Goal: Task Accomplishment & Management: Use online tool/utility

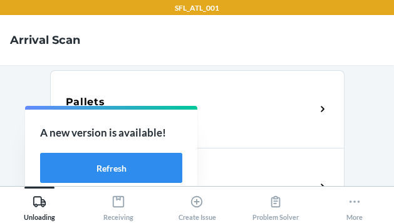
click at [221, 85] on div "Pallets Scan pallets to mark as arrived" at bounding box center [197, 109] width 295 height 78
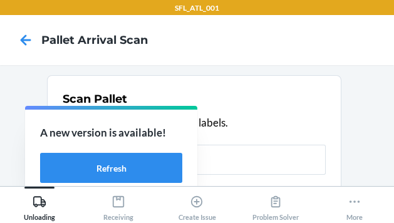
click at [268, 49] on nav "Pallet Arrival Scan" at bounding box center [197, 40] width 394 height 50
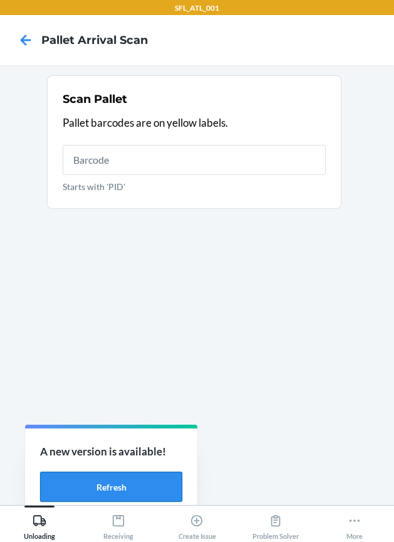
click at [127, 491] on button "Refresh" at bounding box center [111, 487] width 142 height 30
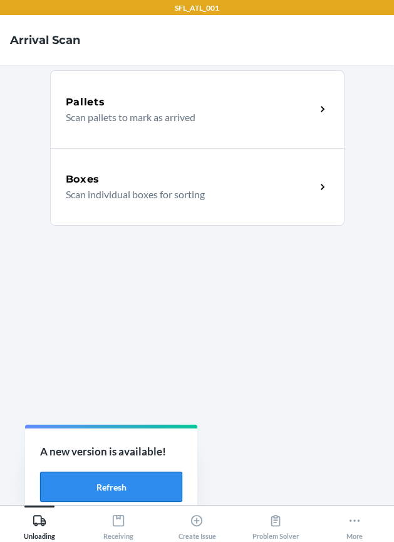
click at [61, 488] on button "Refresh" at bounding box center [111, 487] width 142 height 30
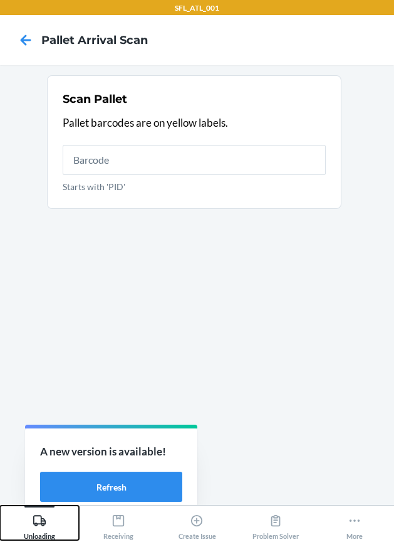
click at [34, 517] on icon at bounding box center [40, 521] width 14 height 14
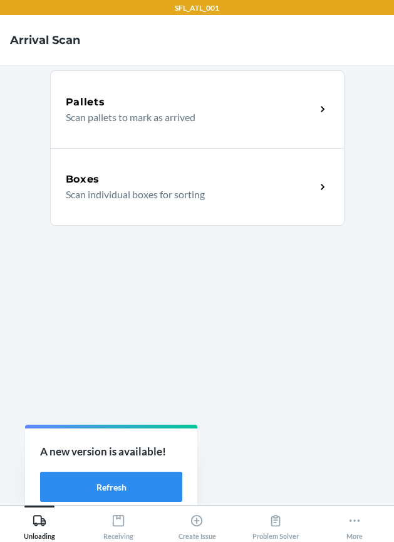
click at [140, 196] on p "Scan individual boxes for sorting" at bounding box center [186, 194] width 240 height 15
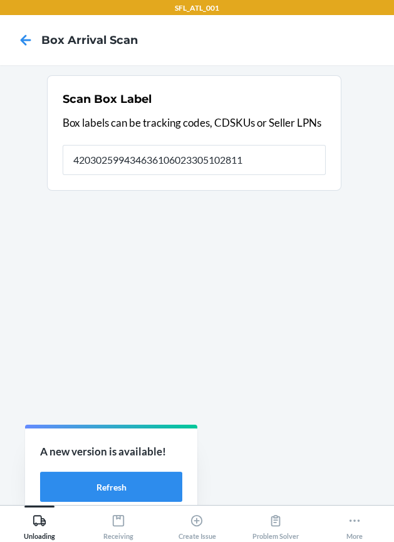
type input "420302599434636106023305102811"
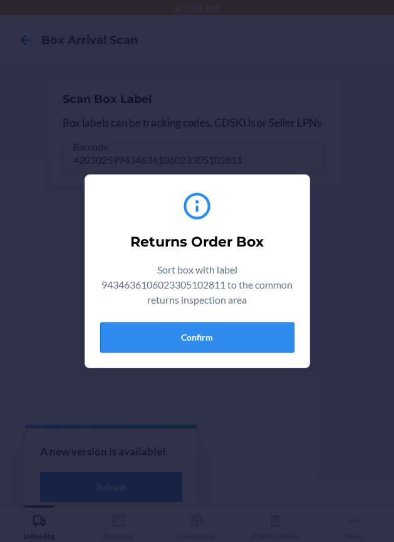
click at [207, 334] on button "Confirm" at bounding box center [197, 337] width 194 height 30
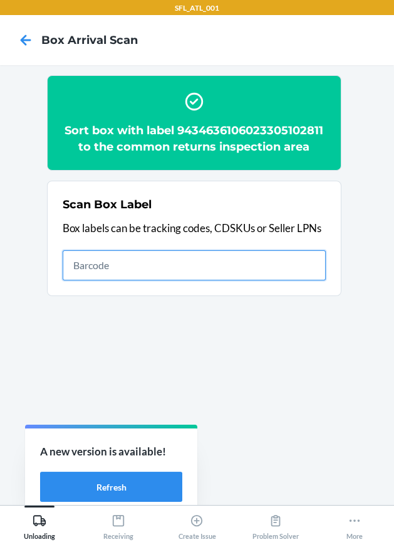
drag, startPoint x: 152, startPoint y: 272, endPoint x: 92, endPoint y: 273, distance: 60.9
click at [133, 270] on input "text" at bounding box center [194, 265] width 263 height 30
type input "420302599434636106023304144973"
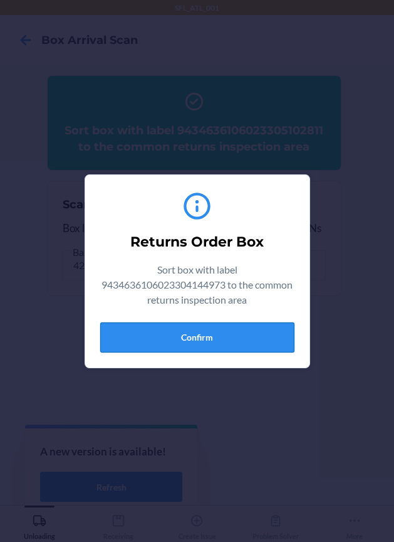
click at [187, 329] on button "Confirm" at bounding box center [197, 337] width 194 height 30
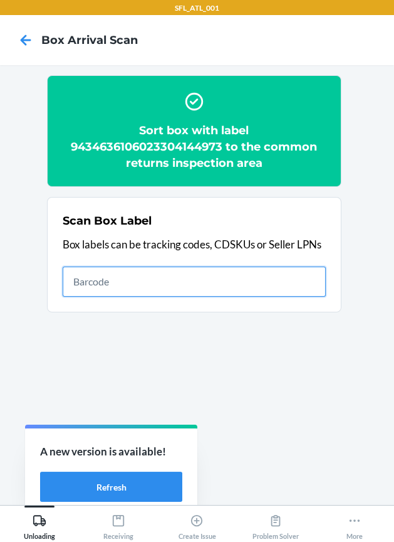
click at [261, 283] on input "text" at bounding box center [194, 282] width 263 height 30
type input "420302599434636106023305356634"
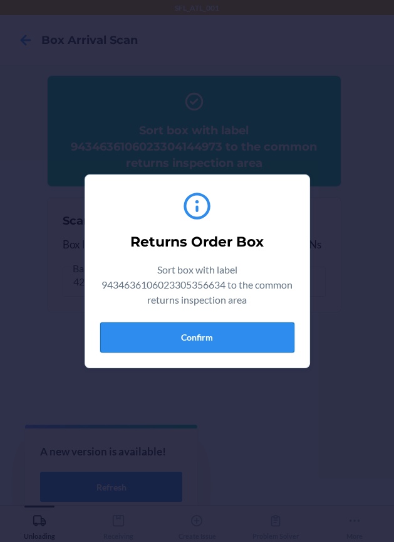
click at [267, 334] on button "Confirm" at bounding box center [197, 337] width 194 height 30
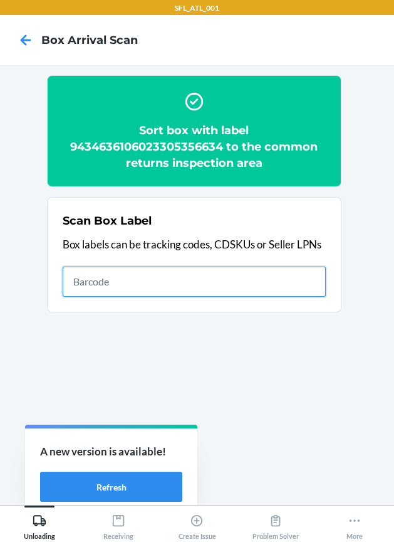
click at [147, 280] on input "text" at bounding box center [194, 282] width 263 height 30
type input "420302599434636106023304845788"
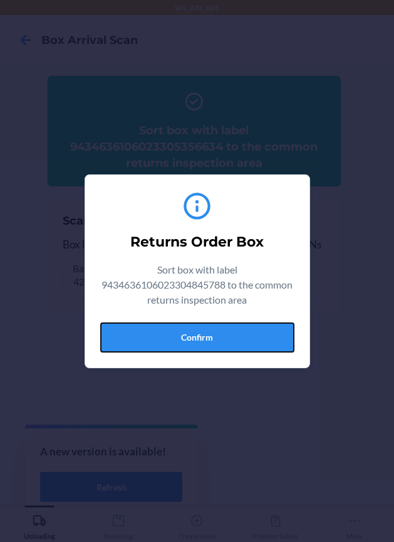
drag, startPoint x: 217, startPoint y: 326, endPoint x: 251, endPoint y: 331, distance: 34.2
click at [222, 326] on button "Confirm" at bounding box center [197, 337] width 194 height 30
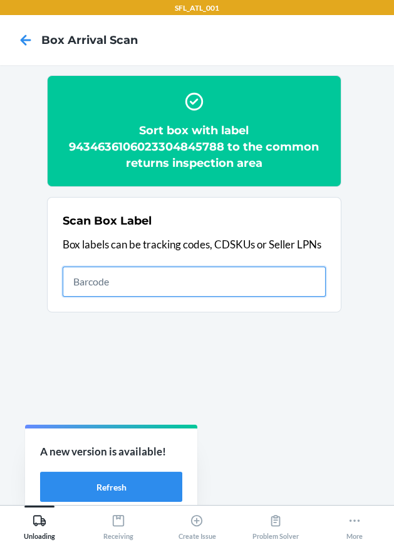
click at [271, 278] on input "text" at bounding box center [194, 282] width 263 height 30
type input "420302599434636106023300892830"
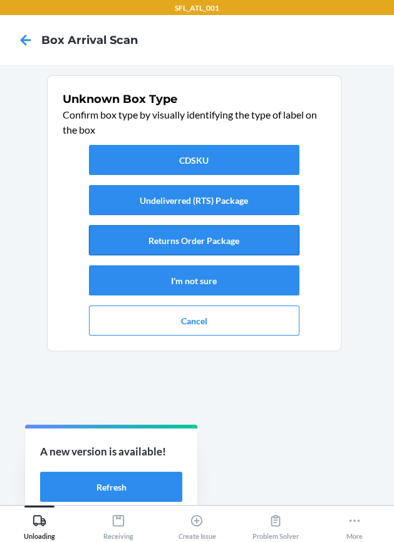
click at [255, 240] on button "Returns Order Package" at bounding box center [194, 240] width 211 height 30
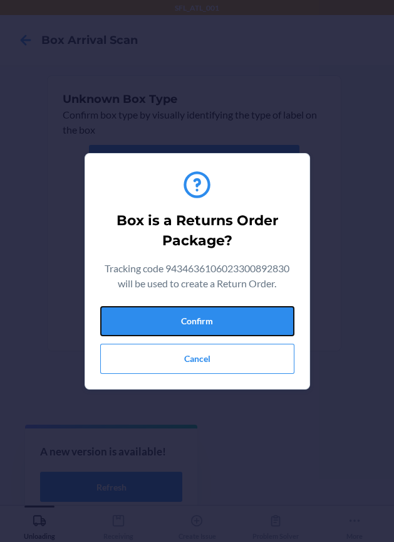
drag, startPoint x: 263, startPoint y: 316, endPoint x: 383, endPoint y: 349, distance: 124.1
click at [266, 319] on button "Confirm" at bounding box center [197, 321] width 194 height 30
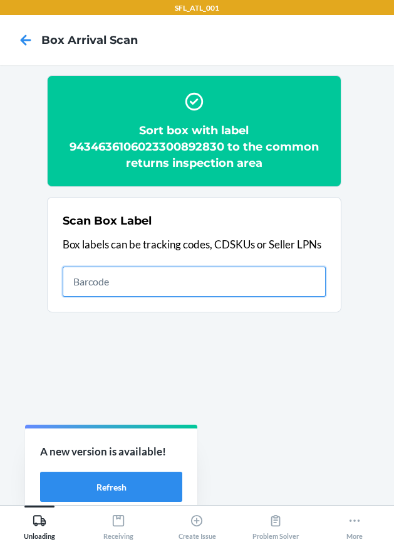
click at [281, 281] on input "text" at bounding box center [194, 282] width 263 height 30
type input "420302599434636106023304871213"
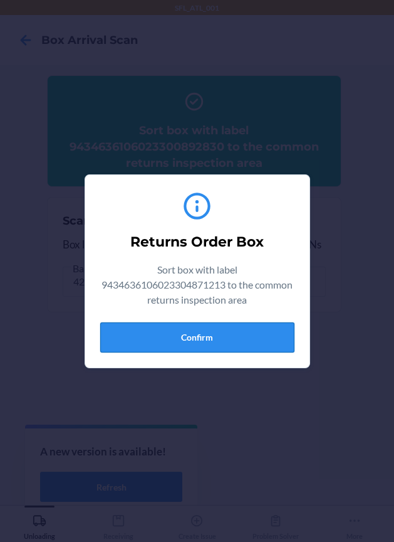
click at [254, 340] on button "Confirm" at bounding box center [197, 337] width 194 height 30
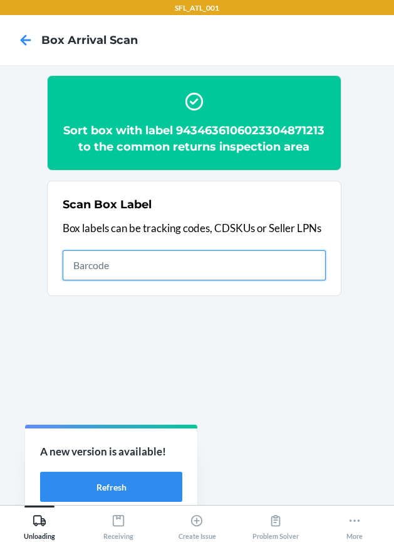
click at [156, 280] on input "text" at bounding box center [194, 265] width 263 height 30
type input "420302599434636106023305114371"
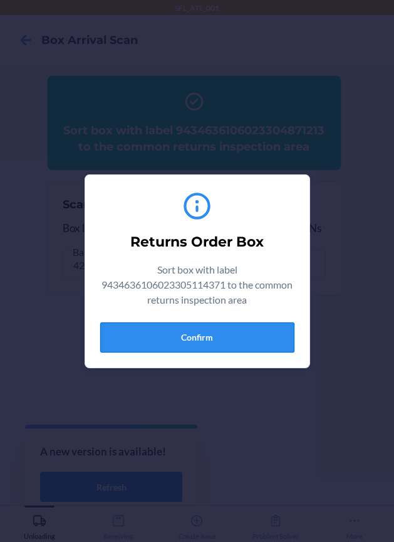
click at [290, 336] on button "Confirm" at bounding box center [197, 337] width 194 height 30
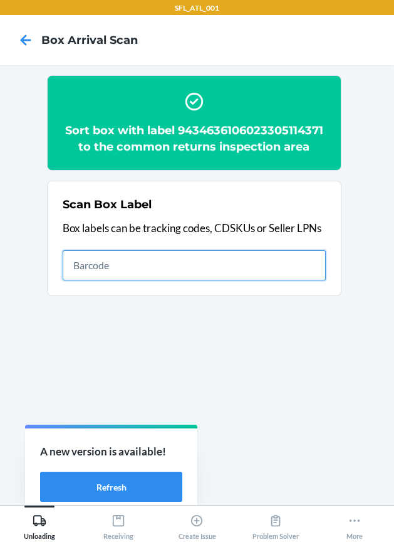
click at [309, 261] on input "text" at bounding box center [194, 265] width 263 height 30
type input "420302599434636106023304050571"
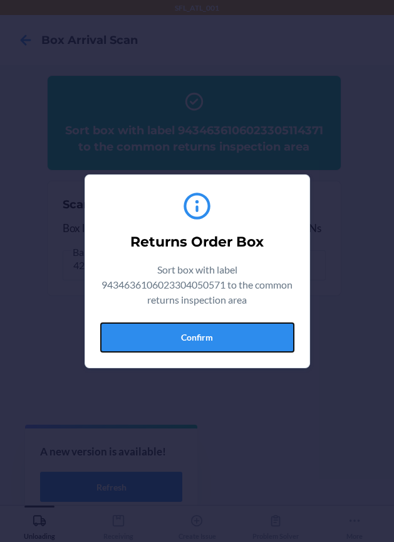
drag, startPoint x: 256, startPoint y: 330, endPoint x: 270, endPoint y: 331, distance: 13.2
click at [259, 330] on button "Confirm" at bounding box center [197, 337] width 194 height 30
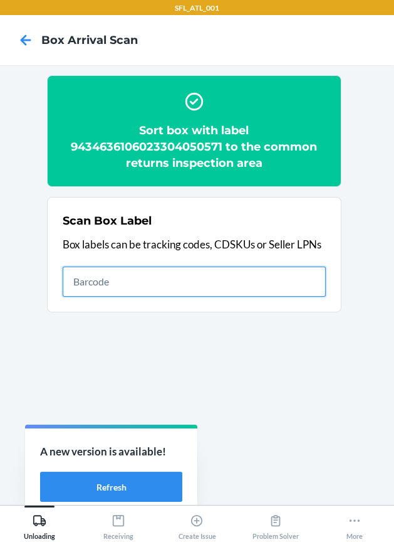
click at [206, 281] on input "text" at bounding box center [194, 282] width 263 height 30
type input "420302599434636106023304299048"
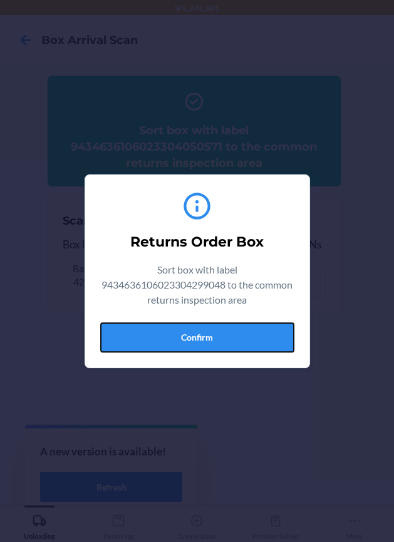
drag, startPoint x: 255, startPoint y: 341, endPoint x: 329, endPoint y: 364, distance: 76.9
click at [278, 352] on div "Returns Order Box Sort box with label 9434636106023304299048 to the common retu…" at bounding box center [197, 271] width 194 height 172
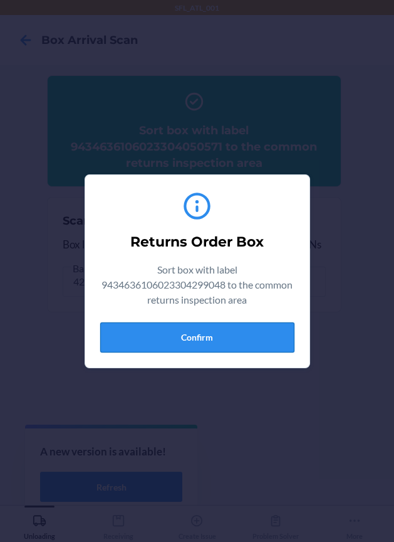
click at [267, 329] on button "Confirm" at bounding box center [197, 337] width 194 height 30
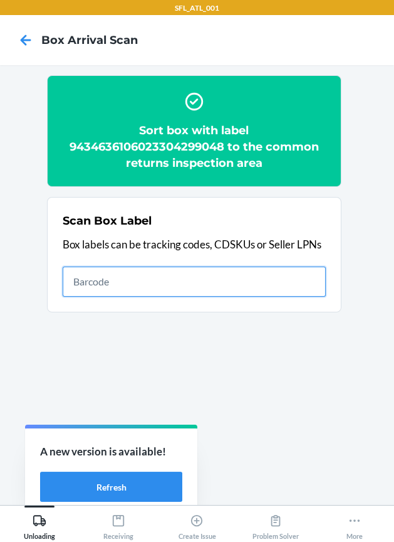
click at [235, 272] on input "text" at bounding box center [194, 282] width 263 height 30
type input "420302599434636106023304161703"
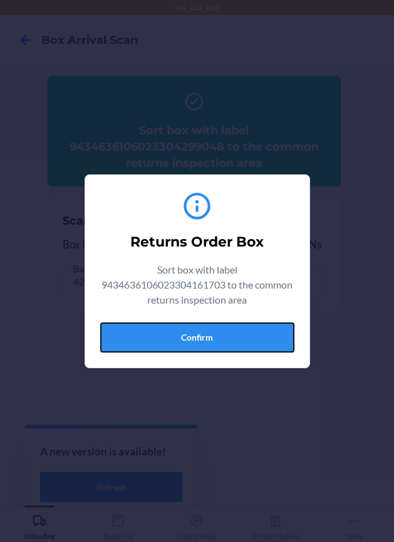
drag, startPoint x: 258, startPoint y: 329, endPoint x: 265, endPoint y: 336, distance: 10.2
click at [258, 329] on button "Confirm" at bounding box center [197, 337] width 194 height 30
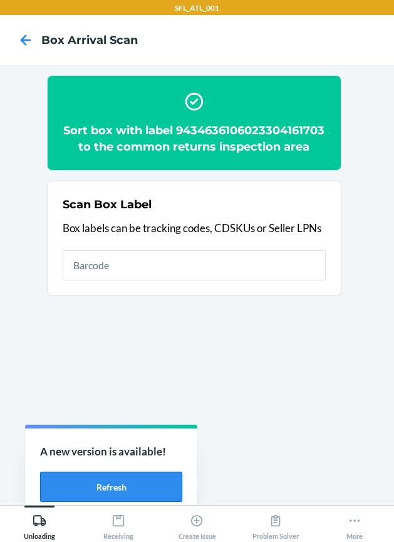
click at [152, 482] on button "Refresh" at bounding box center [111, 487] width 142 height 30
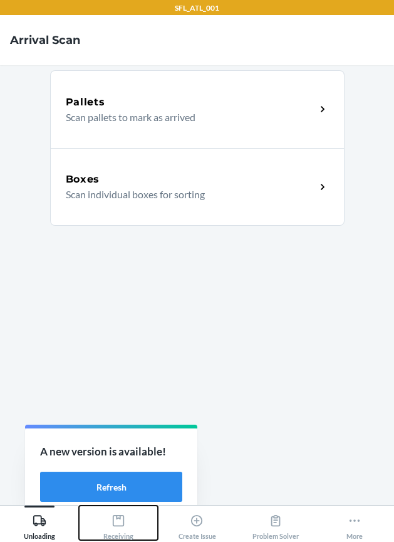
click at [113, 522] on icon at bounding box center [118, 520] width 11 height 11
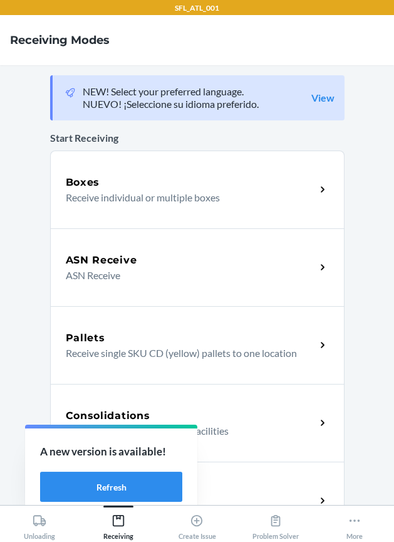
click at [236, 491] on div "Return Orders" at bounding box center [191, 492] width 250 height 15
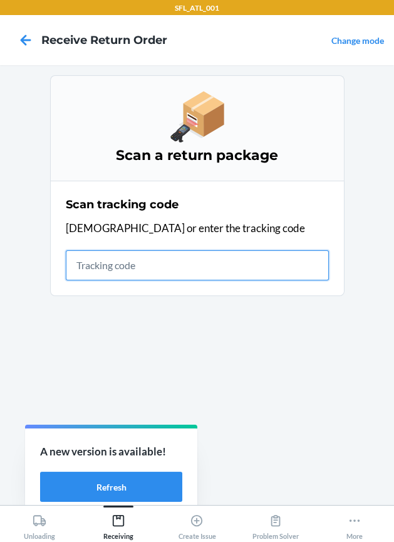
click at [177, 267] on input "text" at bounding box center [197, 265] width 263 height 30
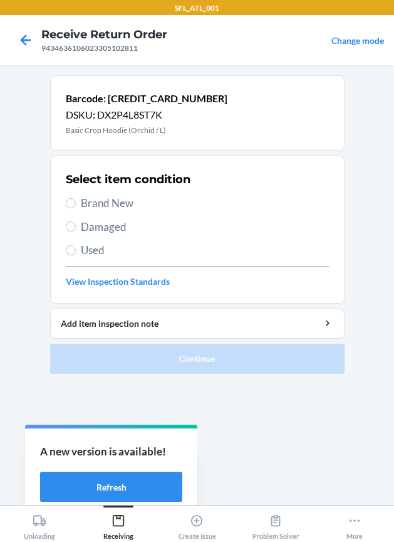
click at [113, 208] on span "Brand New" at bounding box center [205, 203] width 248 height 16
click at [76, 208] on input "Brand New" at bounding box center [71, 203] width 10 height 10
radio input "true"
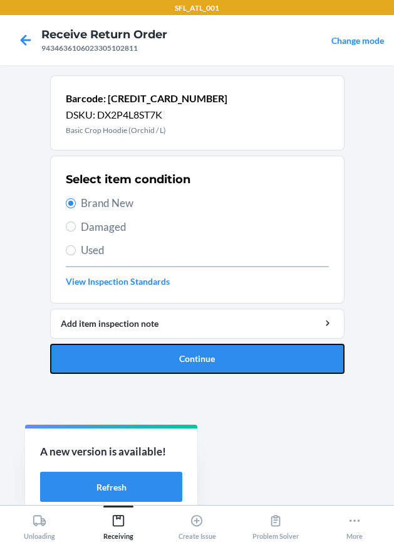
drag, startPoint x: 154, startPoint y: 366, endPoint x: 156, endPoint y: 358, distance: 8.5
click at [156, 362] on button "Continue" at bounding box center [197, 359] width 295 height 30
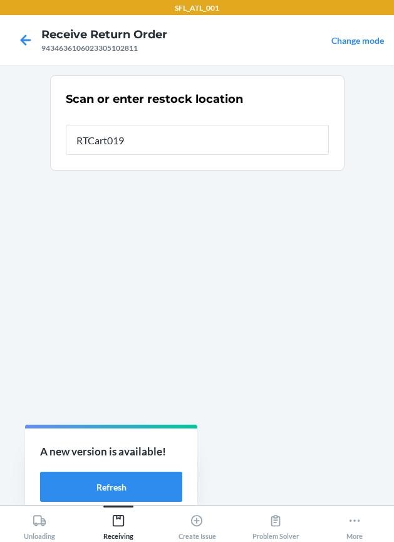
type input "RTCart019"
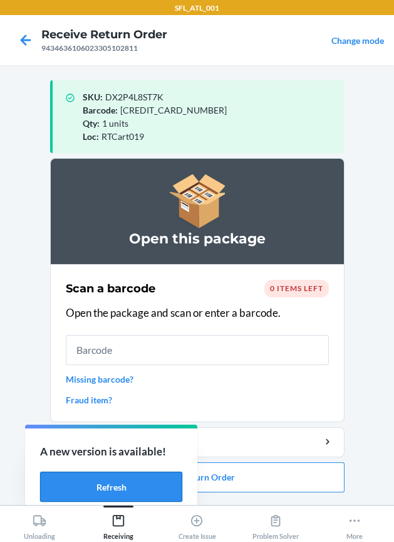
click at [135, 485] on button "Refresh" at bounding box center [111, 487] width 142 height 30
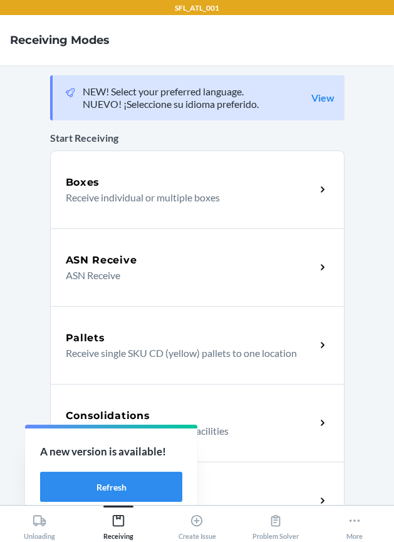
click at [223, 481] on div "Return Orders Receive return order package items" at bounding box center [197, 501] width 295 height 78
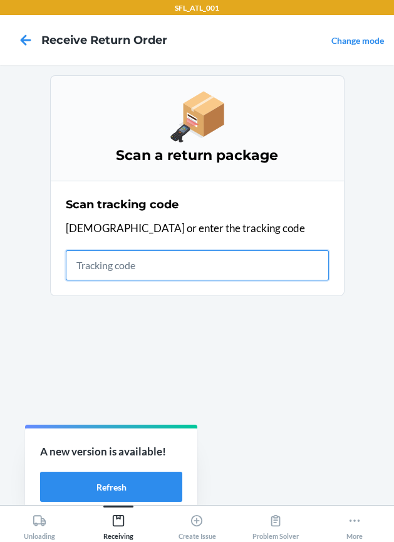
click at [172, 260] on input "text" at bounding box center [197, 265] width 263 height 30
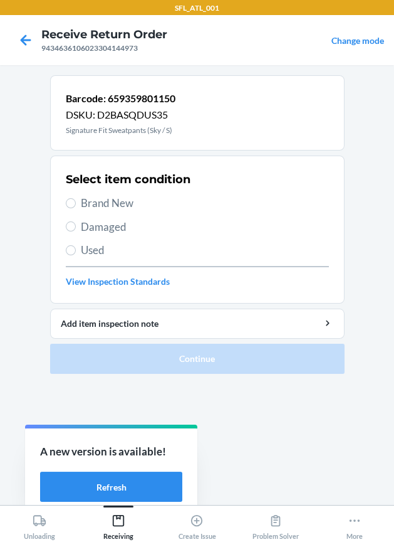
click at [105, 201] on span "Brand New" at bounding box center [205, 203] width 248 height 16
click at [76, 201] on input "Brand New" at bounding box center [71, 203] width 10 height 10
radio input "true"
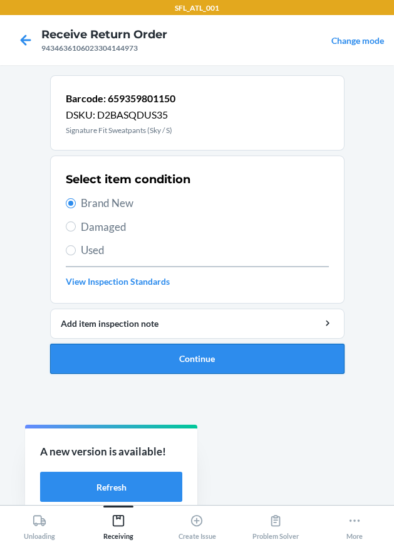
click at [156, 353] on button "Continue" at bounding box center [197, 359] width 295 height 30
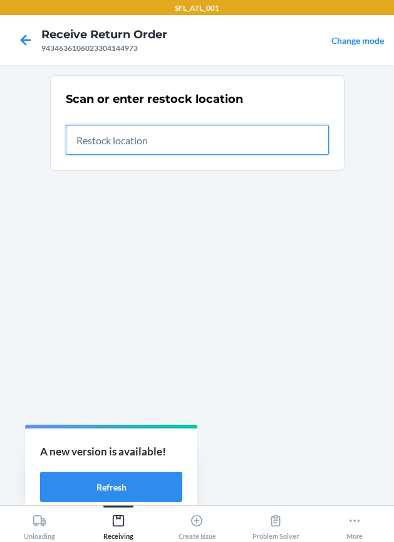
click at [290, 146] on input "text" at bounding box center [197, 140] width 263 height 30
type input "RTCart019"
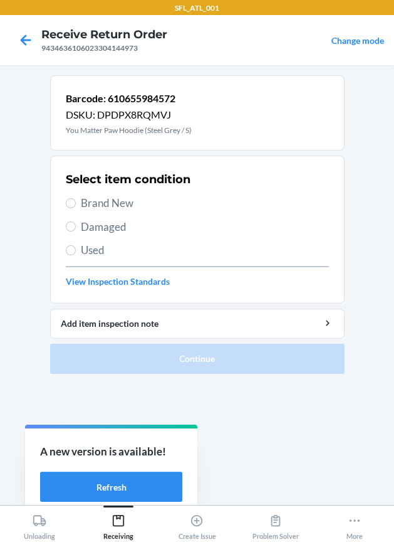
click at [116, 204] on span "Brand New" at bounding box center [205, 203] width 248 height 16
click at [76, 204] on input "Brand New" at bounding box center [71, 203] width 10 height 10
radio input "true"
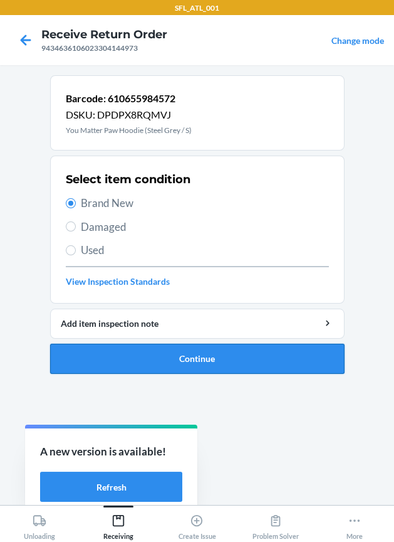
click at [192, 354] on button "Continue" at bounding box center [197, 359] width 295 height 30
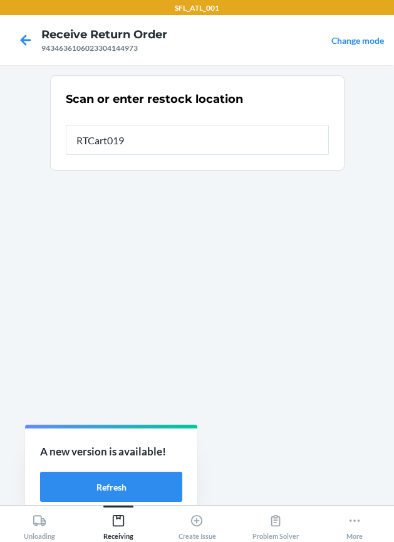
type input "RTCart019"
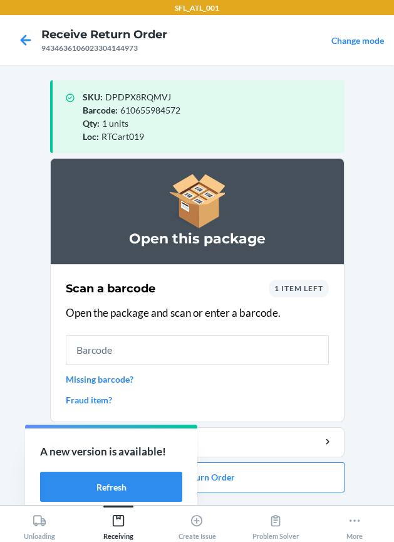
click at [124, 379] on link "Missing barcode?" at bounding box center [197, 378] width 263 height 13
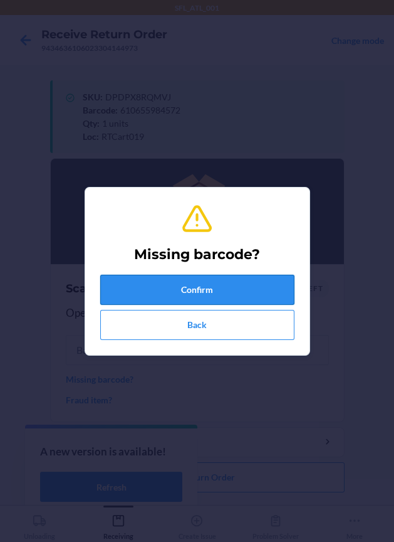
click at [208, 282] on button "Confirm" at bounding box center [197, 290] width 194 height 30
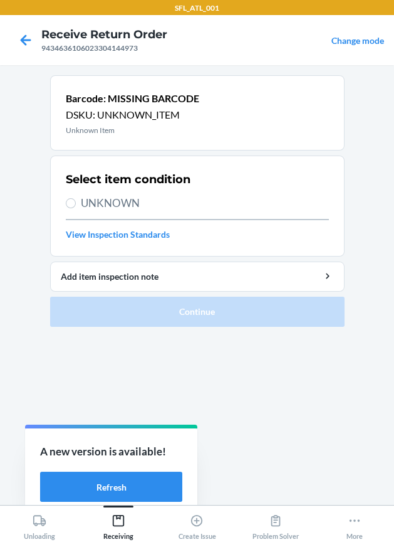
click at [130, 201] on span "UNKNOWN" at bounding box center [205, 203] width 248 height 16
click at [76, 201] on input "UNKNOWN" at bounding box center [71, 203] width 10 height 10
radio input "true"
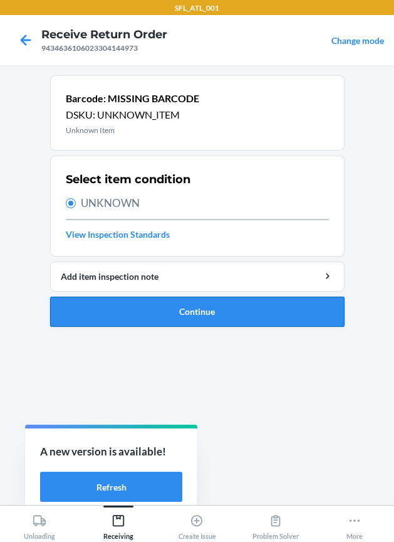
click at [206, 304] on button "Continue" at bounding box center [197, 312] width 295 height 30
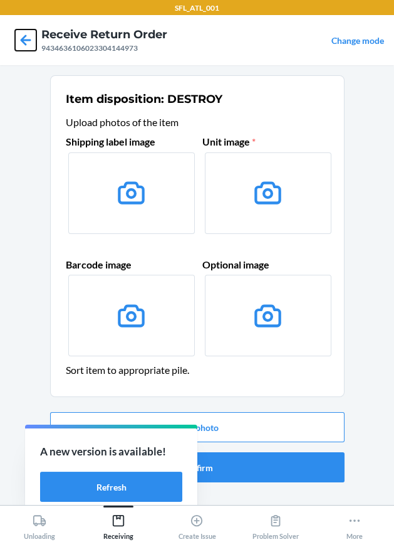
click at [28, 32] on icon at bounding box center [25, 39] width 21 height 21
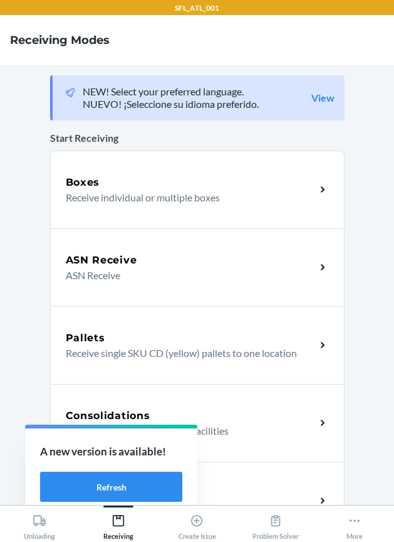
click at [260, 452] on div "Consolidations Receive inventory from other facilities" at bounding box center [197, 423] width 295 height 78
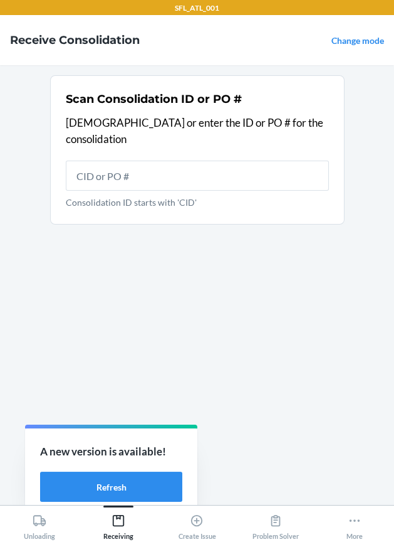
click at [103, 455] on p "A new version is available!" at bounding box center [111, 451] width 142 height 16
click at [103, 457] on p "A new version is available!" at bounding box center [111, 451] width 142 height 16
click at [103, 477] on button "Refresh" at bounding box center [111, 487] width 142 height 30
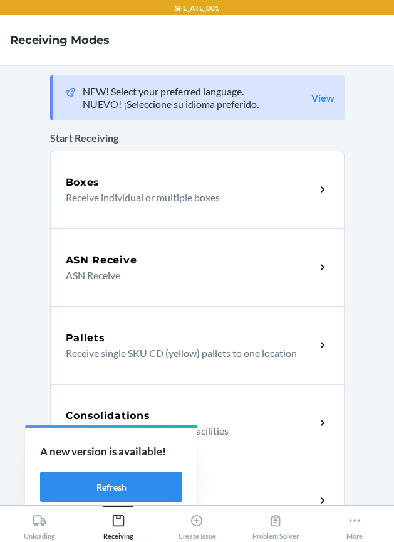
click at [252, 475] on div "Return Orders Receive return order package items" at bounding box center [197, 501] width 295 height 78
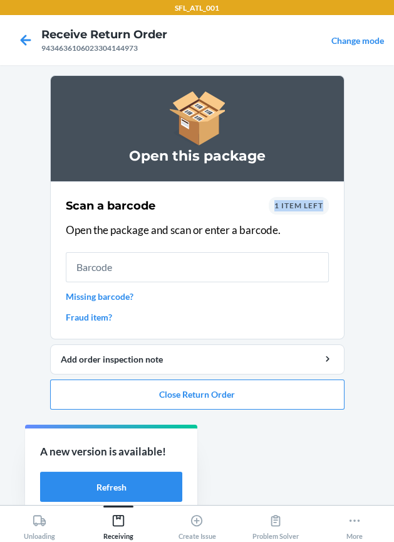
drag, startPoint x: 269, startPoint y: 208, endPoint x: 322, endPoint y: 206, distance: 53.3
click at [322, 206] on div "1 item left" at bounding box center [299, 206] width 60 height 18
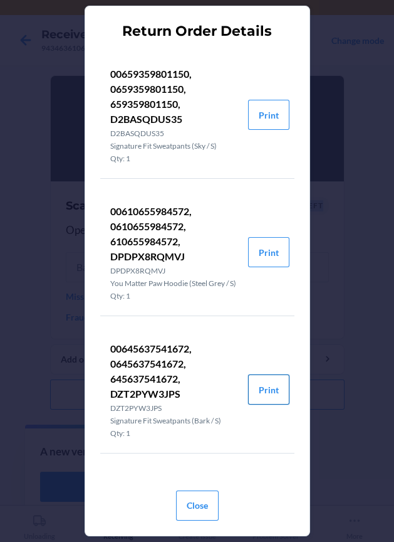
click at [275, 389] on button "Print" at bounding box center [268, 389] width 41 height 30
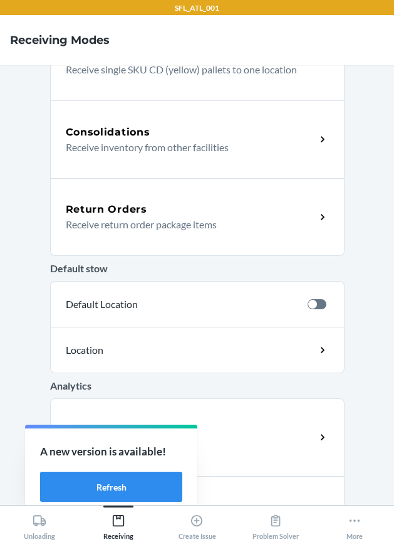
scroll to position [332, 0]
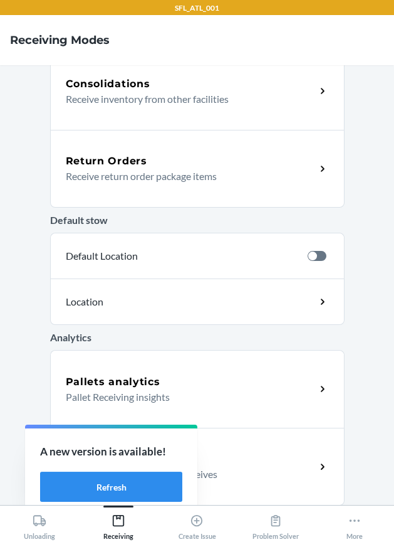
click at [257, 176] on p "Receive return order package items" at bounding box center [186, 176] width 240 height 15
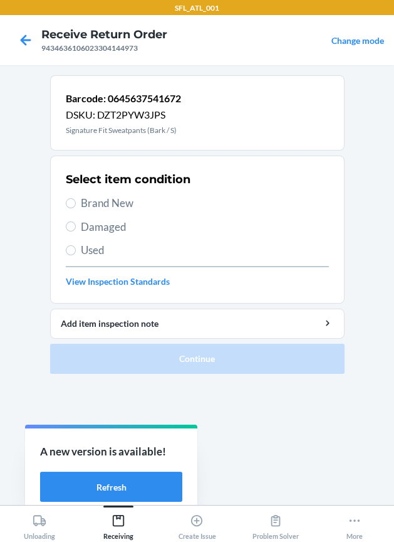
click at [131, 196] on span "Brand New" at bounding box center [205, 203] width 248 height 16
click at [76, 198] on input "Brand New" at bounding box center [71, 203] width 10 height 10
radio input "true"
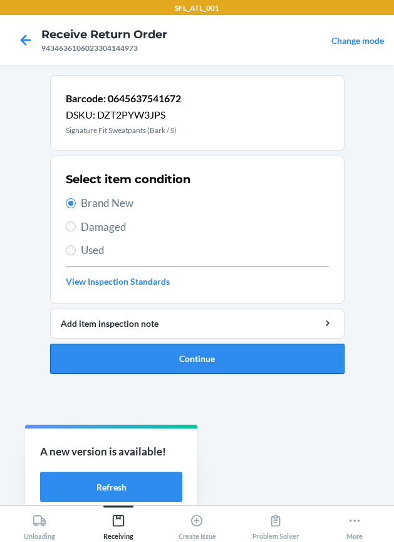
click at [186, 363] on button "Continue" at bounding box center [197, 359] width 295 height 30
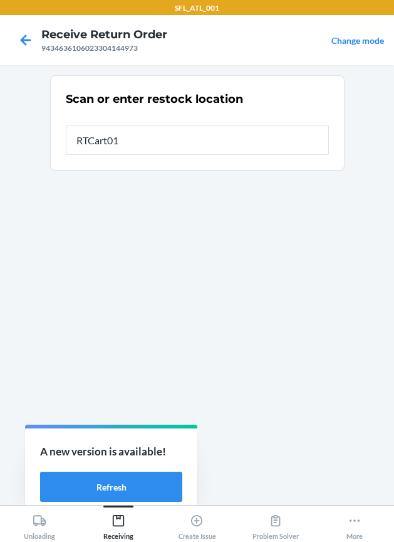
type input "RTCart019"
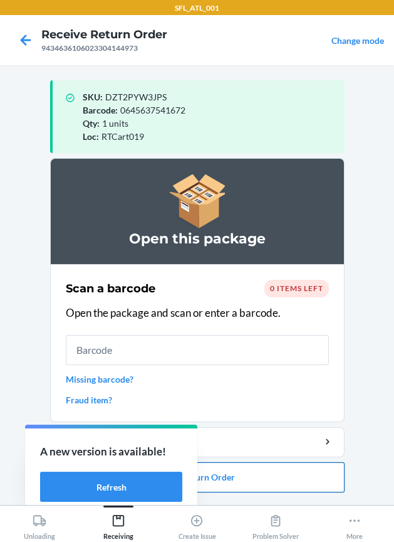
click at [221, 480] on button "Close Return Order" at bounding box center [197, 477] width 295 height 30
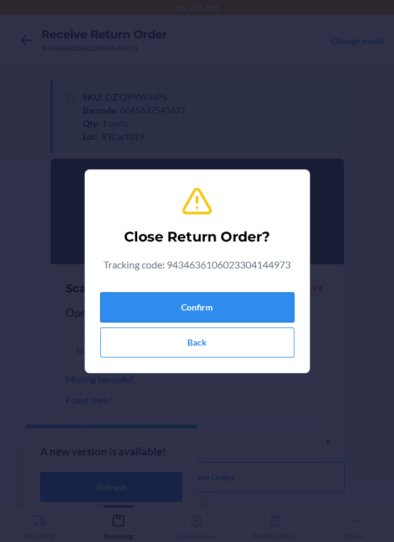
click at [242, 298] on button "Confirm" at bounding box center [197, 307] width 194 height 30
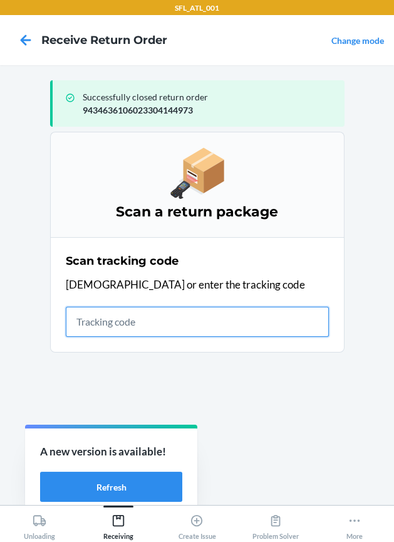
drag, startPoint x: 201, startPoint y: 326, endPoint x: 156, endPoint y: 320, distance: 45.5
click at [196, 325] on input "text" at bounding box center [197, 322] width 263 height 30
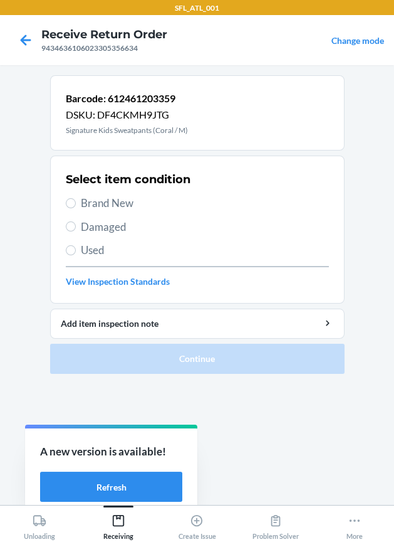
click at [130, 197] on span "Brand New" at bounding box center [205, 203] width 248 height 16
click at [76, 198] on input "Brand New" at bounding box center [71, 203] width 10 height 10
radio input "true"
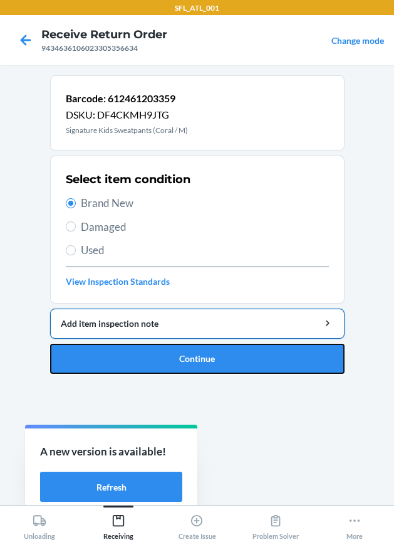
drag, startPoint x: 177, startPoint y: 353, endPoint x: 166, endPoint y: 314, distance: 41.1
click at [167, 319] on li "Barcode: 612461203359 DSKU: DF4CKMH9JTG Signature Kids Sweatpants (Coral / M) S…" at bounding box center [197, 224] width 295 height 298
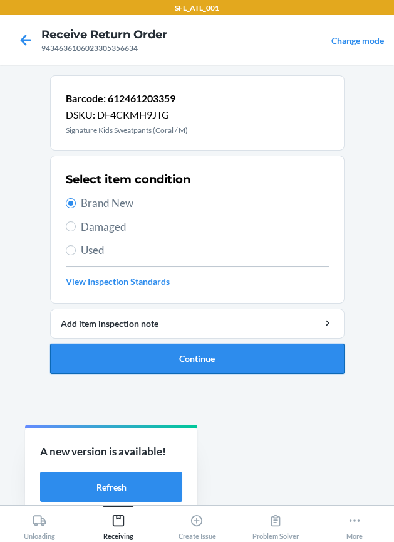
click at [163, 361] on button "Continue" at bounding box center [197, 359] width 295 height 30
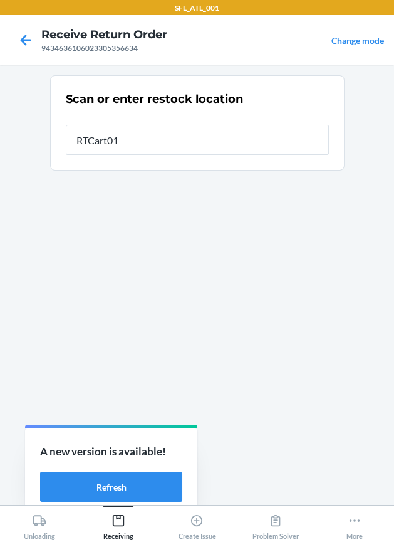
type input "RTCart019"
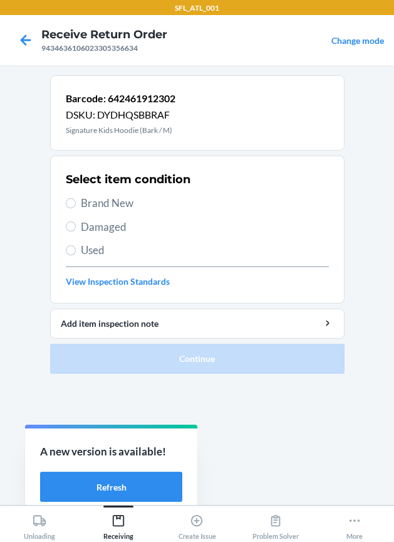
click at [147, 201] on span "Brand New" at bounding box center [205, 203] width 248 height 16
click at [76, 201] on input "Brand New" at bounding box center [71, 203] width 10 height 10
radio input "true"
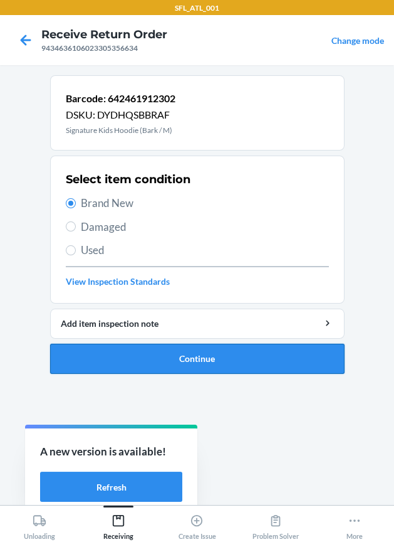
click at [153, 364] on button "Continue" at bounding box center [197, 359] width 295 height 30
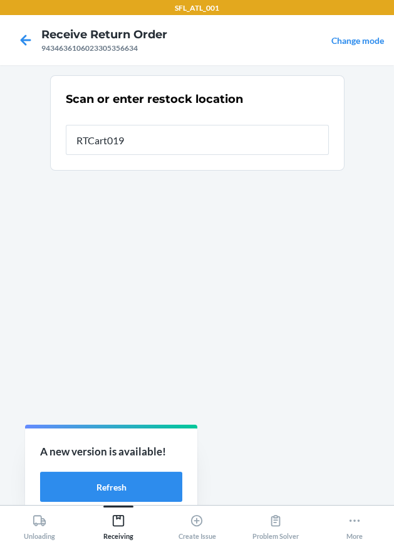
type input "RTCart019"
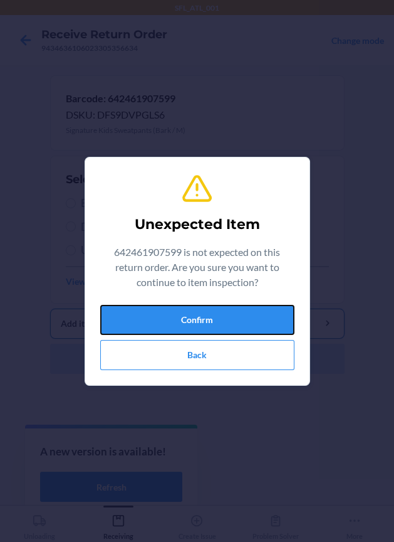
click at [195, 314] on button "Confirm" at bounding box center [197, 320] width 194 height 30
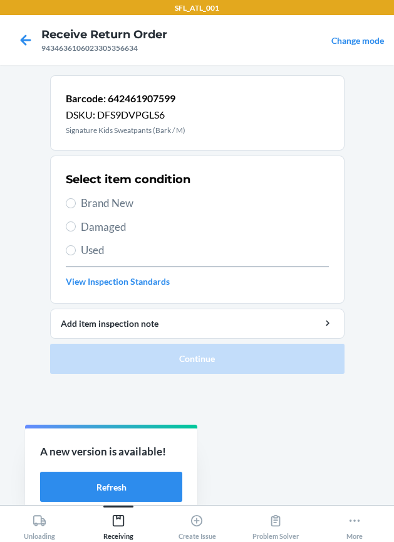
click at [124, 203] on span "Brand New" at bounding box center [205, 203] width 248 height 16
click at [76, 203] on input "Brand New" at bounding box center [71, 203] width 10 height 10
radio input "true"
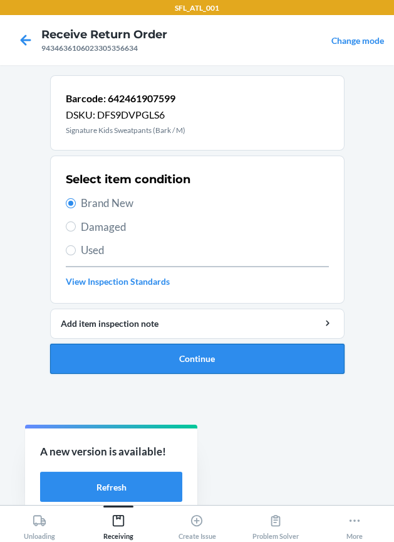
click at [196, 354] on button "Continue" at bounding box center [197, 359] width 295 height 30
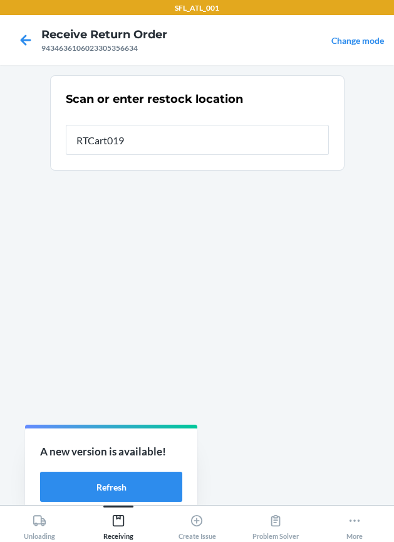
type input "RTCart019"
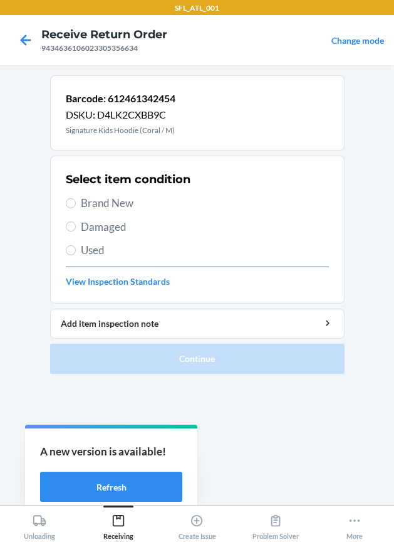
click at [102, 204] on span "Brand New" at bounding box center [205, 203] width 248 height 16
click at [76, 204] on input "Brand New" at bounding box center [71, 203] width 10 height 10
radio input "true"
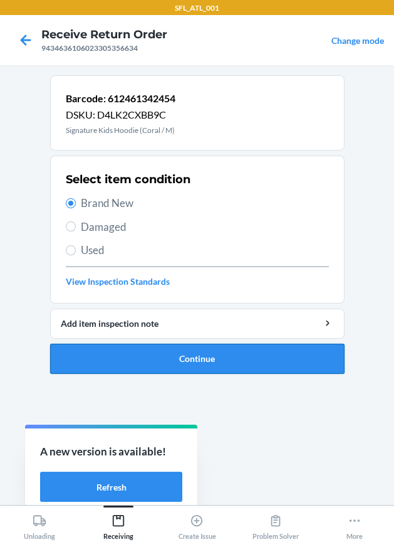
click at [145, 363] on button "Continue" at bounding box center [197, 359] width 295 height 30
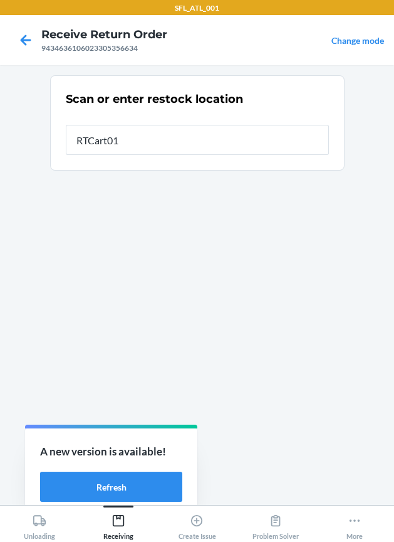
type input "RTCart019"
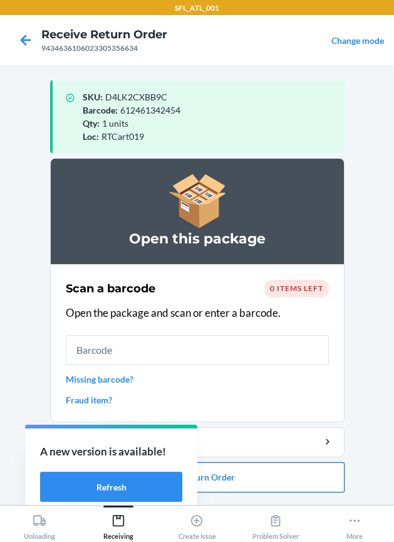
drag, startPoint x: 219, startPoint y: 481, endPoint x: 217, endPoint y: 473, distance: 8.5
click at [217, 473] on button "Close Return Order" at bounding box center [197, 477] width 295 height 30
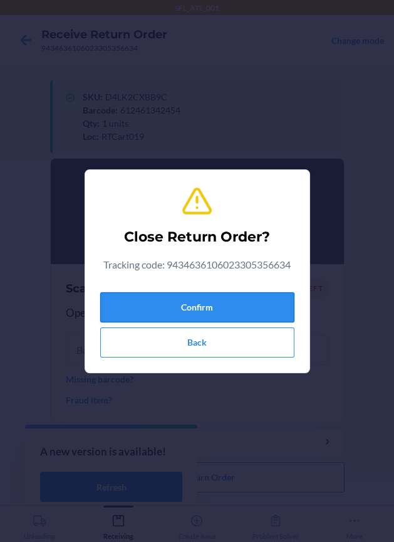
click at [241, 309] on button "Confirm" at bounding box center [197, 307] width 194 height 30
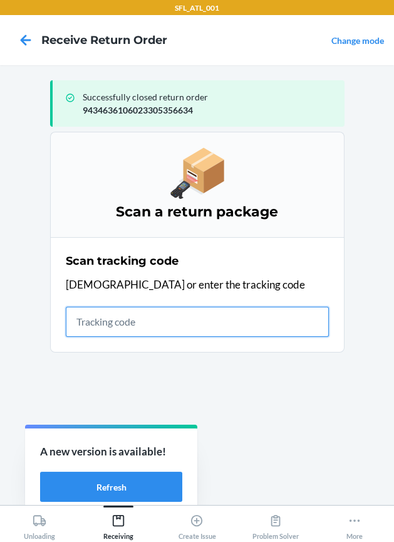
click at [85, 324] on input "text" at bounding box center [197, 322] width 263 height 30
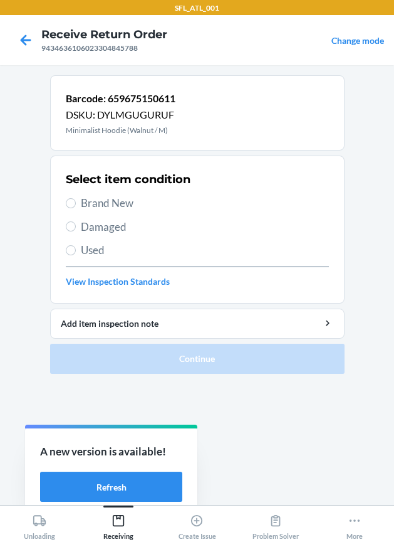
click at [117, 198] on span "Brand New" at bounding box center [205, 203] width 248 height 16
click at [76, 198] on input "Brand New" at bounding box center [71, 203] width 10 height 10
radio input "true"
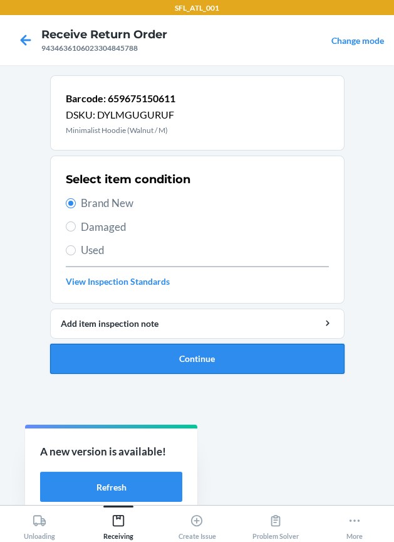
click at [198, 362] on button "Continue" at bounding box center [197, 359] width 295 height 30
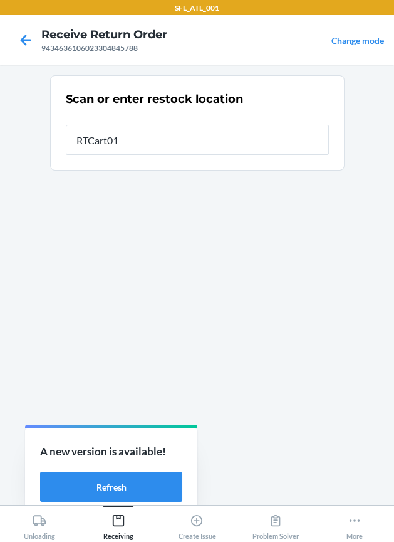
type input "RTCart019"
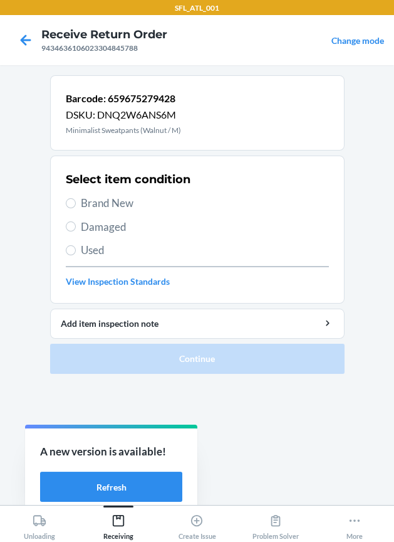
click at [117, 201] on span "Brand New" at bounding box center [205, 203] width 248 height 16
click at [76, 201] on input "Brand New" at bounding box center [71, 203] width 10 height 10
radio input "true"
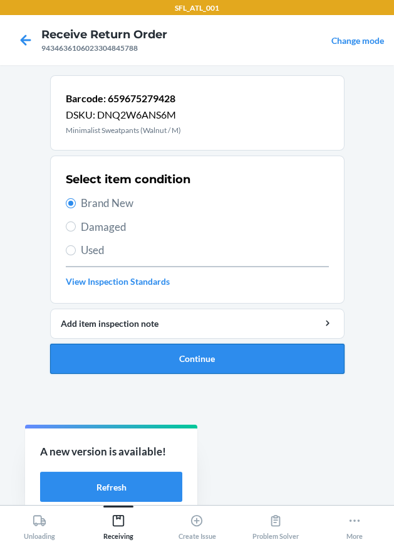
click at [142, 340] on li "Barcode: 659675279428 DSKU: DNQ2W6ANS6M Minimalist Sweatpants (Walnut / M) Sele…" at bounding box center [197, 224] width 295 height 298
click at [145, 346] on button "Continue" at bounding box center [197, 359] width 295 height 30
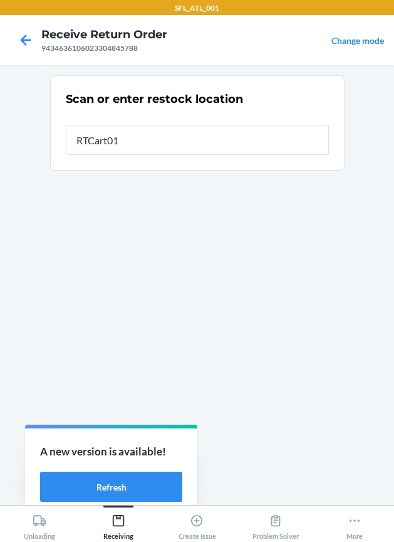
type input "RTCart019"
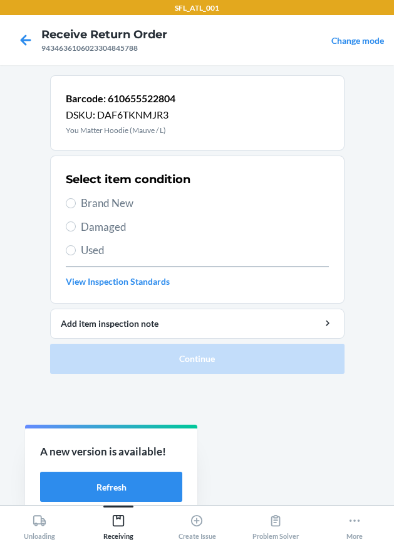
click at [117, 191] on div "Select item condition Brand New Damaged Used View Inspection Standards" at bounding box center [197, 229] width 263 height 124
click at [120, 197] on span "Brand New" at bounding box center [205, 203] width 248 height 16
click at [76, 198] on input "Brand New" at bounding box center [71, 203] width 10 height 10
radio input "true"
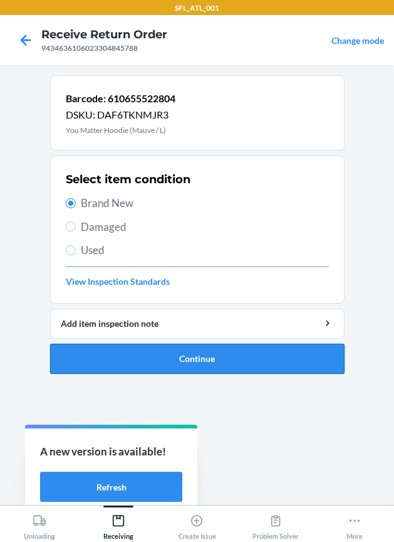
click at [165, 361] on button "Continue" at bounding box center [197, 359] width 295 height 30
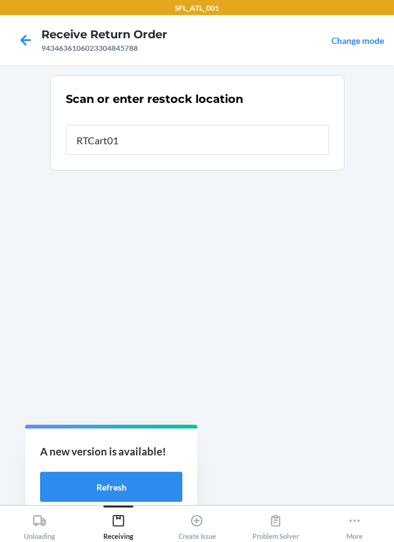
type input "RTCart019"
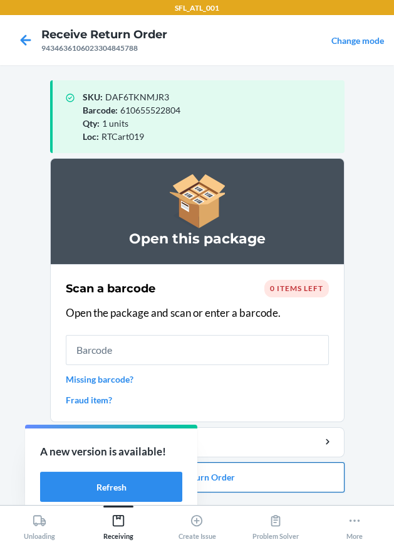
click at [223, 476] on button "Close Return Order" at bounding box center [197, 477] width 295 height 30
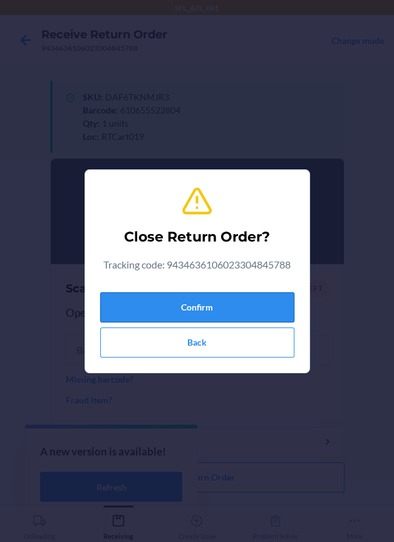
click at [240, 295] on button "Confirm" at bounding box center [197, 307] width 194 height 30
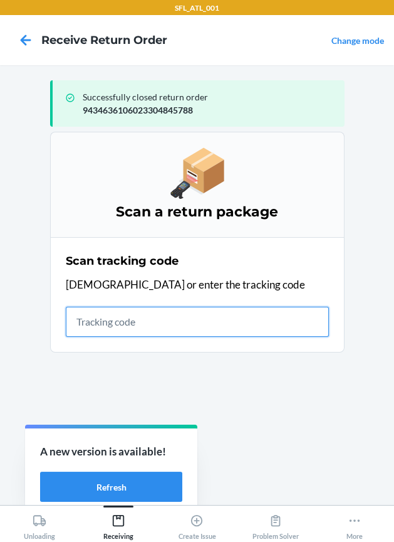
click at [242, 321] on input "text" at bounding box center [197, 322] width 263 height 30
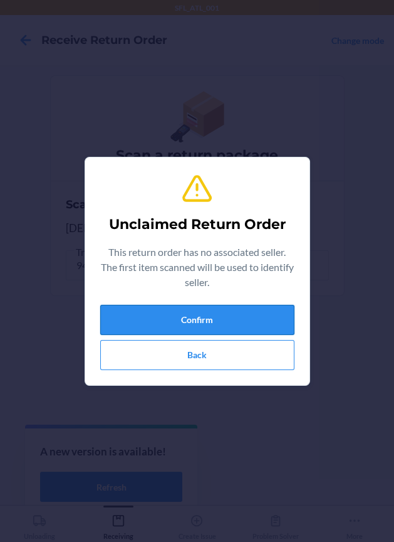
click at [230, 319] on button "Confirm" at bounding box center [197, 320] width 194 height 30
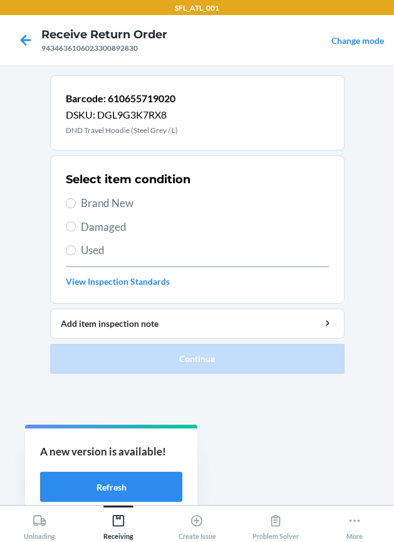
click at [127, 202] on span "Brand New" at bounding box center [205, 203] width 248 height 16
click at [76, 202] on input "Brand New" at bounding box center [71, 203] width 10 height 10
radio input "true"
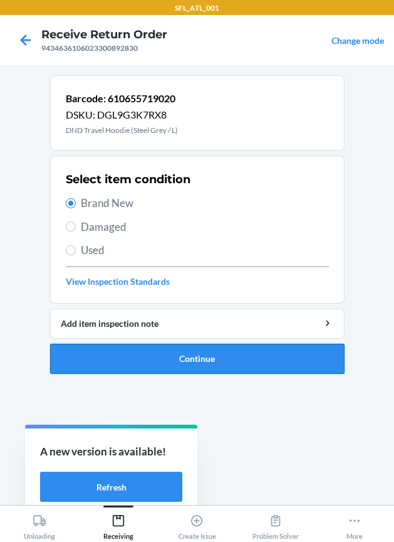
click at [211, 356] on button "Continue" at bounding box center [197, 359] width 295 height 30
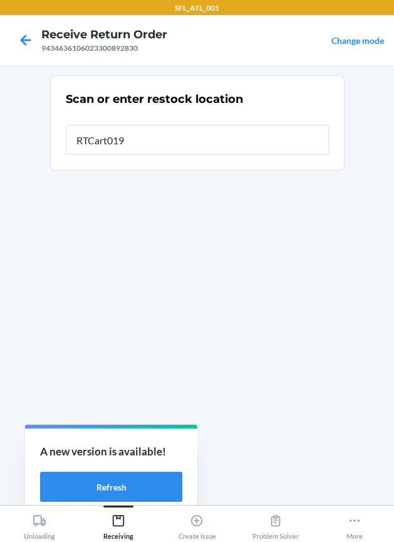
type input "RTCart019"
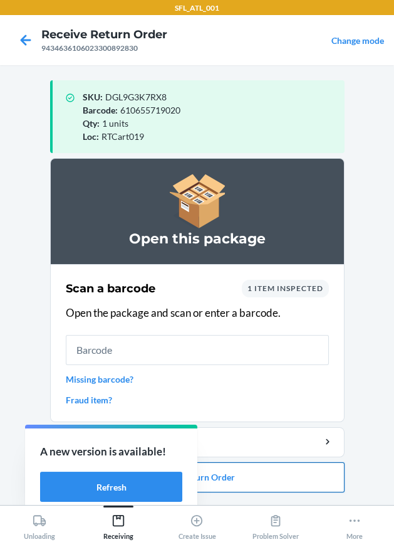
click at [269, 482] on button "Close Return Order" at bounding box center [197, 477] width 295 height 30
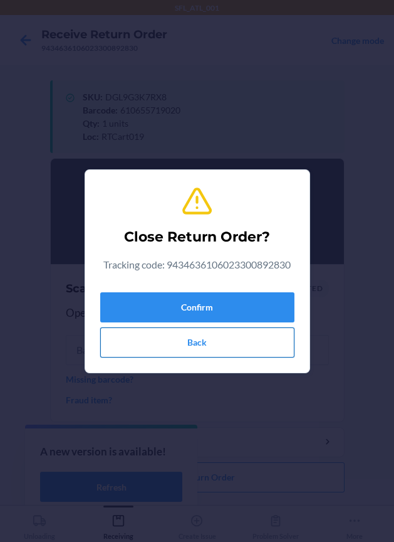
click at [208, 344] on button "Back" at bounding box center [197, 342] width 194 height 30
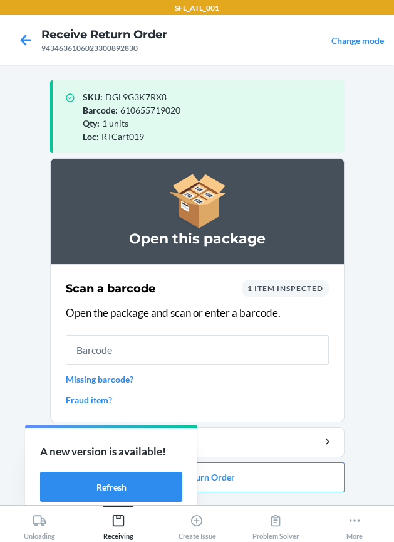
click at [297, 287] on span "1 item inspected" at bounding box center [286, 287] width 76 height 9
click at [277, 290] on span "1 item inspected" at bounding box center [286, 287] width 76 height 9
click at [268, 287] on span "1 item inspected" at bounding box center [286, 287] width 76 height 9
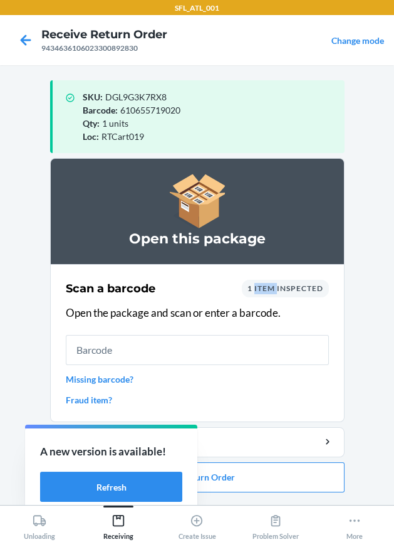
click at [262, 289] on span "1 item inspected" at bounding box center [286, 287] width 76 height 9
click at [267, 473] on button "Close Return Order" at bounding box center [197, 477] width 295 height 30
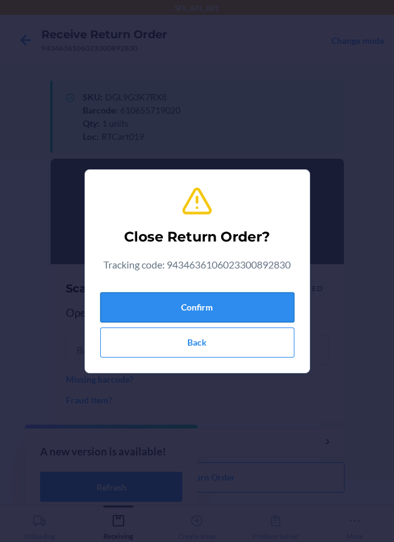
click at [268, 309] on button "Confirm" at bounding box center [197, 307] width 194 height 30
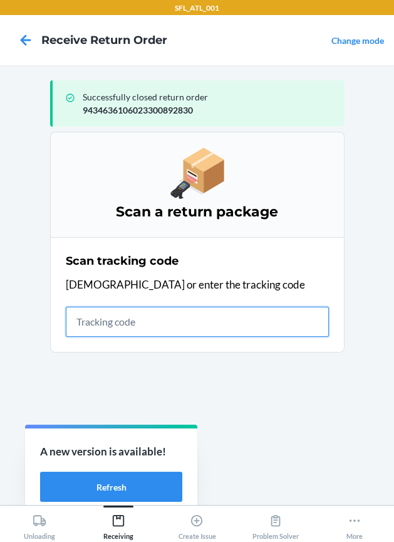
click at [135, 329] on input "text" at bounding box center [197, 322] width 263 height 30
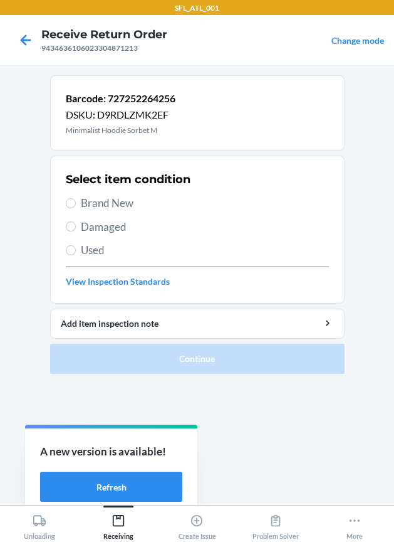
click at [112, 202] on span "Brand New" at bounding box center [205, 203] width 248 height 16
click at [76, 202] on input "Brand New" at bounding box center [71, 203] width 10 height 10
radio input "true"
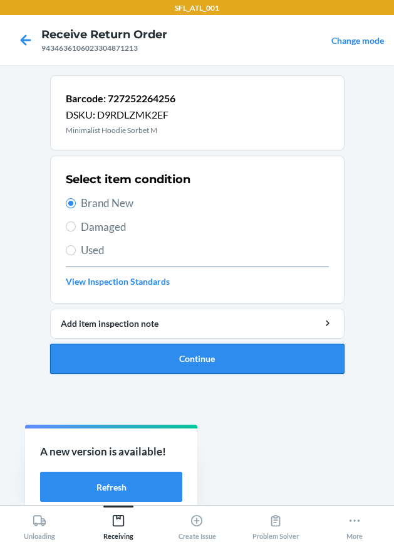
click at [223, 362] on button "Continue" at bounding box center [197, 359] width 295 height 30
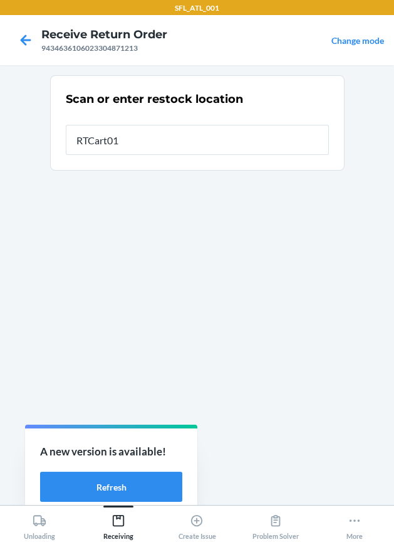
type input "RTCart019"
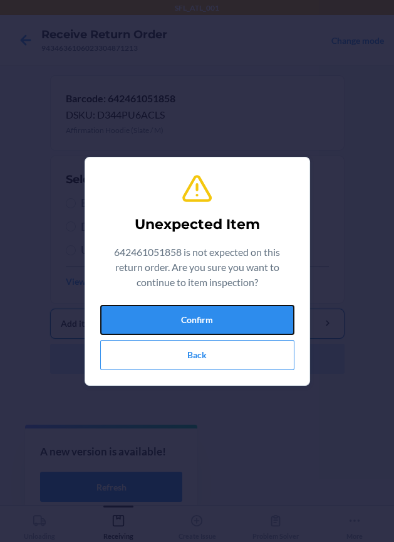
click at [215, 309] on button "Confirm" at bounding box center [197, 320] width 194 height 30
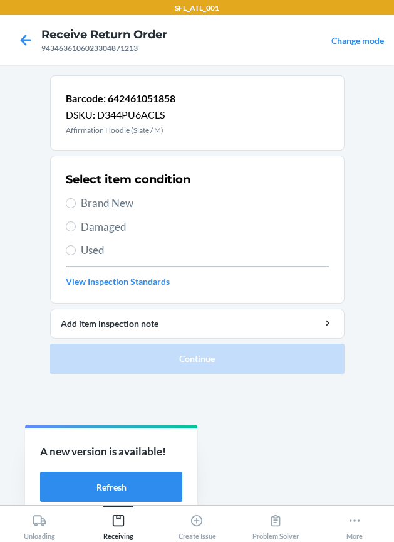
click at [92, 206] on span "Brand New" at bounding box center [205, 203] width 248 height 16
click at [76, 206] on input "Brand New" at bounding box center [71, 203] width 10 height 10
radio input "true"
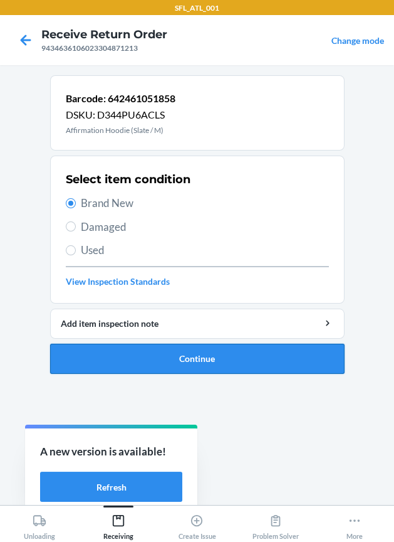
click at [209, 361] on button "Continue" at bounding box center [197, 359] width 295 height 30
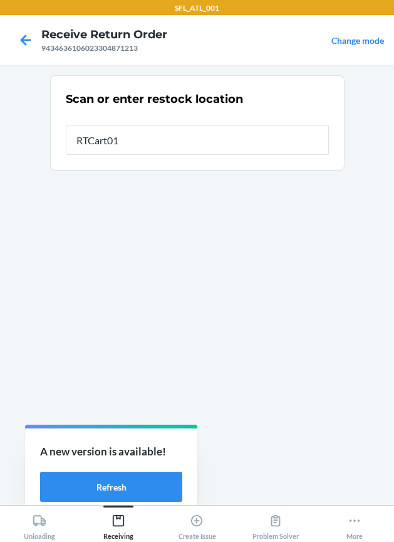
type input "RTCart019"
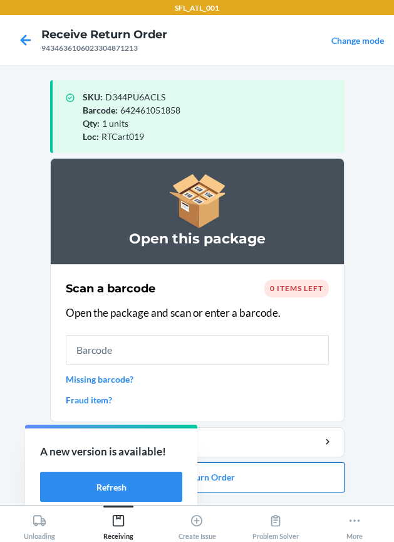
click at [237, 474] on button "Close Return Order" at bounding box center [197, 477] width 295 height 30
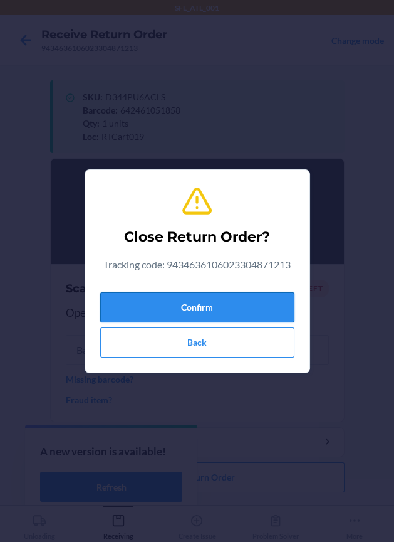
drag, startPoint x: 248, startPoint y: 312, endPoint x: 41, endPoint y: 320, distance: 207.1
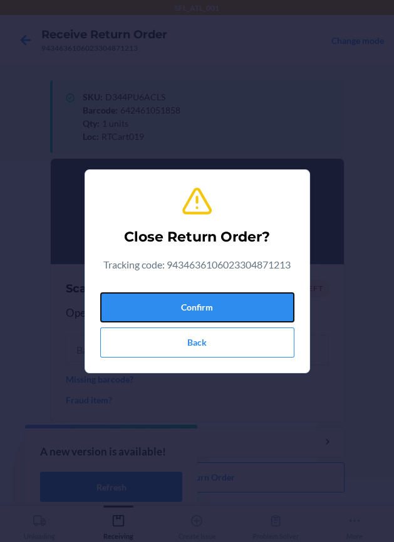
click at [247, 314] on button "Confirm" at bounding box center [197, 307] width 194 height 30
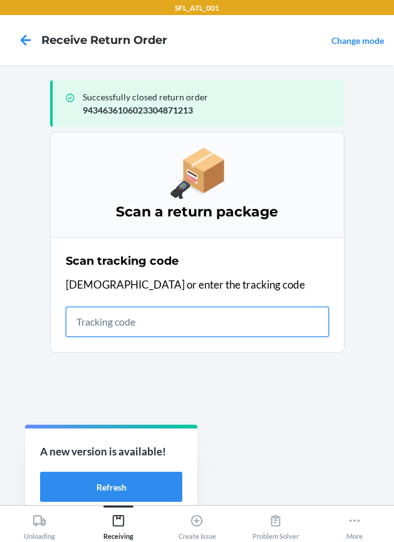
click at [185, 318] on input "text" at bounding box center [197, 322] width 263 height 30
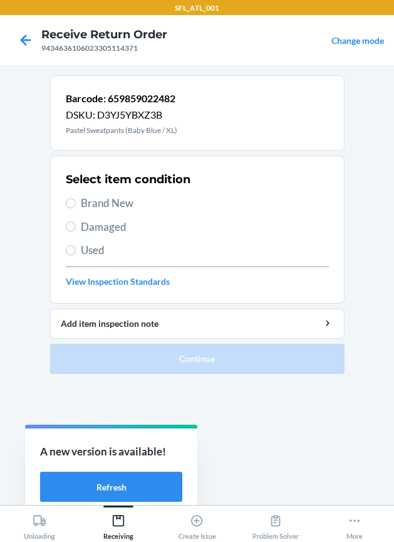
click at [112, 203] on span "Brand New" at bounding box center [205, 203] width 248 height 16
click at [76, 203] on input "Brand New" at bounding box center [71, 203] width 10 height 10
radio input "true"
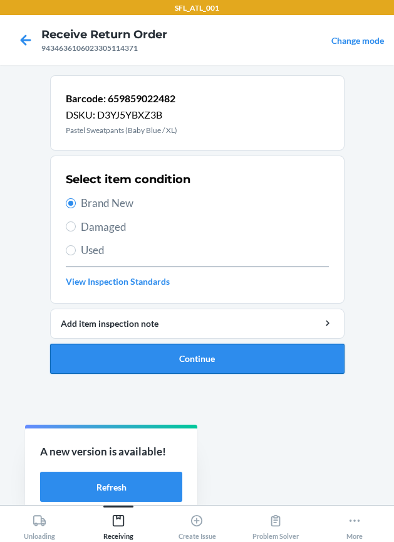
click at [186, 351] on button "Continue" at bounding box center [197, 359] width 295 height 30
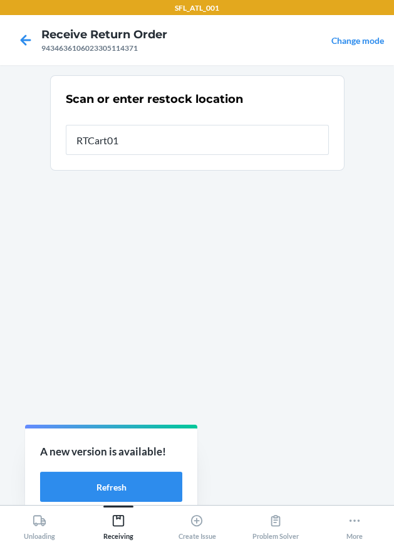
type input "RTCart019"
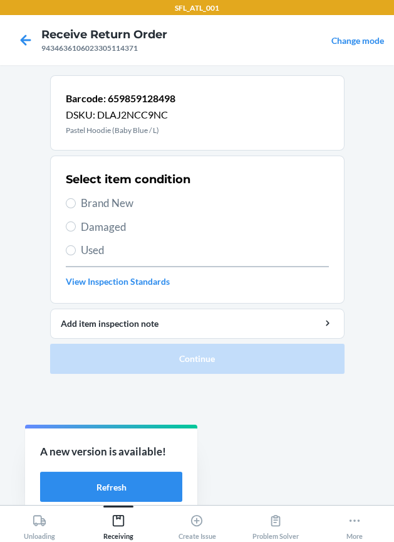
click at [122, 199] on span "Brand New" at bounding box center [205, 203] width 248 height 16
click at [76, 199] on input "Brand New" at bounding box center [71, 203] width 10 height 10
radio input "true"
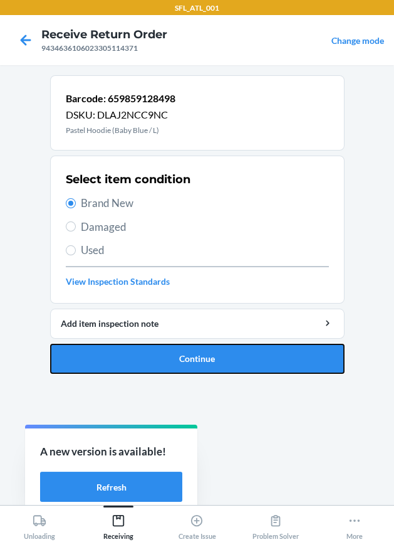
click at [142, 365] on button "Continue" at bounding box center [197, 359] width 295 height 30
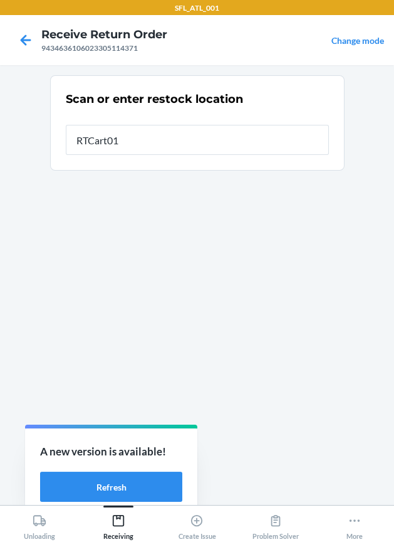
type input "RTCart019"
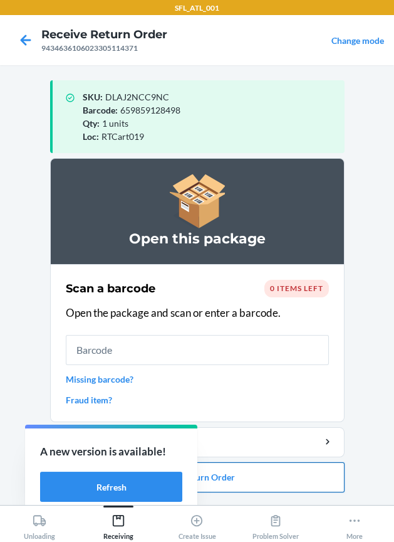
click at [232, 472] on button "Close Return Order" at bounding box center [197, 477] width 295 height 30
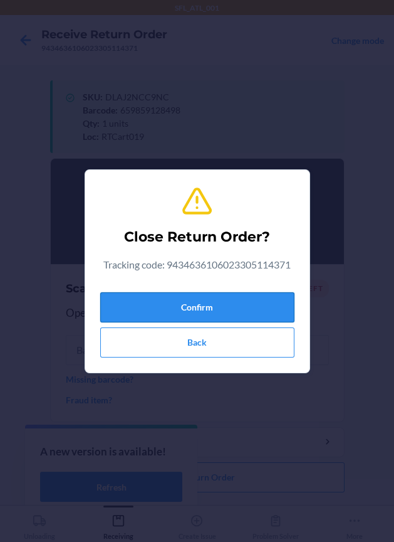
click at [273, 314] on button "Confirm" at bounding box center [197, 307] width 194 height 30
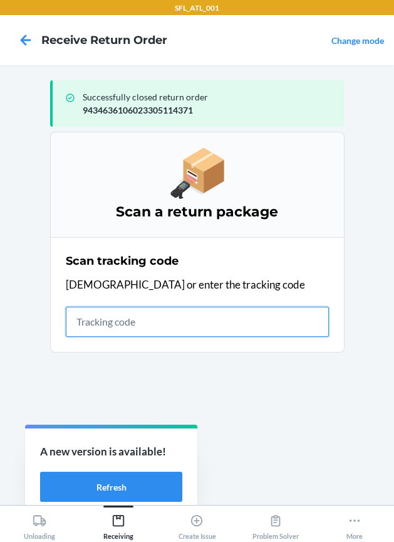
click at [167, 313] on input "text" at bounding box center [197, 322] width 263 height 30
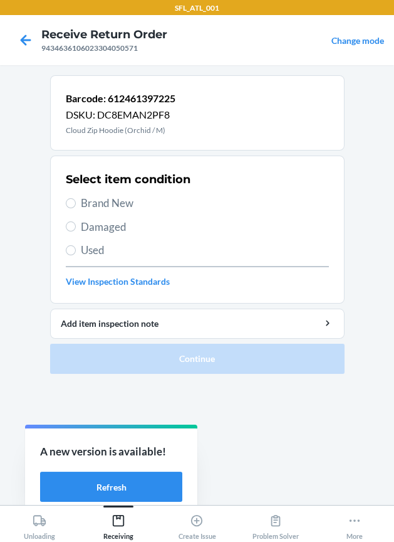
click at [117, 198] on span "Brand New" at bounding box center [205, 203] width 248 height 16
click at [76, 198] on input "Brand New" at bounding box center [71, 203] width 10 height 10
radio input "true"
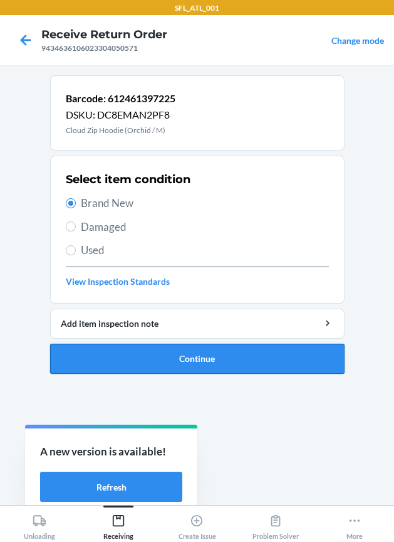
click at [213, 347] on button "Continue" at bounding box center [197, 359] width 295 height 30
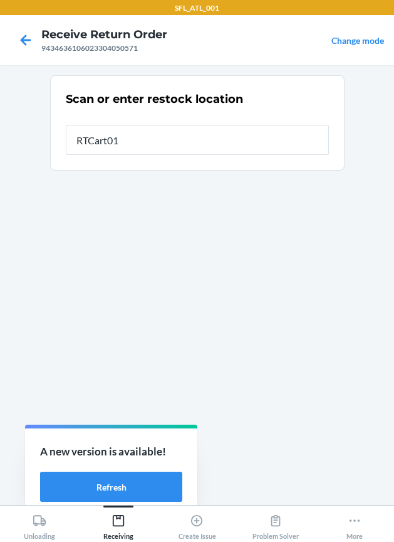
type input "RTCart019"
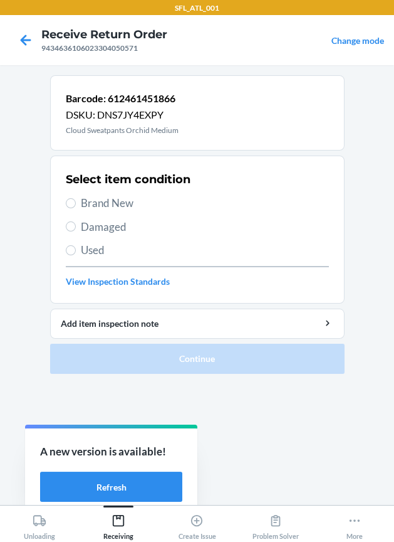
click at [156, 197] on span "Brand New" at bounding box center [205, 203] width 248 height 16
click at [76, 198] on input "Brand New" at bounding box center [71, 203] width 10 height 10
radio input "true"
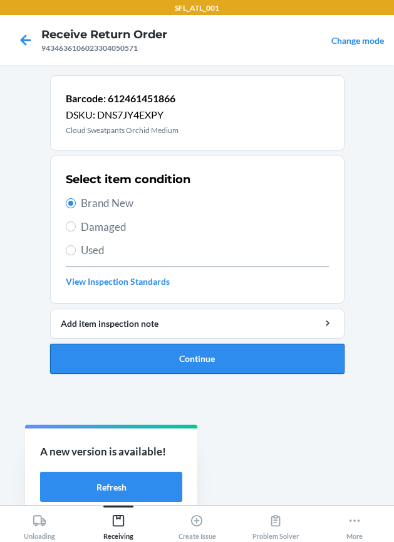
click at [220, 349] on button "Continue" at bounding box center [197, 359] width 295 height 30
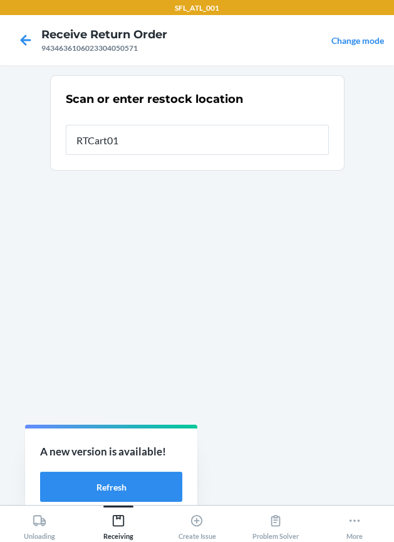
type input "RTCart019"
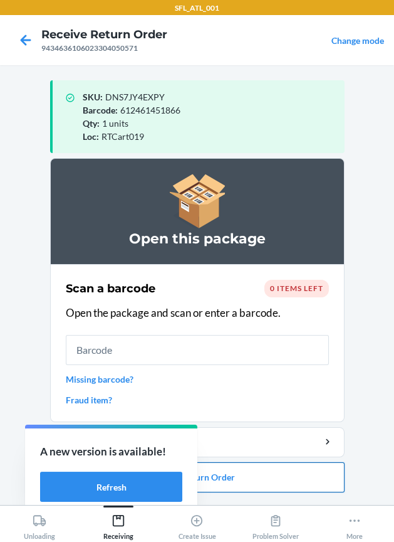
click at [233, 477] on button "Close Return Order" at bounding box center [197, 477] width 295 height 30
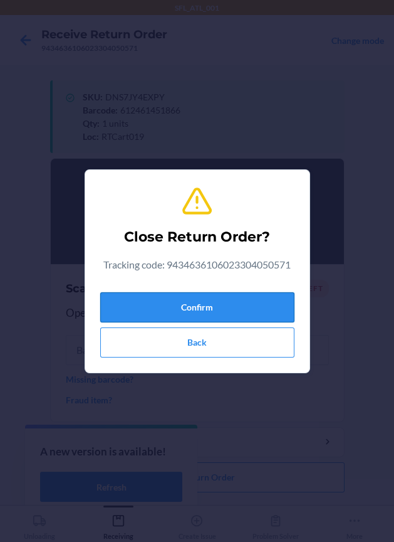
drag, startPoint x: 236, startPoint y: 312, endPoint x: 105, endPoint y: 317, distance: 131.2
click at [235, 310] on button "Confirm" at bounding box center [197, 307] width 194 height 30
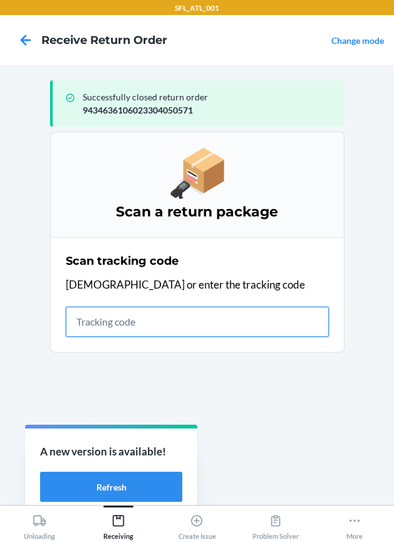
click at [196, 313] on input "text" at bounding box center [197, 322] width 263 height 30
click at [154, 322] on input "text" at bounding box center [197, 322] width 263 height 30
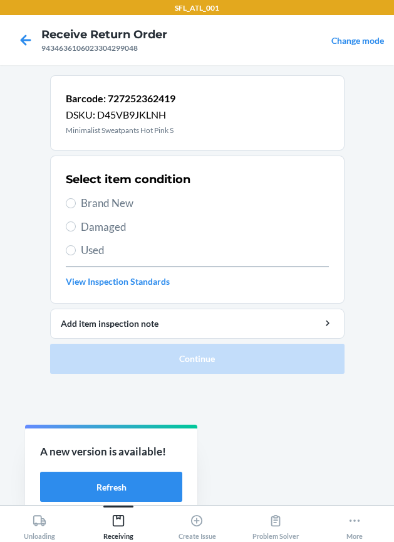
click at [127, 203] on span "Brand New" at bounding box center [205, 203] width 248 height 16
click at [76, 203] on input "Brand New" at bounding box center [71, 203] width 10 height 10
radio input "true"
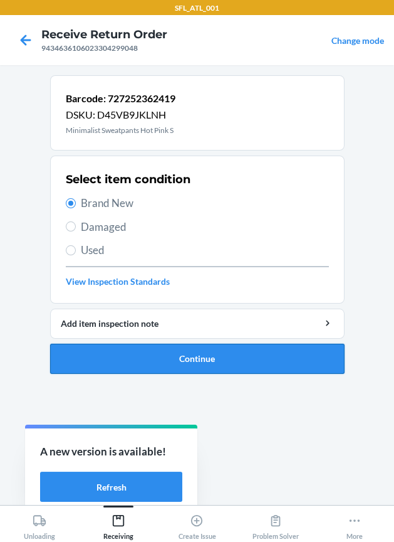
click at [204, 358] on button "Continue" at bounding box center [197, 359] width 295 height 30
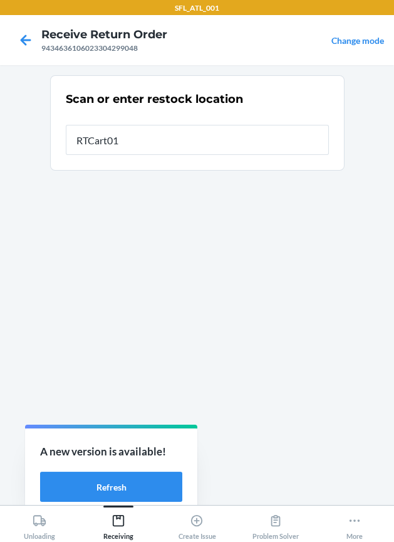
type input "RTCart019"
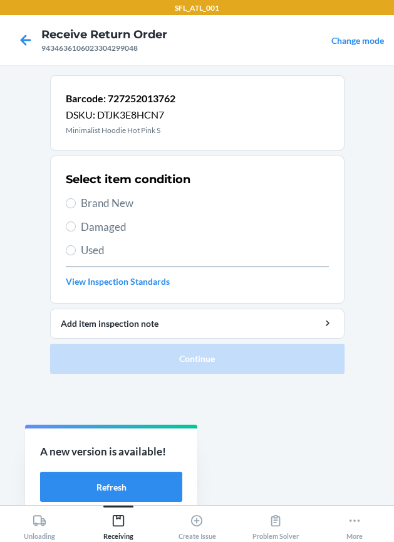
click at [93, 197] on span "Brand New" at bounding box center [205, 203] width 248 height 16
click at [76, 198] on input "Brand New" at bounding box center [71, 203] width 10 height 10
radio input "true"
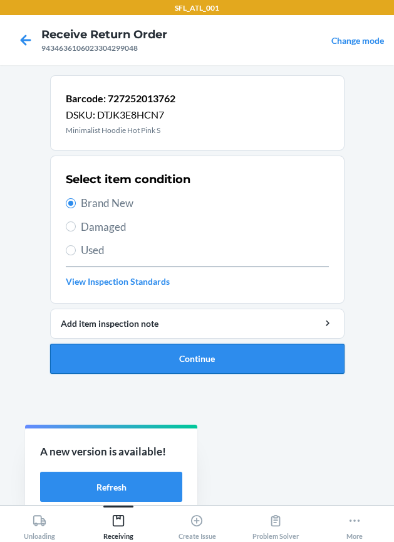
click at [156, 360] on button "Continue" at bounding box center [197, 359] width 295 height 30
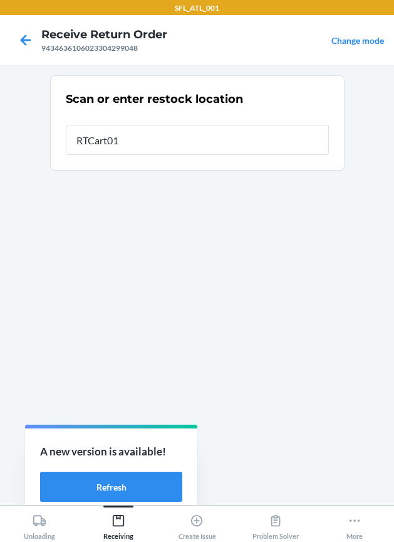
type input "RTCart019"
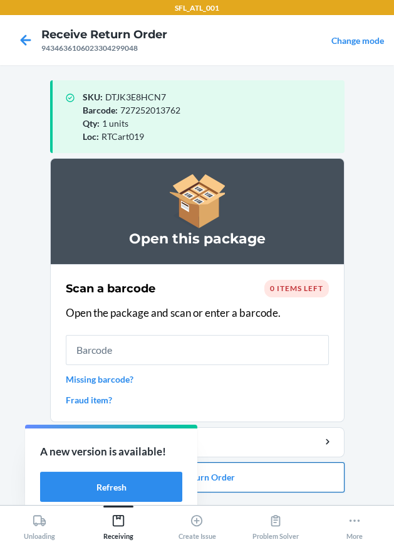
click at [265, 468] on button "Close Return Order" at bounding box center [197, 477] width 295 height 30
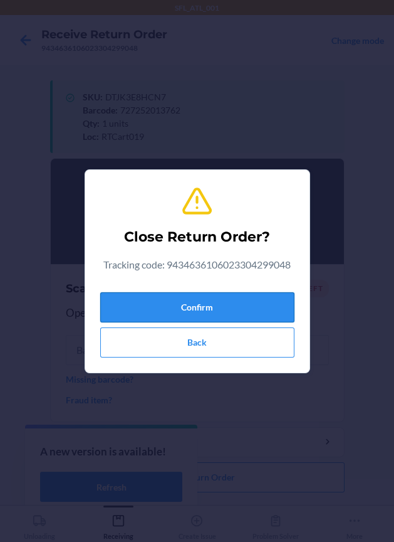
click at [268, 293] on button "Confirm" at bounding box center [197, 307] width 194 height 30
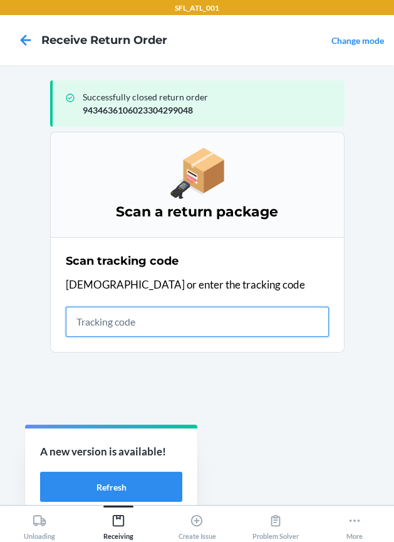
drag, startPoint x: 120, startPoint y: 323, endPoint x: 108, endPoint y: 306, distance: 21.1
click at [108, 307] on input "text" at bounding box center [197, 322] width 263 height 30
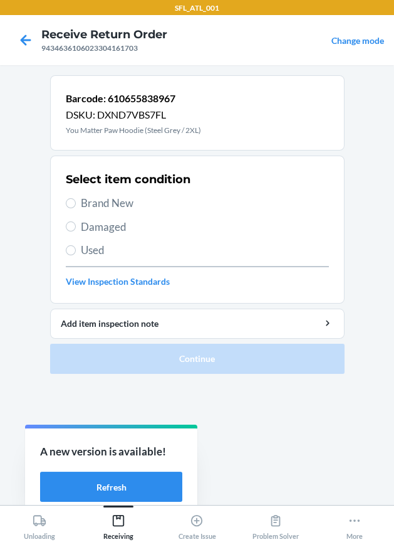
click at [107, 250] on span "Used" at bounding box center [205, 250] width 248 height 16
click at [76, 250] on input "Used" at bounding box center [71, 250] width 10 height 10
radio input "true"
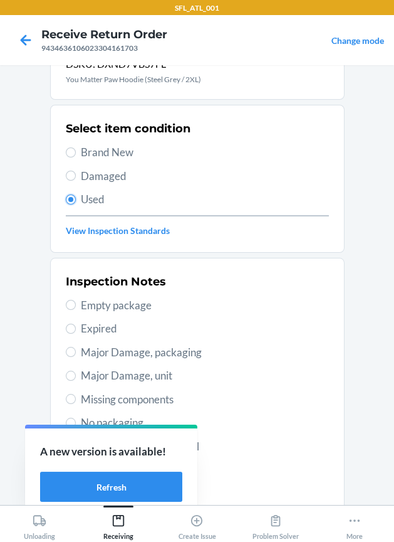
scroll to position [156, 0]
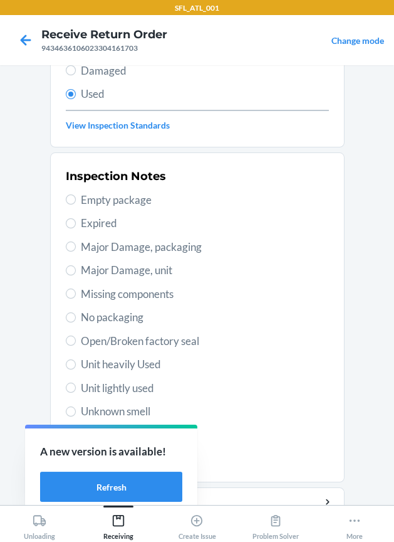
click at [115, 364] on span "Unit heavily Used" at bounding box center [205, 364] width 248 height 16
click at [76, 364] on input "Unit heavily Used" at bounding box center [71, 364] width 10 height 10
radio input "true"
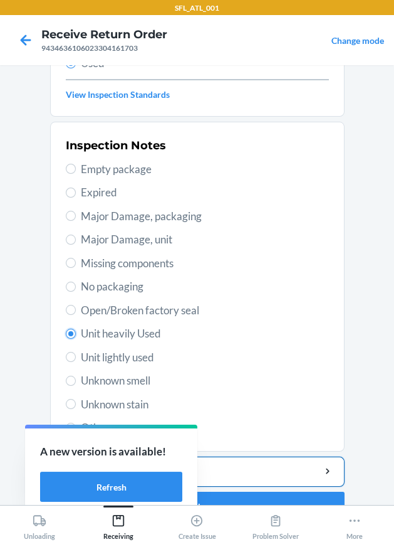
scroll to position [213, 0]
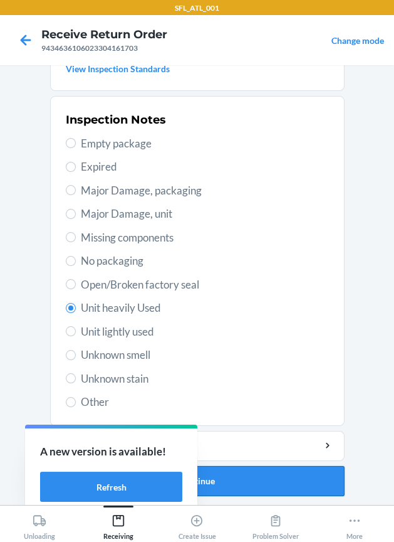
click at [228, 470] on button "Continue" at bounding box center [197, 481] width 295 height 30
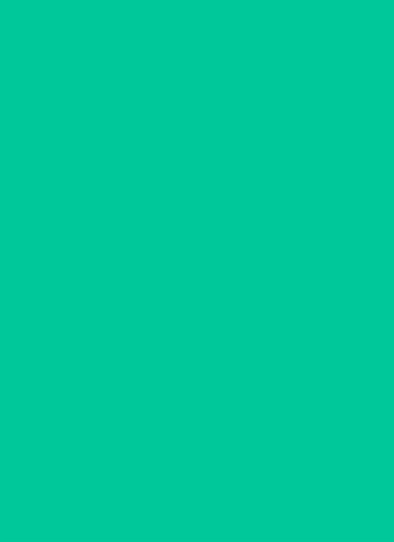
scroll to position [0, 0]
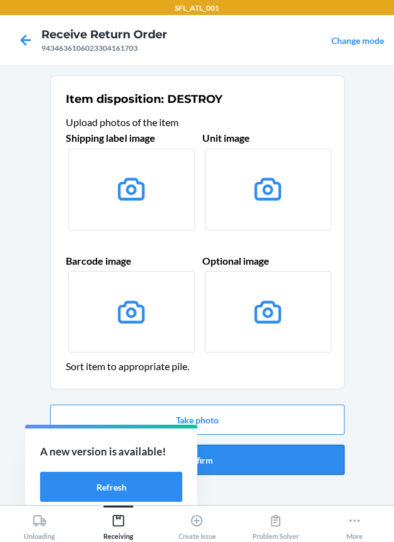
click at [238, 452] on button "Confirm" at bounding box center [197, 460] width 295 height 30
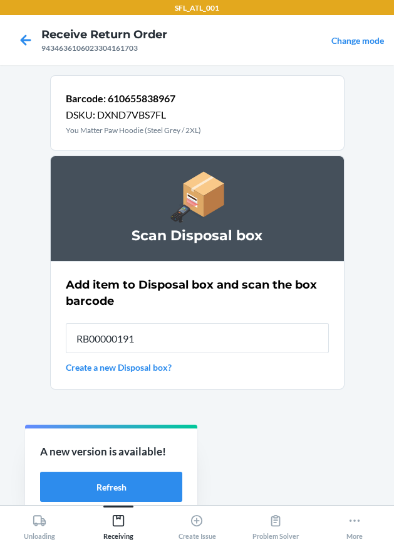
type input "RB00000191O"
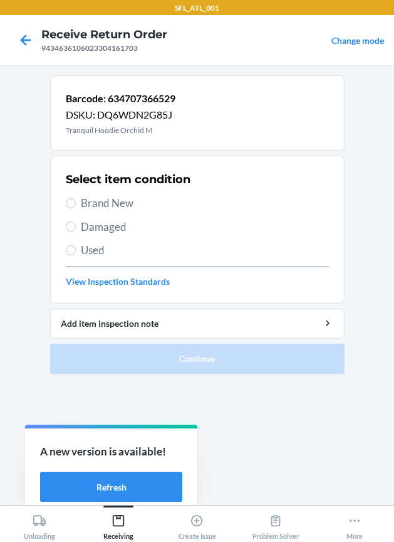
click at [124, 198] on span "Brand New" at bounding box center [205, 203] width 248 height 16
click at [76, 198] on input "Brand New" at bounding box center [71, 203] width 10 height 10
radio input "true"
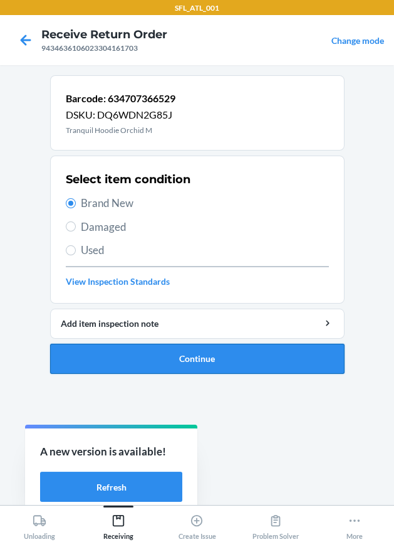
click at [200, 354] on button "Continue" at bounding box center [197, 359] width 295 height 30
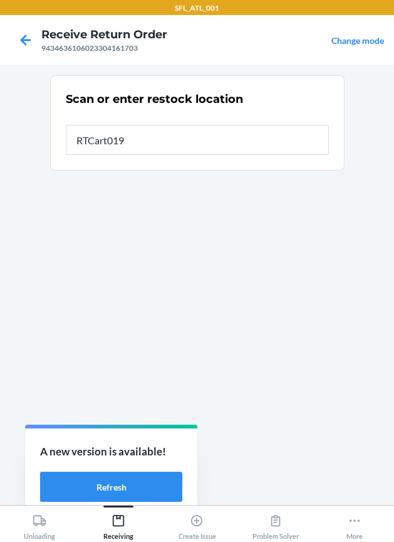
type input "RTCart019"
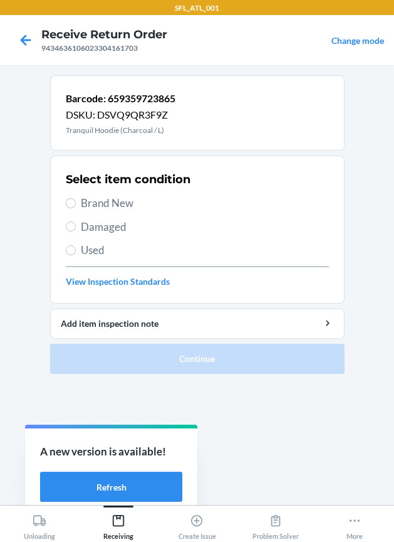
click at [107, 208] on span "Brand New" at bounding box center [205, 203] width 248 height 16
click at [76, 208] on input "Brand New" at bounding box center [71, 203] width 10 height 10
radio input "true"
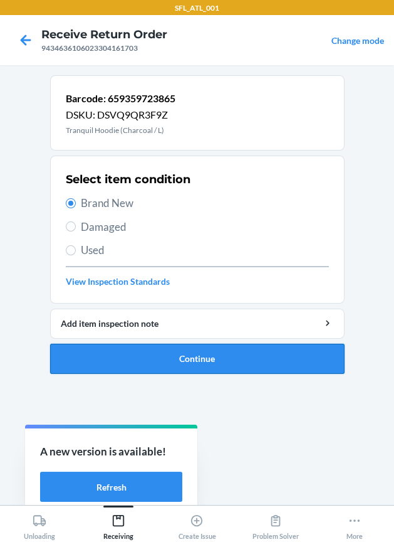
click at [153, 351] on button "Continue" at bounding box center [197, 359] width 295 height 30
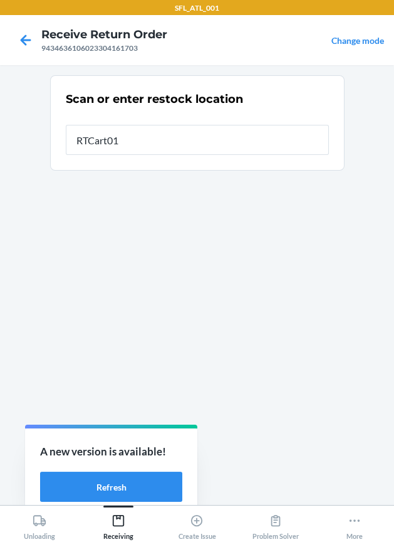
type input "RTCart019"
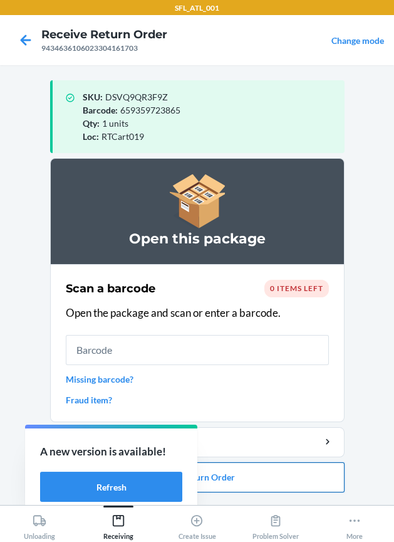
click at [255, 470] on button "Close Return Order" at bounding box center [197, 477] width 295 height 30
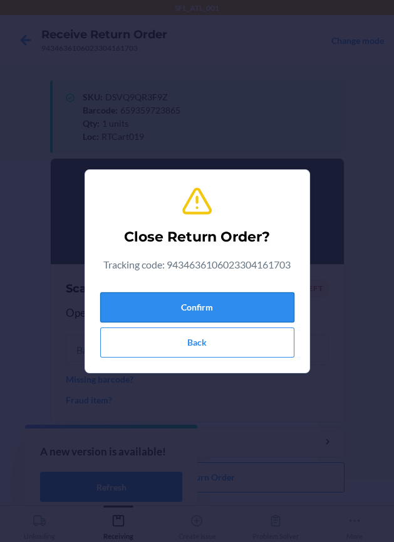
click at [281, 300] on button "Confirm" at bounding box center [197, 307] width 194 height 30
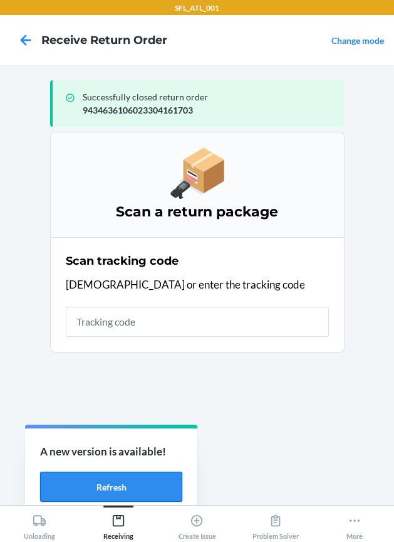
click at [67, 483] on button "Refresh" at bounding box center [111, 487] width 142 height 30
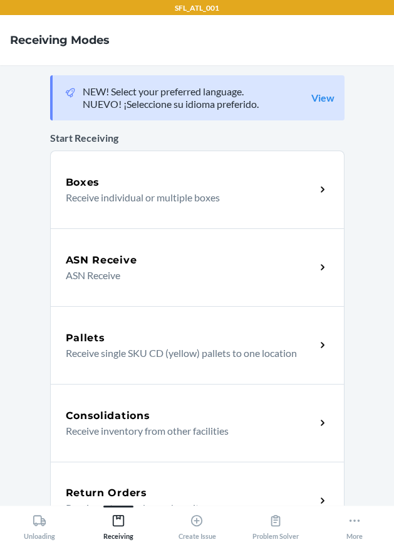
click at [145, 490] on div "Return Orders" at bounding box center [191, 492] width 250 height 15
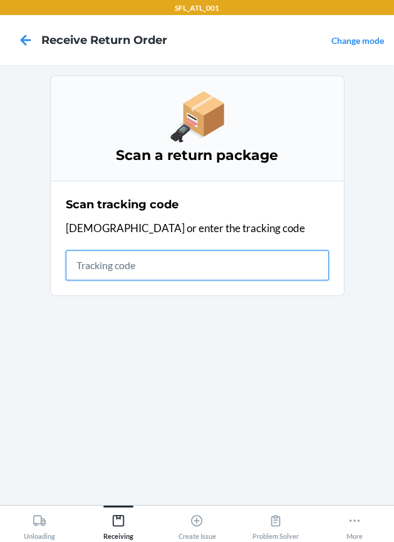
drag, startPoint x: 133, startPoint y: 270, endPoint x: 125, endPoint y: 260, distance: 12.4
click at [132, 269] on input "text" at bounding box center [197, 265] width 263 height 30
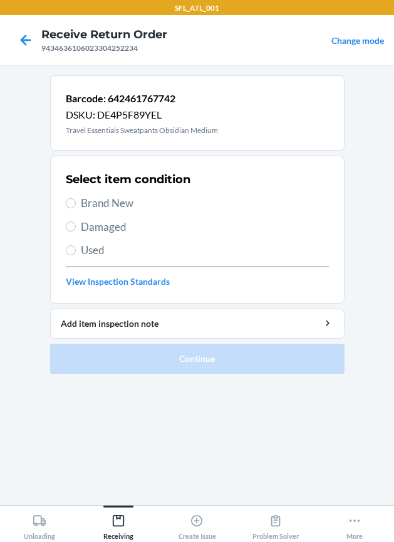
click at [127, 204] on span "Brand New" at bounding box center [205, 203] width 248 height 16
click at [76, 204] on input "Brand New" at bounding box center [71, 203] width 10 height 10
radio input "true"
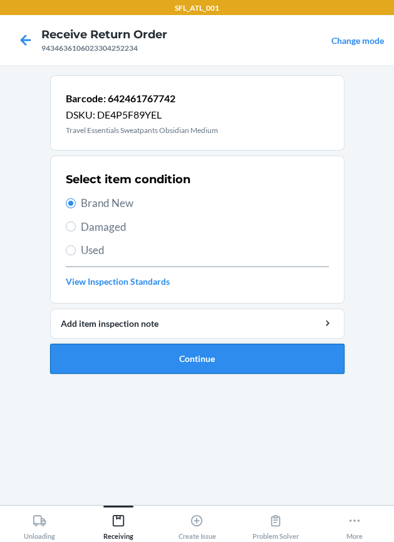
click at [184, 349] on button "Continue" at bounding box center [197, 359] width 295 height 30
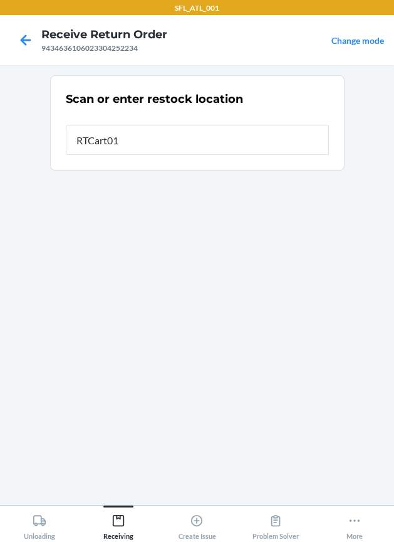
type input "RTCart019"
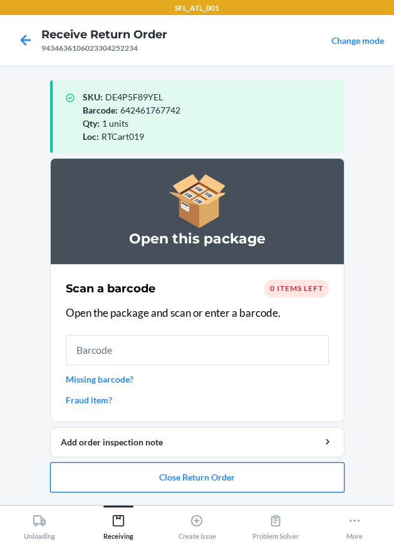
click at [206, 467] on button "Close Return Order" at bounding box center [197, 477] width 295 height 30
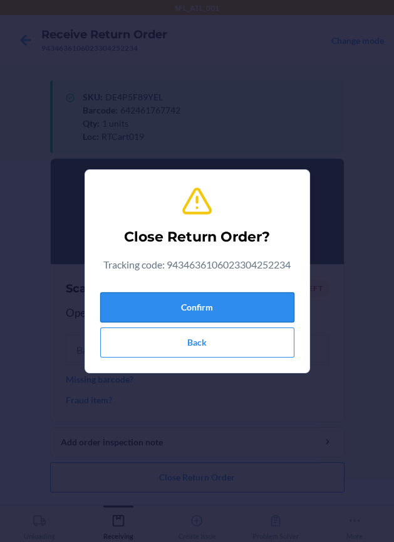
click at [156, 305] on button "Confirm" at bounding box center [197, 307] width 194 height 30
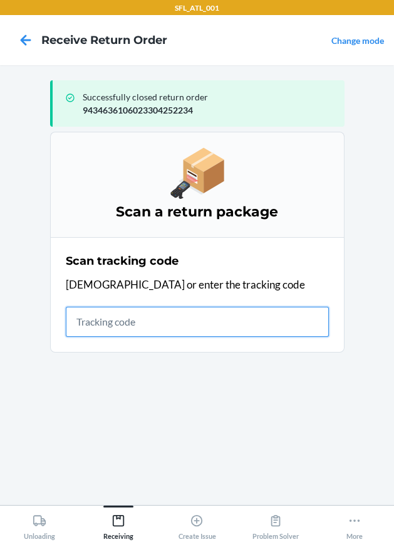
drag, startPoint x: 133, startPoint y: 326, endPoint x: 127, endPoint y: 327, distance: 6.3
click at [129, 326] on input "text" at bounding box center [197, 322] width 263 height 30
type input "4203025994346361060233048"
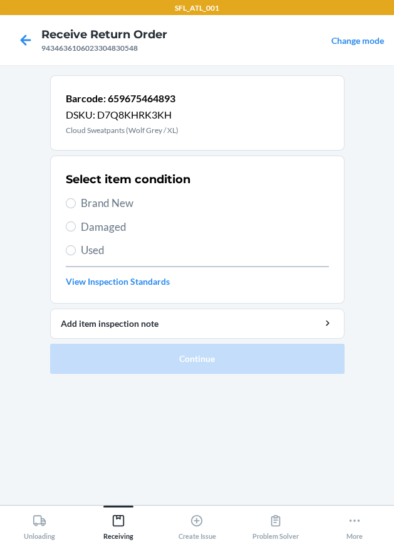
click at [118, 202] on span "Brand New" at bounding box center [205, 203] width 248 height 16
click at [76, 202] on input "Brand New" at bounding box center [71, 203] width 10 height 10
radio input "true"
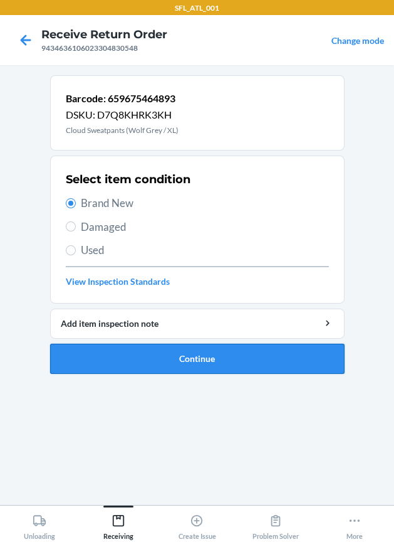
click at [245, 366] on button "Continue" at bounding box center [197, 359] width 295 height 30
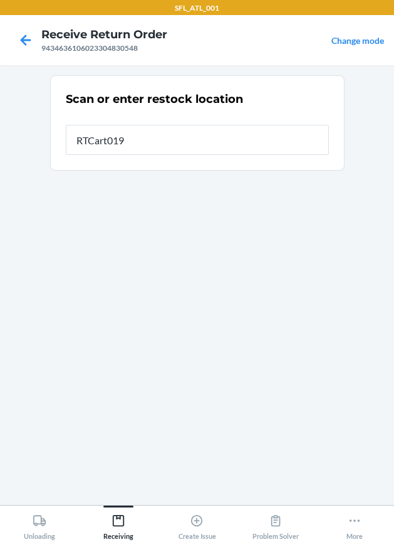
type input "RTCart019"
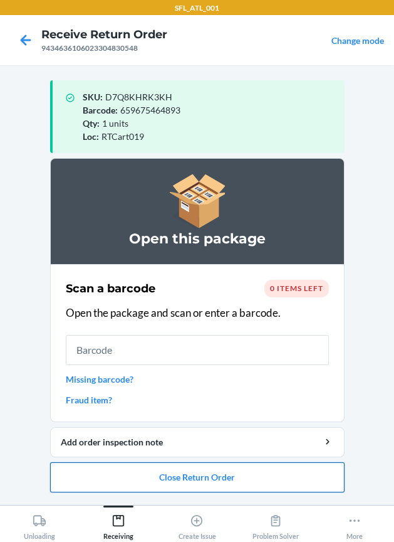
click at [245, 474] on button "Close Return Order" at bounding box center [197, 477] width 295 height 30
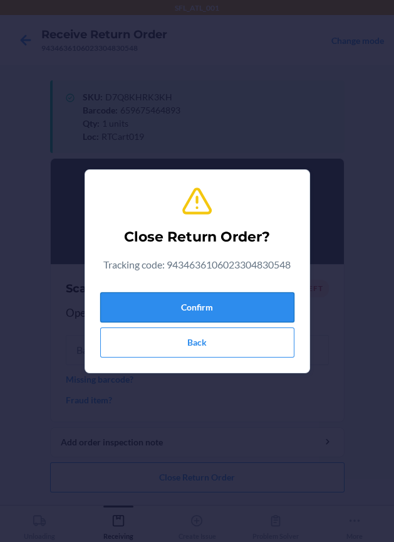
drag, startPoint x: 277, startPoint y: 298, endPoint x: 277, endPoint y: 308, distance: 9.4
click at [277, 299] on button "Confirm" at bounding box center [197, 307] width 194 height 30
click at [277, 308] on button "Confirm" at bounding box center [197, 307] width 194 height 30
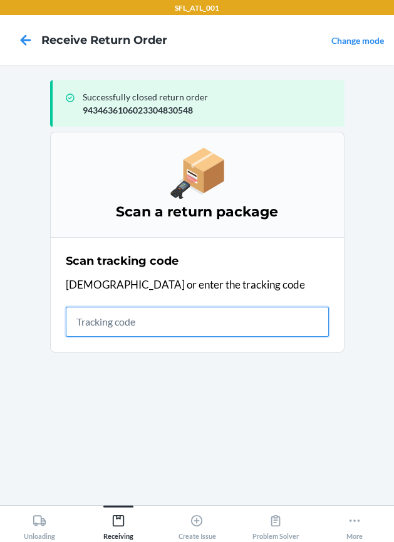
click at [124, 317] on input "text" at bounding box center [197, 322] width 263 height 30
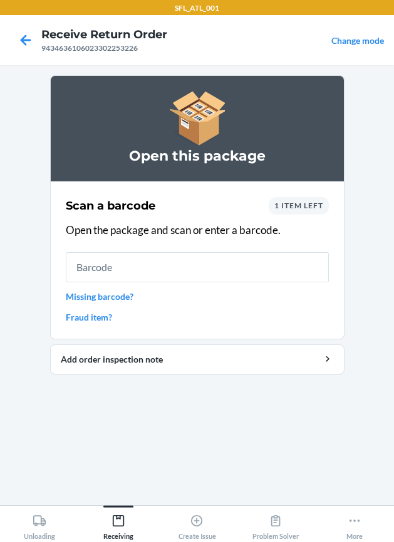
click at [310, 211] on div "1 item left" at bounding box center [299, 206] width 60 height 18
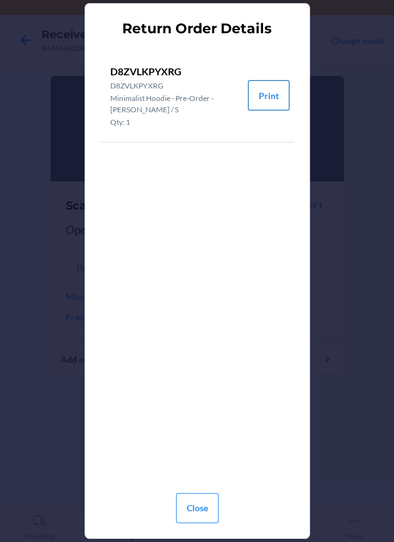
click at [277, 91] on button "Print" at bounding box center [268, 95] width 41 height 30
click at [206, 506] on button "Close" at bounding box center [197, 508] width 43 height 30
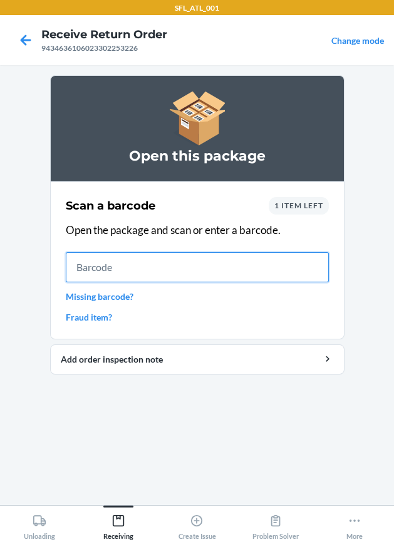
click at [140, 268] on input "text" at bounding box center [197, 267] width 263 height 30
click at [219, 265] on input "text" at bounding box center [197, 267] width 263 height 30
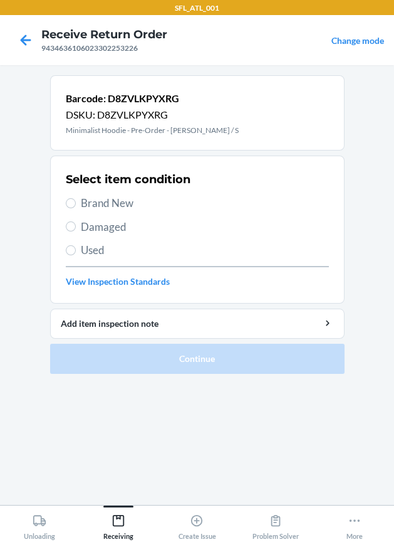
click at [122, 202] on span "Brand New" at bounding box center [205, 203] width 248 height 16
click at [76, 202] on input "Brand New" at bounding box center [71, 203] width 10 height 10
radio input "true"
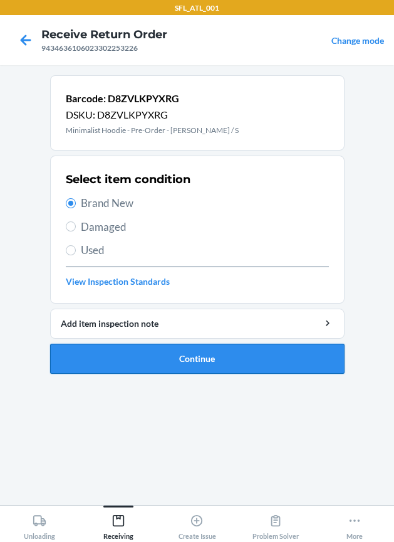
click at [158, 349] on button "Continue" at bounding box center [197, 359] width 295 height 30
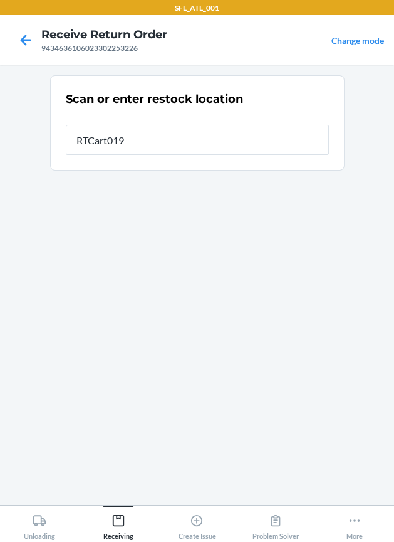
type input "RTCart019"
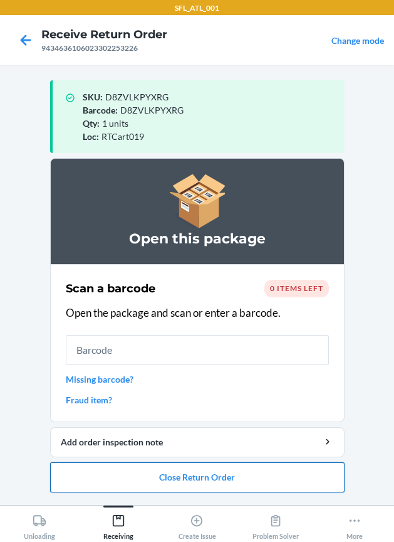
drag, startPoint x: 236, startPoint y: 478, endPoint x: 233, endPoint y: 470, distance: 9.1
click at [235, 472] on button "Close Return Order" at bounding box center [197, 477] width 295 height 30
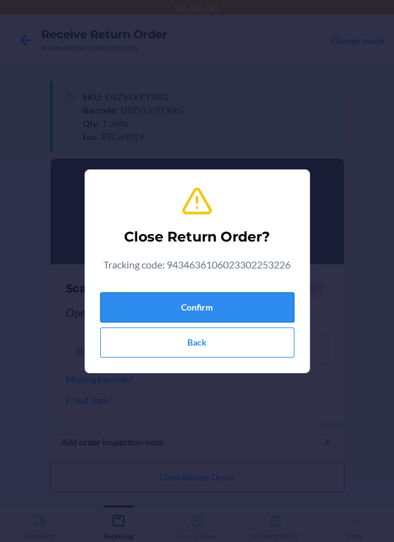
drag, startPoint x: 194, startPoint y: 305, endPoint x: 164, endPoint y: 293, distance: 32.7
click at [196, 301] on button "Confirm" at bounding box center [197, 307] width 194 height 30
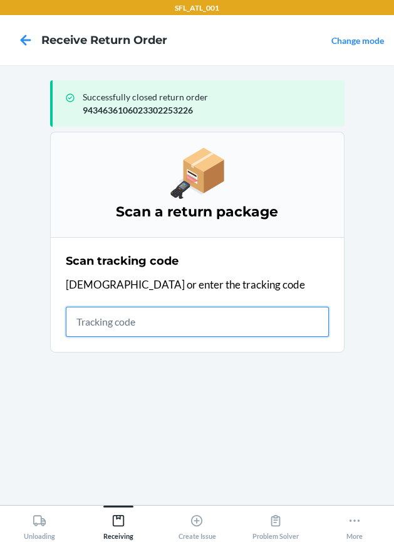
click at [171, 320] on input "text" at bounding box center [197, 322] width 263 height 30
type input "4203025994346361060233"
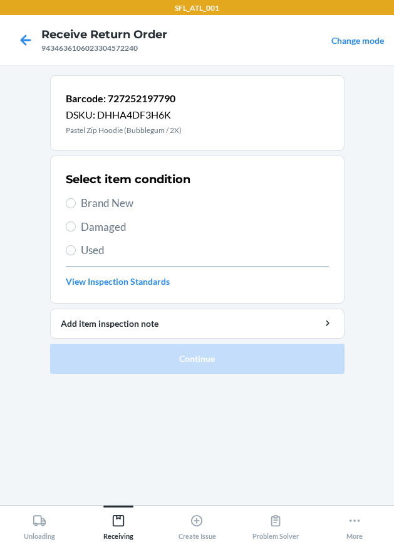
click at [98, 196] on span "Brand New" at bounding box center [205, 203] width 248 height 16
click at [76, 198] on input "Brand New" at bounding box center [71, 203] width 10 height 10
radio input "true"
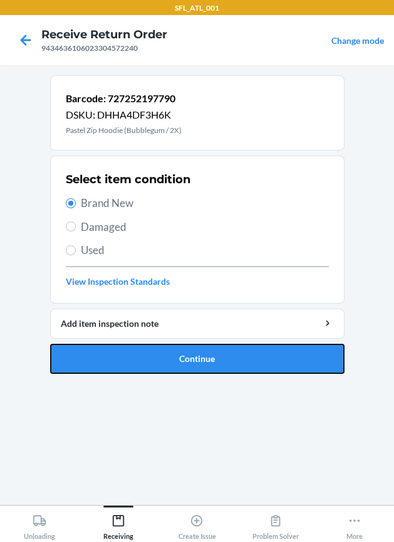
click at [164, 346] on button "Continue" at bounding box center [197, 359] width 295 height 30
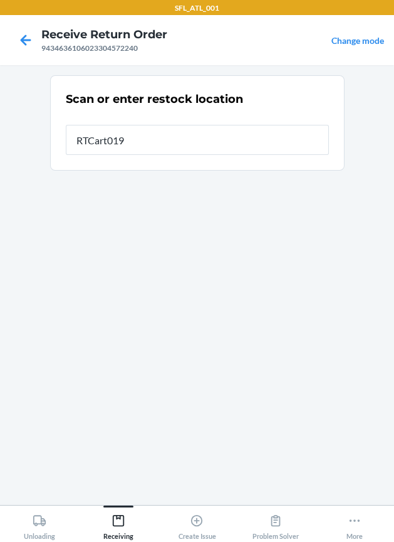
type input "RTCart019"
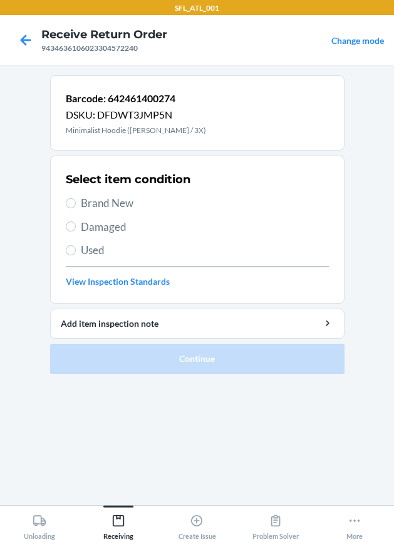
click at [92, 205] on span "Brand New" at bounding box center [205, 203] width 248 height 16
click at [76, 205] on input "Brand New" at bounding box center [71, 203] width 10 height 10
radio input "true"
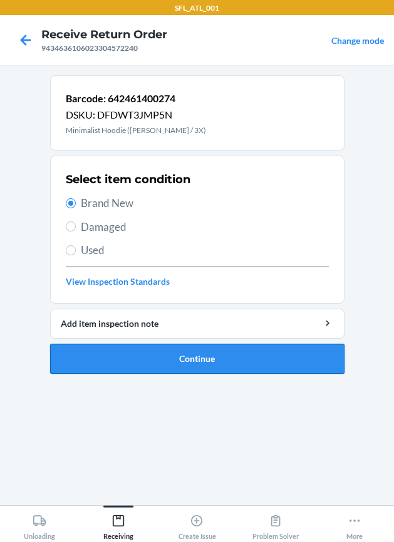
click at [141, 356] on button "Continue" at bounding box center [197, 359] width 295 height 30
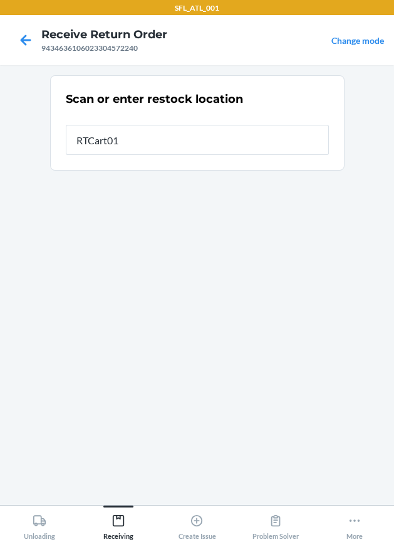
type input "RTCart019"
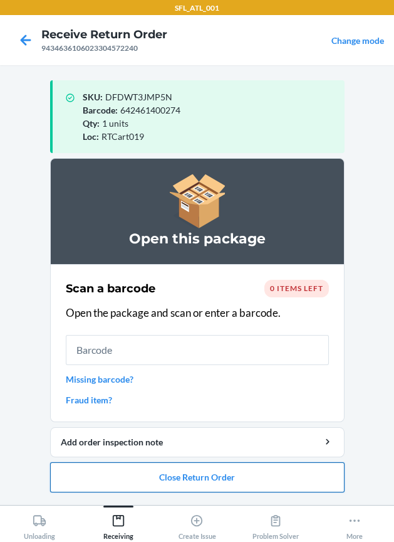
drag, startPoint x: 196, startPoint y: 477, endPoint x: 187, endPoint y: 461, distance: 18.0
click at [187, 462] on button "Close Return Order" at bounding box center [197, 477] width 295 height 30
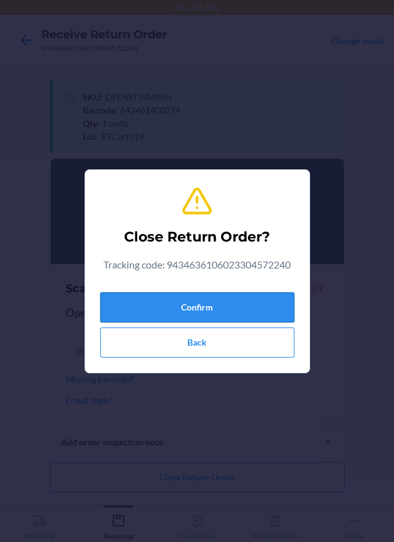
drag, startPoint x: 256, startPoint y: 309, endPoint x: 122, endPoint y: 305, distance: 134.9
click at [254, 309] on button "Confirm" at bounding box center [197, 307] width 194 height 30
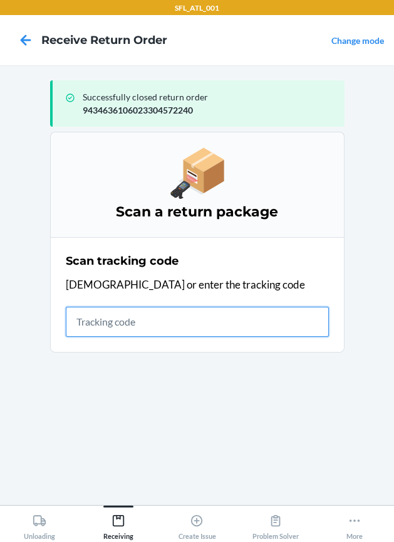
click at [135, 322] on input "text" at bounding box center [197, 322] width 263 height 30
type input "420302599"
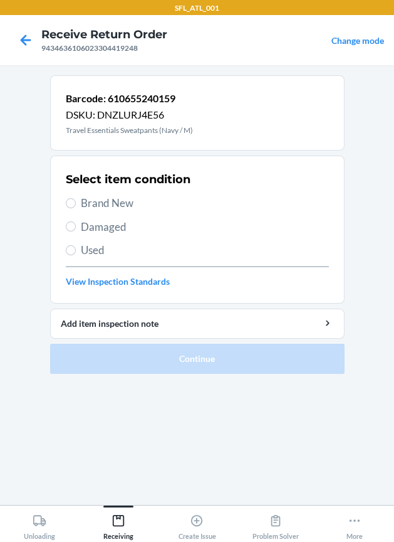
click at [103, 201] on span "Brand New" at bounding box center [205, 203] width 248 height 16
click at [76, 201] on input "Brand New" at bounding box center [71, 203] width 10 height 10
radio input "true"
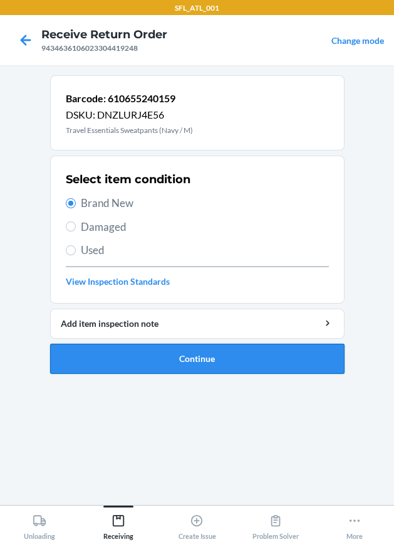
click at [163, 354] on button "Continue" at bounding box center [197, 359] width 295 height 30
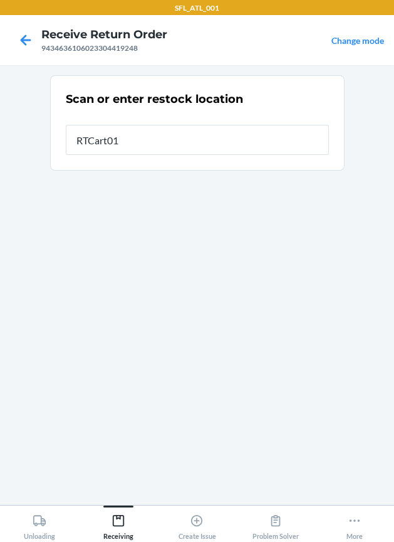
type input "RTCart019"
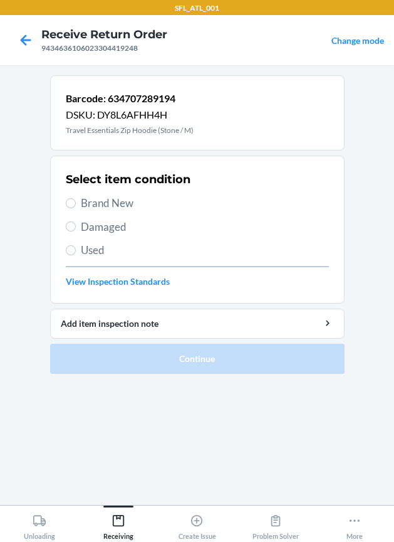
click at [115, 195] on span "Brand New" at bounding box center [205, 203] width 248 height 16
click at [76, 198] on input "Brand New" at bounding box center [71, 203] width 10 height 10
radio input "true"
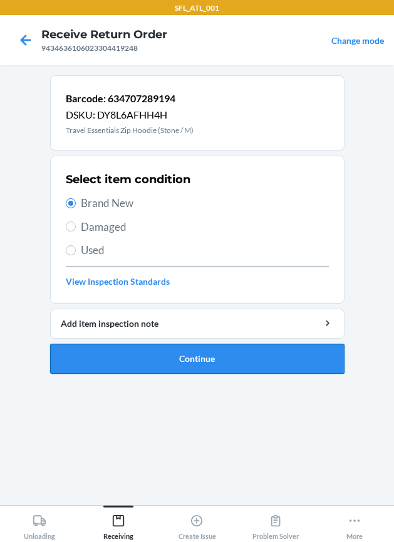
click at [235, 366] on button "Continue" at bounding box center [197, 359] width 295 height 30
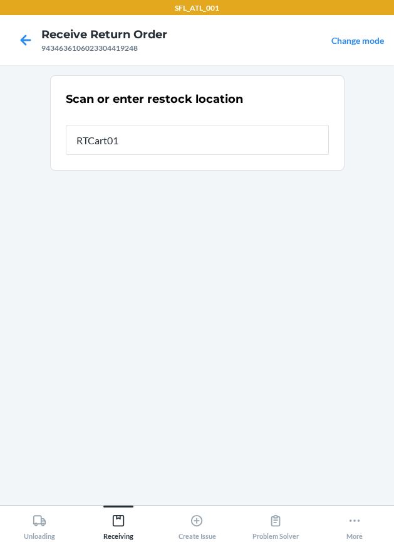
type input "RTCart019"
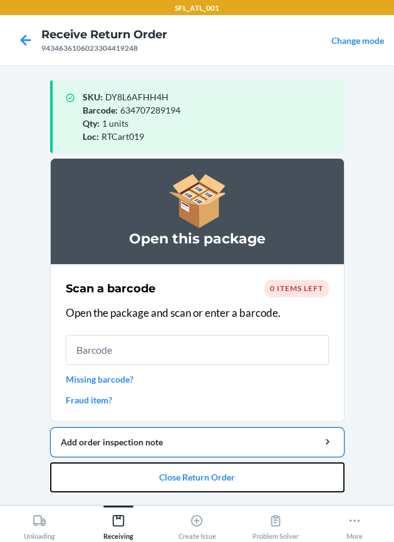
drag, startPoint x: 230, startPoint y: 476, endPoint x: 220, endPoint y: 453, distance: 25.0
click at [223, 462] on button "Close Return Order" at bounding box center [197, 477] width 295 height 30
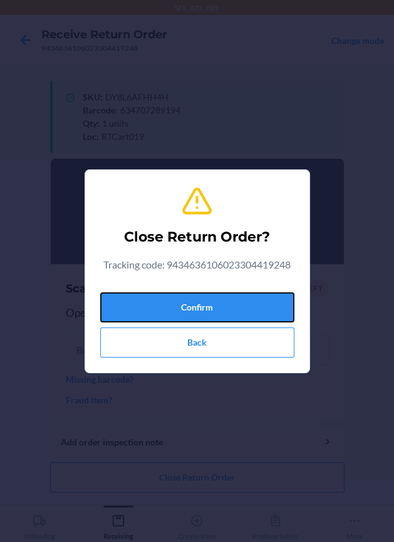
drag, startPoint x: 200, startPoint y: 303, endPoint x: 50, endPoint y: 263, distance: 155.8
click at [195, 301] on button "Confirm" at bounding box center [197, 307] width 194 height 30
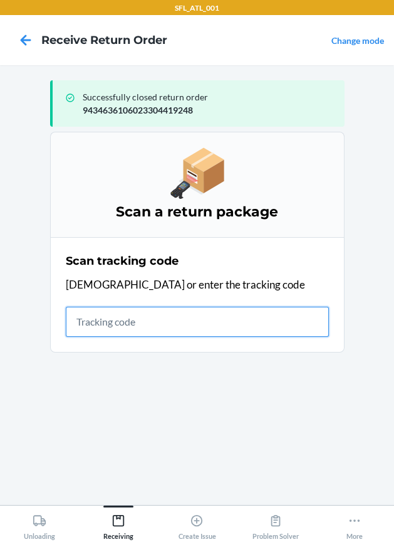
drag, startPoint x: 95, startPoint y: 327, endPoint x: 87, endPoint y: 319, distance: 11.5
click at [93, 326] on input "text" at bounding box center [197, 322] width 263 height 30
type input "42030259"
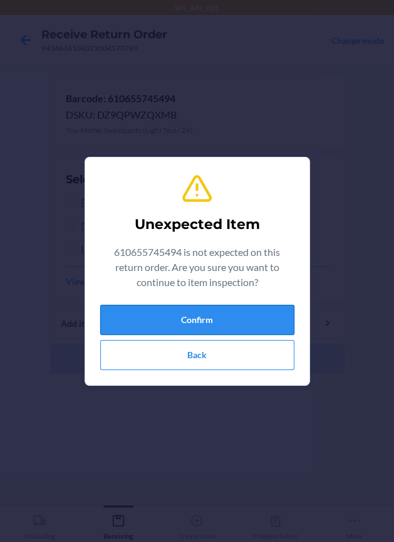
click at [152, 319] on button "Confirm" at bounding box center [197, 320] width 194 height 30
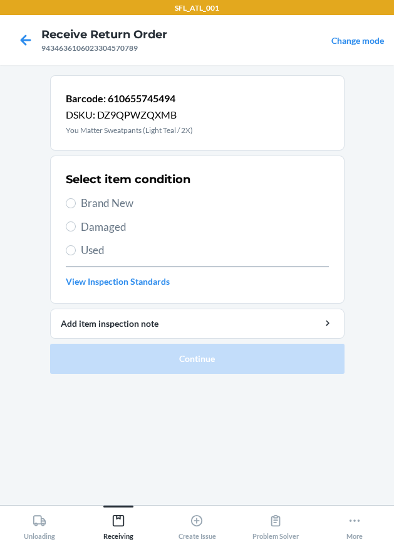
drag, startPoint x: 127, startPoint y: 204, endPoint x: 132, endPoint y: 213, distance: 9.6
click at [127, 204] on span "Brand New" at bounding box center [205, 203] width 248 height 16
click at [76, 204] on input "Brand New" at bounding box center [71, 203] width 10 height 10
radio input "true"
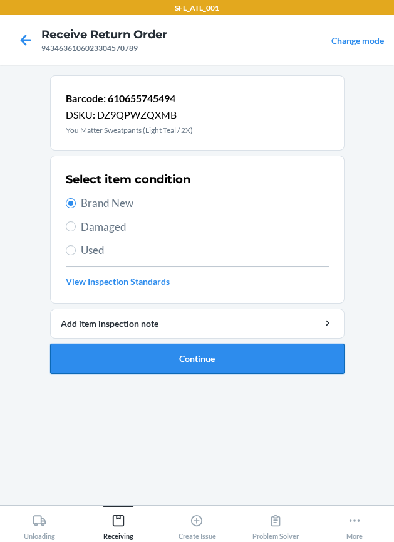
drag, startPoint x: 187, startPoint y: 363, endPoint x: 185, endPoint y: 353, distance: 10.2
click at [185, 353] on button "Continue" at bounding box center [197, 359] width 295 height 30
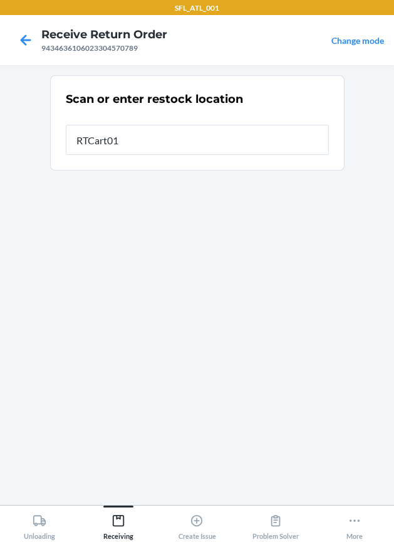
type input "RTCart019"
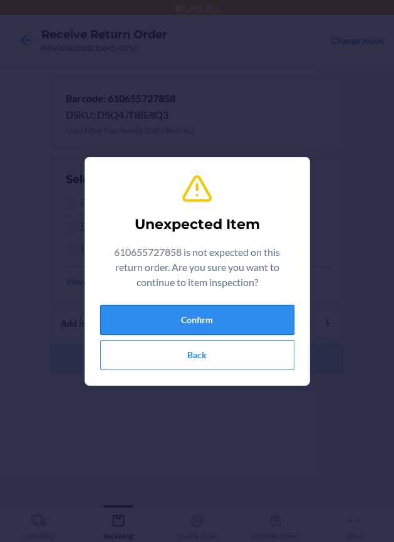
click at [132, 312] on button "Confirm" at bounding box center [197, 320] width 194 height 30
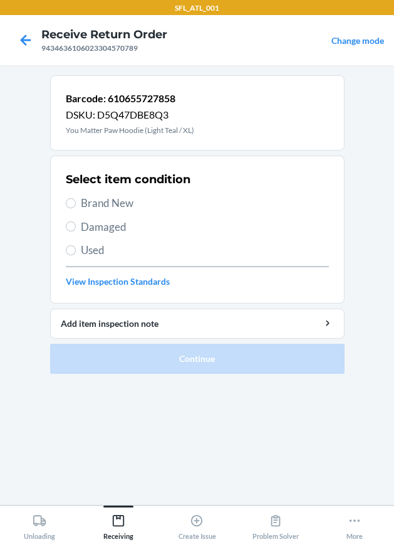
click at [128, 196] on span "Brand New" at bounding box center [205, 203] width 248 height 16
click at [76, 198] on input "Brand New" at bounding box center [71, 203] width 10 height 10
radio input "true"
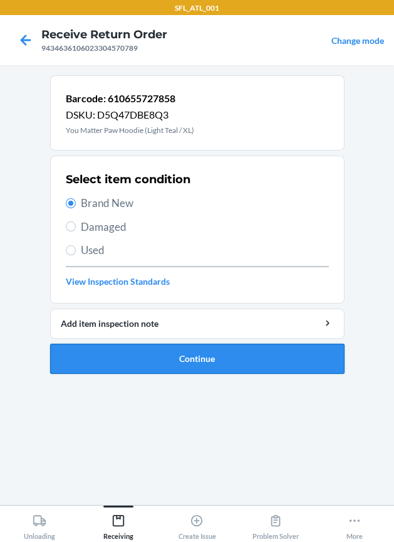
click at [196, 359] on button "Continue" at bounding box center [197, 359] width 295 height 30
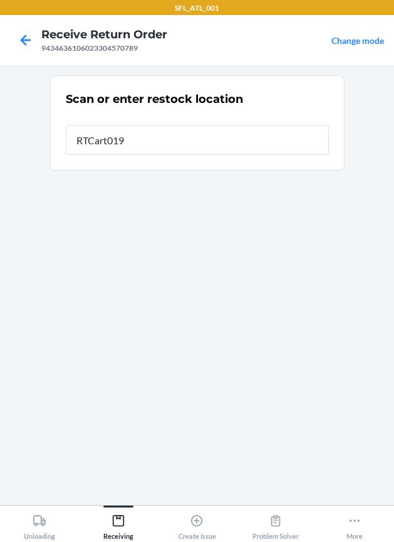
type input "RTCart019"
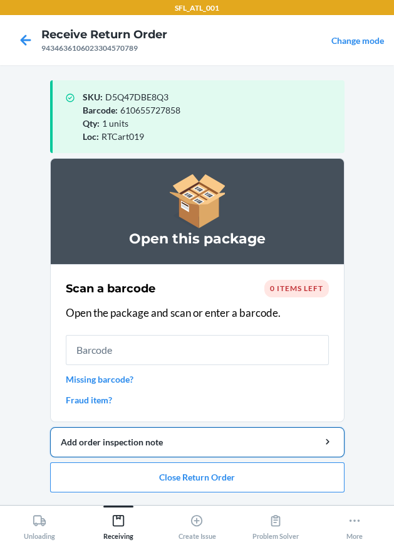
click at [215, 455] on button "Add order inspection note" at bounding box center [197, 442] width 295 height 30
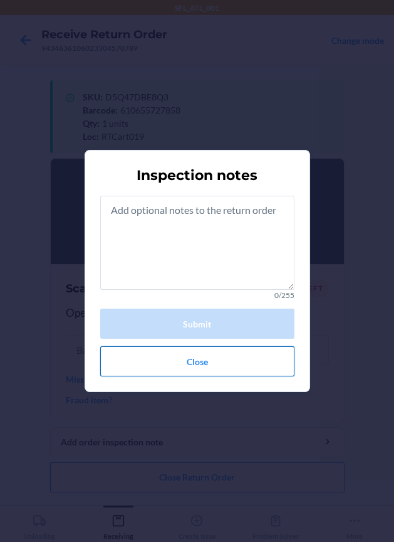
click at [250, 357] on button "Close" at bounding box center [197, 361] width 194 height 30
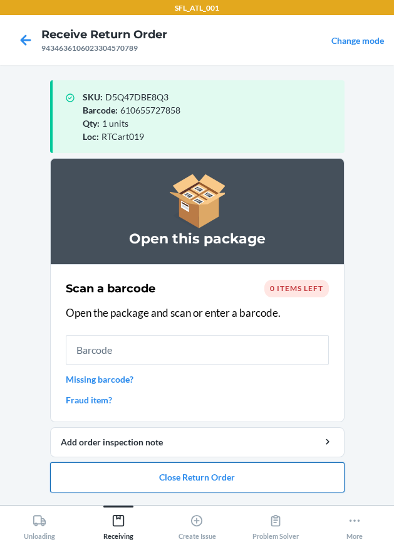
click at [218, 472] on button "Close Return Order" at bounding box center [197, 477] width 295 height 30
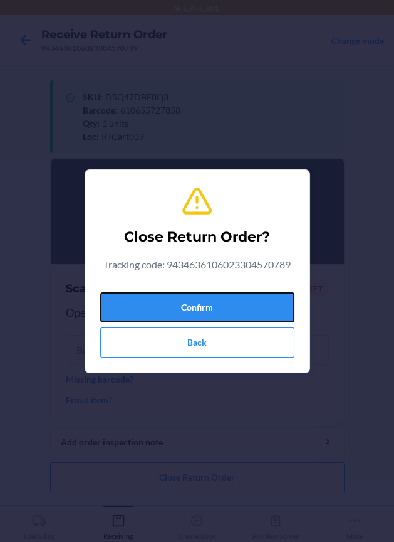
drag, startPoint x: 233, startPoint y: 296, endPoint x: 17, endPoint y: 329, distance: 218.3
click at [207, 295] on button "Confirm" at bounding box center [197, 307] width 194 height 30
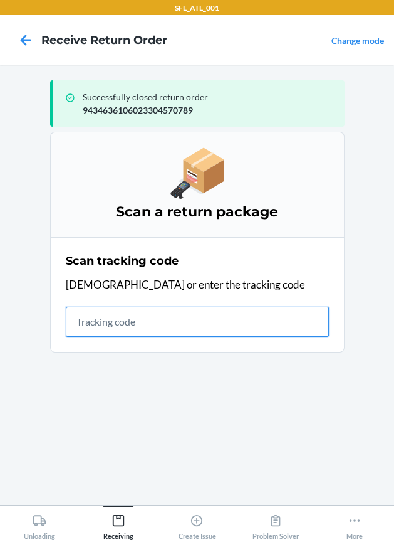
click at [162, 326] on input "text" at bounding box center [197, 322] width 263 height 30
type input "42030259"
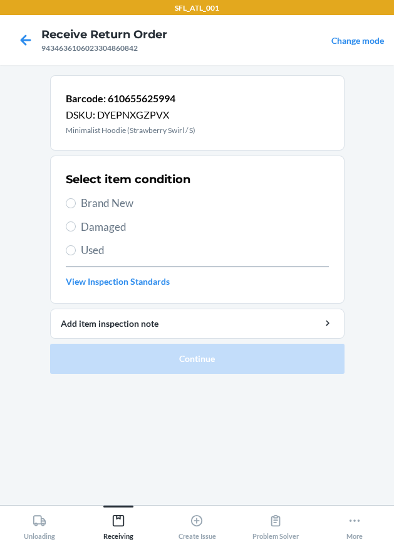
click at [92, 203] on span "Brand New" at bounding box center [205, 203] width 248 height 16
click at [76, 203] on input "Brand New" at bounding box center [71, 203] width 10 height 10
radio input "true"
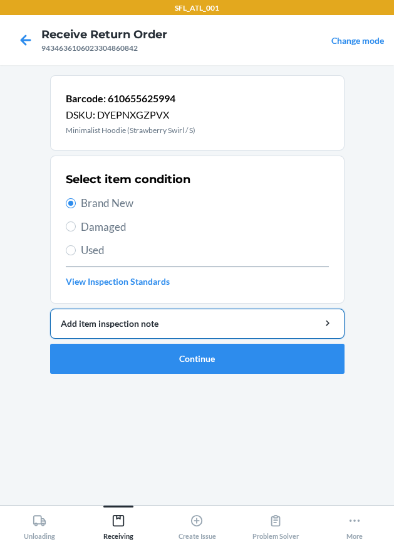
click at [95, 337] on button "Add item inspection note" at bounding box center [197, 324] width 295 height 30
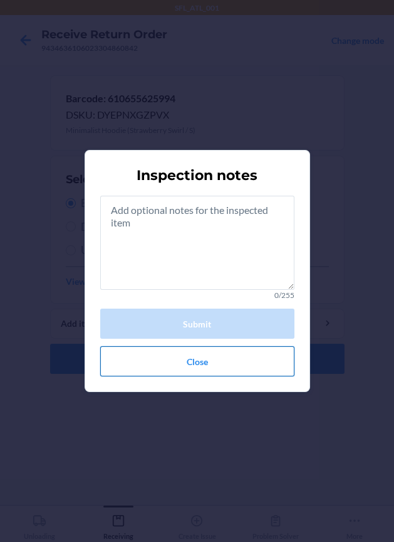
click at [159, 361] on button "Close" at bounding box center [197, 361] width 194 height 30
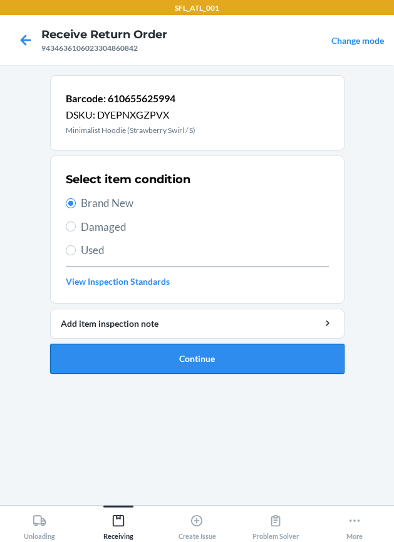
click at [146, 357] on button "Continue" at bounding box center [197, 359] width 295 height 30
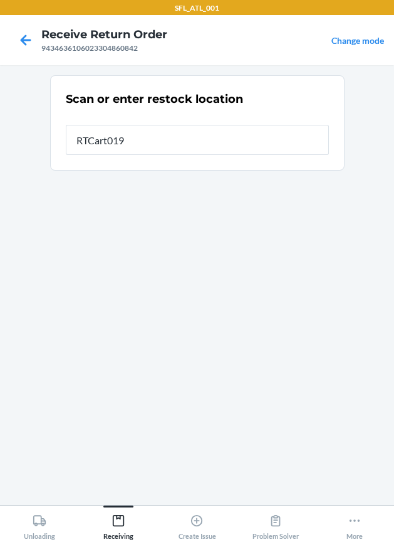
type input "RTCart019"
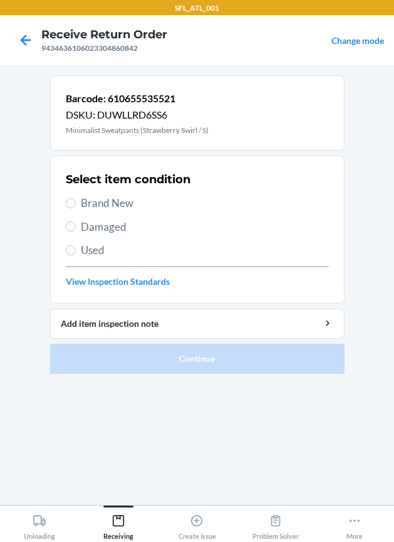
click at [98, 196] on span "Brand New" at bounding box center [205, 203] width 248 height 16
click at [76, 198] on input "Brand New" at bounding box center [71, 203] width 10 height 10
radio input "true"
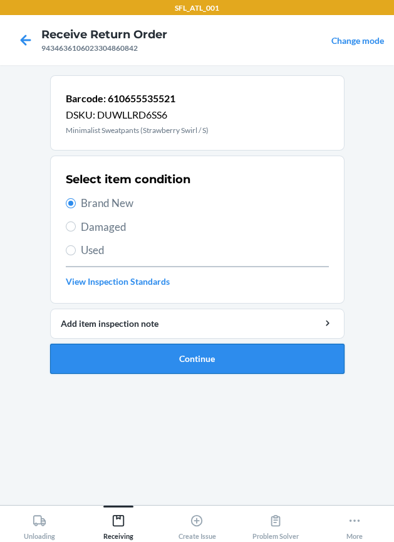
click at [159, 357] on button "Continue" at bounding box center [197, 359] width 295 height 30
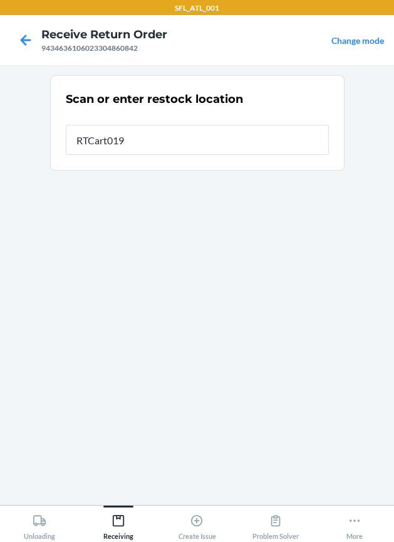
type input "RTCart019"
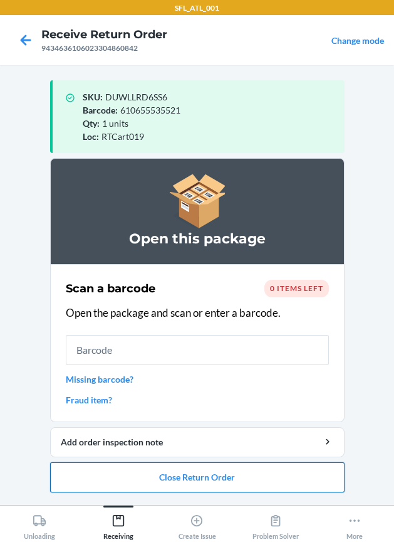
click at [215, 472] on button "Close Return Order" at bounding box center [197, 477] width 295 height 30
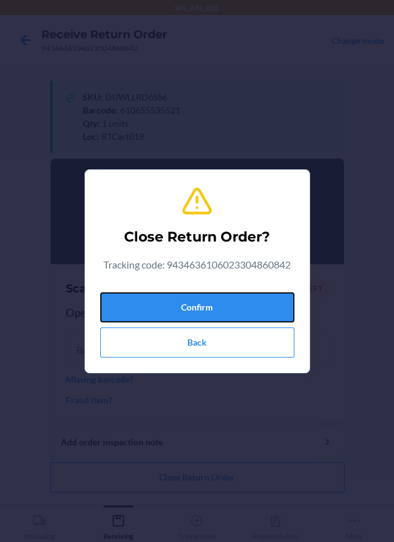
drag, startPoint x: 154, startPoint y: 314, endPoint x: 4, endPoint y: 277, distance: 154.4
click at [147, 312] on button "Confirm" at bounding box center [197, 307] width 194 height 30
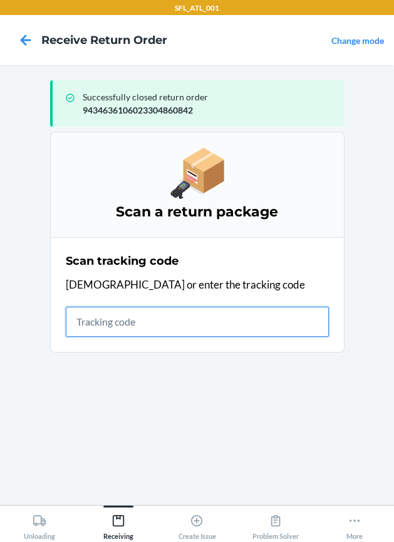
drag, startPoint x: 103, startPoint y: 328, endPoint x: 4, endPoint y: 271, distance: 114.3
click at [85, 303] on div "Scan tracking code Scan or enter the tracking code" at bounding box center [197, 295] width 263 height 92
type input "420302599434636106023"
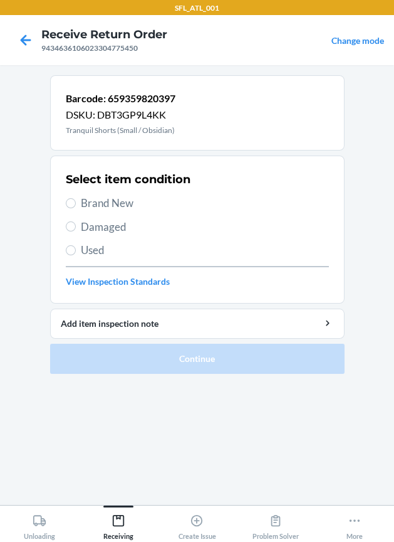
click at [134, 201] on span "Brand New" at bounding box center [205, 203] width 248 height 16
click at [76, 201] on input "Brand New" at bounding box center [71, 203] width 10 height 10
radio input "true"
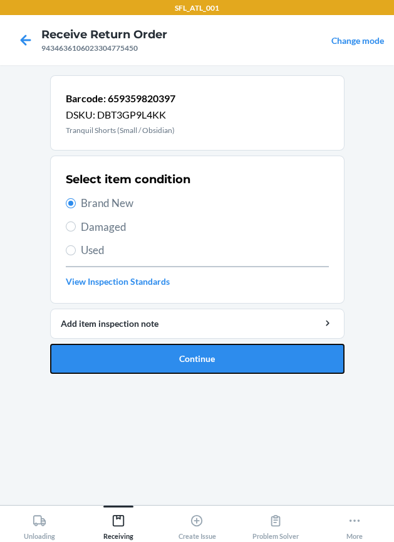
drag, startPoint x: 124, startPoint y: 356, endPoint x: 65, endPoint y: 329, distance: 64.8
click at [120, 357] on button "Continue" at bounding box center [197, 359] width 295 height 30
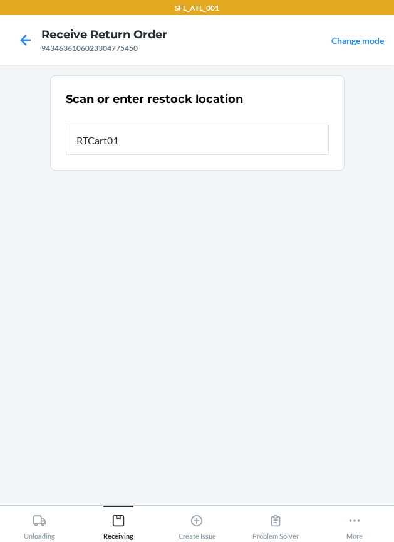
type input "RTCart019"
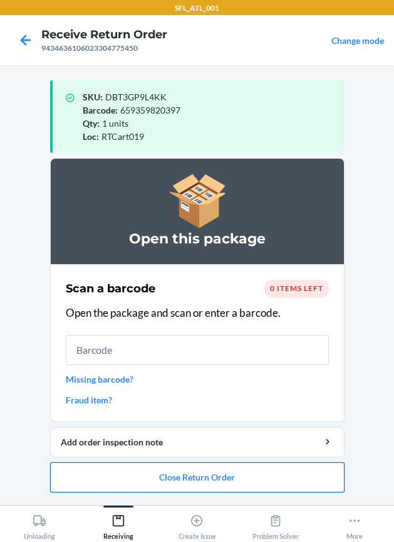
click at [164, 480] on button "Close Return Order" at bounding box center [197, 477] width 295 height 30
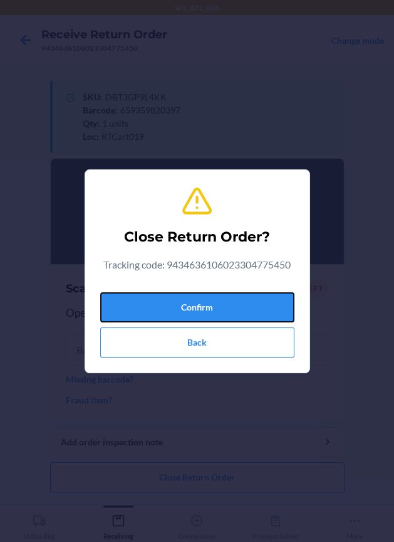
click at [228, 310] on button "Confirm" at bounding box center [197, 307] width 194 height 30
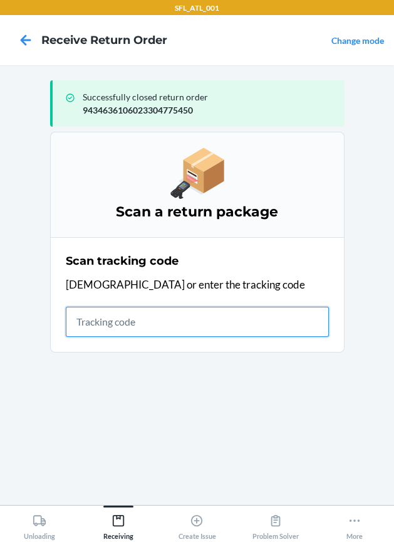
drag, startPoint x: 230, startPoint y: 320, endPoint x: 34, endPoint y: 238, distance: 212.5
click at [209, 302] on div "Scan tracking code Scan or enter the tracking code" at bounding box center [197, 295] width 263 height 92
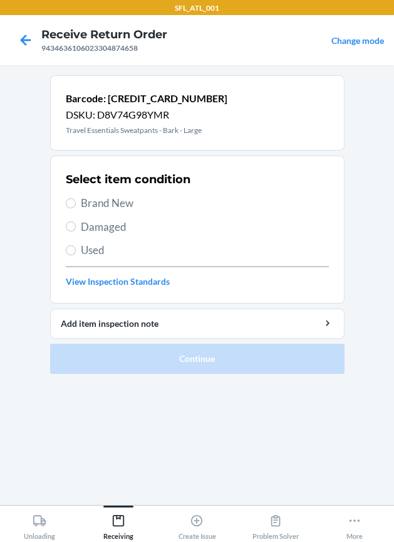
click at [116, 204] on span "Brand New" at bounding box center [205, 203] width 248 height 16
click at [76, 204] on input "Brand New" at bounding box center [71, 203] width 10 height 10
radio input "true"
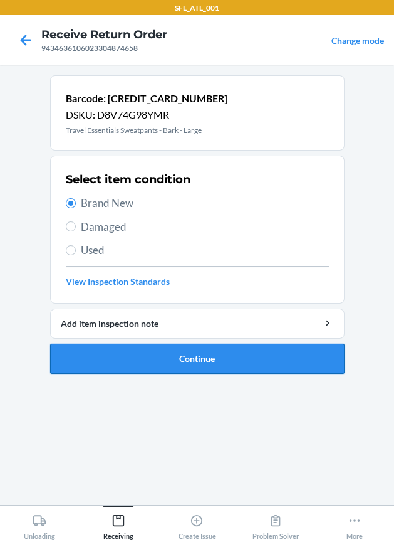
click at [127, 362] on button "Continue" at bounding box center [197, 359] width 295 height 30
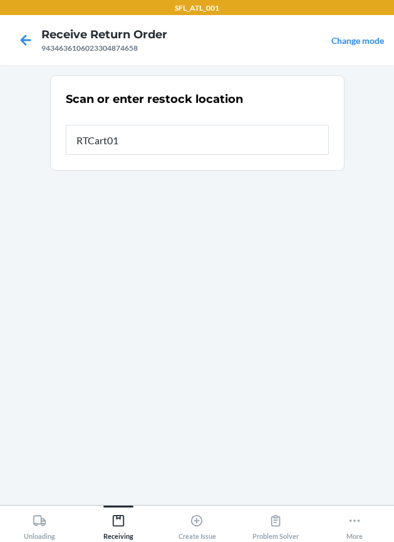
type input "RTCart019"
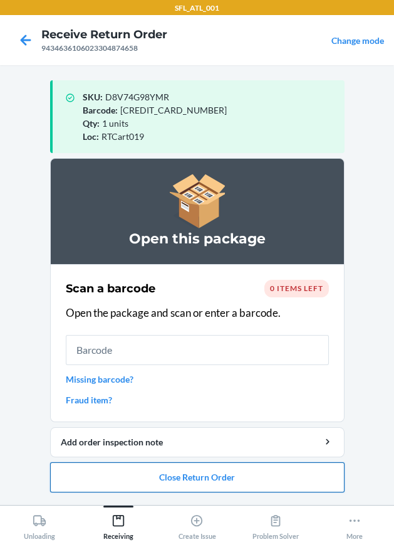
drag, startPoint x: 256, startPoint y: 473, endPoint x: 237, endPoint y: 466, distance: 20.0
click at [237, 466] on button "Close Return Order" at bounding box center [197, 477] width 295 height 30
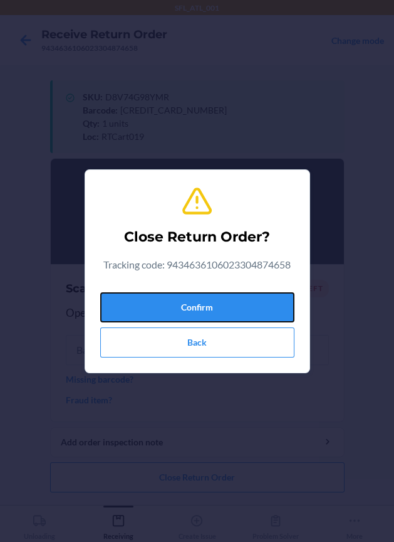
drag, startPoint x: 200, startPoint y: 306, endPoint x: 19, endPoint y: 266, distance: 185.6
click at [193, 306] on button "Confirm" at bounding box center [197, 307] width 194 height 30
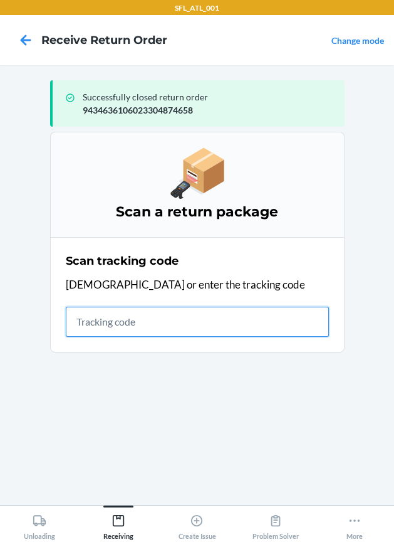
drag, startPoint x: 216, startPoint y: 324, endPoint x: 191, endPoint y: 305, distance: 30.9
click at [208, 315] on input "text" at bounding box center [197, 322] width 263 height 30
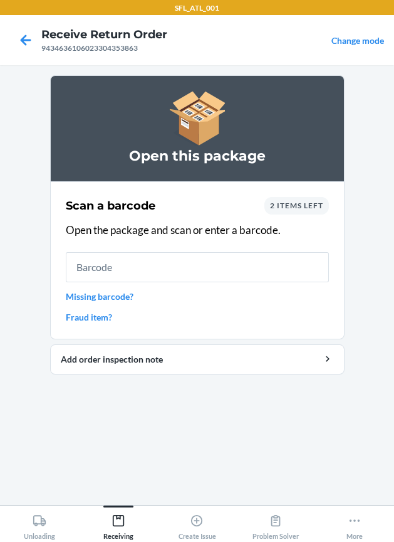
click at [294, 209] on span "2 items left" at bounding box center [296, 205] width 53 height 9
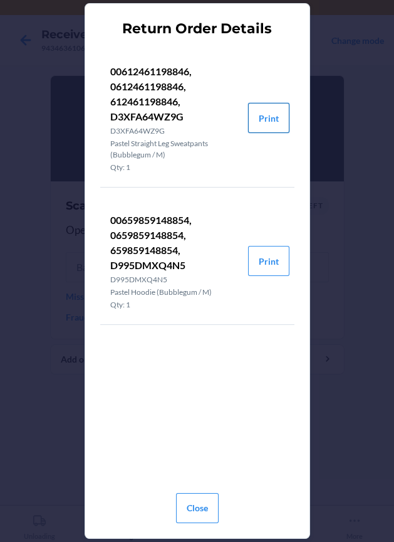
click at [261, 118] on button "Print" at bounding box center [268, 118] width 41 height 30
click at [260, 263] on button "Print" at bounding box center [268, 261] width 41 height 30
click at [184, 508] on button "Close" at bounding box center [197, 508] width 43 height 30
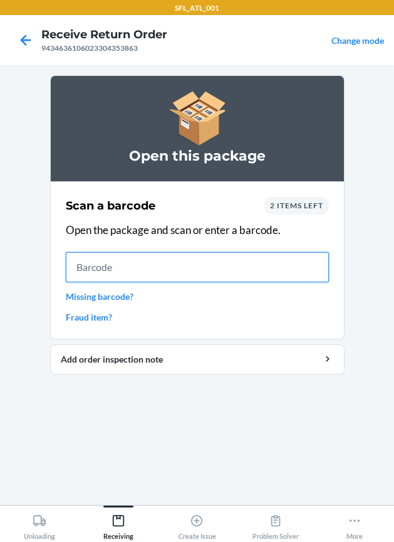
click at [274, 267] on input "text" at bounding box center [197, 267] width 263 height 30
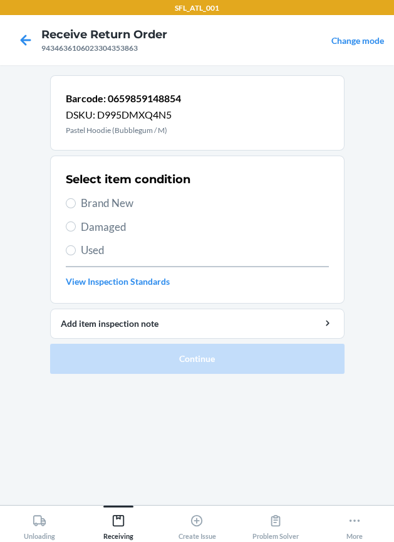
click at [137, 203] on span "Brand New" at bounding box center [205, 203] width 248 height 16
click at [76, 203] on input "Brand New" at bounding box center [71, 203] width 10 height 10
radio input "true"
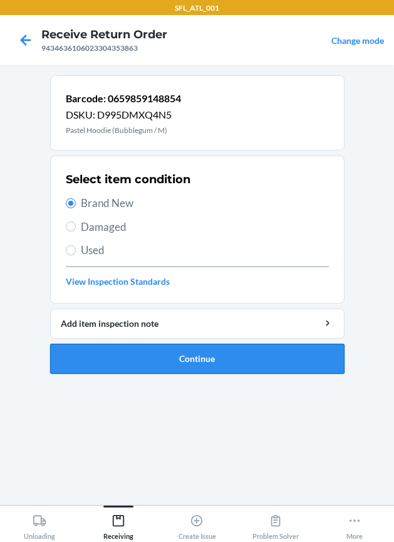
click at [193, 361] on button "Continue" at bounding box center [197, 359] width 295 height 30
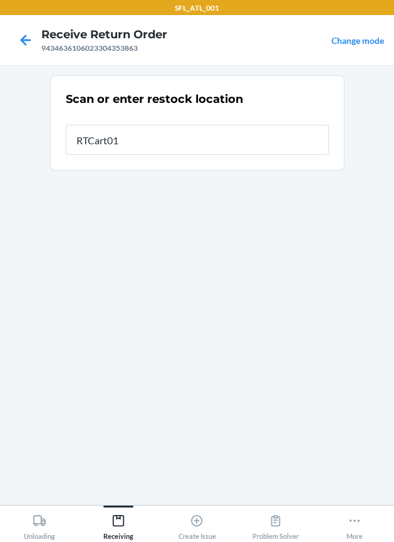
type input "RTCart019"
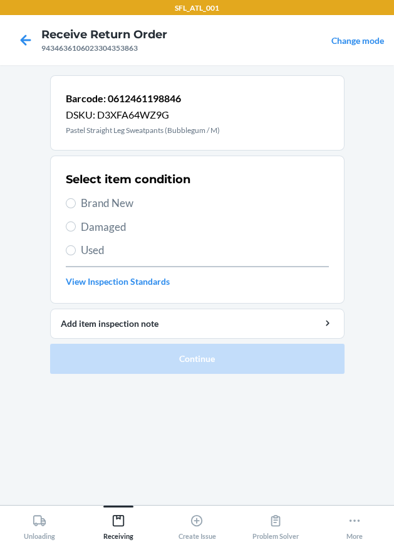
click at [114, 203] on span "Brand New" at bounding box center [205, 203] width 248 height 16
click at [76, 203] on input "Brand New" at bounding box center [71, 203] width 10 height 10
radio input "true"
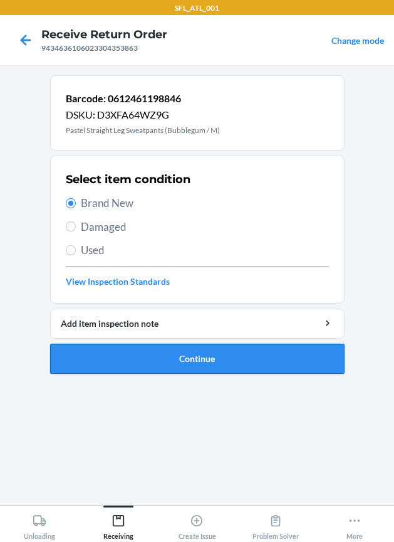
click at [129, 349] on button "Continue" at bounding box center [197, 359] width 295 height 30
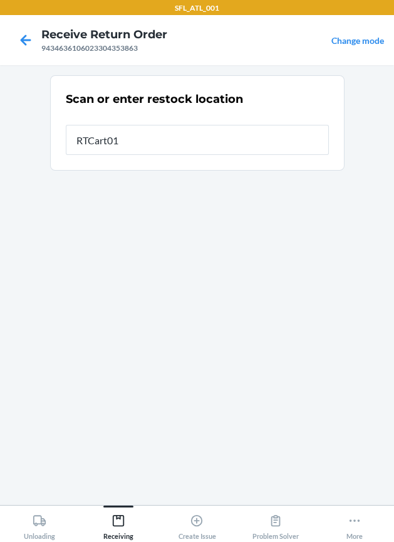
type input "RTCart019"
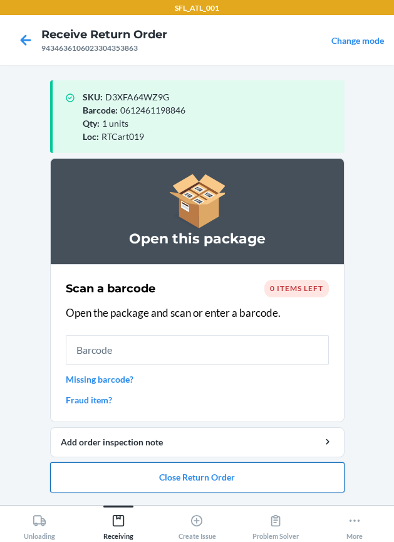
click at [235, 470] on button "Close Return Order" at bounding box center [197, 477] width 295 height 30
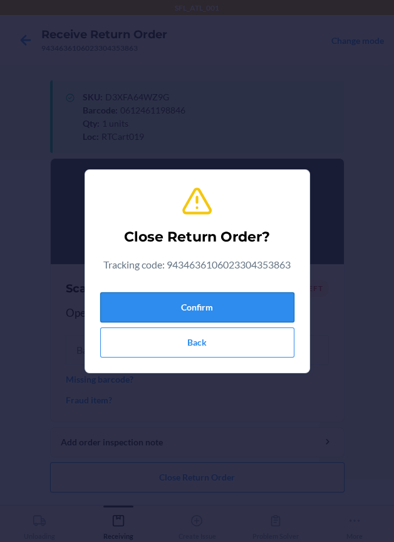
click at [210, 305] on button "Confirm" at bounding box center [197, 307] width 194 height 30
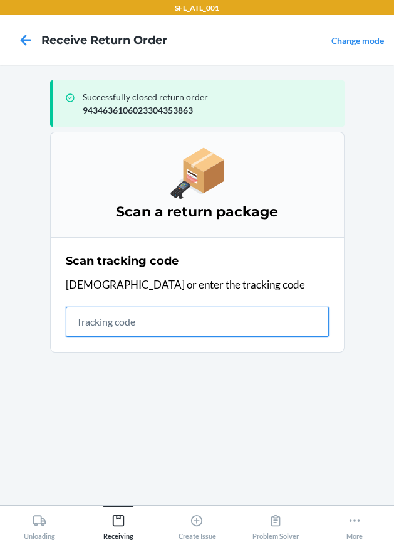
click at [137, 321] on input "text" at bounding box center [197, 322] width 263 height 30
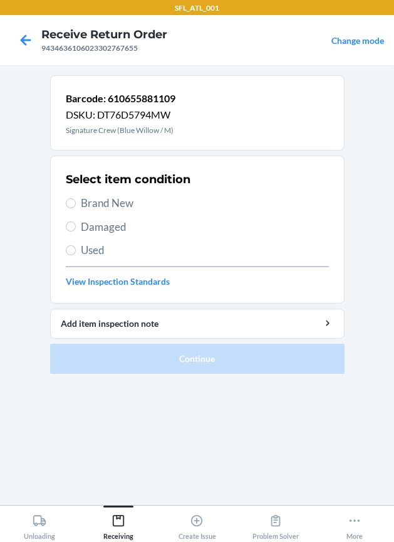
click at [108, 204] on span "Brand New" at bounding box center [205, 203] width 248 height 16
click at [76, 204] on input "Brand New" at bounding box center [71, 203] width 10 height 10
radio input "true"
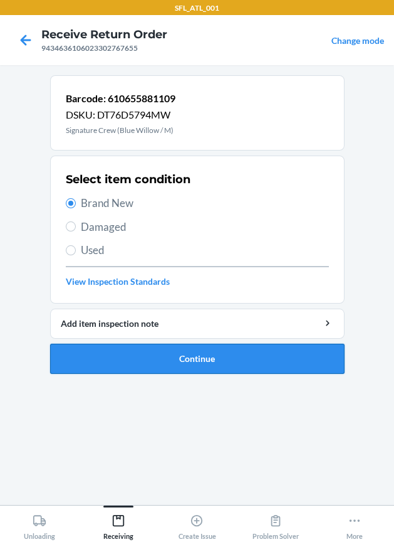
click at [151, 354] on button "Continue" at bounding box center [197, 359] width 295 height 30
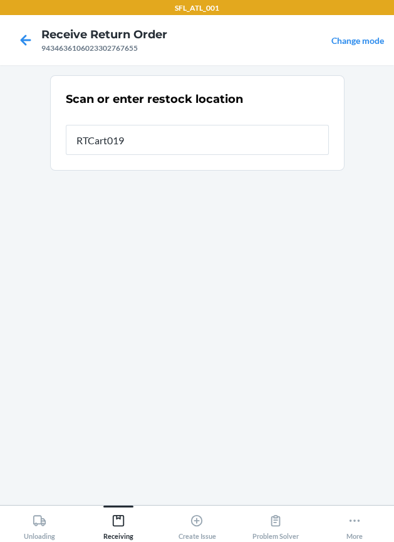
type input "RTCart019"
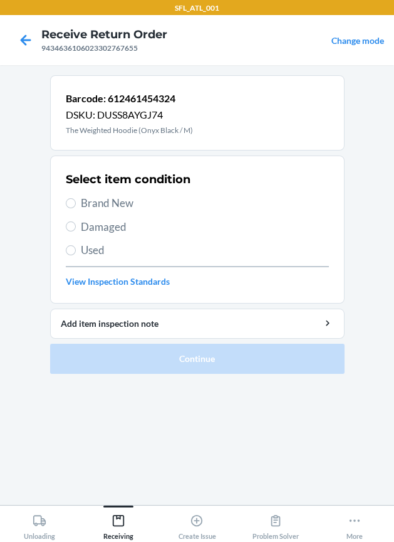
click at [104, 246] on span "Used" at bounding box center [205, 250] width 248 height 16
click at [76, 246] on input "Used" at bounding box center [71, 250] width 10 height 10
radio input "true"
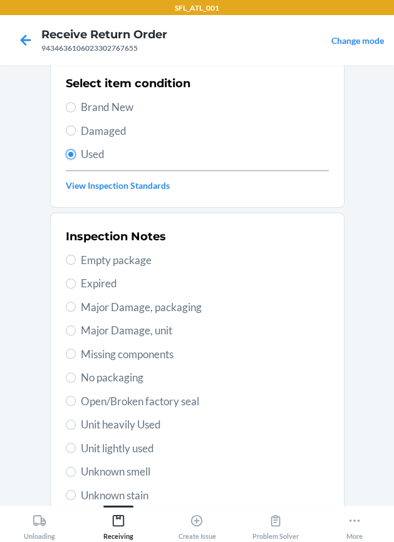
scroll to position [213, 0]
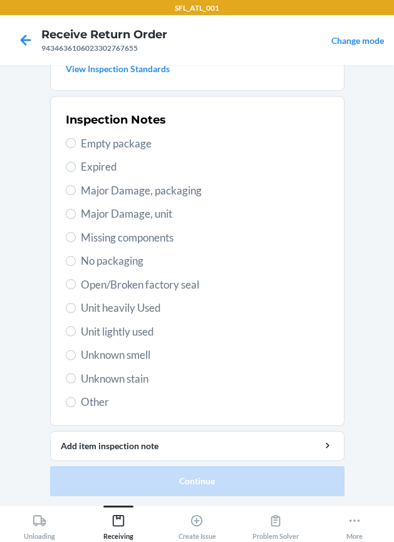
click at [141, 312] on span "Unit heavily Used" at bounding box center [205, 308] width 248 height 16
click at [76, 312] on input "Unit heavily Used" at bounding box center [71, 308] width 10 height 10
radio input "true"
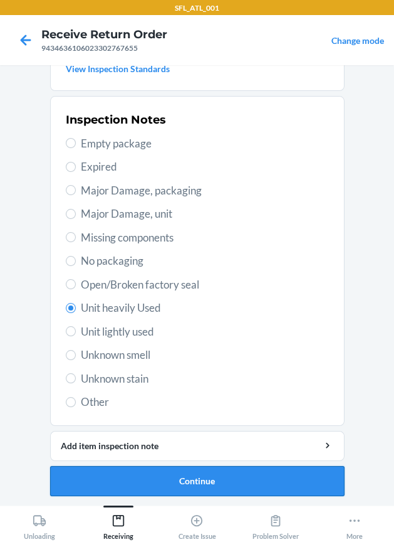
click at [151, 490] on button "Continue" at bounding box center [197, 481] width 295 height 30
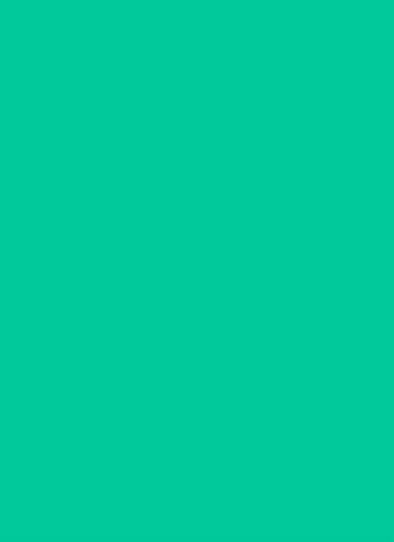
scroll to position [0, 0]
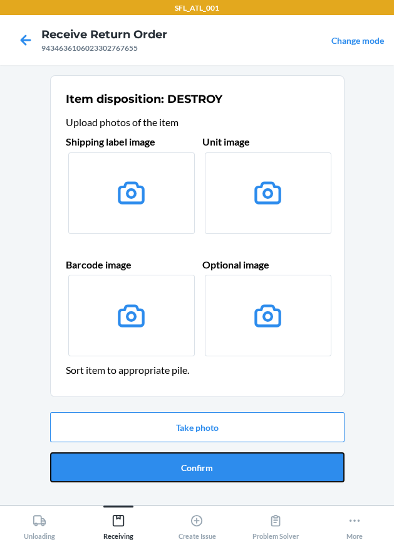
click at [187, 457] on button "Confirm" at bounding box center [197, 467] width 295 height 30
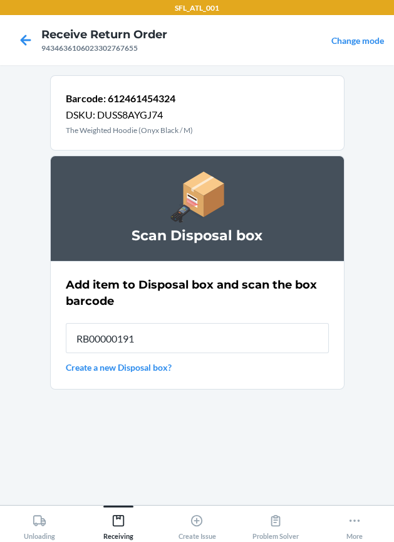
type input "RB00000191O"
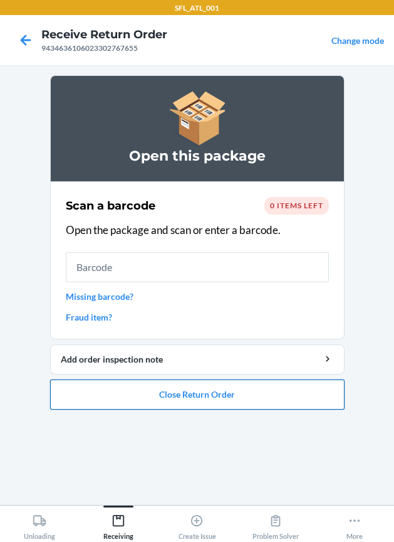
click at [163, 393] on button "Close Return Order" at bounding box center [197, 394] width 295 height 30
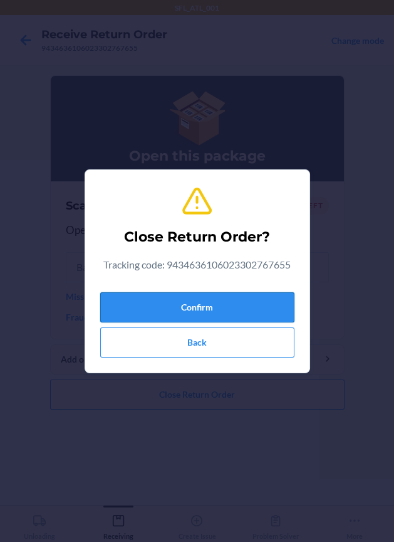
click at [193, 294] on button "Confirm" at bounding box center [197, 307] width 194 height 30
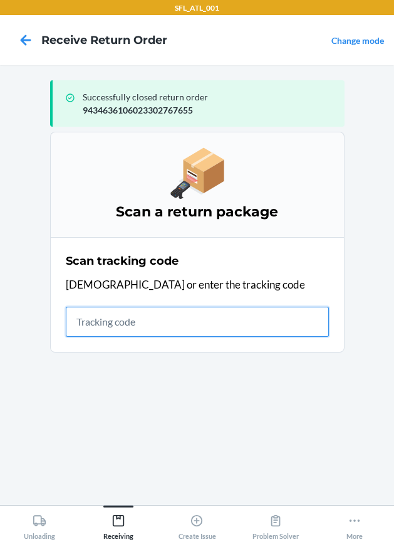
click at [148, 323] on input "text" at bounding box center [197, 322] width 263 height 30
type input "42030259943463610602330458109"
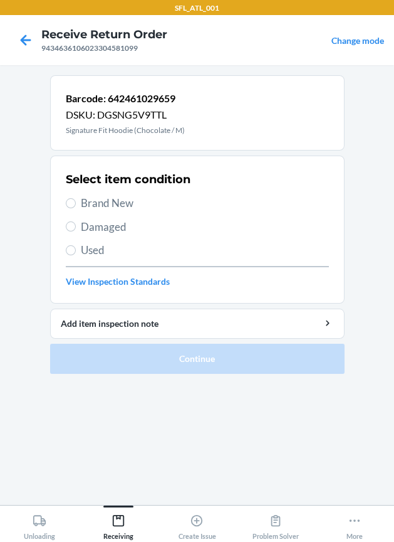
click at [123, 208] on span "Brand New" at bounding box center [205, 203] width 248 height 16
click at [76, 208] on input "Brand New" at bounding box center [71, 203] width 10 height 10
radio input "true"
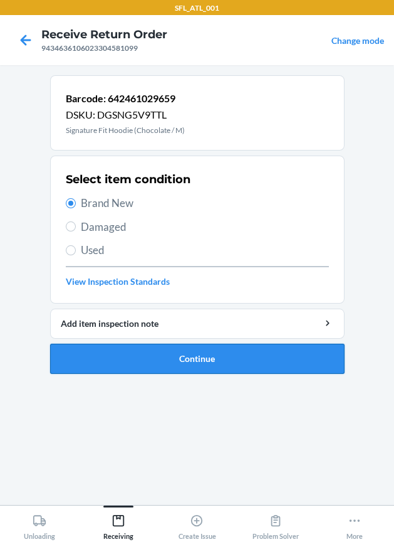
click at [182, 356] on button "Continue" at bounding box center [197, 359] width 295 height 30
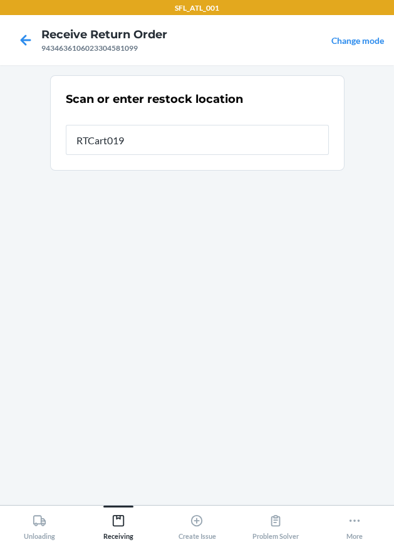
type input "RTCart019"
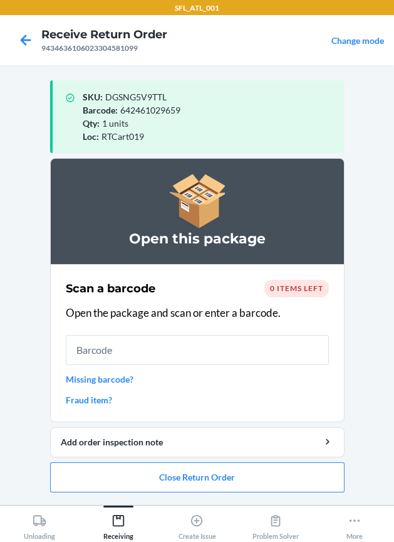
click at [255, 459] on li "Open this package Scan a barcode 0 items left Open the package and scan or ente…" at bounding box center [197, 325] width 295 height 334
click at [251, 465] on button "Close Return Order" at bounding box center [197, 477] width 295 height 30
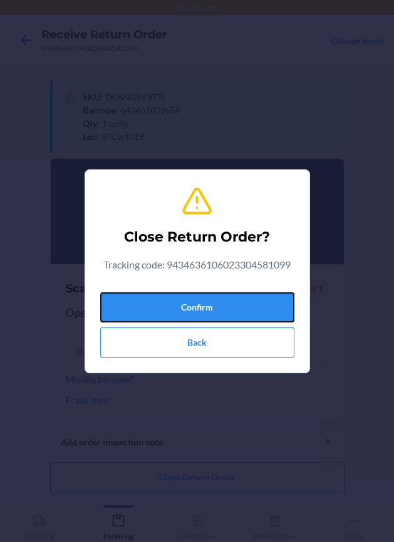
drag, startPoint x: 265, startPoint y: 315, endPoint x: 43, endPoint y: 267, distance: 226.4
click at [254, 310] on button "Confirm" at bounding box center [197, 307] width 194 height 30
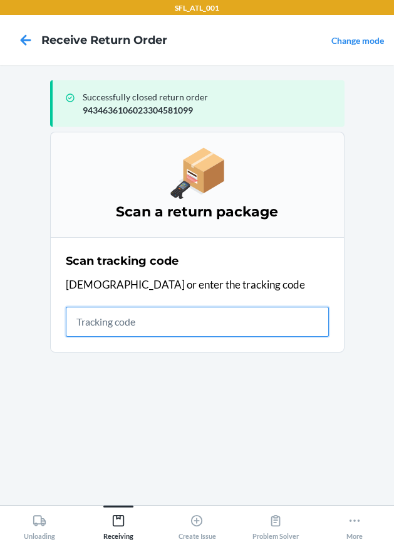
click at [202, 309] on input "text" at bounding box center [197, 322] width 263 height 30
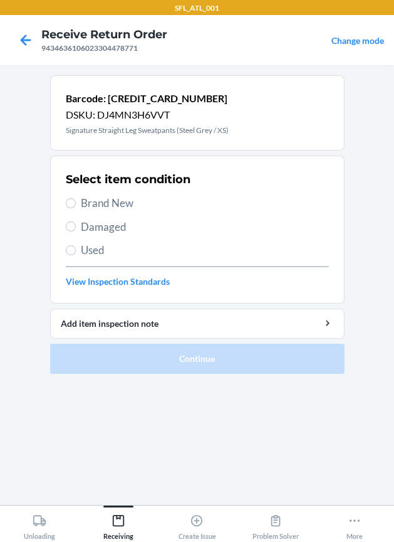
click at [117, 202] on span "Brand New" at bounding box center [205, 203] width 248 height 16
click at [76, 202] on input "Brand New" at bounding box center [71, 203] width 10 height 10
radio input "true"
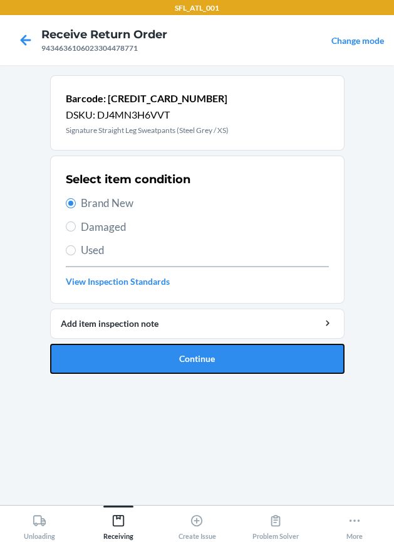
drag, startPoint x: 157, startPoint y: 351, endPoint x: 144, endPoint y: 339, distance: 17.8
click at [157, 351] on button "Continue" at bounding box center [197, 359] width 295 height 30
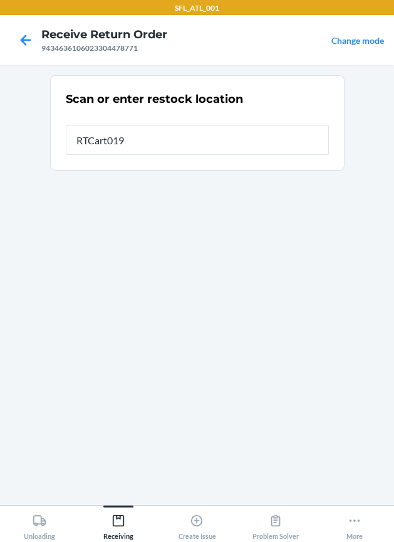
type input "RTCart019"
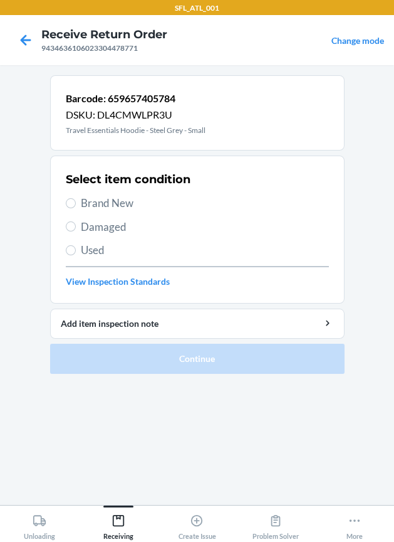
click at [125, 201] on span "Brand New" at bounding box center [205, 203] width 248 height 16
click at [76, 201] on input "Brand New" at bounding box center [71, 203] width 10 height 10
radio input "true"
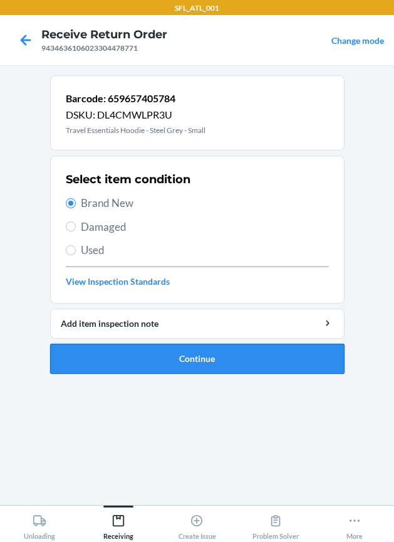
click at [145, 356] on button "Continue" at bounding box center [197, 359] width 295 height 30
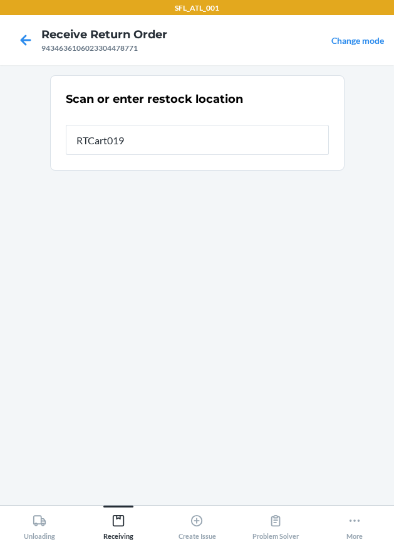
type input "RTCart019"
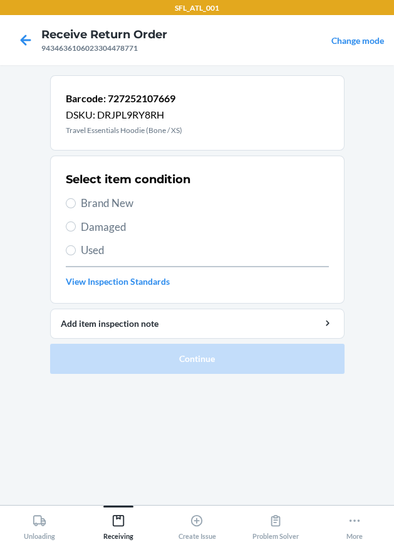
click at [140, 208] on span "Brand New" at bounding box center [205, 203] width 248 height 16
click at [76, 208] on input "Brand New" at bounding box center [71, 203] width 10 height 10
radio input "true"
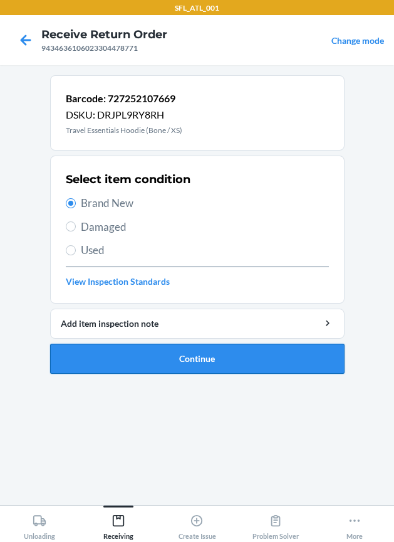
click at [191, 356] on button "Continue" at bounding box center [197, 359] width 295 height 30
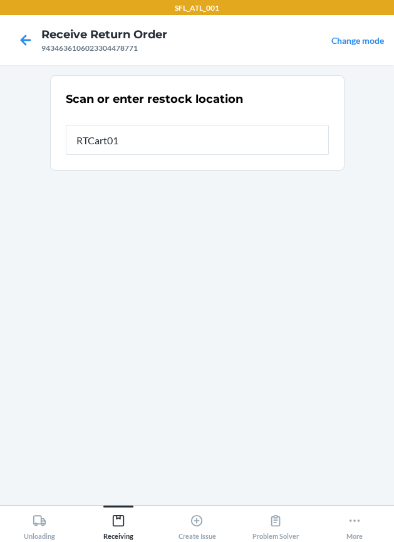
type input "RTCart019"
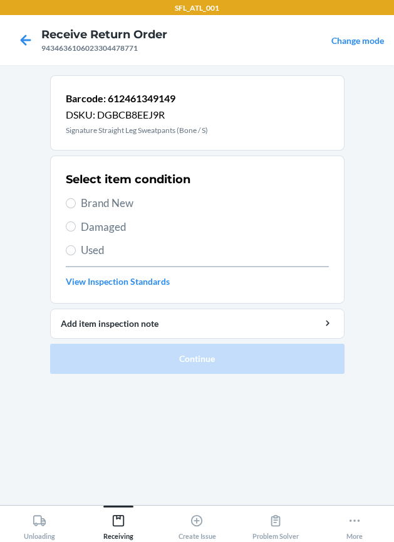
click at [132, 208] on span "Brand New" at bounding box center [205, 203] width 248 height 16
click at [76, 208] on input "Brand New" at bounding box center [71, 203] width 10 height 10
radio input "true"
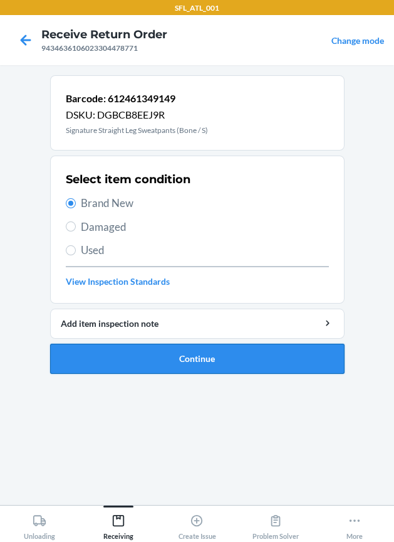
click at [158, 356] on button "Continue" at bounding box center [197, 359] width 295 height 30
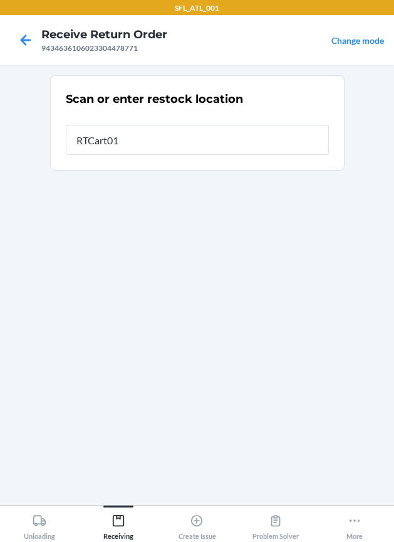
type input "RTCart019"
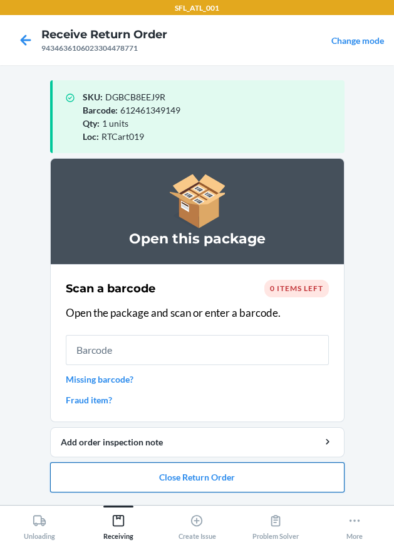
click at [188, 483] on button "Close Return Order" at bounding box center [197, 477] width 295 height 30
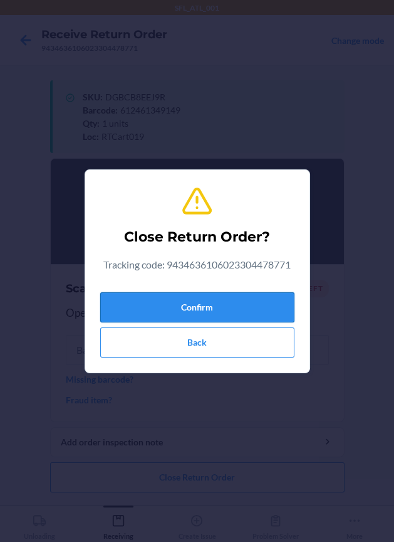
click at [235, 321] on button "Confirm" at bounding box center [197, 307] width 194 height 30
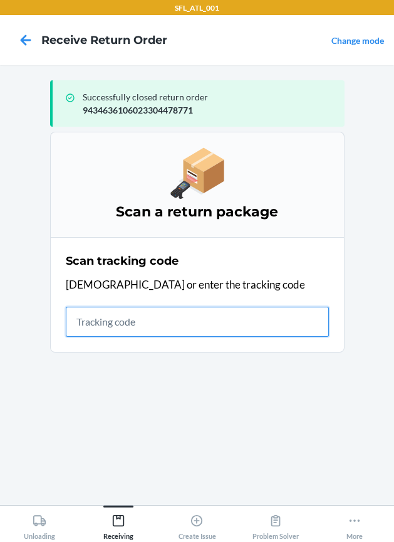
drag, startPoint x: 132, startPoint y: 324, endPoint x: 114, endPoint y: 314, distance: 20.8
click at [118, 314] on input "text" at bounding box center [197, 322] width 263 height 30
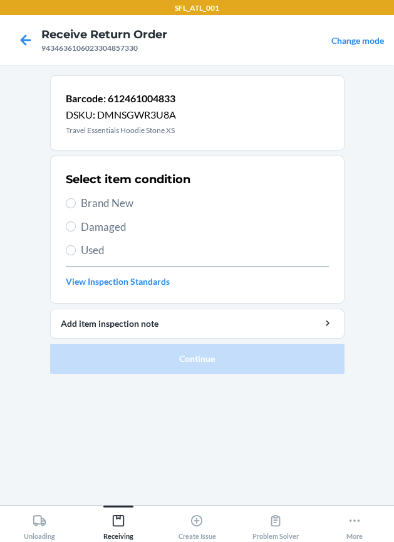
click at [115, 204] on span "Brand New" at bounding box center [205, 203] width 248 height 16
click at [76, 204] on input "Brand New" at bounding box center [71, 203] width 10 height 10
radio input "true"
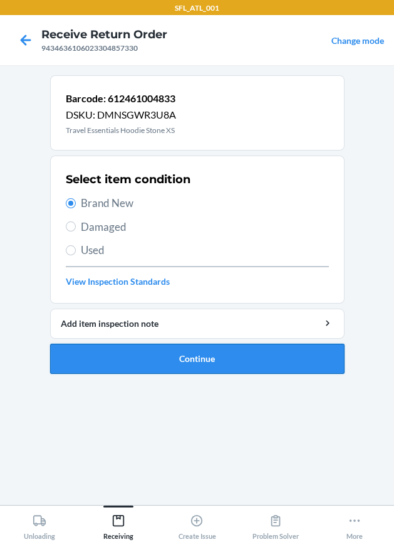
click at [147, 354] on button "Continue" at bounding box center [197, 359] width 295 height 30
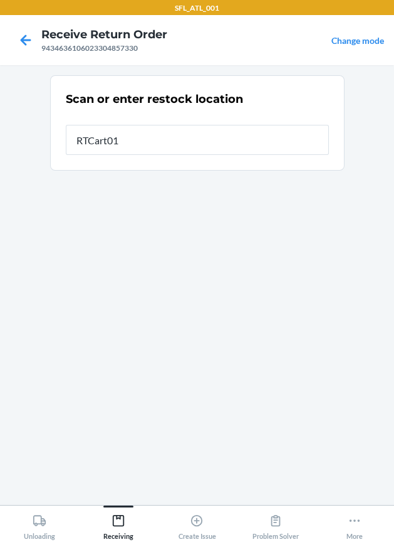
type input "RTCart019"
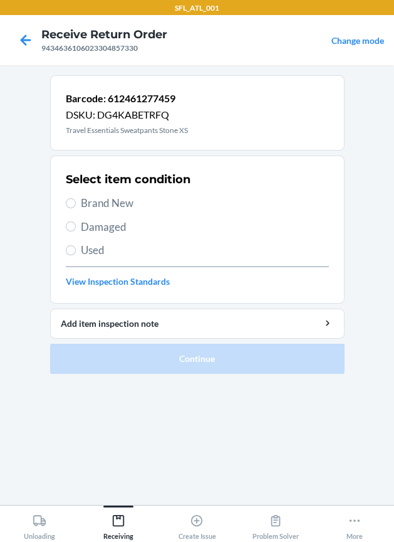
click at [107, 204] on span "Brand New" at bounding box center [205, 203] width 248 height 16
click at [76, 204] on input "Brand New" at bounding box center [71, 203] width 10 height 10
radio input "true"
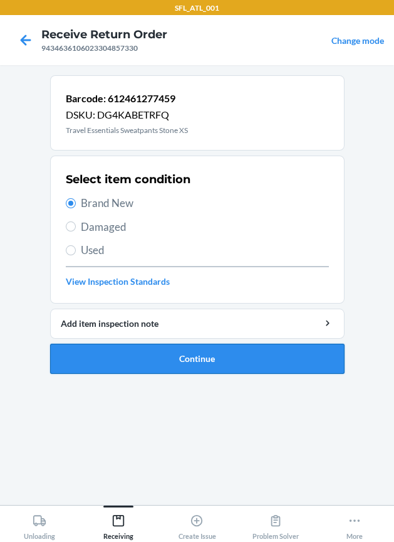
click at [158, 359] on button "Continue" at bounding box center [197, 359] width 295 height 30
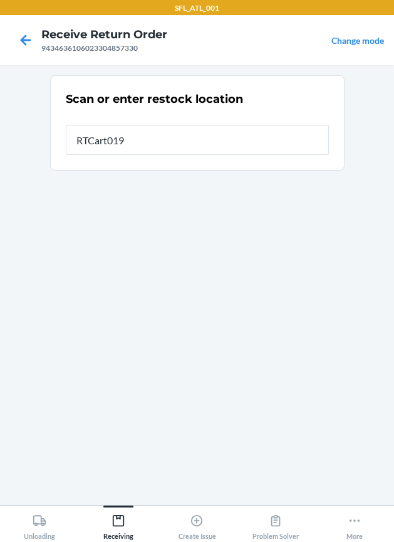
type input "RTCart019"
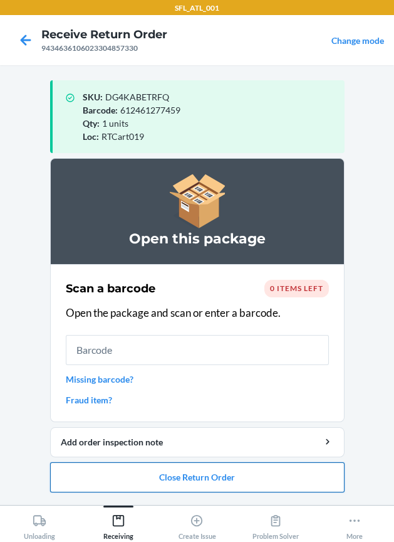
drag, startPoint x: 251, startPoint y: 480, endPoint x: 243, endPoint y: 474, distance: 10.8
click at [245, 477] on button "Close Return Order" at bounding box center [197, 477] width 295 height 30
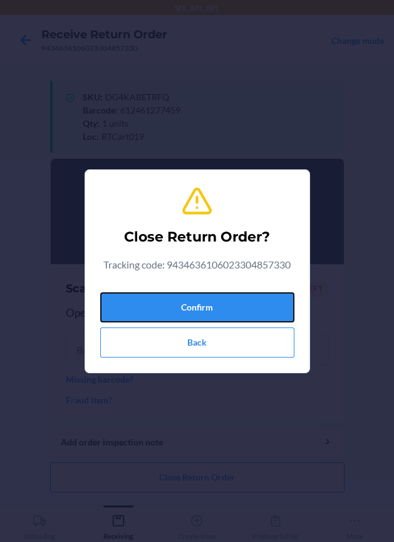
drag, startPoint x: 232, startPoint y: 309, endPoint x: 9, endPoint y: 306, distance: 222.6
click at [228, 307] on button "Confirm" at bounding box center [197, 307] width 194 height 30
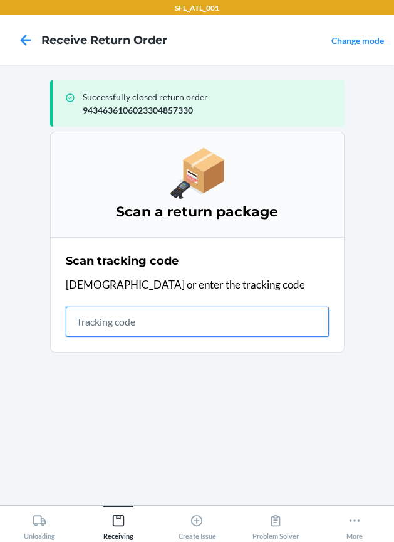
drag, startPoint x: 108, startPoint y: 332, endPoint x: 102, endPoint y: 326, distance: 8.9
click at [108, 331] on input "text" at bounding box center [197, 322] width 263 height 30
type input "42030259"
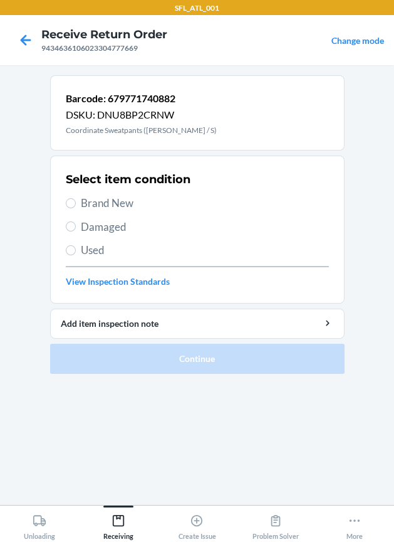
click at [120, 198] on span "Brand New" at bounding box center [205, 203] width 248 height 16
click at [76, 198] on input "Brand New" at bounding box center [71, 203] width 10 height 10
radio input "true"
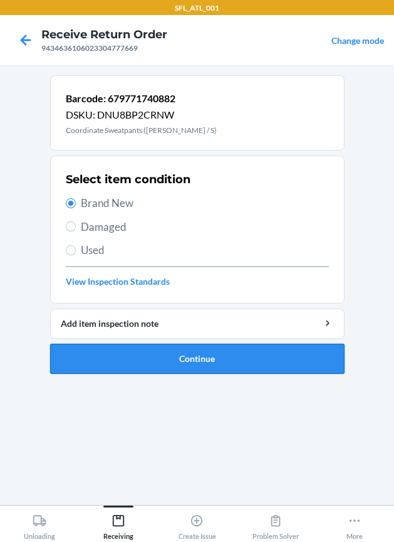
click at [154, 357] on button "Continue" at bounding box center [197, 359] width 295 height 30
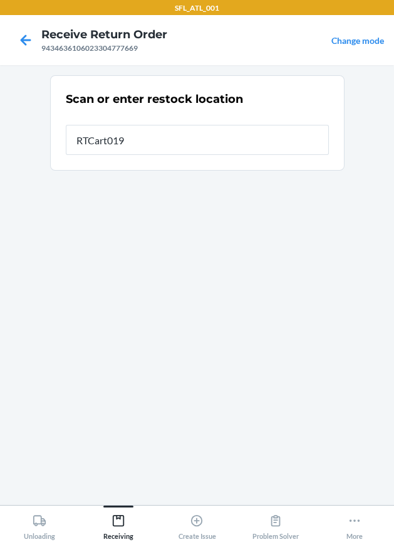
type input "RTCart019"
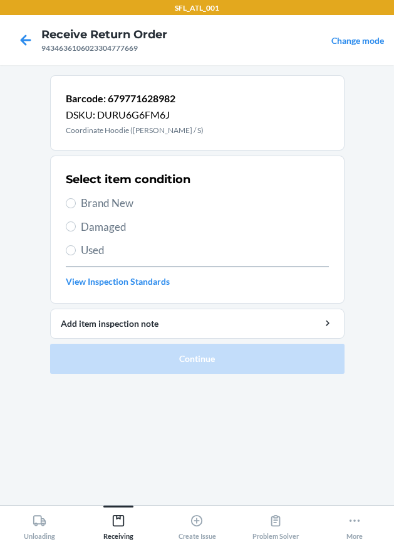
click at [125, 208] on span "Brand New" at bounding box center [205, 203] width 248 height 16
click at [76, 208] on input "Brand New" at bounding box center [71, 203] width 10 height 10
radio input "true"
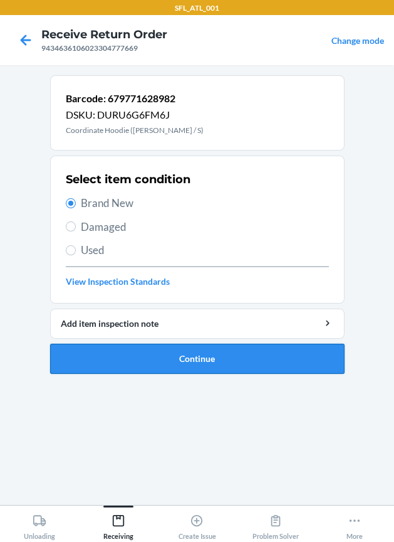
click at [168, 355] on button "Continue" at bounding box center [197, 359] width 295 height 30
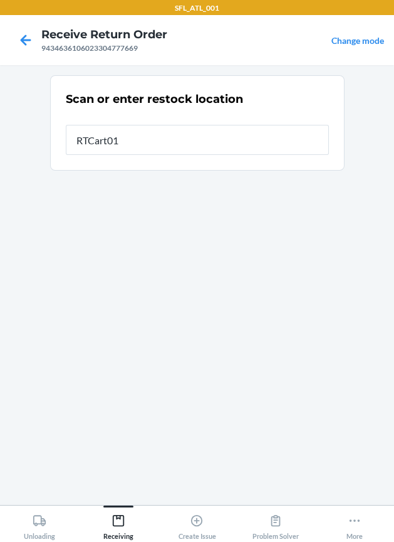
type input "RTCart019"
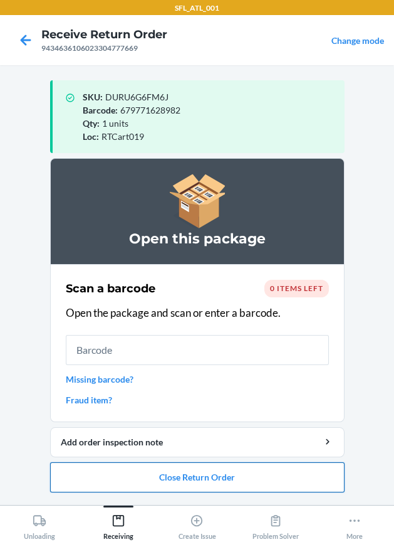
click at [267, 483] on button "Close Return Order" at bounding box center [197, 477] width 295 height 30
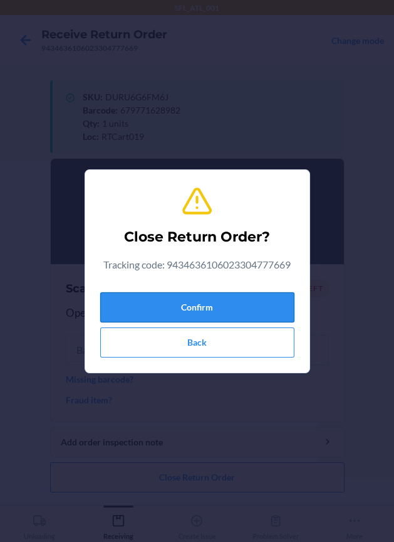
click at [249, 301] on button "Confirm" at bounding box center [197, 307] width 194 height 30
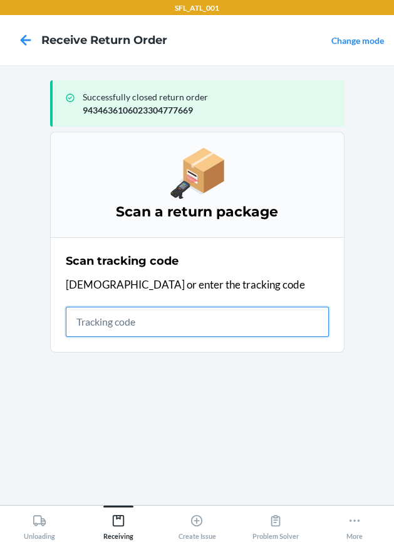
drag, startPoint x: 158, startPoint y: 322, endPoint x: 129, endPoint y: 315, distance: 29.7
click at [152, 319] on input "text" at bounding box center [197, 322] width 263 height 30
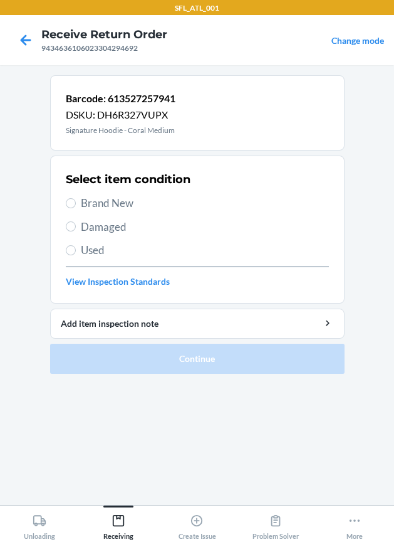
click at [128, 196] on span "Brand New" at bounding box center [205, 203] width 248 height 16
click at [76, 198] on input "Brand New" at bounding box center [71, 203] width 10 height 10
radio input "true"
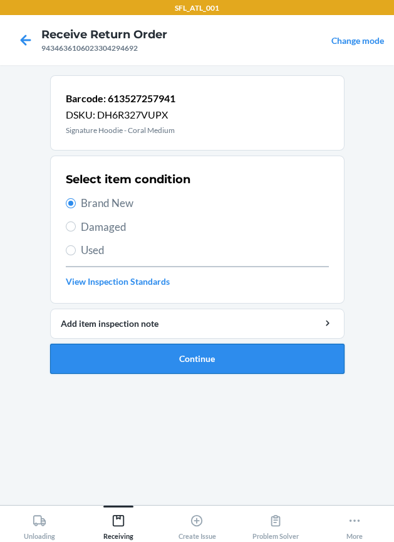
click at [204, 361] on button "Continue" at bounding box center [197, 359] width 295 height 30
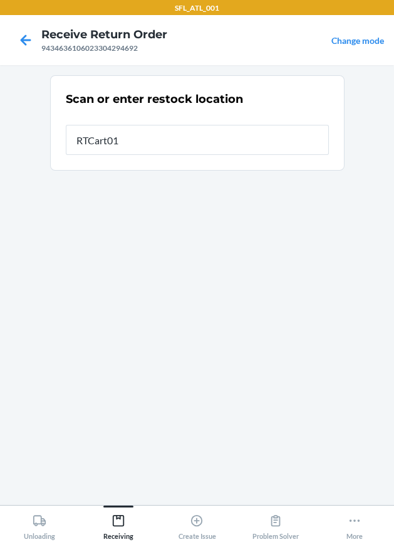
type input "RTCart019"
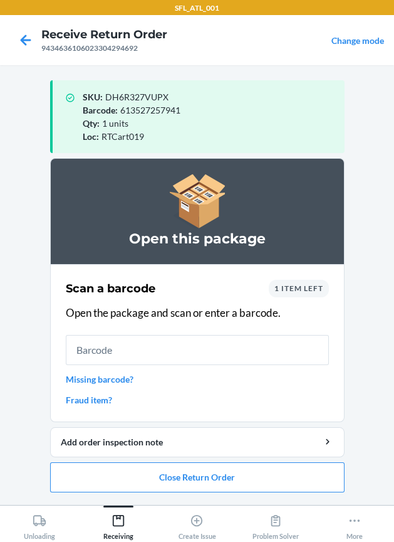
click at [300, 283] on span "1 item left" at bounding box center [299, 287] width 49 height 9
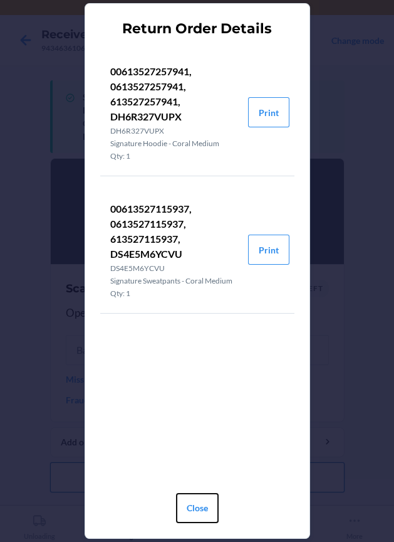
drag, startPoint x: 207, startPoint y: 502, endPoint x: 200, endPoint y: 491, distance: 13.2
click at [204, 497] on button "Close" at bounding box center [197, 508] width 43 height 30
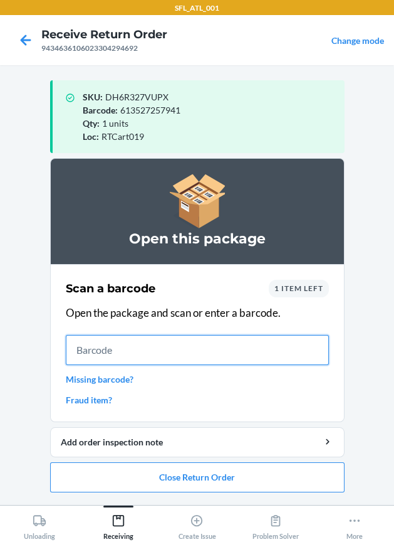
click at [157, 355] on input "text" at bounding box center [197, 350] width 263 height 30
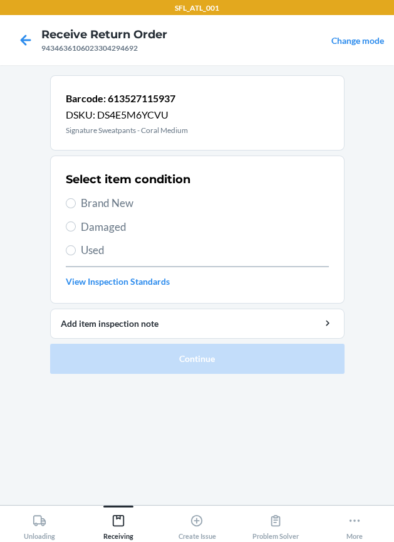
drag, startPoint x: 97, startPoint y: 205, endPoint x: 102, endPoint y: 254, distance: 49.2
click at [97, 206] on span "Brand New" at bounding box center [205, 203] width 248 height 16
click at [76, 206] on input "Brand New" at bounding box center [71, 203] width 10 height 10
radio input "true"
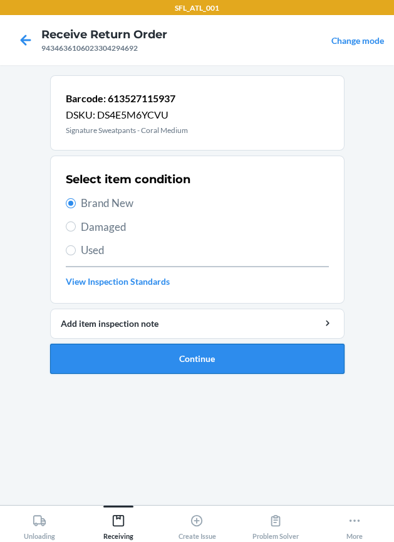
click at [123, 351] on button "Continue" at bounding box center [197, 359] width 295 height 30
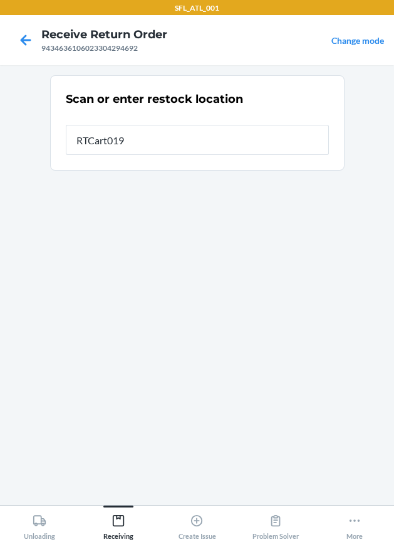
type input "RTCart019"
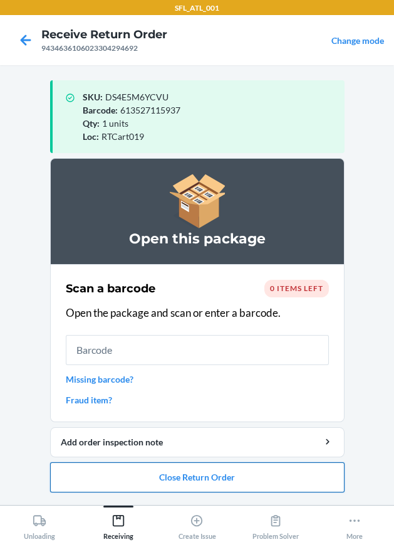
click at [205, 475] on button "Close Return Order" at bounding box center [197, 477] width 295 height 30
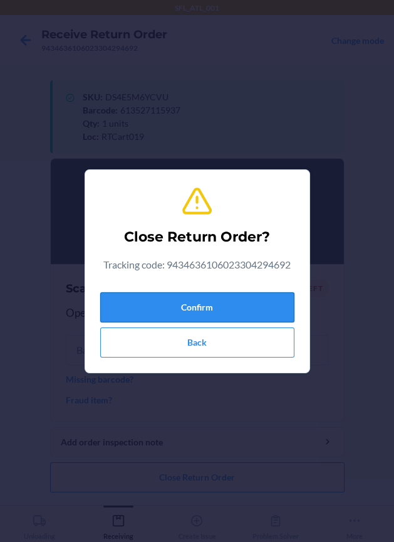
drag, startPoint x: 187, startPoint y: 309, endPoint x: 177, endPoint y: 310, distance: 10.8
click at [177, 310] on button "Confirm" at bounding box center [197, 307] width 194 height 30
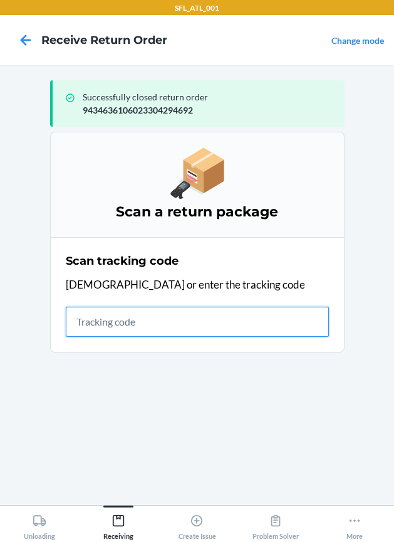
drag, startPoint x: 115, startPoint y: 326, endPoint x: 73, endPoint y: 332, distance: 41.8
click at [112, 326] on input "text" at bounding box center [197, 322] width 263 height 30
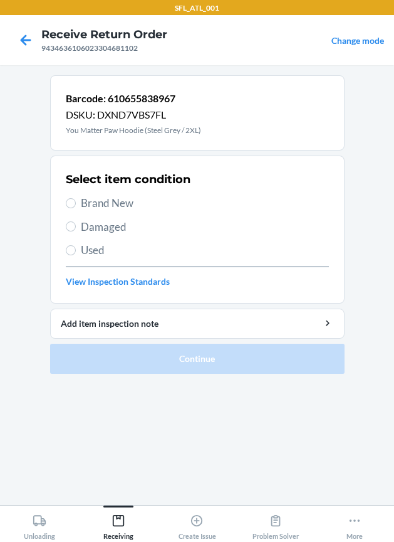
click at [125, 203] on span "Brand New" at bounding box center [205, 203] width 248 height 16
click at [76, 203] on input "Brand New" at bounding box center [71, 203] width 10 height 10
radio input "true"
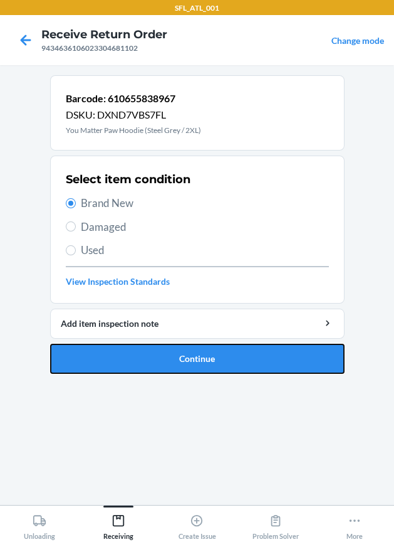
drag, startPoint x: 131, startPoint y: 354, endPoint x: 115, endPoint y: 346, distance: 18.2
click at [130, 354] on button "Continue" at bounding box center [197, 359] width 295 height 30
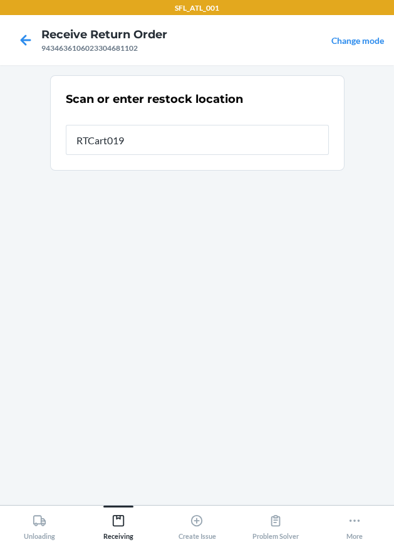
type input "RTCart019"
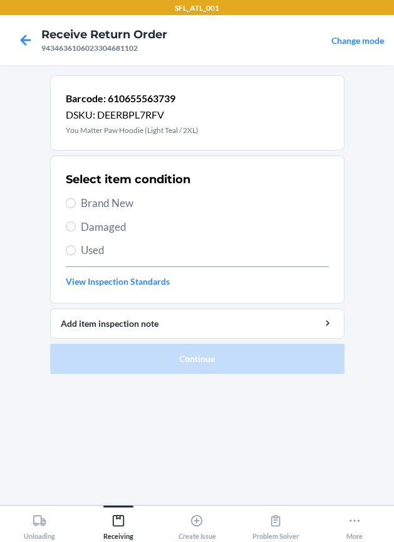
click at [104, 249] on span "Used" at bounding box center [205, 250] width 248 height 16
click at [76, 249] on input "Used" at bounding box center [71, 250] width 10 height 10
radio input "true"
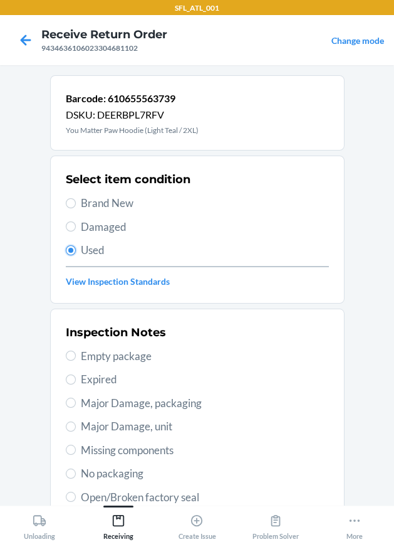
scroll to position [213, 0]
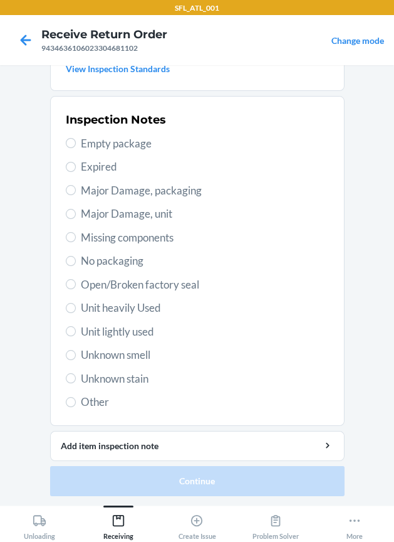
click at [136, 311] on span "Unit heavily Used" at bounding box center [205, 308] width 248 height 16
click at [76, 311] on input "Unit heavily Used" at bounding box center [71, 308] width 10 height 10
radio input "true"
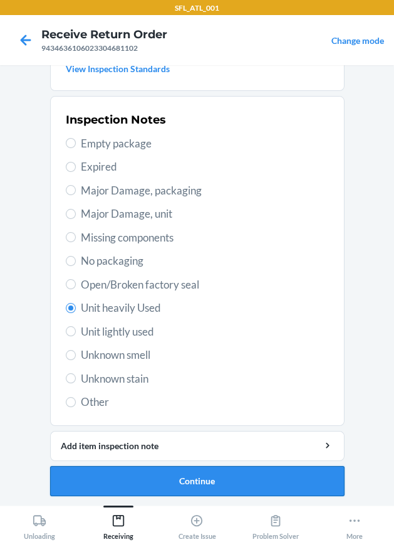
click at [97, 487] on button "Continue" at bounding box center [197, 481] width 295 height 30
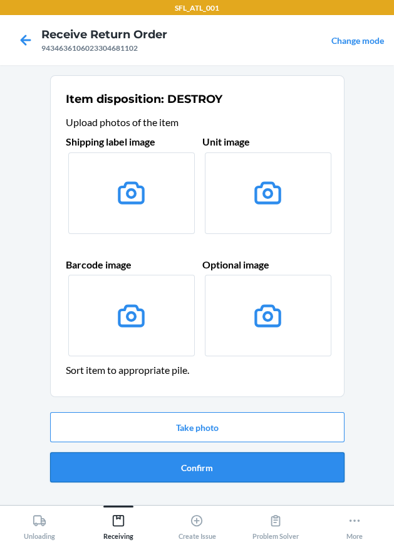
click at [174, 465] on button "Confirm" at bounding box center [197, 467] width 295 height 30
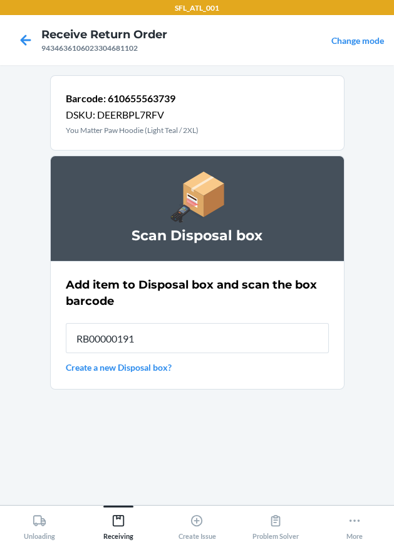
type input "RB00000191O"
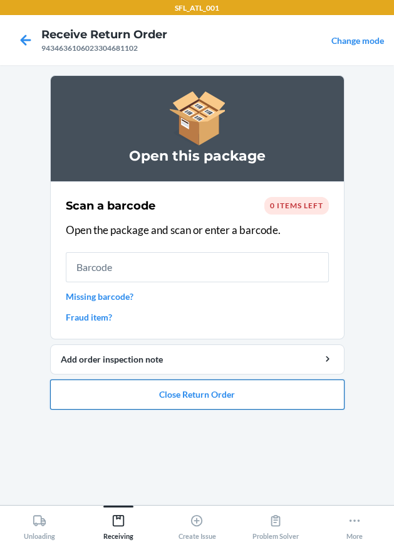
click at [224, 389] on button "Close Return Order" at bounding box center [197, 394] width 295 height 30
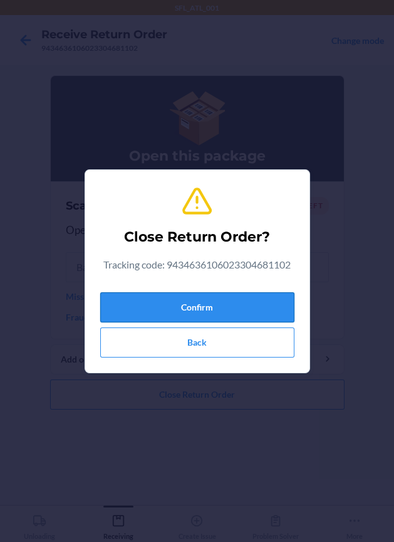
drag, startPoint x: 184, startPoint y: 308, endPoint x: 147, endPoint y: 311, distance: 37.8
click at [184, 308] on button "Confirm" at bounding box center [197, 307] width 194 height 30
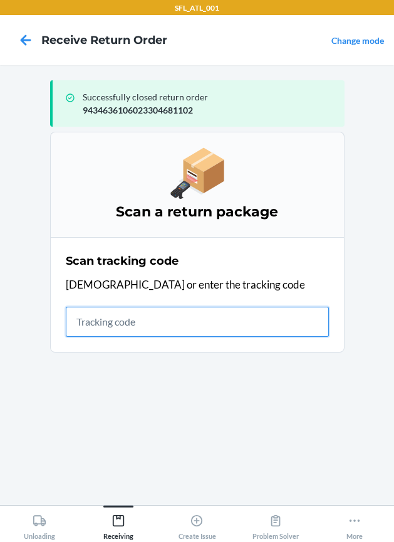
click at [130, 327] on input "text" at bounding box center [197, 322] width 263 height 30
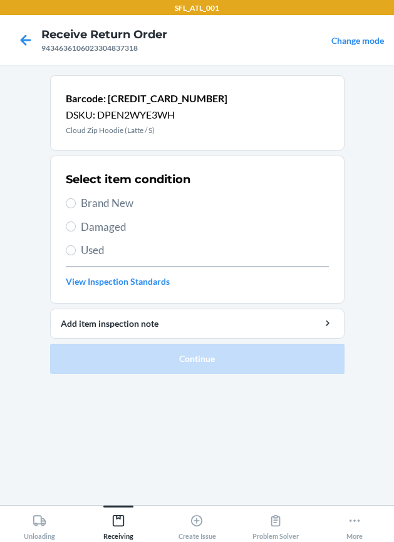
drag, startPoint x: 130, startPoint y: 205, endPoint x: 140, endPoint y: 295, distance: 90.2
click at [133, 213] on div "Select item condition Brand New Damaged Used View Inspection Standards" at bounding box center [197, 229] width 263 height 124
click at [88, 204] on span "Brand New" at bounding box center [205, 203] width 248 height 16
click at [76, 204] on input "Brand New" at bounding box center [71, 203] width 10 height 10
radio input "true"
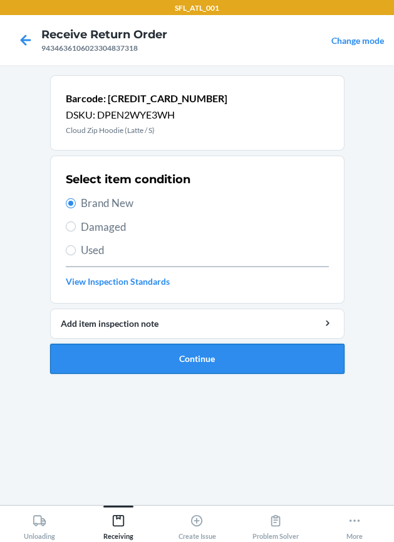
click at [145, 347] on button "Continue" at bounding box center [197, 359] width 295 height 30
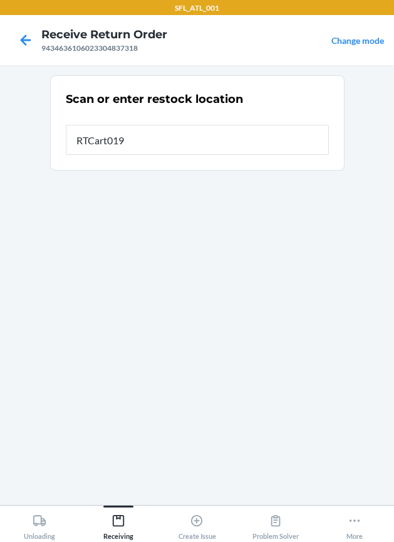
type input "RTCart019"
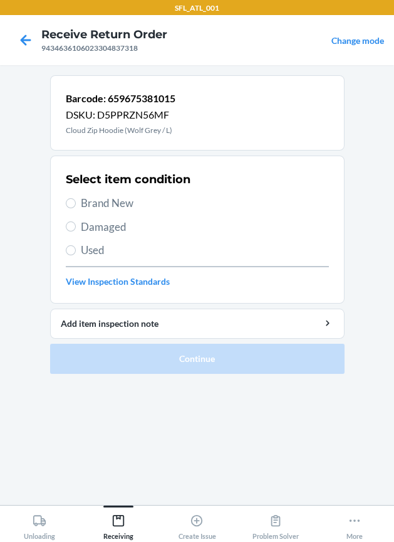
click at [131, 198] on span "Brand New" at bounding box center [205, 203] width 248 height 16
click at [76, 198] on input "Brand New" at bounding box center [71, 203] width 10 height 10
radio input "true"
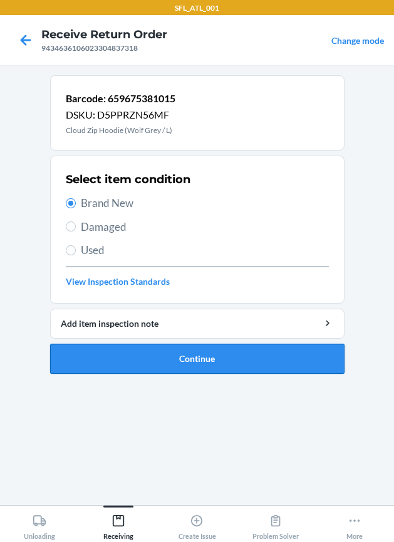
click at [157, 349] on button "Continue" at bounding box center [197, 359] width 295 height 30
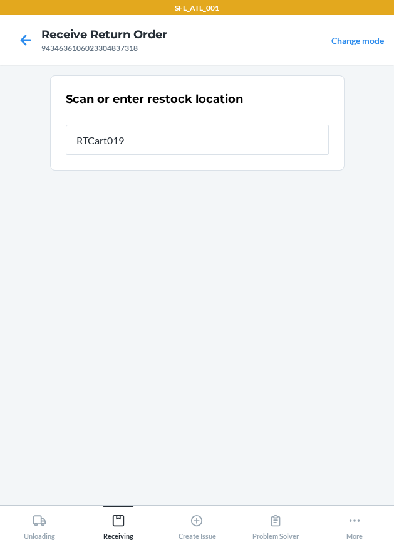
type input "RTCart019"
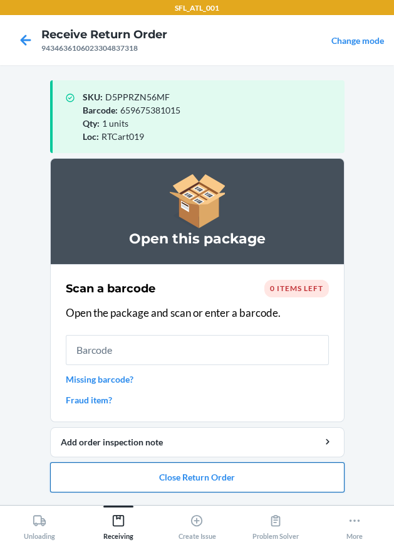
click at [218, 482] on button "Close Return Order" at bounding box center [197, 477] width 295 height 30
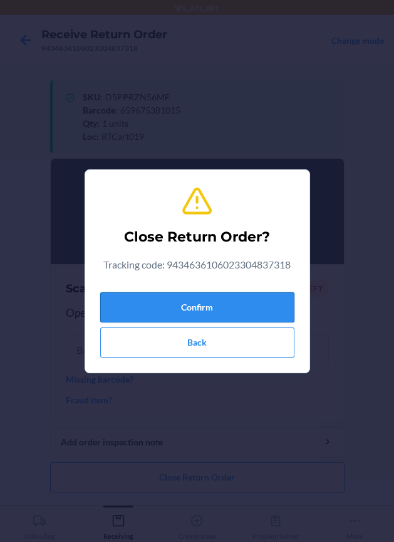
click at [212, 305] on button "Confirm" at bounding box center [197, 307] width 194 height 30
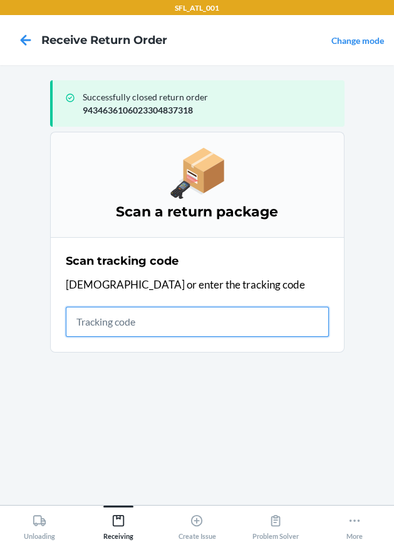
click at [96, 324] on input "text" at bounding box center [197, 322] width 263 height 30
type input "4203025994346361060233048567"
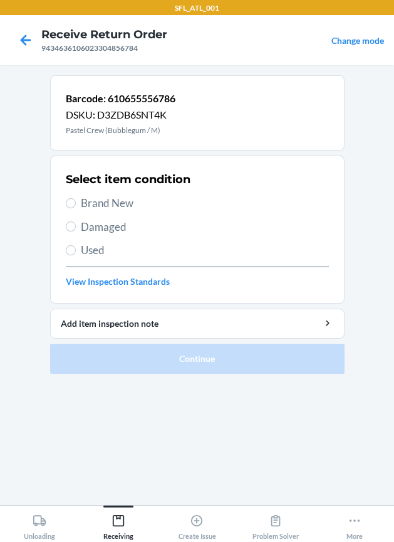
click at [133, 198] on span "Brand New" at bounding box center [205, 203] width 248 height 16
click at [76, 198] on input "Brand New" at bounding box center [71, 203] width 10 height 10
radio input "true"
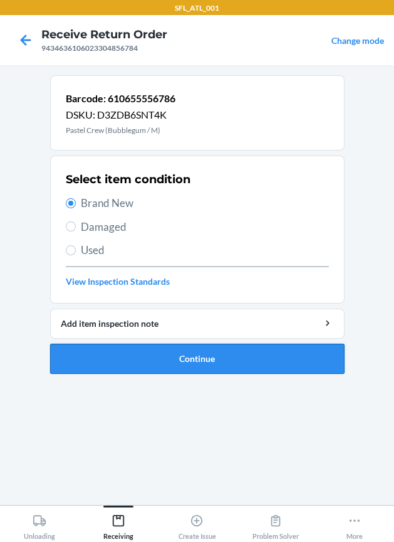
click at [186, 354] on button "Continue" at bounding box center [197, 359] width 295 height 30
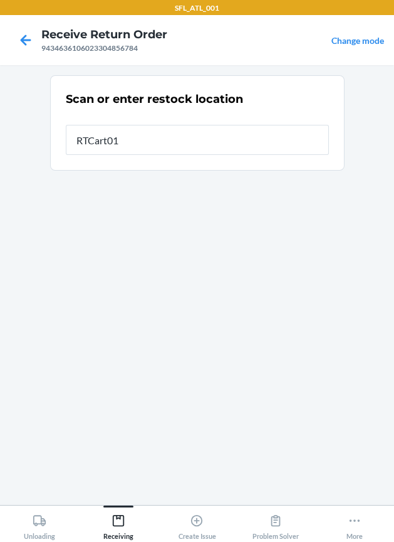
type input "RTCart019"
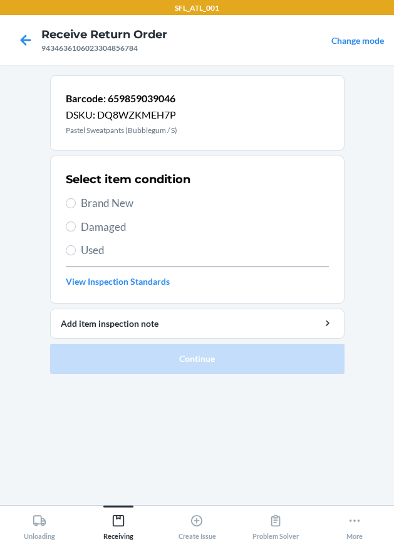
click at [98, 202] on span "Brand New" at bounding box center [205, 203] width 248 height 16
click at [76, 202] on input "Brand New" at bounding box center [71, 203] width 10 height 10
radio input "true"
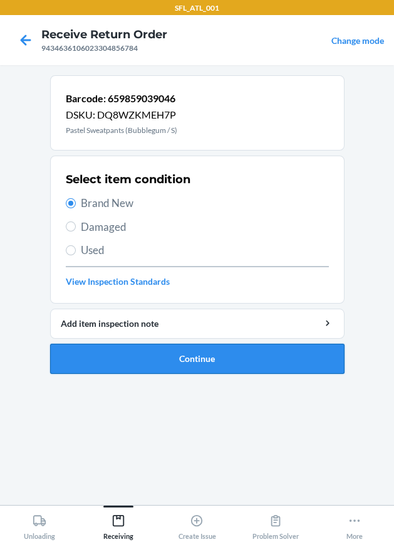
click at [143, 346] on button "Continue" at bounding box center [197, 359] width 295 height 30
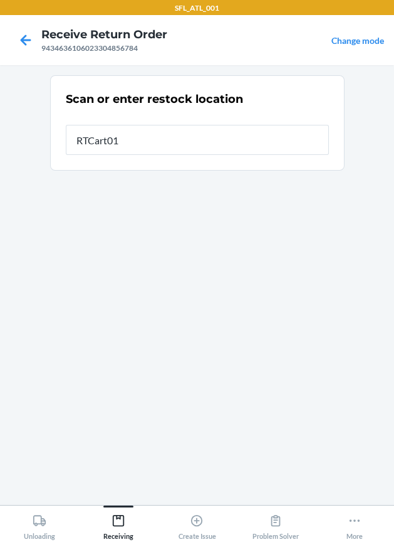
type input "RTCart019"
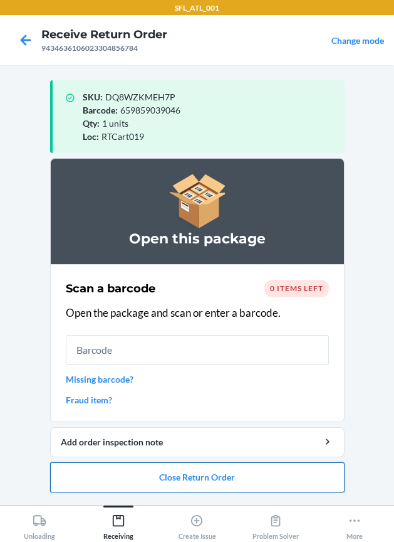
click at [258, 477] on button "Close Return Order" at bounding box center [197, 477] width 295 height 30
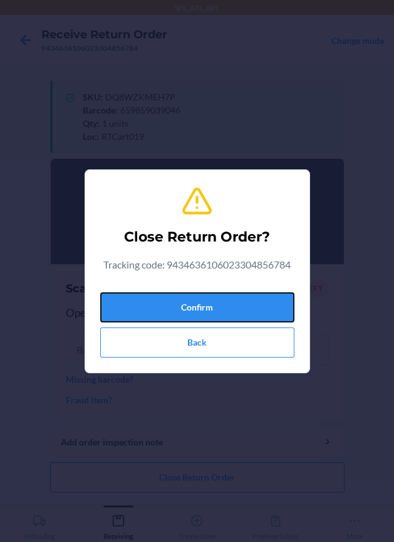
drag, startPoint x: 156, startPoint y: 307, endPoint x: 14, endPoint y: 322, distance: 142.6
click at [155, 306] on button "Confirm" at bounding box center [197, 307] width 194 height 30
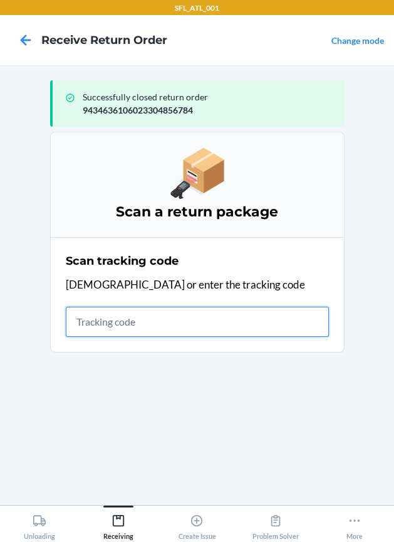
click at [172, 324] on input "text" at bounding box center [197, 322] width 263 height 30
type input "420302599434636106023"
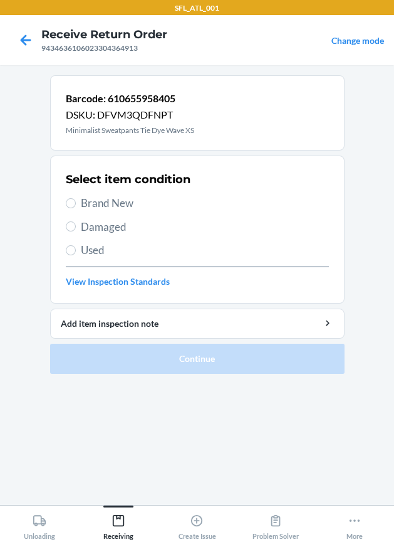
click at [137, 196] on span "Brand New" at bounding box center [205, 203] width 248 height 16
click at [76, 198] on input "Brand New" at bounding box center [71, 203] width 10 height 10
radio input "true"
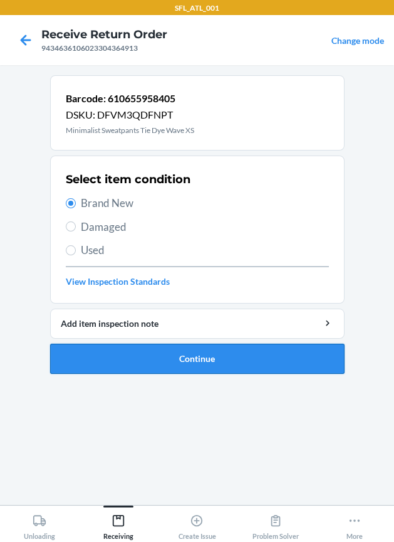
click at [235, 361] on button "Continue" at bounding box center [197, 359] width 295 height 30
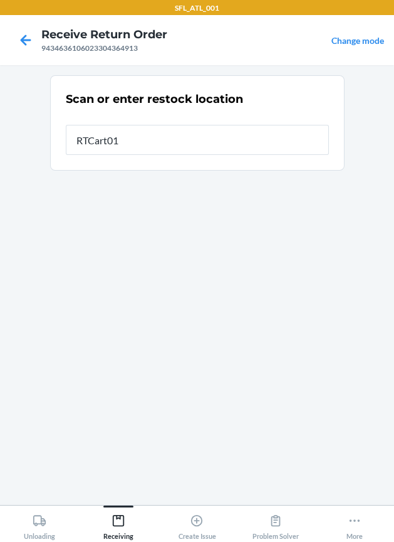
type input "RTCart019"
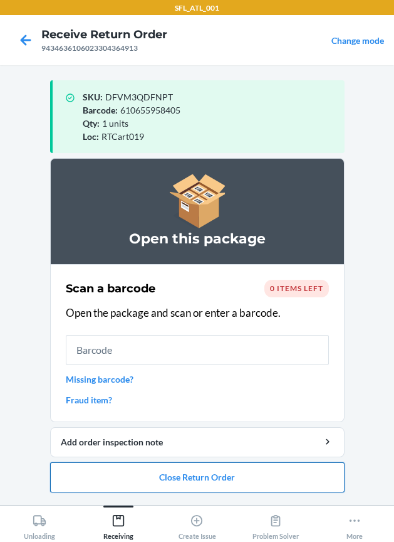
click at [192, 479] on button "Close Return Order" at bounding box center [197, 477] width 295 height 30
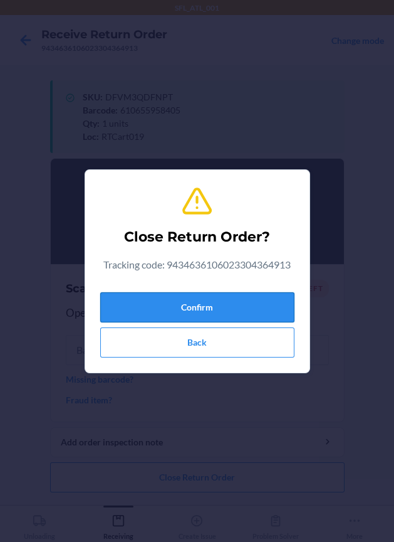
click at [275, 302] on button "Confirm" at bounding box center [197, 307] width 194 height 30
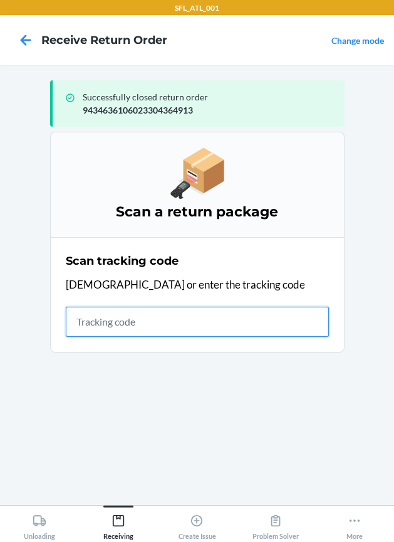
click at [110, 325] on input "text" at bounding box center [197, 322] width 263 height 30
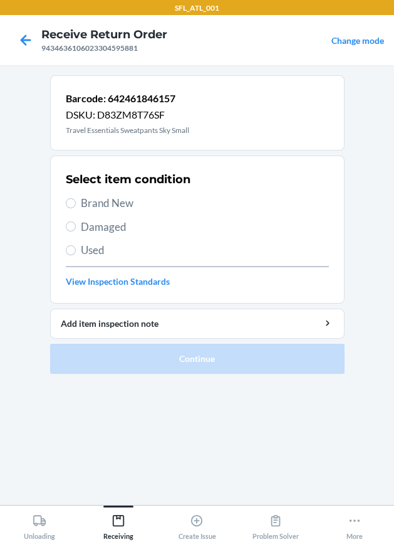
click at [122, 203] on span "Brand New" at bounding box center [205, 203] width 248 height 16
click at [76, 203] on input "Brand New" at bounding box center [71, 203] width 10 height 10
radio input "true"
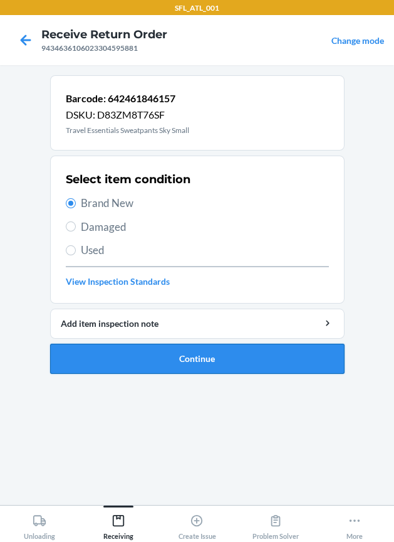
click at [189, 362] on button "Continue" at bounding box center [197, 359] width 295 height 30
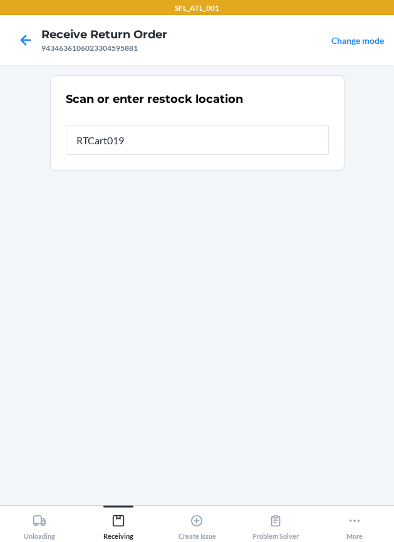
type input "RTCart019"
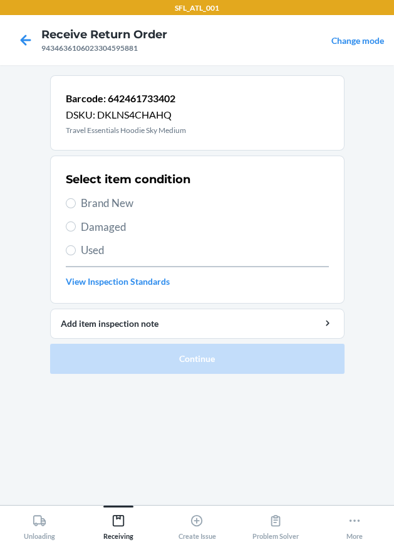
drag, startPoint x: 92, startPoint y: 198, endPoint x: 100, endPoint y: 213, distance: 17.1
click at [93, 199] on span "Brand New" at bounding box center [205, 203] width 248 height 16
click at [76, 199] on input "Brand New" at bounding box center [71, 203] width 10 height 10
radio input "true"
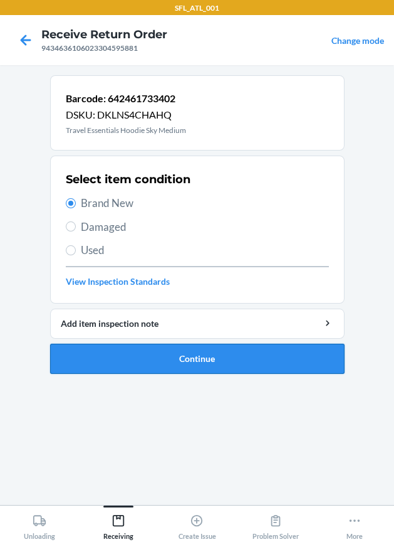
click at [151, 350] on button "Continue" at bounding box center [197, 359] width 295 height 30
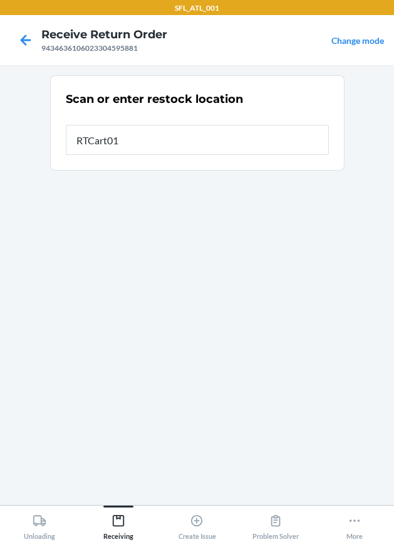
type input "RTCart019"
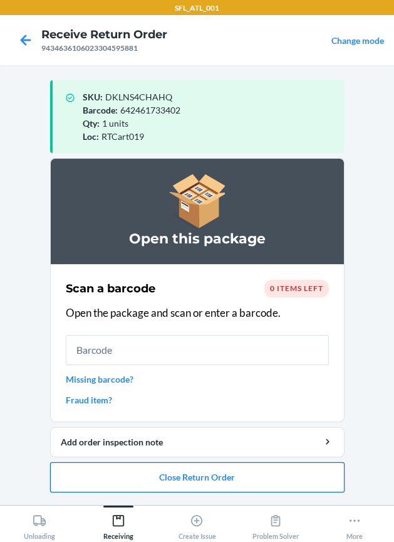
click at [123, 470] on button "Close Return Order" at bounding box center [197, 477] width 295 height 30
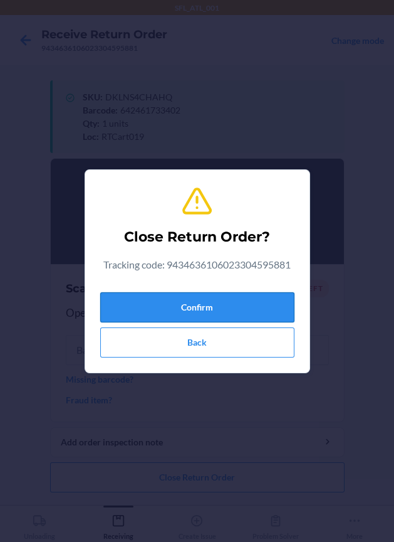
click at [203, 308] on button "Confirm" at bounding box center [197, 307] width 194 height 30
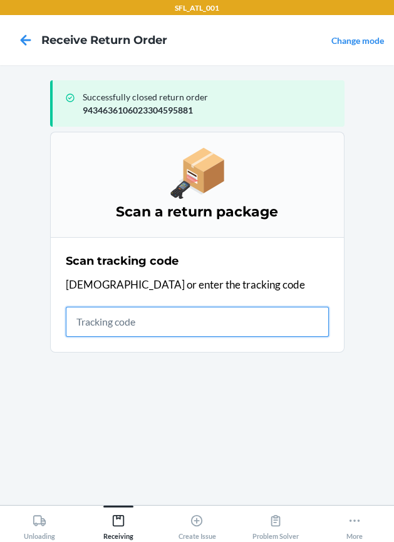
click at [118, 328] on input "text" at bounding box center [197, 322] width 263 height 30
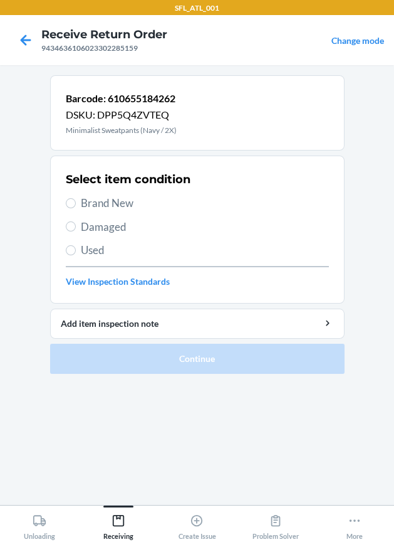
click at [109, 199] on span "Brand New" at bounding box center [205, 203] width 248 height 16
click at [76, 199] on input "Brand New" at bounding box center [71, 203] width 10 height 10
radio input "true"
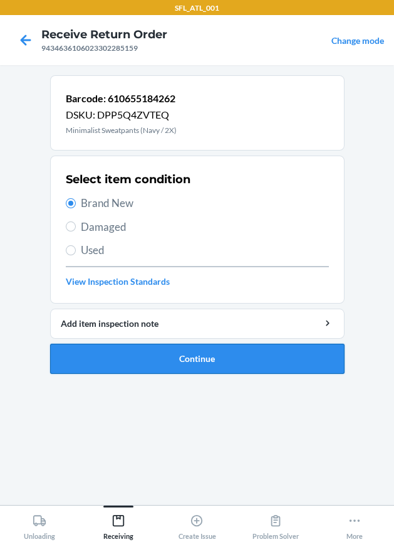
click at [206, 355] on button "Continue" at bounding box center [197, 359] width 295 height 30
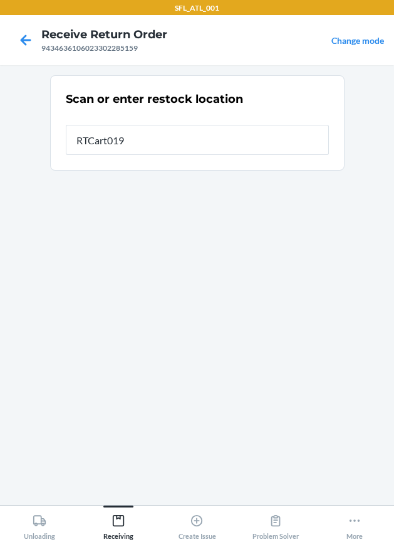
type input "RTCart019"
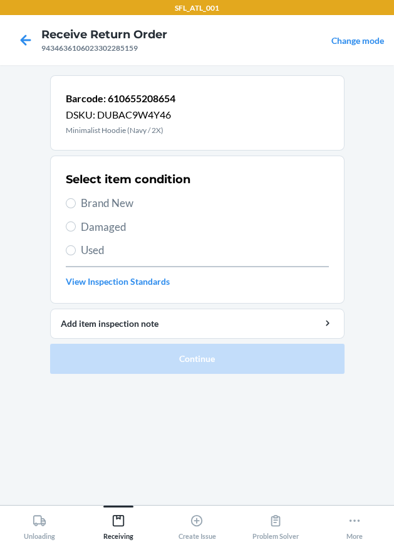
click at [103, 195] on span "Brand New" at bounding box center [205, 203] width 248 height 16
click at [76, 198] on input "Brand New" at bounding box center [71, 203] width 10 height 10
radio input "true"
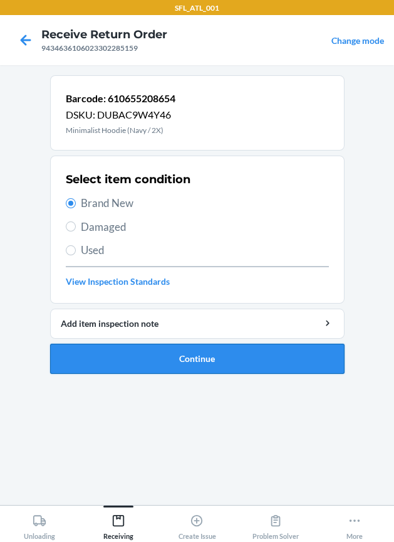
click at [114, 350] on button "Continue" at bounding box center [197, 359] width 295 height 30
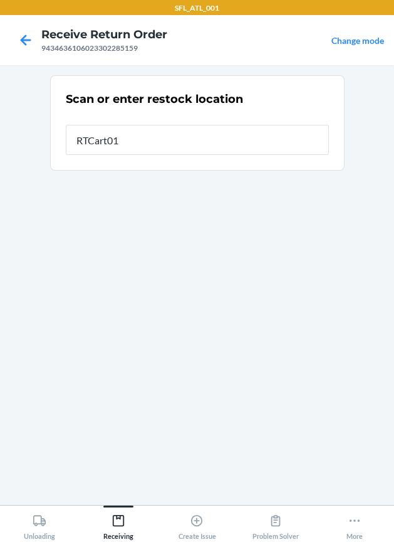
type input "RTCart019"
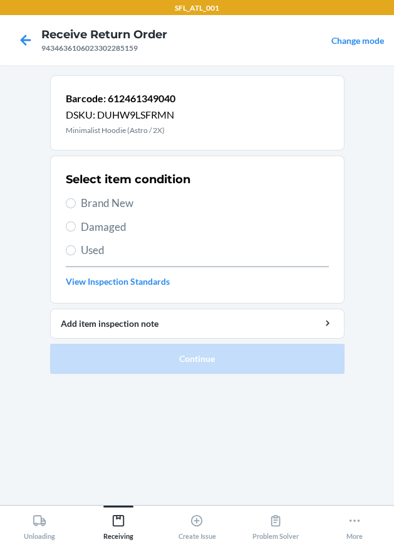
click at [91, 199] on span "Brand New" at bounding box center [205, 203] width 248 height 16
click at [76, 199] on input "Brand New" at bounding box center [71, 203] width 10 height 10
radio input "true"
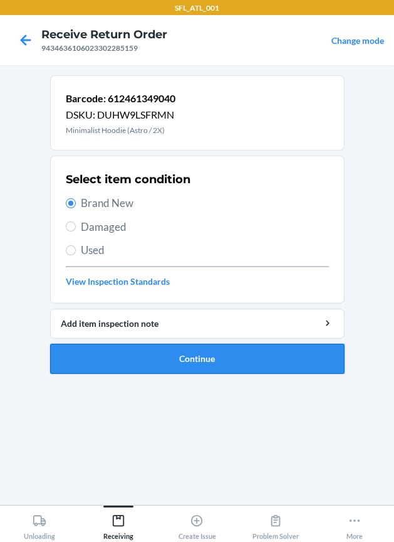
click at [135, 354] on button "Continue" at bounding box center [197, 359] width 295 height 30
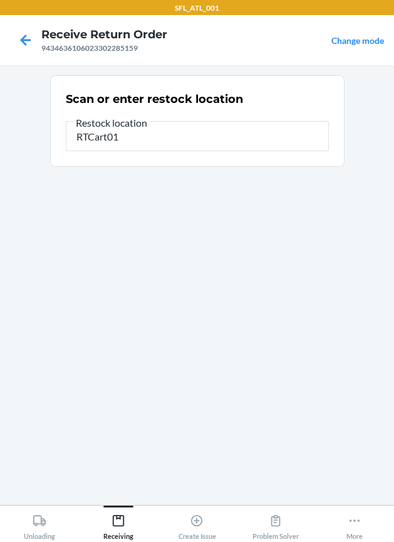
type input "RTCart019"
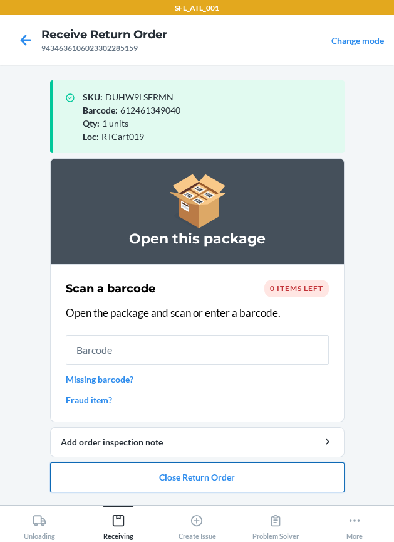
click at [223, 472] on button "Close Return Order" at bounding box center [197, 477] width 295 height 30
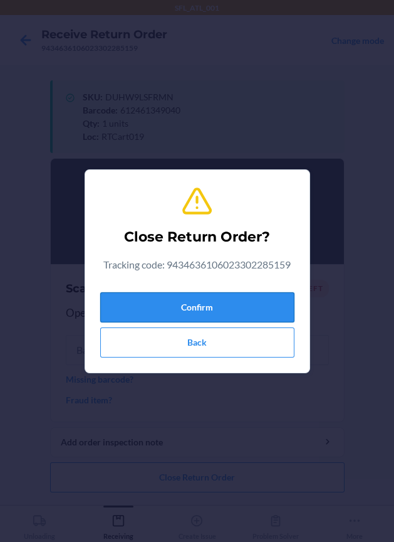
click at [230, 312] on button "Confirm" at bounding box center [197, 307] width 194 height 30
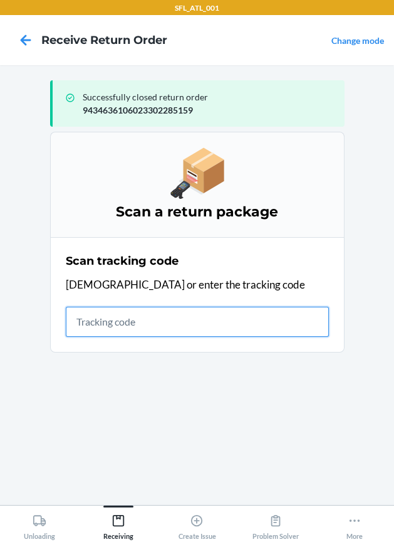
click at [150, 319] on input "text" at bounding box center [197, 322] width 263 height 30
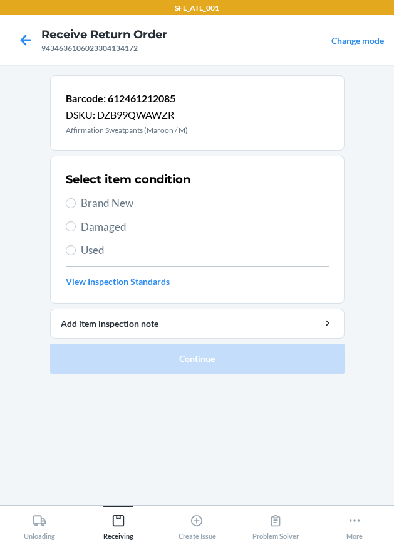
click at [118, 203] on span "Brand New" at bounding box center [205, 203] width 248 height 16
click at [76, 203] on input "Brand New" at bounding box center [71, 203] width 10 height 10
radio input "true"
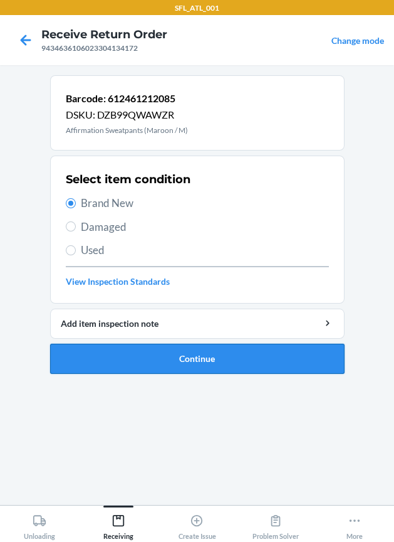
click at [169, 355] on button "Continue" at bounding box center [197, 359] width 295 height 30
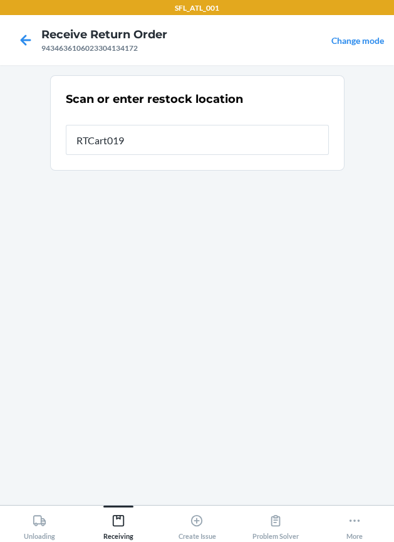
type input "RTCart019"
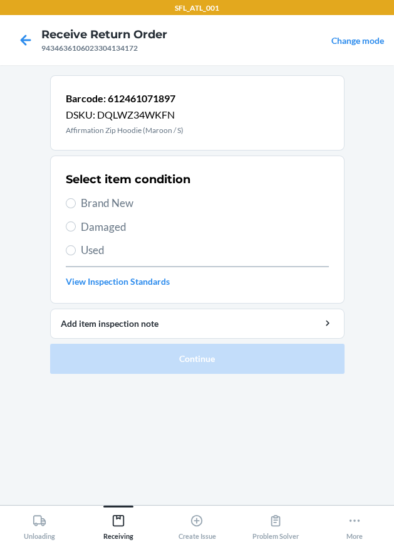
click at [111, 204] on span "Brand New" at bounding box center [205, 203] width 248 height 16
click at [76, 204] on input "Brand New" at bounding box center [71, 203] width 10 height 10
radio input "true"
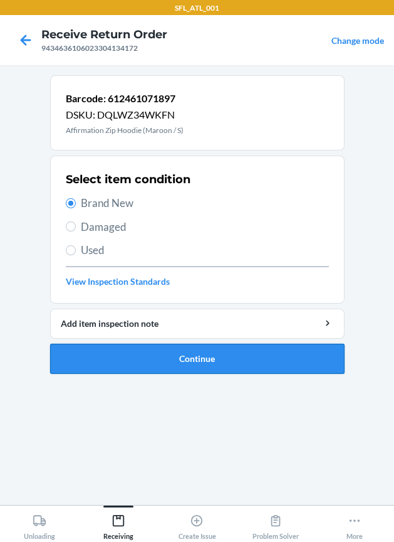
click at [133, 357] on button "Continue" at bounding box center [197, 359] width 295 height 30
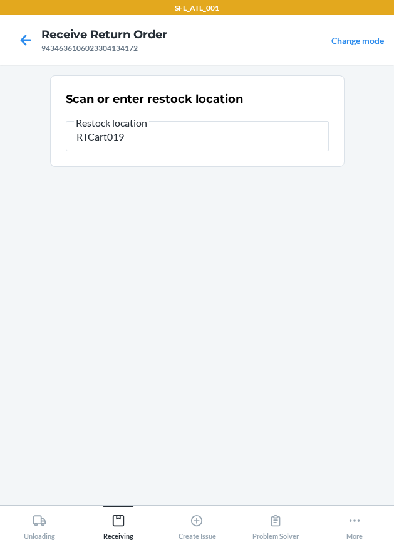
type input "RTCart019"
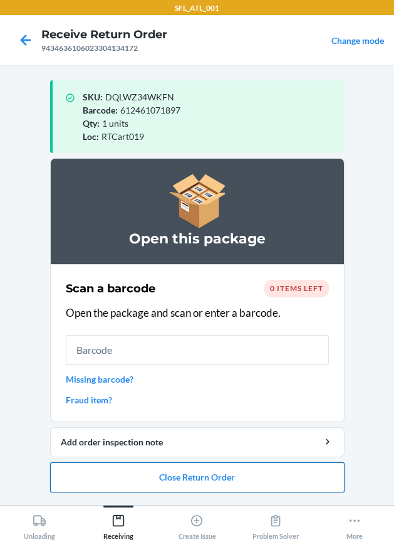
drag, startPoint x: 204, startPoint y: 476, endPoint x: 198, endPoint y: 469, distance: 9.3
click at [202, 472] on button "Close Return Order" at bounding box center [197, 477] width 295 height 30
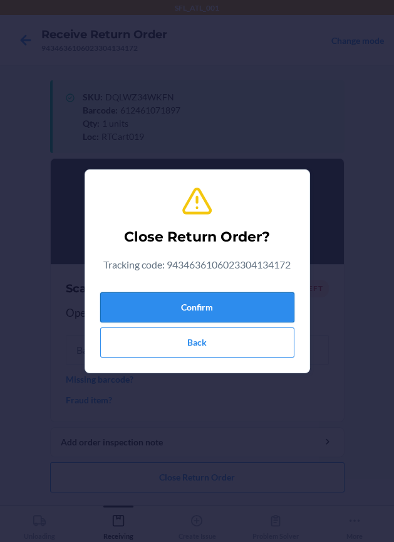
click at [203, 292] on button "Confirm" at bounding box center [197, 307] width 194 height 30
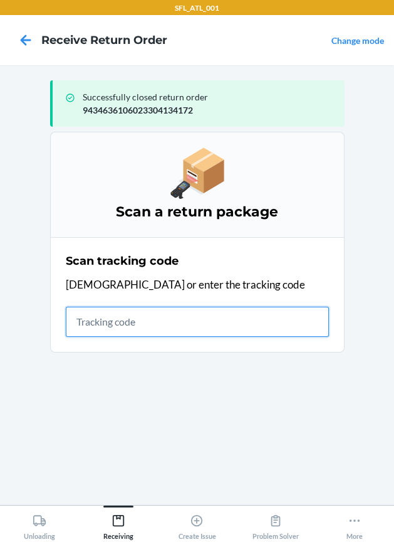
click at [102, 324] on input "text" at bounding box center [197, 322] width 263 height 30
type input "42030259943463610602330153438"
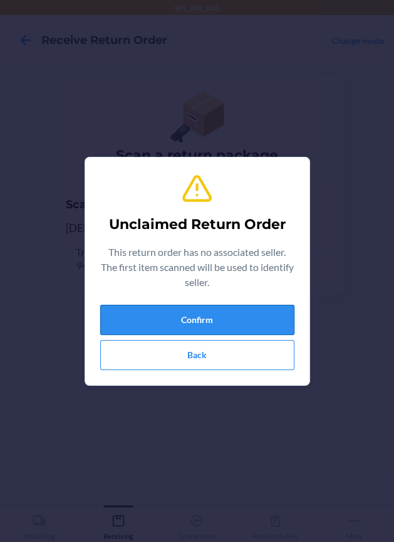
click at [117, 326] on button "Confirm" at bounding box center [197, 320] width 194 height 30
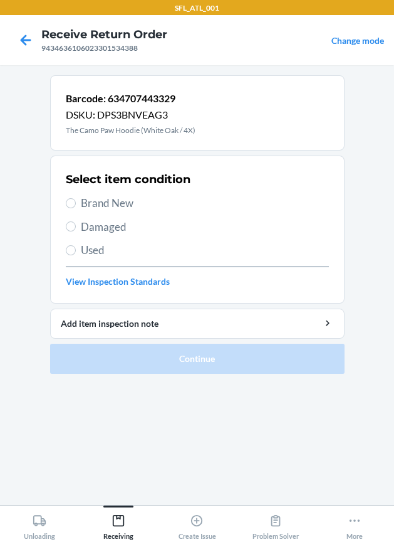
click at [98, 246] on span "Used" at bounding box center [205, 250] width 248 height 16
click at [76, 246] on input "Used" at bounding box center [71, 250] width 10 height 10
radio input "true"
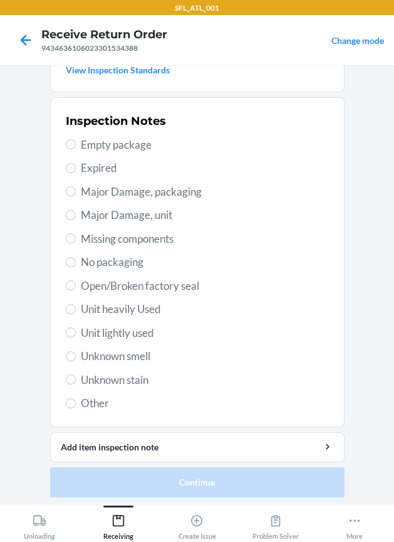
scroll to position [213, 0]
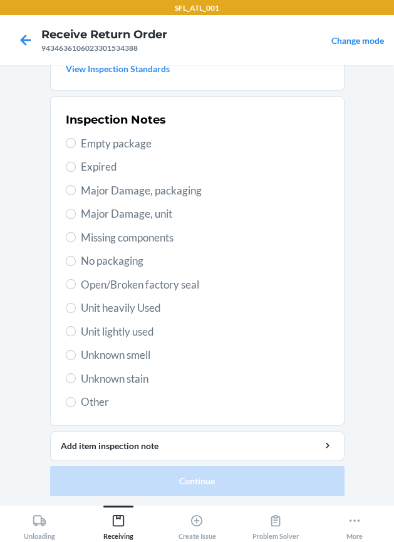
click at [107, 307] on span "Unit heavily Used" at bounding box center [205, 308] width 248 height 16
click at [76, 307] on input "Unit heavily Used" at bounding box center [71, 308] width 10 height 10
radio input "true"
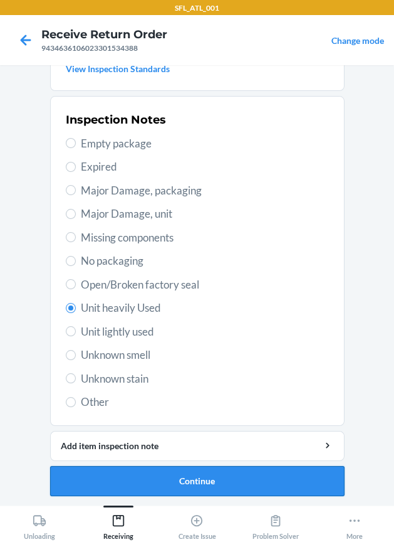
click at [134, 484] on button "Continue" at bounding box center [197, 481] width 295 height 30
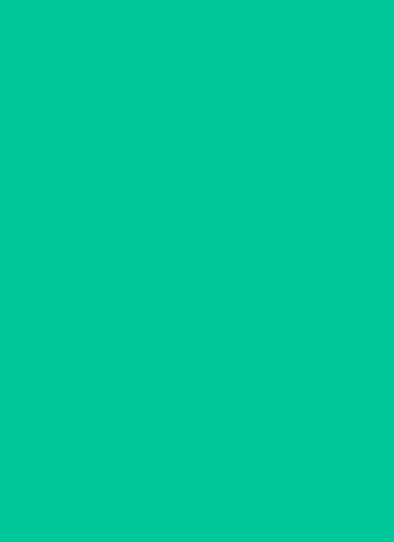
scroll to position [0, 0]
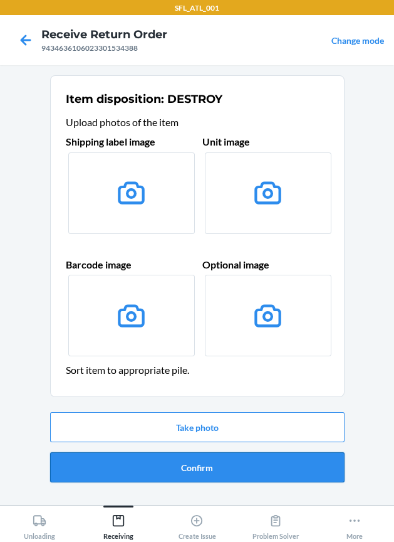
click at [130, 460] on button "Confirm" at bounding box center [197, 467] width 295 height 30
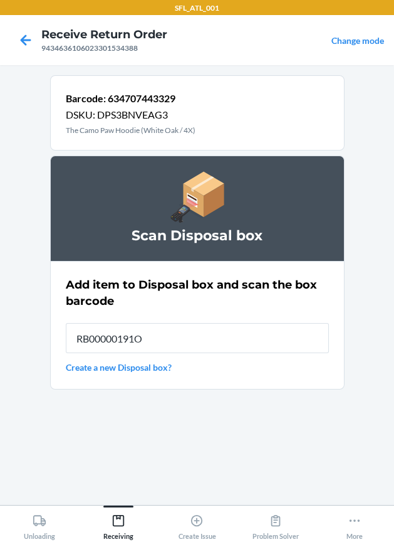
type input "RB00000191O"
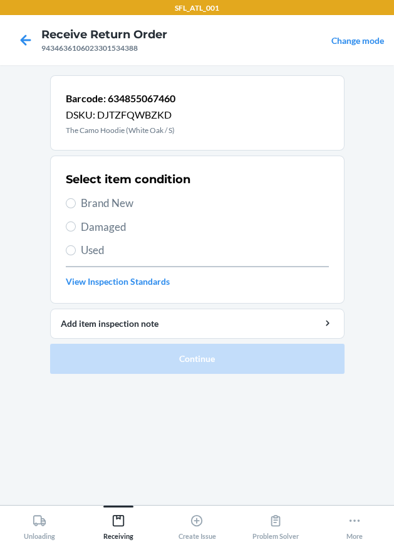
click at [102, 195] on span "Brand New" at bounding box center [205, 203] width 248 height 16
click at [76, 198] on input "Brand New" at bounding box center [71, 203] width 10 height 10
radio input "true"
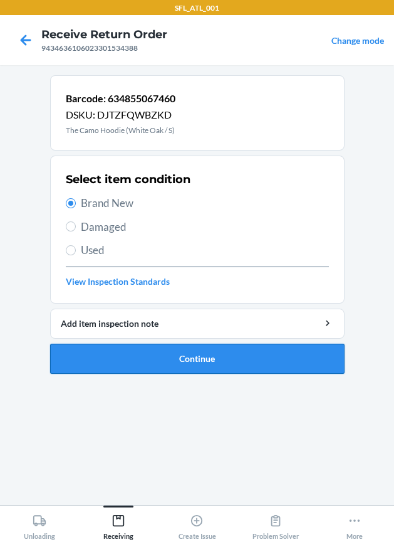
click at [117, 356] on button "Continue" at bounding box center [197, 359] width 295 height 30
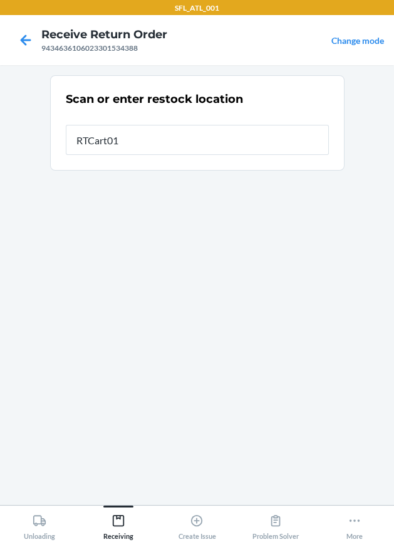
type input "RTCart019"
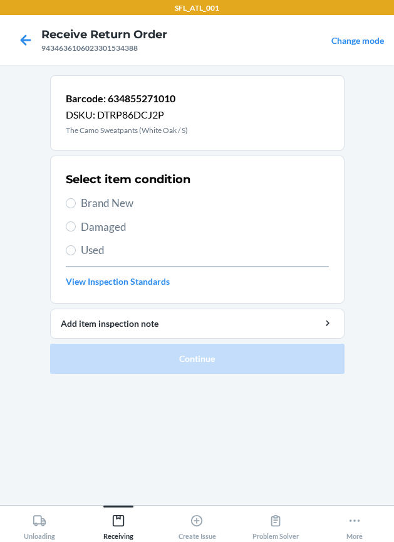
click at [94, 200] on span "Brand New" at bounding box center [205, 203] width 248 height 16
click at [76, 200] on input "Brand New" at bounding box center [71, 203] width 10 height 10
radio input "true"
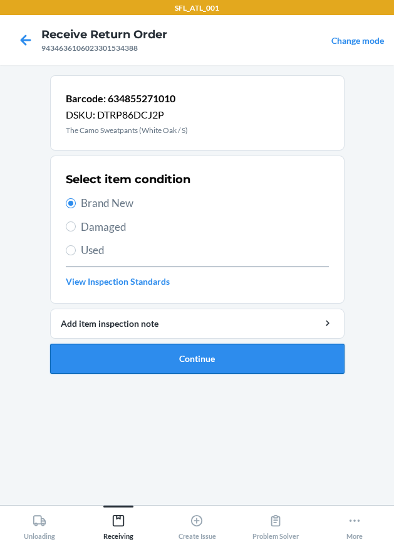
click at [181, 356] on button "Continue" at bounding box center [197, 359] width 295 height 30
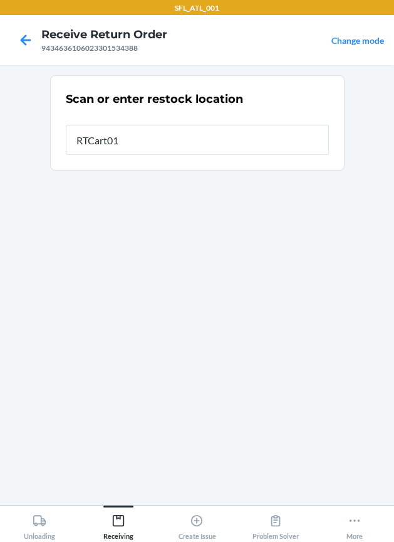
type input "RTCart019"
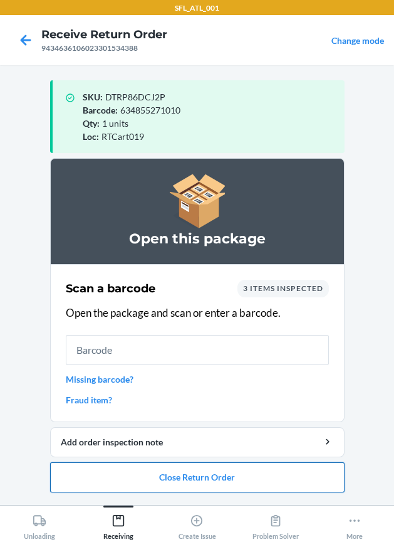
click at [208, 472] on button "Close Return Order" at bounding box center [197, 477] width 295 height 30
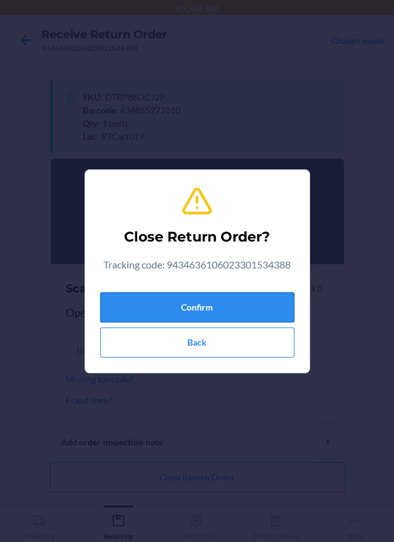
click at [204, 302] on button "Confirm" at bounding box center [197, 307] width 194 height 30
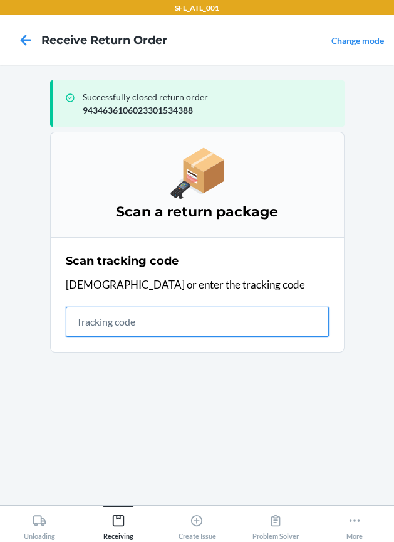
click at [118, 326] on input "text" at bounding box center [197, 322] width 263 height 30
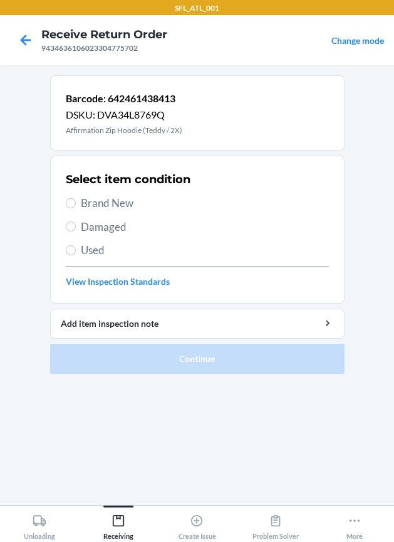
click at [105, 202] on span "Brand New" at bounding box center [205, 203] width 248 height 16
click at [76, 202] on input "Brand New" at bounding box center [71, 203] width 10 height 10
radio input "true"
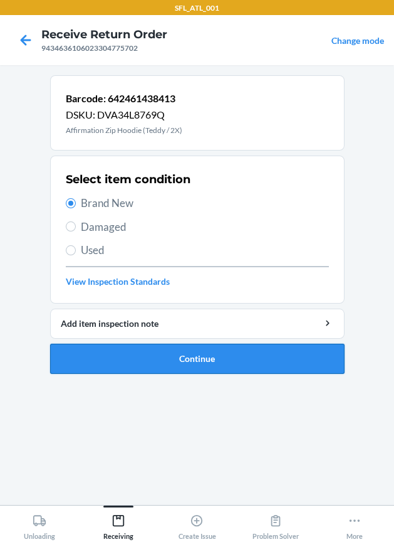
click at [213, 359] on button "Continue" at bounding box center [197, 359] width 295 height 30
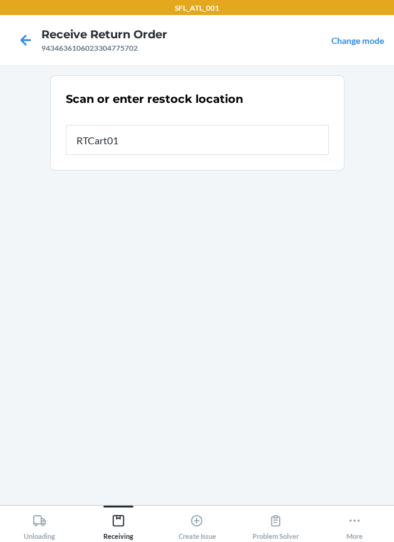
type input "RTCart019"
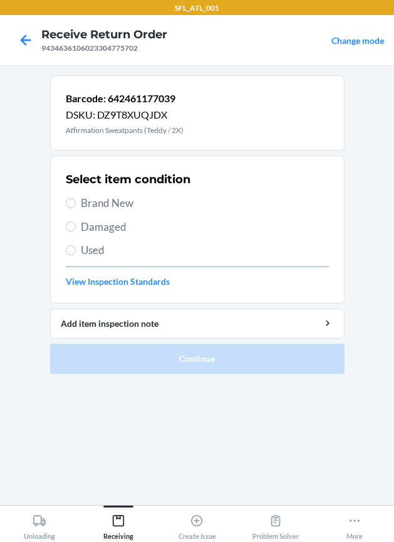
click at [122, 207] on span "Brand New" at bounding box center [205, 203] width 248 height 16
click at [76, 207] on input "Brand New" at bounding box center [71, 203] width 10 height 10
radio input "true"
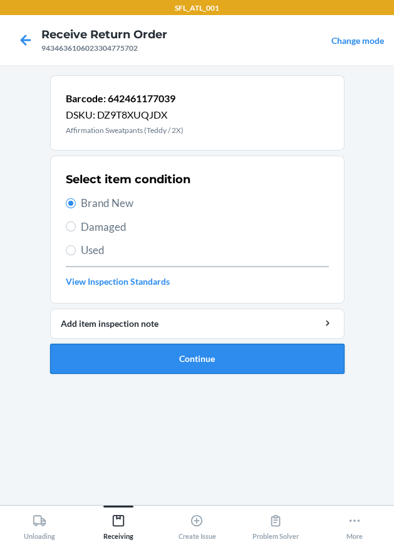
click at [134, 361] on button "Continue" at bounding box center [197, 359] width 295 height 30
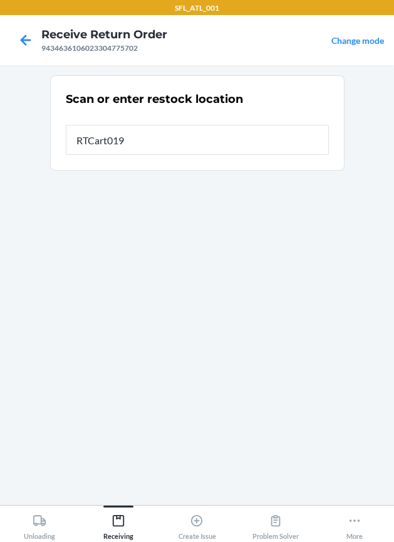
type input "RTCart019"
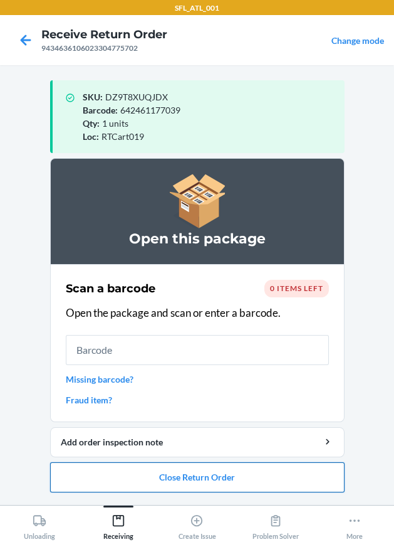
click at [247, 470] on button "Close Return Order" at bounding box center [197, 477] width 295 height 30
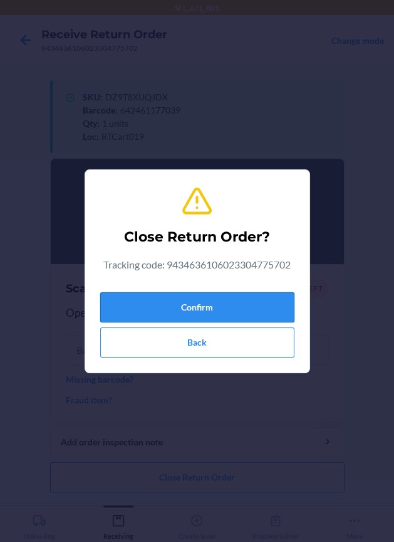
click at [198, 297] on button "Confirm" at bounding box center [197, 307] width 194 height 30
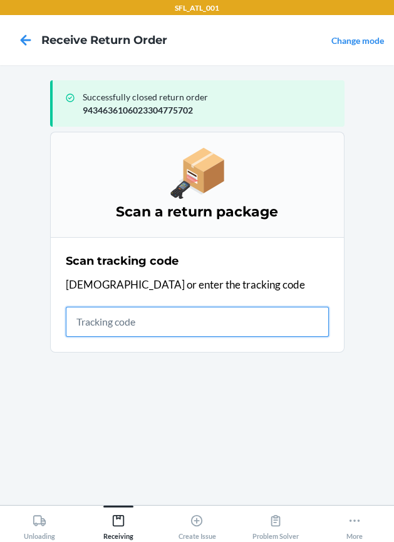
click at [118, 326] on input "text" at bounding box center [197, 322] width 263 height 30
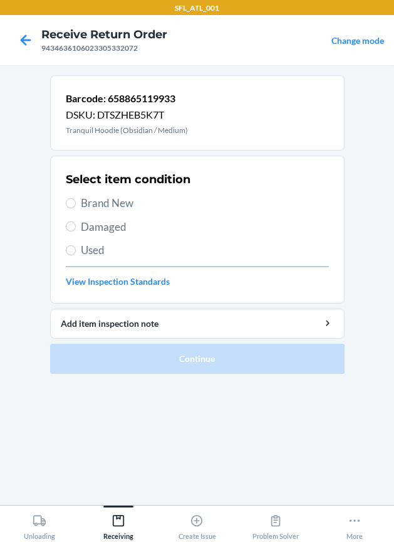
click at [92, 205] on span "Brand New" at bounding box center [205, 203] width 248 height 16
click at [76, 205] on input "Brand New" at bounding box center [71, 203] width 10 height 10
radio input "true"
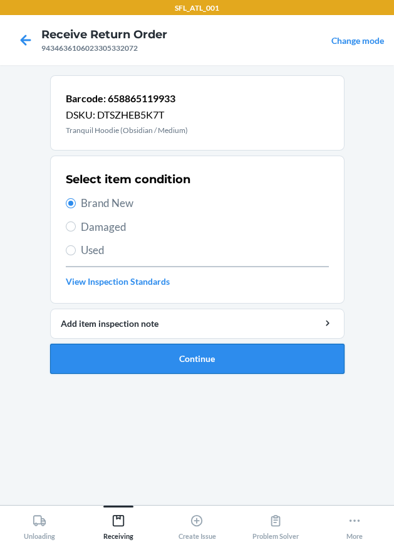
click at [120, 363] on button "Continue" at bounding box center [197, 359] width 295 height 30
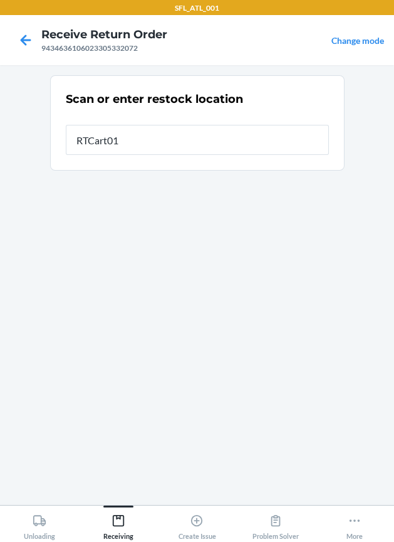
type input "RTCart019"
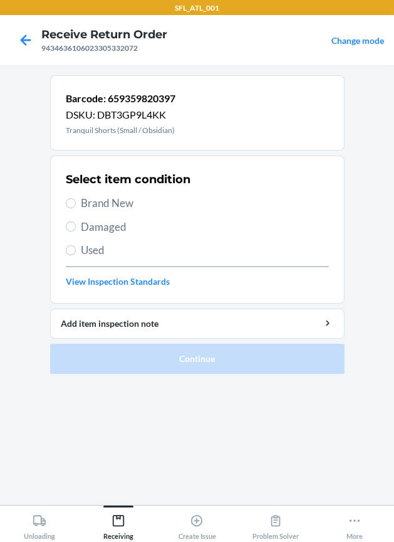
click at [114, 203] on span "Brand New" at bounding box center [205, 203] width 248 height 16
click at [76, 203] on input "Brand New" at bounding box center [71, 203] width 10 height 10
radio input "true"
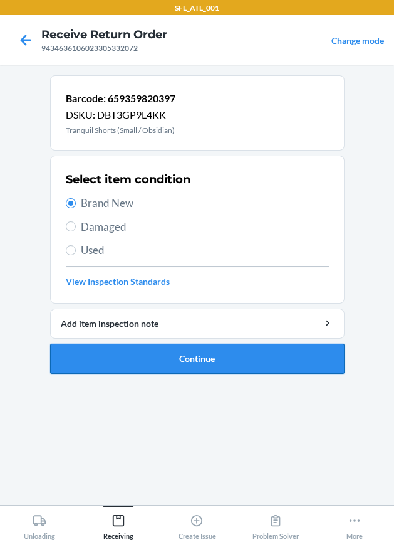
click at [164, 350] on button "Continue" at bounding box center [197, 359] width 295 height 30
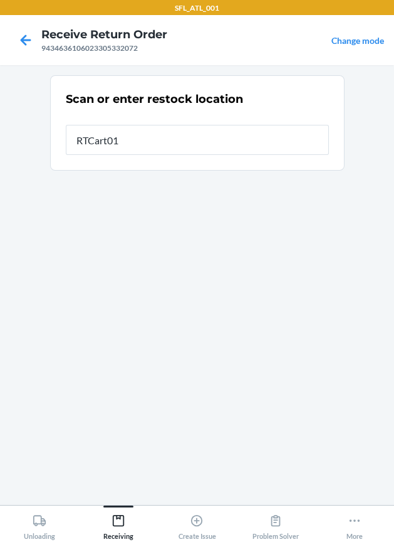
type input "RTCart019"
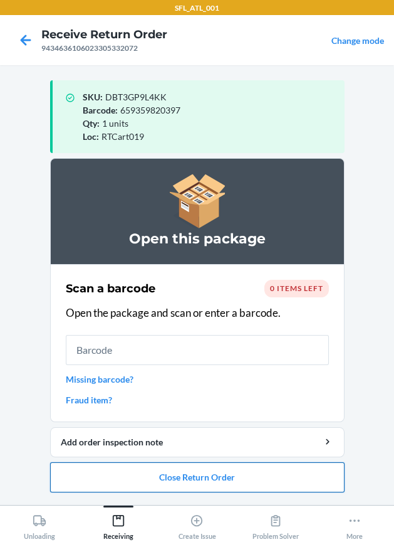
click at [185, 477] on button "Close Return Order" at bounding box center [197, 477] width 295 height 30
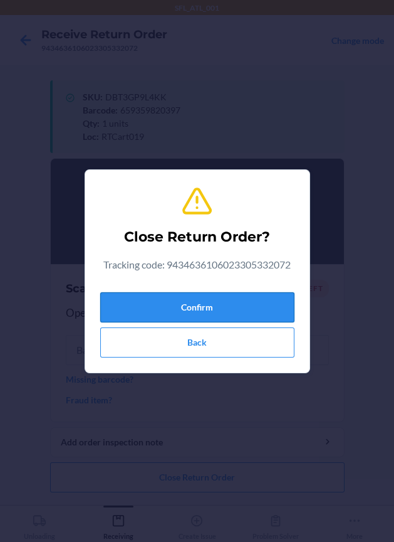
click at [211, 320] on button "Confirm" at bounding box center [197, 307] width 194 height 30
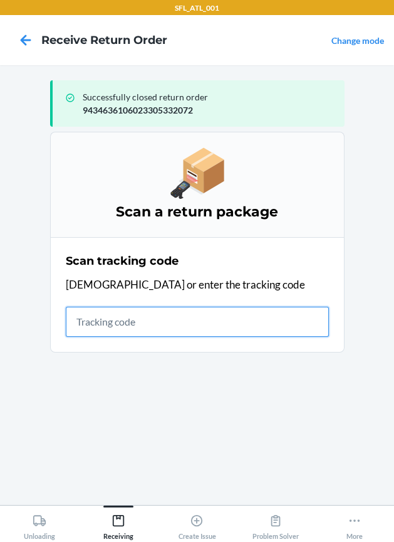
click at [171, 332] on input "text" at bounding box center [197, 322] width 263 height 30
type input "420302599434636106023"
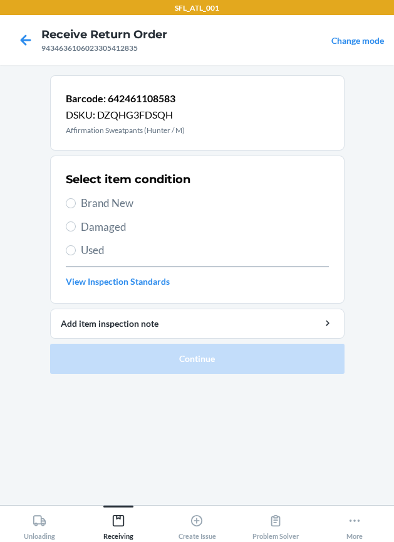
click at [105, 205] on span "Brand New" at bounding box center [205, 203] width 248 height 16
click at [76, 205] on input "Brand New" at bounding box center [71, 203] width 10 height 10
radio input "true"
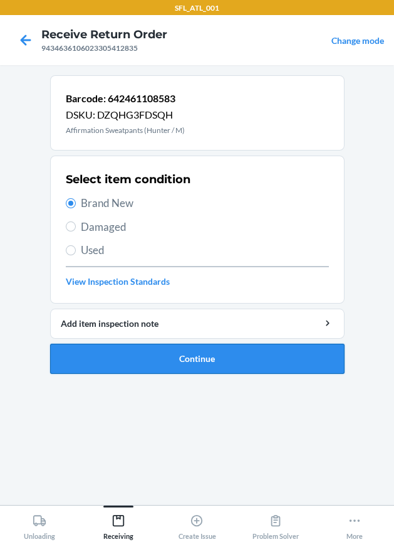
click at [162, 360] on button "Continue" at bounding box center [197, 359] width 295 height 30
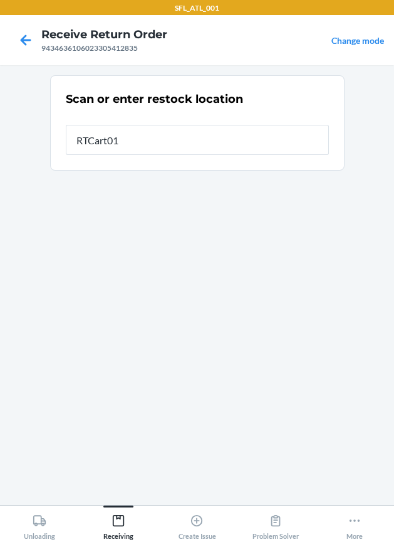
type input "RTCart019"
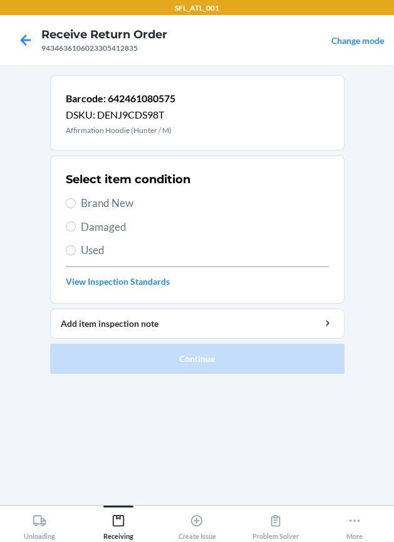
click at [93, 204] on span "Brand New" at bounding box center [205, 203] width 248 height 16
click at [76, 204] on input "Brand New" at bounding box center [71, 203] width 10 height 10
radio input "true"
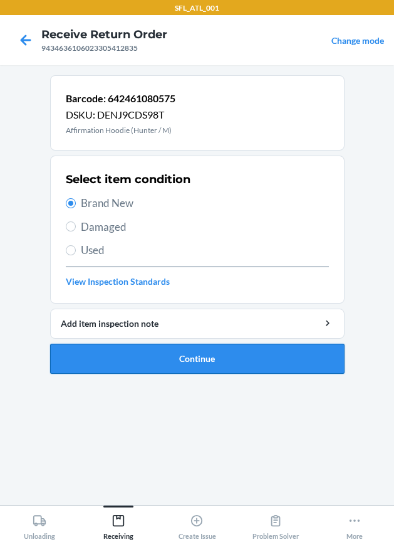
click at [112, 357] on button "Continue" at bounding box center [197, 359] width 295 height 30
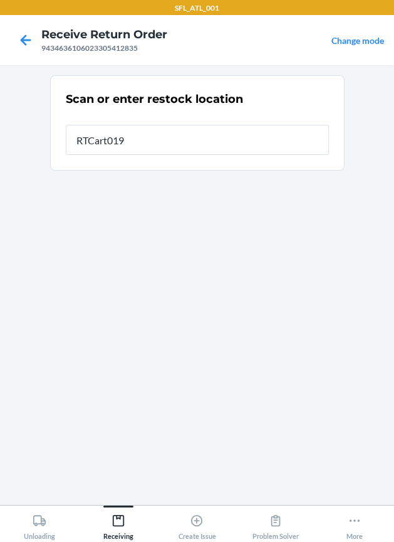
type input "RTCart019"
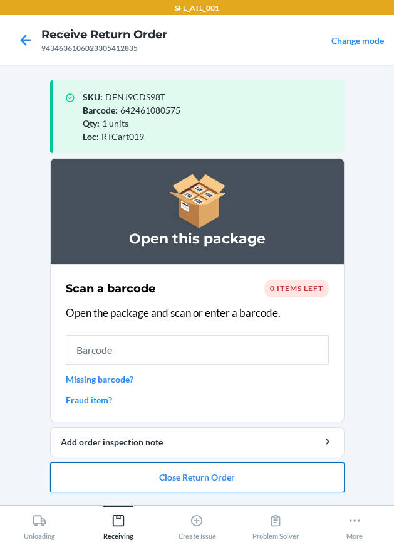
click at [218, 477] on button "Close Return Order" at bounding box center [197, 477] width 295 height 30
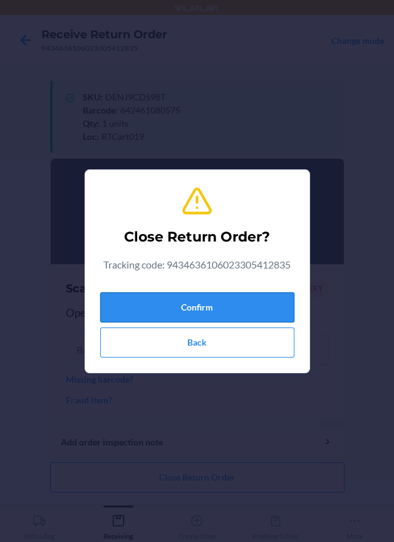
click at [163, 305] on button "Confirm" at bounding box center [197, 307] width 194 height 30
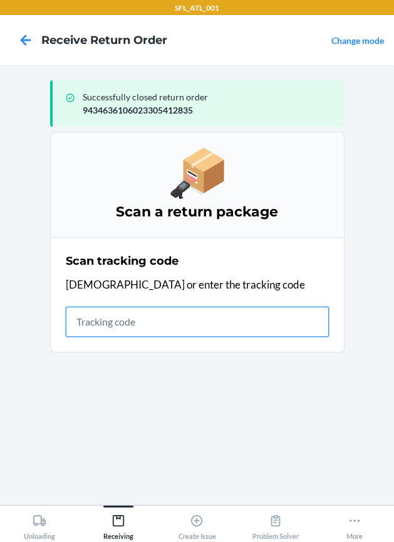
drag, startPoint x: 181, startPoint y: 319, endPoint x: 176, endPoint y: 313, distance: 7.6
click at [181, 318] on input "text" at bounding box center [197, 322] width 263 height 30
type input "420302599434636106023"
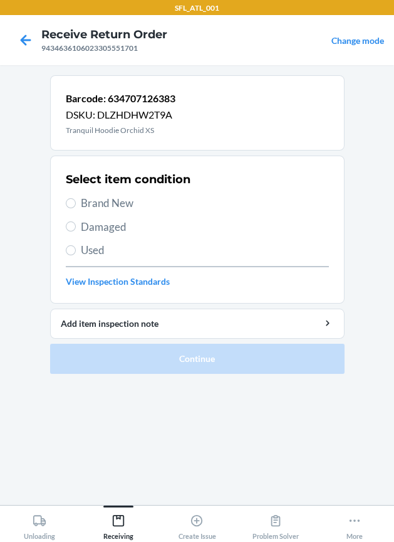
click at [111, 201] on span "Brand New" at bounding box center [205, 203] width 248 height 16
click at [76, 201] on input "Brand New" at bounding box center [71, 203] width 10 height 10
radio input "true"
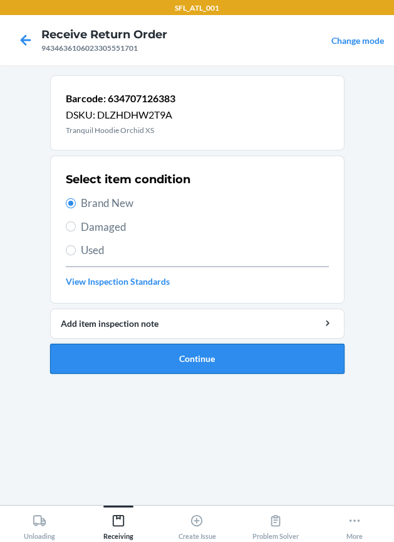
click at [113, 344] on button "Continue" at bounding box center [197, 359] width 295 height 30
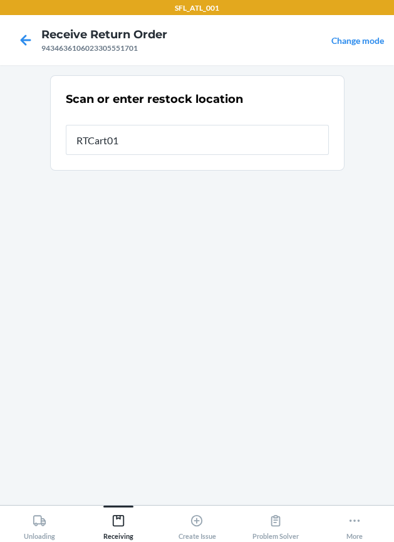
type input "RTCart019"
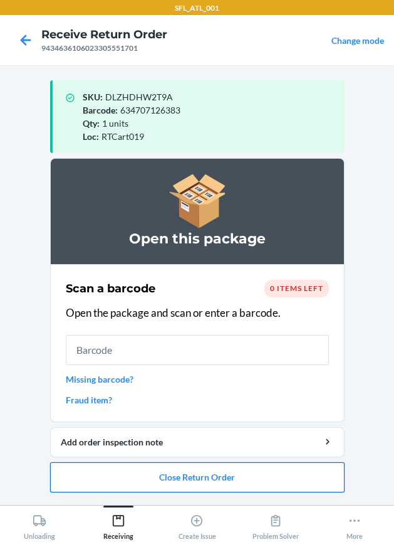
click at [194, 473] on button "Close Return Order" at bounding box center [197, 477] width 295 height 30
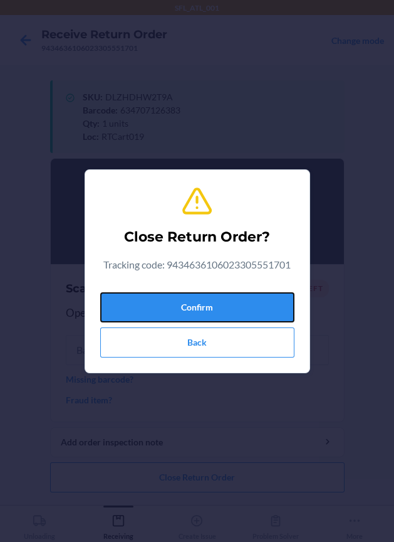
drag, startPoint x: 255, startPoint y: 301, endPoint x: 4, endPoint y: 358, distance: 256.6
click at [254, 301] on button "Confirm" at bounding box center [197, 307] width 194 height 30
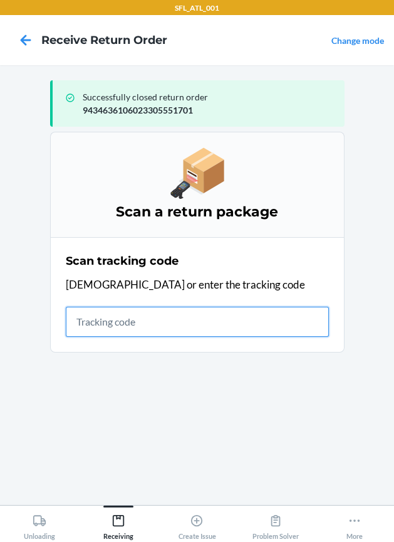
drag, startPoint x: 176, startPoint y: 329, endPoint x: 156, endPoint y: 333, distance: 19.9
click at [166, 331] on input "text" at bounding box center [197, 322] width 263 height 30
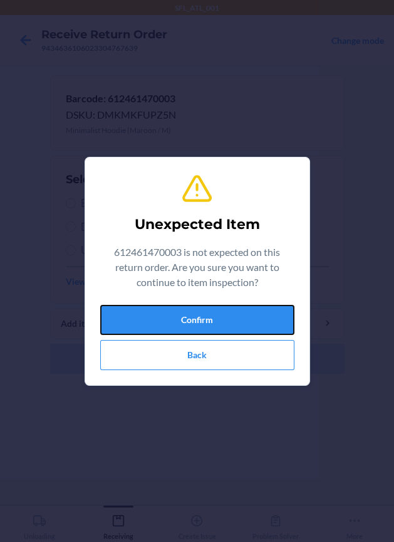
drag, startPoint x: 231, startPoint y: 314, endPoint x: 120, endPoint y: 346, distance: 115.7
click at [228, 312] on button "Confirm" at bounding box center [197, 320] width 194 height 30
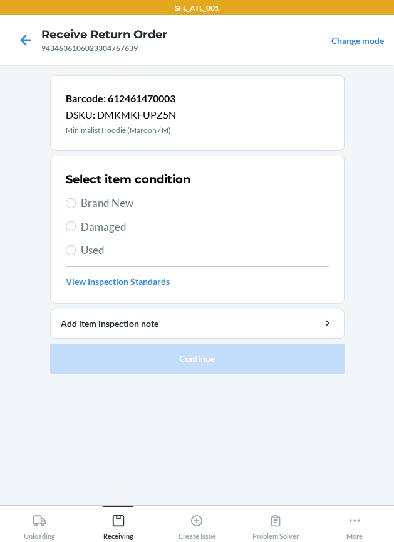
click at [107, 199] on span "Brand New" at bounding box center [205, 203] width 248 height 16
click at [76, 199] on input "Brand New" at bounding box center [71, 203] width 10 height 10
radio input "true"
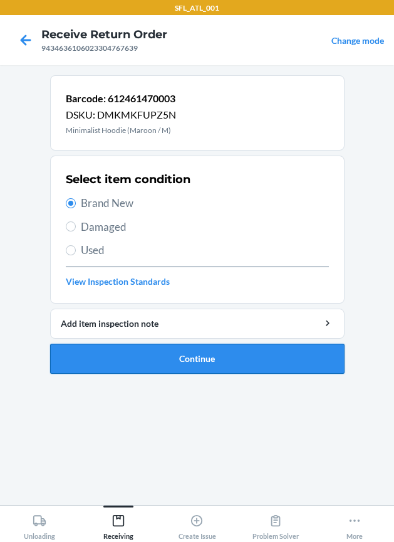
click at [104, 349] on button "Continue" at bounding box center [197, 359] width 295 height 30
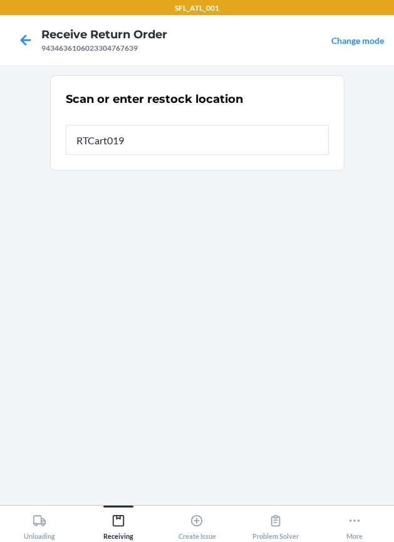
type input "RTCart019"
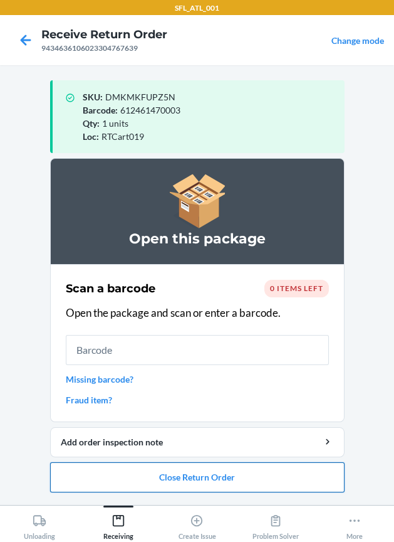
click at [190, 477] on button "Close Return Order" at bounding box center [197, 477] width 295 height 30
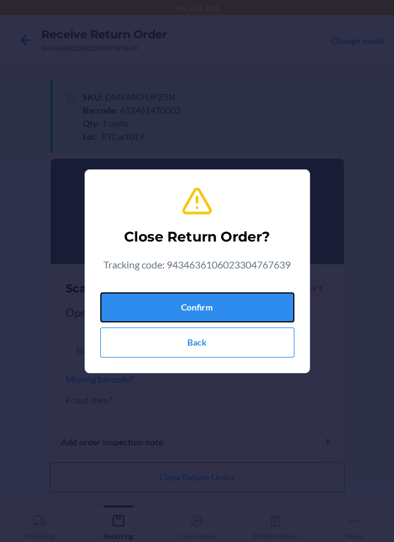
drag, startPoint x: 178, startPoint y: 307, endPoint x: 66, endPoint y: 304, distance: 112.3
click at [177, 307] on button "Confirm" at bounding box center [197, 307] width 194 height 30
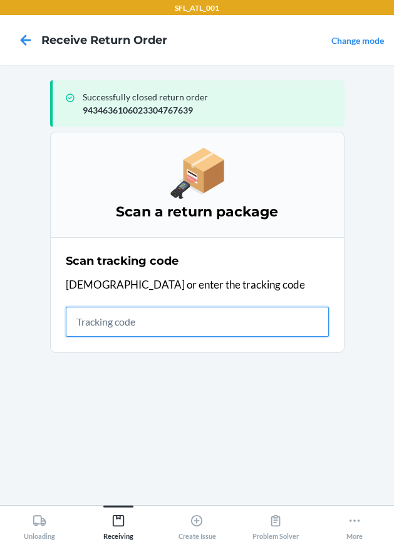
click at [124, 329] on input "text" at bounding box center [197, 322] width 263 height 30
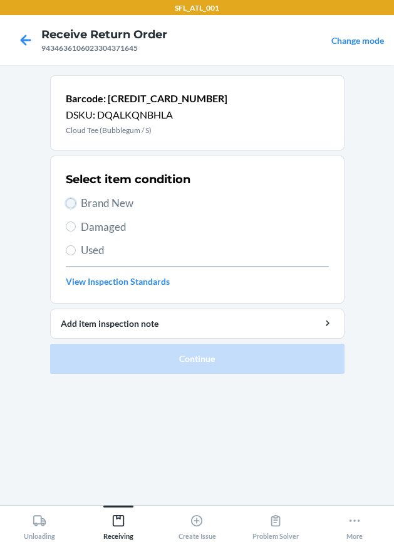
click at [70, 203] on input "Brand New" at bounding box center [71, 203] width 10 height 10
radio input "true"
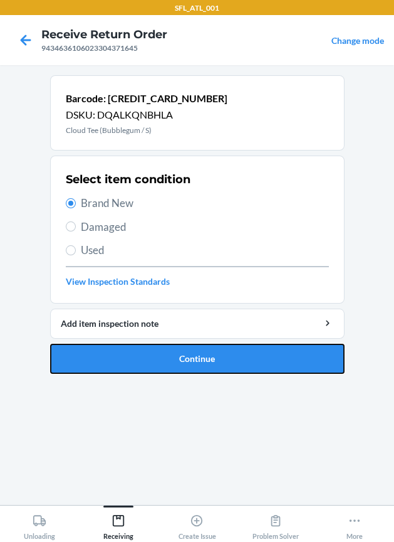
drag, startPoint x: 138, startPoint y: 352, endPoint x: 119, endPoint y: 340, distance: 23.1
click at [138, 352] on button "Continue" at bounding box center [197, 359] width 295 height 30
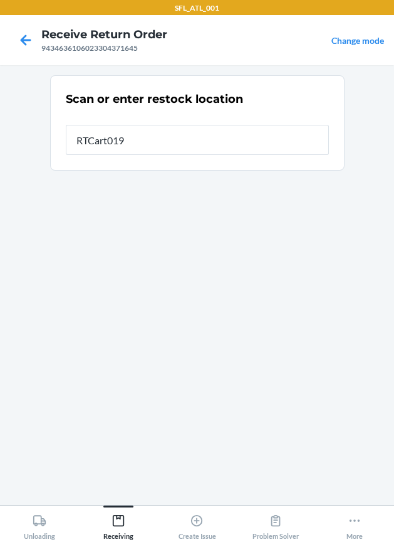
type input "RTCart019"
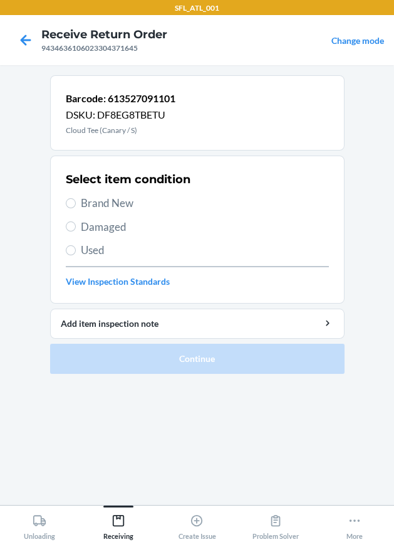
click at [119, 201] on span "Brand New" at bounding box center [205, 203] width 248 height 16
click at [76, 201] on input "Brand New" at bounding box center [71, 203] width 10 height 10
radio input "true"
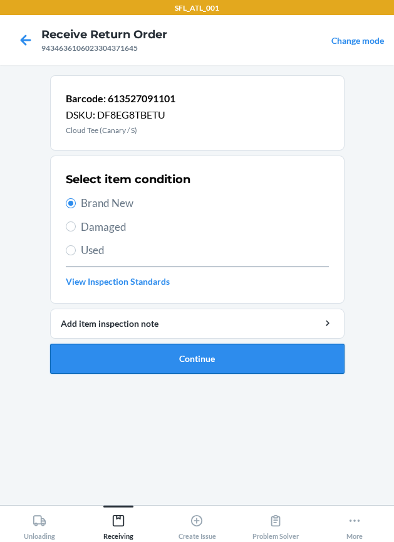
click at [141, 364] on button "Continue" at bounding box center [197, 359] width 295 height 30
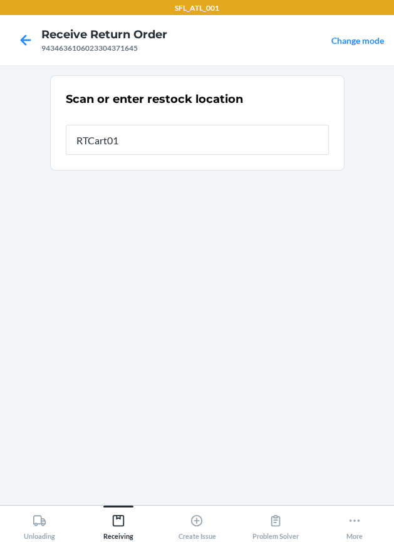
type input "RTCart019"
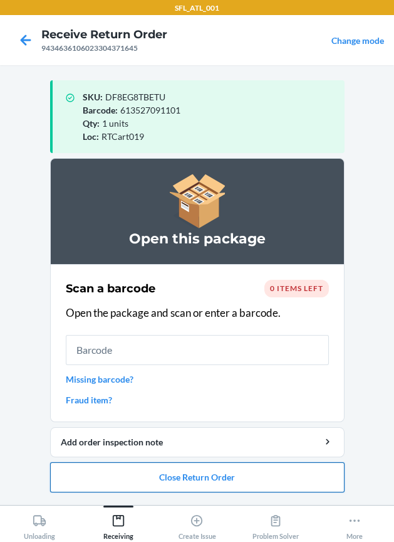
click at [182, 477] on button "Close Return Order" at bounding box center [197, 477] width 295 height 30
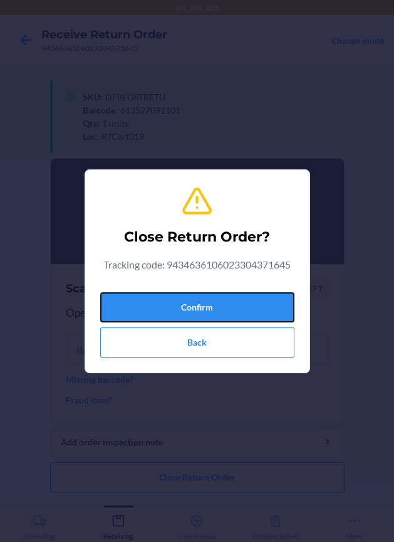
drag, startPoint x: 168, startPoint y: 310, endPoint x: 23, endPoint y: 312, distance: 144.9
click at [159, 307] on button "Confirm" at bounding box center [197, 307] width 194 height 30
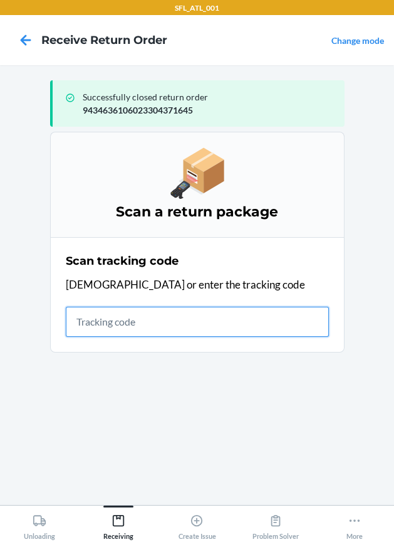
drag, startPoint x: 138, startPoint y: 322, endPoint x: 83, endPoint y: 358, distance: 66.1
click at [131, 325] on input "text" at bounding box center [197, 322] width 263 height 30
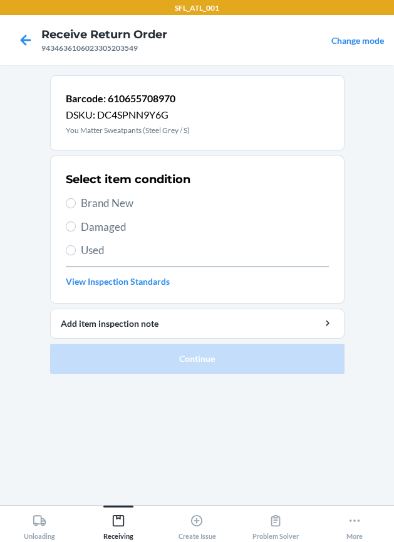
click at [90, 206] on span "Brand New" at bounding box center [205, 203] width 248 height 16
click at [76, 206] on input "Brand New" at bounding box center [71, 203] width 10 height 10
radio input "true"
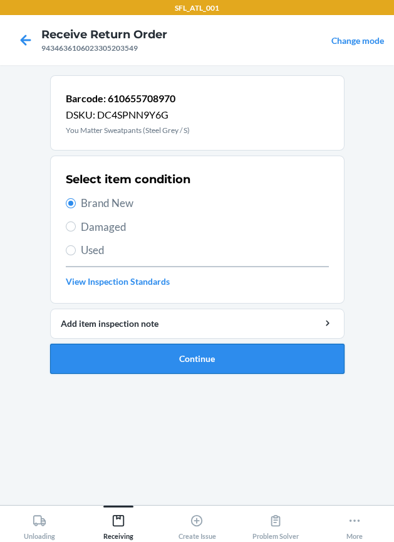
click at [117, 362] on button "Continue" at bounding box center [197, 359] width 295 height 30
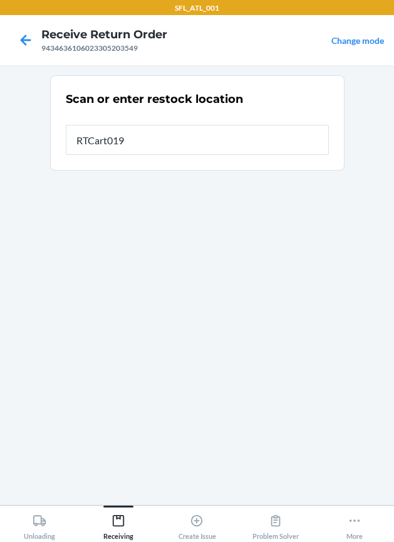
type input "RTCart019"
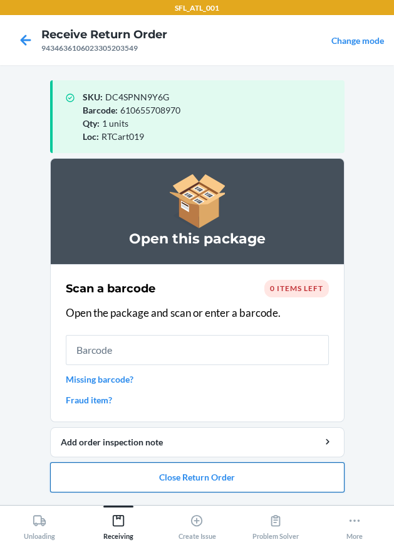
click at [179, 483] on button "Close Return Order" at bounding box center [197, 477] width 295 height 30
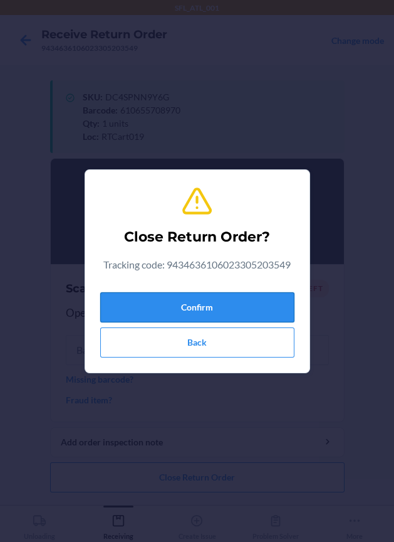
click at [196, 293] on button "Confirm" at bounding box center [197, 307] width 194 height 30
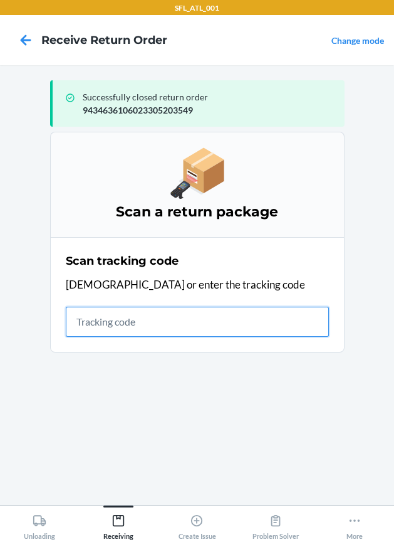
click at [108, 321] on input "text" at bounding box center [197, 322] width 263 height 30
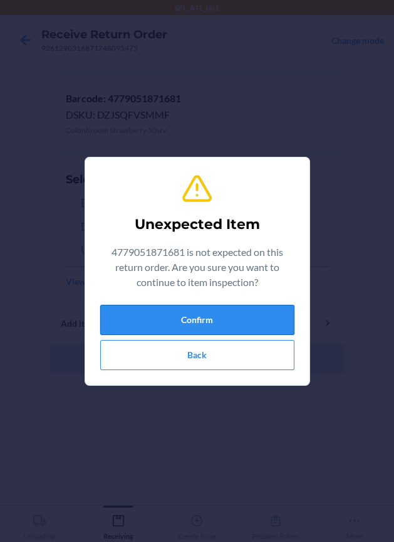
click at [144, 309] on button "Confirm" at bounding box center [197, 320] width 194 height 30
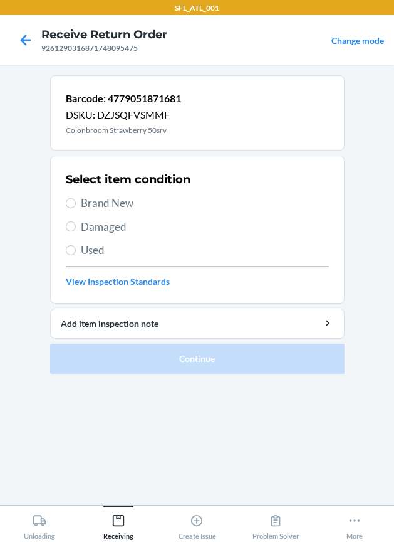
click at [98, 223] on span "Damaged" at bounding box center [205, 227] width 248 height 16
click at [76, 223] on input "Damaged" at bounding box center [71, 226] width 10 height 10
radio input "true"
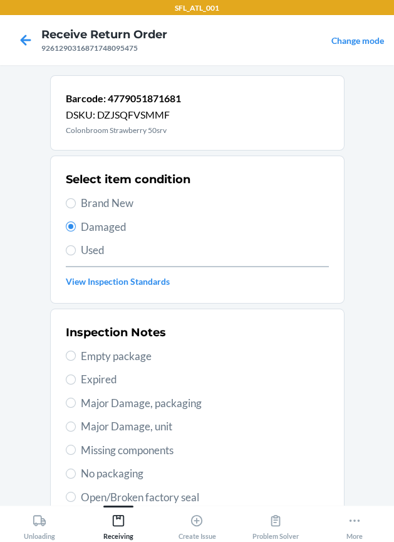
click at [143, 425] on span "Major Damage, unit" at bounding box center [205, 426] width 248 height 16
click at [76, 425] on input "Major Damage, unit" at bounding box center [71, 426] width 10 height 10
radio input "true"
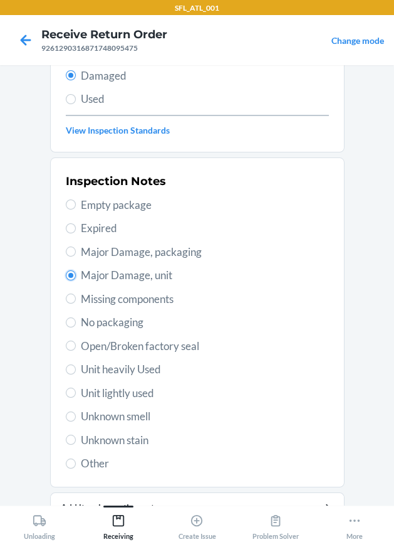
scroll to position [213, 0]
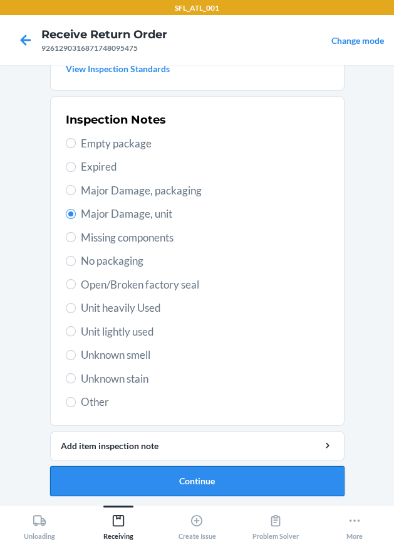
click at [135, 483] on button "Continue" at bounding box center [197, 481] width 295 height 30
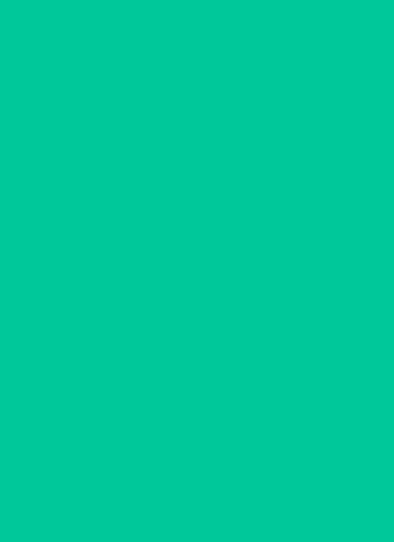
scroll to position [110, 0]
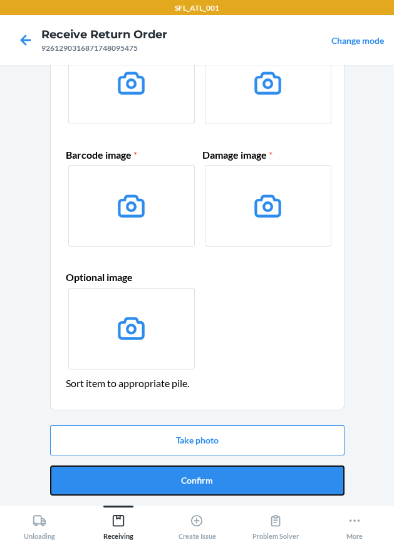
click at [184, 475] on button "Confirm" at bounding box center [197, 480] width 295 height 30
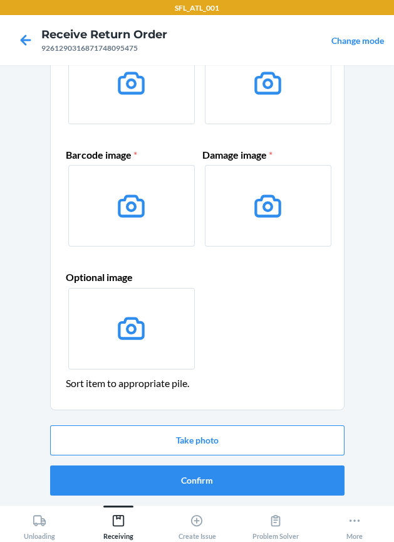
scroll to position [0, 0]
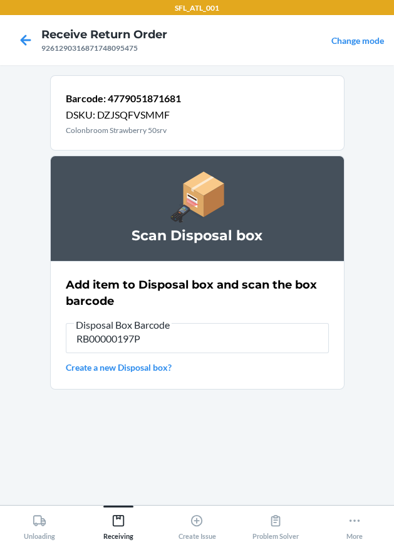
type input "RB00000197P"
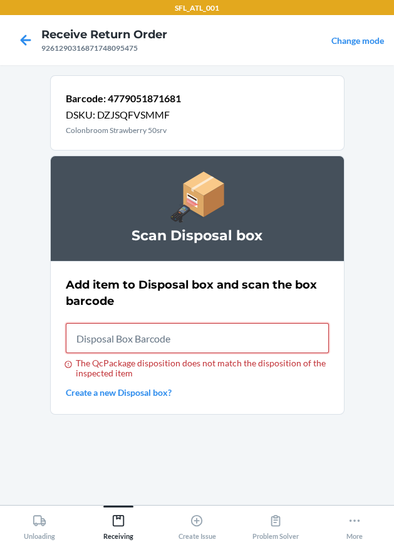
click at [156, 341] on input "The QcPackage disposition does not match the disposition of the inspected item" at bounding box center [197, 338] width 263 height 30
type input "RB00000191O"
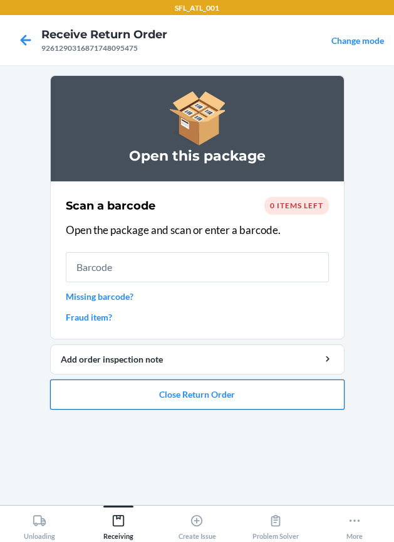
click at [239, 398] on button "Close Return Order" at bounding box center [197, 394] width 295 height 30
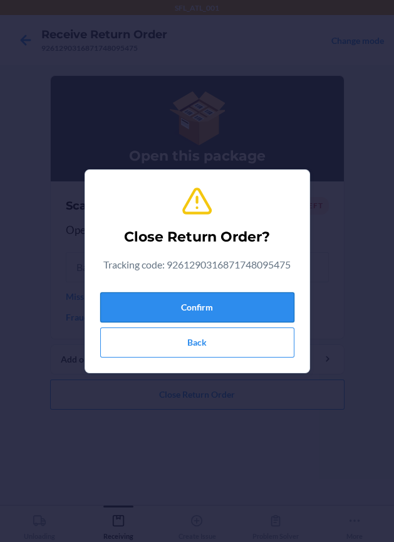
click at [213, 300] on button "Confirm" at bounding box center [197, 307] width 194 height 30
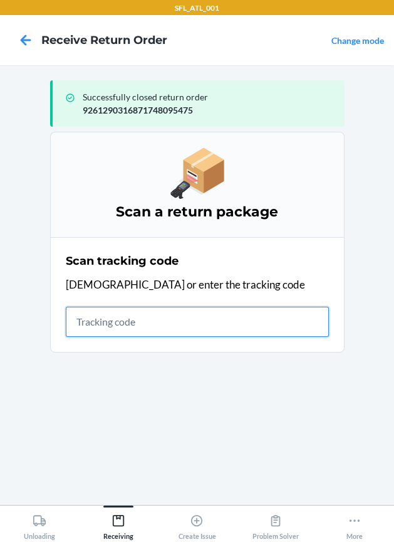
click at [207, 322] on input "text" at bounding box center [197, 322] width 263 height 30
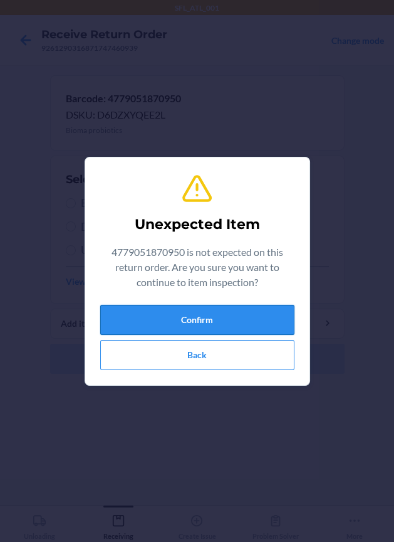
click at [178, 310] on button "Confirm" at bounding box center [197, 320] width 194 height 30
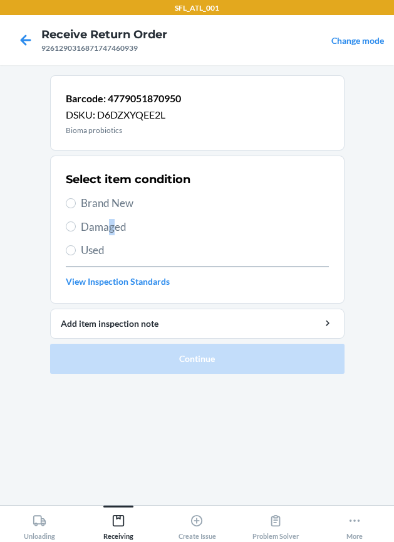
click at [111, 223] on span "Damaged" at bounding box center [205, 227] width 248 height 16
click at [83, 226] on span "Damaged" at bounding box center [205, 227] width 248 height 16
click at [76, 226] on input "Damaged" at bounding box center [71, 226] width 10 height 10
radio input "true"
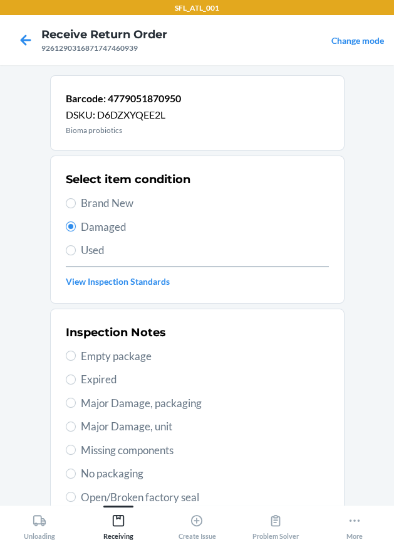
click at [161, 421] on span "Major Damage, unit" at bounding box center [205, 426] width 248 height 16
click at [76, 421] on input "Major Damage, unit" at bounding box center [71, 426] width 10 height 10
radio input "true"
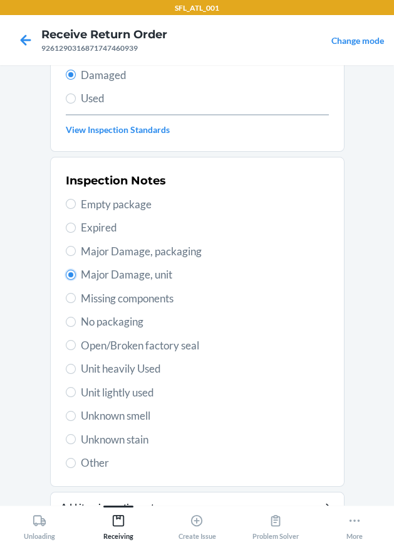
scroll to position [213, 0]
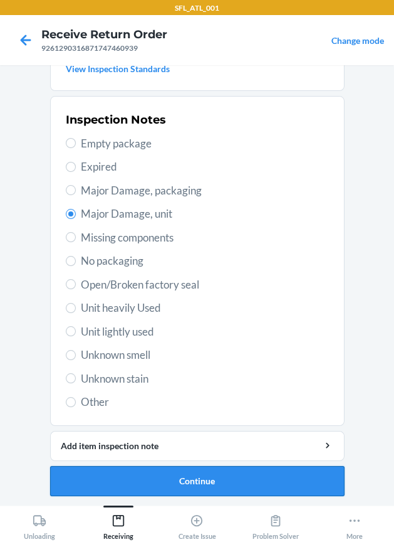
click at [183, 485] on button "Continue" at bounding box center [197, 481] width 295 height 30
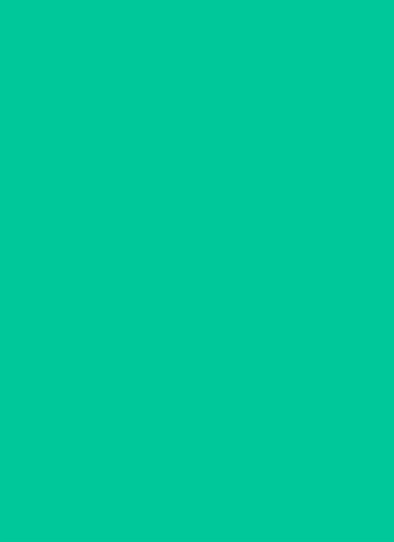
scroll to position [110, 0]
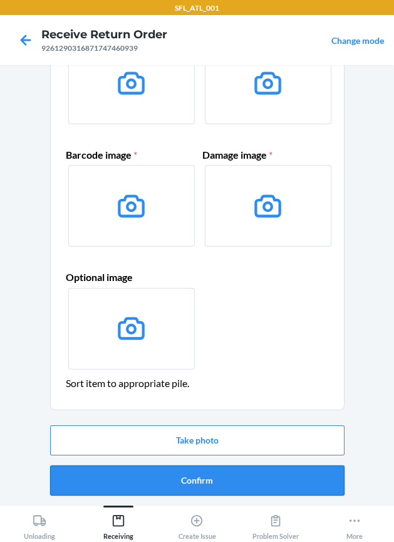
click at [181, 475] on button "Confirm" at bounding box center [197, 480] width 295 height 30
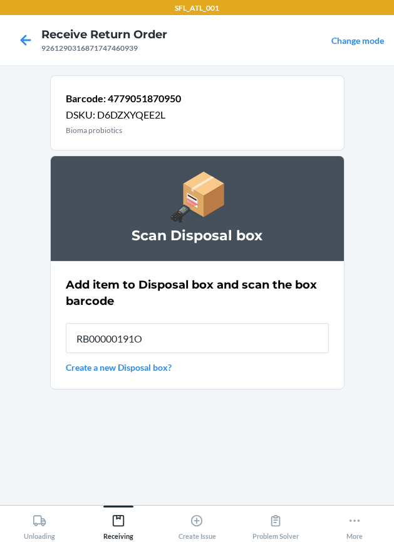
type input "RB00000191O"
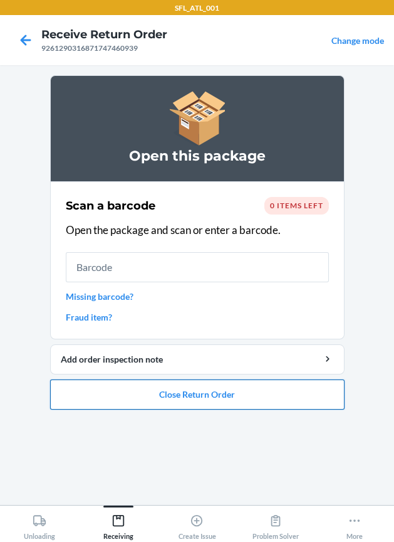
drag, startPoint x: 278, startPoint y: 399, endPoint x: 249, endPoint y: 401, distance: 28.9
click at [256, 401] on button "Close Return Order" at bounding box center [197, 394] width 295 height 30
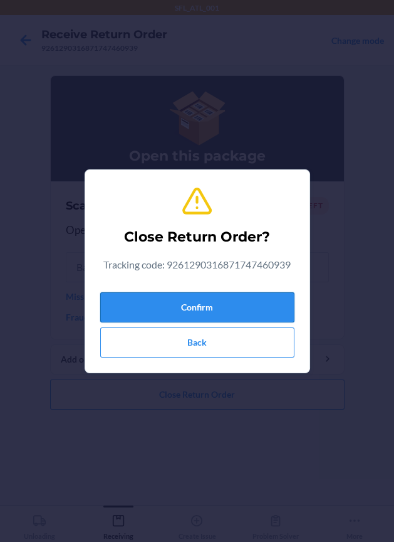
click at [158, 292] on button "Confirm" at bounding box center [197, 307] width 194 height 30
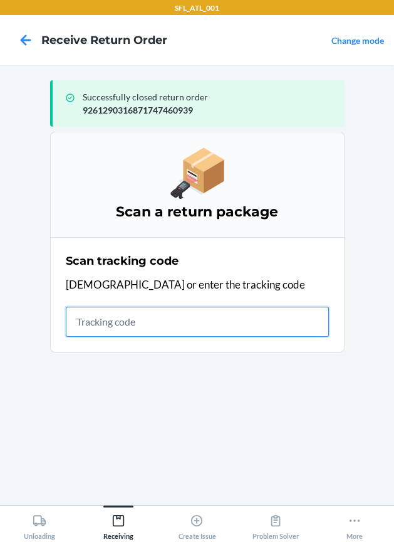
click at [256, 330] on input "text" at bounding box center [197, 322] width 263 height 30
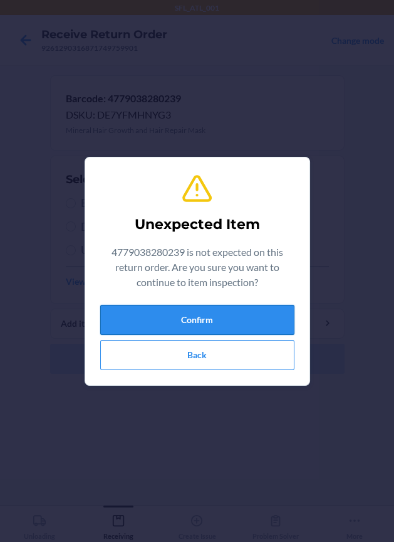
click at [167, 316] on button "Confirm" at bounding box center [197, 320] width 194 height 30
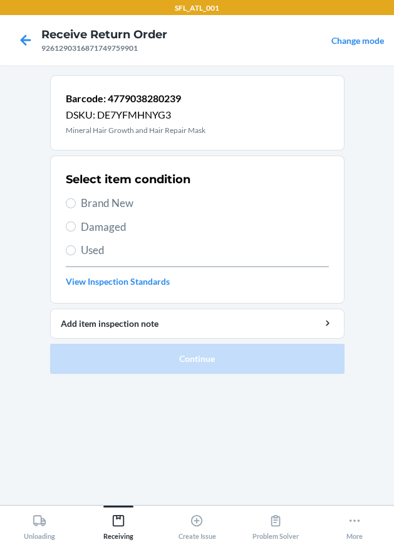
click at [115, 201] on span "Brand New" at bounding box center [205, 203] width 248 height 16
click at [76, 201] on input "Brand New" at bounding box center [71, 203] width 10 height 10
radio input "true"
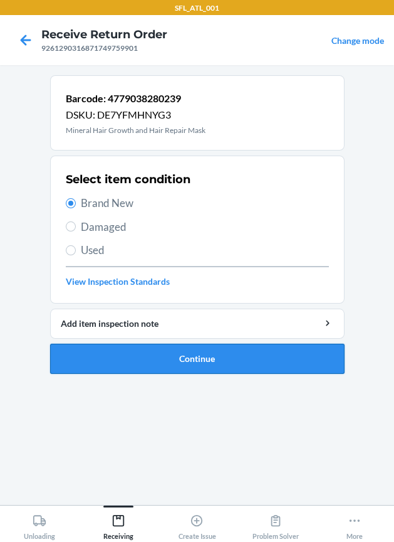
click at [127, 348] on button "Continue" at bounding box center [197, 359] width 295 height 30
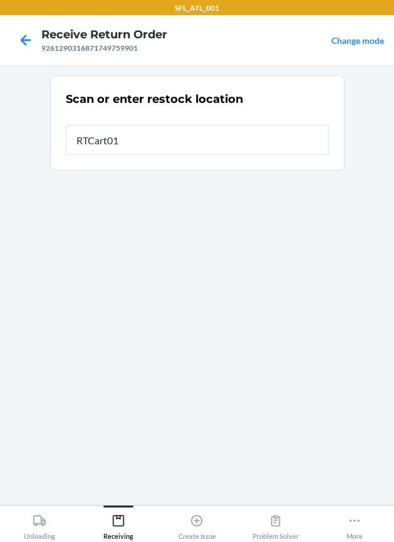
type input "RTCart015"
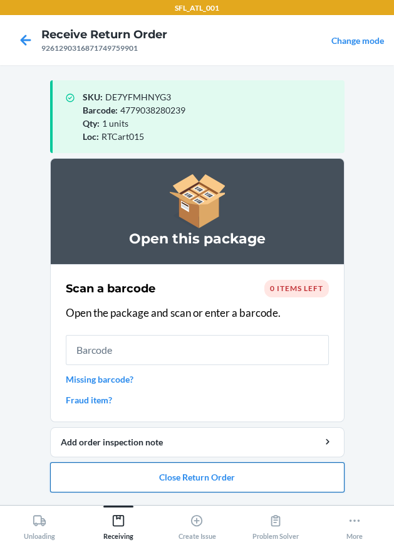
click at [191, 477] on button "Close Return Order" at bounding box center [197, 477] width 295 height 30
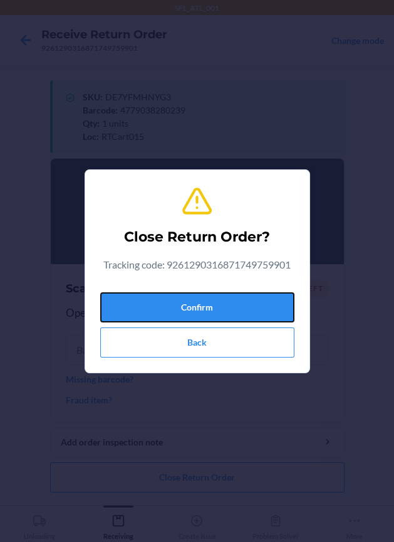
drag, startPoint x: 171, startPoint y: 312, endPoint x: 49, endPoint y: 359, distance: 131.2
click at [167, 310] on button "Confirm" at bounding box center [197, 307] width 194 height 30
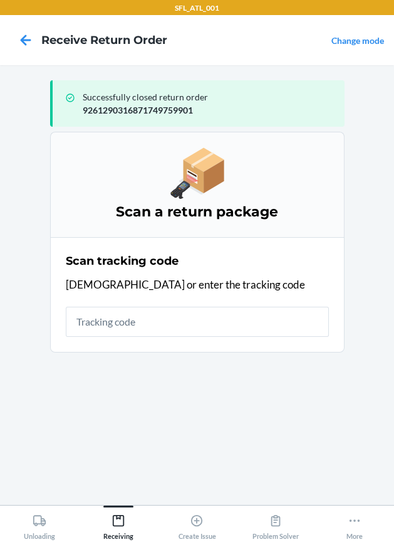
click at [166, 337] on div "Scan tracking code Scan or enter the tracking code" at bounding box center [197, 295] width 263 height 92
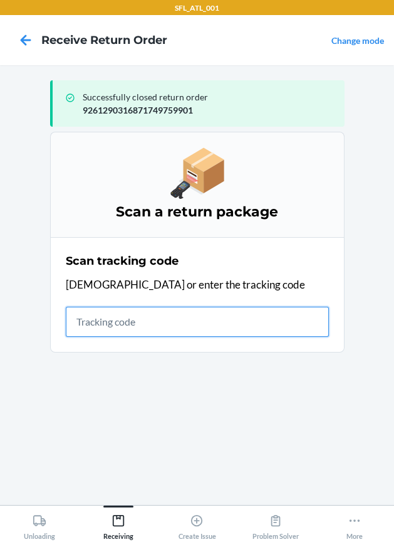
click at [167, 322] on input "text" at bounding box center [197, 322] width 263 height 30
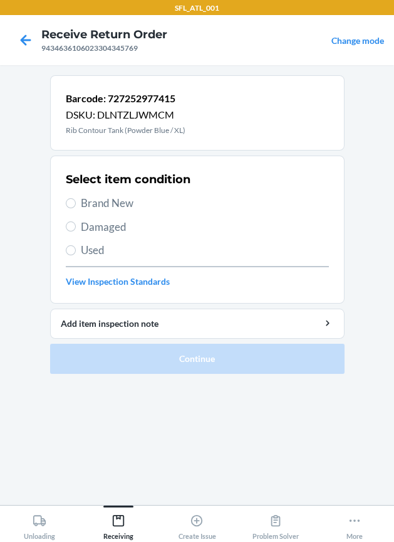
click at [108, 255] on span "Used" at bounding box center [205, 250] width 248 height 16
click at [76, 255] on input "Used" at bounding box center [71, 250] width 10 height 10
radio input "true"
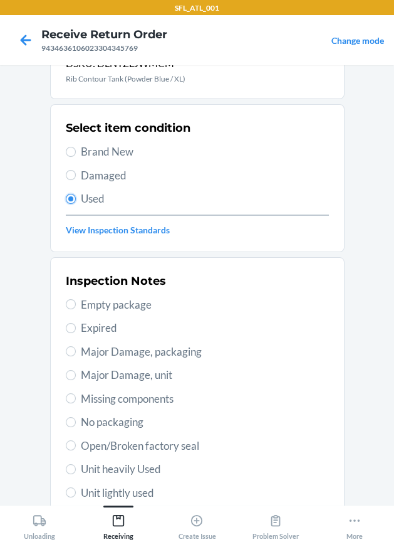
scroll to position [156, 0]
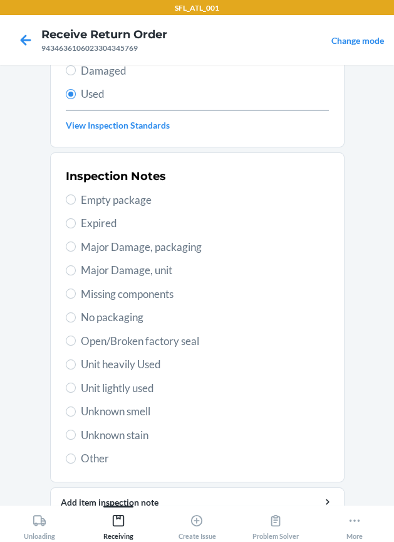
click at [151, 365] on span "Unit heavily Used" at bounding box center [205, 364] width 248 height 16
click at [76, 365] on input "Unit heavily Used" at bounding box center [71, 364] width 10 height 10
radio input "true"
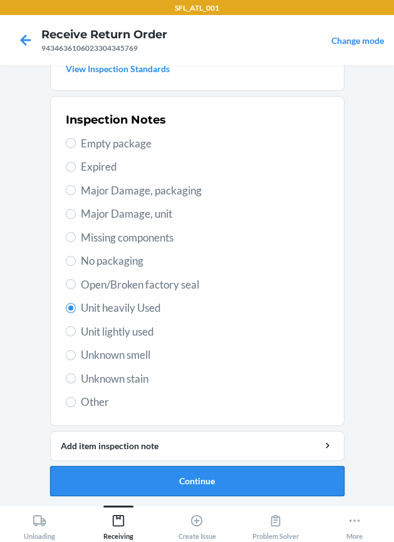
click at [126, 478] on button "Continue" at bounding box center [197, 481] width 295 height 30
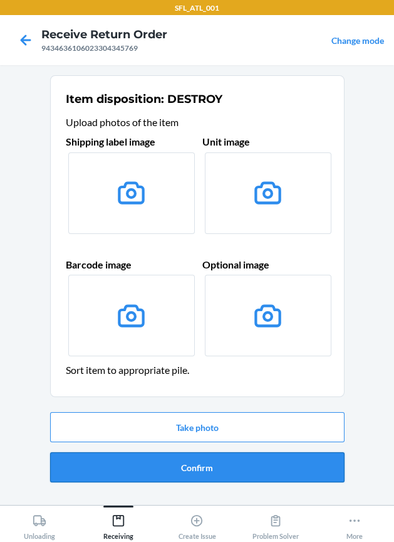
click at [134, 460] on button "Confirm" at bounding box center [197, 467] width 295 height 30
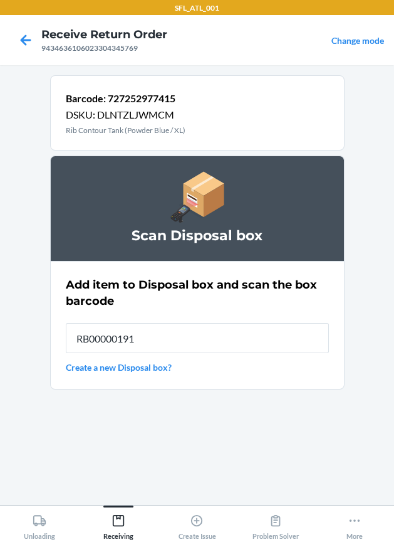
type input "RB00000191O"
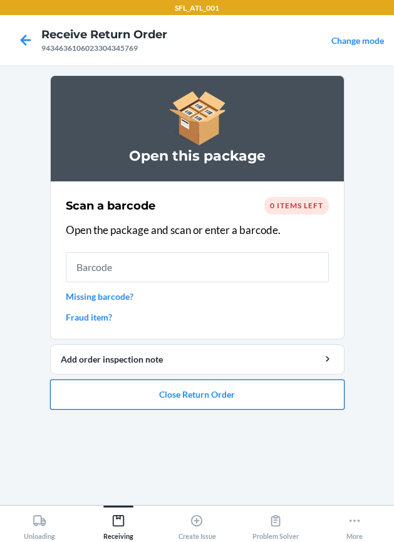
click at [263, 400] on button "Close Return Order" at bounding box center [197, 394] width 295 height 30
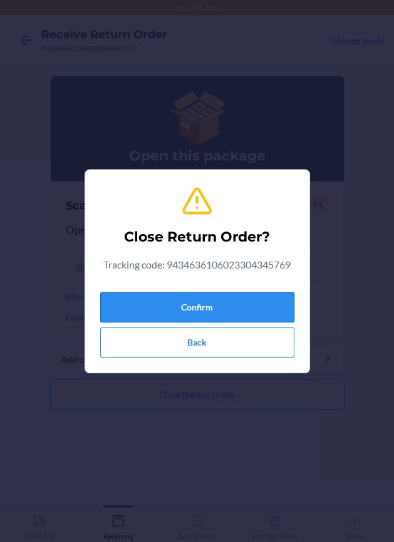
click at [233, 297] on button "Confirm" at bounding box center [197, 307] width 194 height 30
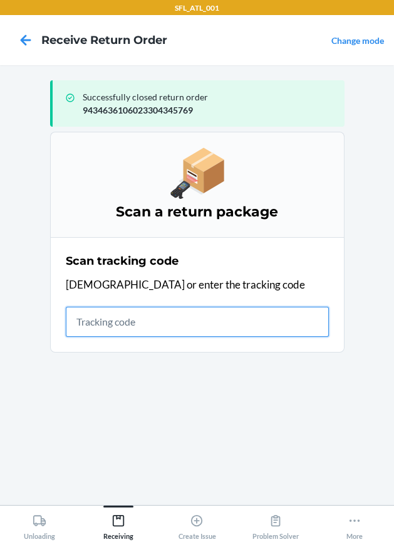
click at [90, 326] on input "text" at bounding box center [197, 322] width 263 height 30
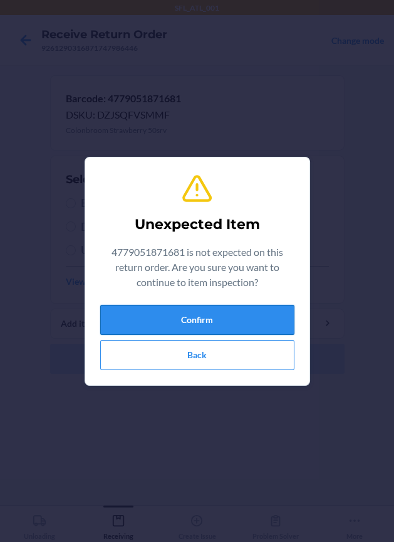
click at [254, 327] on button "Confirm" at bounding box center [197, 320] width 194 height 30
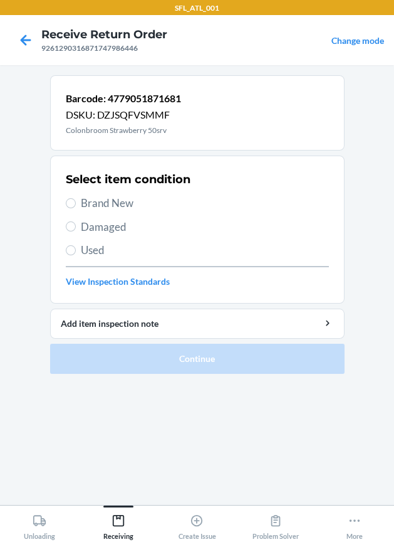
click at [112, 230] on span "Damaged" at bounding box center [205, 227] width 248 height 16
click at [76, 230] on input "Damaged" at bounding box center [71, 226] width 10 height 10
radio input "true"
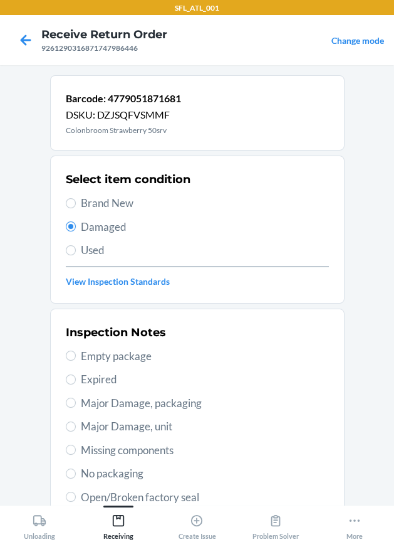
click at [162, 420] on span "Major Damage, unit" at bounding box center [205, 426] width 248 height 16
click at [76, 421] on input "Major Damage, unit" at bounding box center [71, 426] width 10 height 10
radio input "true"
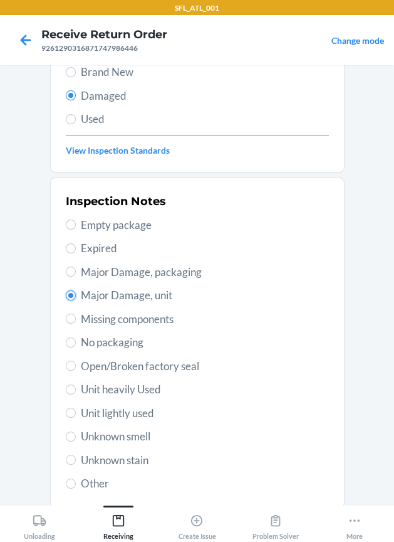
scroll to position [213, 0]
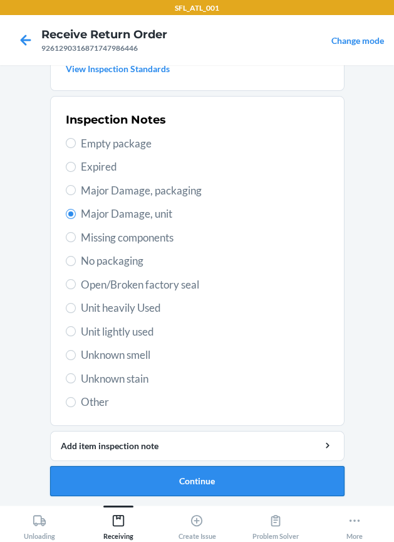
click at [170, 477] on button "Continue" at bounding box center [197, 481] width 295 height 30
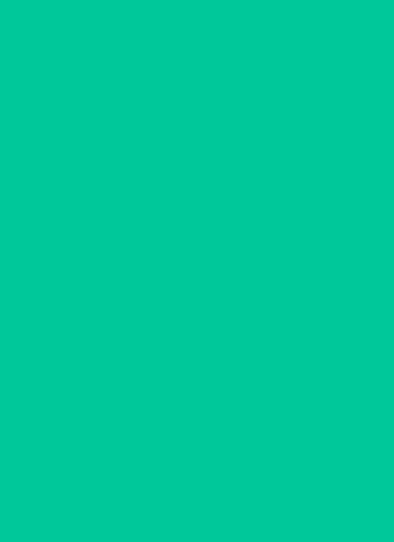
scroll to position [110, 0]
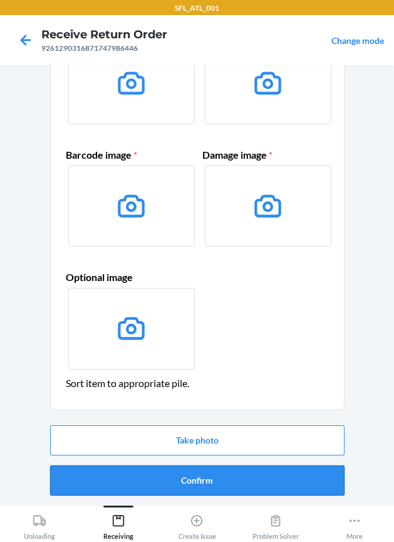
click at [166, 472] on button "Confirm" at bounding box center [197, 480] width 295 height 30
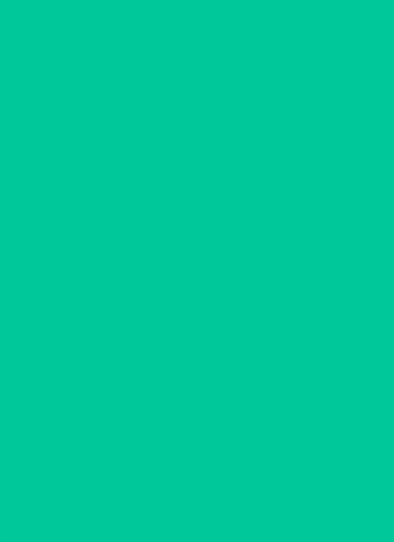
scroll to position [0, 0]
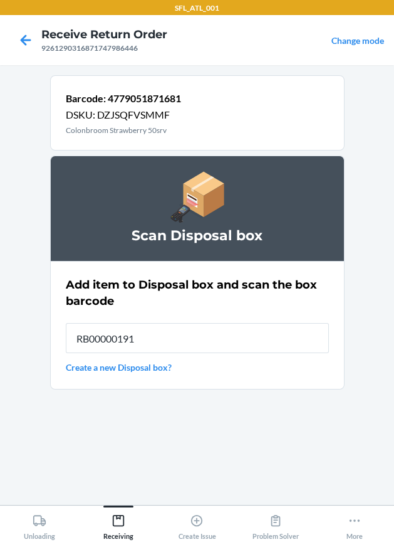
type input "RB00000191O"
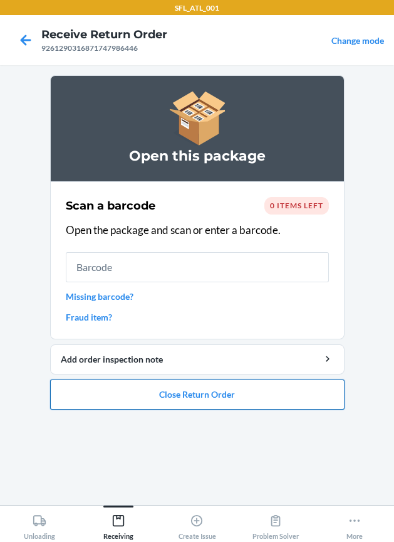
click at [219, 388] on button "Close Return Order" at bounding box center [197, 394] width 295 height 30
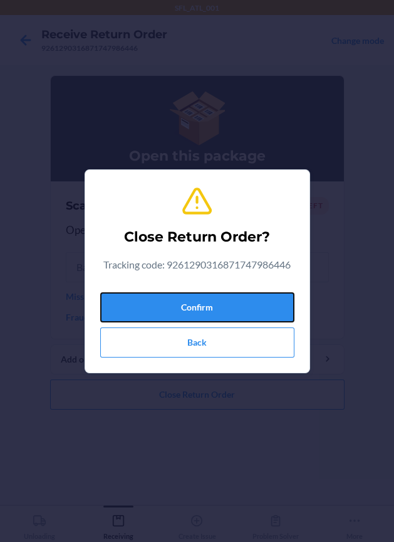
drag, startPoint x: 253, startPoint y: 315, endPoint x: 34, endPoint y: 307, distance: 219.6
click at [249, 315] on button "Confirm" at bounding box center [197, 307] width 194 height 30
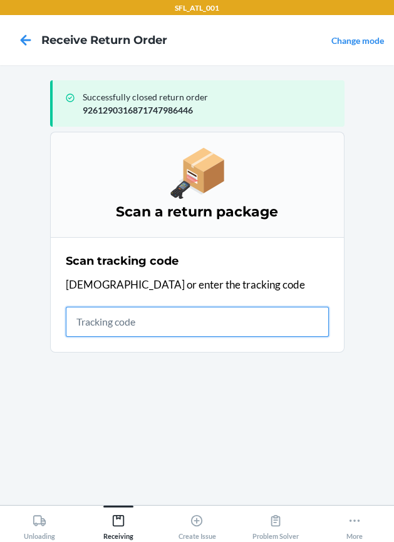
drag, startPoint x: 117, startPoint y: 327, endPoint x: 85, endPoint y: 318, distance: 33.9
click at [117, 327] on input "text" at bounding box center [197, 322] width 263 height 30
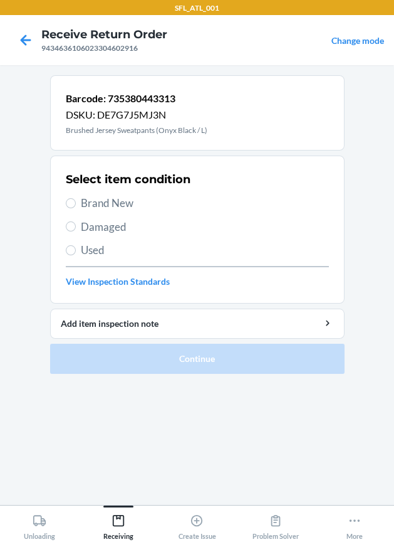
click at [114, 205] on span "Brand New" at bounding box center [205, 203] width 248 height 16
click at [76, 205] on input "Brand New" at bounding box center [71, 203] width 10 height 10
radio input "true"
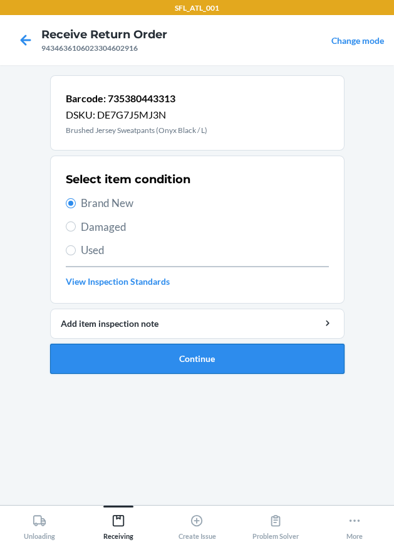
click at [172, 354] on button "Continue" at bounding box center [197, 359] width 295 height 30
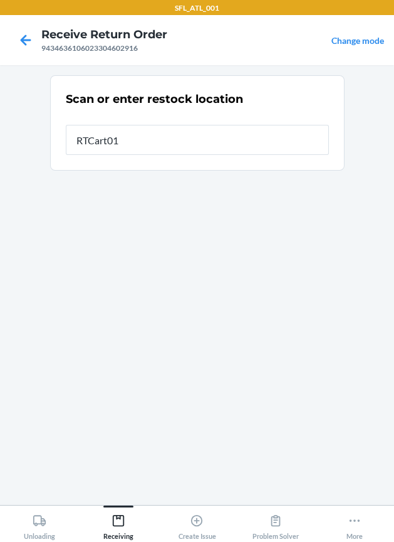
type input "RTCart015"
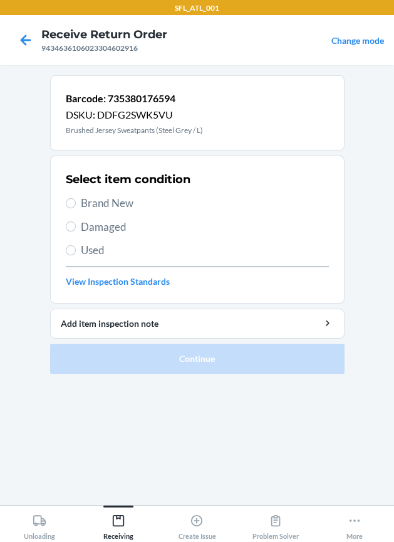
click at [82, 202] on span "Brand New" at bounding box center [205, 203] width 248 height 16
click at [76, 202] on input "Brand New" at bounding box center [71, 203] width 10 height 10
radio input "true"
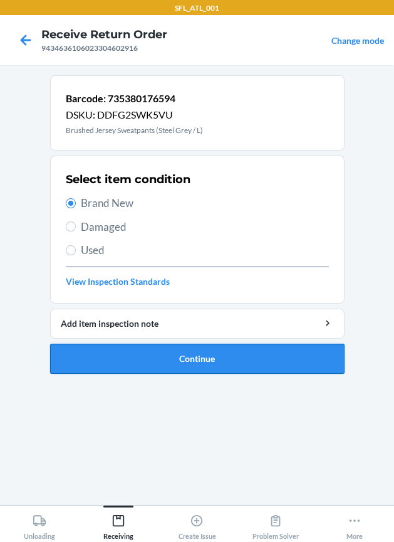
click at [93, 357] on button "Continue" at bounding box center [197, 359] width 295 height 30
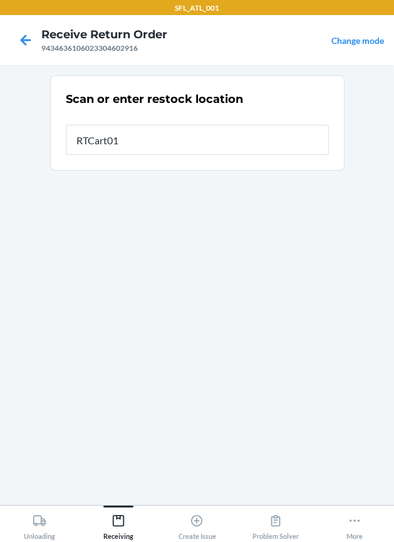
type input "RTCart015"
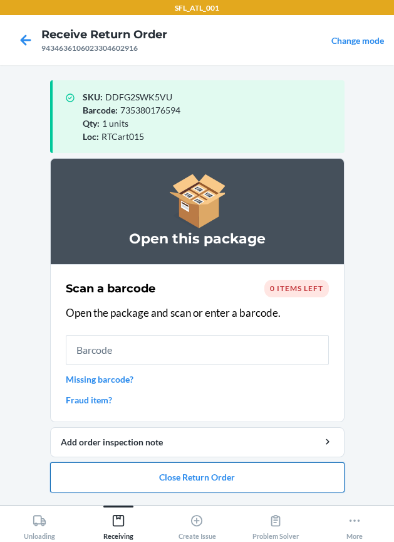
click at [164, 479] on button "Close Return Order" at bounding box center [197, 477] width 295 height 30
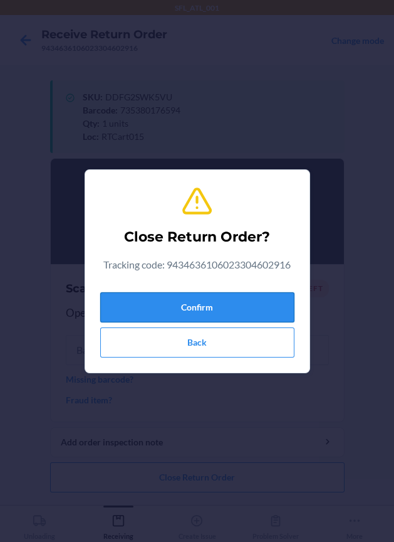
click at [200, 317] on button "Confirm" at bounding box center [197, 307] width 194 height 30
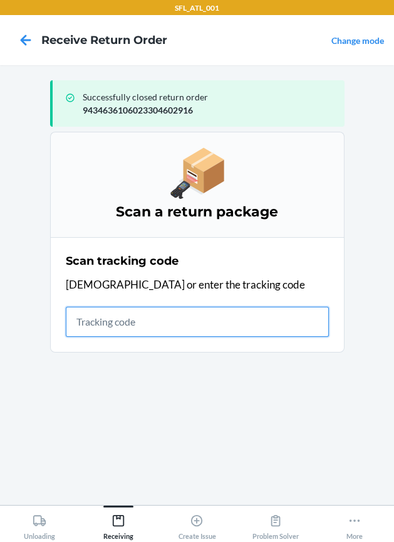
click at [98, 327] on input "text" at bounding box center [197, 322] width 263 height 30
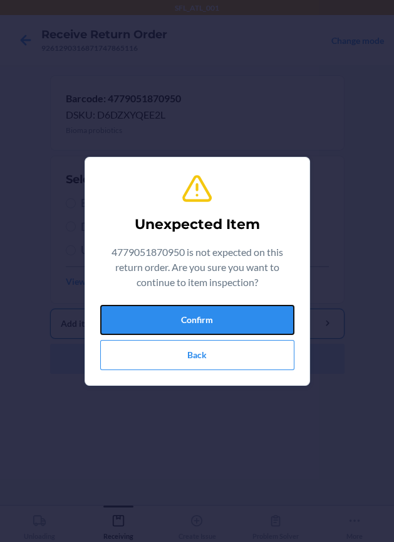
click at [249, 325] on button "Confirm" at bounding box center [197, 320] width 194 height 30
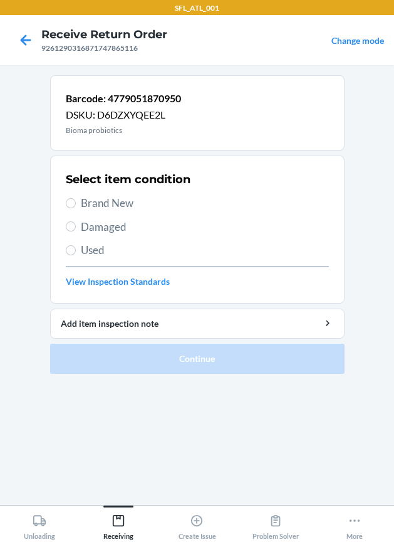
click at [119, 202] on span "Brand New" at bounding box center [205, 203] width 248 height 16
click at [76, 202] on input "Brand New" at bounding box center [71, 203] width 10 height 10
radio input "true"
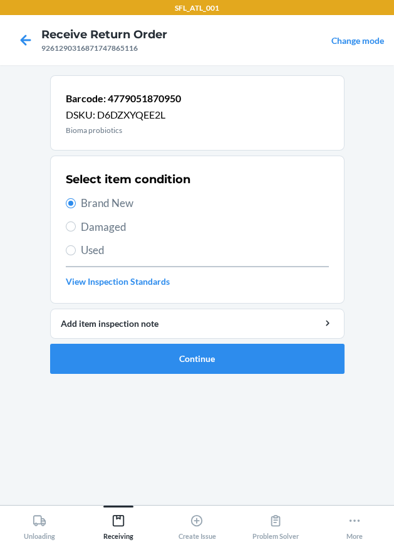
click at [105, 228] on span "Damaged" at bounding box center [205, 227] width 248 height 16
click at [76, 228] on input "Damaged" at bounding box center [71, 226] width 10 height 10
radio input "true"
radio input "false"
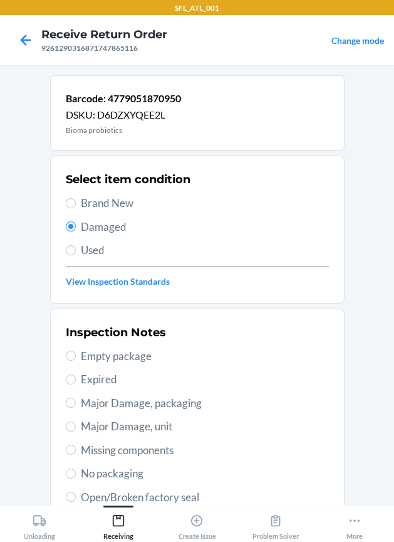
click at [142, 426] on span "Major Damage, unit" at bounding box center [205, 426] width 248 height 16
click at [76, 426] on input "Major Damage, unit" at bounding box center [71, 426] width 10 height 10
radio input "true"
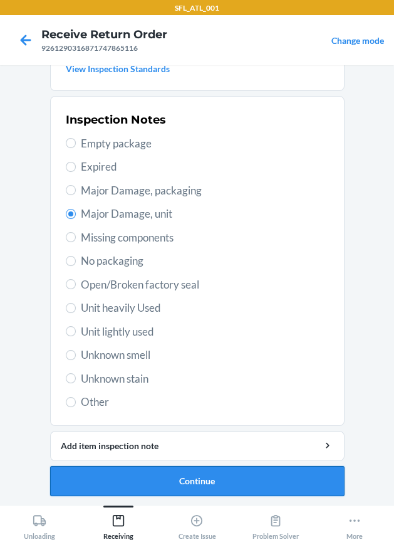
click at [157, 476] on button "Continue" at bounding box center [197, 481] width 295 height 30
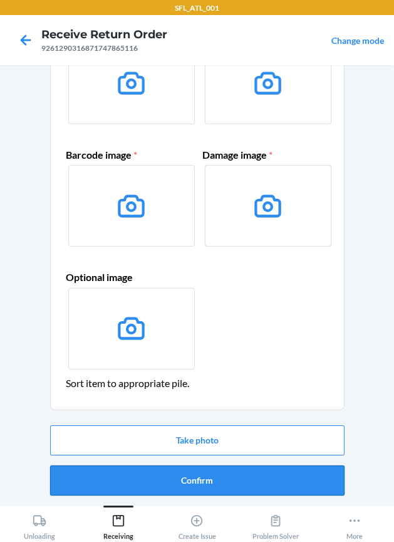
click at [159, 475] on button "Confirm" at bounding box center [197, 480] width 295 height 30
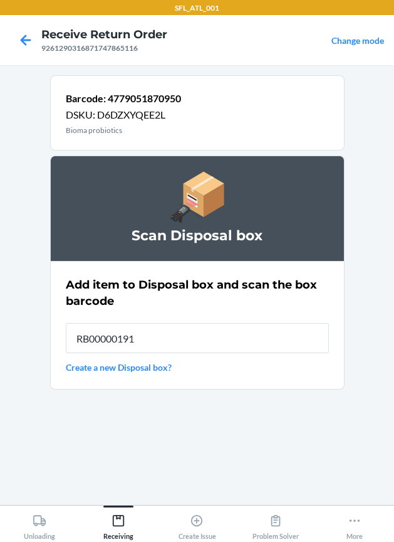
type input "RB00000191O"
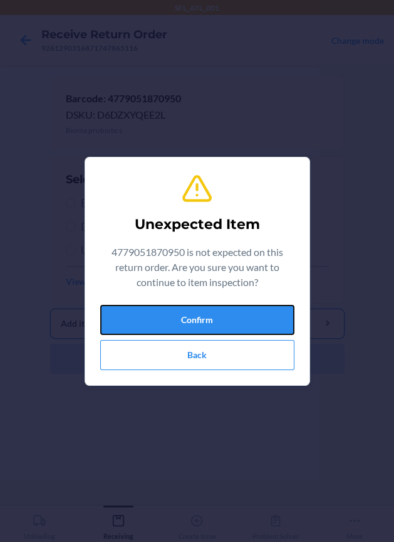
drag, startPoint x: 182, startPoint y: 312, endPoint x: 163, endPoint y: 323, distance: 22.5
click at [179, 313] on button "Confirm" at bounding box center [197, 320] width 194 height 30
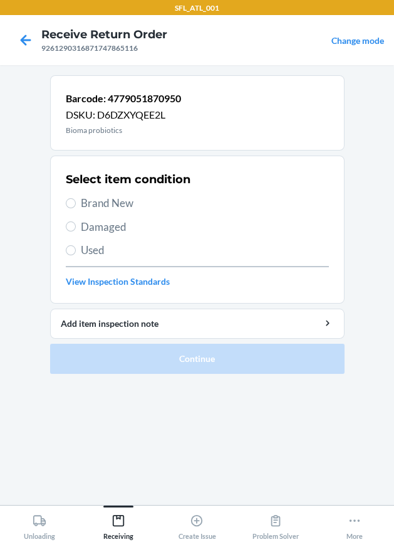
click at [105, 224] on span "Damaged" at bounding box center [205, 227] width 248 height 16
click at [76, 224] on input "Damaged" at bounding box center [71, 226] width 10 height 10
radio input "true"
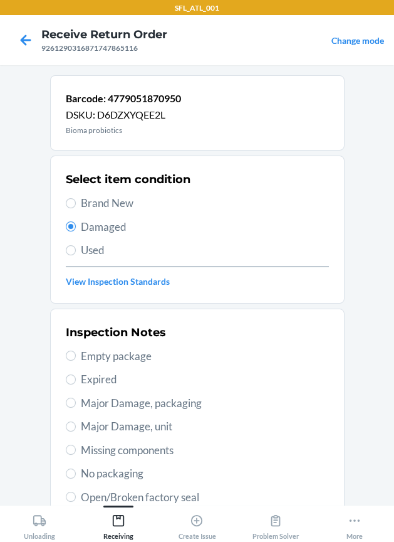
click at [121, 427] on span "Major Damage, unit" at bounding box center [205, 426] width 248 height 16
click at [76, 427] on input "Major Damage, unit" at bounding box center [71, 426] width 10 height 10
radio input "true"
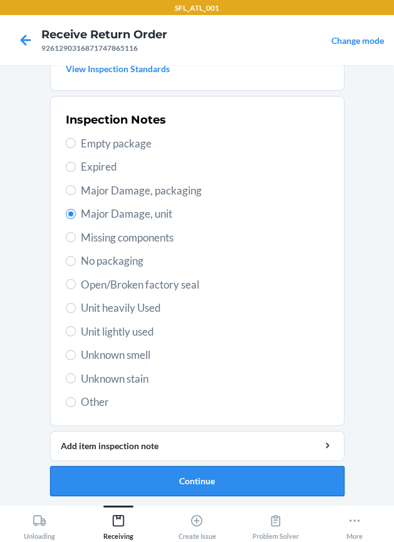
click at [171, 476] on button "Continue" at bounding box center [197, 481] width 295 height 30
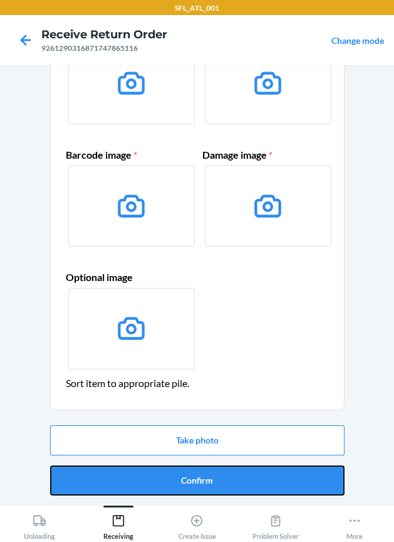
click at [171, 476] on button "Confirm" at bounding box center [197, 480] width 295 height 30
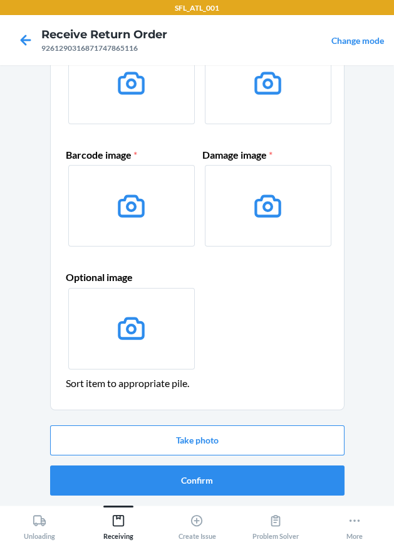
scroll to position [0, 0]
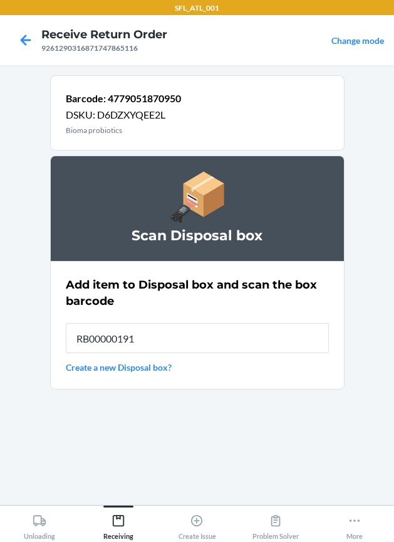
type input "RB00000191O"
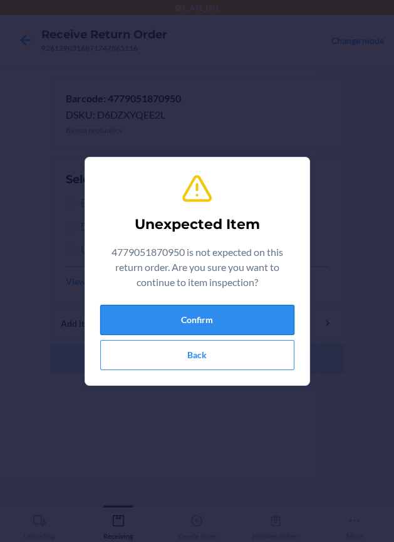
click at [220, 305] on button "Confirm" at bounding box center [197, 320] width 194 height 30
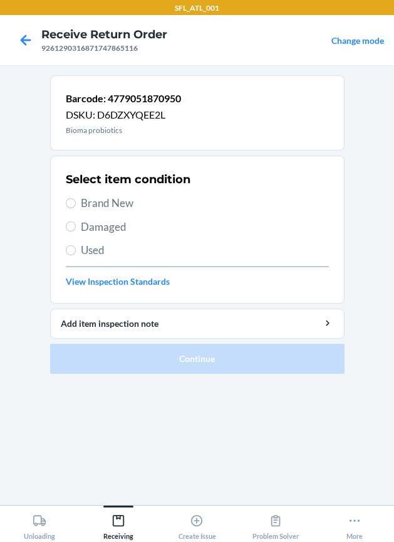
click at [102, 226] on span "Damaged" at bounding box center [205, 227] width 248 height 16
click at [76, 226] on input "Damaged" at bounding box center [71, 226] width 10 height 10
radio input "true"
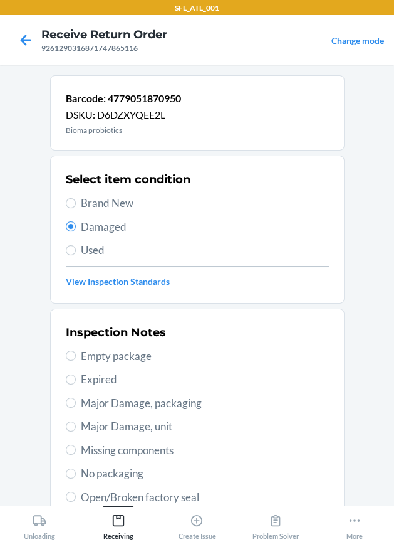
click at [139, 425] on span "Major Damage, unit" at bounding box center [205, 426] width 248 height 16
click at [76, 425] on input "Major Damage, unit" at bounding box center [71, 426] width 10 height 10
radio input "true"
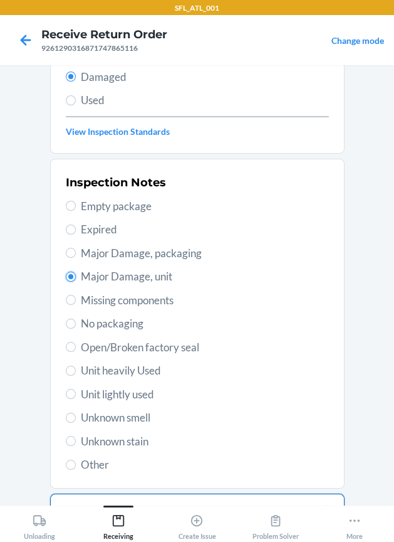
scroll to position [213, 0]
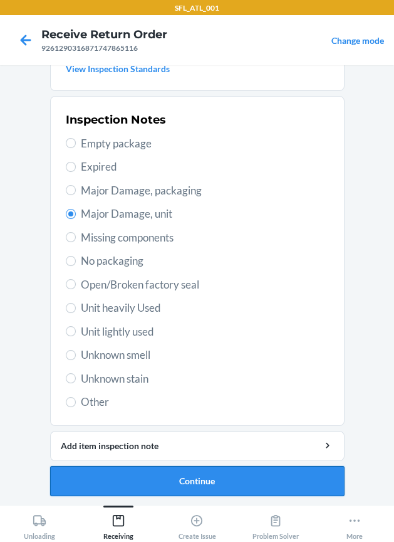
click at [198, 480] on button "Continue" at bounding box center [197, 481] width 295 height 30
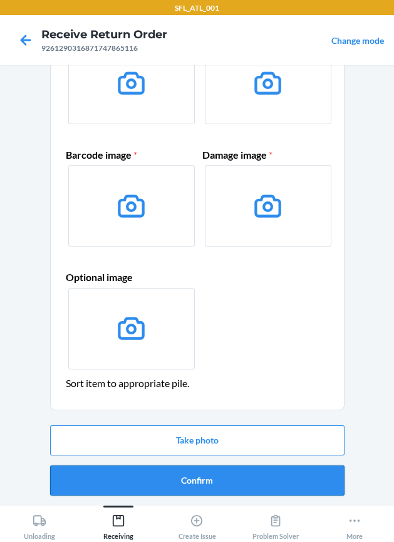
click at [198, 475] on button "Confirm" at bounding box center [197, 480] width 295 height 30
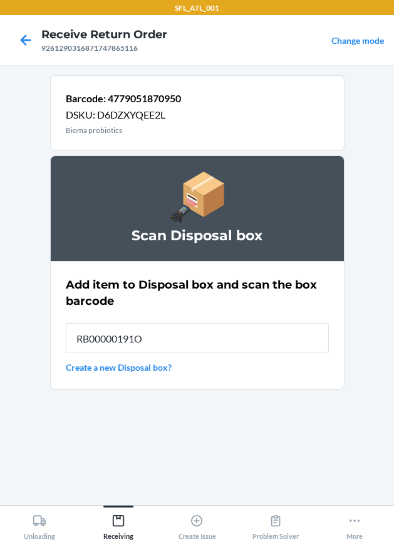
type input "RB00000191O"
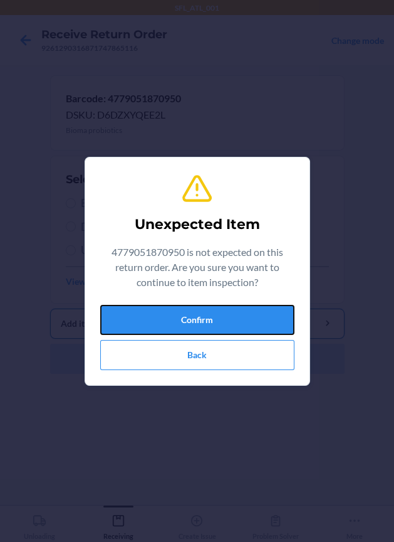
click at [181, 321] on button "Confirm" at bounding box center [197, 320] width 194 height 30
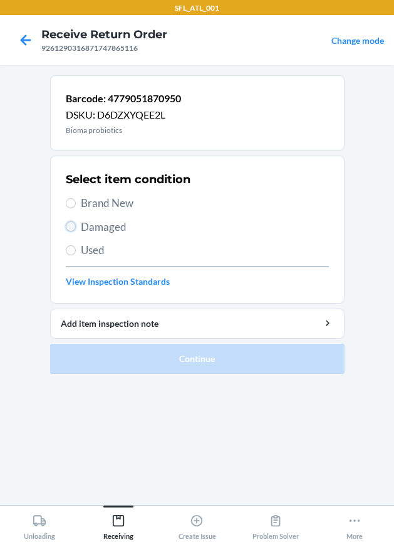
click at [70, 225] on input "Damaged" at bounding box center [71, 226] width 10 height 10
radio input "true"
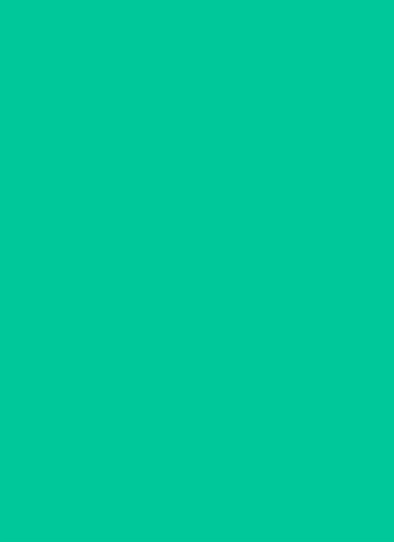
click at [130, 424] on section "Barcode: 4779051870950 DSKU: D6DZXYQEE2L Bioma probiotics Select item condition…" at bounding box center [197, 285] width 295 height 420
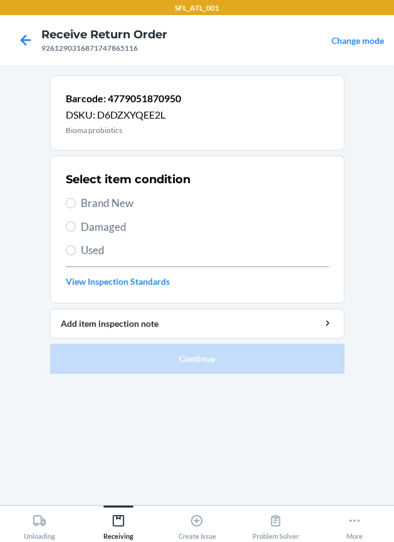
click at [117, 228] on span "Damaged" at bounding box center [205, 227] width 248 height 16
click at [76, 228] on input "Damaged" at bounding box center [71, 226] width 10 height 10
radio input "true"
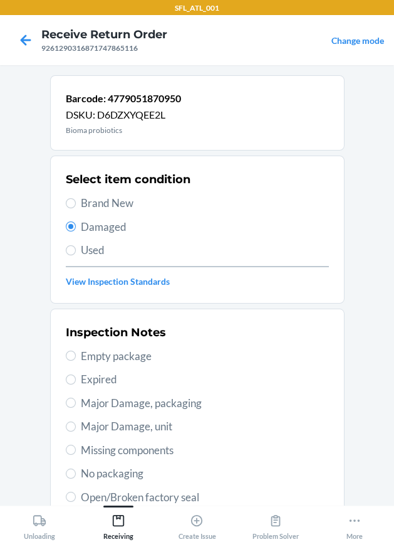
click at [150, 424] on span "Major Damage, unit" at bounding box center [205, 426] width 248 height 16
click at [76, 424] on input "Major Damage, unit" at bounding box center [71, 426] width 10 height 10
radio input "true"
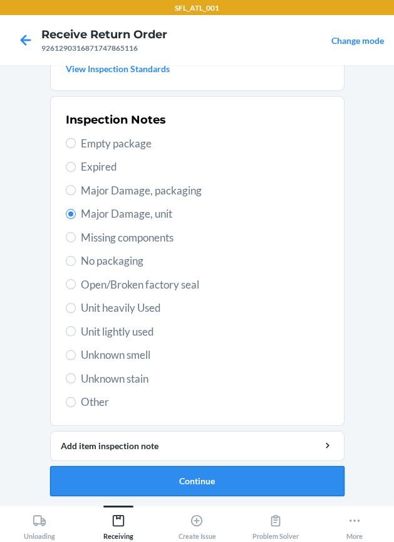
click at [164, 478] on button "Continue" at bounding box center [197, 481] width 295 height 30
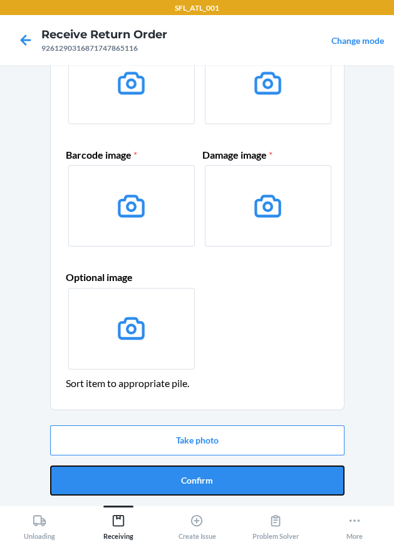
click at [164, 477] on button "Confirm" at bounding box center [197, 480] width 295 height 30
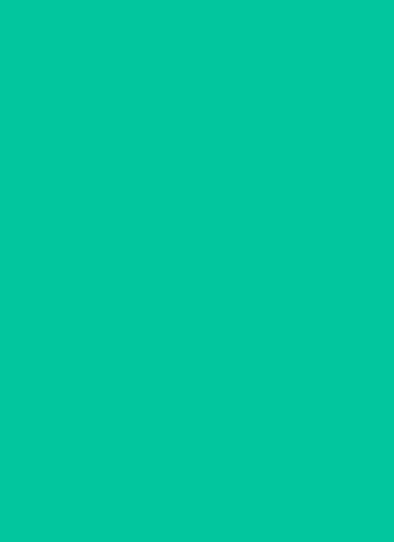
scroll to position [0, 0]
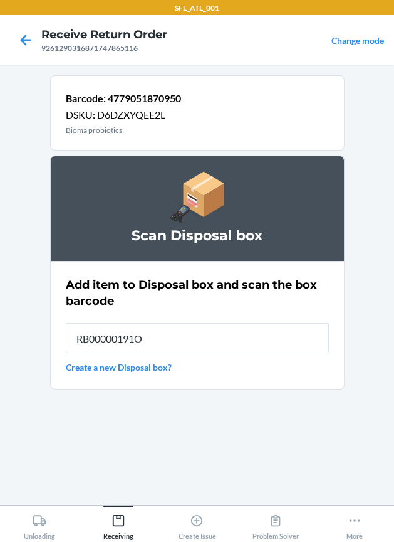
type input "RB00000191O"
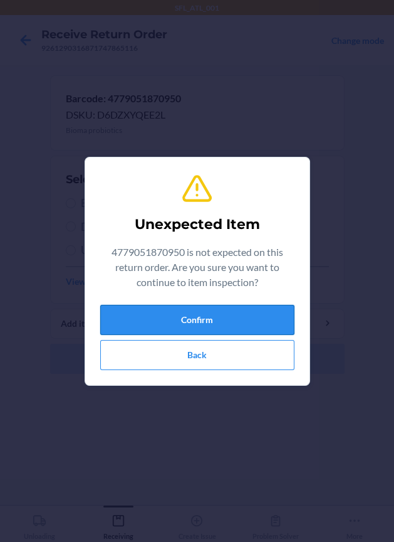
click at [170, 322] on button "Confirm" at bounding box center [197, 320] width 194 height 30
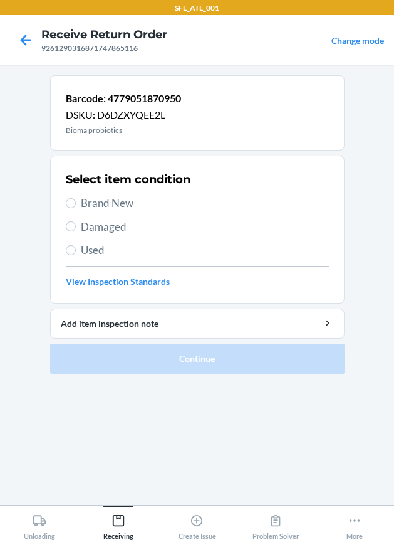
click at [115, 220] on span "Damaged" at bounding box center [205, 227] width 248 height 16
click at [76, 221] on input "Damaged" at bounding box center [71, 226] width 10 height 10
radio input "true"
click at [134, 219] on span "Damaged" at bounding box center [205, 227] width 248 height 16
click at [76, 221] on input "Damaged" at bounding box center [71, 226] width 10 height 10
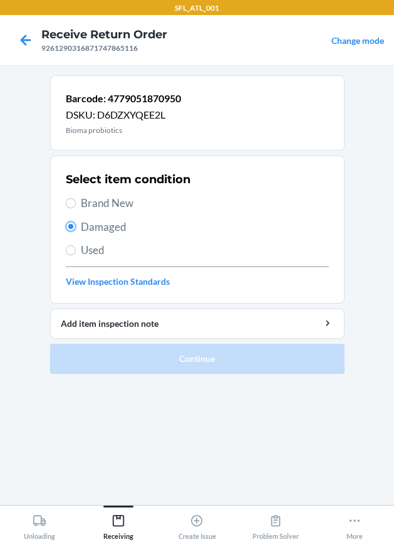
radio input "true"
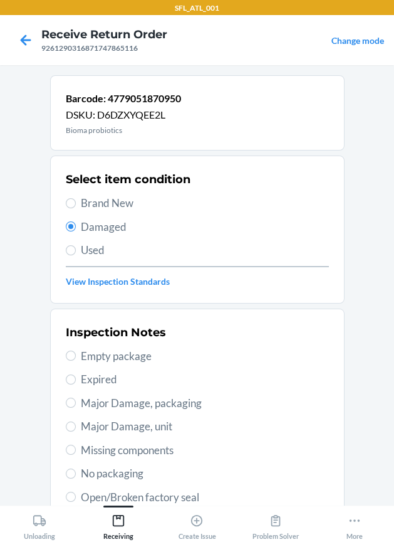
click at [122, 423] on span "Major Damage, unit" at bounding box center [205, 426] width 248 height 16
click at [76, 423] on input "Major Damage, unit" at bounding box center [71, 426] width 10 height 10
radio input "true"
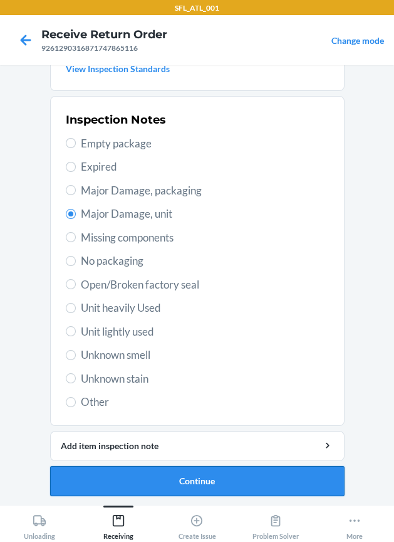
click at [161, 468] on button "Continue" at bounding box center [197, 481] width 295 height 30
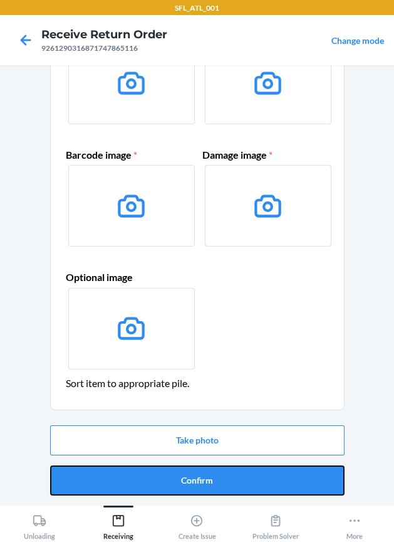
click at [161, 468] on button "Confirm" at bounding box center [197, 480] width 295 height 30
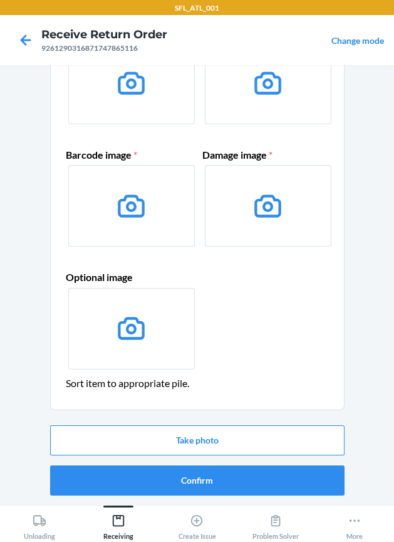
scroll to position [0, 0]
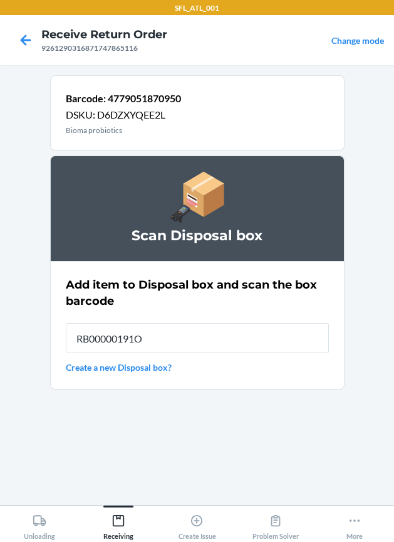
type input "RB00000191O"
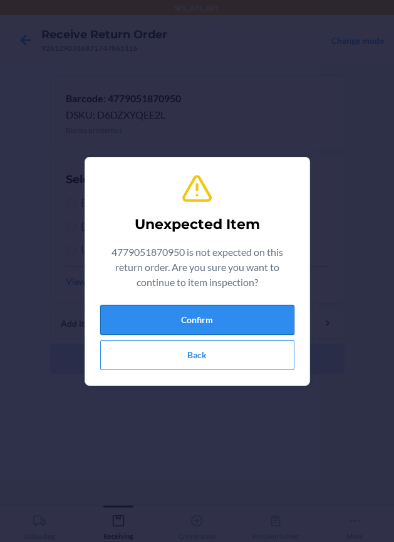
click at [145, 326] on button "Confirm" at bounding box center [197, 320] width 194 height 30
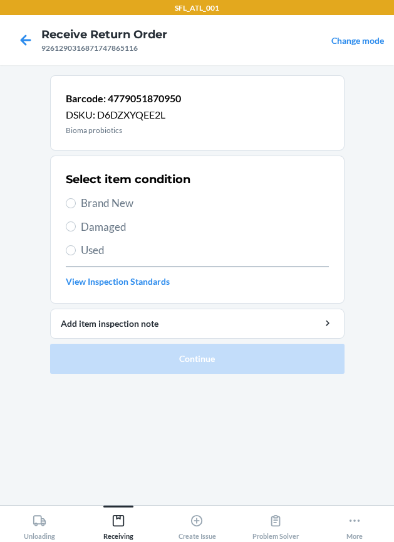
click at [97, 223] on span "Damaged" at bounding box center [205, 227] width 248 height 16
click at [76, 223] on input "Damaged" at bounding box center [71, 226] width 10 height 10
radio input "true"
click at [114, 223] on span "Damaged" at bounding box center [205, 227] width 248 height 16
click at [76, 223] on input "Damaged" at bounding box center [71, 226] width 10 height 10
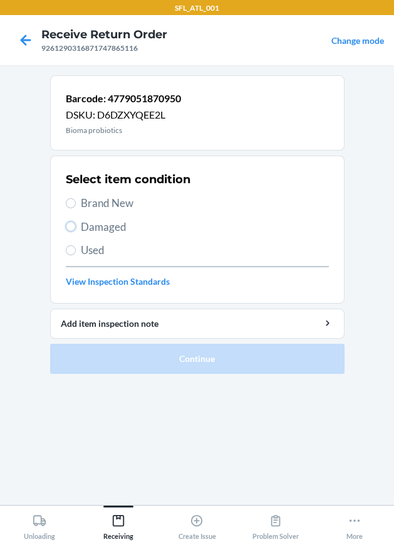
radio input "true"
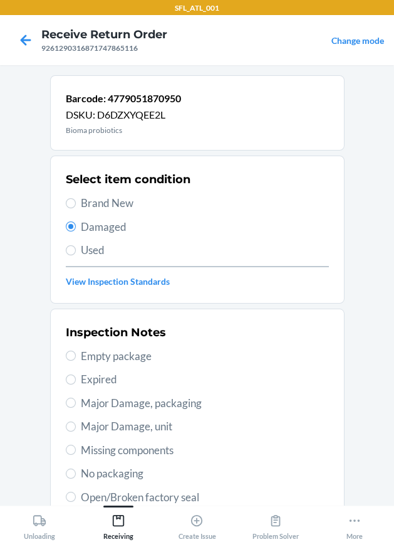
click at [144, 425] on span "Major Damage, unit" at bounding box center [205, 426] width 248 height 16
click at [76, 425] on input "Major Damage, unit" at bounding box center [71, 426] width 10 height 10
radio input "true"
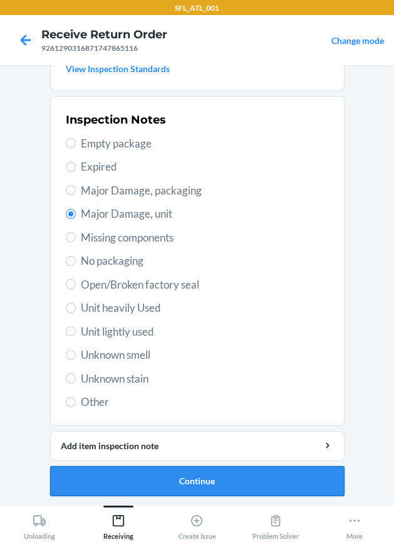
click at [142, 480] on button "Continue" at bounding box center [197, 481] width 295 height 30
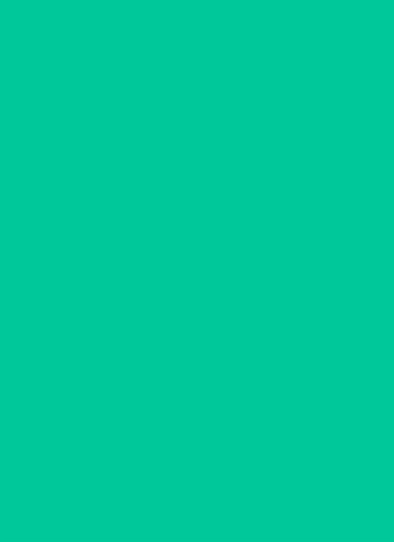
scroll to position [110, 0]
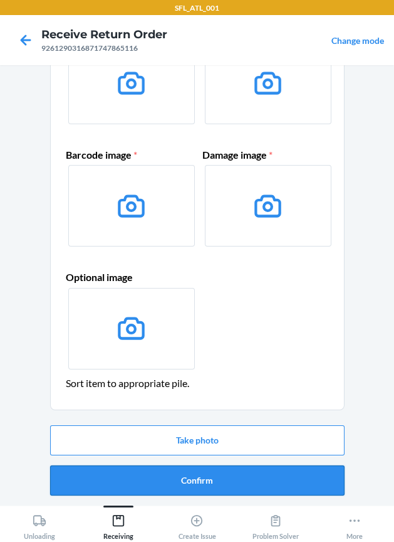
click at [140, 478] on button "Confirm" at bounding box center [197, 480] width 295 height 30
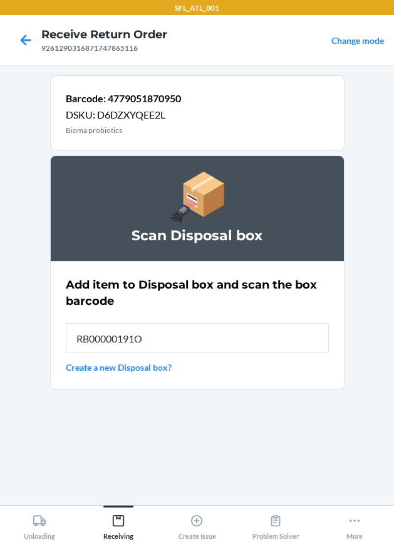
type input "RB00000191O"
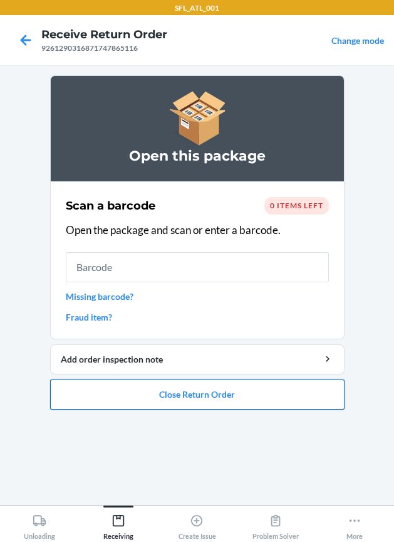
click at [118, 402] on button "Close Return Order" at bounding box center [197, 394] width 295 height 30
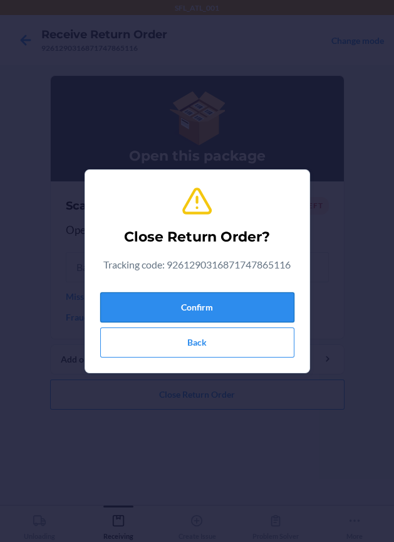
drag, startPoint x: 117, startPoint y: 312, endPoint x: 6, endPoint y: 319, distance: 111.2
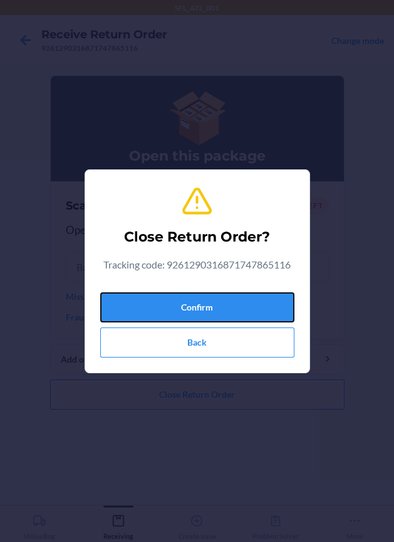
click at [110, 312] on button "Confirm" at bounding box center [197, 307] width 194 height 30
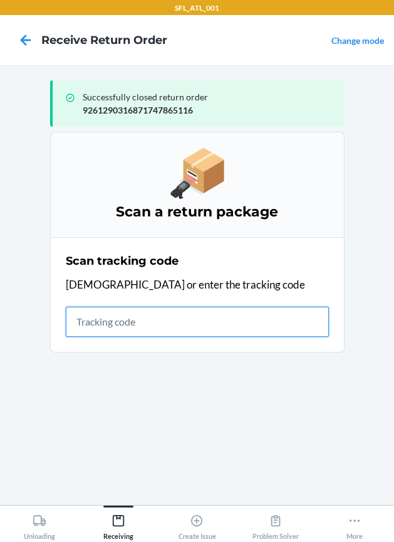
drag, startPoint x: 168, startPoint y: 327, endPoint x: 115, endPoint y: 290, distance: 64.7
click at [155, 308] on input "text" at bounding box center [197, 322] width 263 height 30
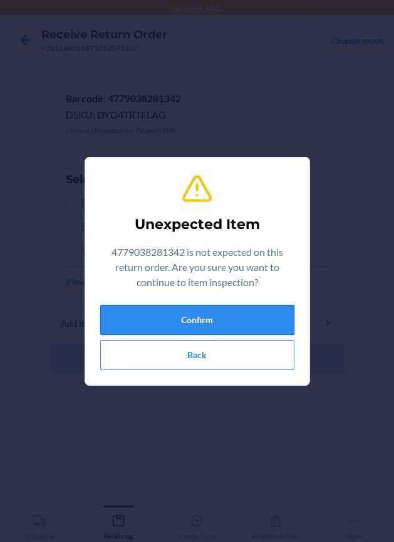
click at [213, 323] on button "Confirm" at bounding box center [197, 320] width 194 height 30
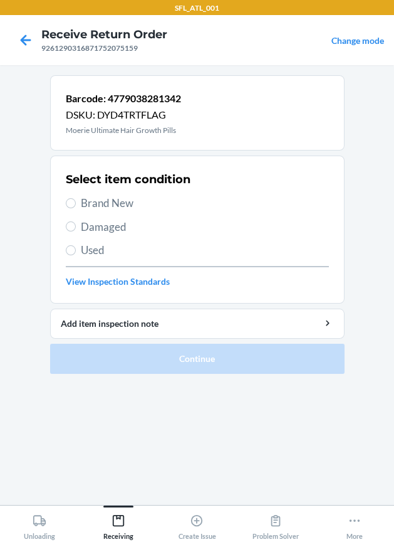
click at [110, 223] on span "Damaged" at bounding box center [205, 227] width 248 height 16
click at [76, 223] on input "Damaged" at bounding box center [71, 226] width 10 height 10
radio input "true"
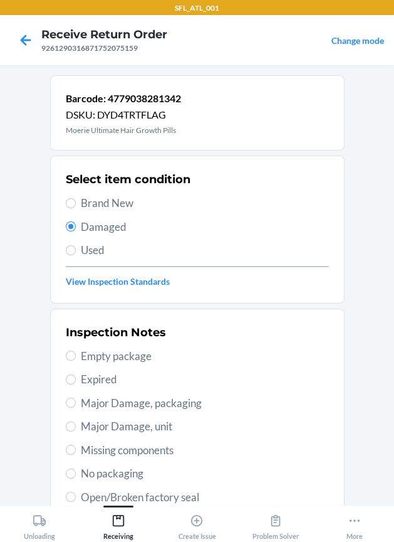
click at [135, 426] on span "Major Damage, unit" at bounding box center [205, 426] width 248 height 16
click at [76, 426] on input "Major Damage, unit" at bounding box center [71, 426] width 10 height 10
radio input "true"
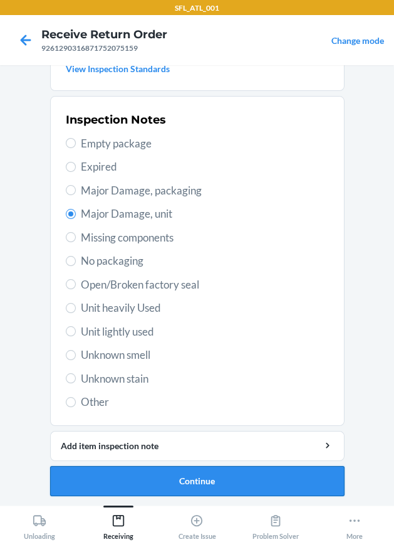
click at [171, 477] on button "Continue" at bounding box center [197, 481] width 295 height 30
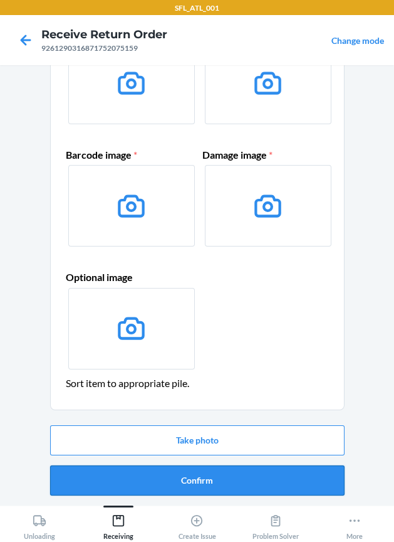
click at [171, 476] on button "Confirm" at bounding box center [197, 480] width 295 height 30
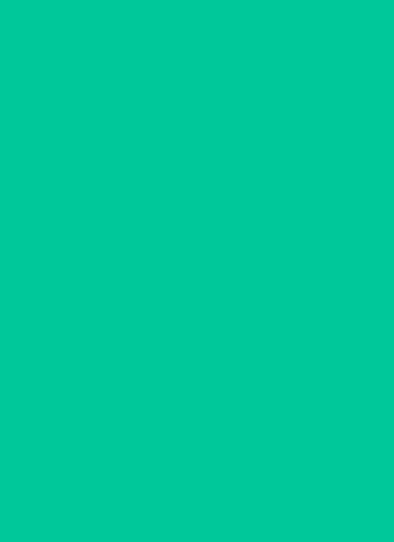
scroll to position [0, 0]
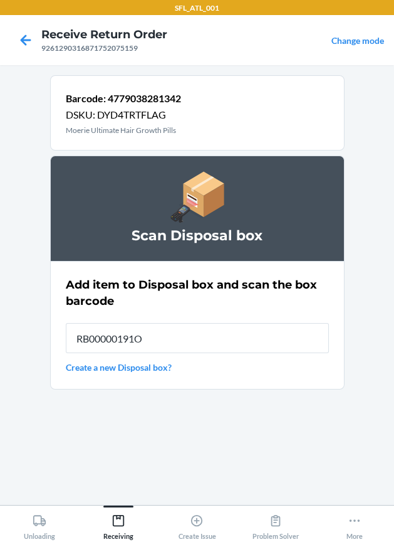
type input "RB00000191O"
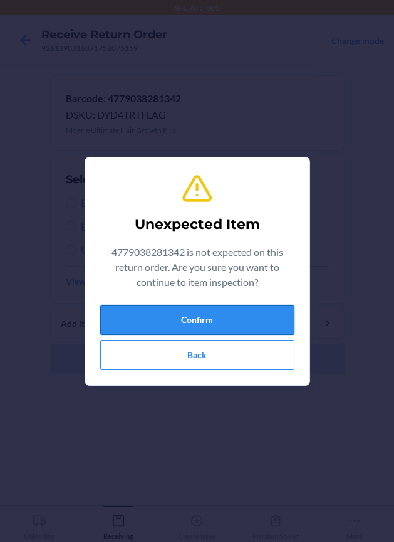
click at [182, 319] on button "Confirm" at bounding box center [197, 320] width 194 height 30
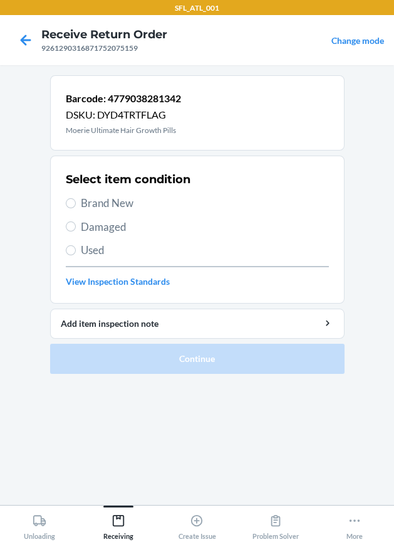
click at [119, 228] on span "Damaged" at bounding box center [205, 227] width 248 height 16
click at [76, 228] on input "Damaged" at bounding box center [71, 226] width 10 height 10
radio input "true"
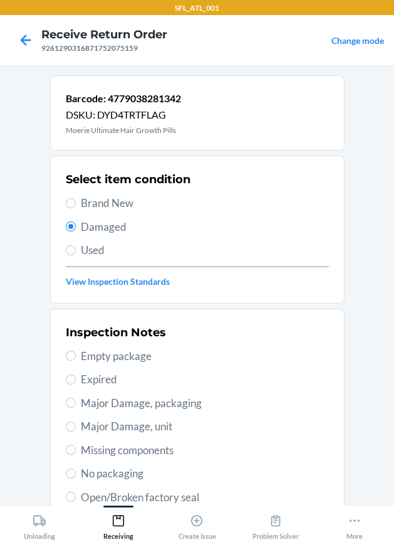
click at [139, 426] on span "Major Damage, unit" at bounding box center [205, 426] width 248 height 16
click at [76, 426] on input "Major Damage, unit" at bounding box center [71, 426] width 10 height 10
radio input "true"
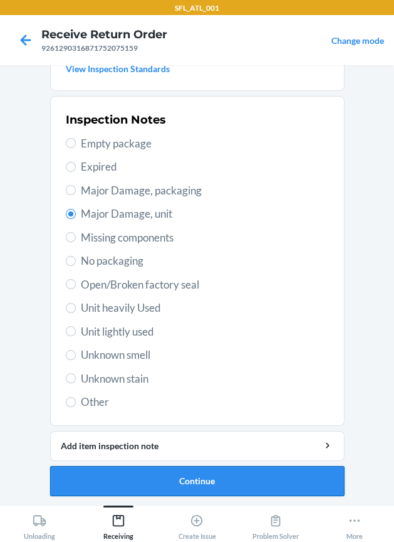
click at [191, 478] on button "Continue" at bounding box center [197, 481] width 295 height 30
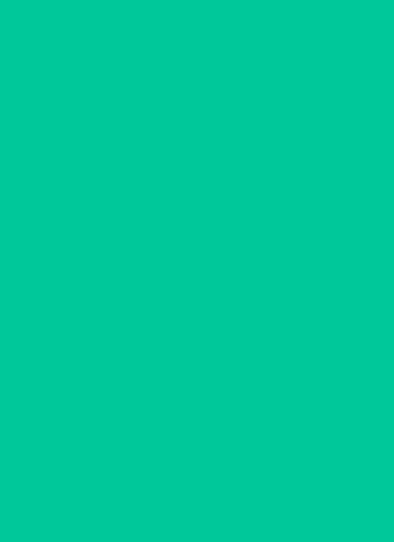
scroll to position [110, 0]
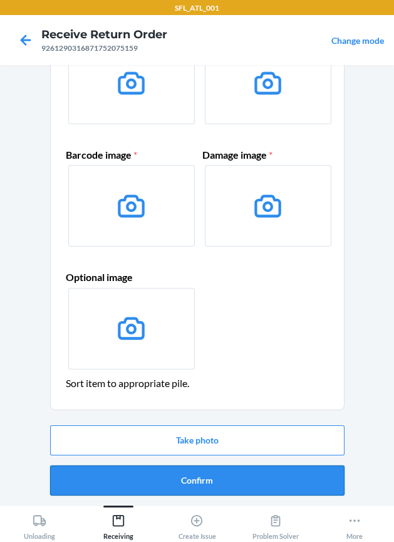
click at [191, 475] on button "Confirm" at bounding box center [197, 480] width 295 height 30
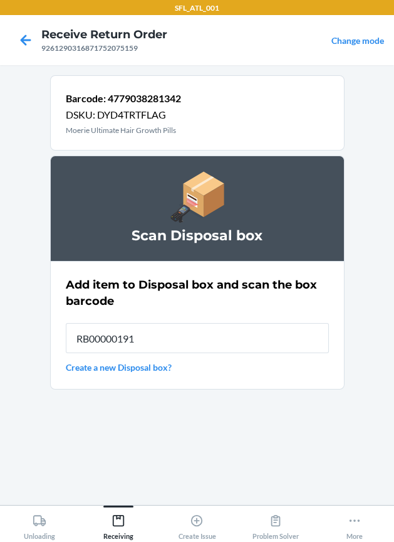
type input "RB00000191O"
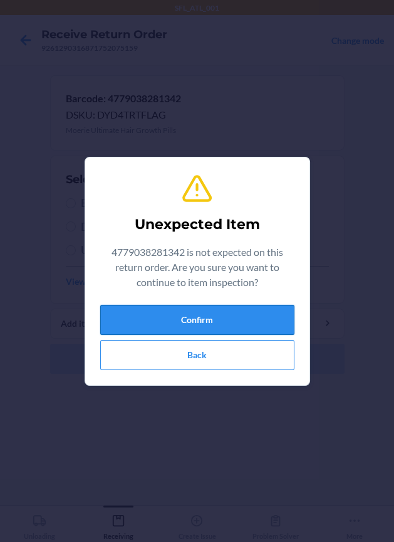
click at [245, 313] on button "Confirm" at bounding box center [197, 320] width 194 height 30
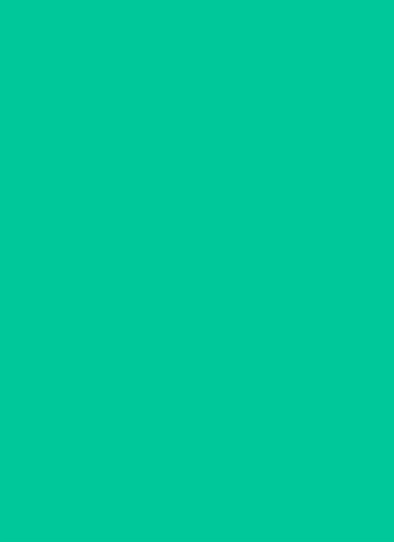
click at [87, 226] on span "Damaged" at bounding box center [205, 227] width 248 height 16
click at [76, 226] on input "Damaged" at bounding box center [71, 226] width 10 height 10
radio input "true"
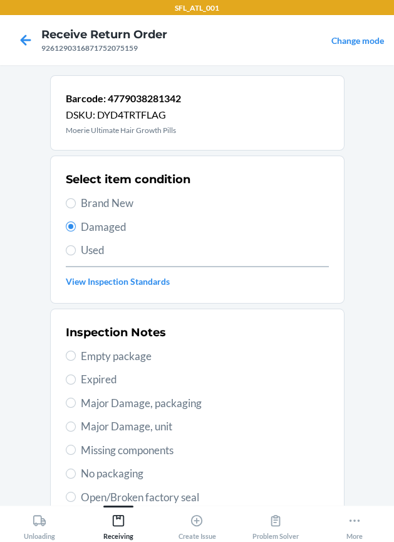
click at [115, 427] on span "Major Damage, unit" at bounding box center [205, 426] width 248 height 16
click at [76, 427] on input "Major Damage, unit" at bounding box center [71, 426] width 10 height 10
radio input "true"
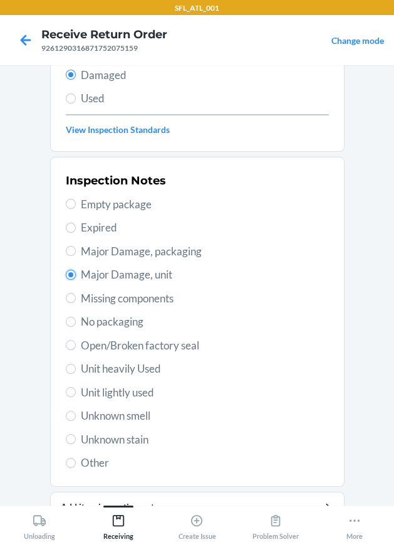
scroll to position [213, 0]
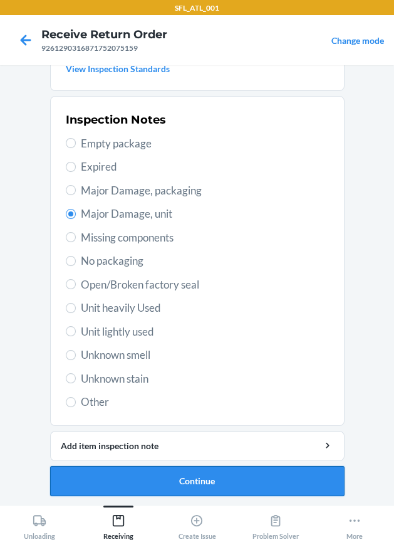
click at [156, 473] on button "Continue" at bounding box center [197, 481] width 295 height 30
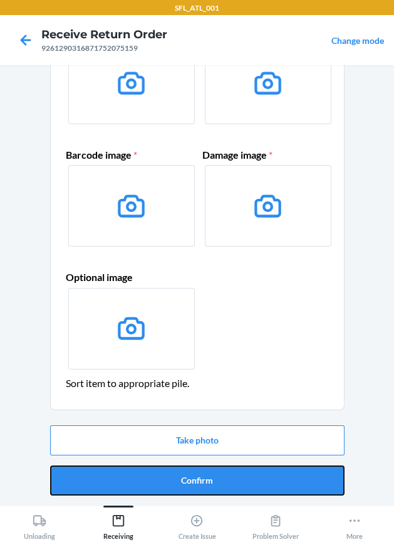
click at [165, 481] on button "Confirm" at bounding box center [197, 480] width 295 height 30
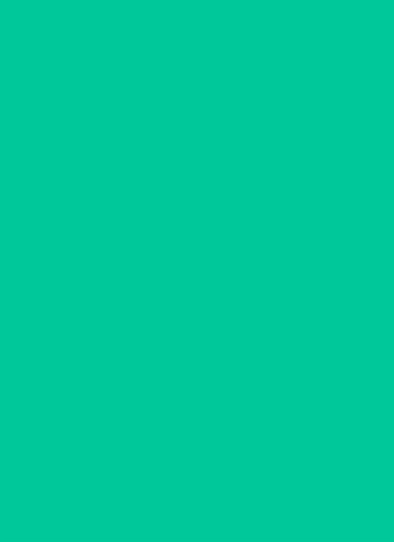
scroll to position [0, 0]
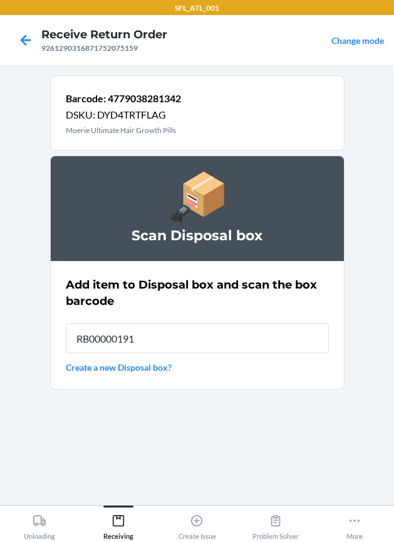
type input "RB00000191O"
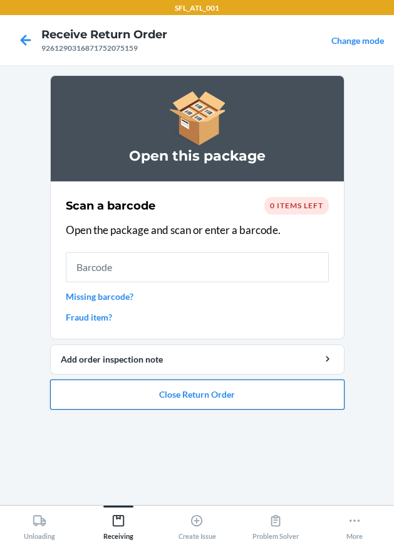
click at [241, 401] on button "Close Return Order" at bounding box center [197, 394] width 295 height 30
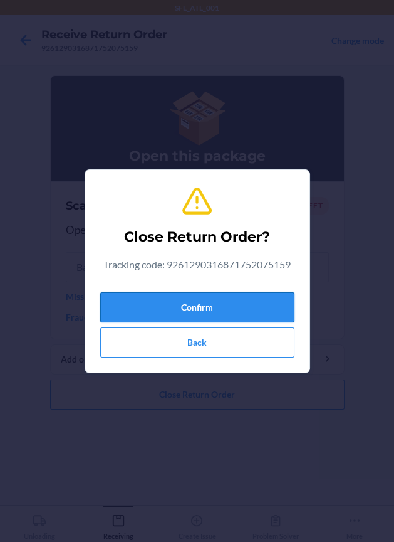
click at [179, 297] on button "Confirm" at bounding box center [197, 307] width 194 height 30
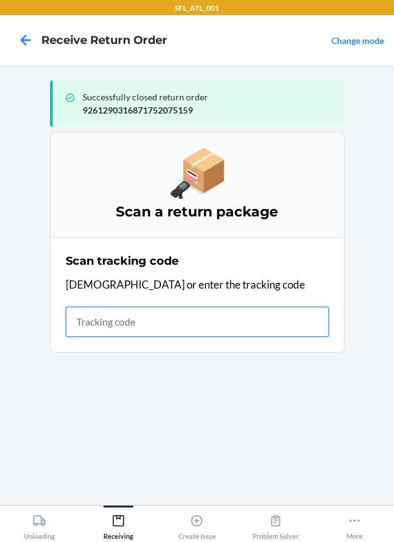
click at [162, 319] on input "text" at bounding box center [197, 322] width 263 height 30
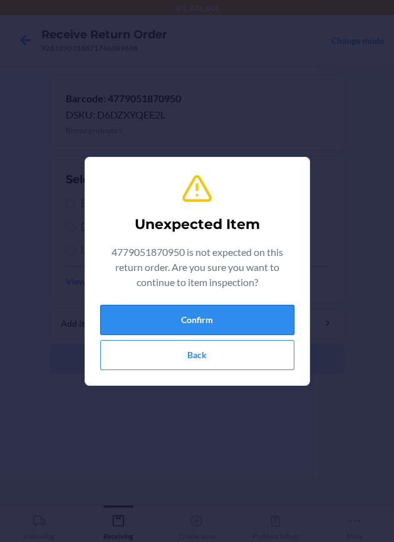
click at [139, 319] on button "Confirm" at bounding box center [197, 320] width 194 height 30
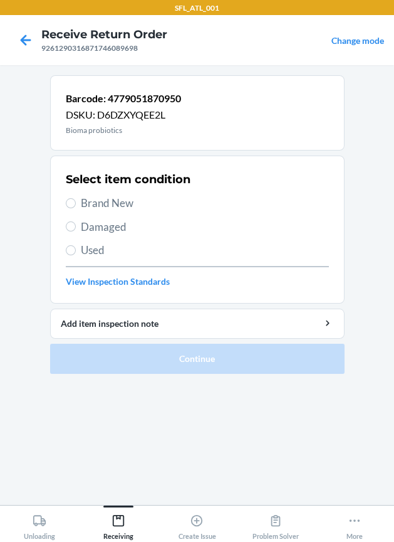
click at [105, 223] on span "Damaged" at bounding box center [205, 227] width 248 height 16
click at [76, 223] on input "Damaged" at bounding box center [71, 226] width 10 height 10
radio input "true"
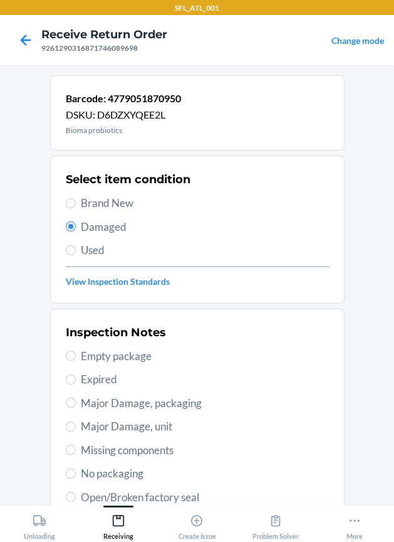
click at [142, 424] on span "Major Damage, unit" at bounding box center [205, 426] width 248 height 16
click at [76, 424] on input "Major Damage, unit" at bounding box center [71, 426] width 10 height 10
radio input "true"
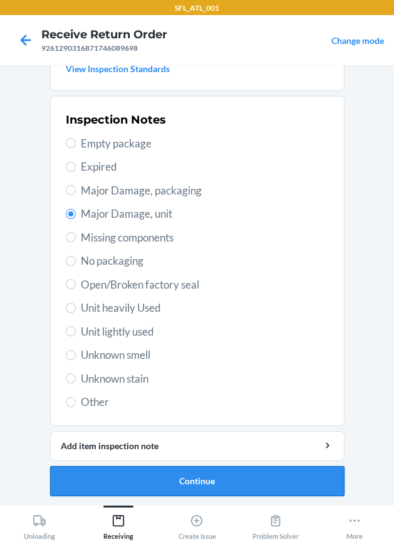
click at [190, 481] on button "Continue" at bounding box center [197, 481] width 295 height 30
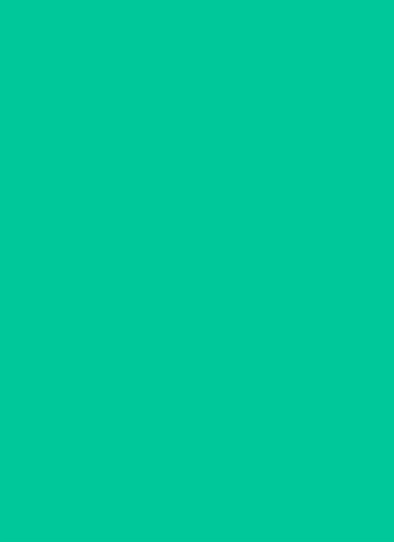
scroll to position [110, 0]
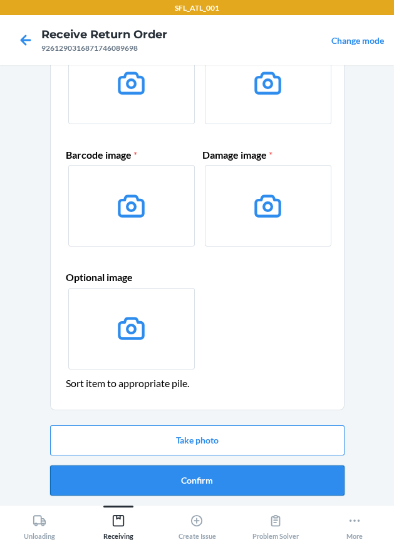
click at [193, 465] on button "Confirm" at bounding box center [197, 480] width 295 height 30
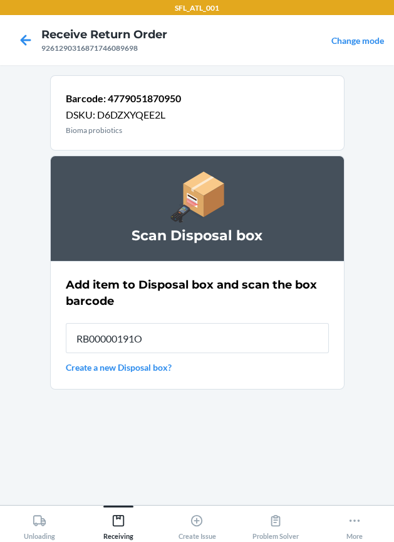
type input "RB00000191O"
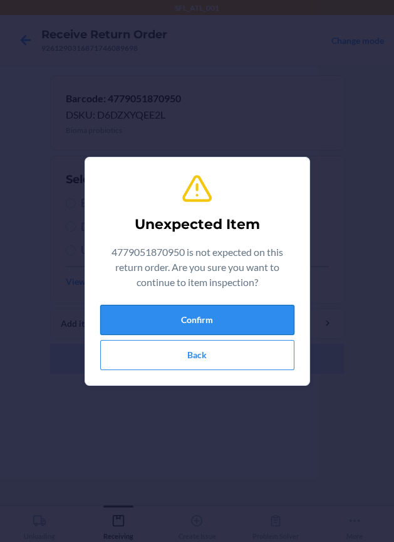
click at [268, 314] on button "Confirm" at bounding box center [197, 320] width 194 height 30
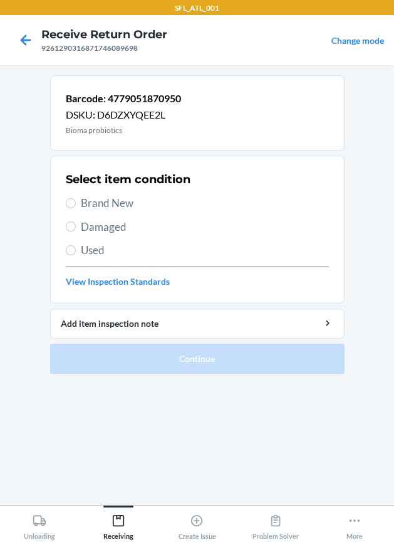
click at [107, 226] on span "Damaged" at bounding box center [205, 227] width 248 height 16
click at [76, 226] on input "Damaged" at bounding box center [71, 226] width 10 height 10
radio input "true"
click at [125, 222] on span "Damaged" at bounding box center [205, 227] width 248 height 16
click at [76, 222] on input "Damaged" at bounding box center [71, 226] width 10 height 10
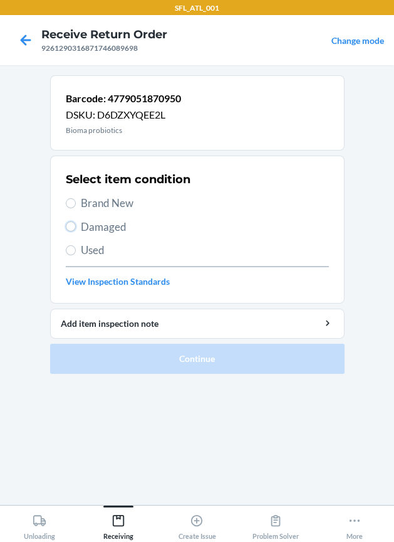
radio input "true"
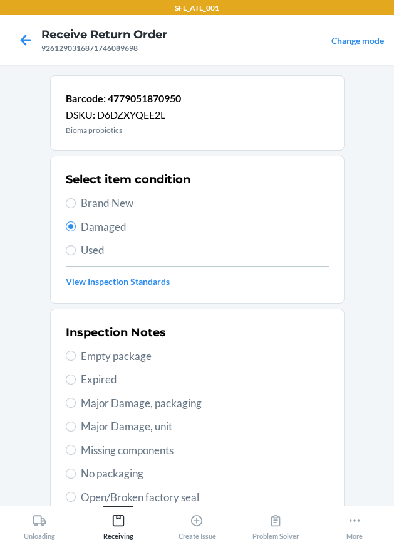
click at [134, 423] on span "Major Damage, unit" at bounding box center [205, 426] width 248 height 16
click at [76, 423] on input "Major Damage, unit" at bounding box center [71, 426] width 10 height 10
radio input "true"
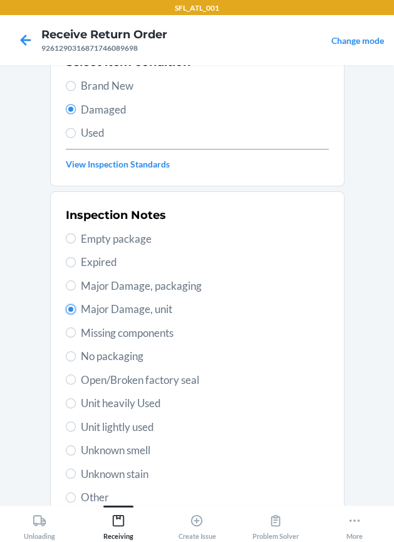
scroll to position [213, 0]
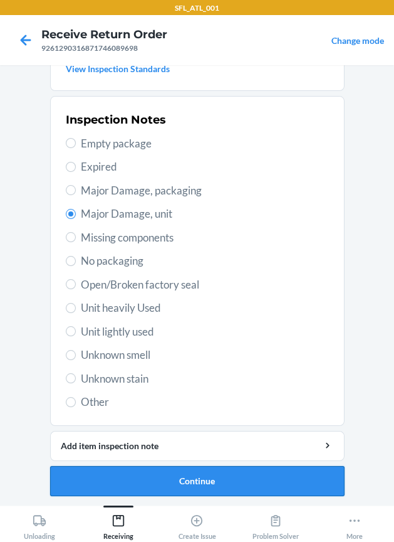
click at [154, 478] on button "Continue" at bounding box center [197, 481] width 295 height 30
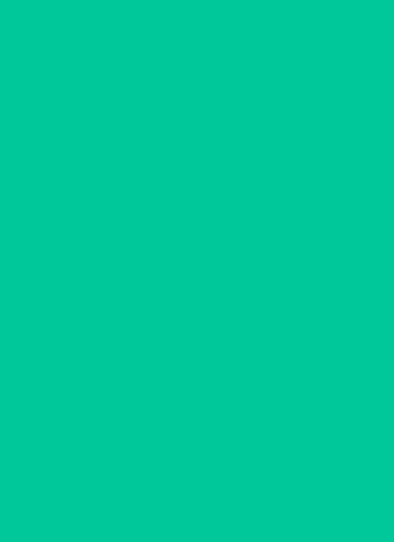
scroll to position [110, 0]
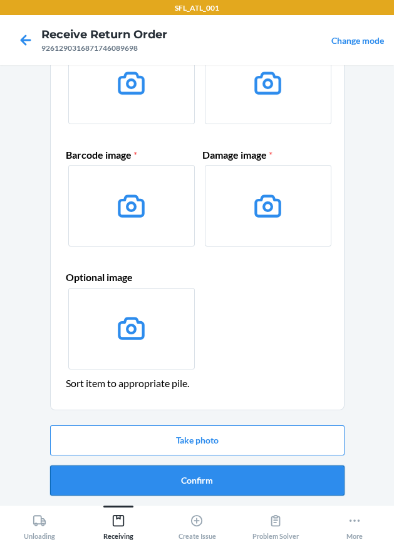
click at [150, 475] on button "Confirm" at bounding box center [197, 480] width 295 height 30
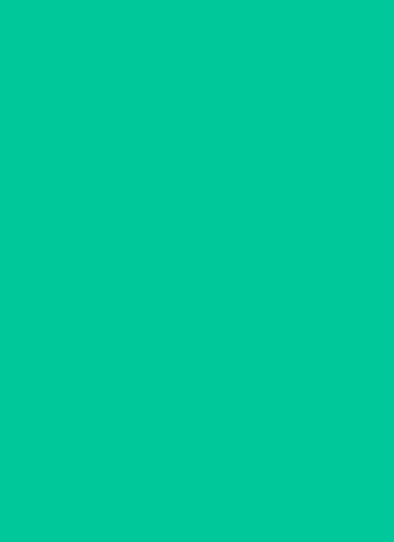
scroll to position [0, 0]
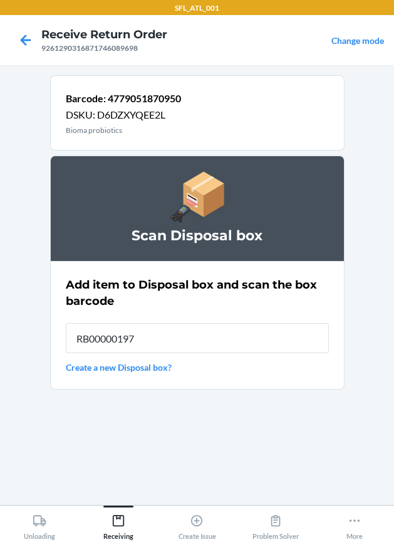
type input "RB00000197P"
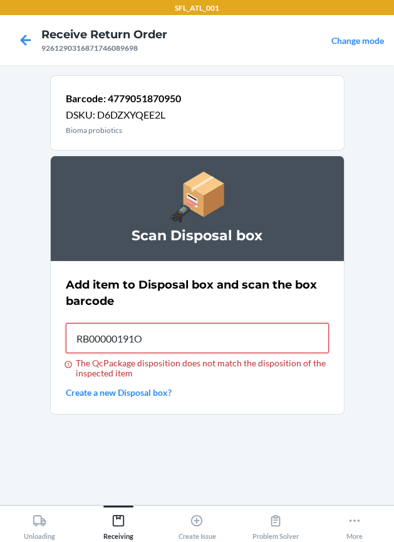
type input "RB00000191O"
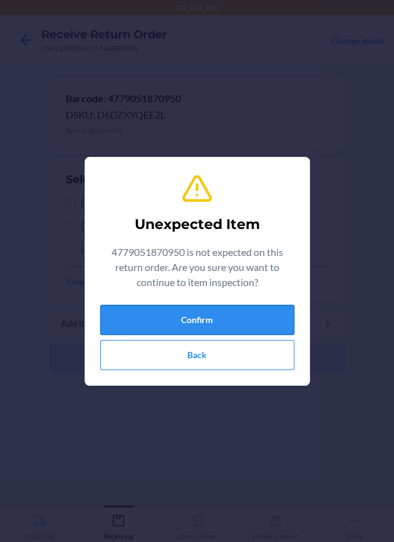
click at [233, 309] on button "Confirm" at bounding box center [197, 320] width 194 height 30
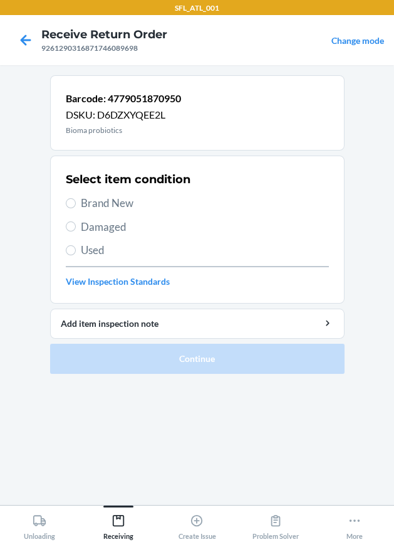
click at [116, 230] on span "Damaged" at bounding box center [205, 227] width 248 height 16
click at [76, 230] on input "Damaged" at bounding box center [71, 226] width 10 height 10
radio input "true"
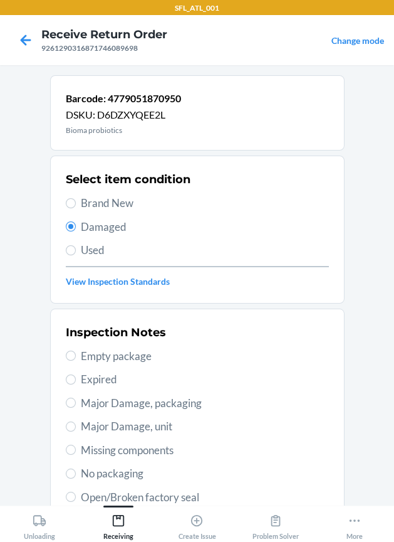
click at [136, 425] on span "Major Damage, unit" at bounding box center [205, 426] width 248 height 16
click at [76, 425] on input "Major Damage, unit" at bounding box center [71, 426] width 10 height 10
radio input "true"
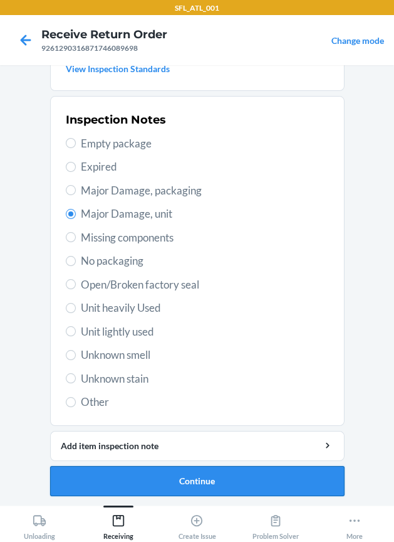
click at [172, 470] on button "Continue" at bounding box center [197, 481] width 295 height 30
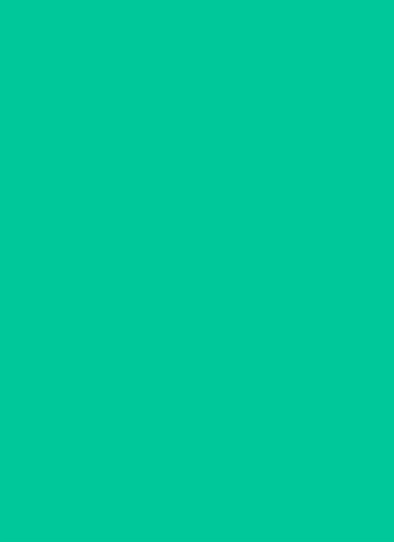
scroll to position [110, 0]
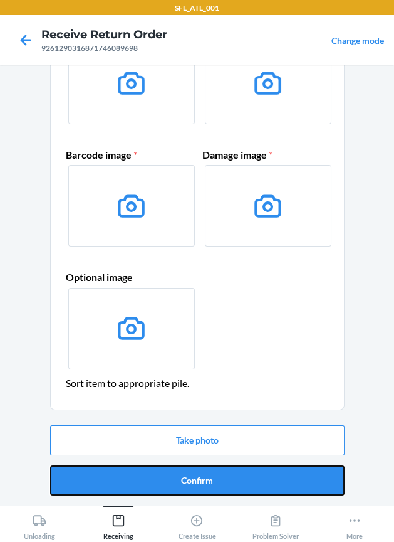
click at [172, 470] on button "Confirm" at bounding box center [197, 480] width 295 height 30
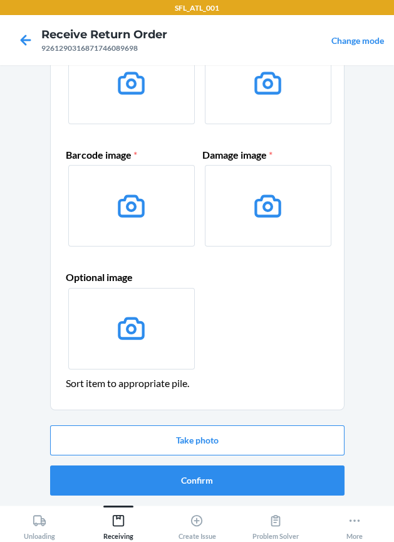
scroll to position [0, 0]
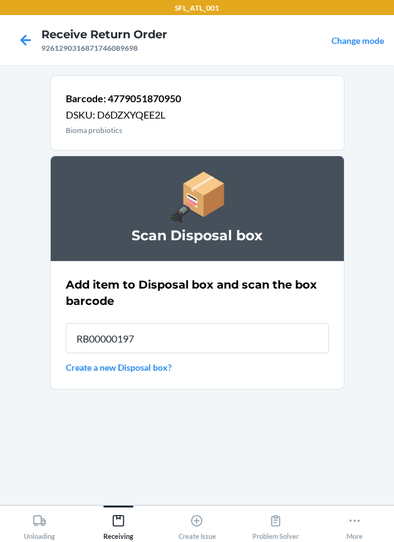
type input "RB00000197P"
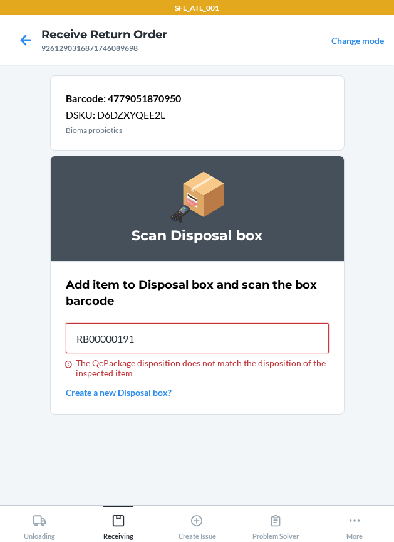
type input "RB00000191O"
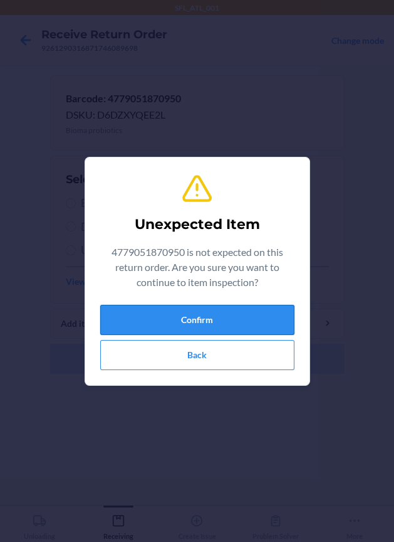
click at [201, 320] on button "Confirm" at bounding box center [197, 320] width 194 height 30
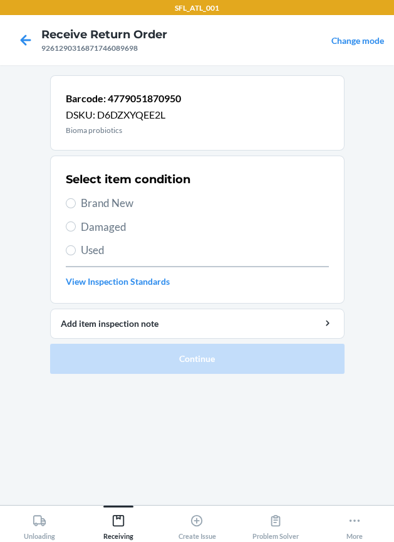
click at [122, 231] on span "Damaged" at bounding box center [205, 227] width 248 height 16
click at [76, 231] on input "Damaged" at bounding box center [71, 226] width 10 height 10
radio input "true"
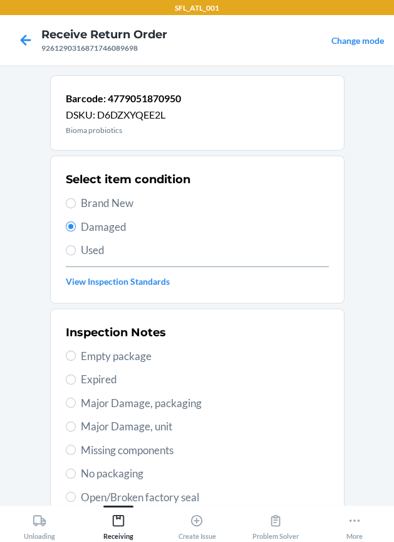
click at [127, 427] on span "Major Damage, unit" at bounding box center [205, 426] width 248 height 16
click at [76, 427] on input "Major Damage, unit" at bounding box center [71, 426] width 10 height 10
radio input "true"
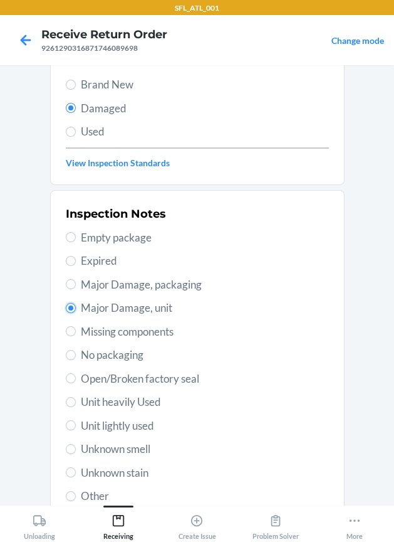
scroll to position [213, 0]
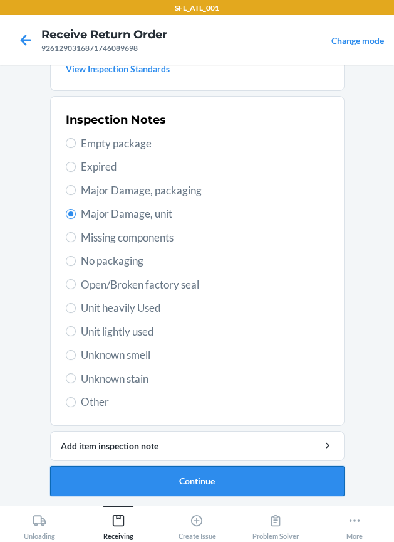
click at [137, 475] on button "Continue" at bounding box center [197, 481] width 295 height 30
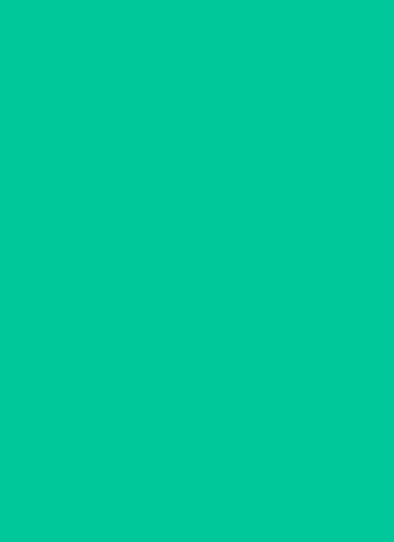
scroll to position [110, 0]
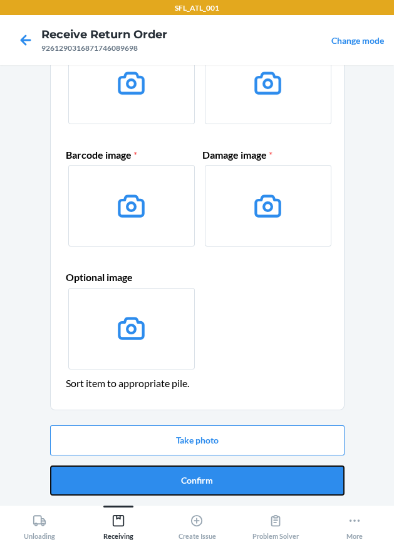
click at [137, 473] on button "Confirm" at bounding box center [197, 480] width 295 height 30
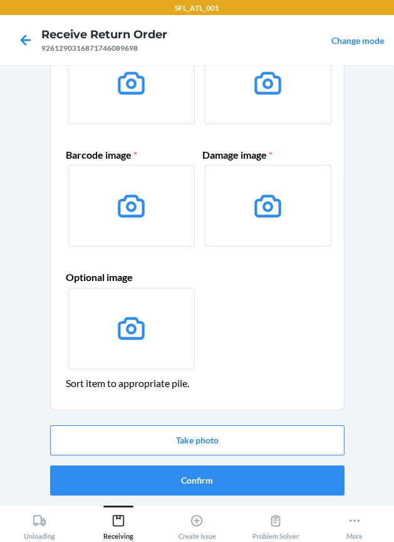
scroll to position [0, 0]
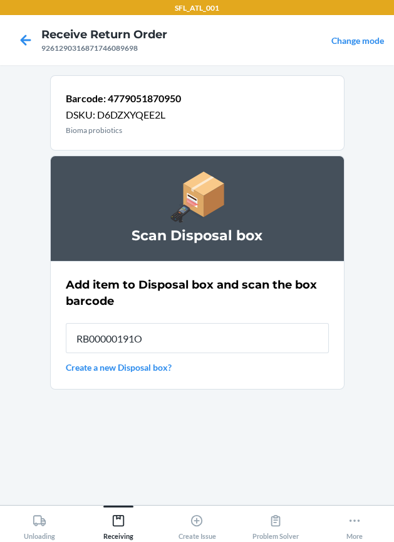
type input "RB00000191O"
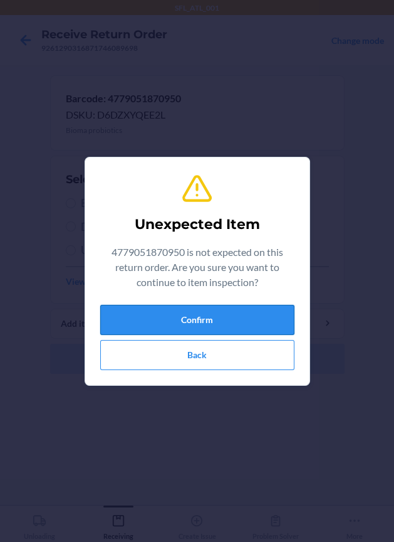
click at [126, 317] on button "Confirm" at bounding box center [197, 320] width 194 height 30
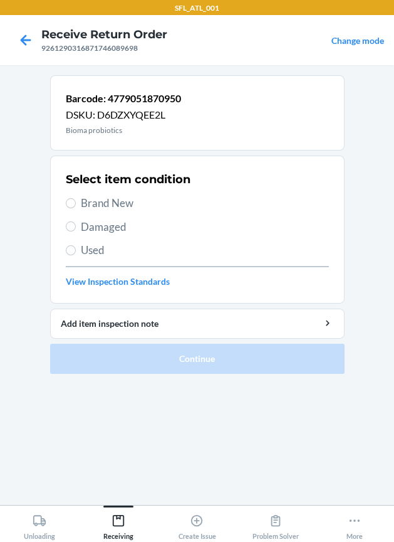
click at [103, 222] on span "Damaged" at bounding box center [205, 227] width 248 height 16
click at [76, 222] on input "Damaged" at bounding box center [71, 226] width 10 height 10
radio input "true"
click at [107, 233] on span "Damaged" at bounding box center [205, 227] width 248 height 16
click at [76, 231] on input "Damaged" at bounding box center [71, 226] width 10 height 10
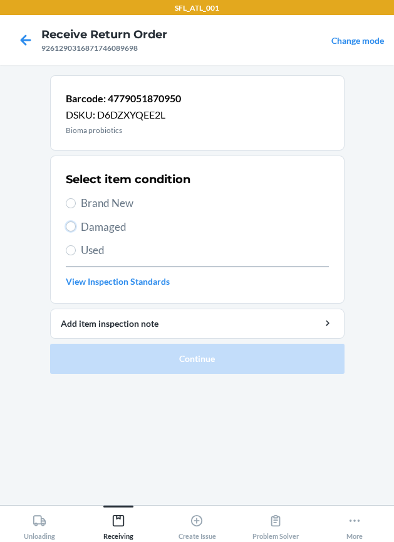
radio input "true"
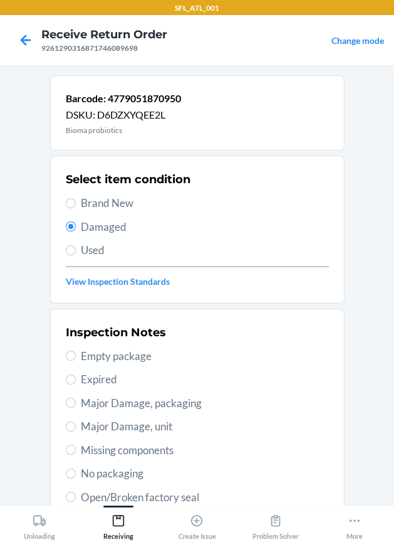
click at [143, 426] on span "Major Damage, unit" at bounding box center [205, 426] width 248 height 16
click at [76, 426] on input "Major Damage, unit" at bounding box center [71, 426] width 10 height 10
radio input "true"
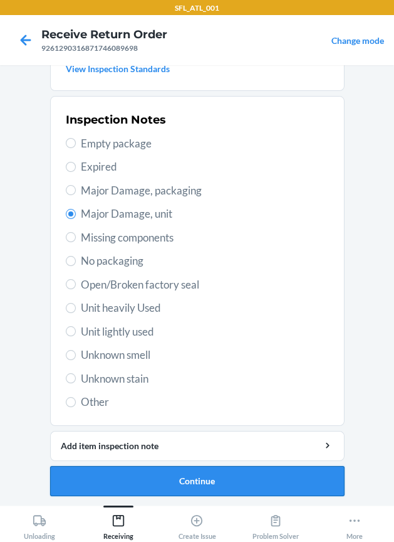
click at [139, 477] on button "Continue" at bounding box center [197, 481] width 295 height 30
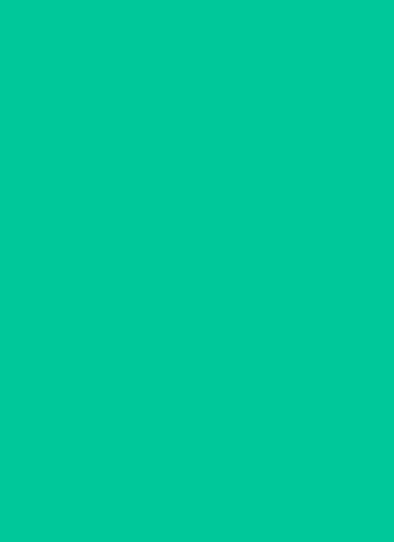
scroll to position [110, 0]
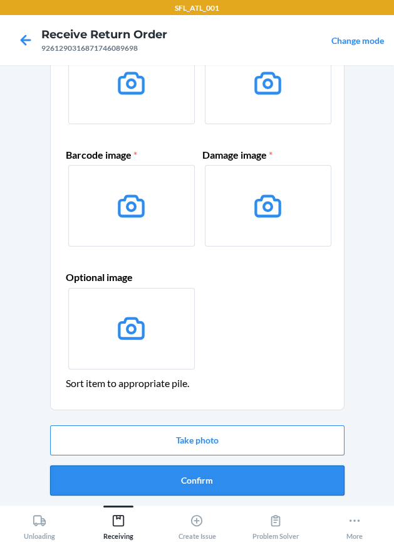
click at [139, 476] on button "Confirm" at bounding box center [197, 480] width 295 height 30
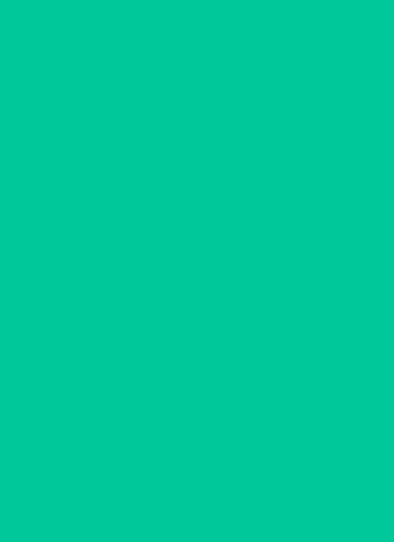
scroll to position [0, 0]
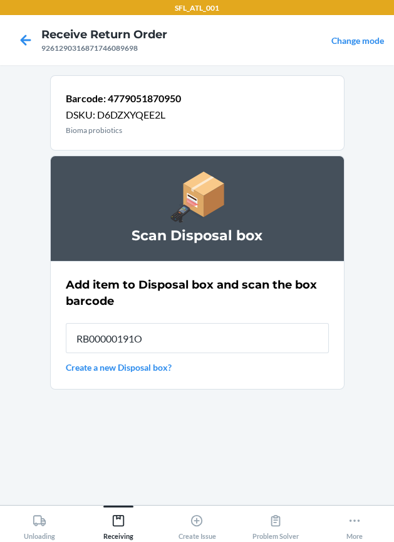
type input "RB00000191O"
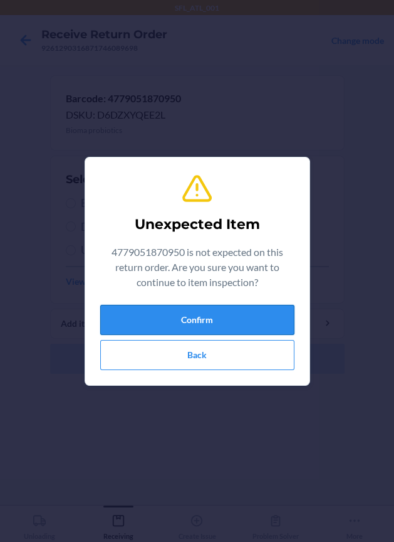
click at [160, 319] on button "Confirm" at bounding box center [197, 320] width 194 height 30
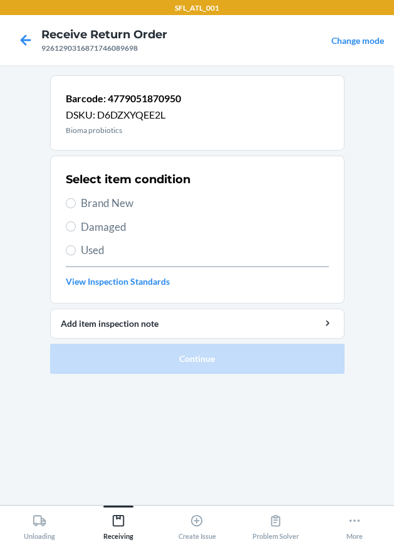
click at [109, 222] on span "Damaged" at bounding box center [205, 227] width 248 height 16
click at [76, 222] on input "Damaged" at bounding box center [71, 226] width 10 height 10
radio input "true"
click at [125, 428] on section "Barcode: 4779051870950 DSKU: D6DZXYQEE2L Bioma probiotics Select item condition…" at bounding box center [197, 285] width 295 height 420
click at [124, 219] on span "Damaged" at bounding box center [205, 227] width 248 height 16
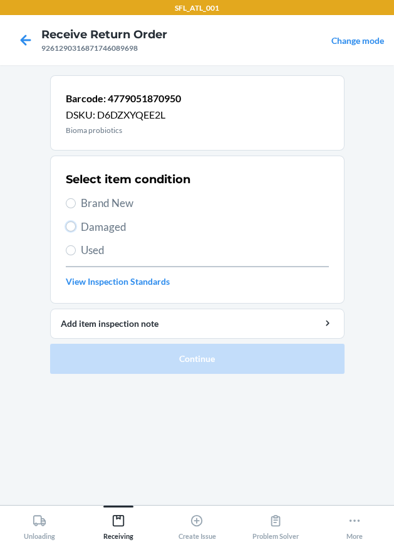
click at [76, 221] on input "Damaged" at bounding box center [71, 226] width 10 height 10
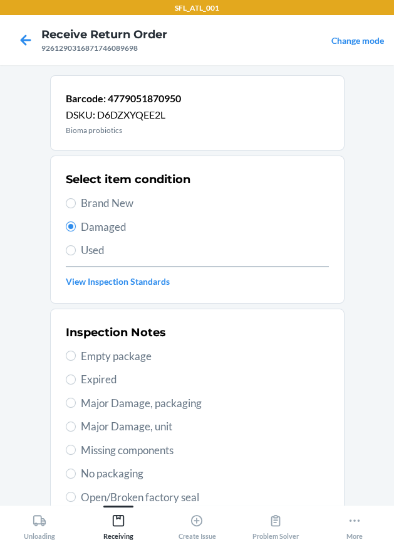
click at [132, 425] on span "Major Damage, unit" at bounding box center [205, 426] width 248 height 16
click at [76, 425] on input "Major Damage, unit" at bounding box center [71, 426] width 10 height 10
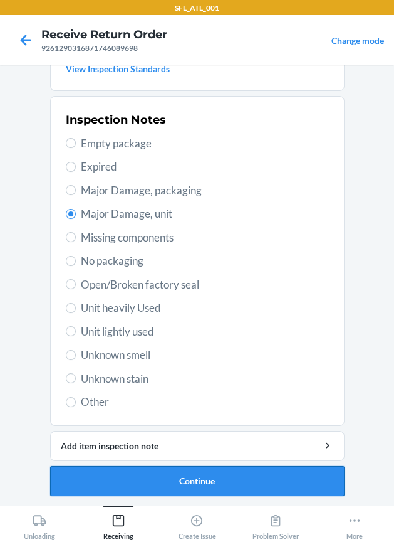
click at [161, 473] on button "Continue" at bounding box center [197, 481] width 295 height 30
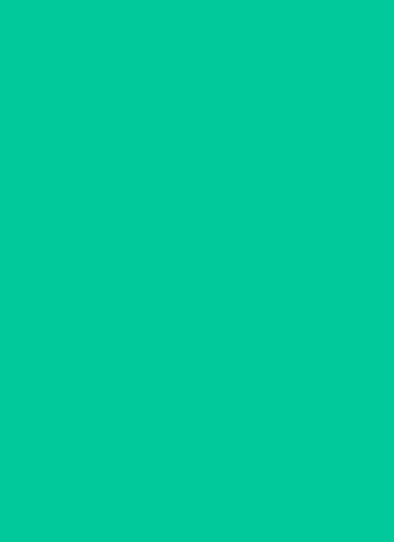
scroll to position [110, 0]
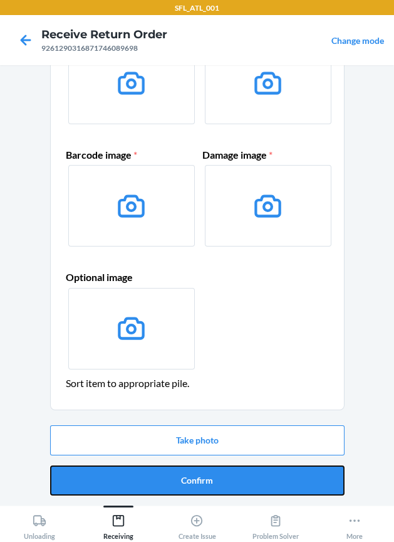
click at [161, 473] on button "Confirm" at bounding box center [197, 480] width 295 height 30
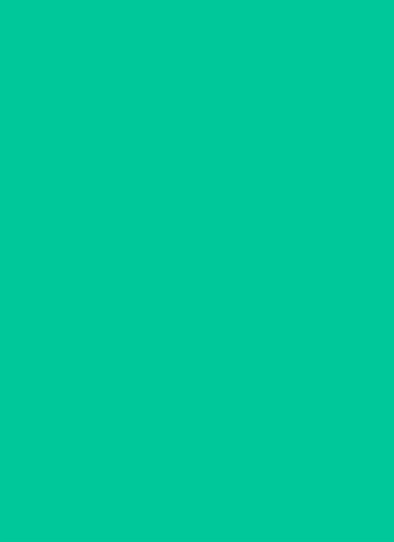
scroll to position [0, 0]
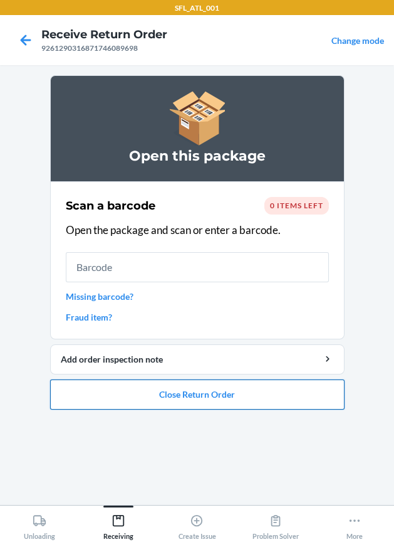
click at [202, 395] on button "Close Return Order" at bounding box center [197, 394] width 295 height 30
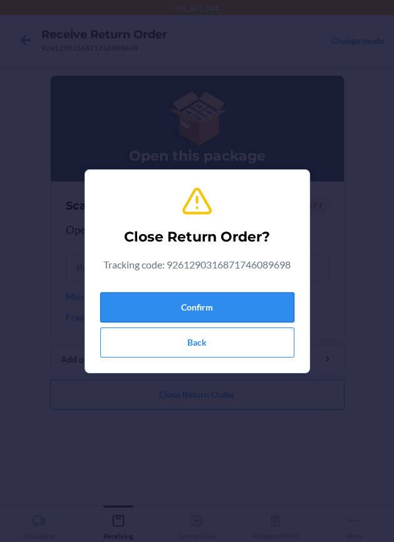
click at [196, 310] on button "Confirm" at bounding box center [197, 307] width 194 height 30
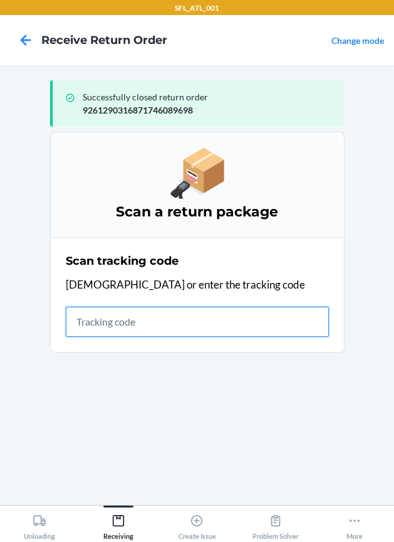
click at [150, 329] on input "text" at bounding box center [197, 322] width 263 height 30
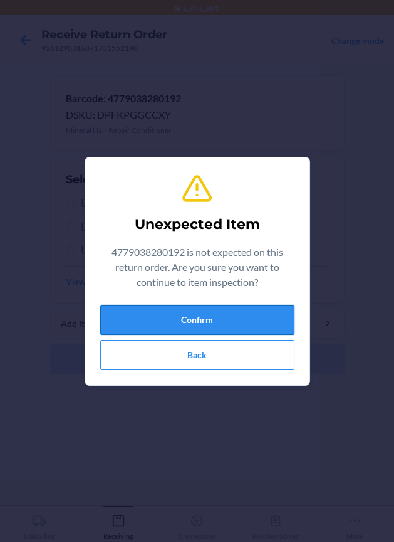
click at [238, 317] on button "Confirm" at bounding box center [197, 320] width 194 height 30
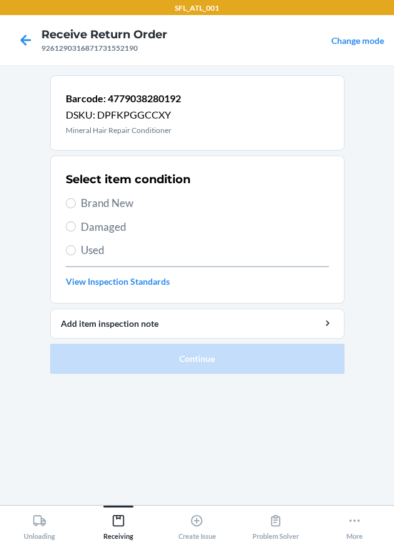
click at [118, 205] on span "Brand New" at bounding box center [205, 203] width 248 height 16
click at [76, 205] on input "Brand New" at bounding box center [71, 203] width 10 height 10
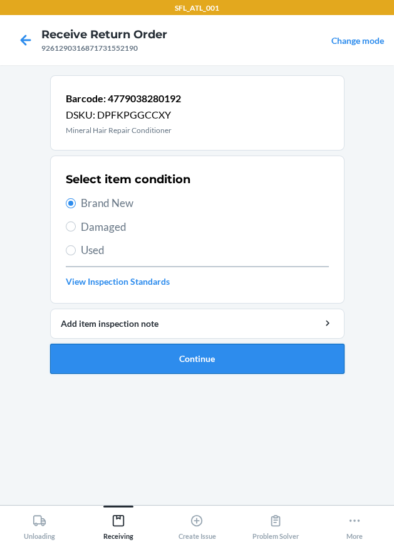
click at [153, 352] on button "Continue" at bounding box center [197, 359] width 295 height 30
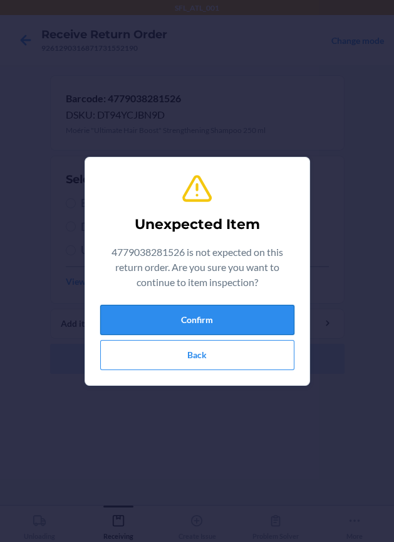
click at [203, 317] on button "Confirm" at bounding box center [197, 320] width 194 height 30
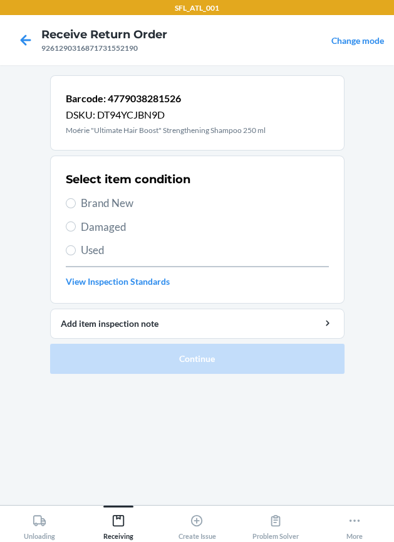
click at [118, 206] on span "Brand New" at bounding box center [205, 203] width 248 height 16
click at [76, 206] on input "Brand New" at bounding box center [71, 203] width 10 height 10
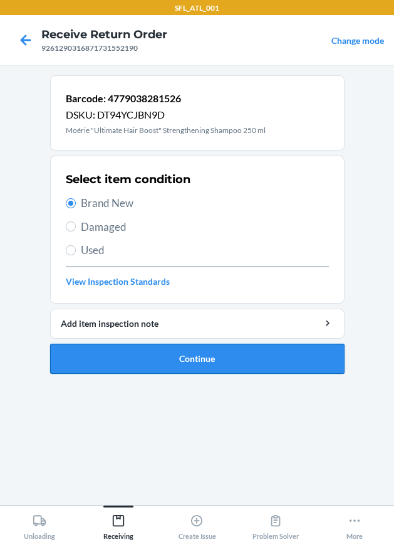
click at [170, 354] on button "Continue" at bounding box center [197, 359] width 295 height 30
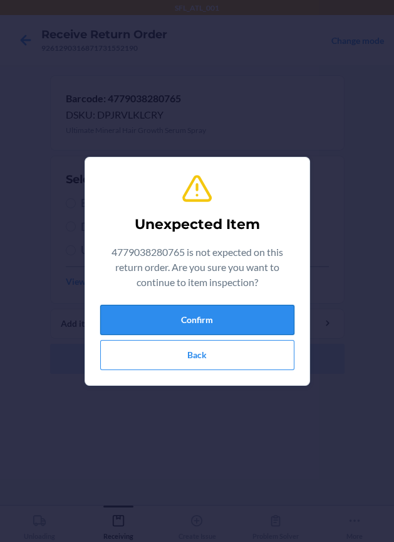
click at [177, 325] on button "Confirm" at bounding box center [197, 320] width 194 height 30
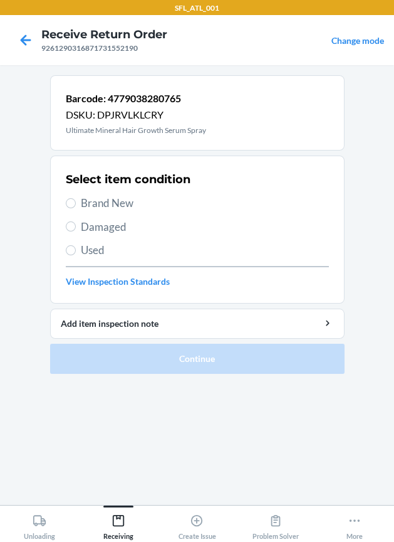
click at [112, 204] on span "Brand New" at bounding box center [205, 203] width 248 height 16
click at [76, 204] on input "Brand New" at bounding box center [71, 203] width 10 height 10
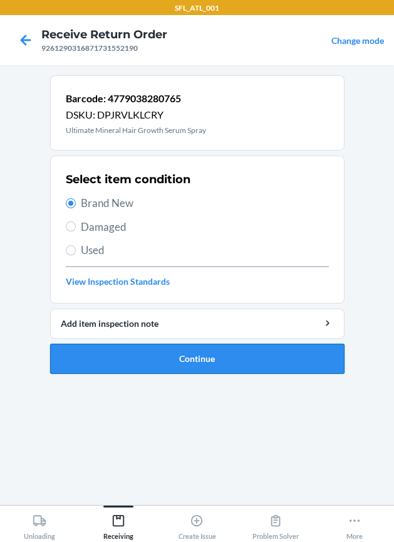
click at [169, 363] on button "Continue" at bounding box center [197, 359] width 295 height 30
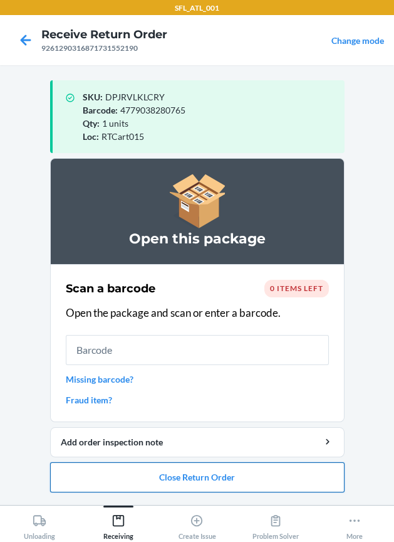
click at [152, 480] on button "Close Return Order" at bounding box center [197, 477] width 295 height 30
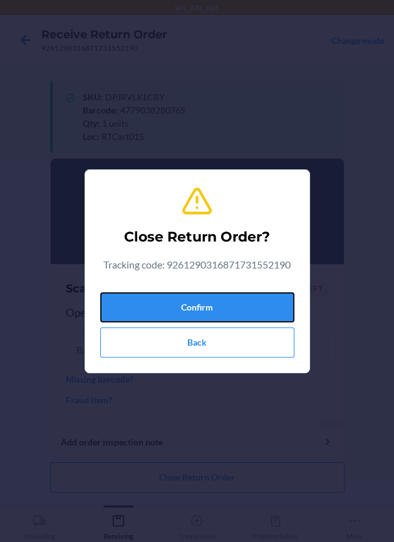
drag, startPoint x: 194, startPoint y: 310, endPoint x: 87, endPoint y: 315, distance: 106.7
click at [187, 313] on button "Confirm" at bounding box center [197, 307] width 194 height 30
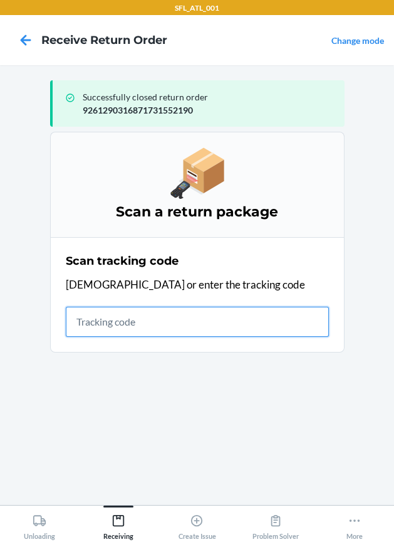
click at [158, 323] on input "text" at bounding box center [197, 322] width 263 height 30
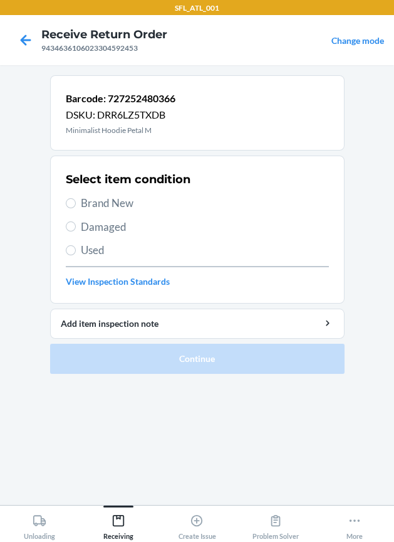
click at [93, 200] on span "Brand New" at bounding box center [205, 203] width 248 height 16
click at [76, 200] on input "Brand New" at bounding box center [71, 203] width 10 height 10
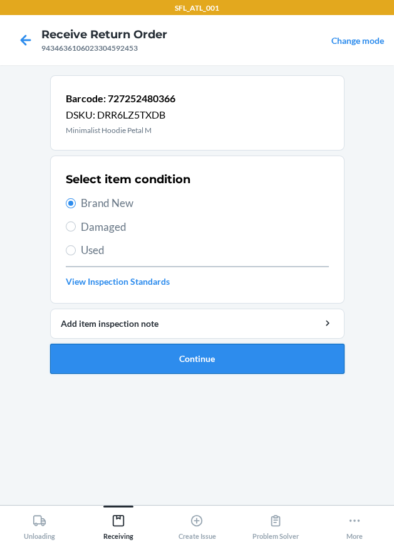
click at [153, 357] on button "Continue" at bounding box center [197, 359] width 295 height 30
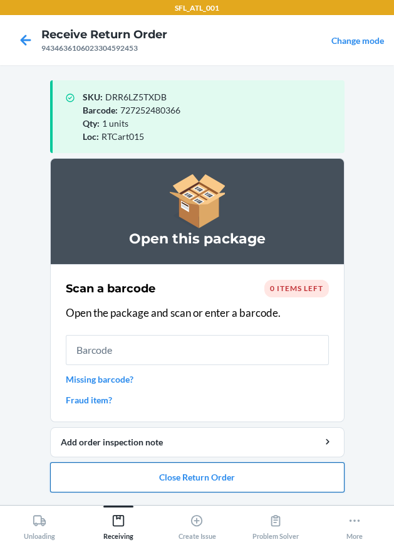
drag, startPoint x: 225, startPoint y: 481, endPoint x: 224, endPoint y: 474, distance: 7.0
click at [224, 477] on button "Close Return Order" at bounding box center [197, 477] width 295 height 30
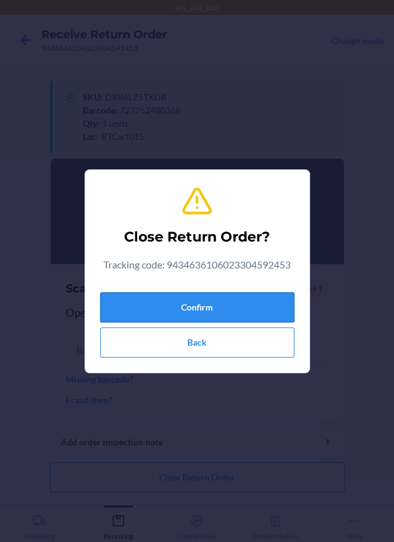
click at [252, 312] on button "Confirm" at bounding box center [197, 307] width 194 height 30
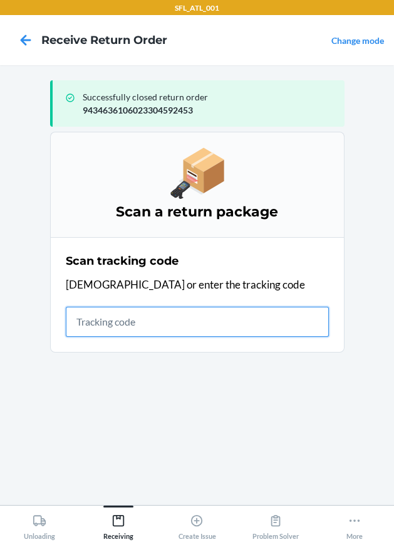
drag, startPoint x: 80, startPoint y: 329, endPoint x: 76, endPoint y: 323, distance: 6.8
click at [76, 323] on input "text" at bounding box center [197, 322] width 263 height 30
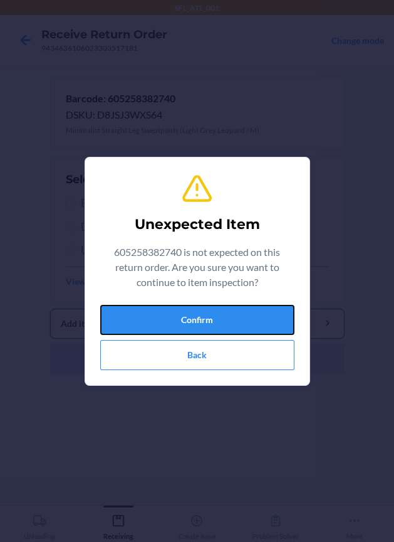
click at [246, 324] on button "Confirm" at bounding box center [197, 320] width 194 height 30
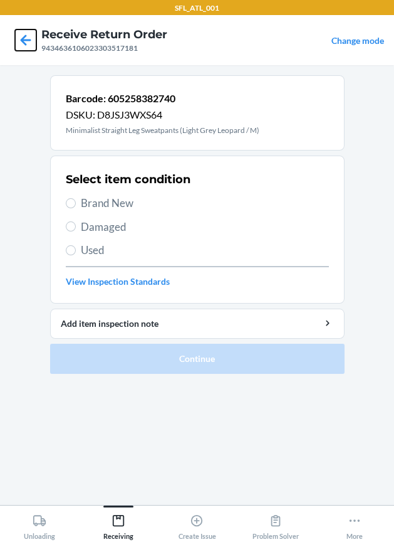
click at [21, 41] on icon at bounding box center [26, 39] width 11 height 11
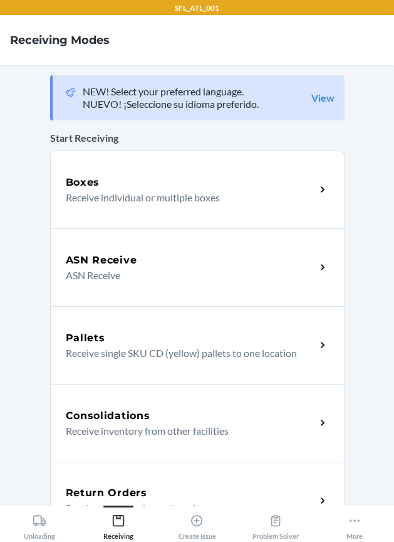
click at [148, 486] on div "Return Orders" at bounding box center [191, 492] width 250 height 15
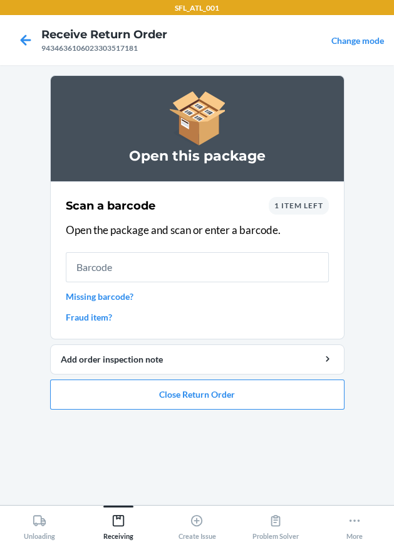
click at [305, 205] on span "1 item left" at bounding box center [299, 205] width 49 height 9
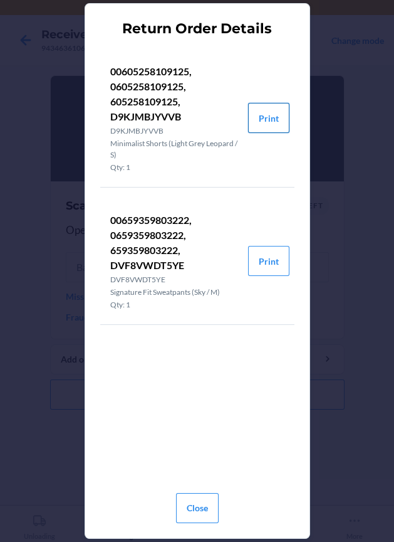
click at [272, 118] on button "Print" at bounding box center [268, 118] width 41 height 30
click at [270, 256] on button "Print" at bounding box center [268, 261] width 41 height 30
click at [201, 512] on button "Close" at bounding box center [197, 508] width 43 height 30
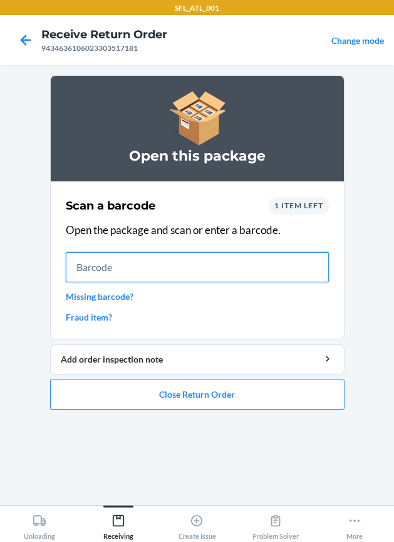
click at [178, 269] on input "text" at bounding box center [197, 267] width 263 height 30
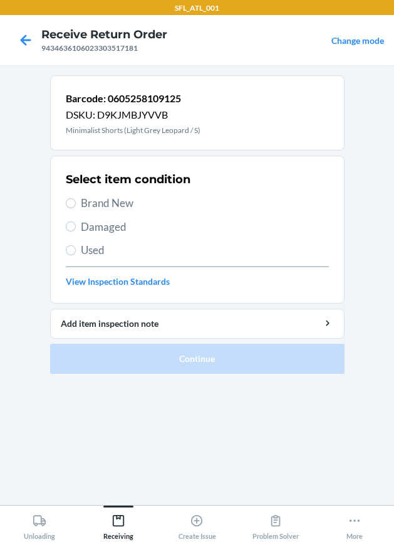
click at [126, 199] on span "Brand New" at bounding box center [205, 203] width 248 height 16
click at [76, 199] on input "Brand New" at bounding box center [71, 203] width 10 height 10
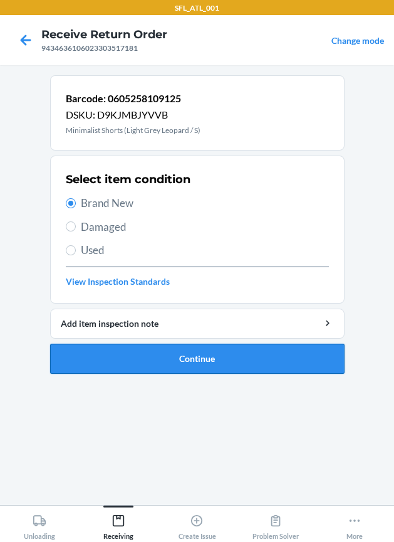
click at [184, 354] on button "Continue" at bounding box center [197, 359] width 295 height 30
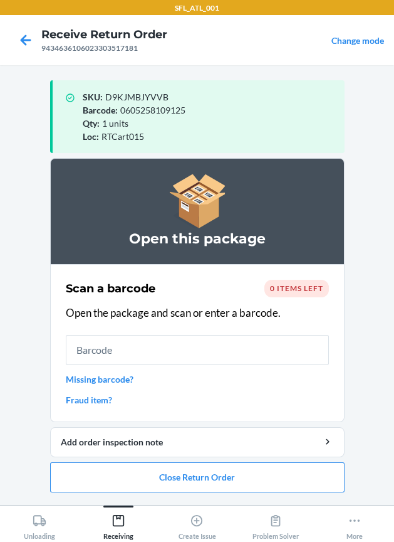
drag, startPoint x: 177, startPoint y: 357, endPoint x: 145, endPoint y: 337, distance: 37.4
click at [159, 344] on input "text" at bounding box center [197, 350] width 263 height 30
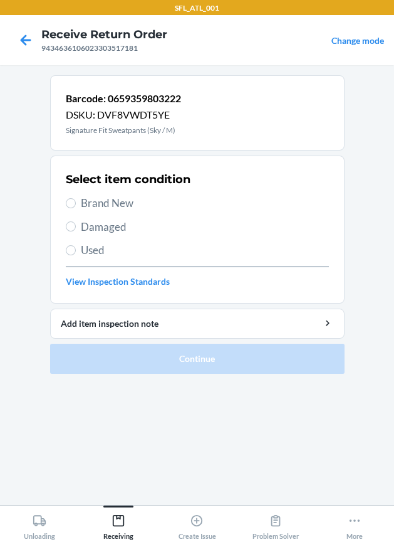
click at [112, 198] on span "Brand New" at bounding box center [205, 203] width 248 height 16
click at [76, 198] on input "Brand New" at bounding box center [71, 203] width 10 height 10
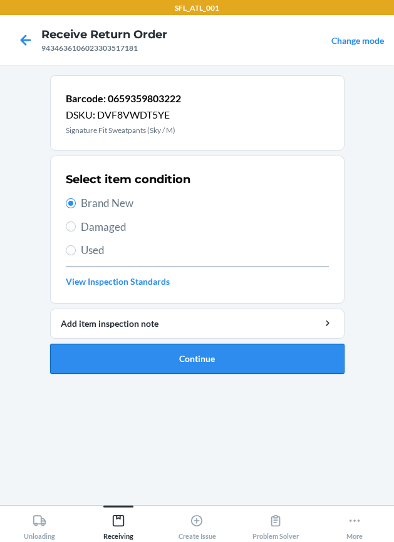
click at [186, 355] on button "Continue" at bounding box center [197, 359] width 295 height 30
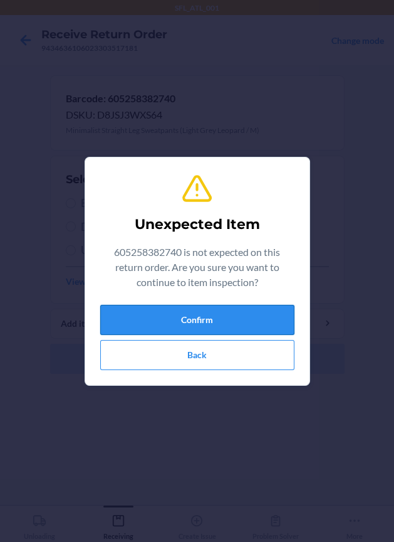
click at [163, 323] on button "Confirm" at bounding box center [197, 320] width 194 height 30
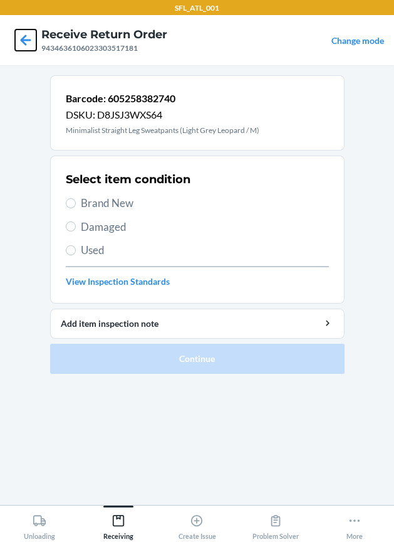
click at [18, 43] on icon at bounding box center [25, 39] width 21 height 21
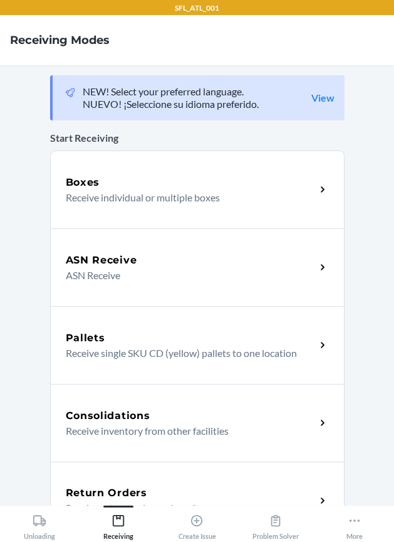
click at [163, 472] on div "Return Orders Receive return order package items" at bounding box center [197, 501] width 295 height 78
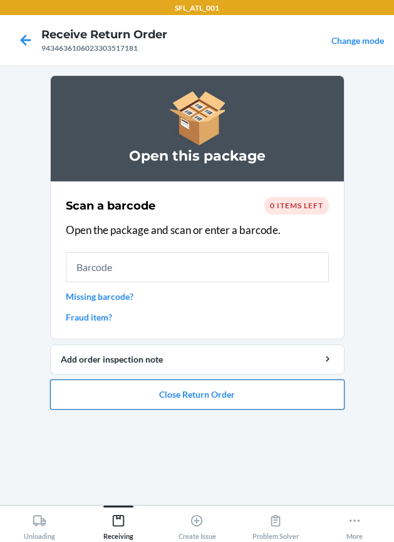
drag, startPoint x: 218, startPoint y: 388, endPoint x: 213, endPoint y: 385, distance: 6.5
click at [213, 385] on button "Close Return Order" at bounding box center [197, 394] width 295 height 30
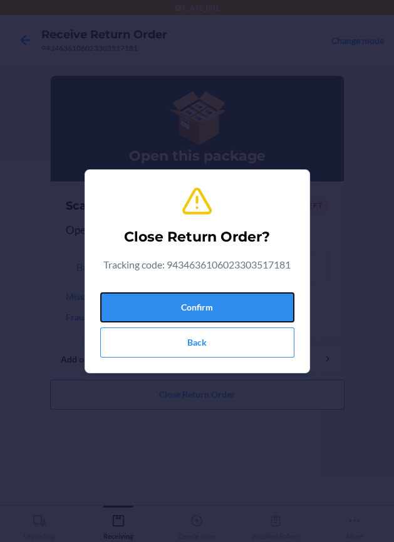
drag, startPoint x: 162, startPoint y: 304, endPoint x: 39, endPoint y: 325, distance: 125.4
click at [157, 304] on button "Confirm" at bounding box center [197, 307] width 194 height 30
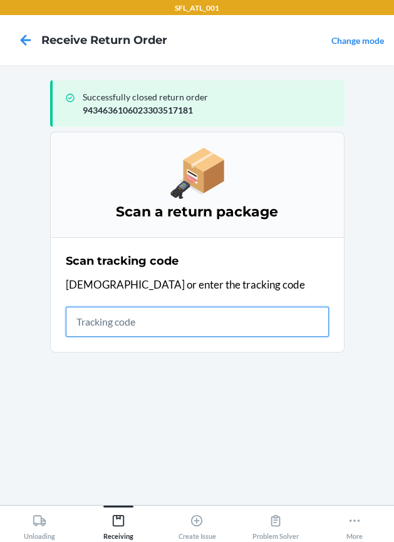
click at [117, 327] on input "text" at bounding box center [197, 322] width 263 height 30
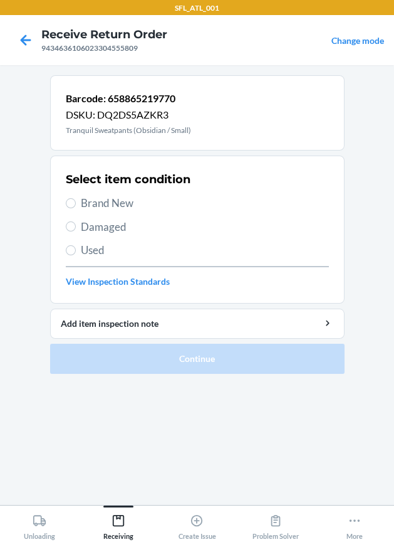
click at [136, 199] on span "Brand New" at bounding box center [205, 203] width 248 height 16
click at [76, 199] on input "Brand New" at bounding box center [71, 203] width 10 height 10
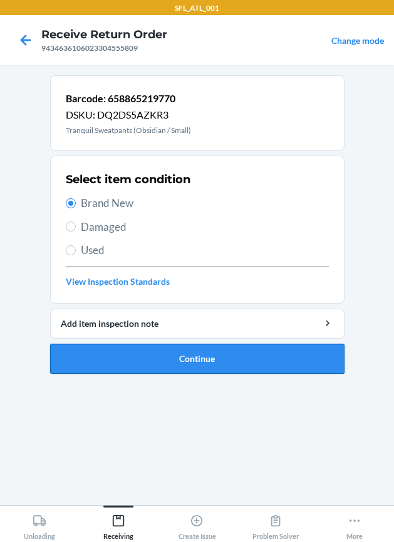
click at [176, 354] on button "Continue" at bounding box center [197, 359] width 295 height 30
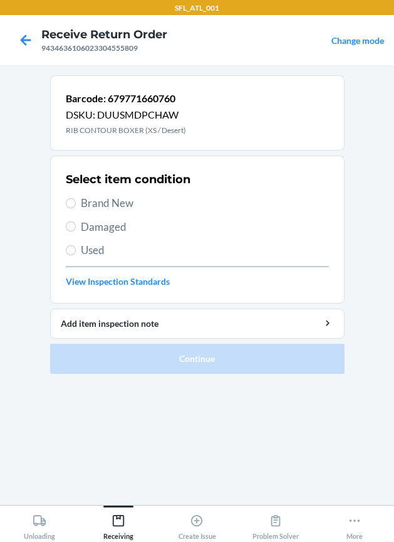
click at [119, 254] on span "Used" at bounding box center [205, 250] width 248 height 16
click at [76, 254] on input "Used" at bounding box center [71, 250] width 10 height 10
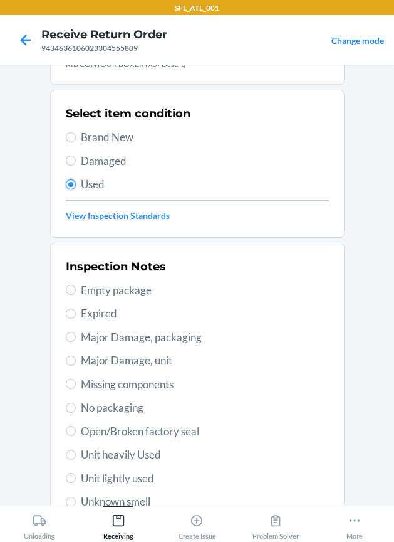
scroll to position [156, 0]
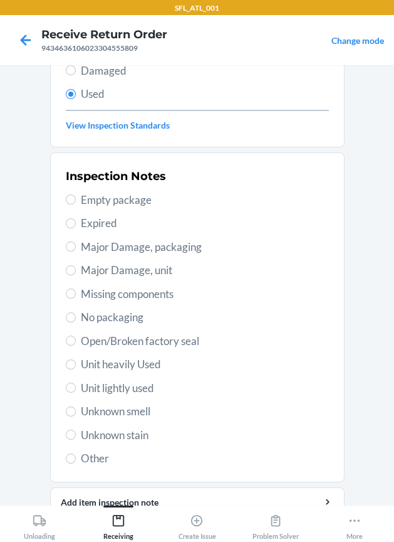
click at [141, 352] on div "Inspection Notes Empty package Expired Major Damage, packaging Major Damage, un…" at bounding box center [197, 317] width 263 height 306
click at [139, 359] on span "Unit heavily Used" at bounding box center [205, 364] width 248 height 16
click at [76, 359] on input "Unit heavily Used" at bounding box center [71, 364] width 10 height 10
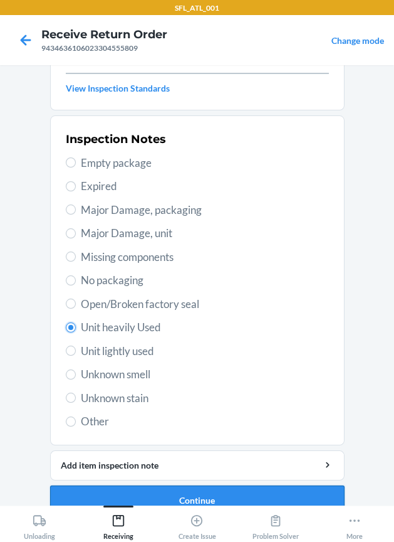
scroll to position [213, 0]
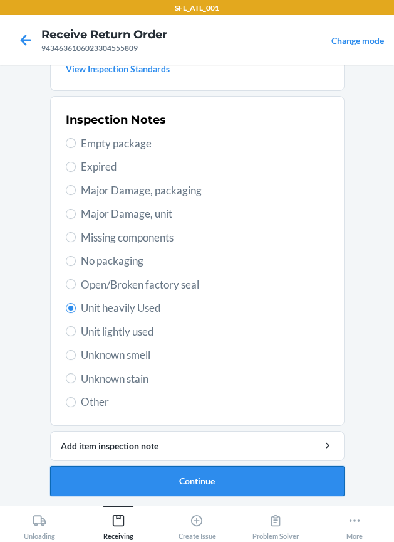
click at [180, 472] on button "Continue" at bounding box center [197, 481] width 295 height 30
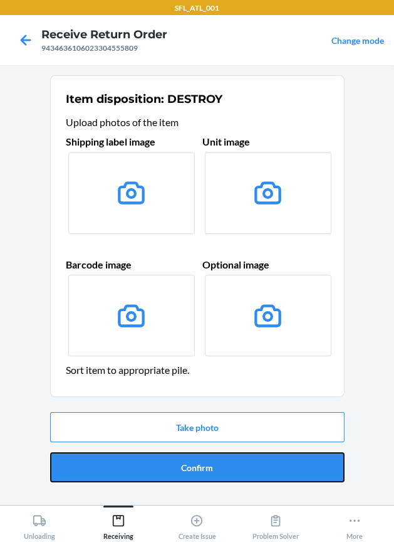
click at [180, 472] on button "Confirm" at bounding box center [197, 467] width 295 height 30
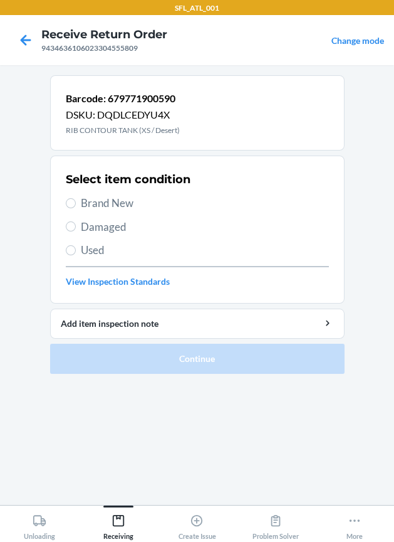
click at [105, 241] on div "Select item condition Brand New Damaged Used View Inspection Standards" at bounding box center [197, 229] width 263 height 124
click at [105, 250] on span "Used" at bounding box center [205, 250] width 248 height 16
click at [76, 250] on input "Used" at bounding box center [71, 250] width 10 height 10
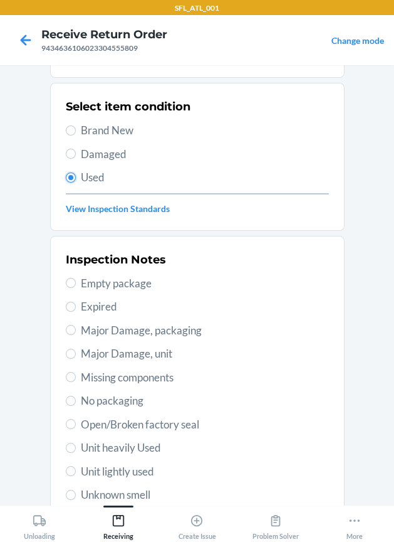
scroll to position [156, 0]
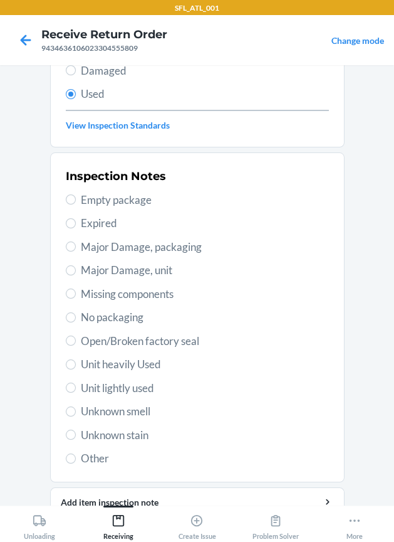
click at [127, 362] on span "Unit heavily Used" at bounding box center [205, 364] width 248 height 16
click at [76, 362] on input "Unit heavily Used" at bounding box center [71, 364] width 10 height 10
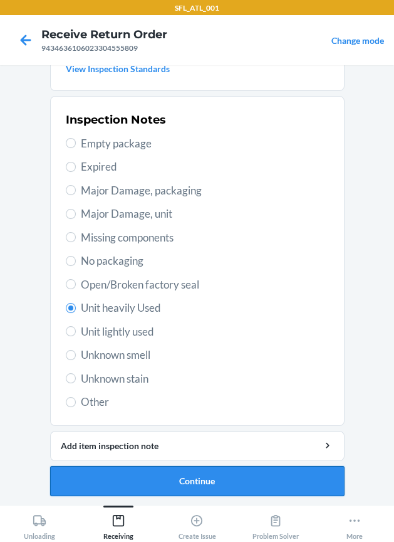
click at [153, 478] on button "Continue" at bounding box center [197, 481] width 295 height 30
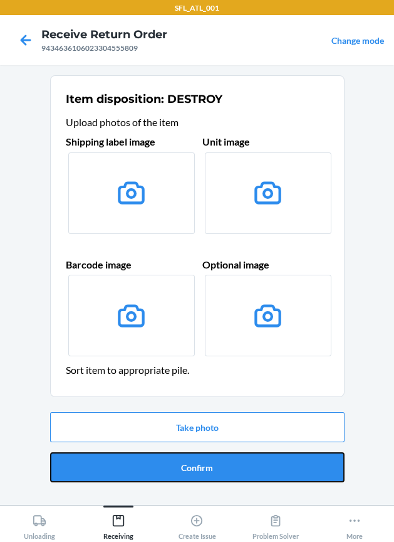
click at [153, 478] on button "Confirm" at bounding box center [197, 467] width 295 height 30
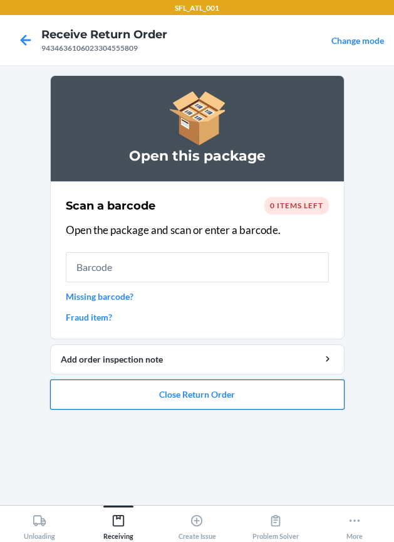
click at [224, 394] on button "Close Return Order" at bounding box center [197, 394] width 295 height 30
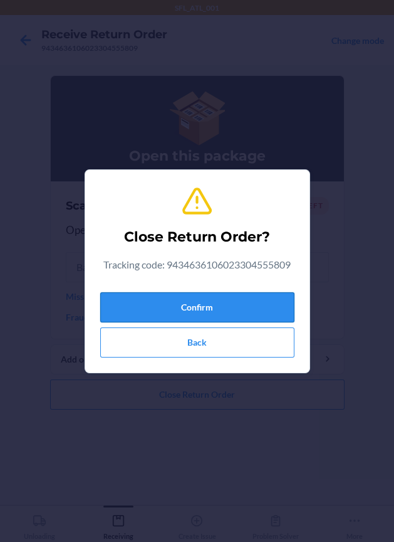
drag, startPoint x: 186, startPoint y: 306, endPoint x: 149, endPoint y: 317, distance: 39.1
click at [186, 305] on button "Confirm" at bounding box center [197, 307] width 194 height 30
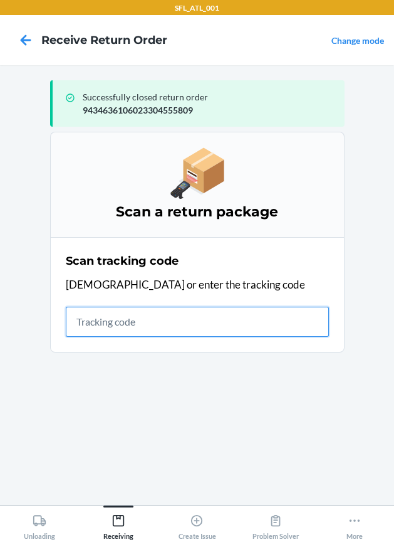
drag, startPoint x: 115, startPoint y: 316, endPoint x: 108, endPoint y: 320, distance: 8.2
click at [114, 317] on input "text" at bounding box center [197, 322] width 263 height 30
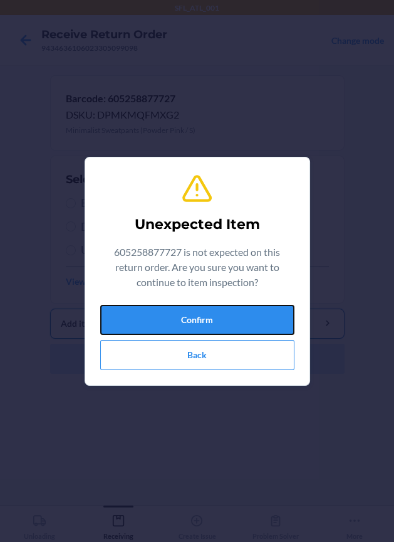
click at [137, 322] on button "Confirm" at bounding box center [197, 320] width 194 height 30
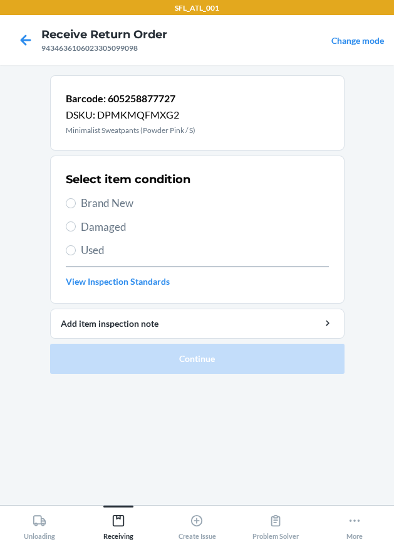
click at [125, 200] on span "Brand New" at bounding box center [205, 203] width 248 height 16
click at [76, 200] on input "Brand New" at bounding box center [71, 203] width 10 height 10
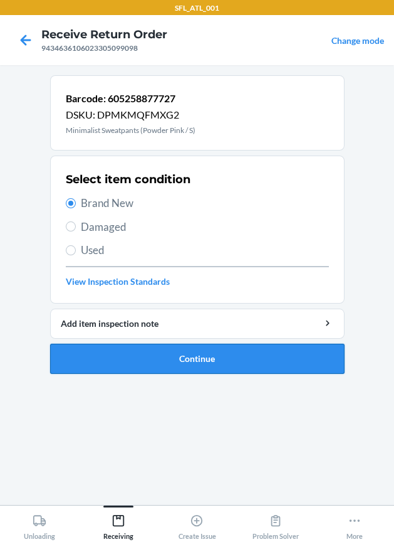
click at [180, 351] on button "Continue" at bounding box center [197, 359] width 295 height 30
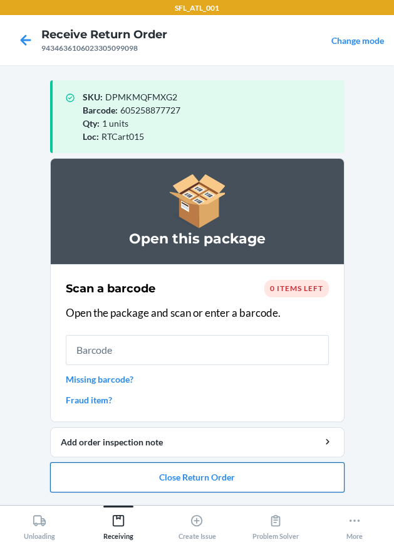
drag, startPoint x: 208, startPoint y: 470, endPoint x: 206, endPoint y: 461, distance: 9.7
click at [207, 465] on button "Close Return Order" at bounding box center [197, 477] width 295 height 30
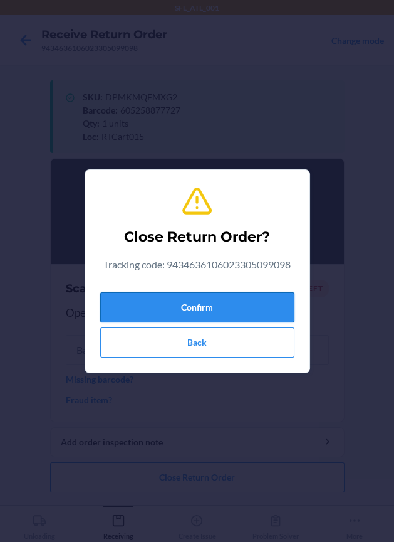
click at [214, 314] on button "Confirm" at bounding box center [197, 307] width 194 height 30
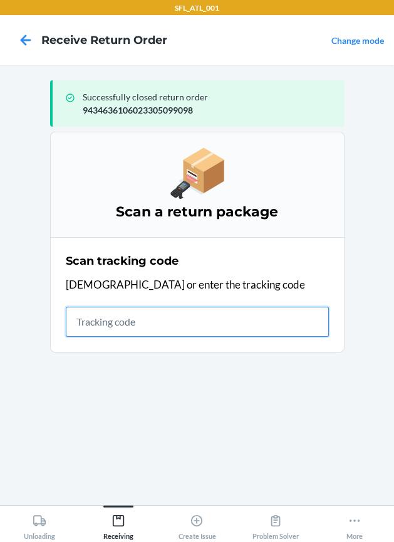
click at [176, 327] on input "text" at bounding box center [197, 322] width 263 height 30
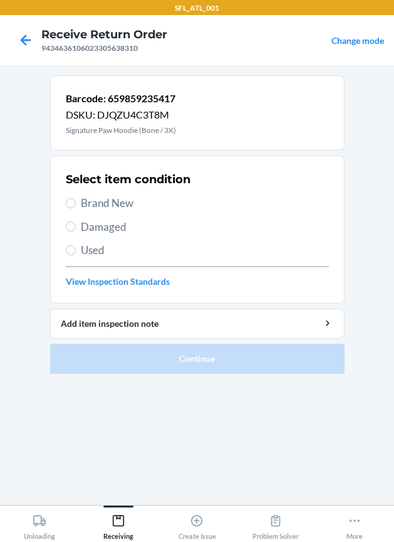
click at [92, 257] on span "Used" at bounding box center [205, 250] width 248 height 16
click at [76, 255] on input "Used" at bounding box center [71, 250] width 10 height 10
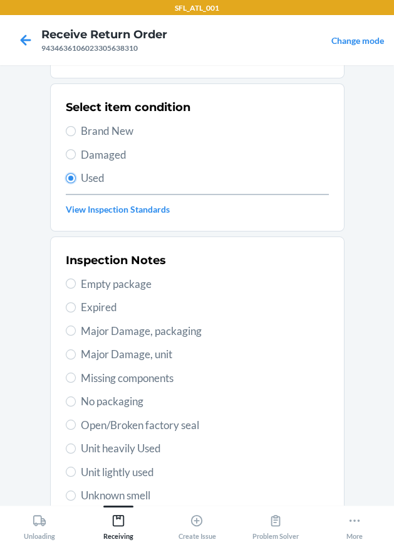
scroll to position [156, 0]
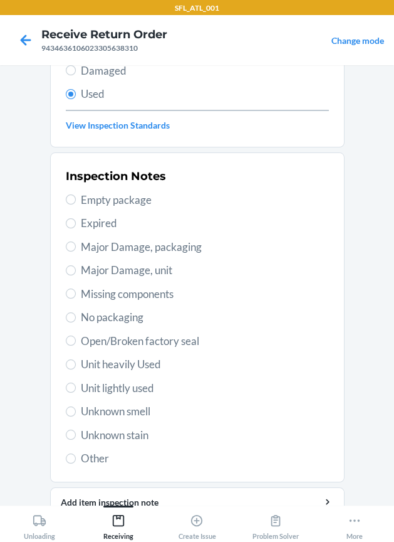
click at [118, 362] on span "Unit heavily Used" at bounding box center [205, 364] width 248 height 16
click at [76, 362] on input "Unit heavily Used" at bounding box center [71, 364] width 10 height 10
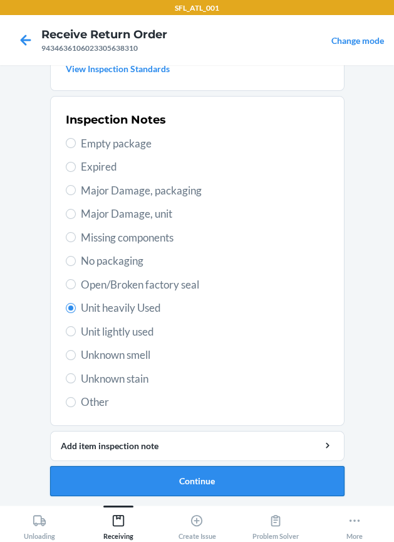
click at [126, 467] on button "Continue" at bounding box center [197, 481] width 295 height 30
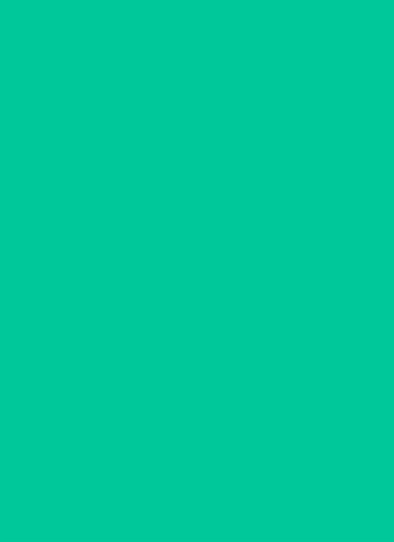
scroll to position [0, 0]
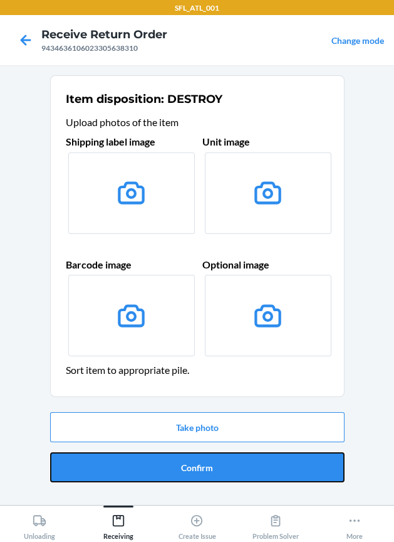
click at [126, 467] on button "Confirm" at bounding box center [197, 467] width 295 height 30
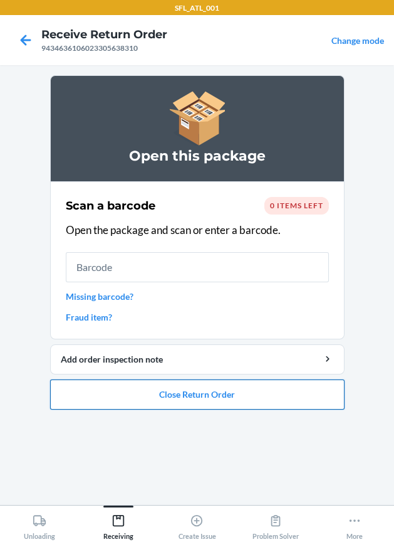
click at [211, 398] on button "Close Return Order" at bounding box center [197, 394] width 295 height 30
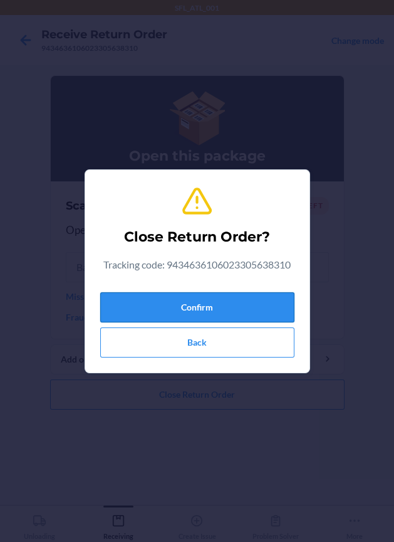
click at [230, 292] on button "Confirm" at bounding box center [197, 307] width 194 height 30
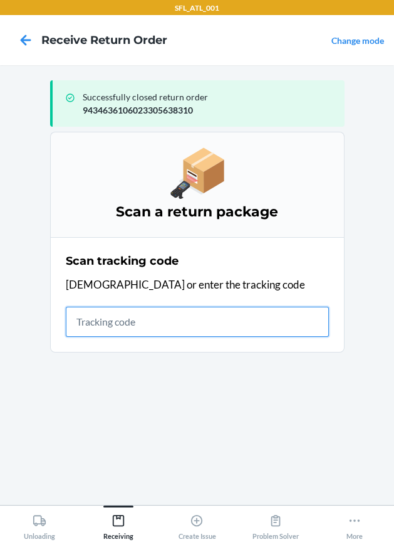
drag, startPoint x: 78, startPoint y: 322, endPoint x: 51, endPoint y: 316, distance: 27.5
click at [74, 319] on input "text" at bounding box center [197, 322] width 263 height 30
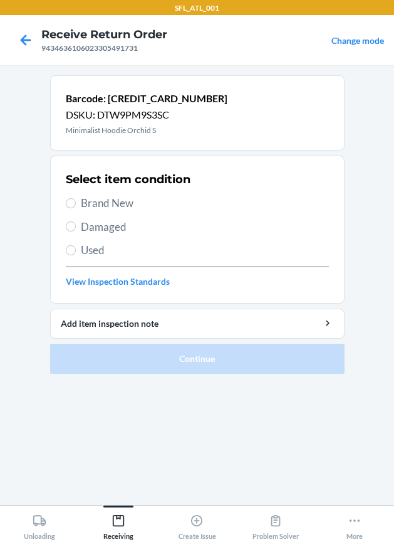
click at [109, 201] on span "Brand New" at bounding box center [205, 203] width 248 height 16
click at [76, 201] on input "Brand New" at bounding box center [71, 203] width 10 height 10
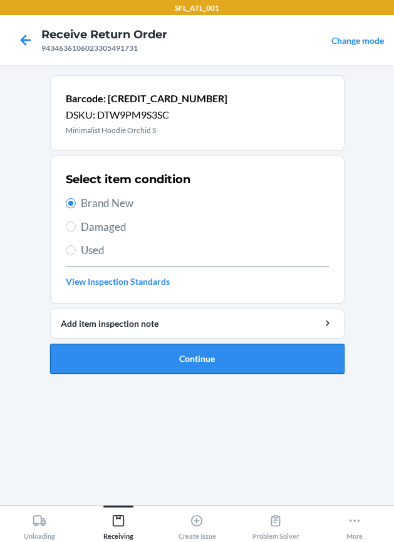
click at [117, 348] on button "Continue" at bounding box center [197, 359] width 295 height 30
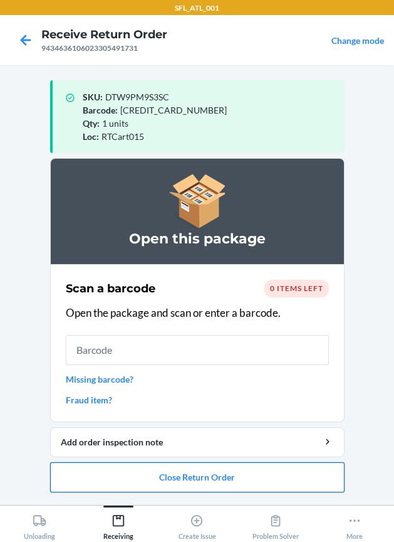
drag, startPoint x: 134, startPoint y: 483, endPoint x: 122, endPoint y: 467, distance: 19.8
click at [125, 469] on button "Close Return Order" at bounding box center [197, 477] width 295 height 30
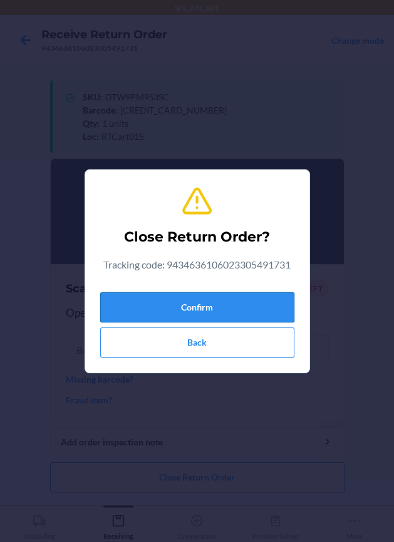
drag, startPoint x: 183, startPoint y: 309, endPoint x: 28, endPoint y: 295, distance: 156.1
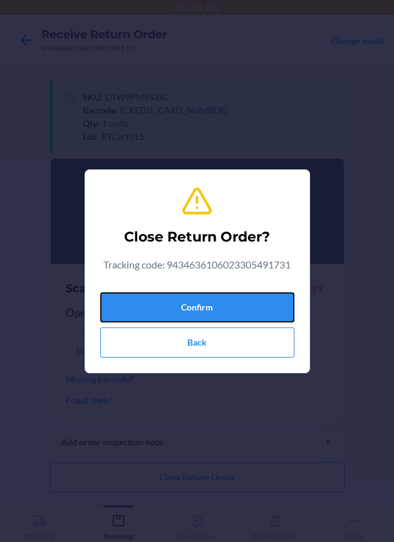
click at [178, 307] on button "Confirm" at bounding box center [197, 307] width 194 height 30
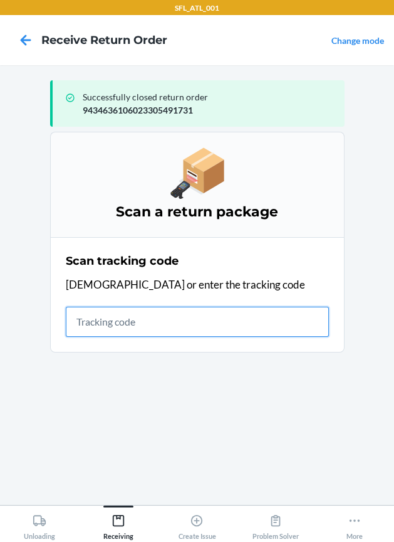
drag, startPoint x: 140, startPoint y: 325, endPoint x: 8, endPoint y: 299, distance: 135.5
click at [131, 322] on input "text" at bounding box center [197, 322] width 263 height 30
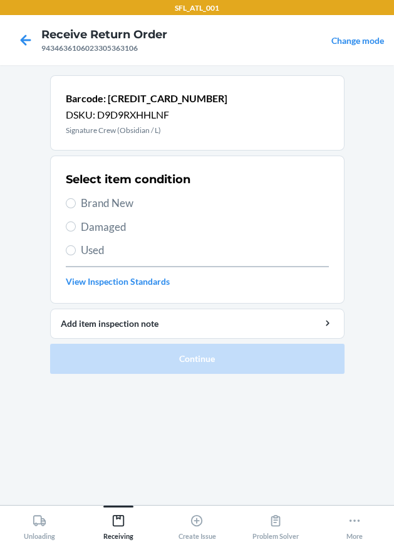
click at [105, 200] on span "Brand New" at bounding box center [205, 203] width 248 height 16
click at [76, 200] on input "Brand New" at bounding box center [71, 203] width 10 height 10
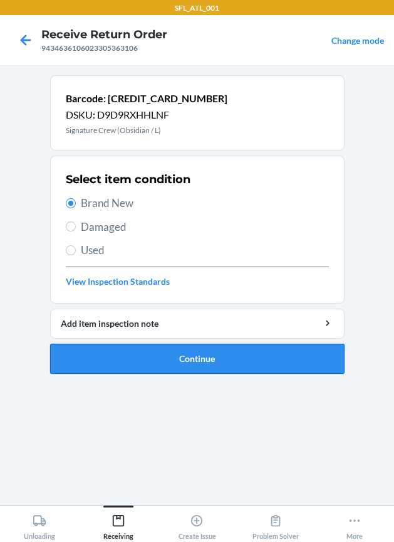
click at [83, 353] on button "Continue" at bounding box center [197, 359] width 295 height 30
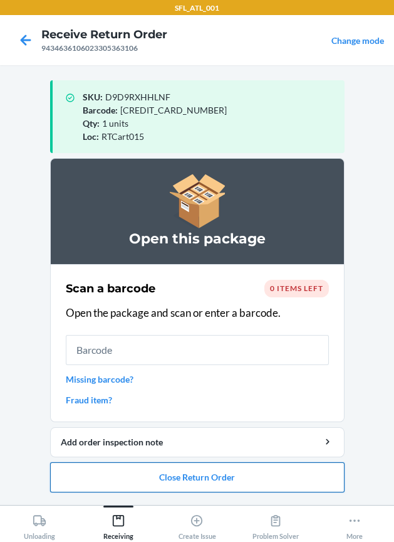
click at [105, 470] on button "Close Return Order" at bounding box center [197, 477] width 295 height 30
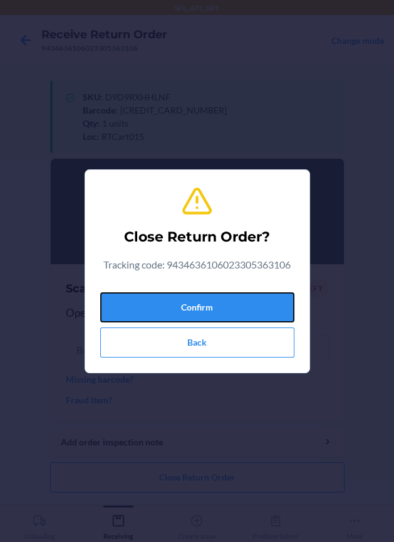
drag, startPoint x: 167, startPoint y: 309, endPoint x: 104, endPoint y: 279, distance: 69.9
click at [150, 297] on button "Confirm" at bounding box center [197, 307] width 194 height 30
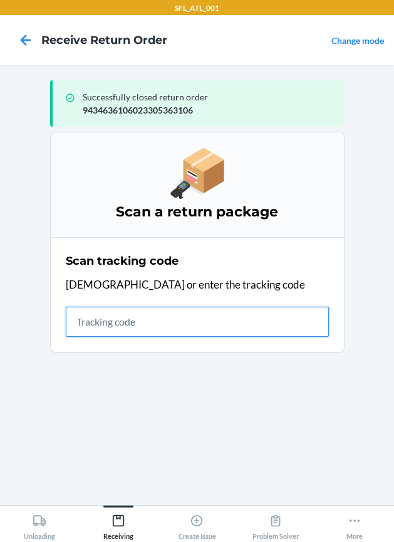
click at [107, 331] on input "text" at bounding box center [197, 322] width 263 height 30
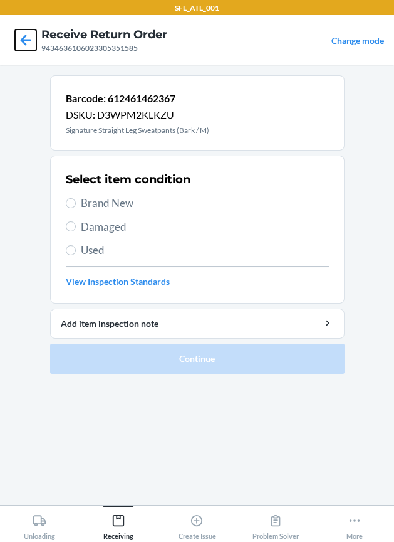
click at [24, 41] on icon at bounding box center [25, 39] width 21 height 21
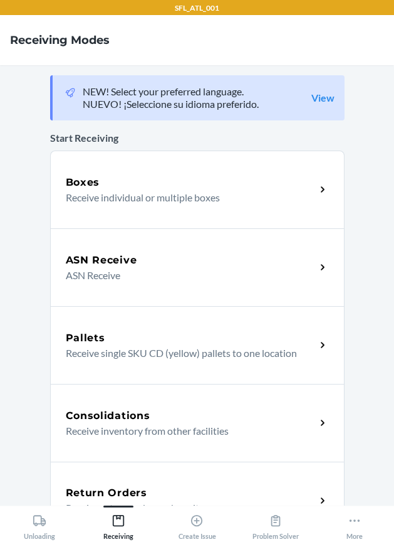
click at [149, 490] on div "Return Orders" at bounding box center [191, 492] width 250 height 15
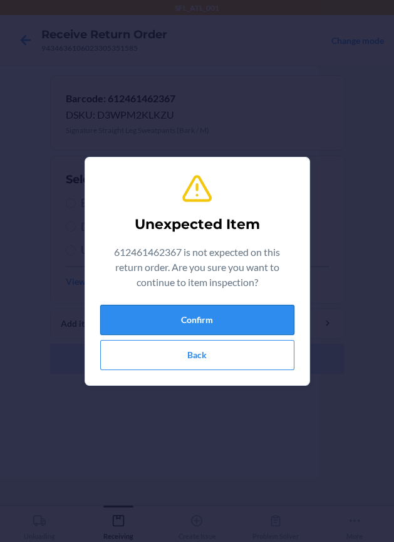
click at [234, 328] on button "Confirm" at bounding box center [197, 320] width 194 height 30
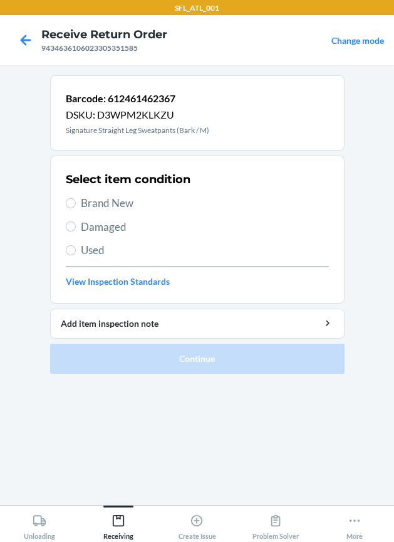
click at [124, 203] on span "Brand New" at bounding box center [205, 203] width 248 height 16
click at [76, 203] on input "Brand New" at bounding box center [71, 203] width 10 height 10
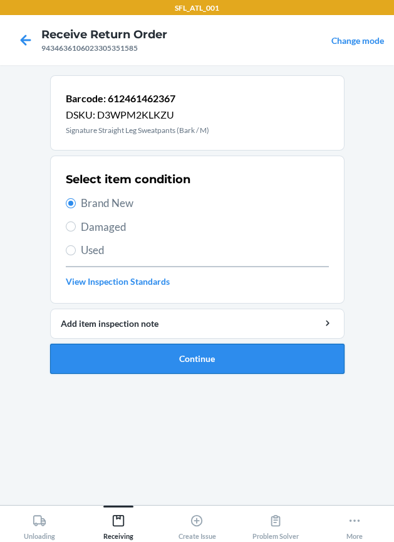
click at [170, 351] on button "Continue" at bounding box center [197, 359] width 295 height 30
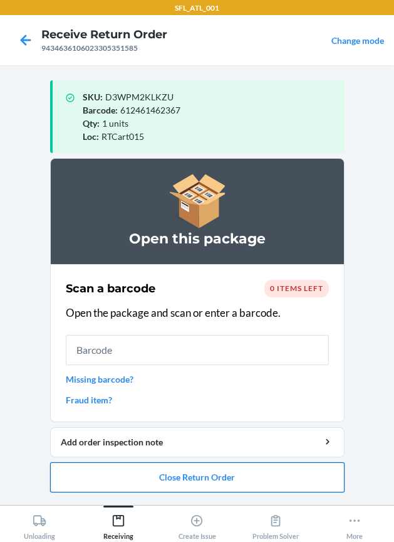
drag, startPoint x: 170, startPoint y: 480, endPoint x: 172, endPoint y: 467, distance: 13.9
click at [172, 471] on button "Close Return Order" at bounding box center [197, 477] width 295 height 30
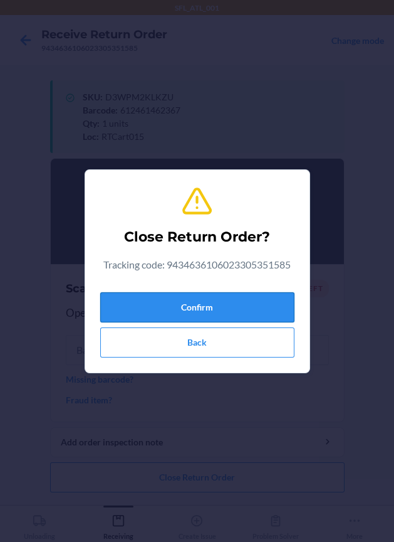
click at [171, 315] on button "Confirm" at bounding box center [197, 307] width 194 height 30
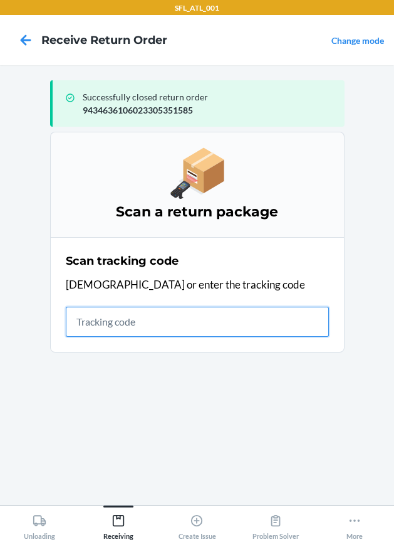
drag, startPoint x: 139, startPoint y: 325, endPoint x: 125, endPoint y: 307, distance: 22.8
click at [130, 314] on input "text" at bounding box center [197, 322] width 263 height 30
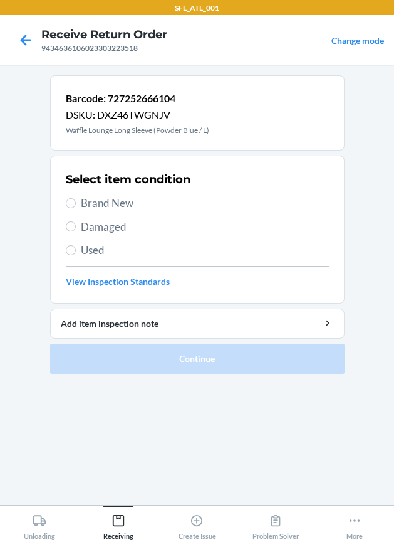
click at [130, 201] on span "Brand New" at bounding box center [205, 203] width 248 height 16
click at [76, 201] on input "Brand New" at bounding box center [71, 203] width 10 height 10
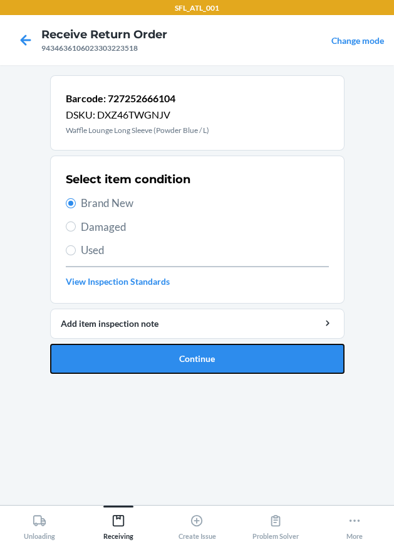
drag, startPoint x: 107, startPoint y: 362, endPoint x: 56, endPoint y: 337, distance: 56.6
click at [101, 358] on button "Continue" at bounding box center [197, 359] width 295 height 30
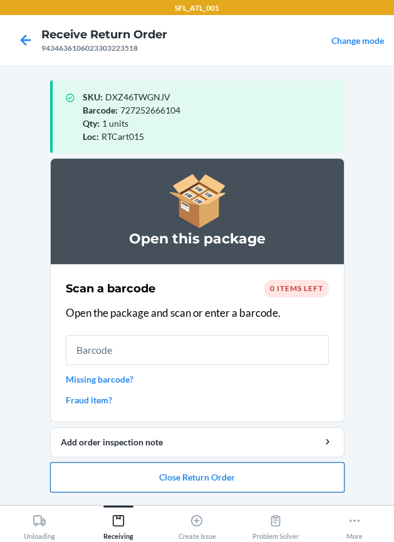
drag, startPoint x: 138, startPoint y: 487, endPoint x: 137, endPoint y: 480, distance: 7.0
click at [137, 482] on button "Close Return Order" at bounding box center [197, 477] width 295 height 30
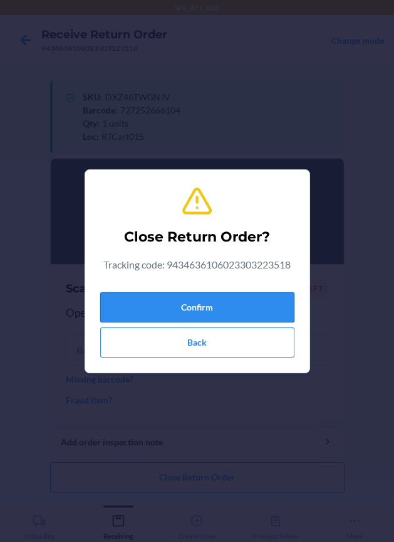
click at [193, 305] on button "Confirm" at bounding box center [197, 307] width 194 height 30
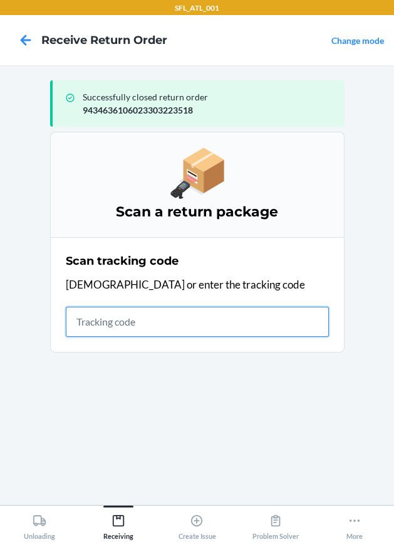
click at [158, 320] on input "text" at bounding box center [197, 322] width 263 height 30
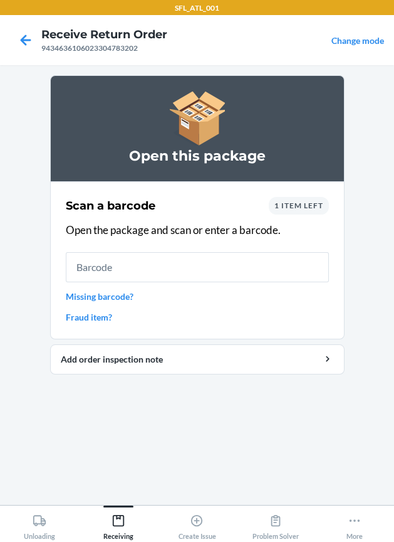
click at [282, 204] on span "1 item left" at bounding box center [299, 205] width 49 height 9
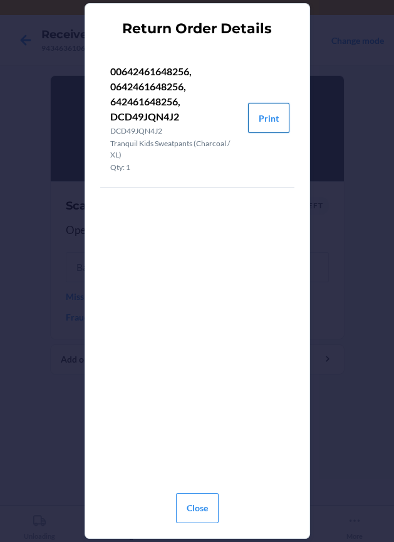
click at [267, 120] on button "Print" at bounding box center [268, 118] width 41 height 30
click at [203, 505] on button "Close" at bounding box center [197, 508] width 43 height 30
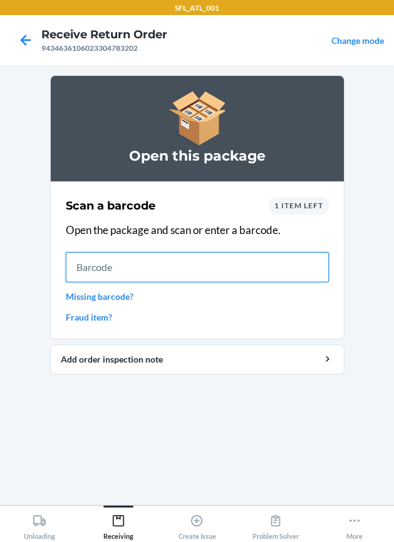
click at [191, 269] on input "text" at bounding box center [197, 267] width 263 height 30
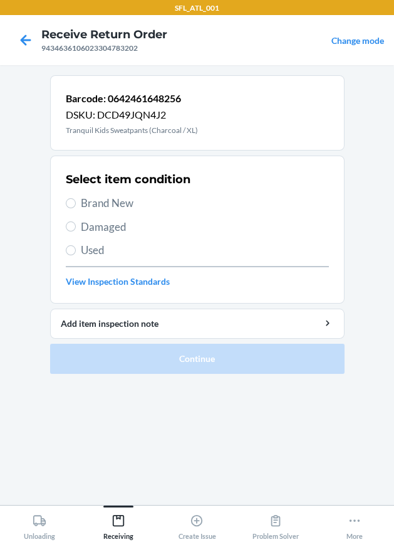
click at [122, 194] on div "Select item condition Brand New Damaged Used View Inspection Standards" at bounding box center [197, 229] width 263 height 124
click at [124, 201] on span "Brand New" at bounding box center [205, 203] width 248 height 16
click at [76, 201] on input "Brand New" at bounding box center [71, 203] width 10 height 10
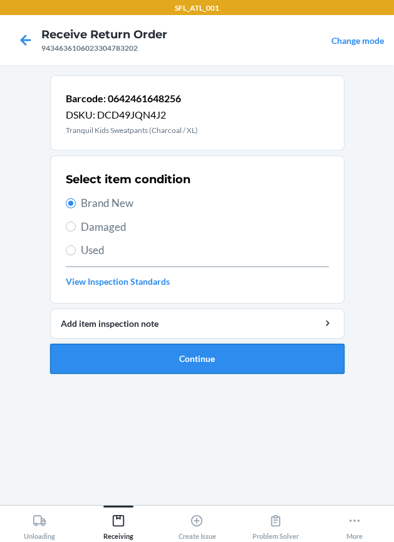
click at [107, 368] on button "Continue" at bounding box center [197, 359] width 295 height 30
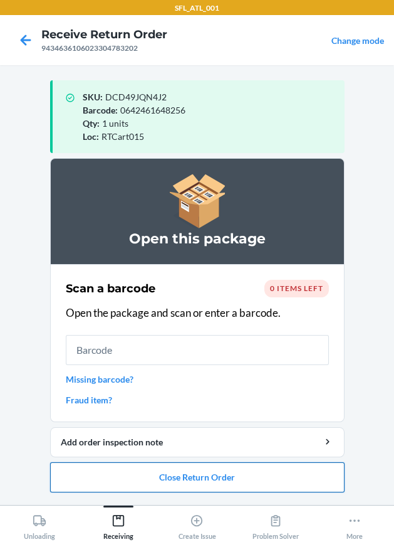
click at [95, 487] on button "Close Return Order" at bounding box center [197, 477] width 295 height 30
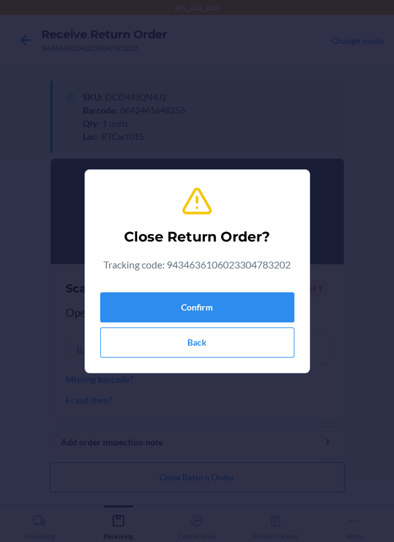
click at [181, 287] on div "Confirm Back" at bounding box center [197, 322] width 194 height 70
click at [145, 314] on button "Confirm" at bounding box center [197, 307] width 194 height 30
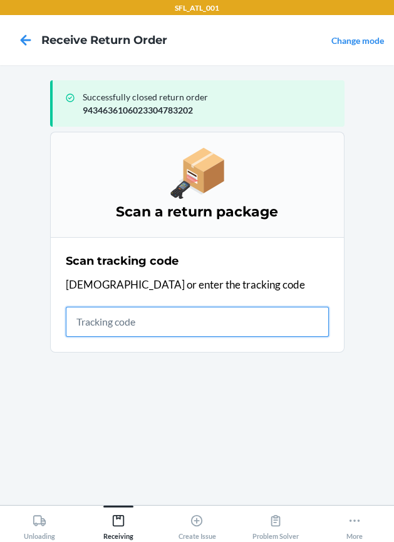
drag, startPoint x: 129, startPoint y: 329, endPoint x: 120, endPoint y: 325, distance: 9.6
click at [129, 327] on input "text" at bounding box center [197, 322] width 263 height 30
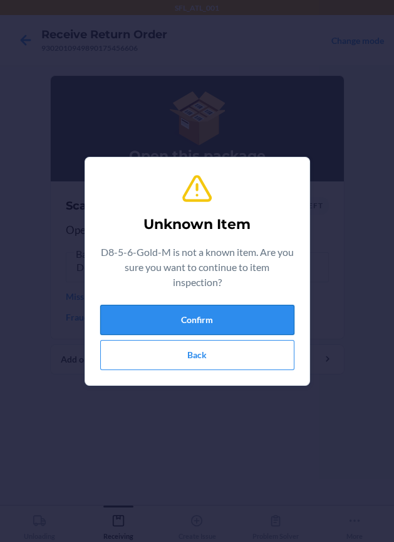
click at [140, 309] on button "Confirm" at bounding box center [197, 320] width 194 height 30
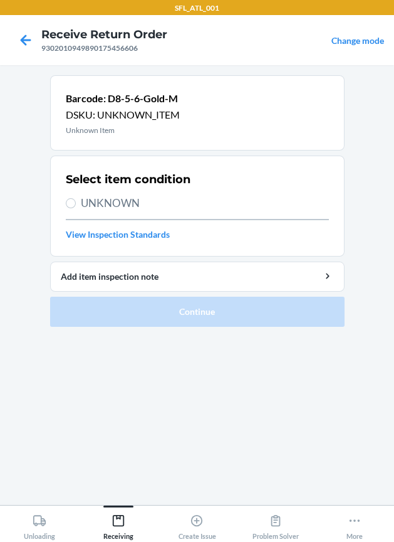
click at [124, 205] on span "UNKNOWN" at bounding box center [205, 203] width 248 height 16
click at [76, 205] on input "UNKNOWN" at bounding box center [71, 203] width 10 height 10
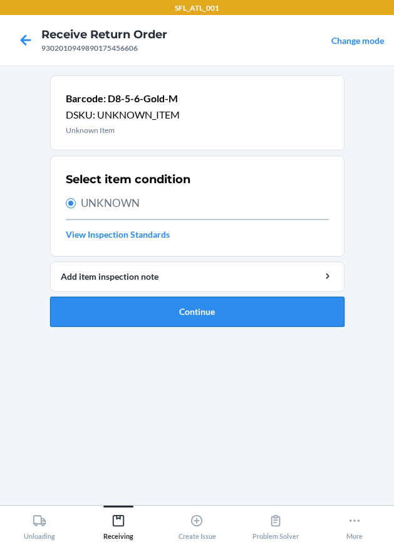
click at [85, 312] on button "Continue" at bounding box center [197, 312] width 295 height 30
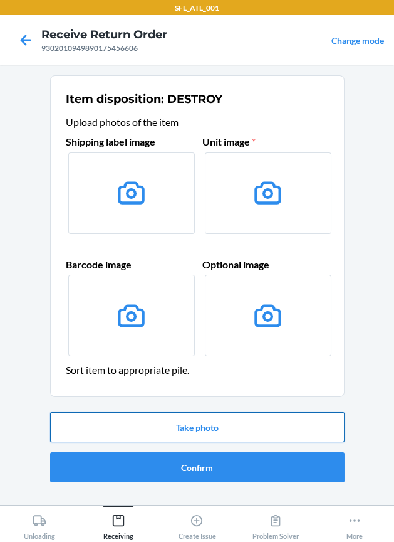
click at [175, 431] on button "Take photo" at bounding box center [197, 427] width 295 height 30
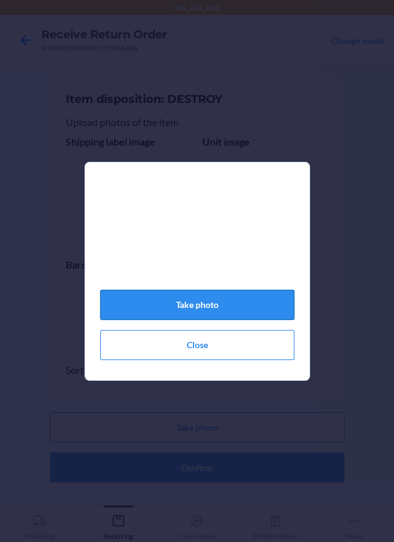
click at [199, 314] on button "Take photo" at bounding box center [197, 305] width 194 height 30
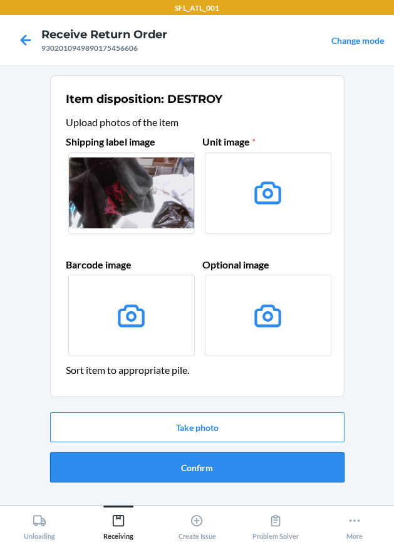
click at [146, 457] on button "Confirm" at bounding box center [197, 467] width 295 height 30
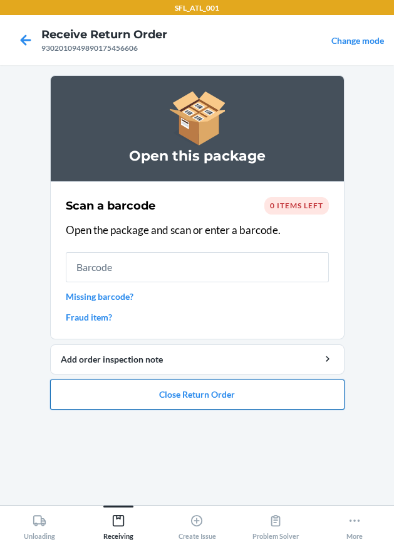
click at [184, 387] on button "Close Return Order" at bounding box center [197, 394] width 295 height 30
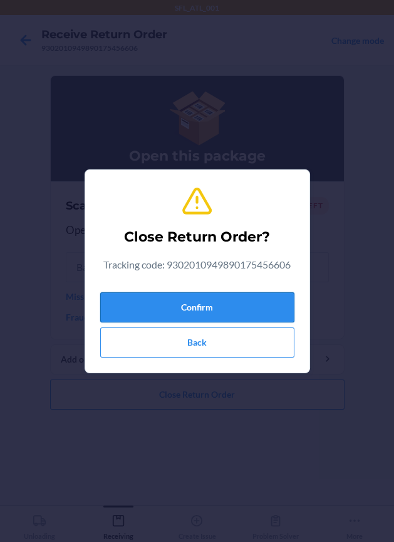
click at [132, 297] on button "Confirm" at bounding box center [197, 307] width 194 height 30
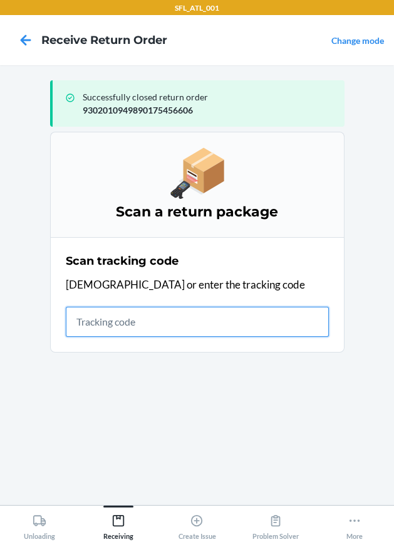
click at [159, 320] on input "text" at bounding box center [197, 322] width 263 height 30
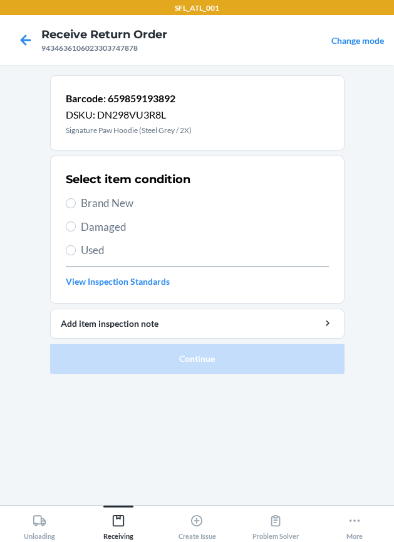
click at [76, 243] on label "Used" at bounding box center [197, 250] width 263 height 16
click at [76, 245] on input "Used" at bounding box center [71, 250] width 10 height 10
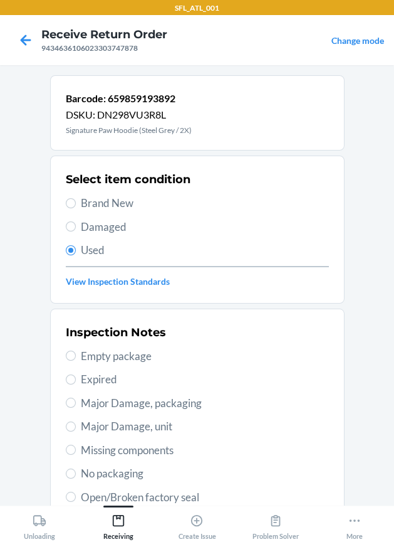
click at [125, 425] on span "Major Damage, unit" at bounding box center [205, 426] width 248 height 16
click at [76, 425] on input "Major Damage, unit" at bounding box center [71, 426] width 10 height 10
click at [332, 454] on section "Inspection Notes Empty package Expired Major Damage, packaging Major Damage, un…" at bounding box center [197, 474] width 295 height 330
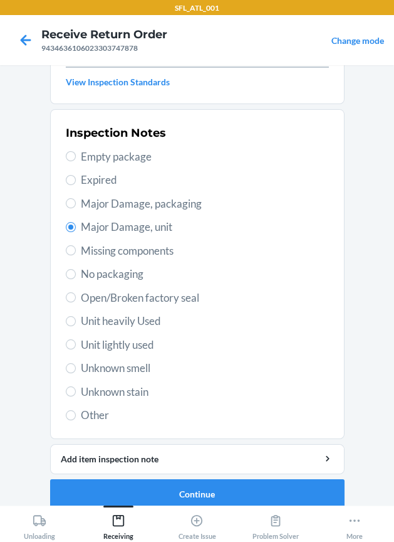
scroll to position [213, 0]
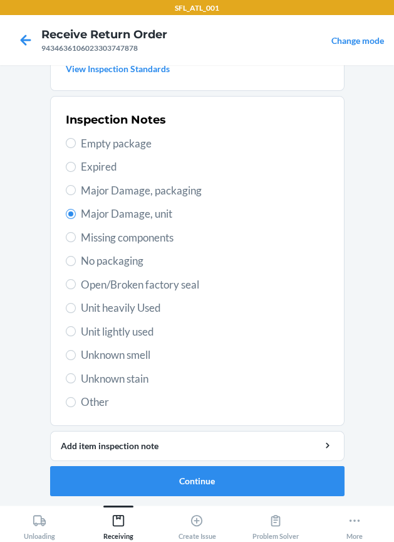
click at [81, 300] on span "Unit heavily Used" at bounding box center [205, 308] width 248 height 16
click at [76, 303] on input "Unit heavily Used" at bounding box center [71, 308] width 10 height 10
click at [108, 472] on button "Continue" at bounding box center [197, 481] width 295 height 30
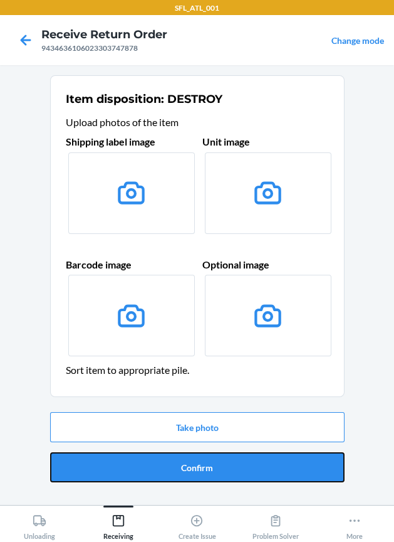
click at [108, 472] on button "Confirm" at bounding box center [197, 467] width 295 height 30
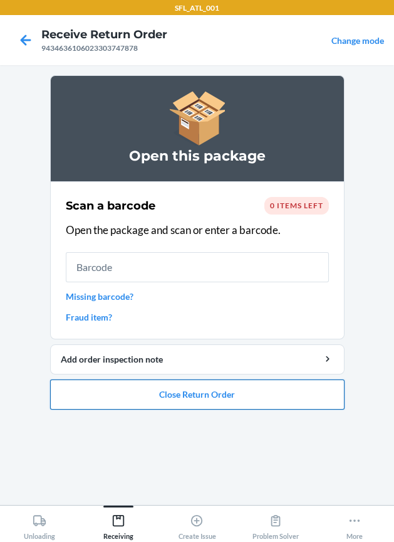
click at [214, 392] on button "Close Return Order" at bounding box center [197, 394] width 295 height 30
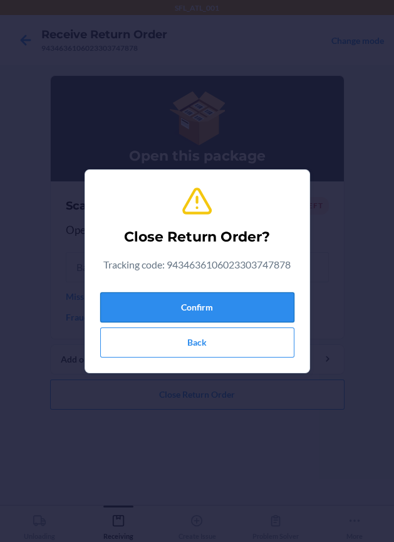
click at [199, 315] on button "Confirm" at bounding box center [197, 307] width 194 height 30
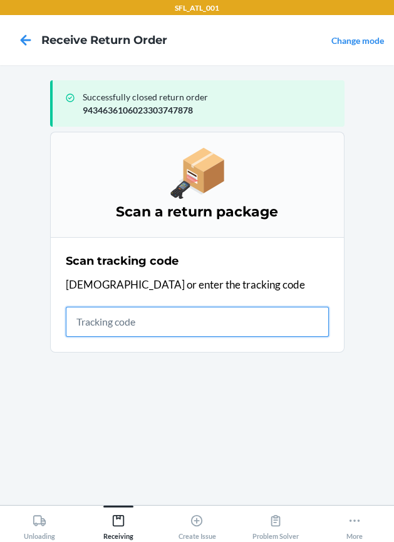
drag, startPoint x: 144, startPoint y: 322, endPoint x: 135, endPoint y: 319, distance: 9.3
click at [144, 321] on input "text" at bounding box center [197, 322] width 263 height 30
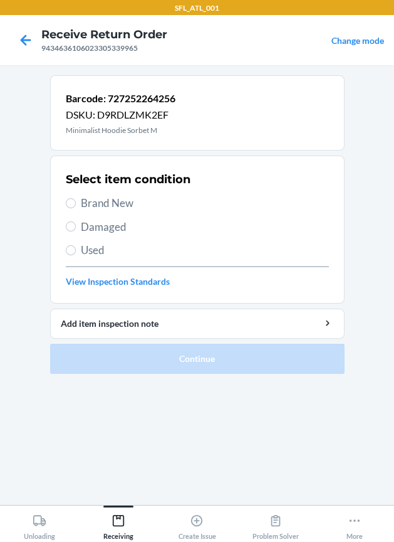
click at [127, 199] on span "Brand New" at bounding box center [205, 203] width 248 height 16
click at [76, 199] on input "Brand New" at bounding box center [71, 203] width 10 height 10
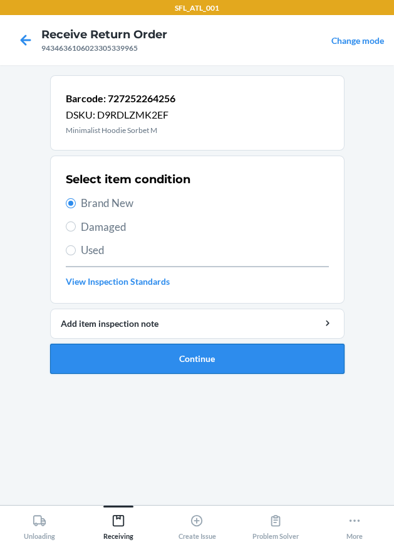
click at [159, 357] on button "Continue" at bounding box center [197, 359] width 295 height 30
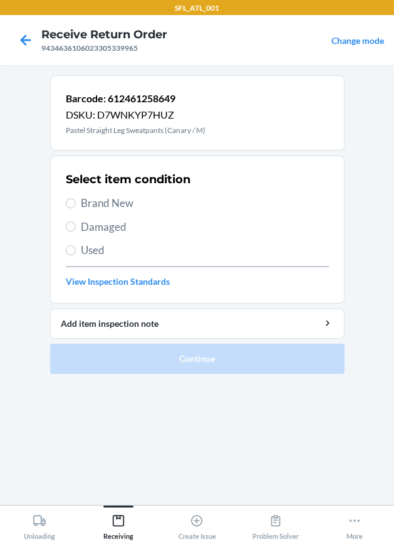
click at [122, 201] on span "Brand New" at bounding box center [205, 203] width 248 height 16
click at [76, 201] on input "Brand New" at bounding box center [71, 203] width 10 height 10
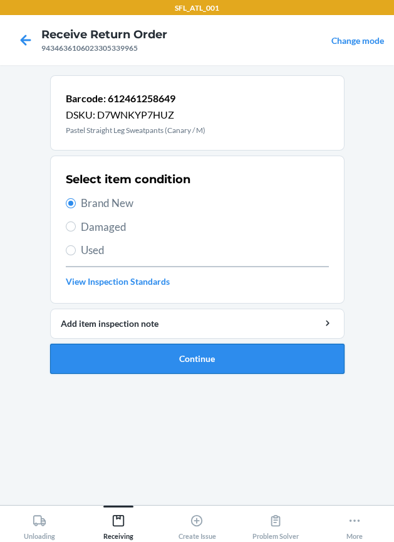
click at [133, 354] on button "Continue" at bounding box center [197, 359] width 295 height 30
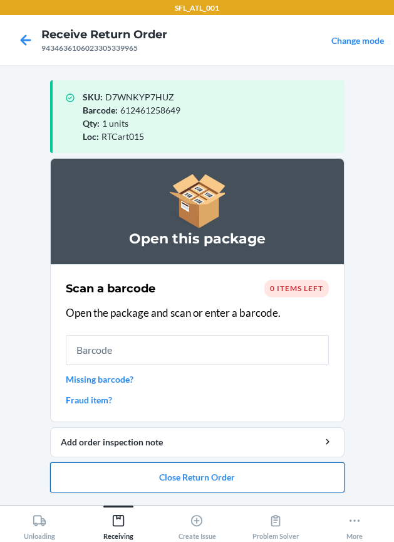
click at [209, 478] on button "Close Return Order" at bounding box center [197, 477] width 295 height 30
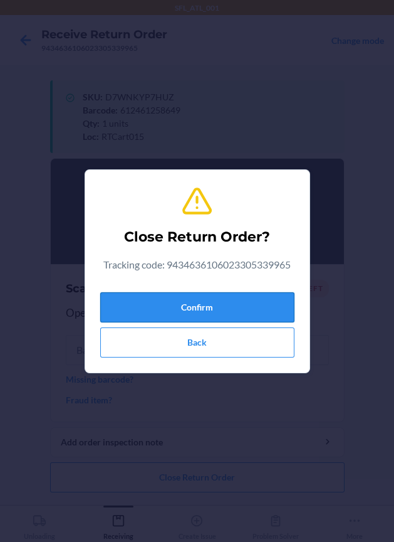
click at [209, 309] on button "Confirm" at bounding box center [197, 307] width 194 height 30
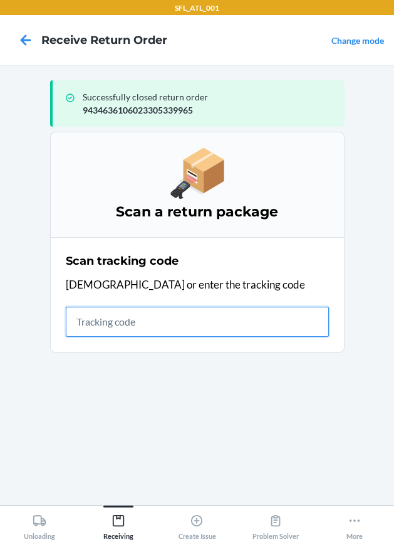
click at [166, 332] on input "text" at bounding box center [197, 322] width 263 height 30
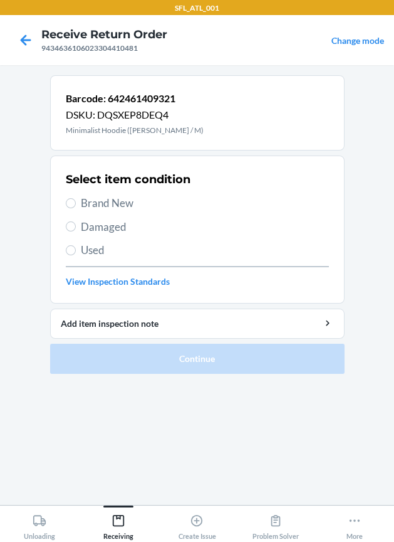
drag, startPoint x: 85, startPoint y: 197, endPoint x: 82, endPoint y: 211, distance: 14.3
click at [83, 199] on span "Brand New" at bounding box center [205, 203] width 248 height 16
click at [71, 205] on input "Brand New" at bounding box center [71, 203] width 10 height 10
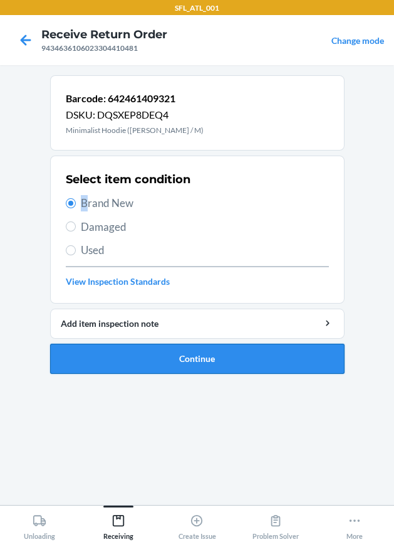
click at [105, 362] on button "Continue" at bounding box center [197, 359] width 295 height 30
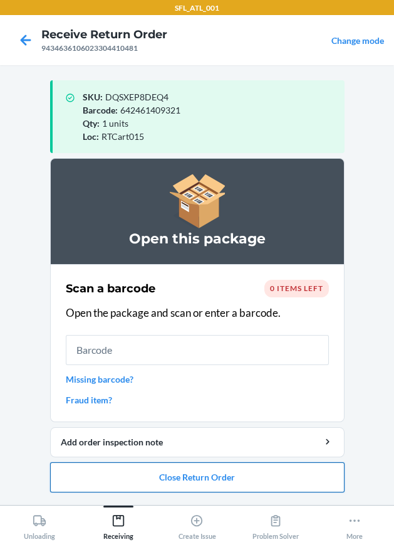
click at [263, 462] on button "Close Return Order" at bounding box center [197, 477] width 295 height 30
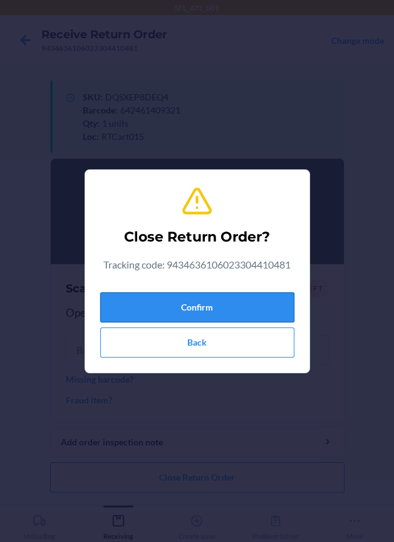
click at [179, 293] on button "Confirm" at bounding box center [197, 307] width 194 height 30
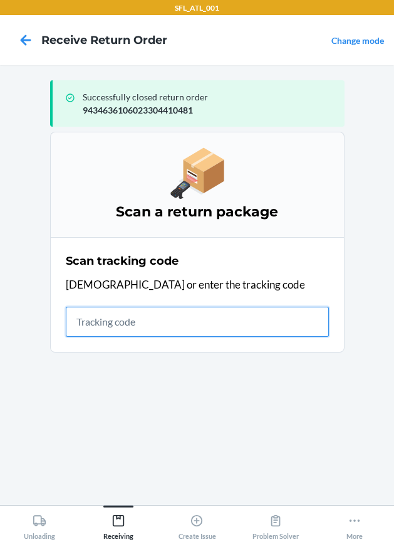
drag, startPoint x: 131, startPoint y: 329, endPoint x: 126, endPoint y: 322, distance: 8.5
click at [127, 322] on input "text" at bounding box center [197, 322] width 263 height 30
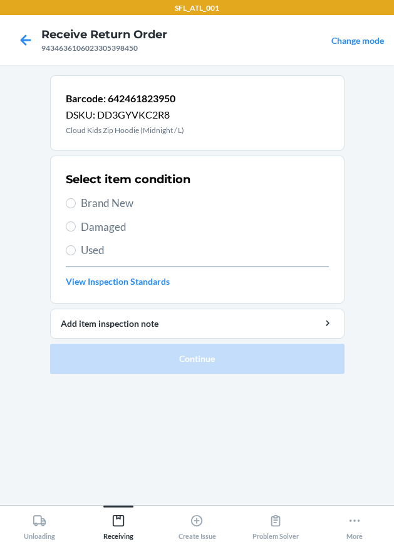
click at [110, 199] on span "Brand New" at bounding box center [205, 203] width 248 height 16
click at [76, 199] on input "Brand New" at bounding box center [71, 203] width 10 height 10
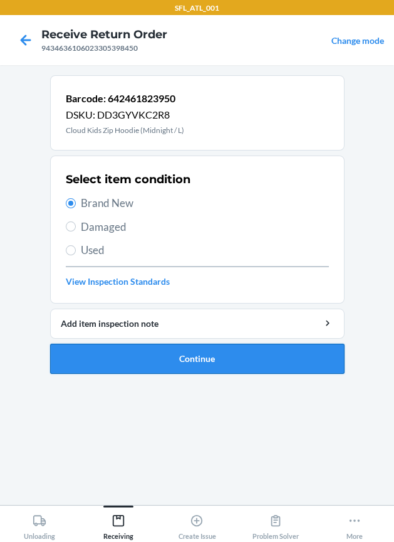
click at [163, 362] on button "Continue" at bounding box center [197, 359] width 295 height 30
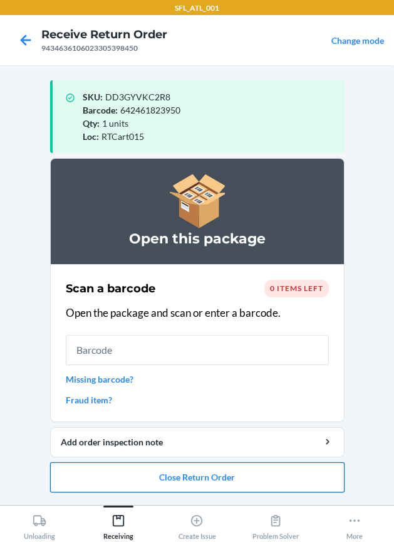
click at [187, 468] on button "Close Return Order" at bounding box center [197, 477] width 295 height 30
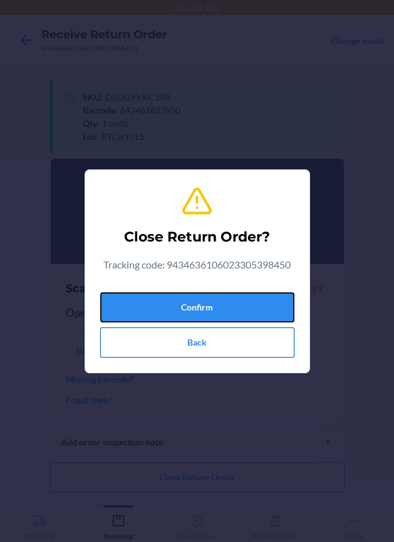
drag, startPoint x: 219, startPoint y: 309, endPoint x: 181, endPoint y: 329, distance: 43.2
click at [203, 318] on button "Confirm" at bounding box center [197, 307] width 194 height 30
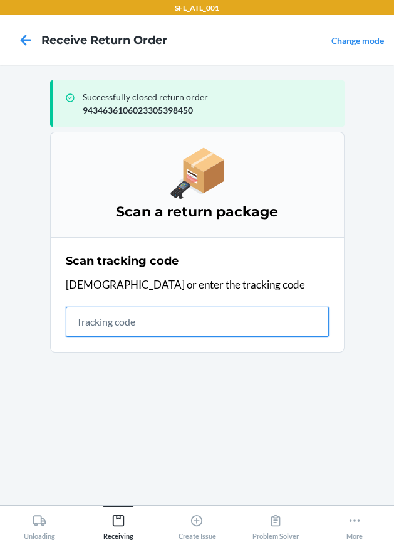
click at [82, 325] on input "text" at bounding box center [197, 322] width 263 height 30
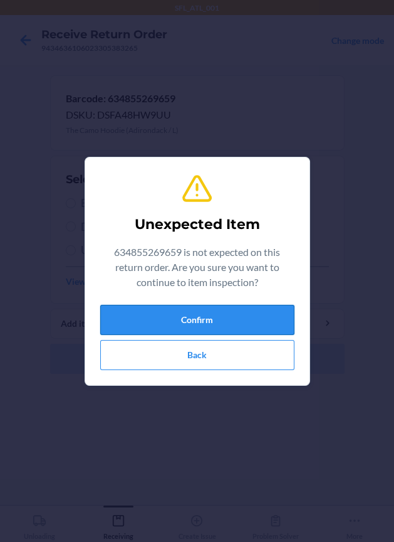
click at [199, 312] on button "Confirm" at bounding box center [197, 320] width 194 height 30
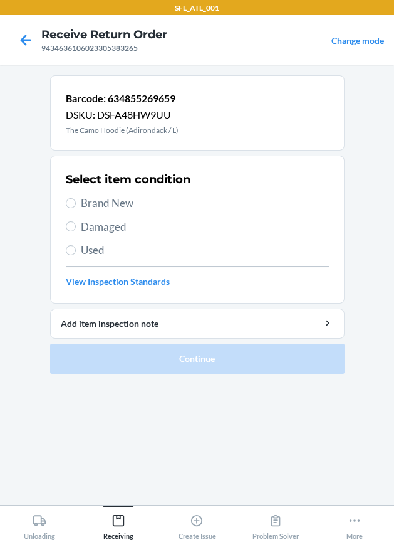
click at [114, 200] on span "Brand New" at bounding box center [205, 203] width 248 height 16
click at [76, 200] on input "Brand New" at bounding box center [71, 203] width 10 height 10
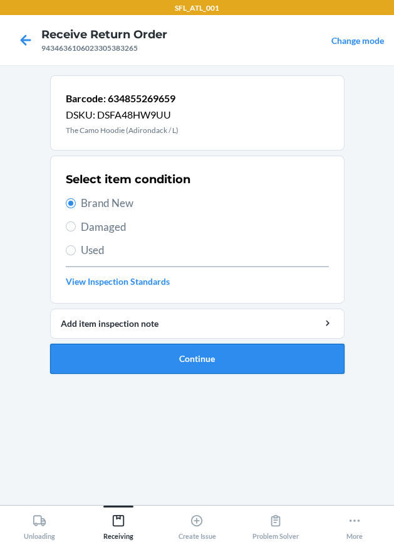
click at [159, 355] on button "Continue" at bounding box center [197, 359] width 295 height 30
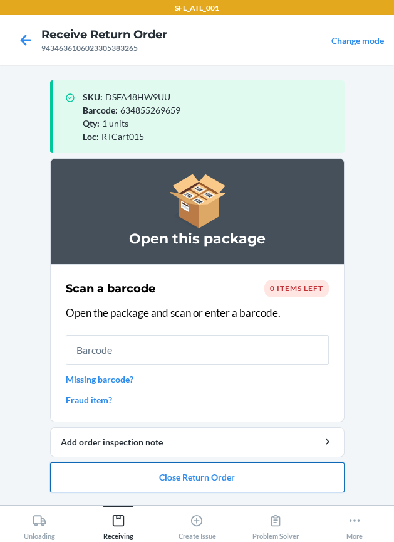
click at [196, 475] on button "Close Return Order" at bounding box center [197, 477] width 295 height 30
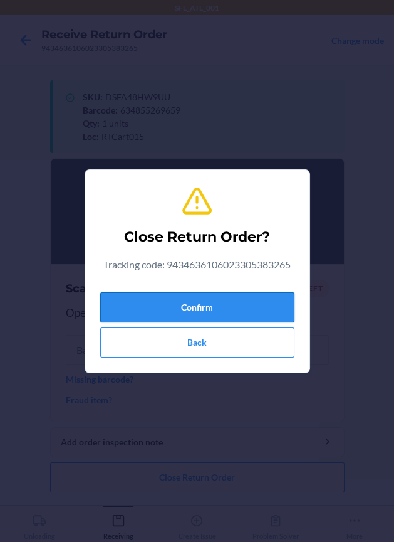
click at [203, 309] on button "Confirm" at bounding box center [197, 307] width 194 height 30
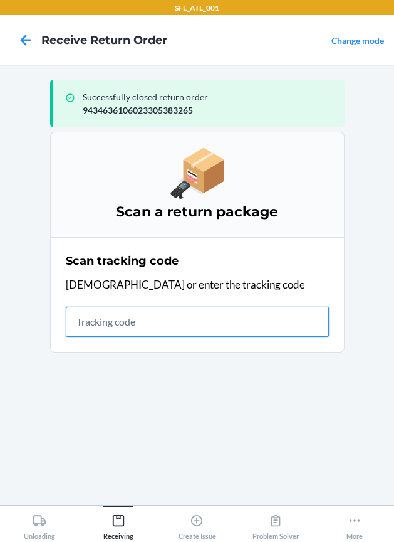
click at [169, 329] on input "text" at bounding box center [197, 322] width 263 height 30
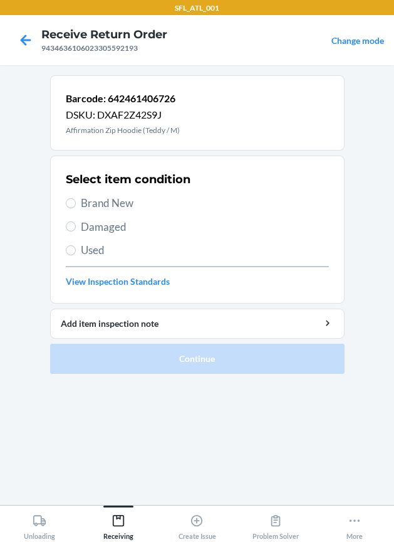
click at [129, 204] on span "Brand New" at bounding box center [205, 203] width 248 height 16
click at [76, 204] on input "Brand New" at bounding box center [71, 203] width 10 height 10
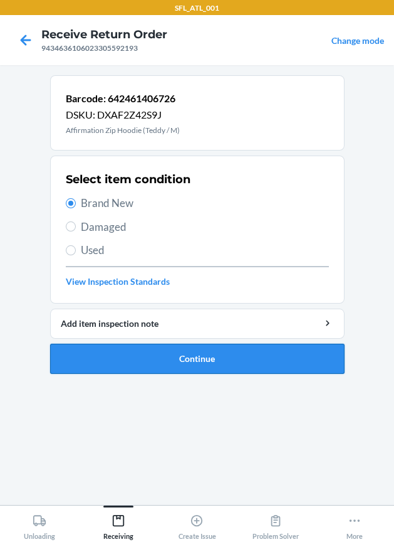
click at [145, 364] on button "Continue" at bounding box center [197, 359] width 295 height 30
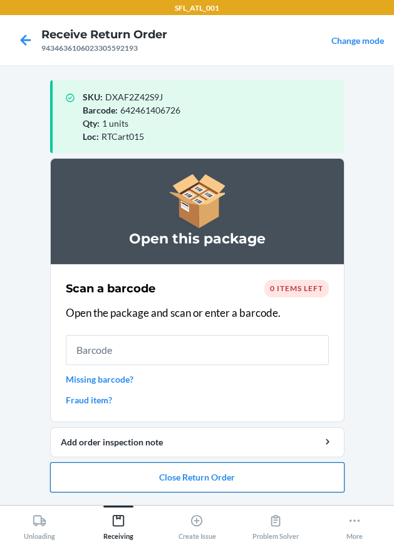
drag, startPoint x: 187, startPoint y: 470, endPoint x: 177, endPoint y: 467, distance: 10.3
click at [177, 467] on button "Close Return Order" at bounding box center [197, 477] width 295 height 30
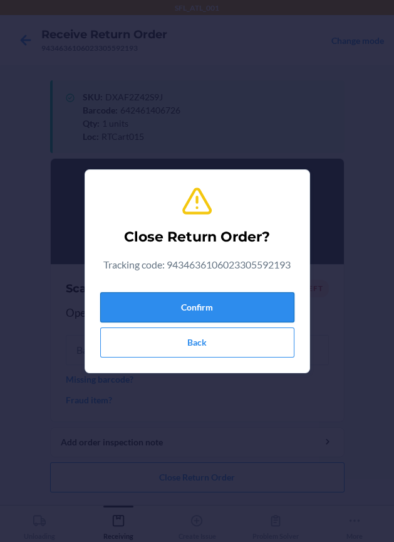
click at [164, 307] on button "Confirm" at bounding box center [197, 307] width 194 height 30
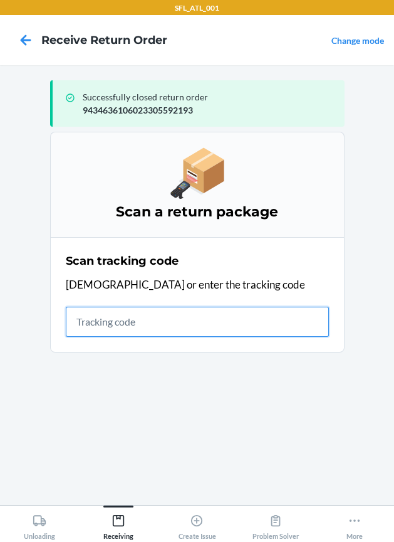
click at [199, 317] on input "text" at bounding box center [197, 322] width 263 height 30
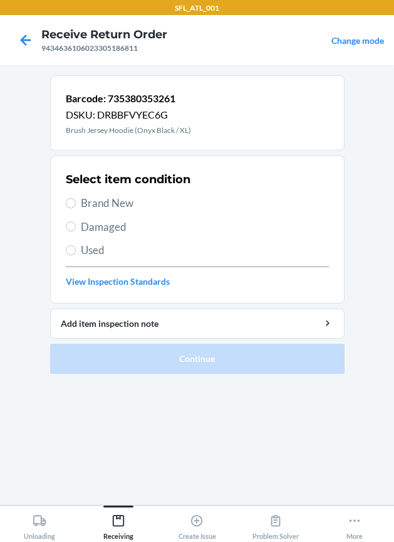
click at [90, 211] on div "Select item condition Brand New Damaged Used View Inspection Standards" at bounding box center [197, 229] width 263 height 124
click at [107, 202] on span "Brand New" at bounding box center [205, 203] width 248 height 16
click at [76, 202] on input "Brand New" at bounding box center [71, 203] width 10 height 10
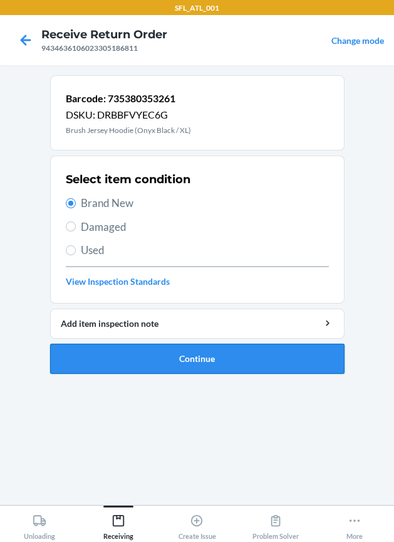
click at [211, 359] on button "Continue" at bounding box center [197, 359] width 295 height 30
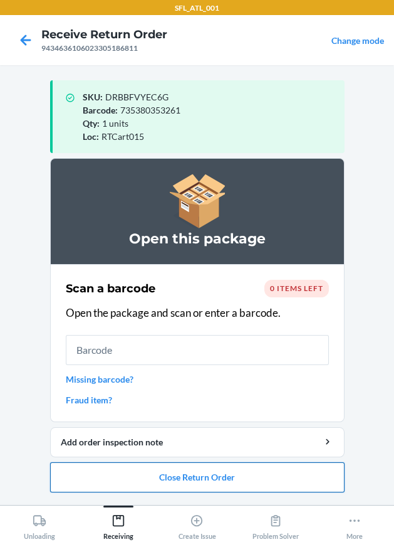
click at [222, 471] on button "Close Return Order" at bounding box center [197, 477] width 295 height 30
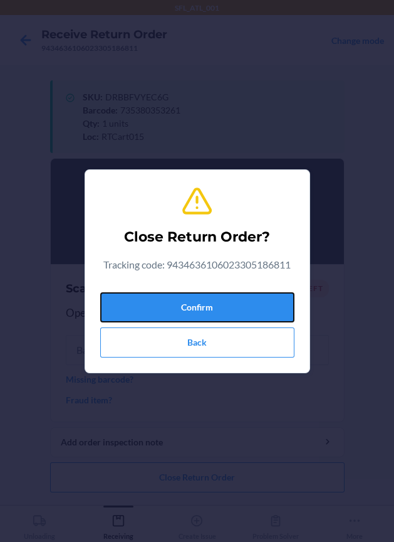
drag, startPoint x: 235, startPoint y: 304, endPoint x: 64, endPoint y: 250, distance: 178.9
click at [224, 296] on button "Confirm" at bounding box center [197, 307] width 194 height 30
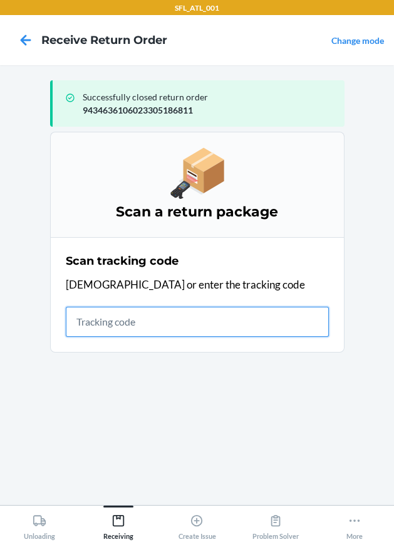
drag, startPoint x: 166, startPoint y: 318, endPoint x: 153, endPoint y: 314, distance: 13.9
click at [161, 315] on input "text" at bounding box center [197, 322] width 263 height 30
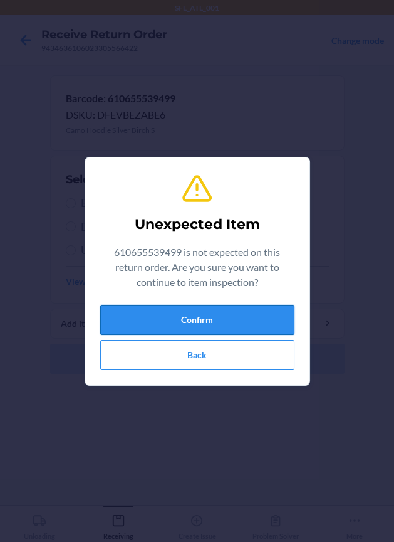
click at [213, 324] on button "Confirm" at bounding box center [197, 320] width 194 height 30
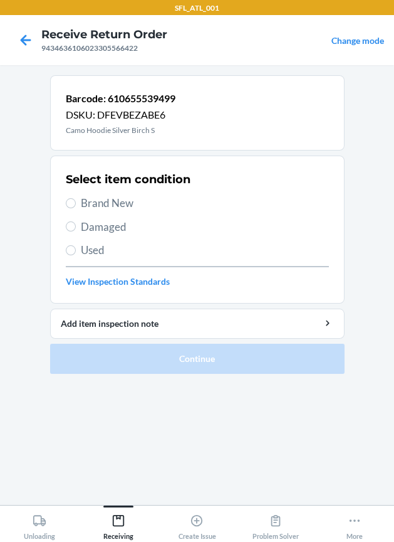
click at [115, 206] on span "Brand New" at bounding box center [205, 203] width 248 height 16
click at [76, 206] on input "Brand New" at bounding box center [71, 203] width 10 height 10
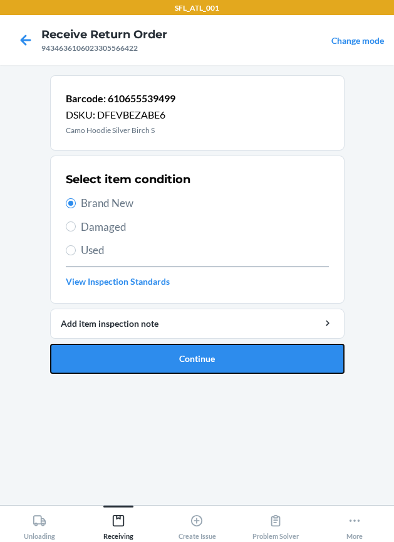
click at [108, 352] on button "Continue" at bounding box center [197, 359] width 295 height 30
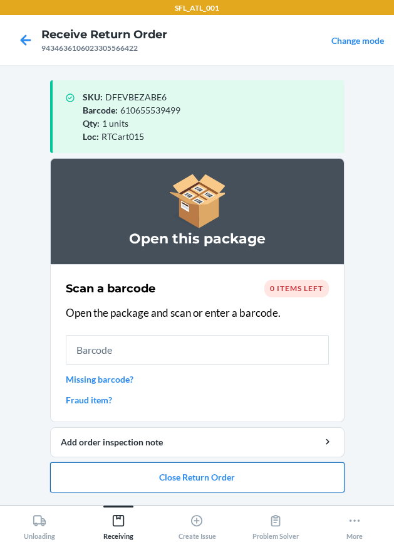
click at [218, 475] on button "Close Return Order" at bounding box center [197, 477] width 295 height 30
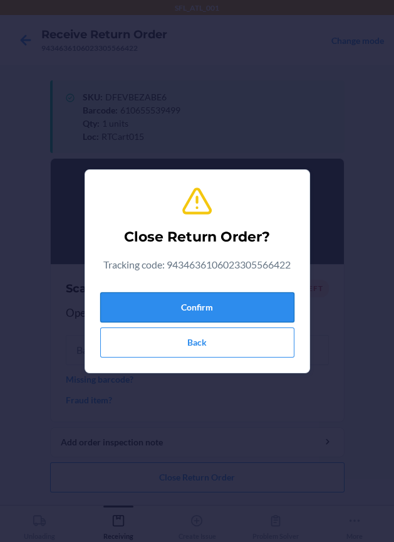
click at [247, 308] on button "Confirm" at bounding box center [197, 307] width 194 height 30
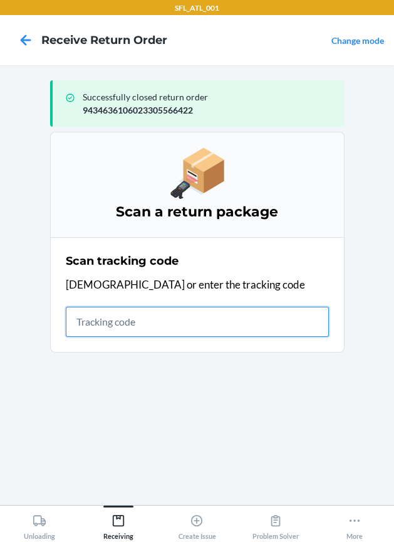
click at [174, 319] on input "text" at bounding box center [197, 322] width 263 height 30
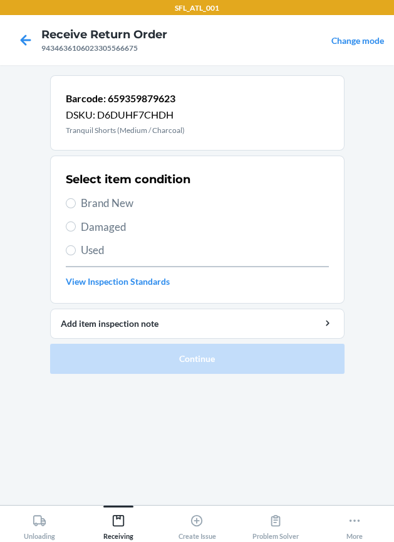
click at [118, 204] on span "Brand New" at bounding box center [205, 203] width 248 height 16
click at [76, 204] on input "Brand New" at bounding box center [71, 203] width 10 height 10
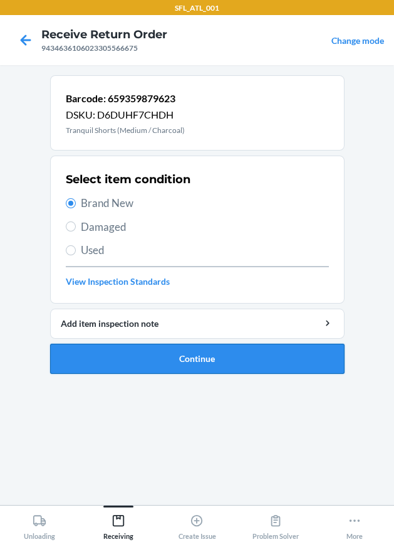
click at [163, 359] on button "Continue" at bounding box center [197, 359] width 295 height 30
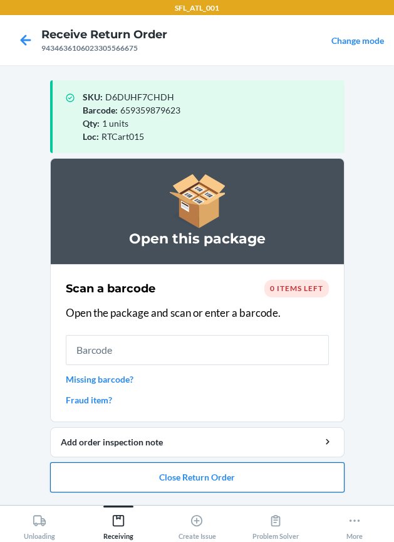
click at [235, 476] on button "Close Return Order" at bounding box center [197, 477] width 295 height 30
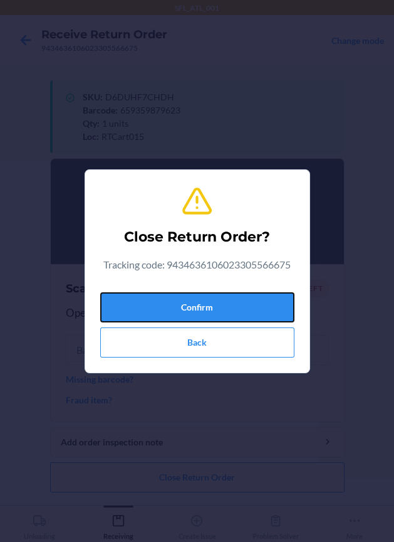
drag, startPoint x: 282, startPoint y: 300, endPoint x: 14, endPoint y: 304, distance: 267.2
click at [275, 297] on button "Confirm" at bounding box center [197, 307] width 194 height 30
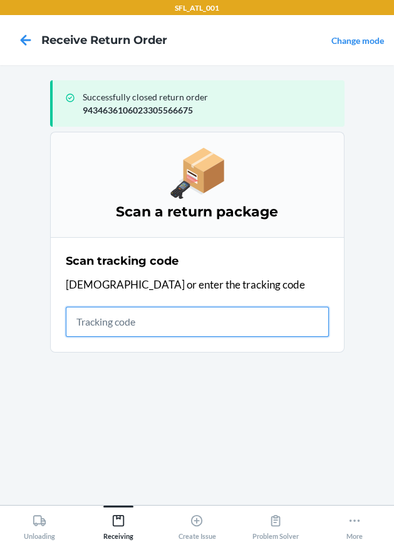
click at [211, 327] on input "text" at bounding box center [197, 322] width 263 height 30
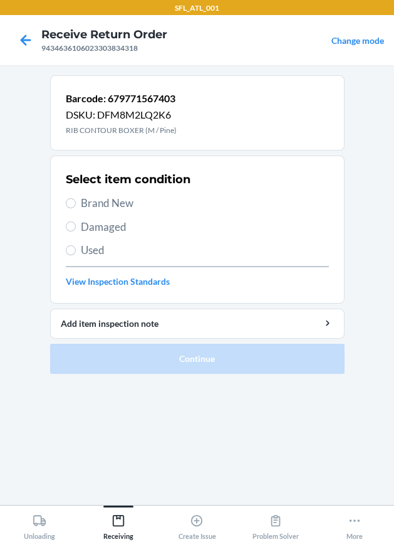
click at [110, 249] on span "Used" at bounding box center [205, 250] width 248 height 16
click at [76, 249] on input "Used" at bounding box center [71, 250] width 10 height 10
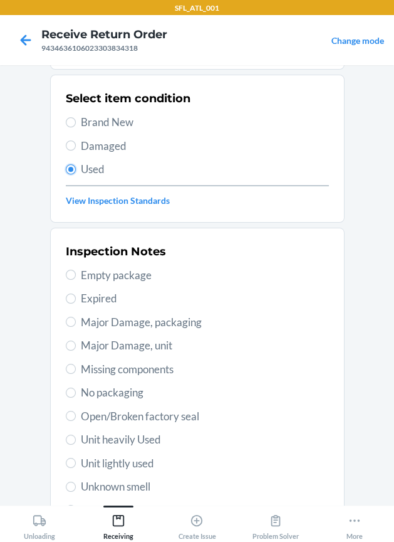
scroll to position [156, 0]
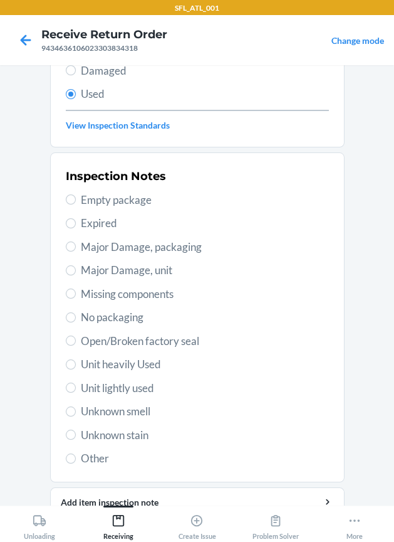
click at [129, 362] on span "Unit heavily Used" at bounding box center [205, 364] width 248 height 16
click at [76, 362] on input "Unit heavily Used" at bounding box center [71, 364] width 10 height 10
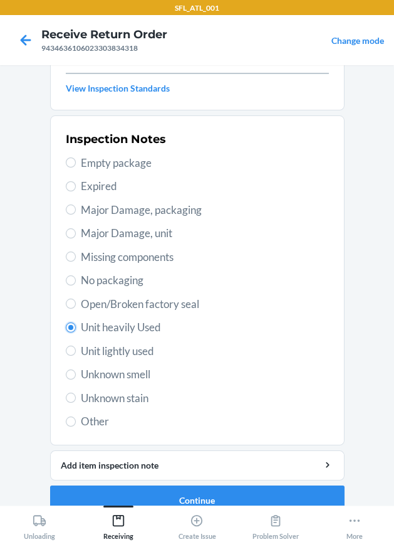
scroll to position [213, 0]
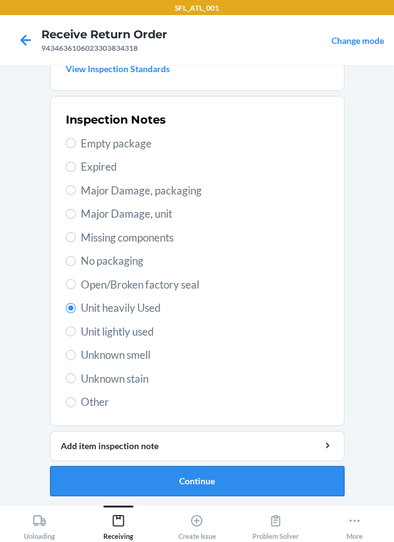
click at [163, 483] on button "Continue" at bounding box center [197, 481] width 295 height 30
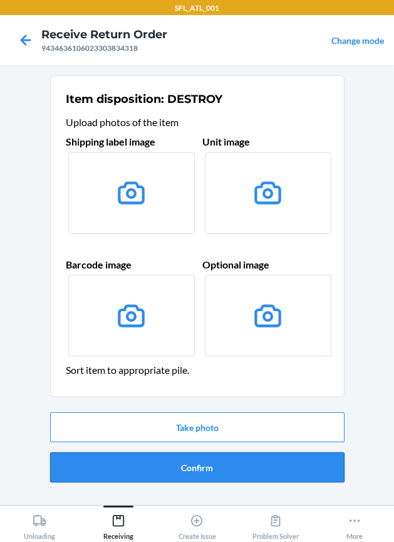
click at [165, 462] on button "Confirm" at bounding box center [197, 467] width 295 height 30
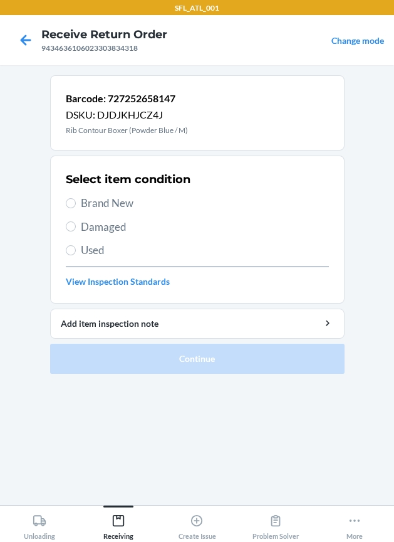
click at [98, 248] on span "Used" at bounding box center [205, 250] width 248 height 16
click at [76, 248] on input "Used" at bounding box center [71, 250] width 10 height 10
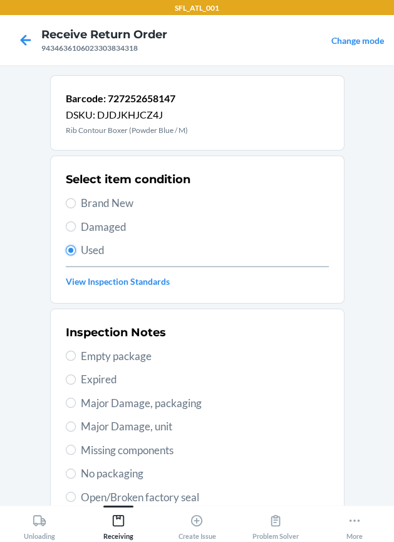
scroll to position [156, 0]
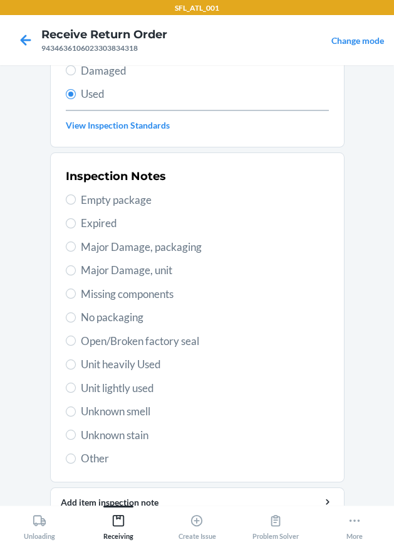
click at [115, 366] on span "Unit heavily Used" at bounding box center [205, 364] width 248 height 16
click at [76, 366] on input "Unit heavily Used" at bounding box center [71, 364] width 10 height 10
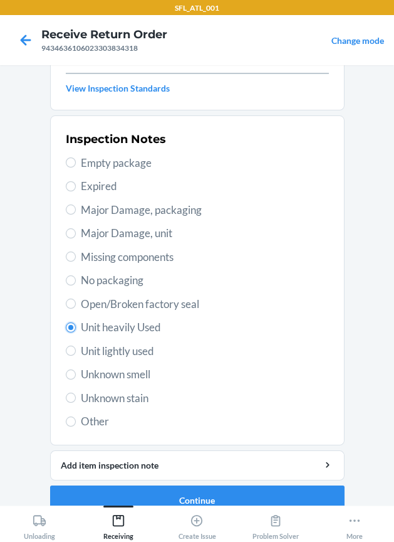
scroll to position [213, 0]
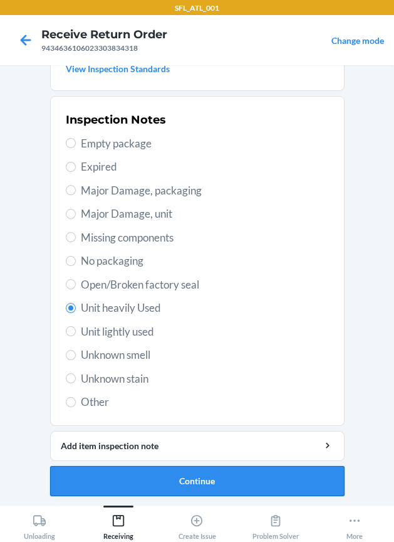
click at [161, 471] on button "Continue" at bounding box center [197, 481] width 295 height 30
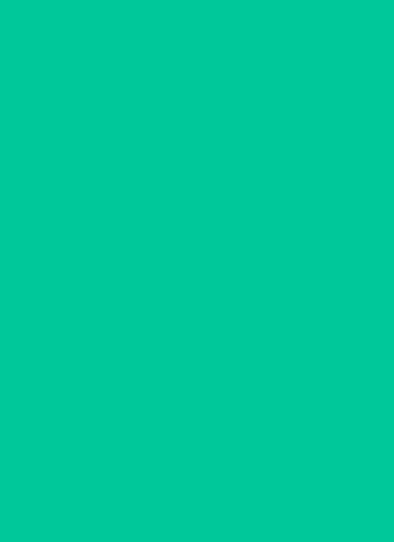
scroll to position [0, 0]
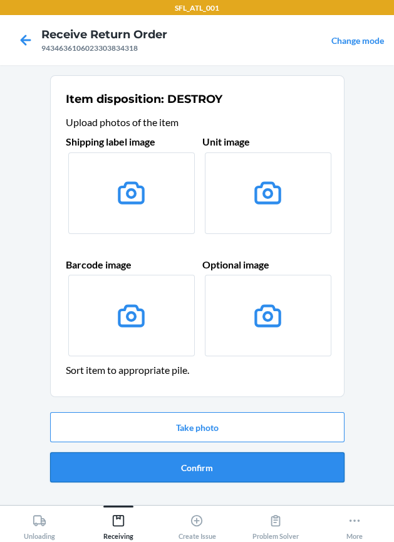
click at [160, 468] on button "Confirm" at bounding box center [197, 467] width 295 height 30
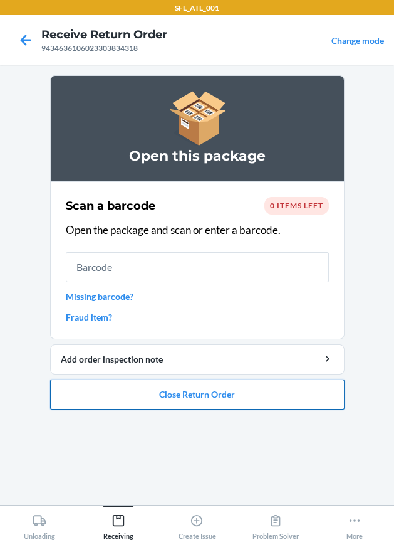
click at [203, 399] on button "Close Return Order" at bounding box center [197, 394] width 295 height 30
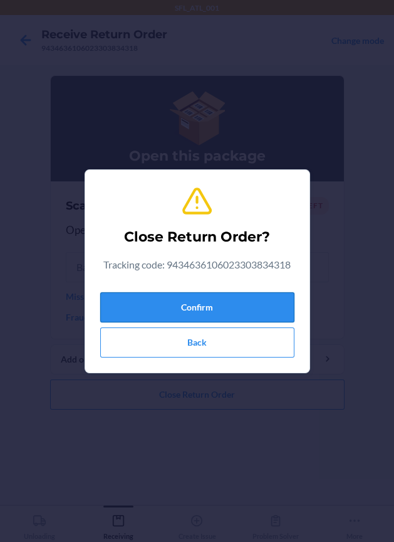
click at [223, 307] on button "Confirm" at bounding box center [197, 307] width 194 height 30
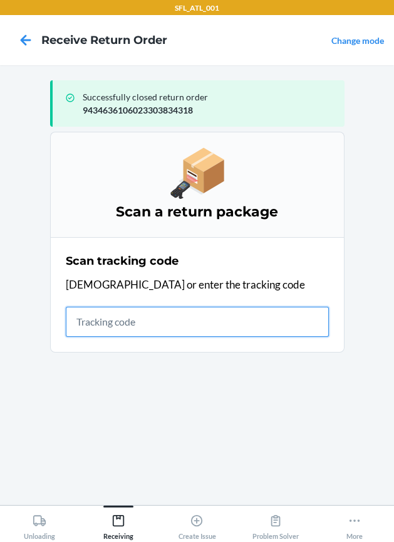
click at [156, 319] on input "text" at bounding box center [197, 322] width 263 height 30
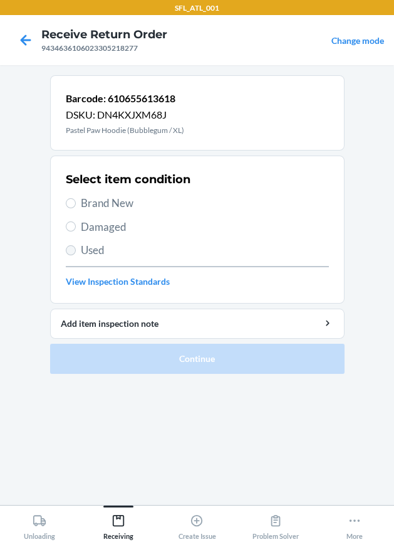
click at [67, 248] on section "Select item condition Brand New Damaged Used View Inspection Standards" at bounding box center [197, 230] width 295 height 148
click at [75, 255] on label "Used" at bounding box center [197, 250] width 263 height 16
click at [75, 255] on input "Used" at bounding box center [71, 250] width 10 height 10
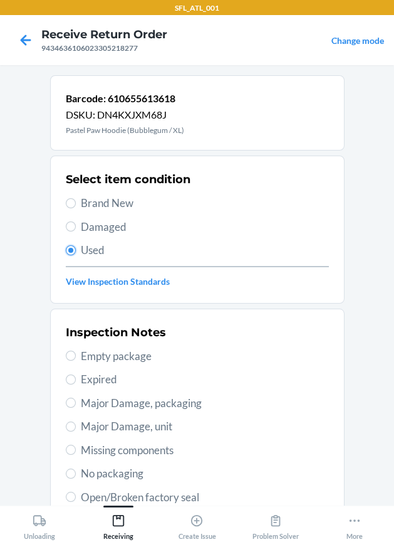
scroll to position [213, 0]
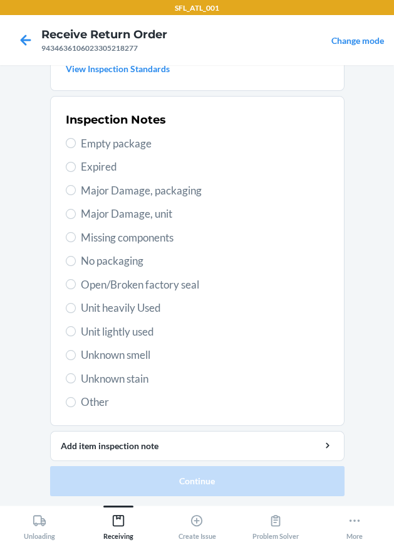
drag, startPoint x: 114, startPoint y: 309, endPoint x: 114, endPoint y: 318, distance: 8.8
click at [114, 310] on span "Unit heavily Used" at bounding box center [205, 308] width 248 height 16
click at [76, 310] on input "Unit heavily Used" at bounding box center [71, 308] width 10 height 10
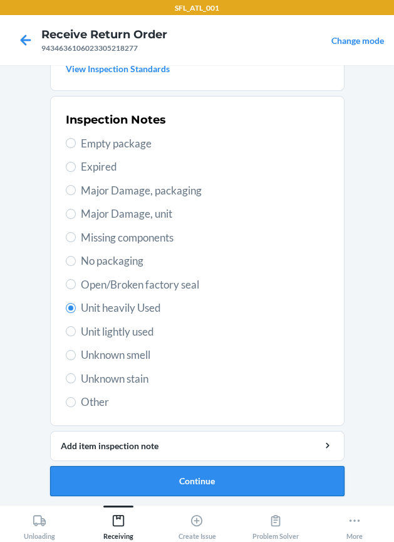
click at [146, 487] on button "Continue" at bounding box center [197, 481] width 295 height 30
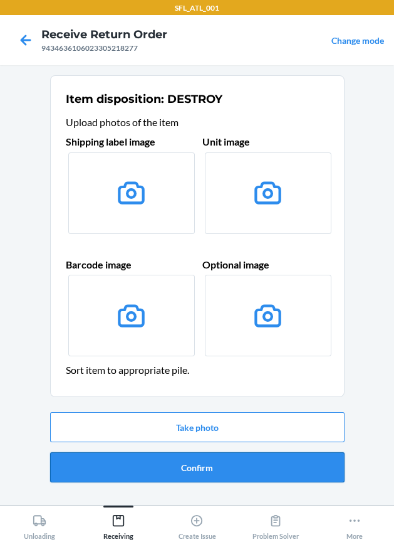
click at [144, 463] on button "Confirm" at bounding box center [197, 467] width 295 height 30
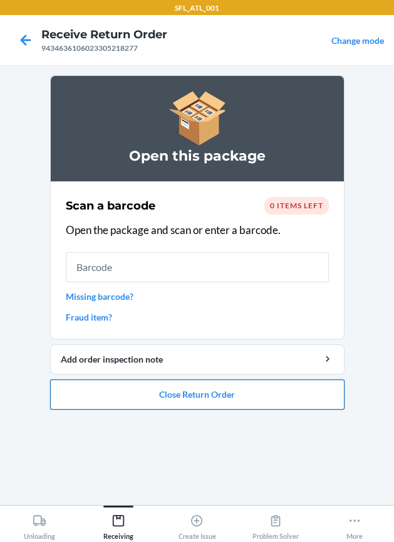
drag, startPoint x: 227, startPoint y: 393, endPoint x: 214, endPoint y: 384, distance: 15.8
click at [218, 387] on button "Close Return Order" at bounding box center [197, 394] width 295 height 30
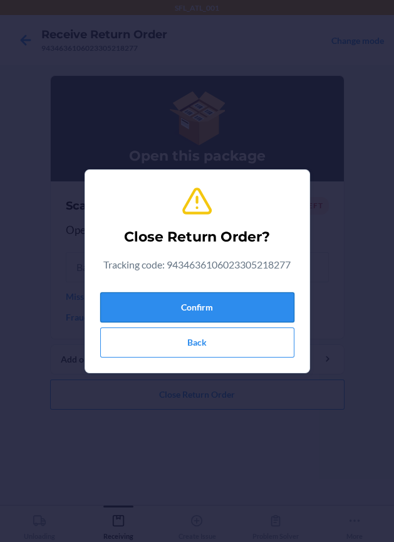
click at [167, 309] on button "Confirm" at bounding box center [197, 307] width 194 height 30
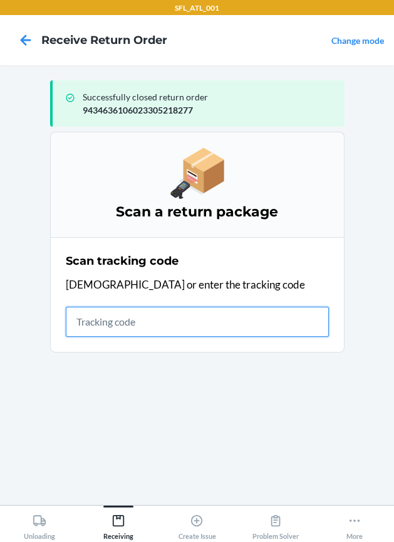
drag, startPoint x: 125, startPoint y: 319, endPoint x: 115, endPoint y: 317, distance: 10.2
click at [123, 319] on input "text" at bounding box center [197, 322] width 263 height 30
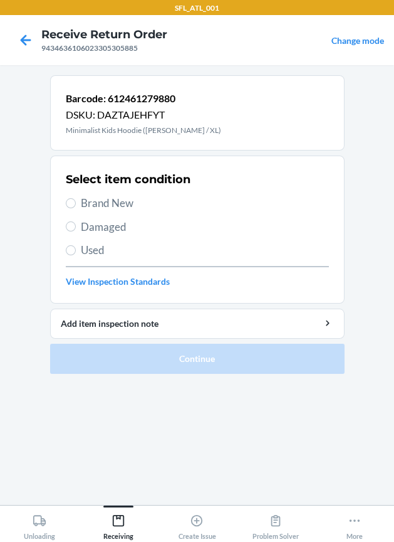
click at [138, 207] on span "Brand New" at bounding box center [205, 203] width 248 height 16
click at [76, 207] on input "Brand New" at bounding box center [71, 203] width 10 height 10
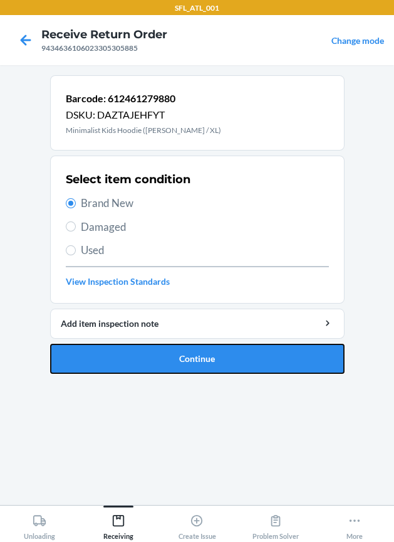
drag, startPoint x: 149, startPoint y: 367, endPoint x: 104, endPoint y: 332, distance: 57.6
click at [140, 368] on button "Continue" at bounding box center [197, 359] width 295 height 30
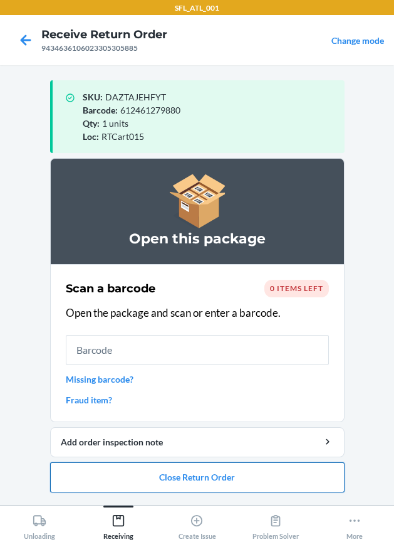
click at [232, 478] on button "Close Return Order" at bounding box center [197, 477] width 295 height 30
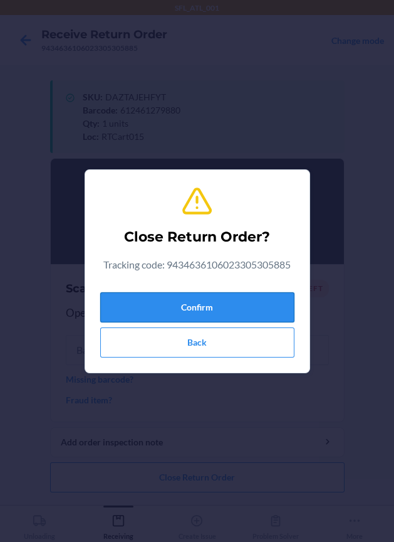
click at [159, 301] on button "Confirm" at bounding box center [197, 307] width 194 height 30
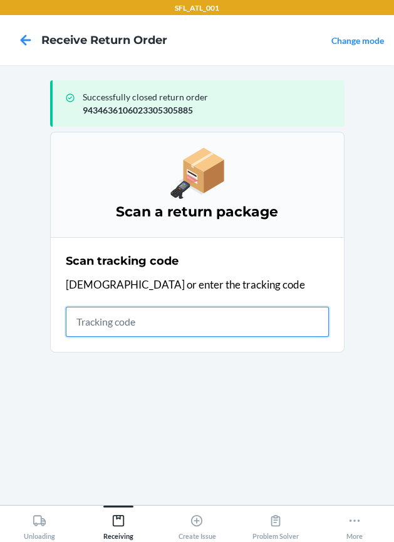
click at [99, 313] on input "text" at bounding box center [197, 322] width 263 height 30
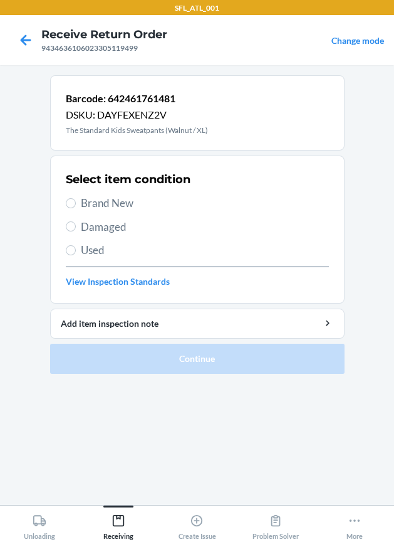
click at [100, 202] on span "Brand New" at bounding box center [205, 203] width 248 height 16
click at [76, 202] on input "Brand New" at bounding box center [71, 203] width 10 height 10
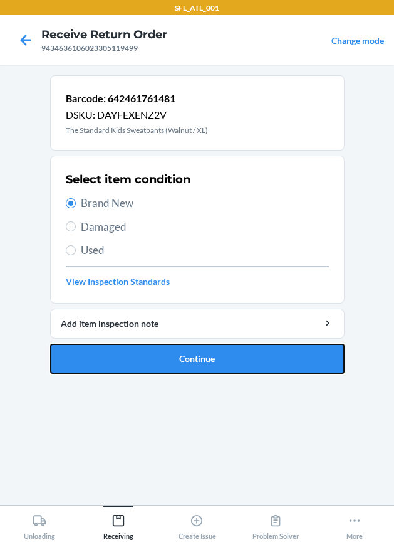
drag, startPoint x: 138, startPoint y: 352, endPoint x: 132, endPoint y: 349, distance: 6.5
click at [135, 351] on button "Continue" at bounding box center [197, 359] width 295 height 30
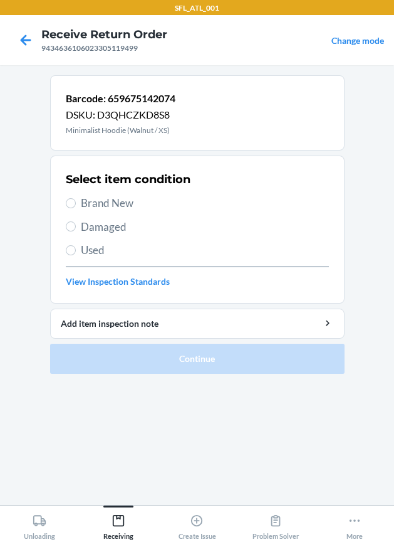
click at [117, 201] on span "Brand New" at bounding box center [205, 203] width 248 height 16
click at [76, 201] on input "Brand New" at bounding box center [71, 203] width 10 height 10
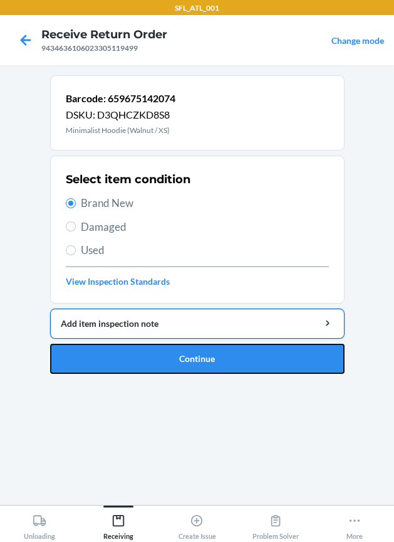
drag, startPoint x: 189, startPoint y: 349, endPoint x: 191, endPoint y: 332, distance: 17.7
click at [191, 337] on li "Barcode: 659675142074 DSKU: D3QHCZKD8S8 Minimalist Hoodie (Walnut / XS) Select …" at bounding box center [197, 224] width 295 height 298
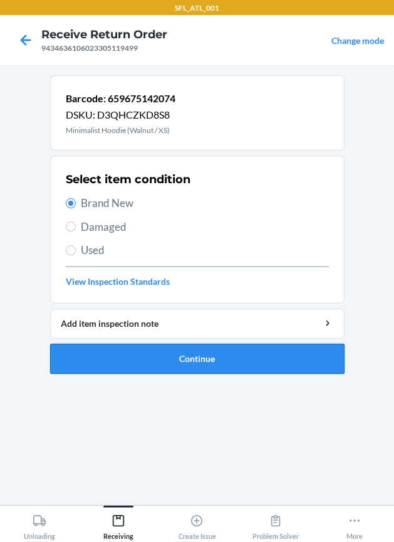
click at [181, 361] on button "Continue" at bounding box center [197, 359] width 295 height 30
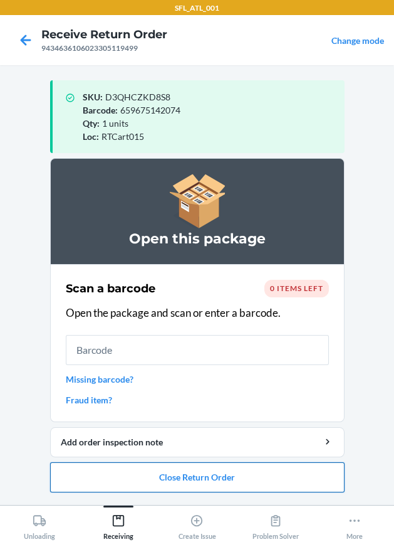
drag, startPoint x: 158, startPoint y: 473, endPoint x: 156, endPoint y: 464, distance: 9.1
click at [157, 468] on button "Close Return Order" at bounding box center [197, 477] width 295 height 30
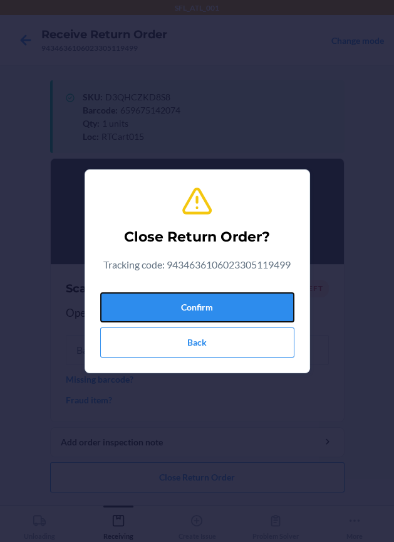
drag, startPoint x: 201, startPoint y: 300, endPoint x: 27, endPoint y: 317, distance: 175.1
click at [199, 299] on button "Confirm" at bounding box center [197, 307] width 194 height 30
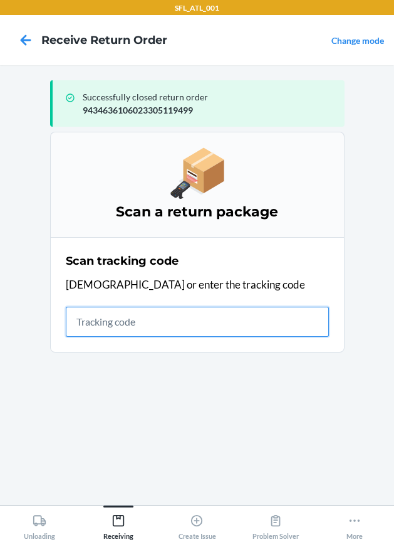
click at [150, 317] on input "text" at bounding box center [197, 322] width 263 height 30
click at [184, 309] on input "text" at bounding box center [197, 322] width 263 height 30
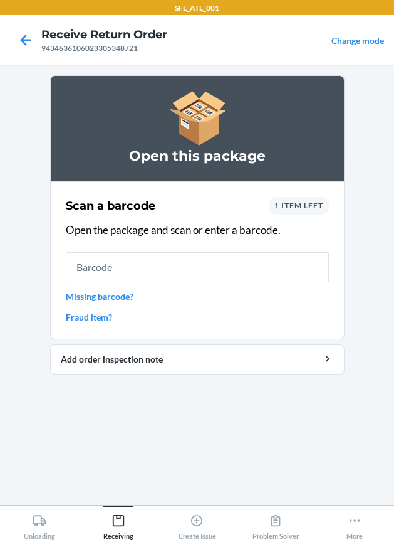
click at [310, 203] on span "1 item left" at bounding box center [299, 205] width 49 height 9
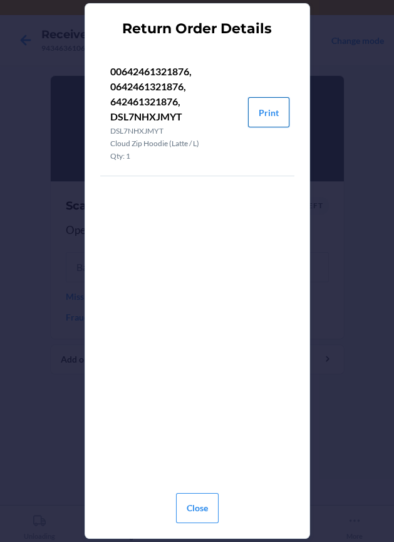
drag, startPoint x: 273, startPoint y: 111, endPoint x: 270, endPoint y: 119, distance: 7.9
click at [273, 110] on button "Print" at bounding box center [268, 112] width 41 height 30
click at [200, 501] on button "Close" at bounding box center [197, 508] width 43 height 30
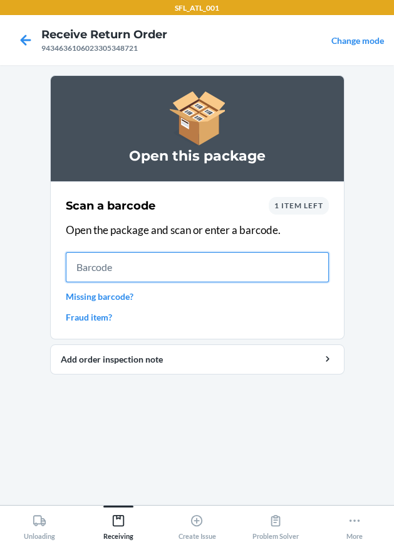
click at [174, 278] on input "text" at bounding box center [197, 267] width 263 height 30
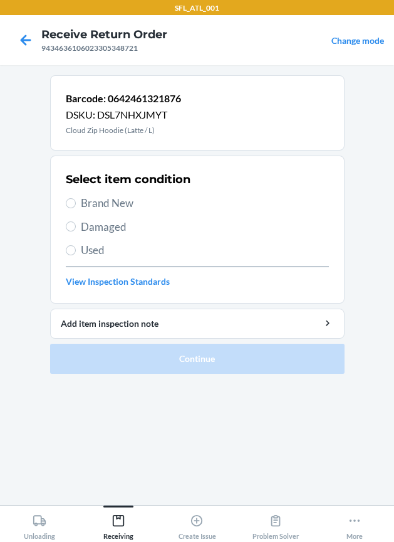
click at [123, 195] on span "Brand New" at bounding box center [205, 203] width 248 height 16
click at [76, 198] on input "Brand New" at bounding box center [71, 203] width 10 height 10
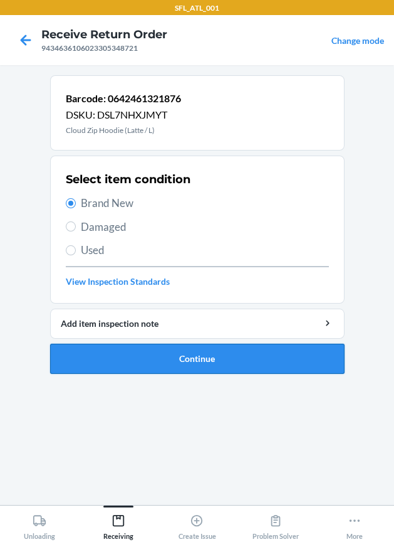
click at [177, 364] on button "Continue" at bounding box center [197, 359] width 295 height 30
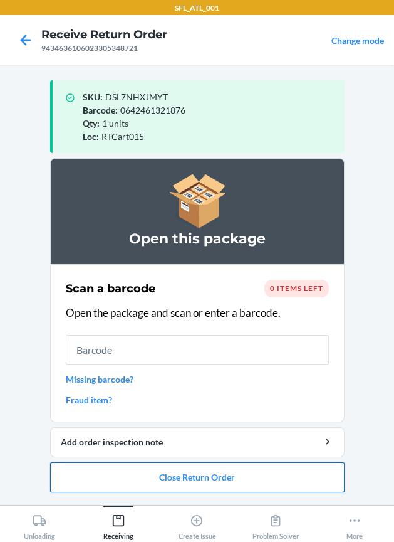
drag, startPoint x: 278, startPoint y: 481, endPoint x: 267, endPoint y: 473, distance: 13.9
click at [271, 476] on button "Close Return Order" at bounding box center [197, 477] width 295 height 30
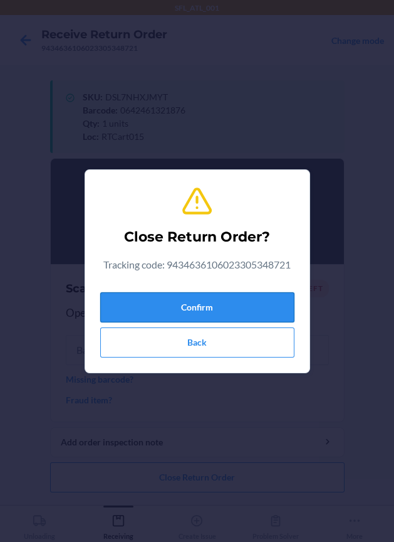
click at [121, 304] on button "Confirm" at bounding box center [197, 307] width 194 height 30
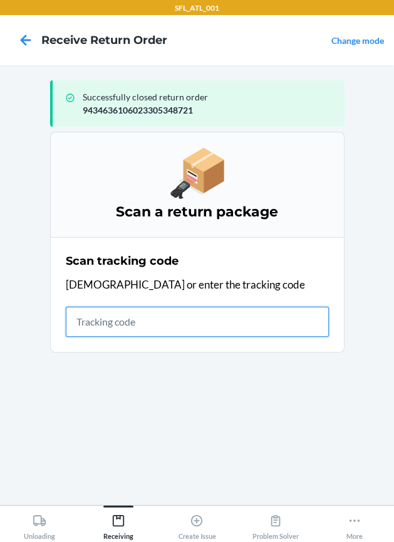
drag, startPoint x: 151, startPoint y: 310, endPoint x: 118, endPoint y: 313, distance: 33.3
click at [147, 313] on input "text" at bounding box center [197, 322] width 263 height 30
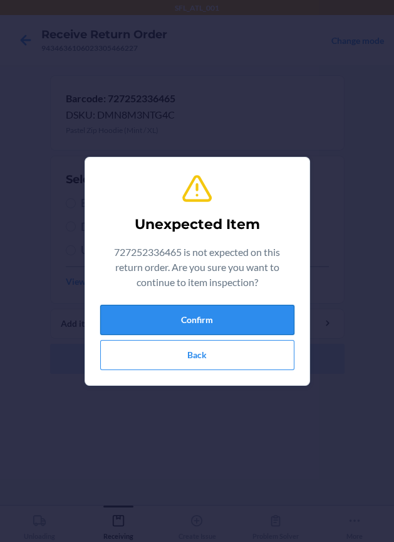
click at [217, 322] on button "Confirm" at bounding box center [197, 320] width 194 height 30
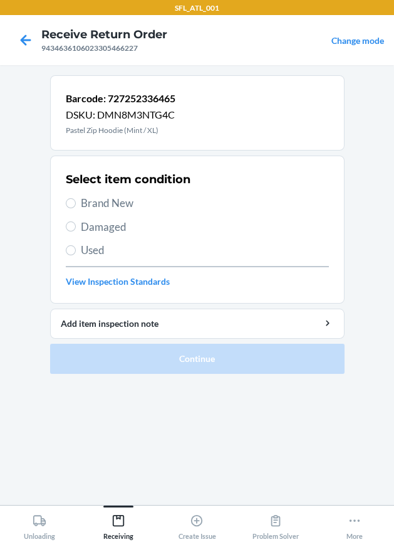
click at [127, 200] on span "Brand New" at bounding box center [205, 203] width 248 height 16
click at [76, 200] on input "Brand New" at bounding box center [71, 203] width 10 height 10
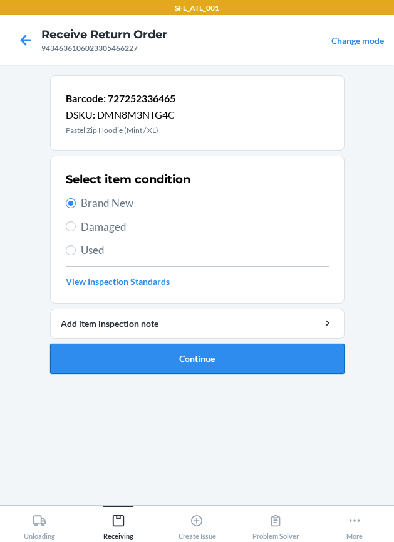
click at [169, 357] on button "Continue" at bounding box center [197, 359] width 295 height 30
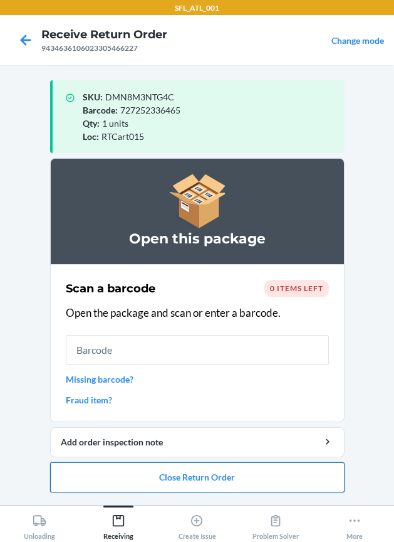
click at [209, 478] on button "Close Return Order" at bounding box center [197, 477] width 295 height 30
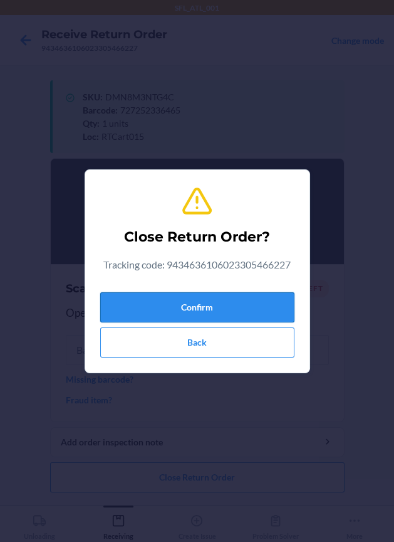
click at [168, 316] on button "Confirm" at bounding box center [197, 307] width 194 height 30
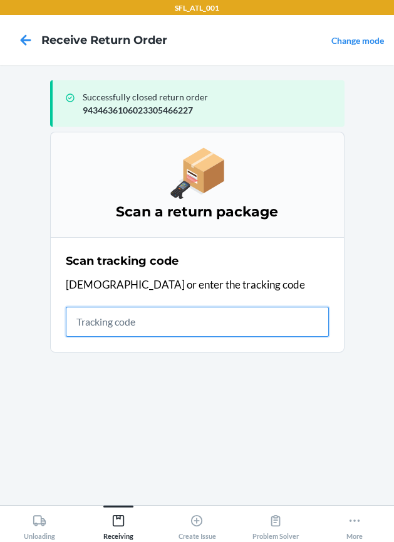
click at [215, 327] on input "text" at bounding box center [197, 322] width 263 height 30
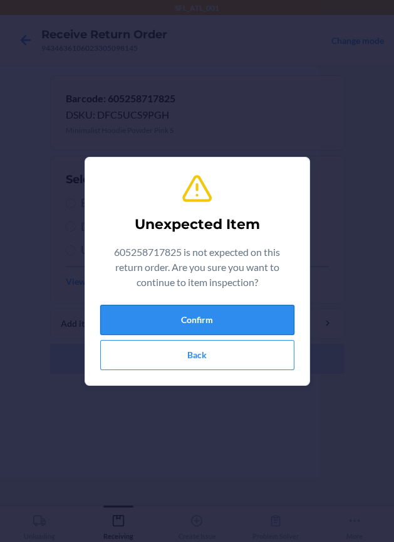
click at [171, 316] on button "Confirm" at bounding box center [197, 320] width 194 height 30
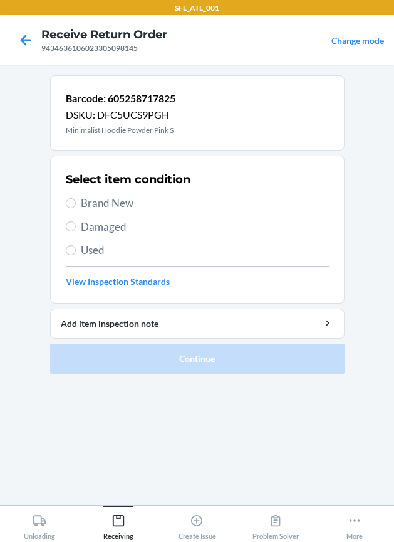
click at [130, 201] on span "Brand New" at bounding box center [205, 203] width 248 height 16
click at [76, 201] on input "Brand New" at bounding box center [71, 203] width 10 height 10
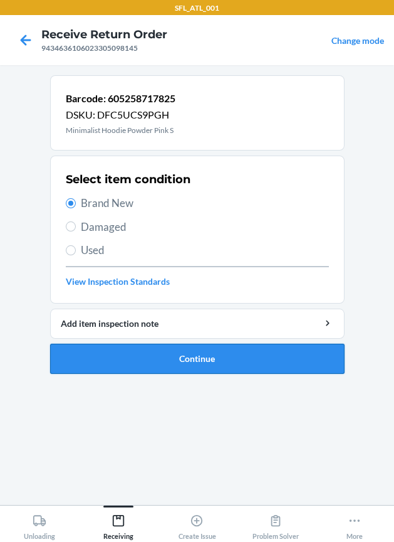
click at [175, 354] on button "Continue" at bounding box center [197, 359] width 295 height 30
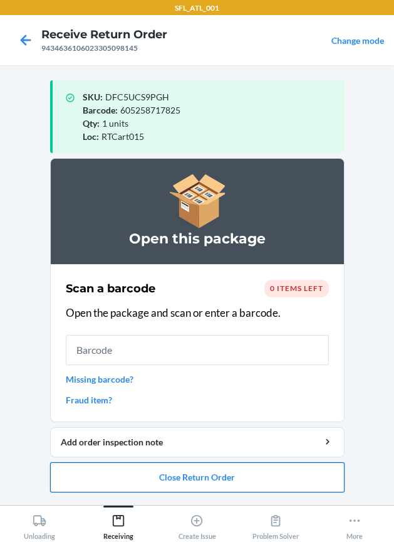
click at [191, 468] on button "Close Return Order" at bounding box center [197, 477] width 295 height 30
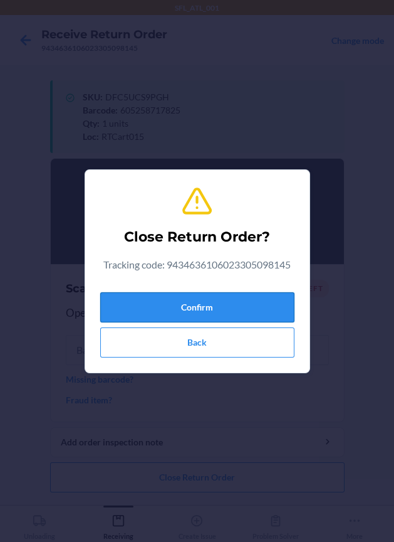
click at [207, 310] on button "Confirm" at bounding box center [197, 307] width 194 height 30
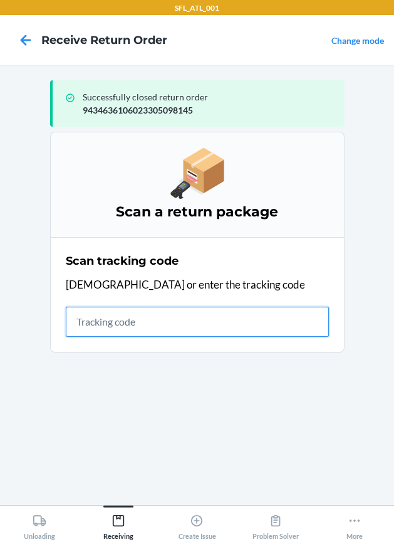
click at [120, 332] on input "text" at bounding box center [197, 322] width 263 height 30
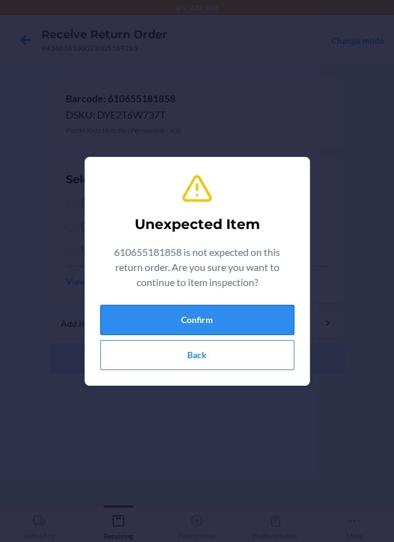
click at [184, 316] on button "Confirm" at bounding box center [197, 320] width 194 height 30
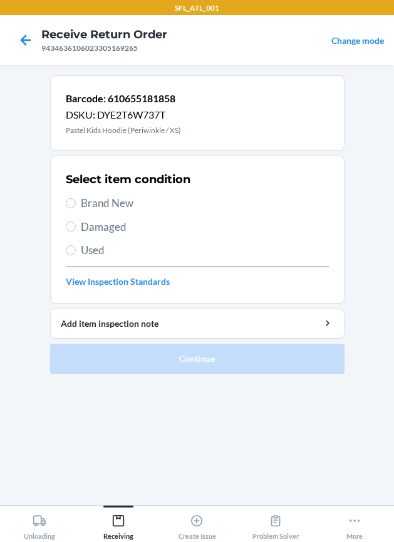
click at [126, 195] on span "Brand New" at bounding box center [205, 203] width 248 height 16
click at [76, 198] on input "Brand New" at bounding box center [71, 203] width 10 height 10
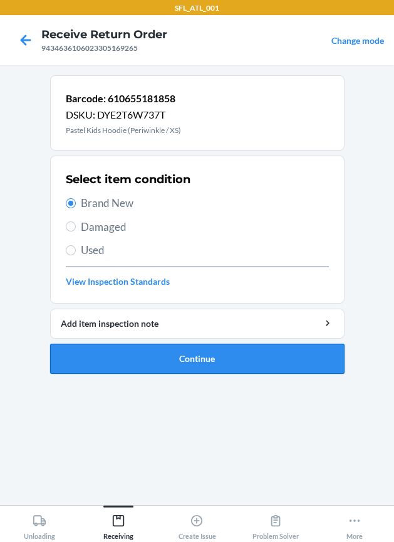
click at [131, 364] on button "Continue" at bounding box center [197, 359] width 295 height 30
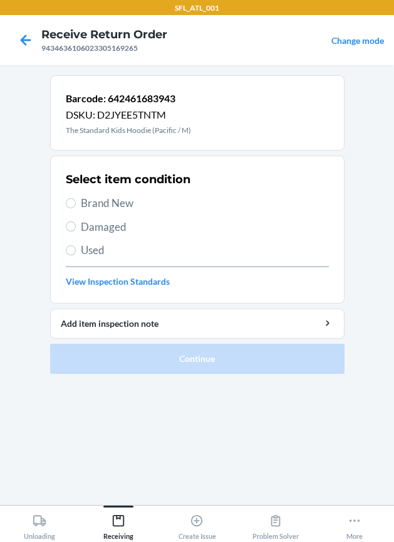
click at [96, 197] on span "Brand New" at bounding box center [205, 203] width 248 height 16
click at [76, 198] on input "Brand New" at bounding box center [71, 203] width 10 height 10
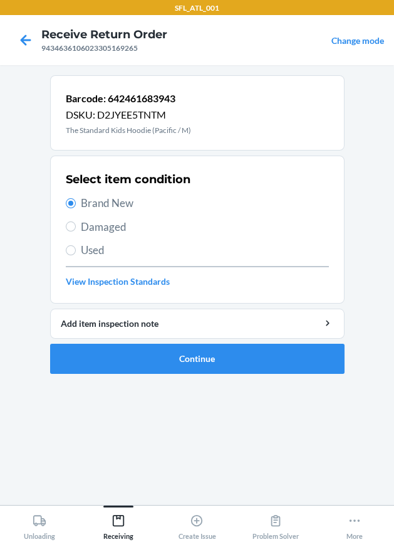
click at [136, 341] on li "Barcode: 642461683943 DSKU: D2JYEE5TNTM The Standard Kids Hoodie (Pacific / M) …" at bounding box center [197, 224] width 295 height 298
click at [127, 359] on button "Continue" at bounding box center [197, 359] width 295 height 30
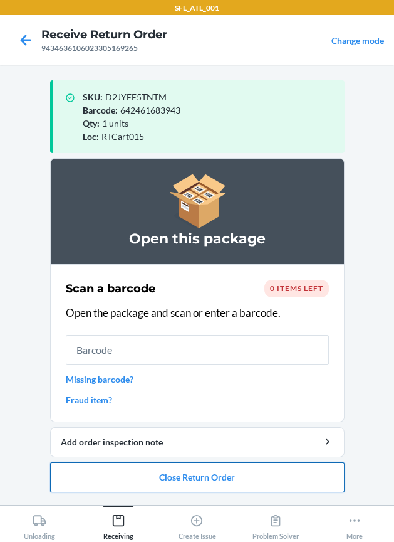
click at [152, 478] on button "Close Return Order" at bounding box center [197, 477] width 295 height 30
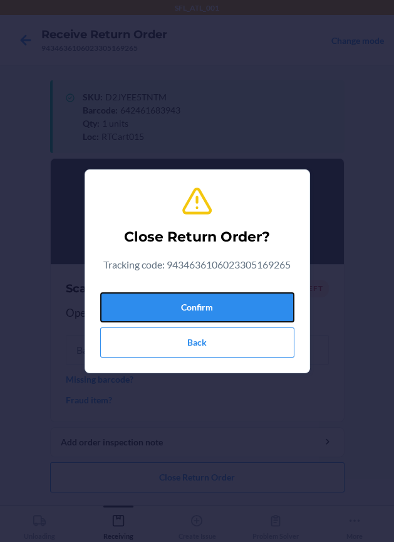
drag, startPoint x: 224, startPoint y: 302, endPoint x: 8, endPoint y: 337, distance: 219.8
click at [198, 309] on button "Confirm" at bounding box center [197, 307] width 194 height 30
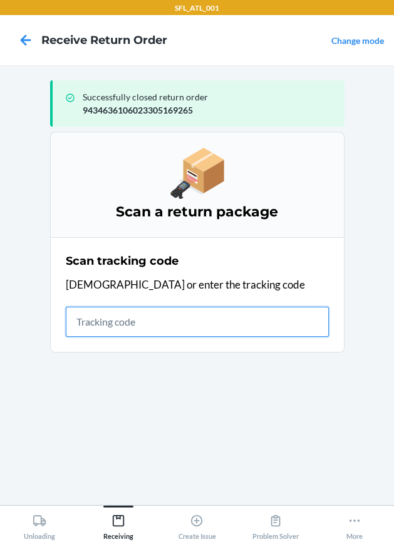
drag, startPoint x: 175, startPoint y: 324, endPoint x: 127, endPoint y: 314, distance: 48.8
click at [174, 324] on input "text" at bounding box center [197, 322] width 263 height 30
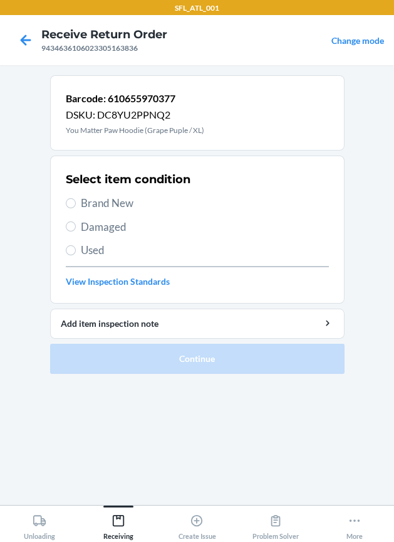
click at [88, 256] on span "Used" at bounding box center [205, 250] width 248 height 16
click at [76, 255] on input "Used" at bounding box center [71, 250] width 10 height 10
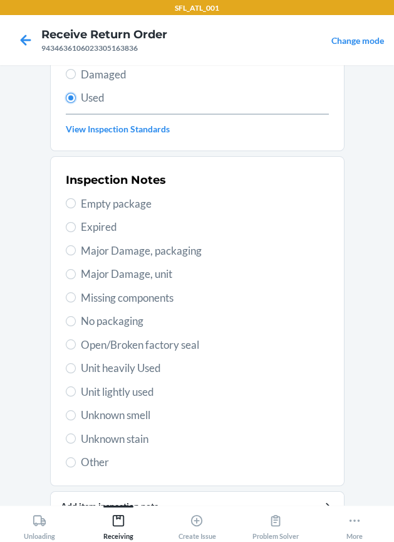
scroll to position [156, 0]
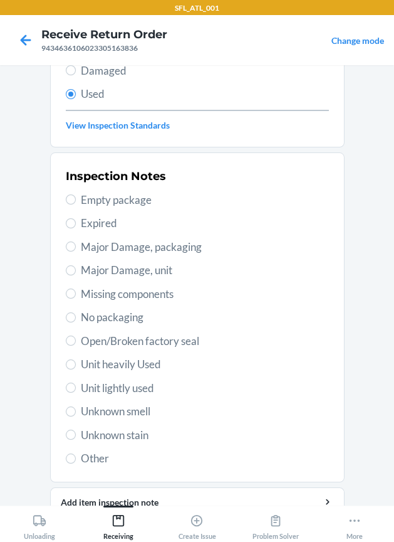
click at [138, 369] on span "Unit heavily Used" at bounding box center [205, 364] width 248 height 16
click at [76, 369] on input "Unit heavily Used" at bounding box center [71, 364] width 10 height 10
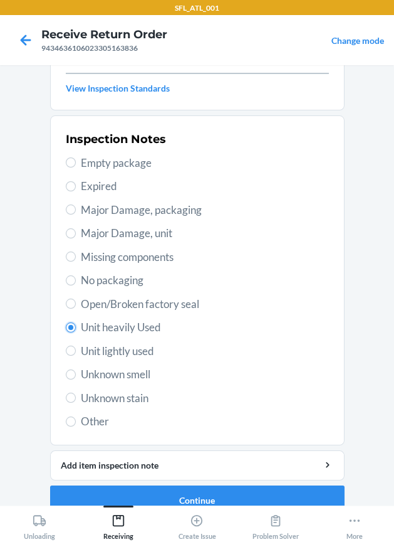
scroll to position [213, 0]
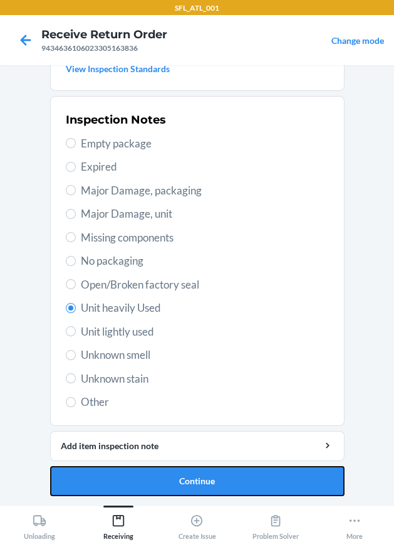
click at [134, 473] on button "Continue" at bounding box center [197, 481] width 295 height 30
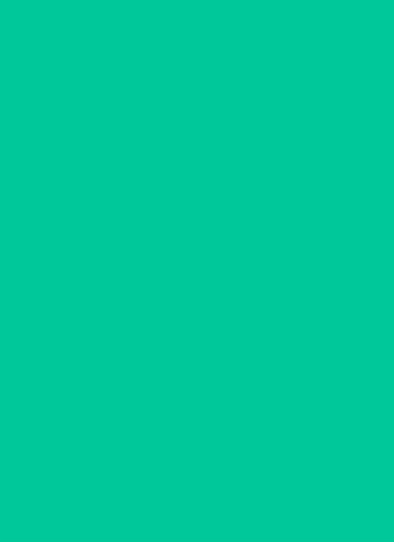
scroll to position [0, 0]
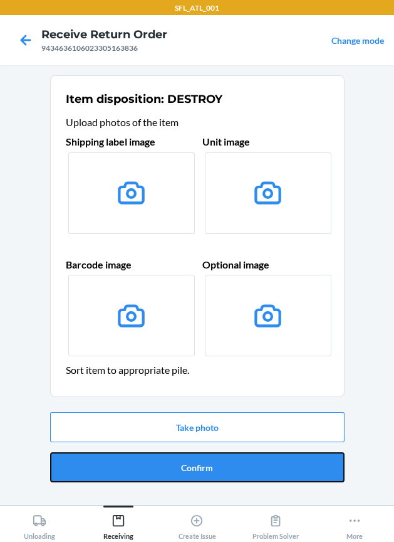
click at [134, 473] on button "Confirm" at bounding box center [197, 467] width 295 height 30
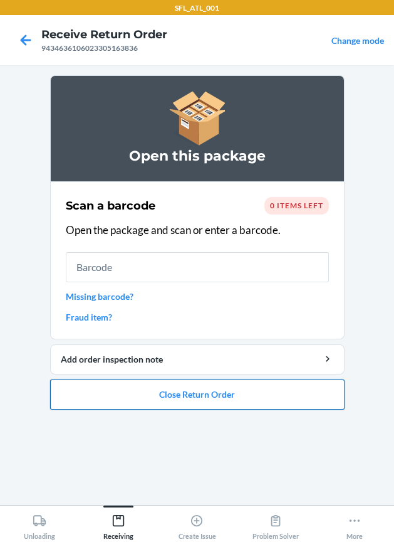
click at [258, 391] on button "Close Return Order" at bounding box center [197, 394] width 295 height 30
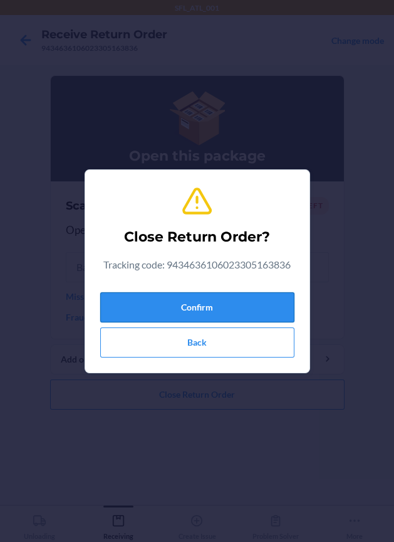
drag, startPoint x: 218, startPoint y: 301, endPoint x: 190, endPoint y: 305, distance: 28.5
click at [214, 302] on button "Confirm" at bounding box center [197, 307] width 194 height 30
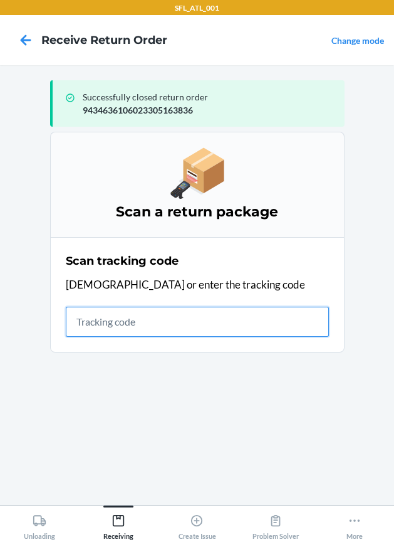
click at [125, 323] on input "text" at bounding box center [197, 322] width 263 height 30
drag, startPoint x: 110, startPoint y: 318, endPoint x: 102, endPoint y: 320, distance: 8.4
click at [105, 320] on input "text" at bounding box center [197, 322] width 263 height 30
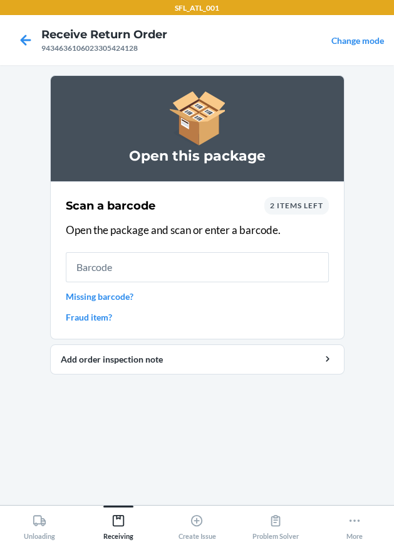
click at [126, 268] on input "text" at bounding box center [197, 267] width 263 height 30
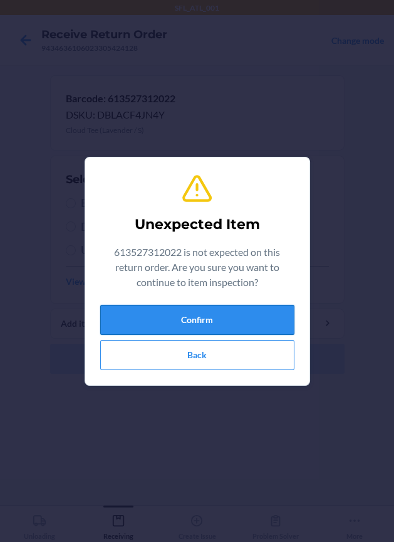
click at [210, 317] on button "Confirm" at bounding box center [197, 320] width 194 height 30
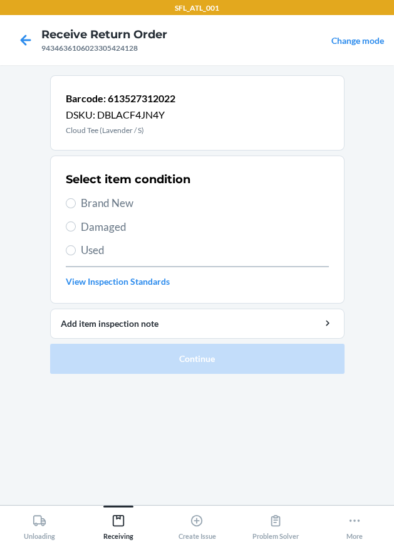
click at [96, 202] on span "Brand New" at bounding box center [205, 203] width 248 height 16
click at [76, 202] on input "Brand New" at bounding box center [71, 203] width 10 height 10
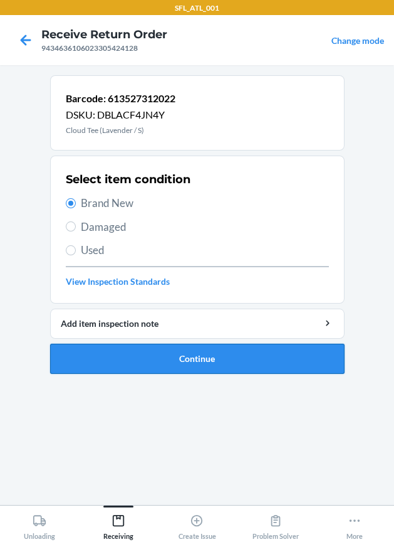
click at [147, 351] on button "Continue" at bounding box center [197, 359] width 295 height 30
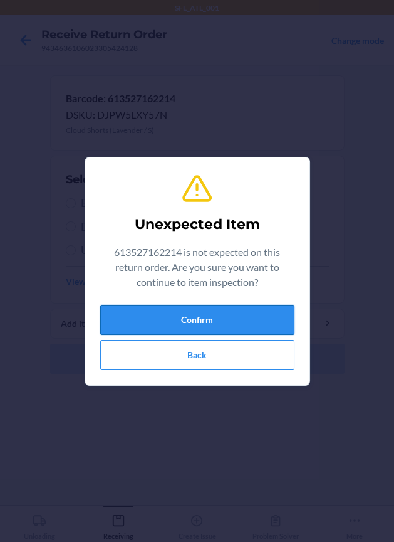
click at [142, 316] on button "Confirm" at bounding box center [197, 320] width 194 height 30
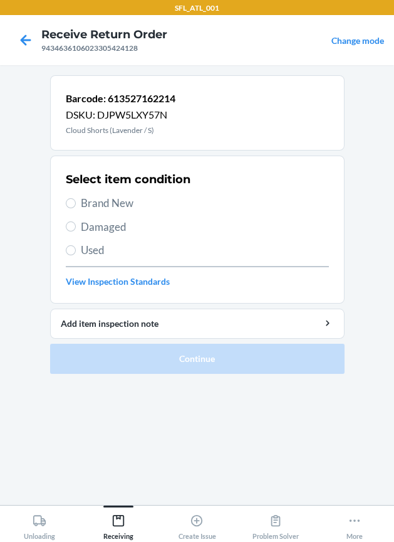
click at [129, 196] on span "Brand New" at bounding box center [205, 203] width 248 height 16
click at [76, 198] on input "Brand New" at bounding box center [71, 203] width 10 height 10
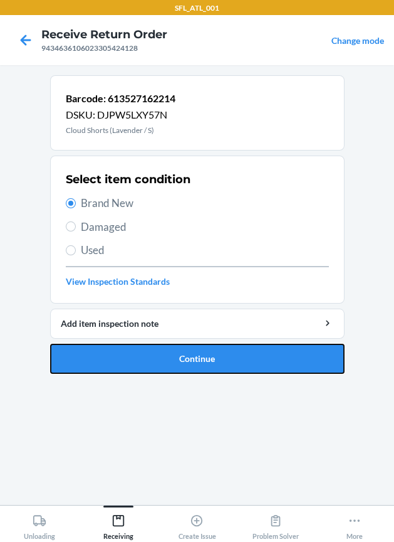
click at [181, 362] on button "Continue" at bounding box center [197, 359] width 295 height 30
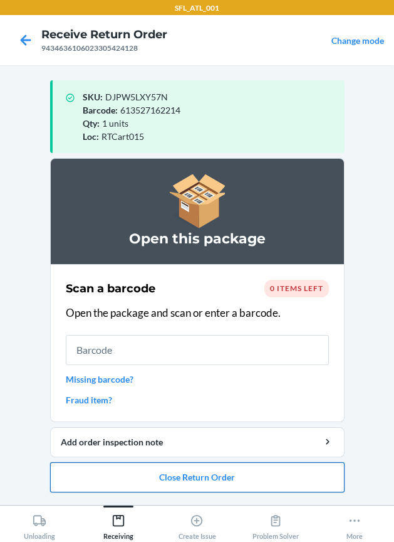
click at [194, 470] on button "Close Return Order" at bounding box center [197, 477] width 295 height 30
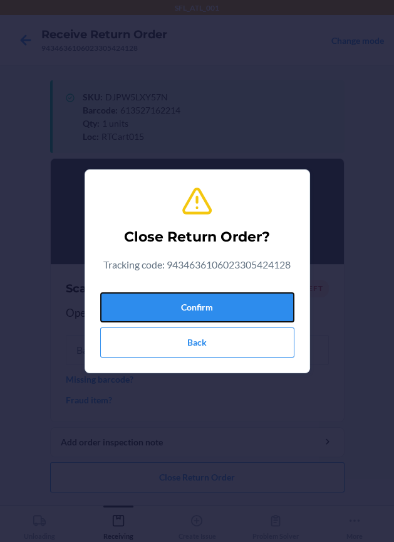
drag, startPoint x: 132, startPoint y: 304, endPoint x: 7, endPoint y: 309, distance: 125.5
click at [132, 304] on button "Confirm" at bounding box center [197, 307] width 194 height 30
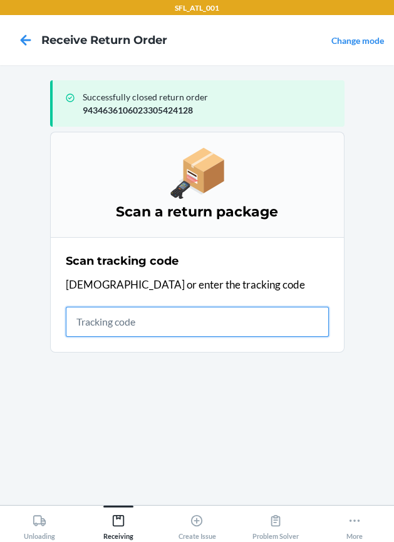
click at [112, 319] on input "text" at bounding box center [197, 322] width 263 height 30
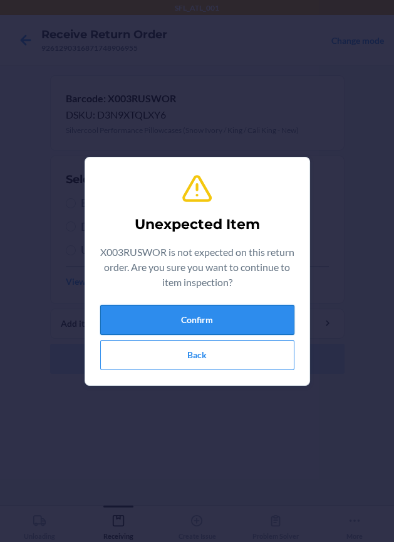
click at [150, 311] on button "Confirm" at bounding box center [197, 320] width 194 height 30
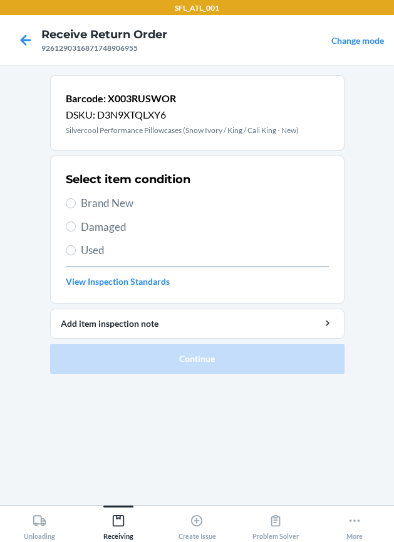
click at [136, 204] on span "Brand New" at bounding box center [205, 203] width 248 height 16
click at [76, 204] on input "Brand New" at bounding box center [71, 203] width 10 height 10
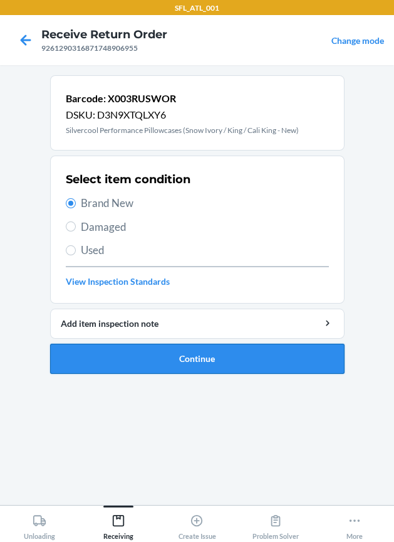
click at [125, 352] on button "Continue" at bounding box center [197, 359] width 295 height 30
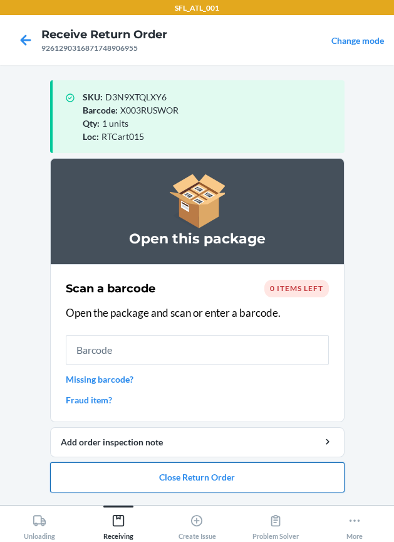
drag, startPoint x: 216, startPoint y: 477, endPoint x: 203, endPoint y: 466, distance: 17.8
click at [206, 467] on button "Close Return Order" at bounding box center [197, 477] width 295 height 30
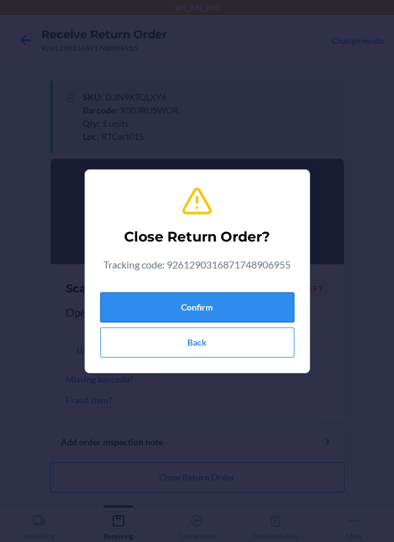
click at [227, 314] on button "Confirm" at bounding box center [197, 307] width 194 height 30
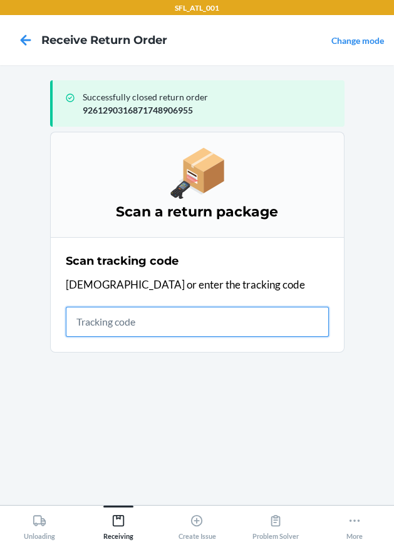
click at [140, 325] on input "text" at bounding box center [197, 322] width 263 height 30
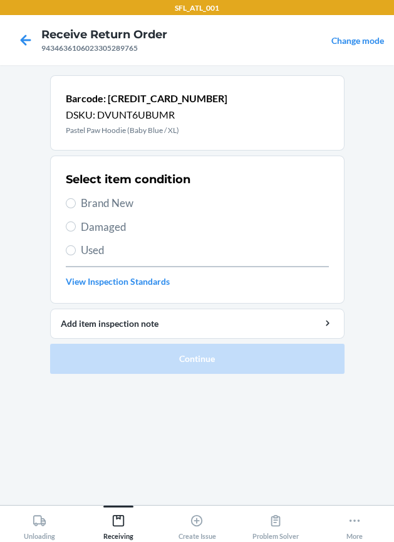
click at [90, 254] on span "Used" at bounding box center [205, 250] width 248 height 16
click at [76, 254] on input "Used" at bounding box center [71, 250] width 10 height 10
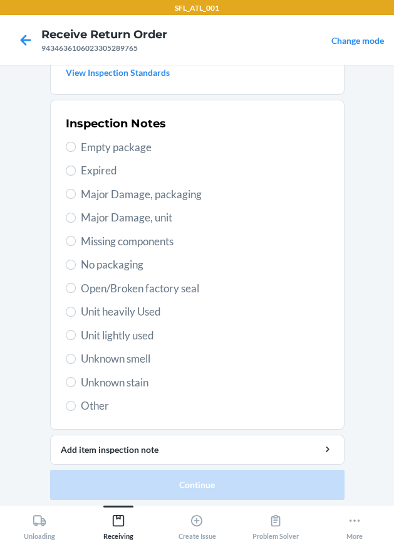
scroll to position [213, 0]
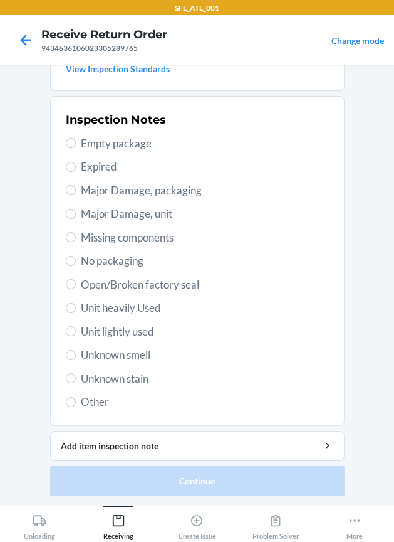
click at [149, 305] on span "Unit heavily Used" at bounding box center [205, 308] width 248 height 16
click at [76, 305] on input "Unit heavily Used" at bounding box center [71, 308] width 10 height 10
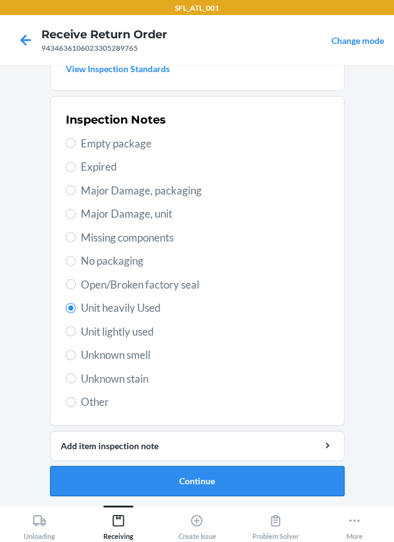
click at [114, 479] on button "Continue" at bounding box center [197, 481] width 295 height 30
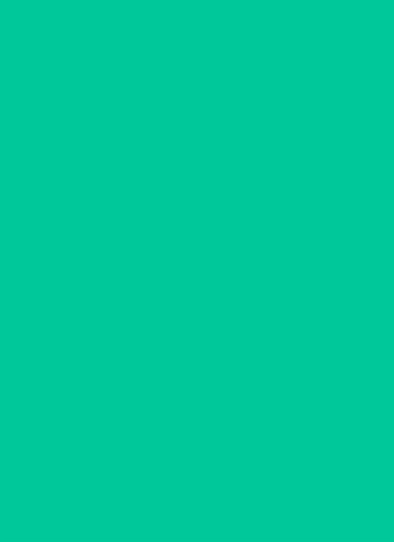
scroll to position [0, 0]
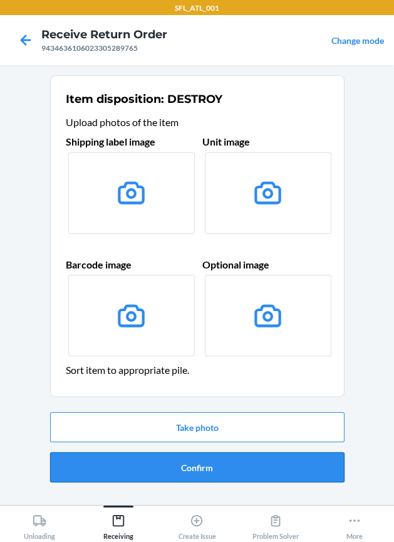
click at [118, 465] on button "Confirm" at bounding box center [197, 467] width 295 height 30
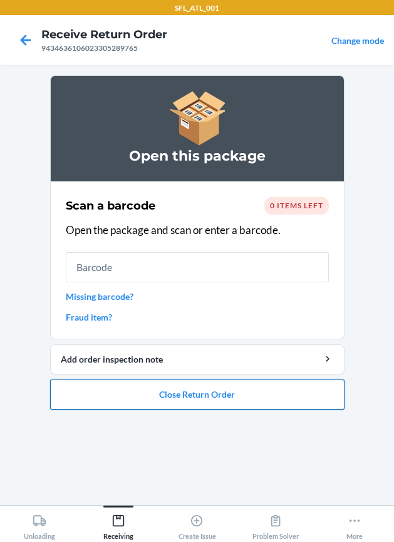
drag, startPoint x: 190, startPoint y: 389, endPoint x: 176, endPoint y: 390, distance: 14.5
click at [179, 390] on button "Close Return Order" at bounding box center [197, 394] width 295 height 30
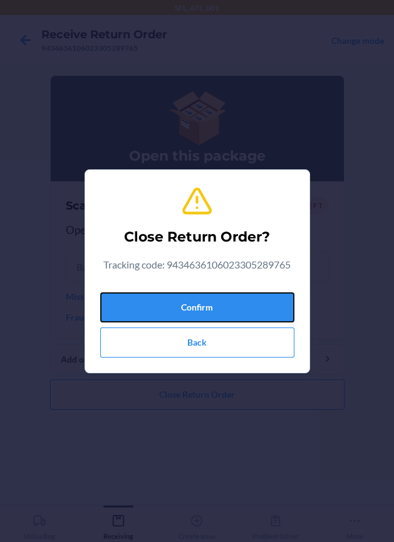
drag, startPoint x: 172, startPoint y: 304, endPoint x: 11, endPoint y: 324, distance: 162.4
click at [162, 304] on button "Confirm" at bounding box center [197, 307] width 194 height 30
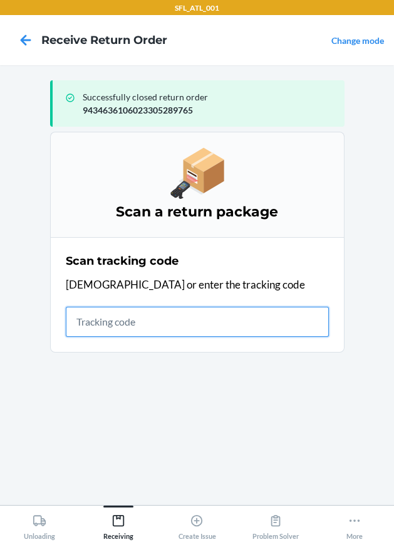
click at [100, 323] on input "text" at bounding box center [197, 322] width 263 height 30
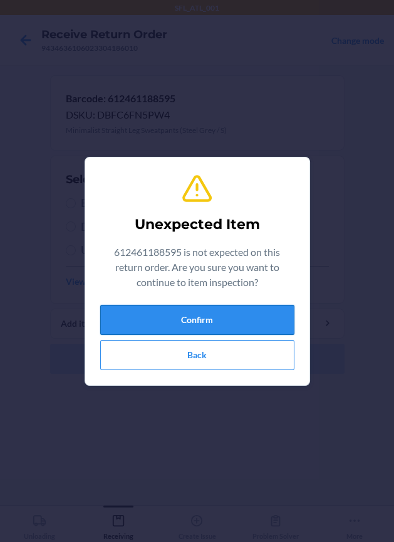
click at [247, 324] on button "Confirm" at bounding box center [197, 320] width 194 height 30
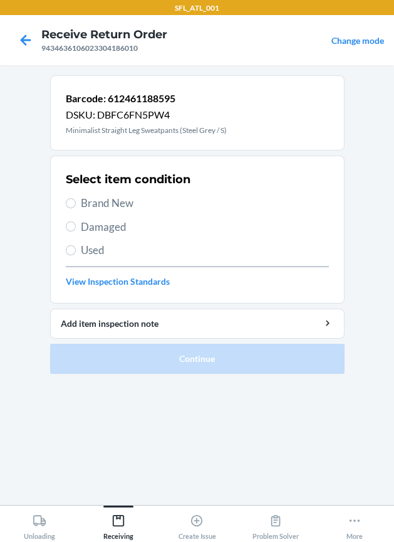
click at [137, 206] on span "Brand New" at bounding box center [205, 203] width 248 height 16
click at [76, 206] on input "Brand New" at bounding box center [71, 203] width 10 height 10
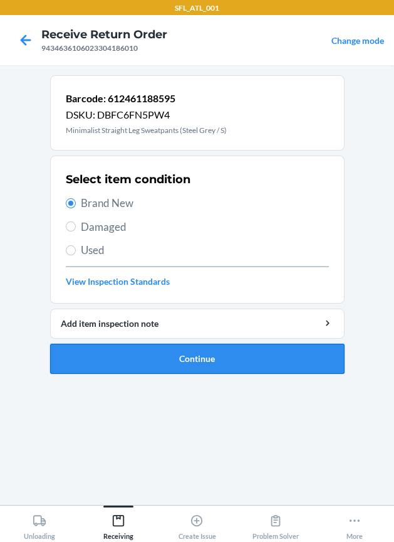
click at [157, 352] on button "Continue" at bounding box center [197, 359] width 295 height 30
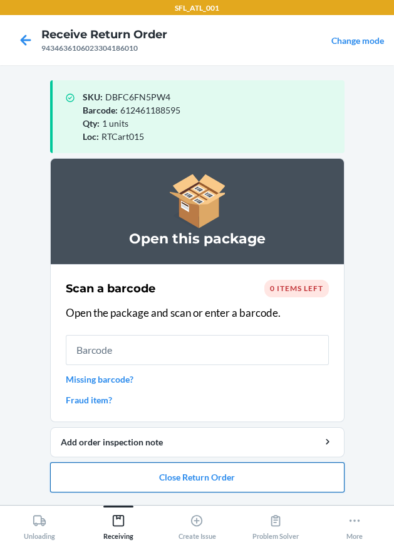
click at [191, 477] on button "Close Return Order" at bounding box center [197, 477] width 295 height 30
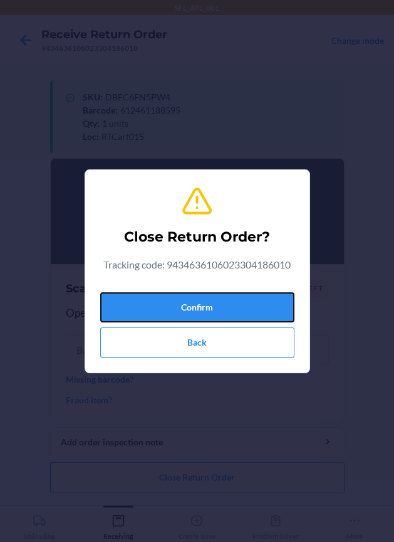
drag, startPoint x: 206, startPoint y: 303, endPoint x: 2, endPoint y: 320, distance: 205.1
click at [189, 306] on button "Confirm" at bounding box center [197, 307] width 194 height 30
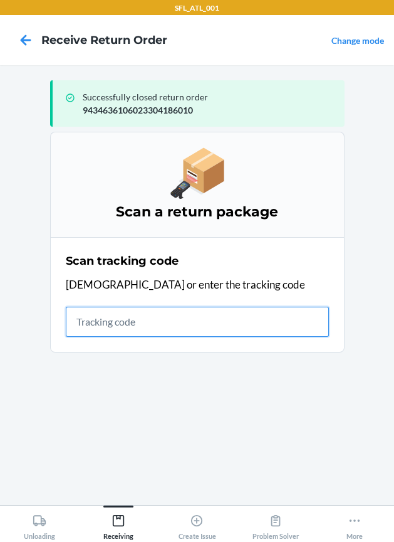
click at [107, 317] on input "text" at bounding box center [197, 322] width 263 height 30
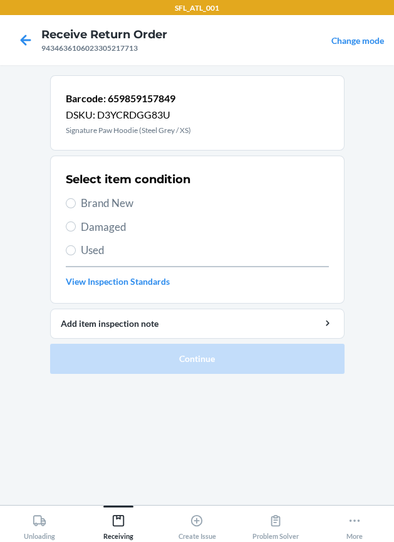
click at [105, 200] on span "Brand New" at bounding box center [205, 203] width 248 height 16
click at [76, 200] on input "Brand New" at bounding box center [71, 203] width 10 height 10
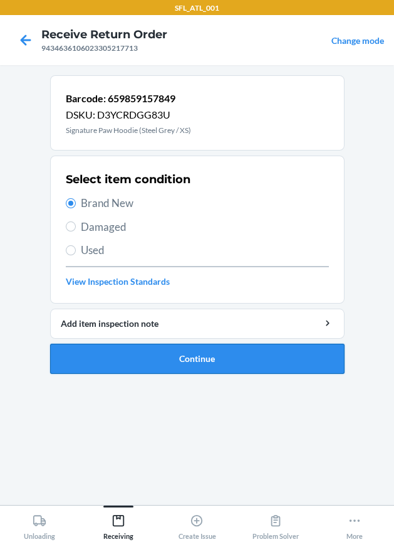
click at [166, 359] on button "Continue" at bounding box center [197, 359] width 295 height 30
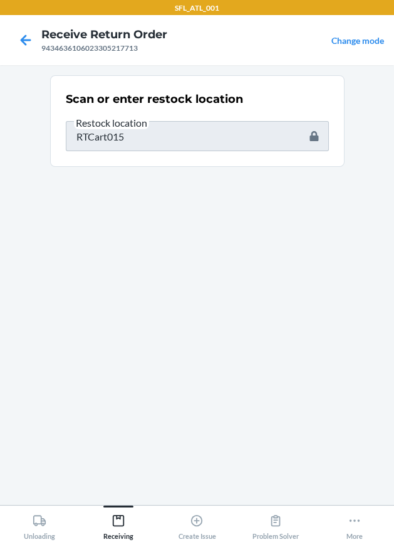
click at [108, 336] on section "Scan or enter restock location Restock location RTCart015" at bounding box center [197, 285] width 295 height 420
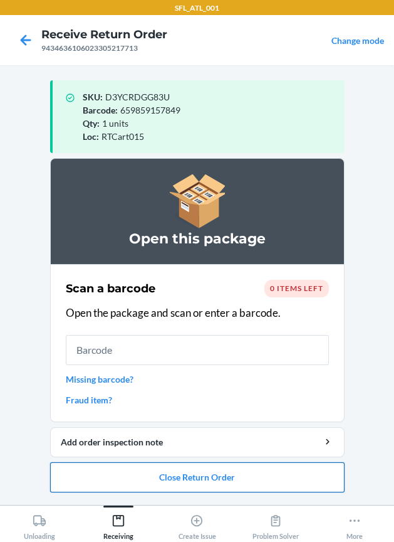
drag, startPoint x: 243, startPoint y: 482, endPoint x: 240, endPoint y: 471, distance: 11.3
click at [240, 472] on button "Close Return Order" at bounding box center [197, 477] width 295 height 30
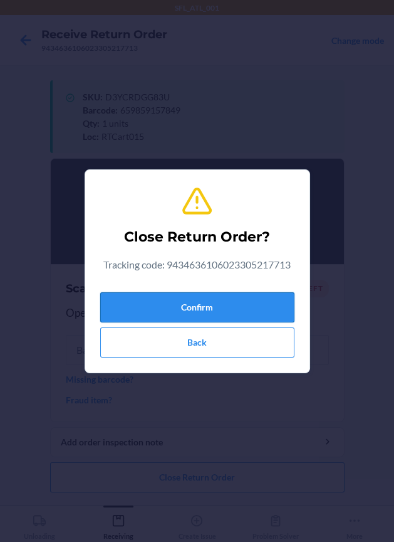
click at [214, 299] on button "Confirm" at bounding box center [197, 307] width 194 height 30
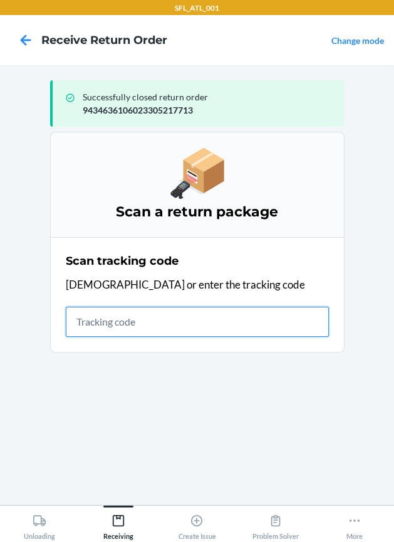
drag, startPoint x: 145, startPoint y: 318, endPoint x: 27, endPoint y: 277, distance: 125.5
click at [135, 311] on input "text" at bounding box center [197, 322] width 263 height 30
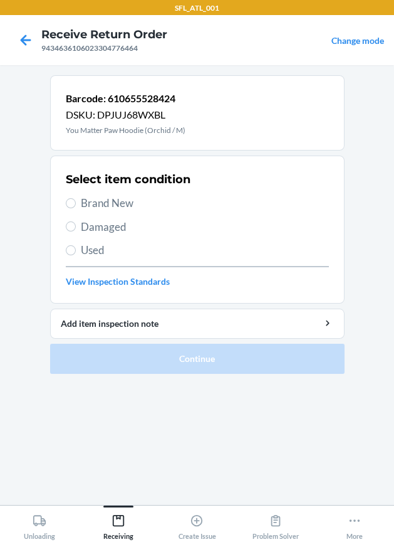
click at [83, 251] on span "Used" at bounding box center [205, 250] width 248 height 16
click at [76, 251] on input "Used" at bounding box center [71, 250] width 10 height 10
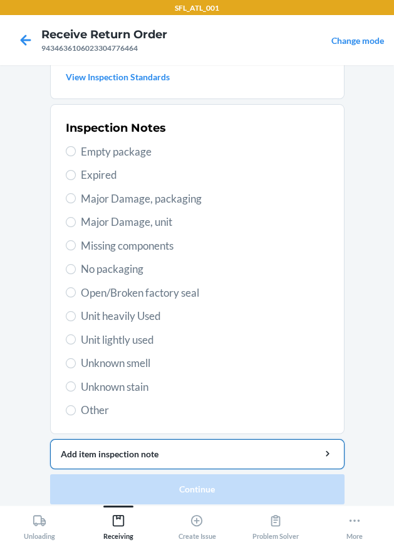
scroll to position [213, 0]
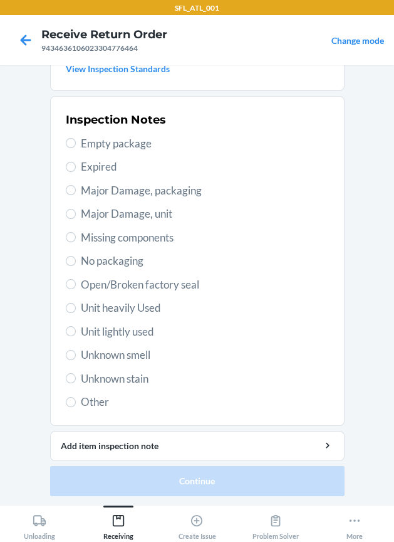
click at [117, 310] on span "Unit heavily Used" at bounding box center [205, 308] width 248 height 16
click at [76, 310] on input "Unit heavily Used" at bounding box center [71, 308] width 10 height 10
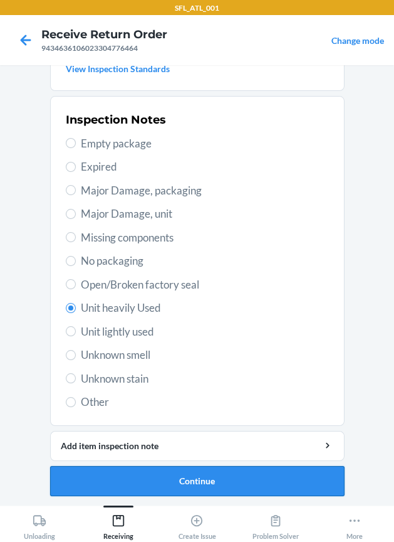
click at [86, 485] on button "Continue" at bounding box center [197, 481] width 295 height 30
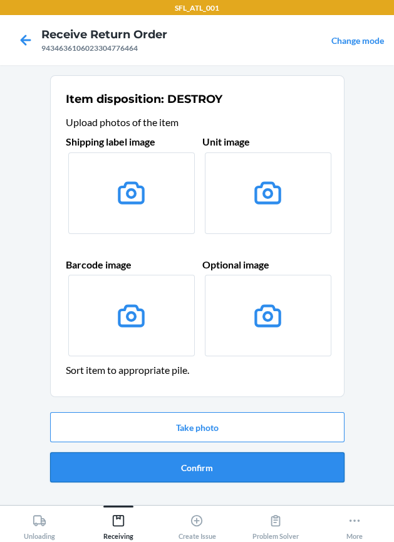
click at [86, 478] on button "Confirm" at bounding box center [197, 467] width 295 height 30
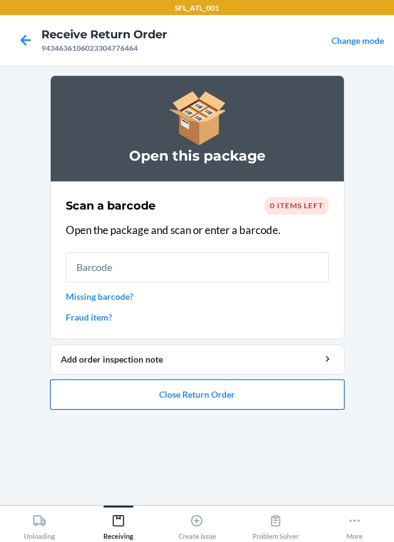
click at [206, 403] on button "Close Return Order" at bounding box center [197, 394] width 295 height 30
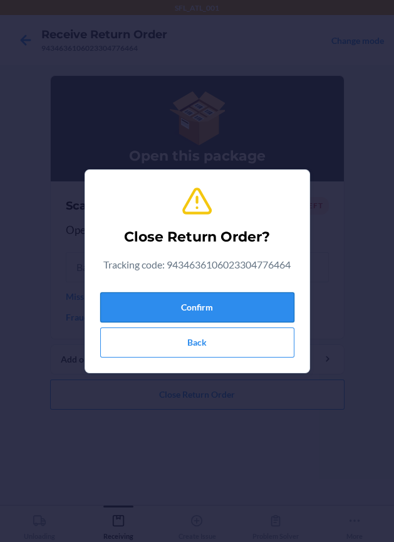
click at [166, 296] on button "Confirm" at bounding box center [197, 307] width 194 height 30
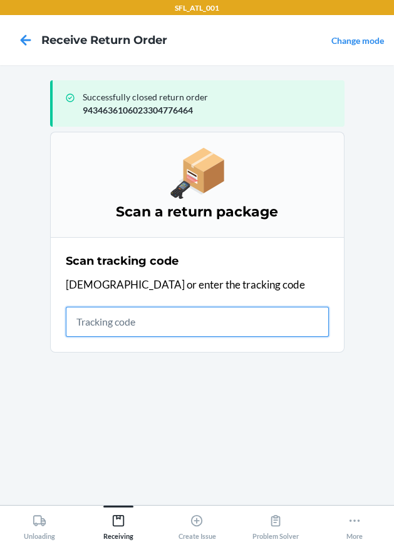
click at [123, 313] on input "text" at bounding box center [197, 322] width 263 height 30
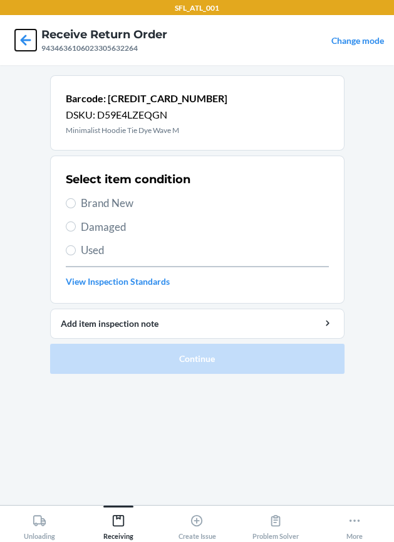
click at [27, 43] on icon at bounding box center [25, 39] width 21 height 21
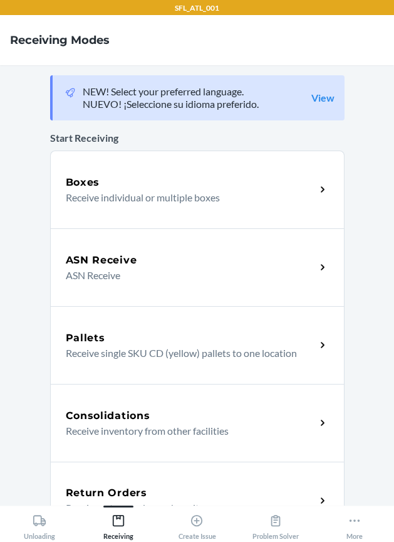
click at [136, 488] on h5 "Return Orders" at bounding box center [107, 492] width 82 height 15
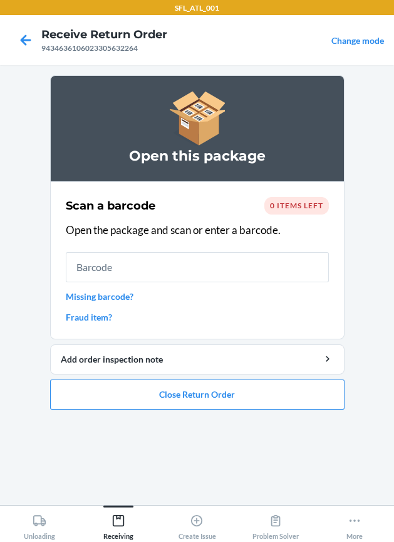
click at [288, 205] on span "0 items left" at bounding box center [296, 205] width 53 height 9
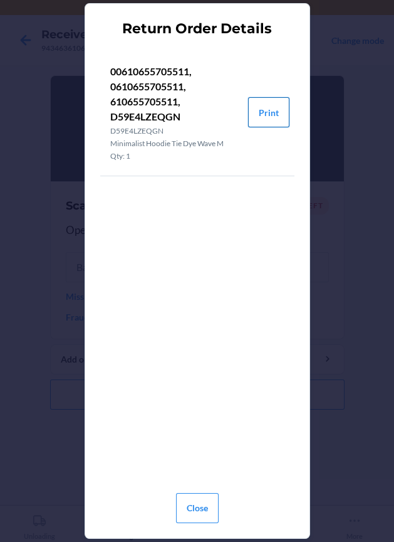
click at [278, 117] on button "Print" at bounding box center [268, 112] width 41 height 30
click at [195, 512] on button "Close" at bounding box center [197, 508] width 43 height 30
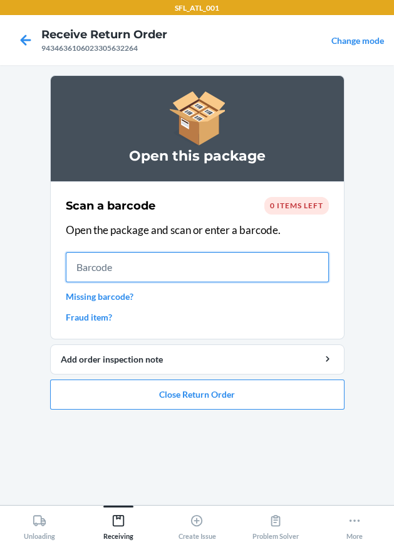
click at [229, 273] on input "text" at bounding box center [197, 267] width 263 height 30
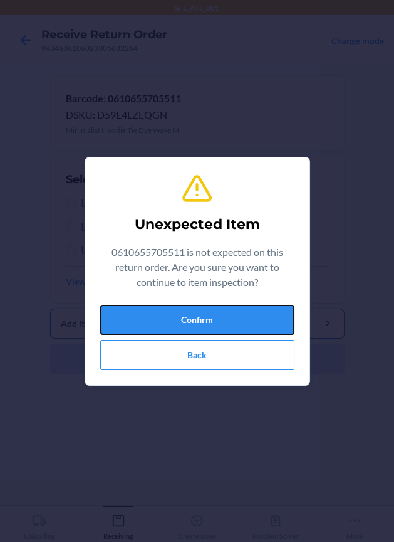
click at [215, 323] on button "Confirm" at bounding box center [197, 320] width 194 height 30
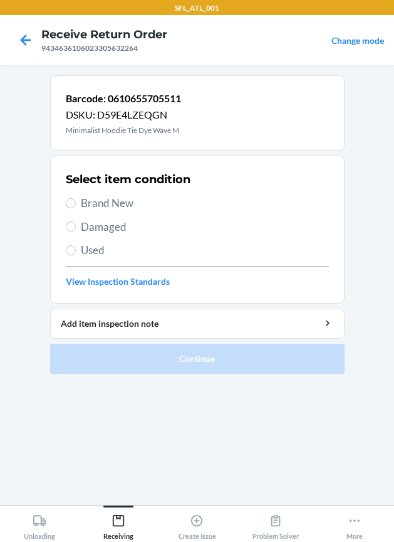
click at [115, 199] on span "Brand New" at bounding box center [205, 203] width 248 height 16
click at [76, 199] on input "Brand New" at bounding box center [71, 203] width 10 height 10
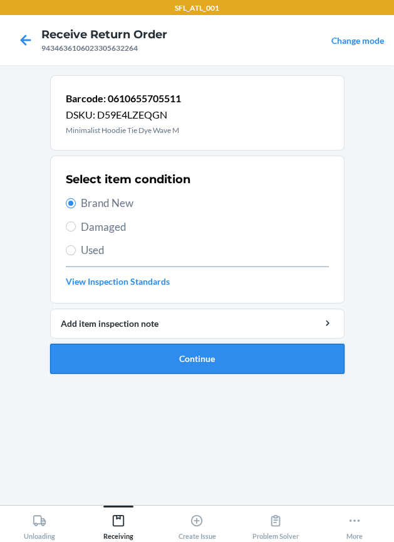
click at [167, 366] on button "Continue" at bounding box center [197, 359] width 295 height 30
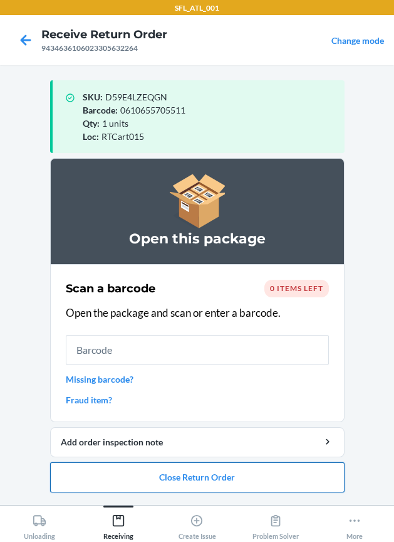
drag, startPoint x: 195, startPoint y: 485, endPoint x: 179, endPoint y: 476, distance: 18.0
click at [184, 480] on button "Close Return Order" at bounding box center [197, 477] width 295 height 30
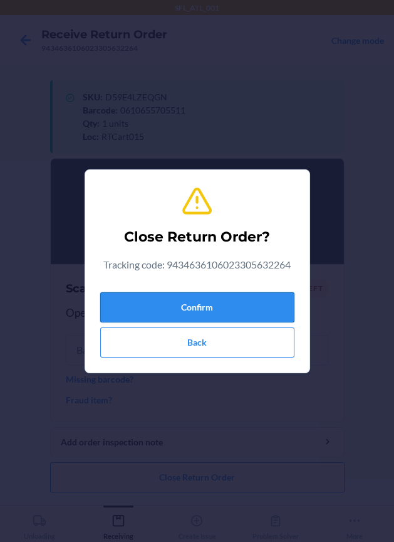
click at [156, 302] on button "Confirm" at bounding box center [197, 307] width 194 height 30
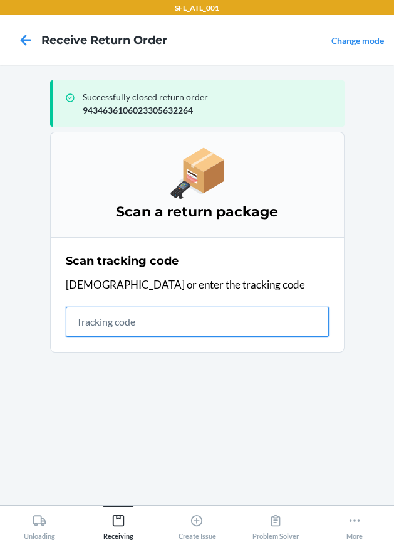
click at [140, 314] on input "text" at bounding box center [197, 322] width 263 height 30
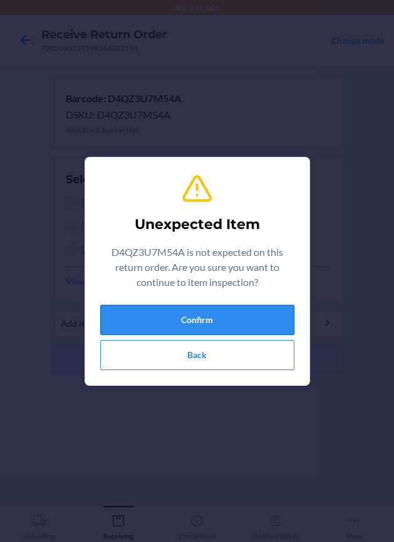
click at [129, 315] on button "Confirm" at bounding box center [197, 320] width 194 height 30
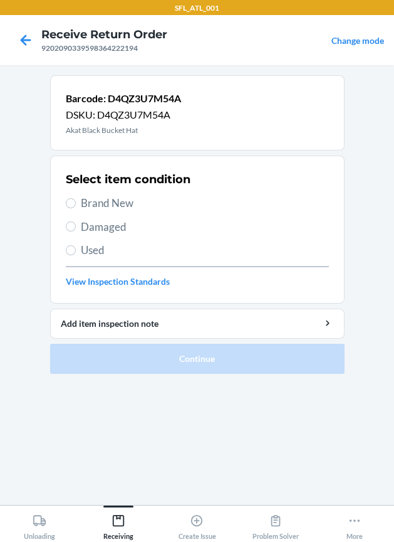
click at [88, 203] on span "Brand New" at bounding box center [205, 203] width 248 height 16
click at [76, 203] on input "Brand New" at bounding box center [71, 203] width 10 height 10
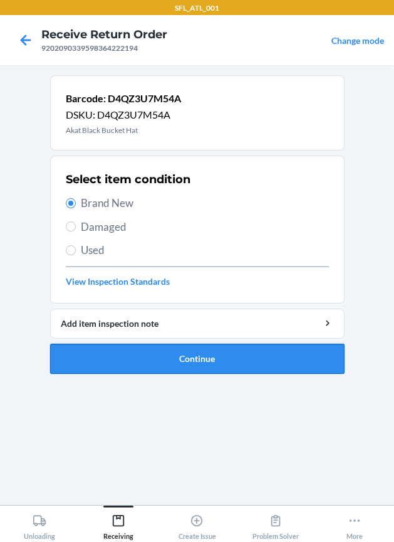
click at [135, 362] on button "Continue" at bounding box center [197, 359] width 295 height 30
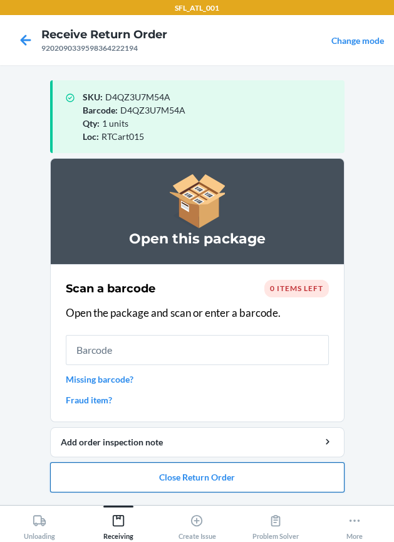
click at [271, 478] on button "Close Return Order" at bounding box center [197, 477] width 295 height 30
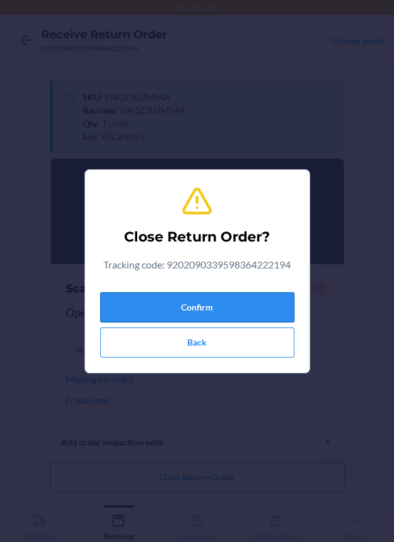
click at [276, 310] on button "Confirm" at bounding box center [197, 307] width 194 height 30
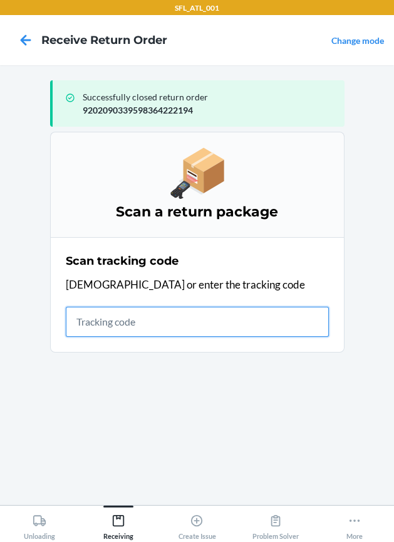
click at [214, 331] on input "text" at bounding box center [197, 322] width 263 height 30
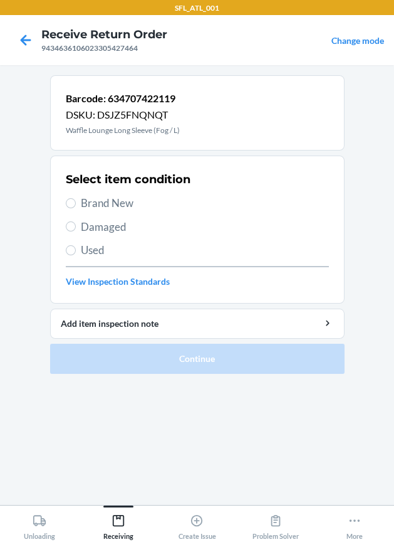
click at [107, 205] on span "Brand New" at bounding box center [205, 203] width 248 height 16
click at [76, 205] on input "Brand New" at bounding box center [71, 203] width 10 height 10
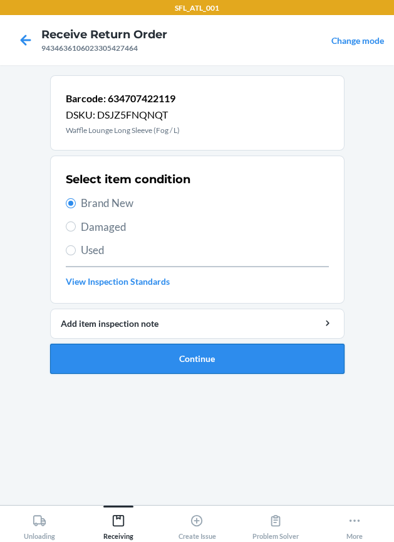
click at [96, 356] on button "Continue" at bounding box center [197, 359] width 295 height 30
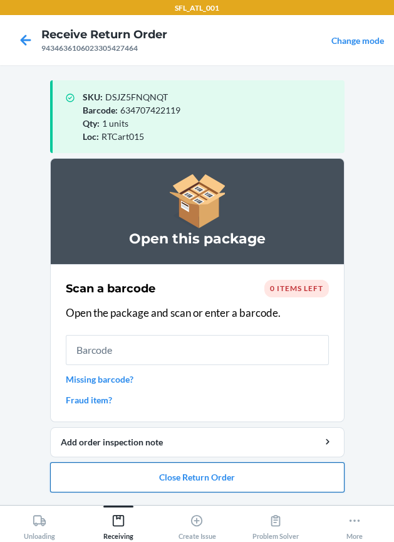
drag, startPoint x: 191, startPoint y: 478, endPoint x: 181, endPoint y: 459, distance: 22.2
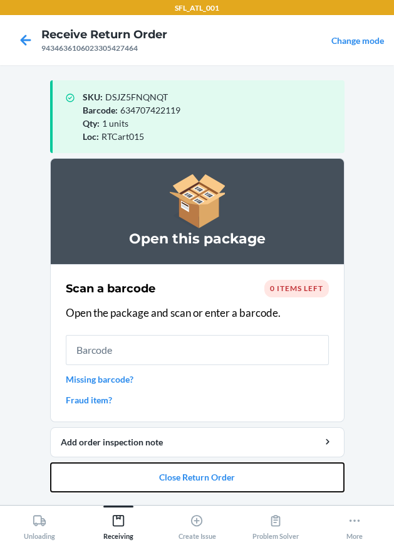
click at [183, 463] on button "Close Return Order" at bounding box center [197, 477] width 295 height 30
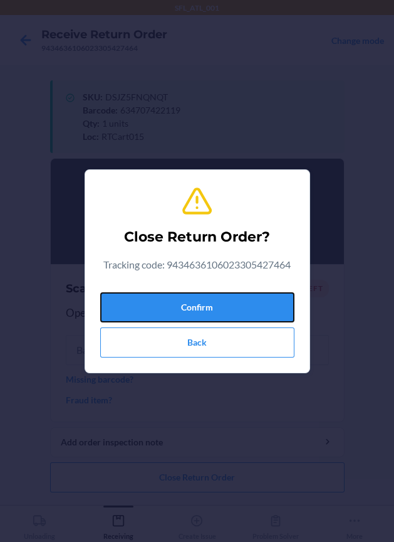
drag, startPoint x: 238, startPoint y: 298, endPoint x: 0, endPoint y: 231, distance: 247.6
click at [229, 295] on button "Confirm" at bounding box center [197, 307] width 194 height 30
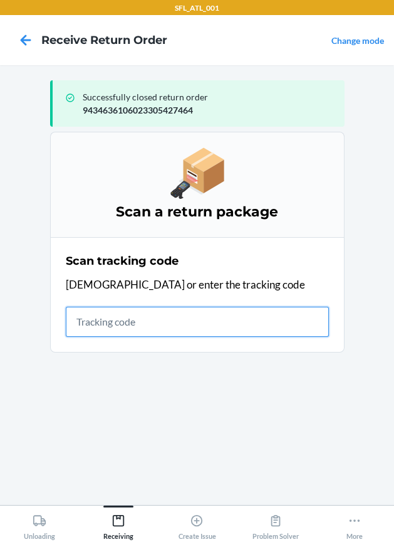
click at [142, 332] on input "text" at bounding box center [197, 322] width 263 height 30
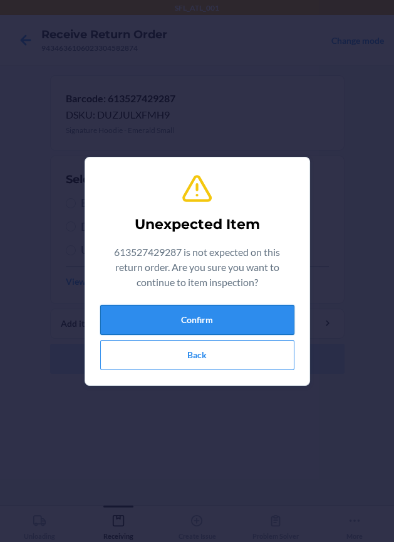
click at [177, 314] on button "Confirm" at bounding box center [197, 320] width 194 height 30
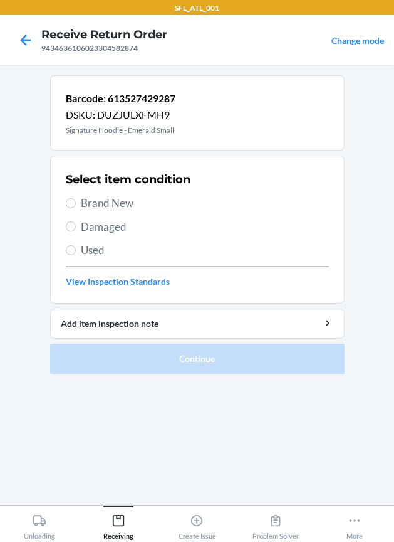
click at [130, 203] on span "Brand New" at bounding box center [205, 203] width 248 height 16
click at [76, 203] on input "Brand New" at bounding box center [71, 203] width 10 height 10
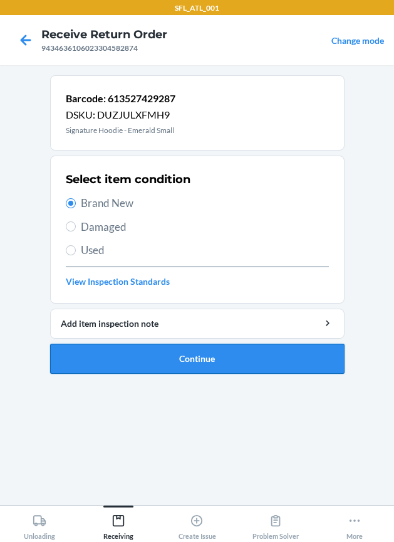
click at [151, 354] on button "Continue" at bounding box center [197, 359] width 295 height 30
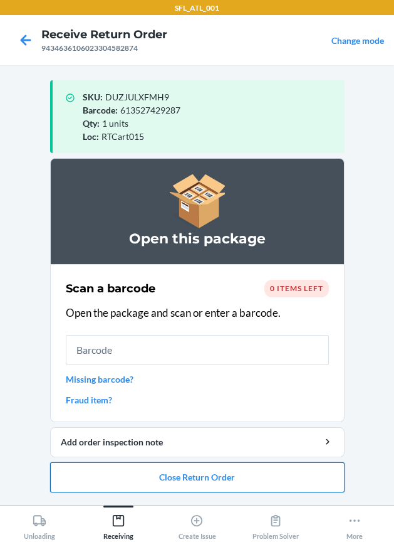
drag, startPoint x: 212, startPoint y: 482, endPoint x: 204, endPoint y: 469, distance: 15.0
click at [208, 475] on button "Close Return Order" at bounding box center [197, 477] width 295 height 30
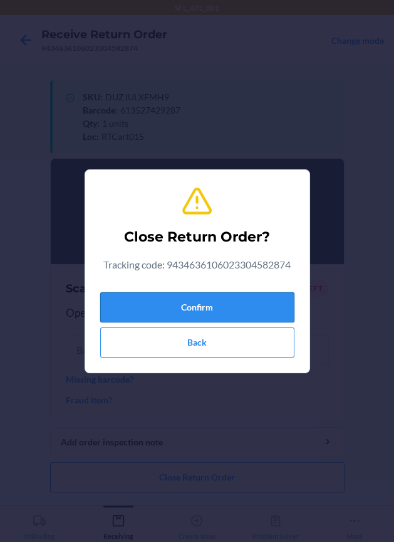
drag, startPoint x: 164, startPoint y: 314, endPoint x: 112, endPoint y: 304, distance: 52.4
click at [162, 313] on button "Confirm" at bounding box center [197, 307] width 194 height 30
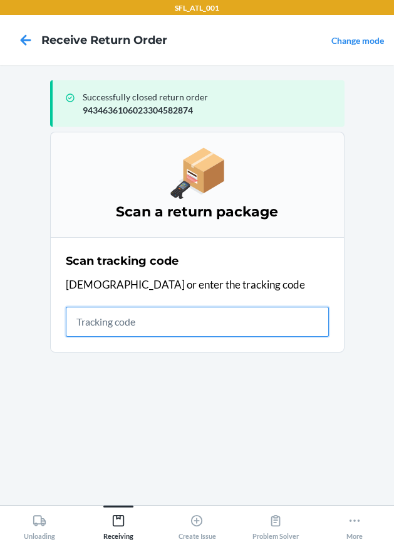
click at [129, 322] on input "text" at bounding box center [197, 322] width 263 height 30
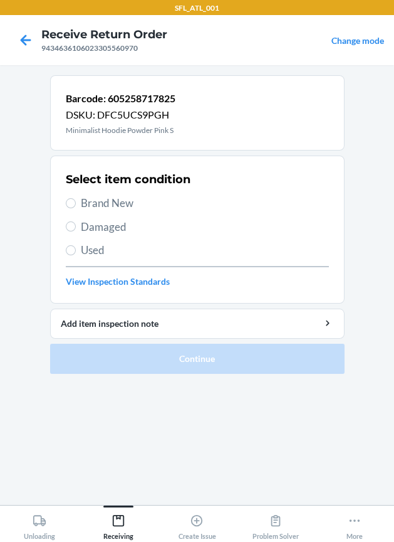
drag, startPoint x: 114, startPoint y: 205, endPoint x: 107, endPoint y: 255, distance: 50.0
click at [114, 206] on span "Brand New" at bounding box center [205, 203] width 248 height 16
click at [76, 206] on input "Brand New" at bounding box center [71, 203] width 10 height 10
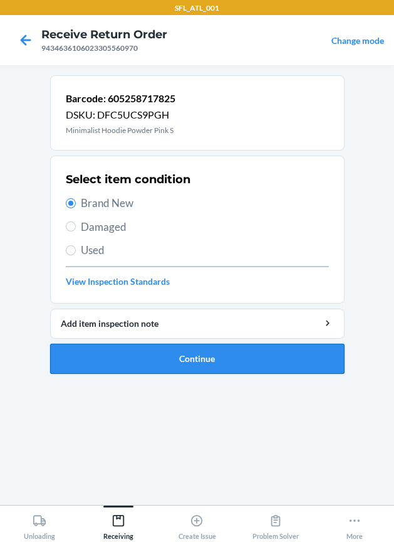
click at [114, 357] on button "Continue" at bounding box center [197, 359] width 295 height 30
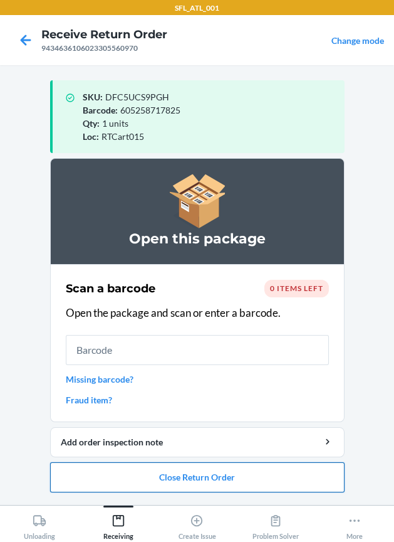
click at [238, 474] on button "Close Return Order" at bounding box center [197, 477] width 295 height 30
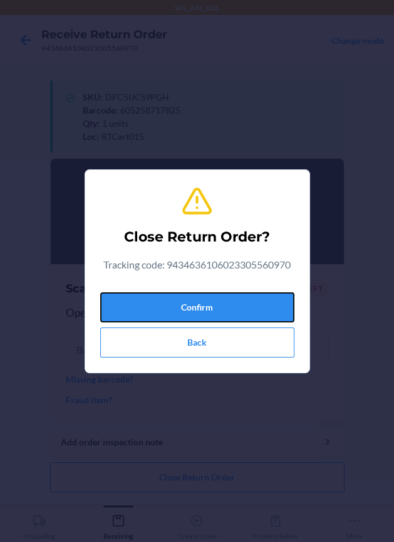
drag, startPoint x: 176, startPoint y: 302, endPoint x: 7, endPoint y: 279, distance: 170.3
click at [169, 300] on button "Confirm" at bounding box center [197, 307] width 194 height 30
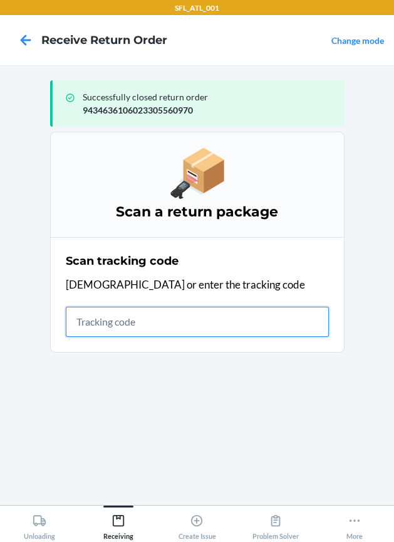
click at [126, 319] on input "text" at bounding box center [197, 322] width 263 height 30
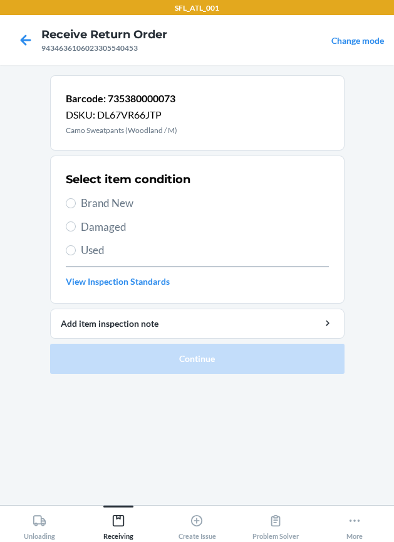
click at [116, 203] on span "Brand New" at bounding box center [205, 203] width 248 height 16
click at [76, 203] on input "Brand New" at bounding box center [71, 203] width 10 height 10
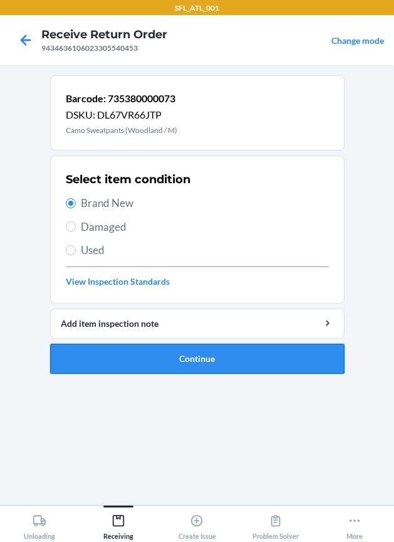
click at [137, 352] on button "Continue" at bounding box center [197, 359] width 295 height 30
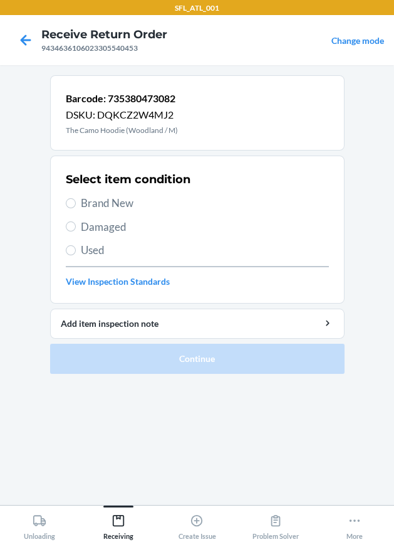
click at [134, 202] on span "Brand New" at bounding box center [205, 203] width 248 height 16
click at [76, 202] on input "Brand New" at bounding box center [71, 203] width 10 height 10
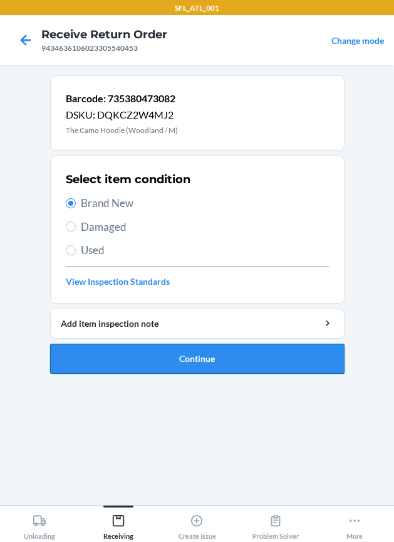
click at [166, 357] on button "Continue" at bounding box center [197, 359] width 295 height 30
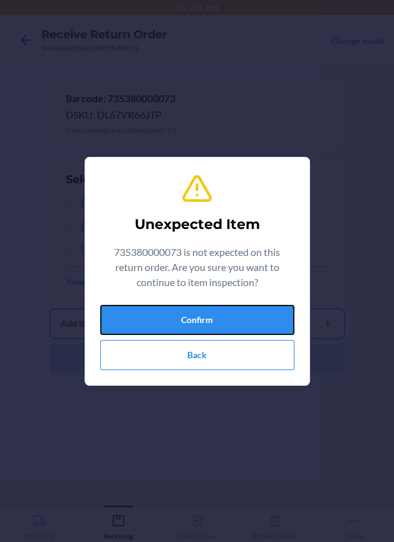
drag, startPoint x: 224, startPoint y: 316, endPoint x: 189, endPoint y: 323, distance: 35.2
click at [216, 319] on button "Confirm" at bounding box center [197, 320] width 194 height 30
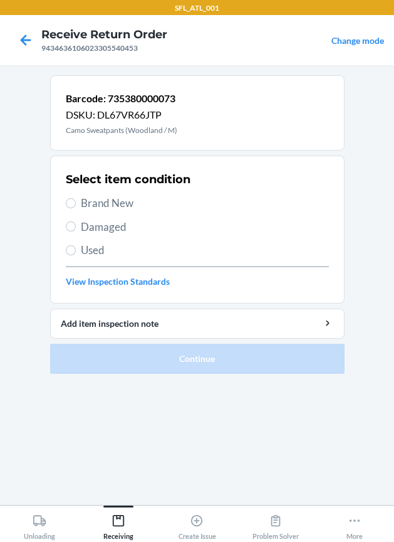
click at [118, 204] on span "Brand New" at bounding box center [205, 203] width 248 height 16
click at [76, 204] on input "Brand New" at bounding box center [71, 203] width 10 height 10
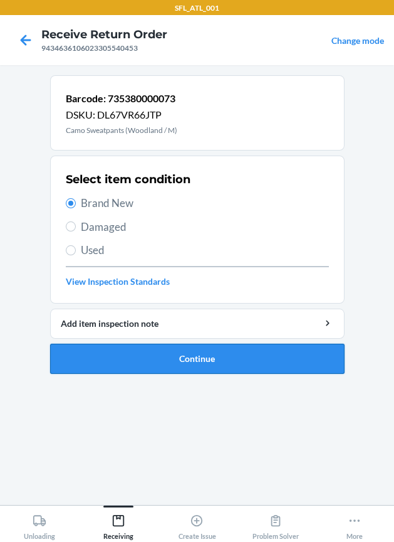
click at [130, 354] on button "Continue" at bounding box center [197, 359] width 295 height 30
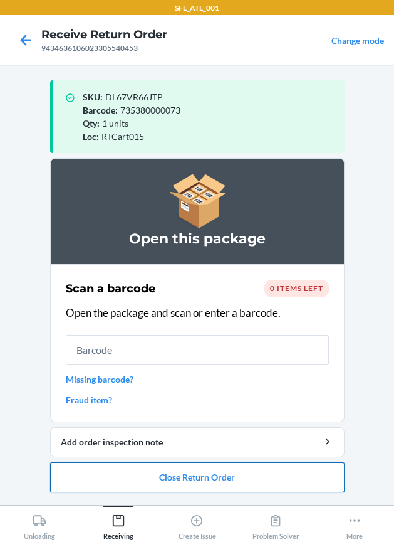
click at [140, 476] on button "Close Return Order" at bounding box center [197, 477] width 295 height 30
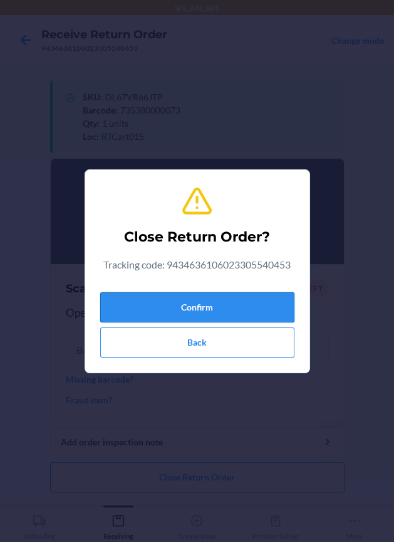
drag, startPoint x: 184, startPoint y: 312, endPoint x: 173, endPoint y: 309, distance: 11.7
click at [176, 310] on button "Confirm" at bounding box center [197, 307] width 194 height 30
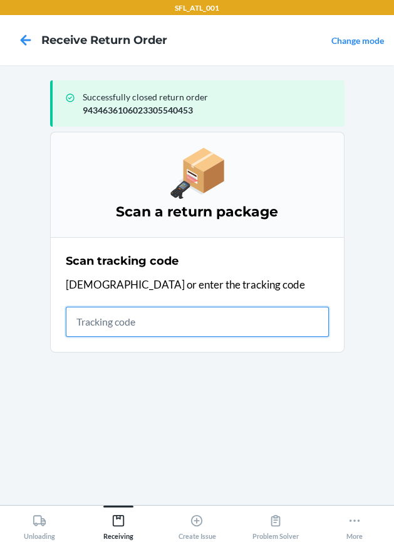
drag, startPoint x: 88, startPoint y: 321, endPoint x: 65, endPoint y: 299, distance: 31.9
click at [82, 313] on input "text" at bounding box center [197, 322] width 263 height 30
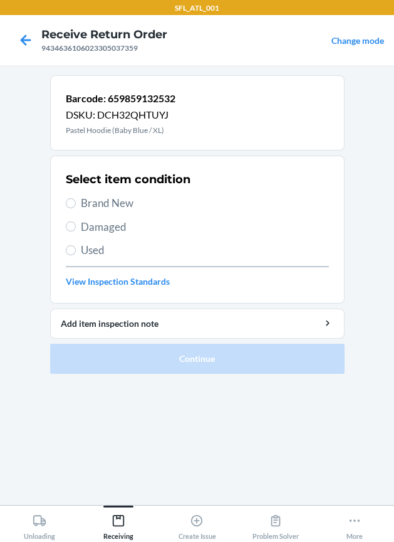
click at [118, 198] on span "Brand New" at bounding box center [205, 203] width 248 height 16
click at [76, 198] on input "Brand New" at bounding box center [71, 203] width 10 height 10
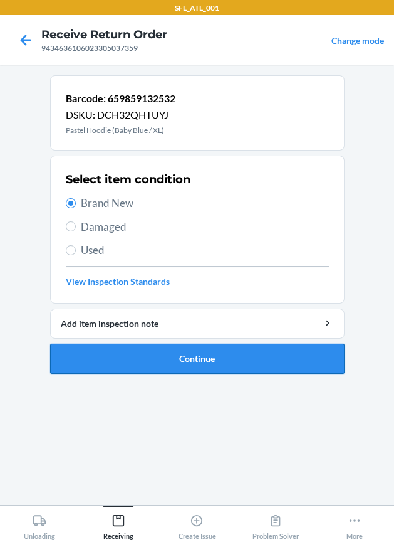
click at [171, 362] on button "Continue" at bounding box center [197, 359] width 295 height 30
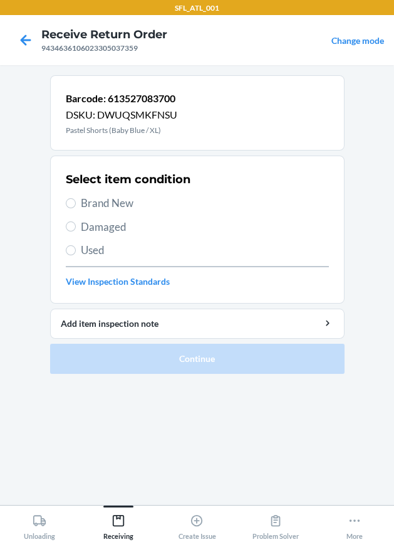
click at [107, 204] on span "Brand New" at bounding box center [205, 203] width 248 height 16
click at [76, 204] on input "Brand New" at bounding box center [71, 203] width 10 height 10
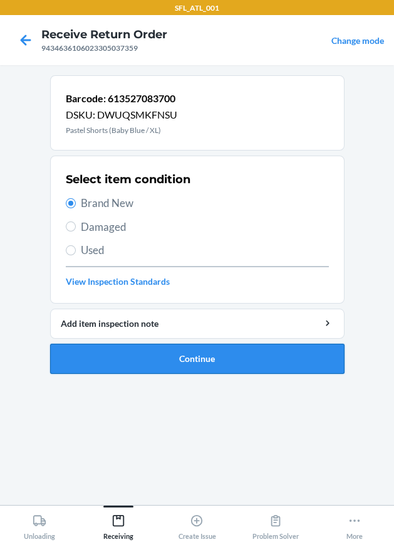
click at [159, 357] on button "Continue" at bounding box center [197, 359] width 295 height 30
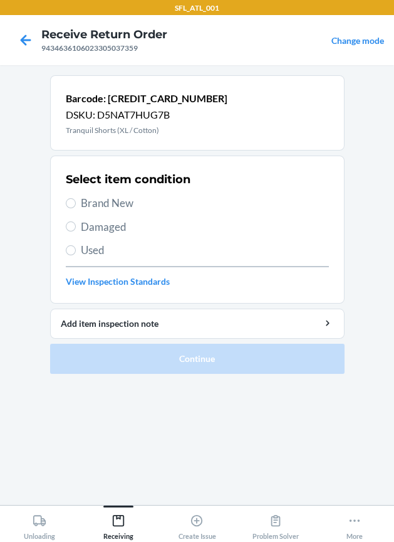
click at [114, 200] on span "Brand New" at bounding box center [205, 203] width 248 height 16
click at [76, 200] on input "Brand New" at bounding box center [71, 203] width 10 height 10
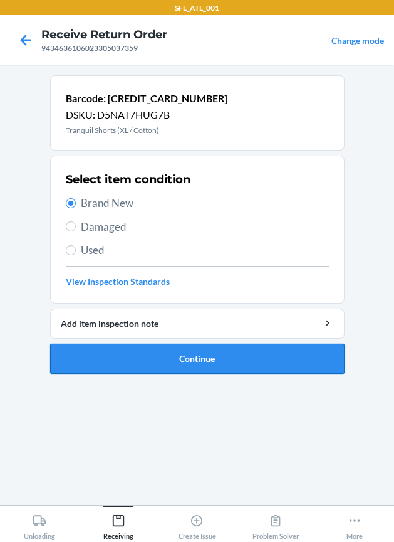
click at [171, 358] on button "Continue" at bounding box center [197, 359] width 295 height 30
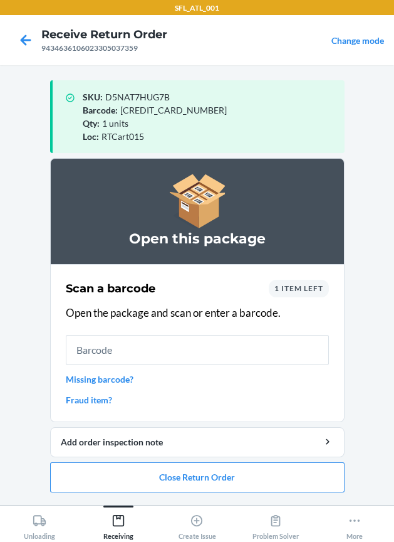
click at [308, 287] on span "1 item left" at bounding box center [299, 287] width 49 height 9
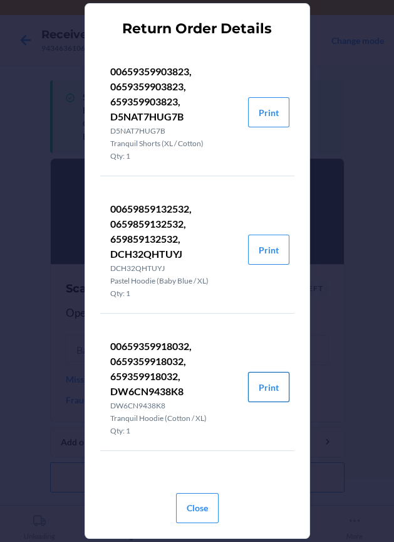
click at [255, 388] on button "Print" at bounding box center [268, 387] width 41 height 30
click at [200, 494] on button "Close" at bounding box center [197, 508] width 43 height 30
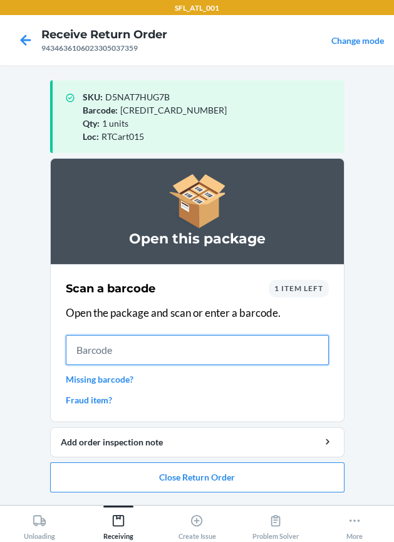
click at [213, 360] on input "text" at bounding box center [197, 350] width 263 height 30
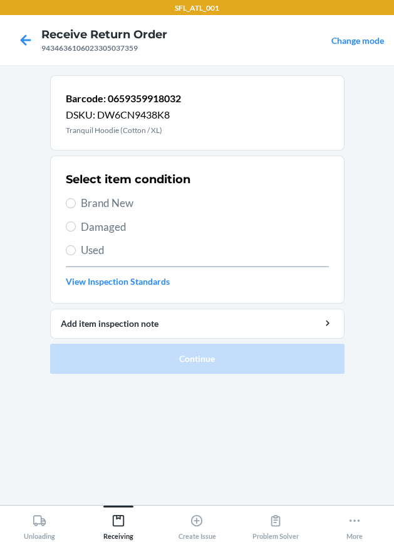
drag, startPoint x: 83, startPoint y: 197, endPoint x: 113, endPoint y: 265, distance: 74.4
click at [84, 197] on span "Brand New" at bounding box center [205, 203] width 248 height 16
click at [77, 199] on label "Brand New" at bounding box center [197, 203] width 263 height 16
click at [76, 199] on input "Brand New" at bounding box center [71, 203] width 10 height 10
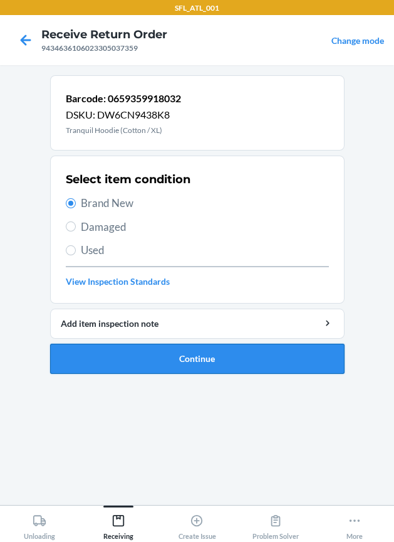
click at [146, 357] on button "Continue" at bounding box center [197, 359] width 295 height 30
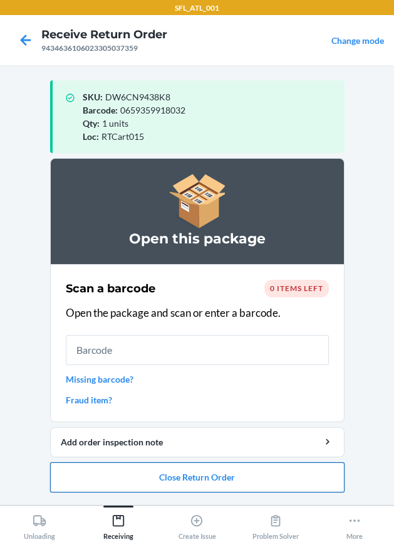
click at [218, 472] on button "Close Return Order" at bounding box center [197, 477] width 295 height 30
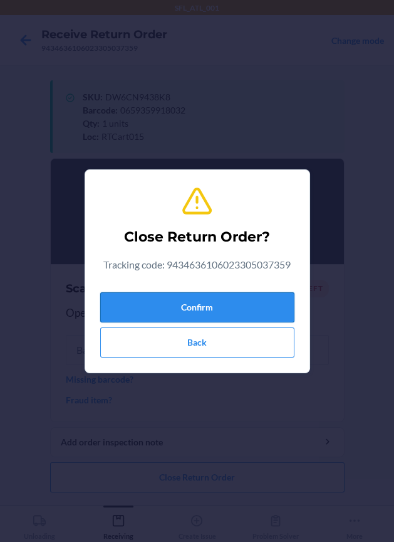
click at [181, 312] on button "Confirm" at bounding box center [197, 307] width 194 height 30
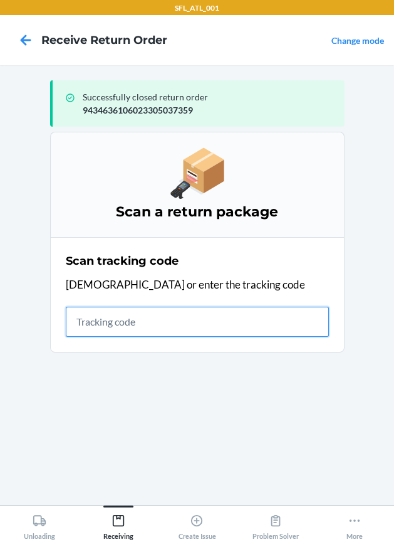
click at [101, 322] on input "text" at bounding box center [197, 322] width 263 height 30
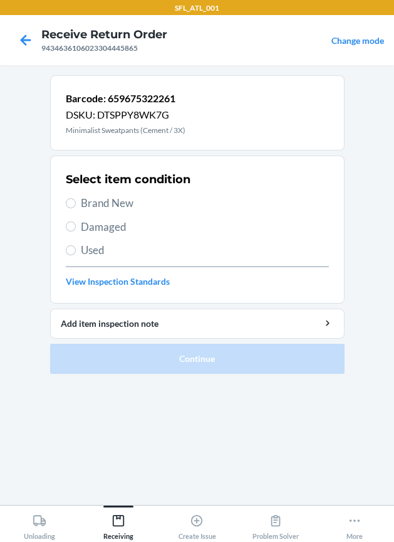
click at [115, 198] on span "Brand New" at bounding box center [205, 203] width 248 height 16
click at [76, 198] on input "Brand New" at bounding box center [71, 203] width 10 height 10
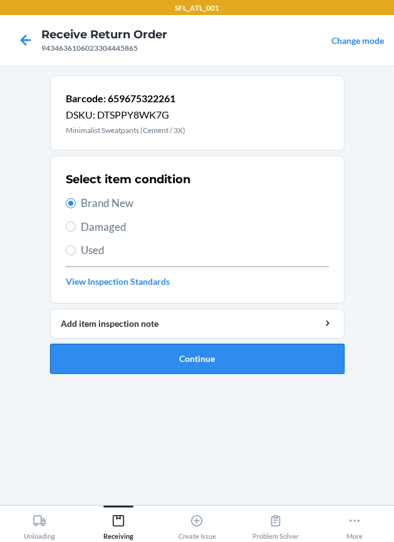
click at [158, 352] on button "Continue" at bounding box center [197, 359] width 295 height 30
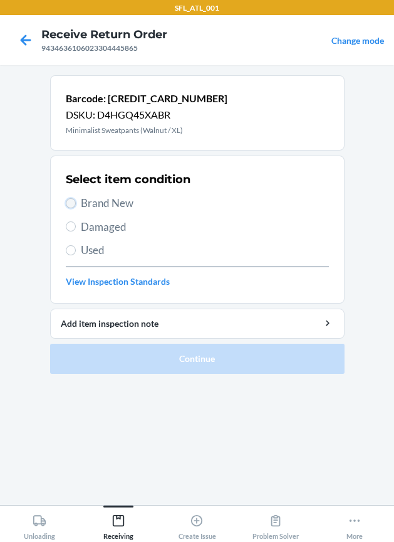
click at [73, 203] on input "Brand New" at bounding box center [71, 203] width 10 height 10
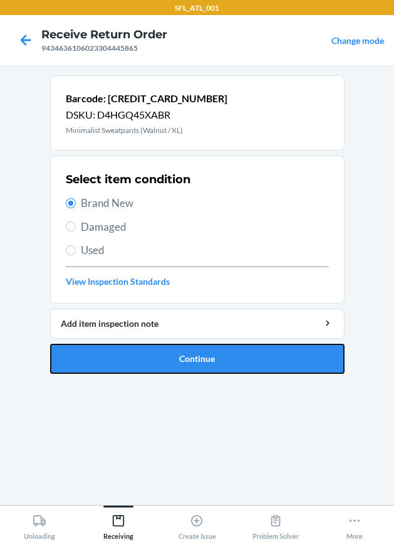
click at [120, 361] on button "Continue" at bounding box center [197, 359] width 295 height 30
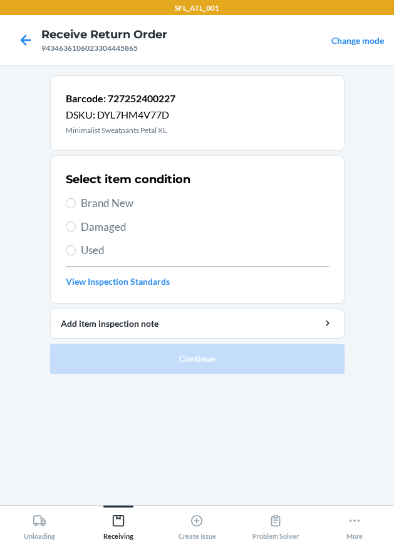
click at [120, 202] on span "Brand New" at bounding box center [205, 203] width 248 height 16
click at [76, 202] on input "Brand New" at bounding box center [71, 203] width 10 height 10
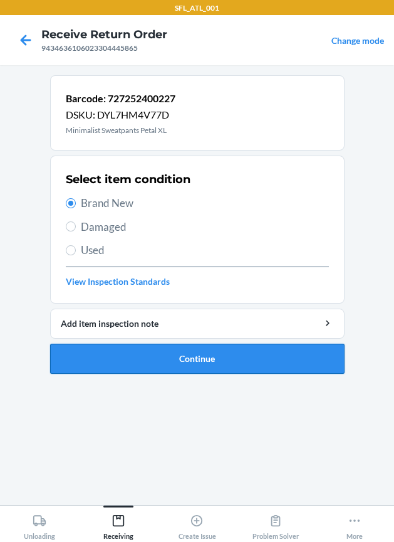
click at [115, 361] on button "Continue" at bounding box center [197, 359] width 295 height 30
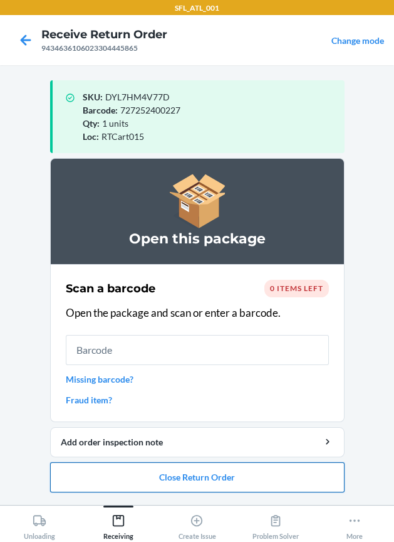
click at [211, 477] on button "Close Return Order" at bounding box center [197, 477] width 295 height 30
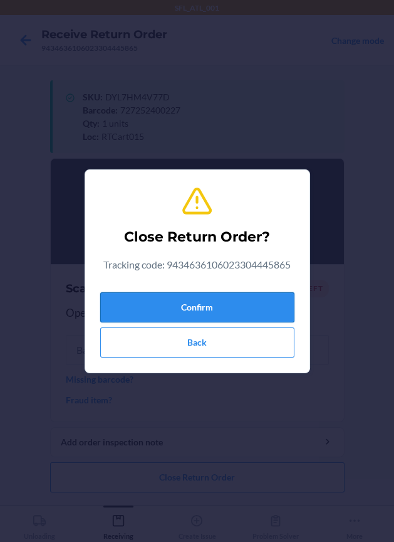
click at [219, 320] on button "Confirm" at bounding box center [197, 307] width 194 height 30
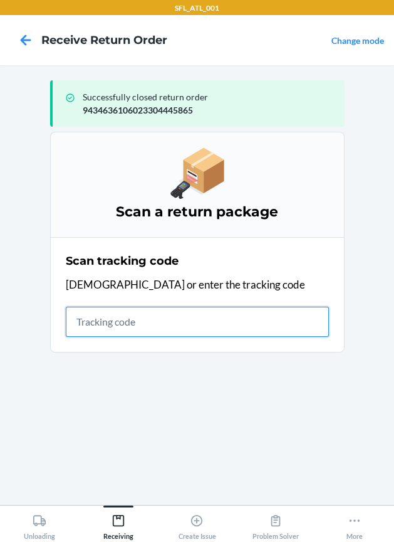
click at [125, 326] on input "text" at bounding box center [197, 322] width 263 height 30
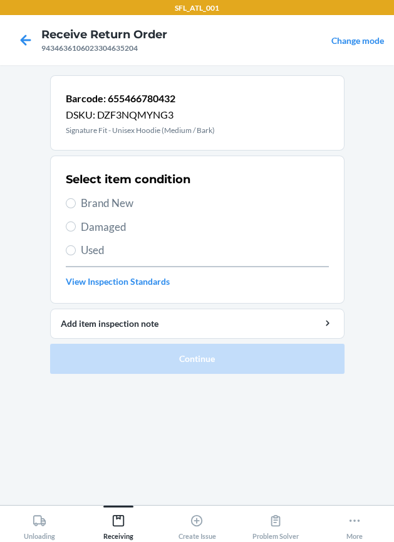
click at [134, 201] on span "Brand New" at bounding box center [205, 203] width 248 height 16
click at [76, 201] on input "Brand New" at bounding box center [71, 203] width 10 height 10
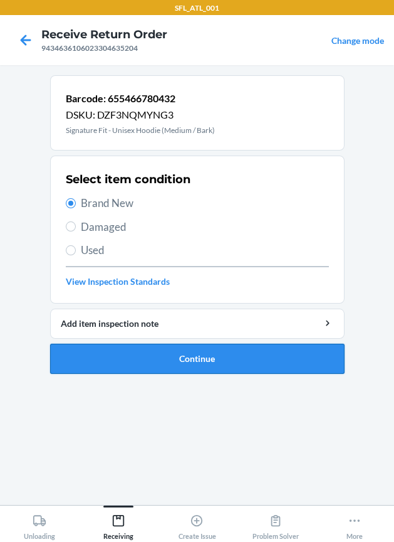
click at [221, 364] on button "Continue" at bounding box center [197, 359] width 295 height 30
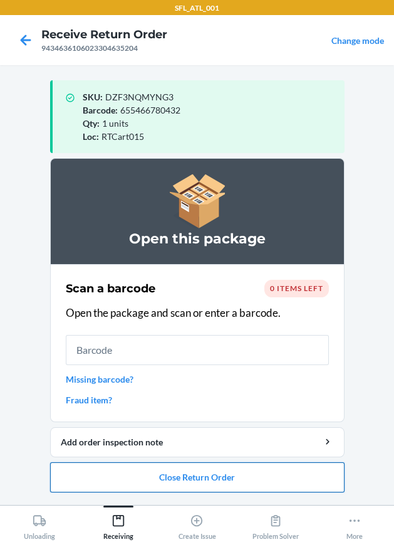
click at [219, 472] on button "Close Return Order" at bounding box center [197, 477] width 295 height 30
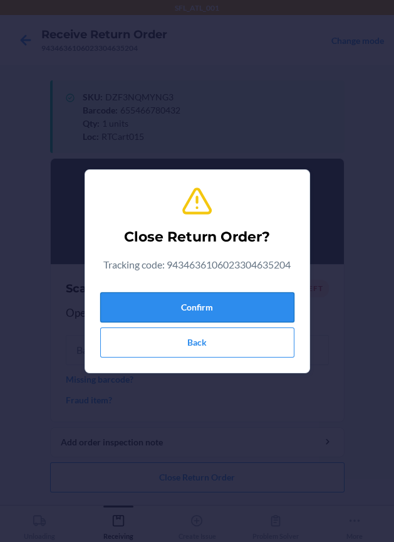
drag, startPoint x: 209, startPoint y: 312, endPoint x: 201, endPoint y: 310, distance: 8.4
click at [208, 311] on button "Confirm" at bounding box center [197, 307] width 194 height 30
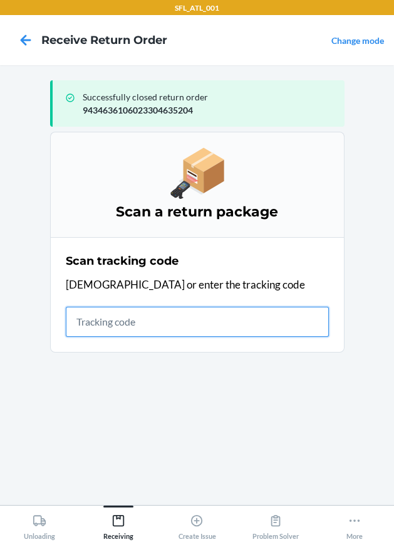
click at [135, 315] on input "text" at bounding box center [197, 322] width 263 height 30
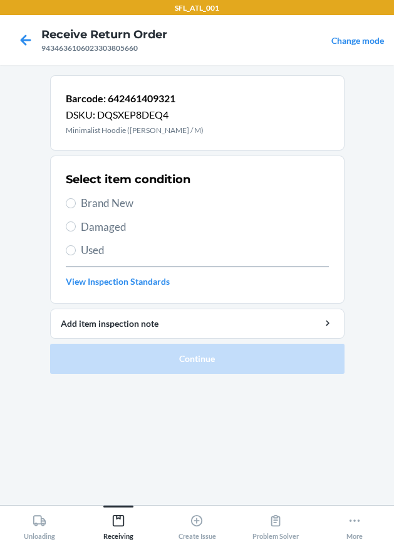
click at [117, 203] on span "Brand New" at bounding box center [205, 203] width 248 height 16
click at [76, 203] on input "Brand New" at bounding box center [71, 203] width 10 height 10
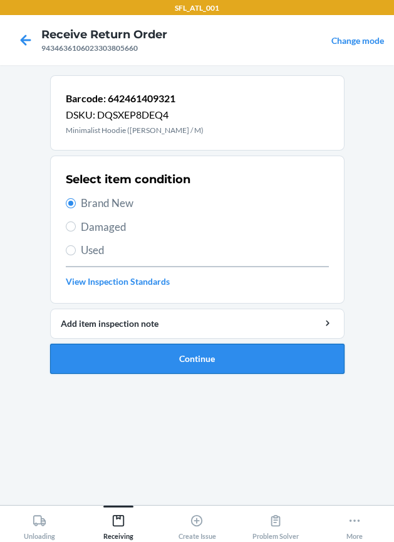
click at [219, 359] on button "Continue" at bounding box center [197, 359] width 295 height 30
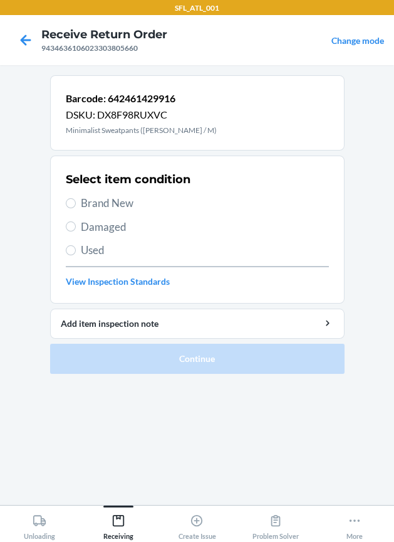
click at [132, 202] on span "Brand New" at bounding box center [205, 203] width 248 height 16
click at [76, 202] on input "Brand New" at bounding box center [71, 203] width 10 height 10
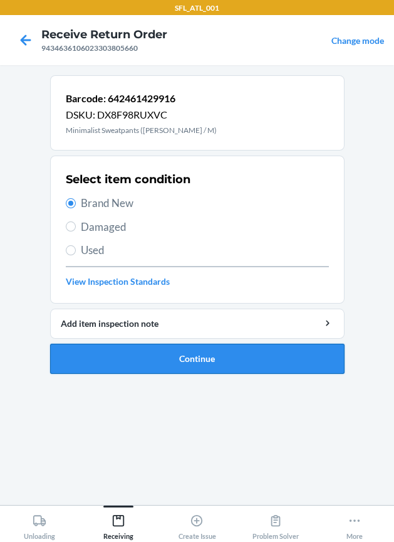
click at [193, 344] on button "Continue" at bounding box center [197, 359] width 295 height 30
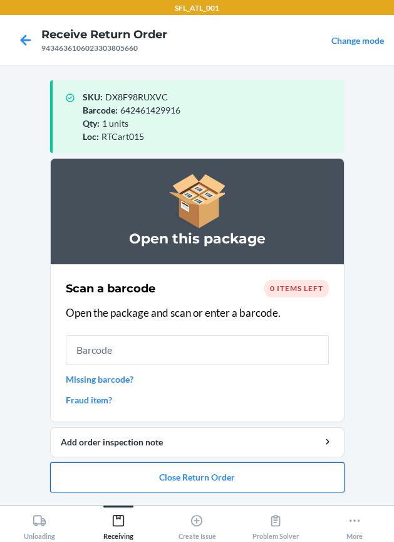
click at [231, 469] on button "Close Return Order" at bounding box center [197, 477] width 295 height 30
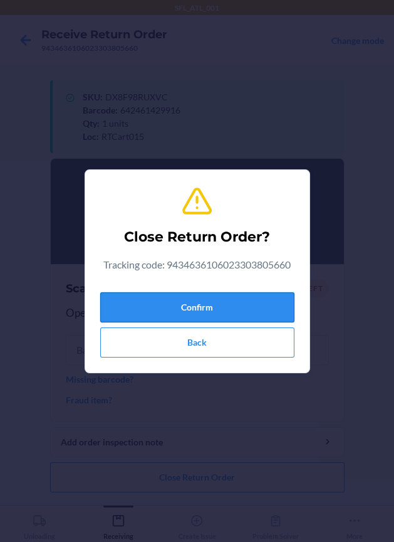
click at [231, 307] on button "Confirm" at bounding box center [197, 307] width 194 height 30
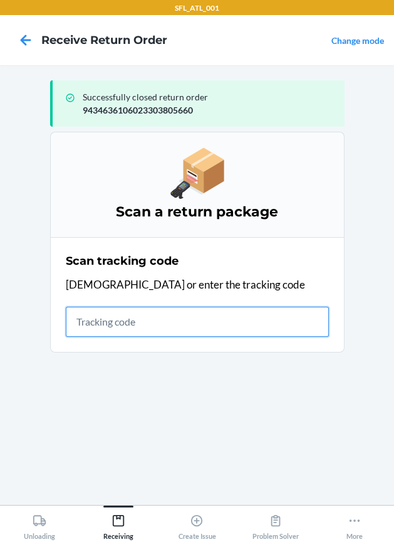
drag, startPoint x: 119, startPoint y: 327, endPoint x: 93, endPoint y: 311, distance: 31.0
click at [113, 327] on input "text" at bounding box center [197, 322] width 263 height 30
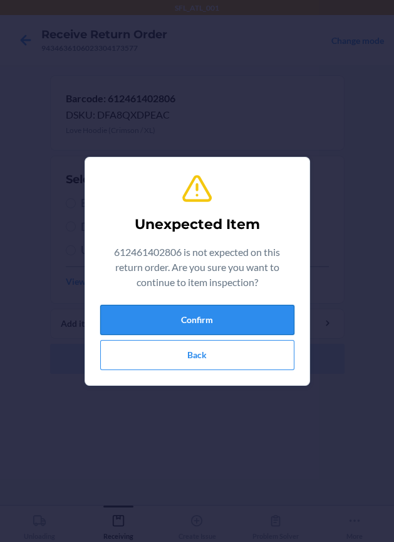
click at [150, 312] on button "Confirm" at bounding box center [197, 320] width 194 height 30
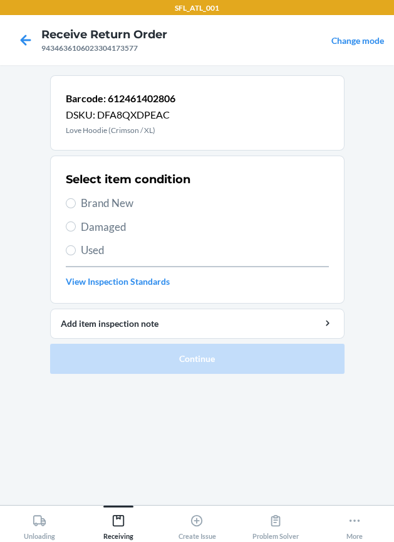
click at [119, 196] on span "Brand New" at bounding box center [205, 203] width 248 height 16
click at [76, 198] on input "Brand New" at bounding box center [71, 203] width 10 height 10
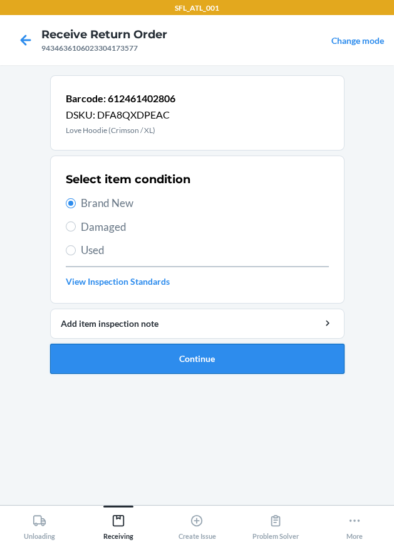
click at [143, 355] on button "Continue" at bounding box center [197, 359] width 295 height 30
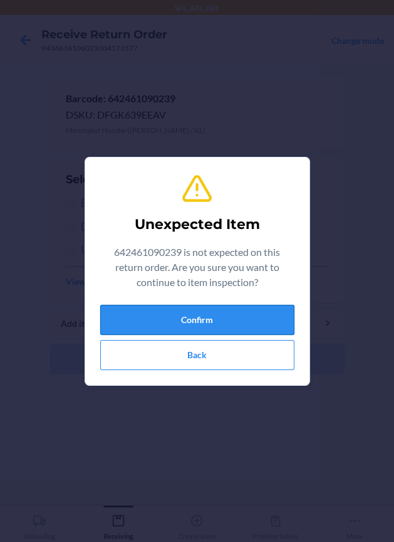
click at [173, 326] on button "Confirm" at bounding box center [197, 320] width 194 height 30
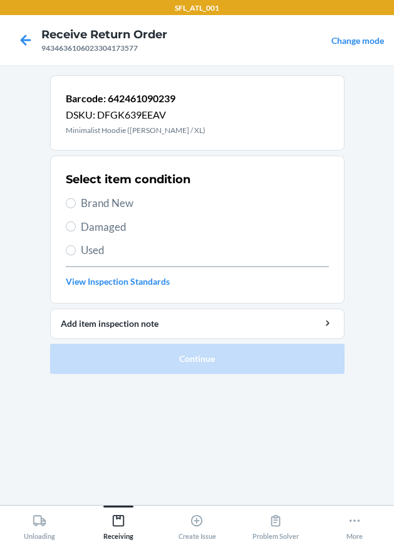
click at [88, 201] on span "Brand New" at bounding box center [205, 203] width 248 height 16
click at [76, 201] on input "Brand New" at bounding box center [71, 203] width 10 height 10
click at [85, 199] on span "Brand New" at bounding box center [205, 203] width 248 height 16
click at [76, 199] on input "Brand New" at bounding box center [71, 203] width 10 height 10
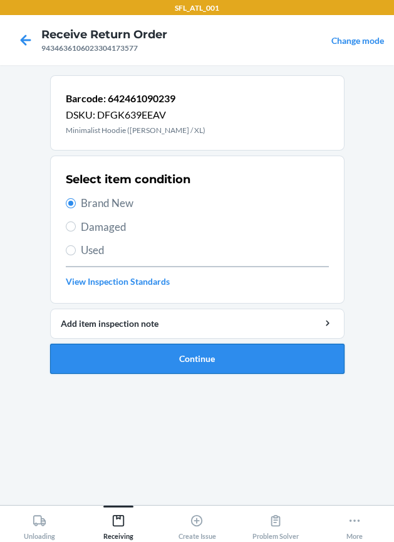
click at [127, 361] on button "Continue" at bounding box center [197, 359] width 295 height 30
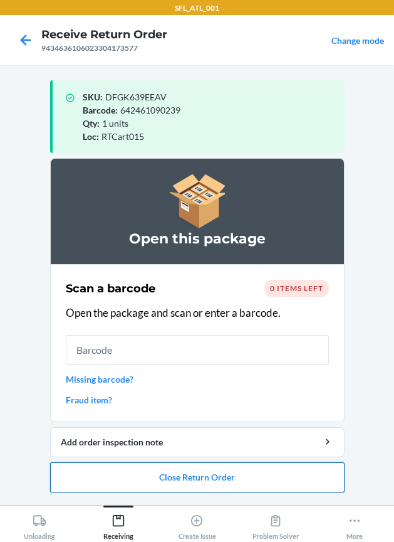
click at [132, 477] on button "Close Return Order" at bounding box center [197, 477] width 295 height 30
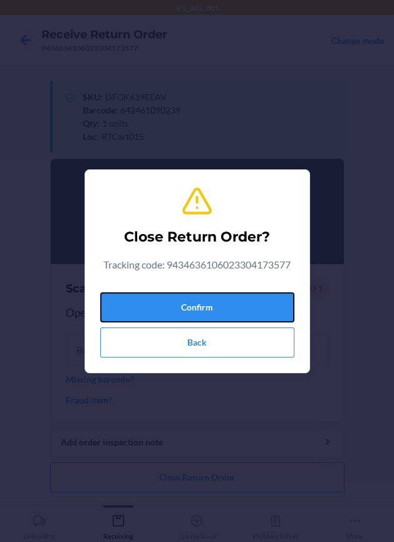
drag, startPoint x: 196, startPoint y: 304, endPoint x: 1, endPoint y: 335, distance: 196.9
click at [191, 304] on button "Confirm" at bounding box center [197, 307] width 194 height 30
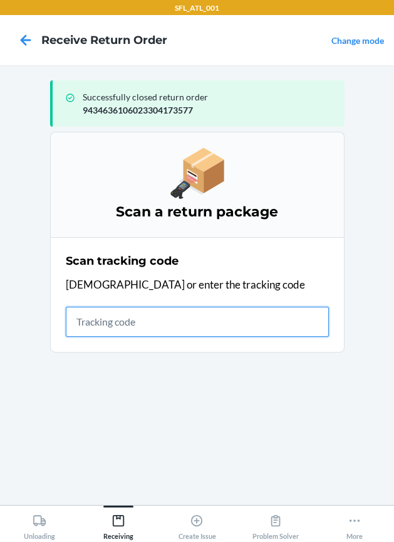
click at [140, 330] on input "text" at bounding box center [197, 322] width 263 height 30
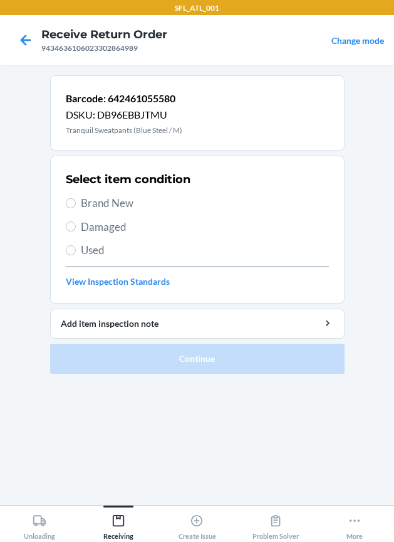
click at [107, 204] on span "Brand New" at bounding box center [205, 203] width 248 height 16
click at [76, 204] on input "Brand New" at bounding box center [71, 203] width 10 height 10
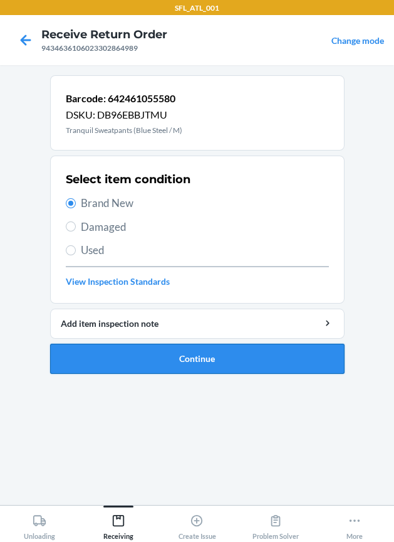
click at [114, 357] on button "Continue" at bounding box center [197, 359] width 295 height 30
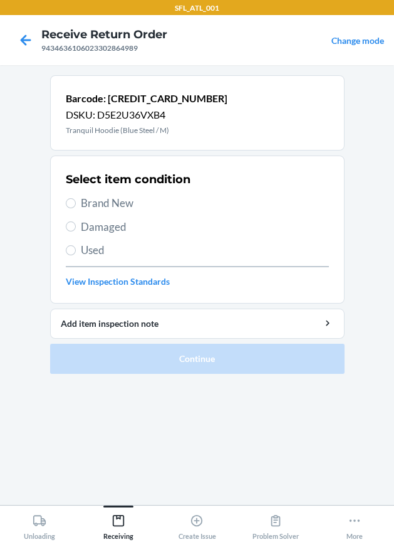
click at [98, 198] on span "Brand New" at bounding box center [205, 203] width 248 height 16
click at [76, 198] on input "Brand New" at bounding box center [71, 203] width 10 height 10
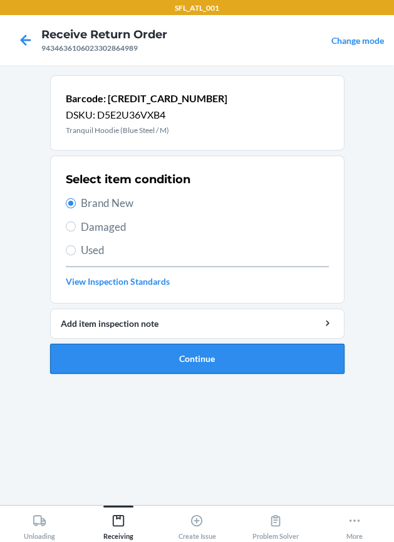
click at [73, 355] on button "Continue" at bounding box center [197, 359] width 295 height 30
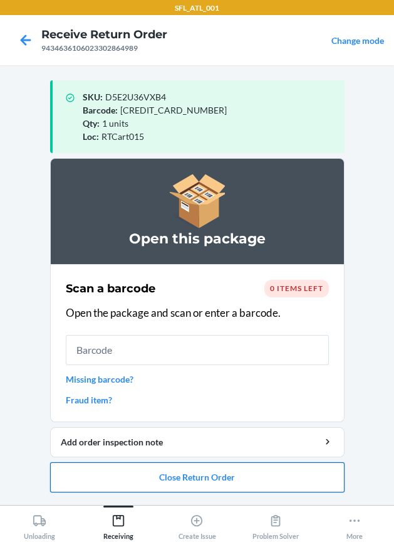
click at [97, 483] on button "Close Return Order" at bounding box center [197, 477] width 295 height 30
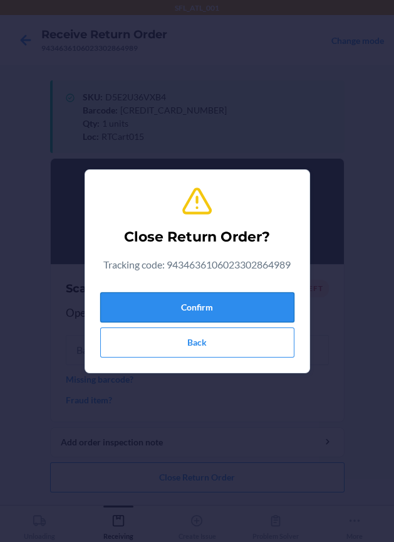
click at [240, 304] on button "Confirm" at bounding box center [197, 307] width 194 height 30
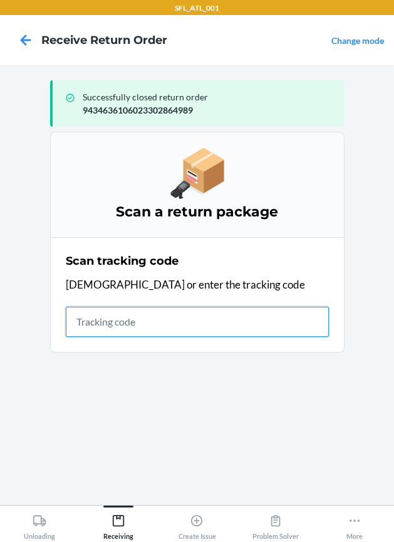
click at [115, 325] on input "text" at bounding box center [197, 322] width 263 height 30
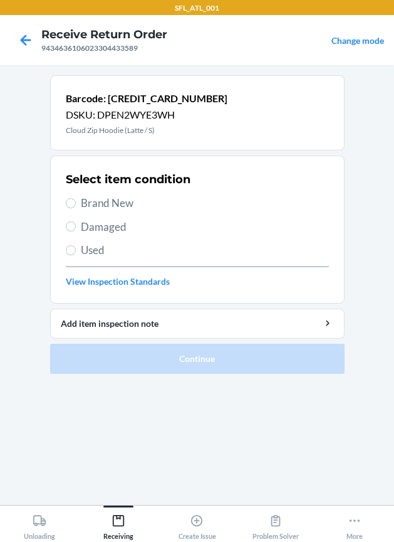
click at [73, 207] on label "Brand New" at bounding box center [197, 203] width 263 height 16
click at [73, 207] on input "Brand New" at bounding box center [71, 203] width 10 height 10
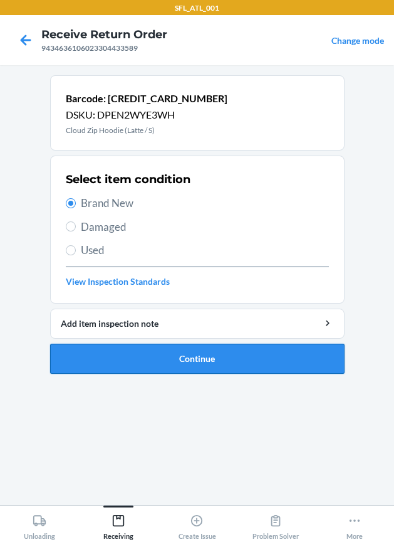
click at [83, 357] on button "Continue" at bounding box center [197, 359] width 295 height 30
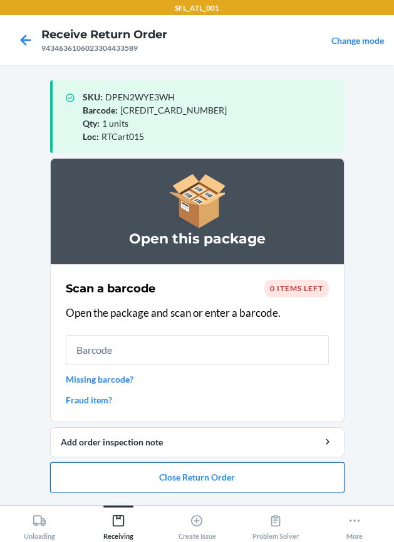
click at [167, 473] on button "Close Return Order" at bounding box center [197, 477] width 295 height 30
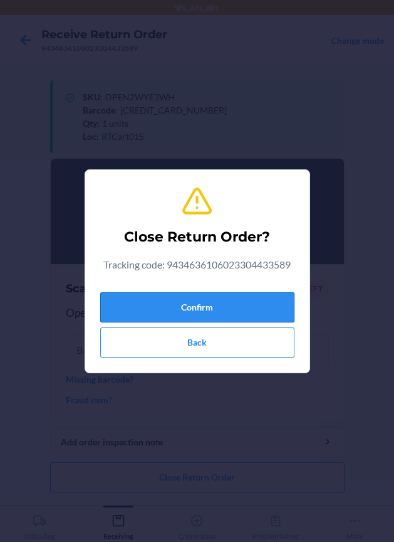
drag, startPoint x: 204, startPoint y: 298, endPoint x: 188, endPoint y: 297, distance: 15.8
click at [201, 298] on button "Confirm" at bounding box center [197, 307] width 194 height 30
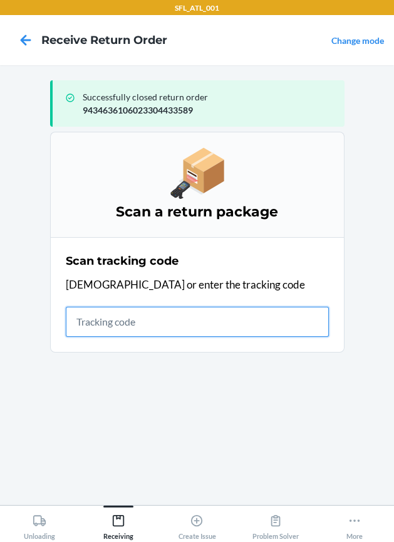
drag, startPoint x: 99, startPoint y: 322, endPoint x: 75, endPoint y: 298, distance: 33.7
click at [85, 311] on input "text" at bounding box center [197, 322] width 263 height 30
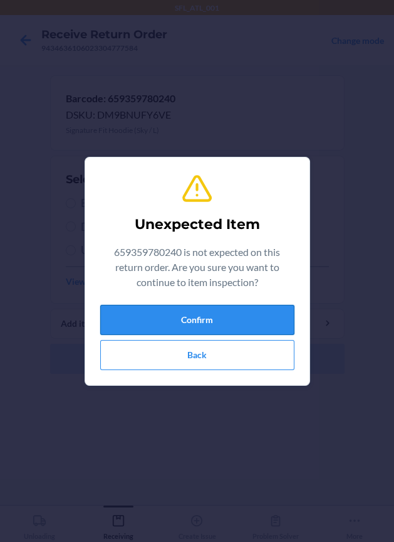
click at [184, 311] on button "Confirm" at bounding box center [197, 320] width 194 height 30
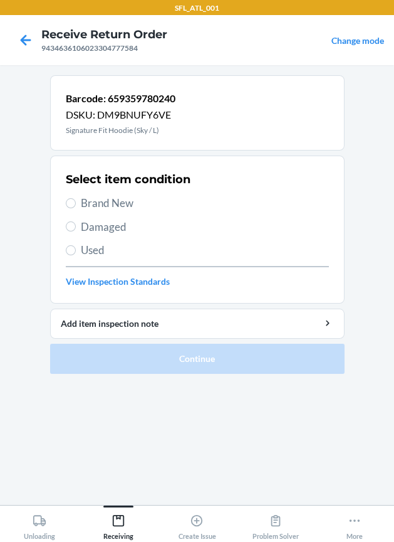
click at [98, 204] on span "Brand New" at bounding box center [205, 203] width 248 height 16
click at [76, 204] on input "Brand New" at bounding box center [71, 203] width 10 height 10
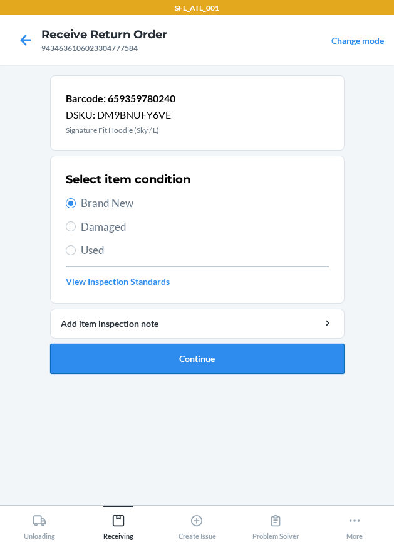
click at [123, 358] on button "Continue" at bounding box center [197, 359] width 295 height 30
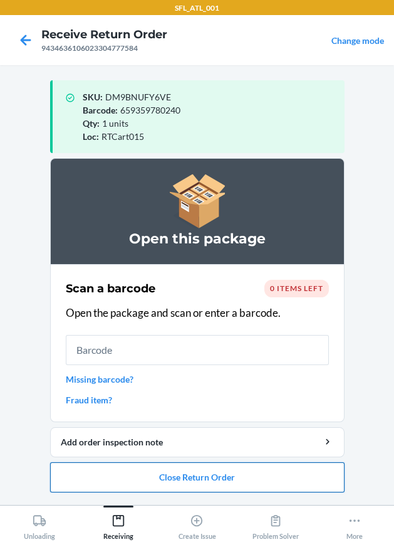
click at [196, 478] on button "Close Return Order" at bounding box center [197, 477] width 295 height 30
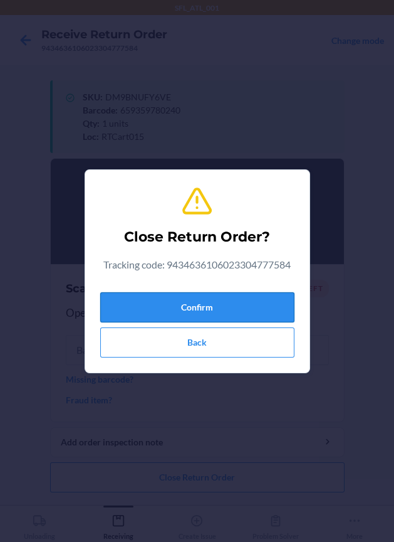
click at [222, 302] on button "Confirm" at bounding box center [197, 307] width 194 height 30
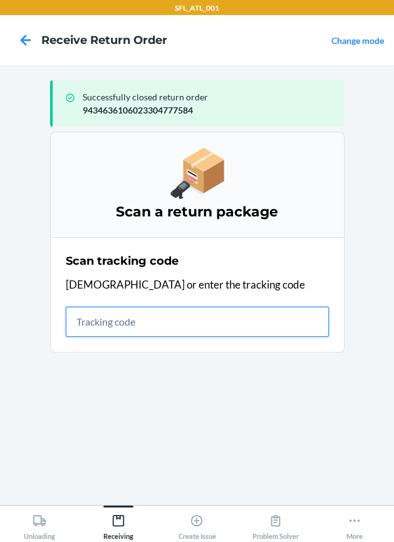
click at [103, 324] on input "text" at bounding box center [197, 322] width 263 height 30
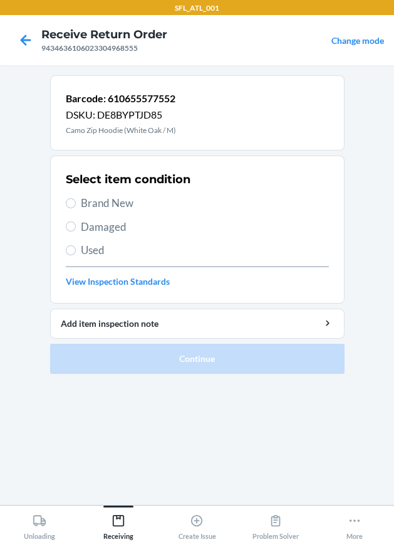
click at [123, 204] on span "Brand New" at bounding box center [205, 203] width 248 height 16
click at [76, 204] on input "Brand New" at bounding box center [71, 203] width 10 height 10
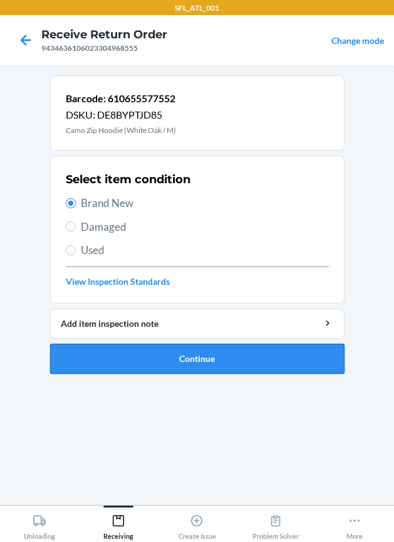
click at [125, 347] on button "Continue" at bounding box center [197, 359] width 295 height 30
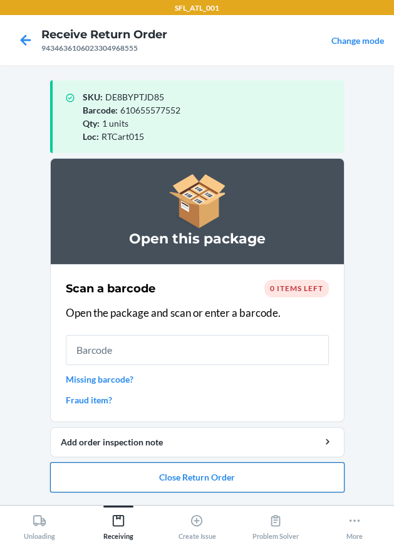
click at [182, 477] on button "Close Return Order" at bounding box center [197, 477] width 295 height 30
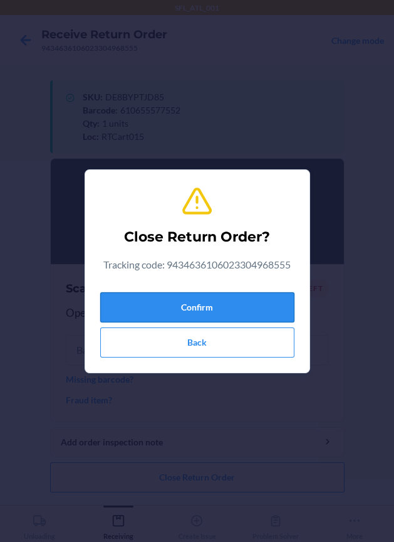
drag, startPoint x: 218, startPoint y: 307, endPoint x: 82, endPoint y: 314, distance: 135.6
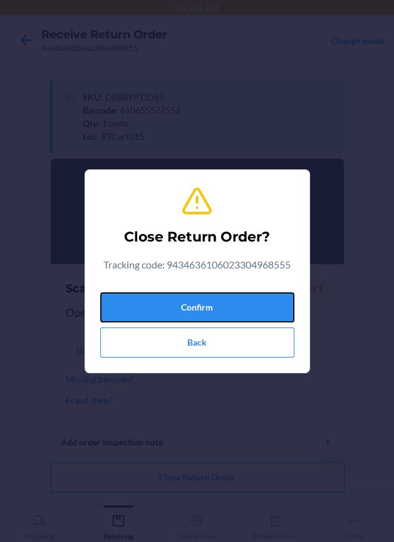
click at [216, 307] on button "Confirm" at bounding box center [197, 307] width 194 height 30
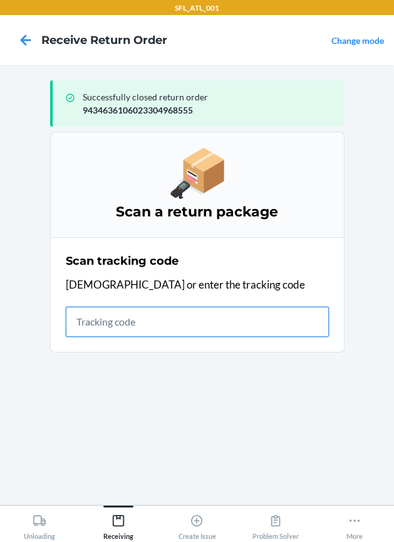
click at [189, 320] on input "text" at bounding box center [197, 322] width 263 height 30
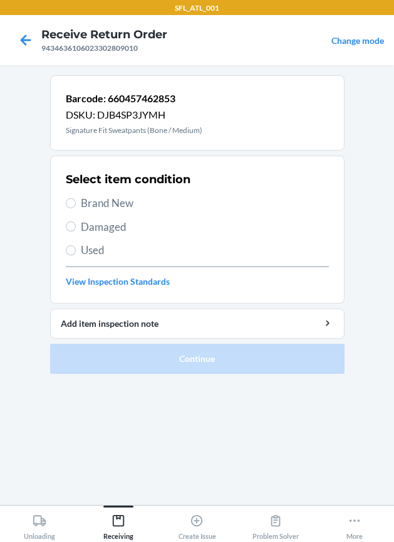
click at [106, 197] on span "Brand New" at bounding box center [205, 203] width 248 height 16
click at [76, 198] on input "Brand New" at bounding box center [71, 203] width 10 height 10
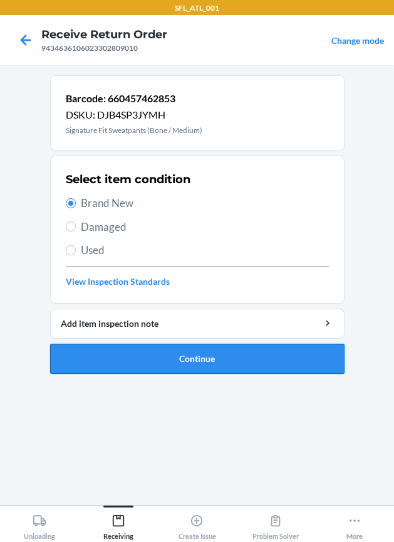
click at [102, 352] on button "Continue" at bounding box center [197, 359] width 295 height 30
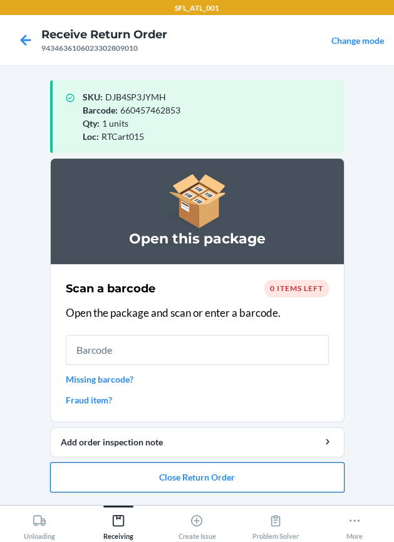
drag, startPoint x: 145, startPoint y: 472, endPoint x: 140, endPoint y: 466, distance: 7.6
click at [140, 466] on button "Close Return Order" at bounding box center [197, 477] width 295 height 30
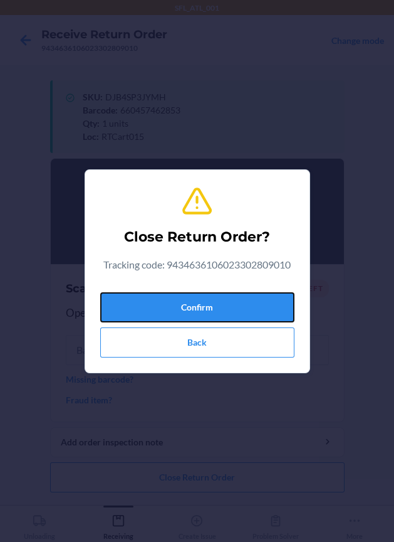
drag, startPoint x: 239, startPoint y: 309, endPoint x: 13, endPoint y: 313, distance: 225.8
click at [224, 305] on button "Confirm" at bounding box center [197, 307] width 194 height 30
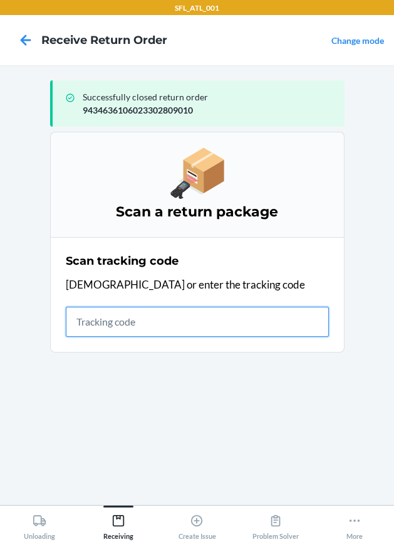
click at [115, 327] on input "text" at bounding box center [197, 322] width 263 height 30
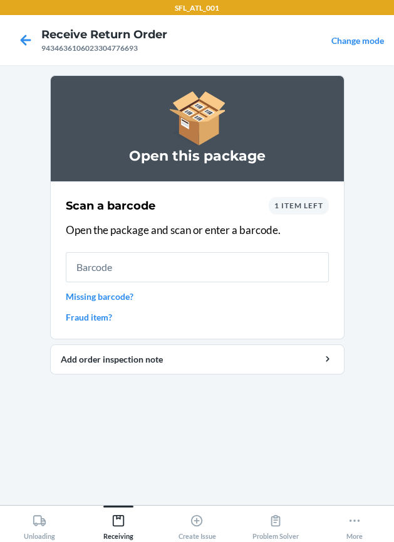
click at [310, 205] on span "1 item left" at bounding box center [299, 205] width 49 height 9
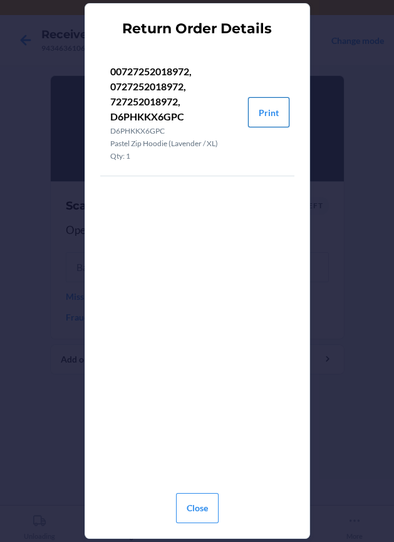
click at [259, 111] on button "Print" at bounding box center [268, 112] width 41 height 30
click at [198, 509] on button "Close" at bounding box center [197, 508] width 43 height 30
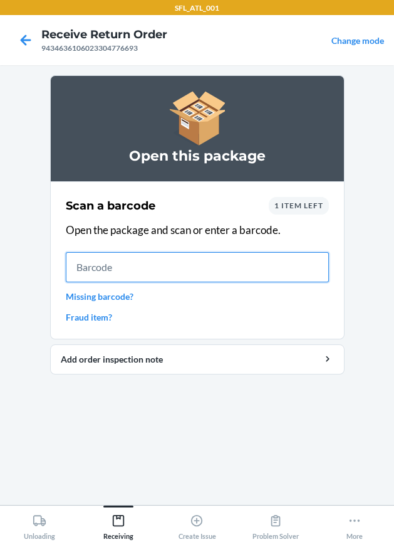
click at [273, 272] on input "text" at bounding box center [197, 267] width 263 height 30
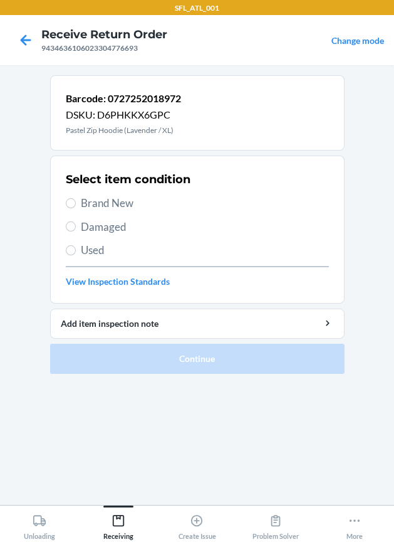
click at [131, 205] on span "Brand New" at bounding box center [205, 203] width 248 height 16
click at [76, 205] on input "Brand New" at bounding box center [71, 203] width 10 height 10
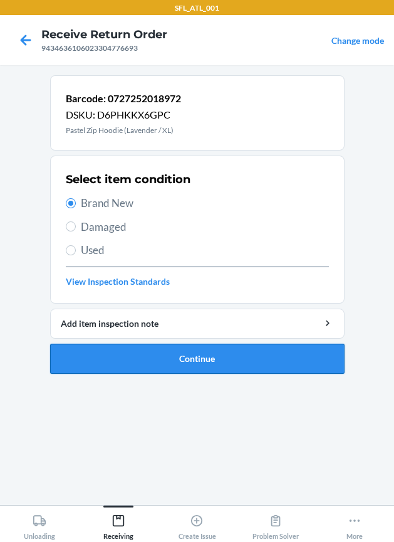
click at [150, 365] on button "Continue" at bounding box center [197, 359] width 295 height 30
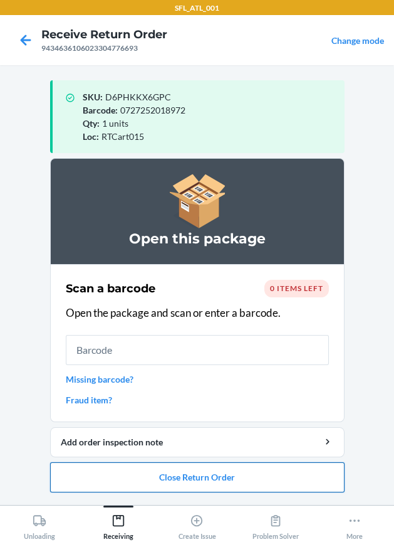
click at [190, 480] on button "Close Return Order" at bounding box center [197, 477] width 295 height 30
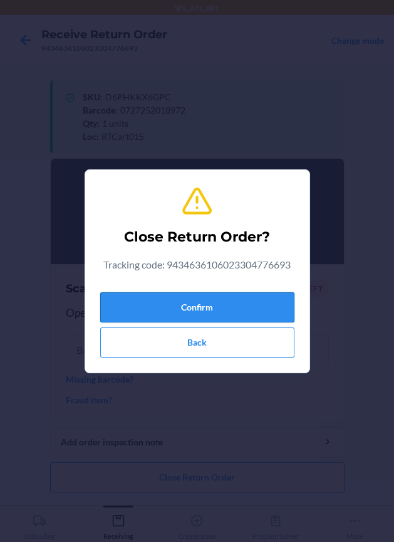
click at [225, 302] on button "Confirm" at bounding box center [197, 307] width 194 height 30
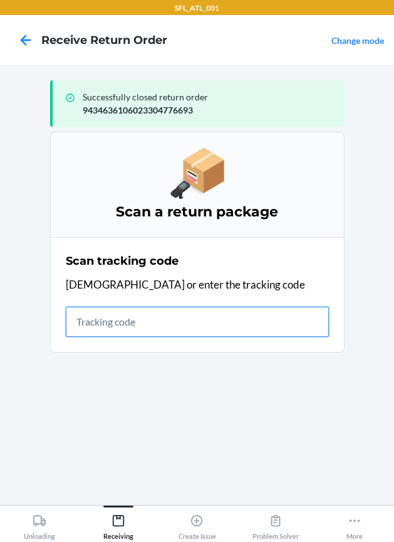
click at [130, 322] on input "text" at bounding box center [197, 322] width 263 height 30
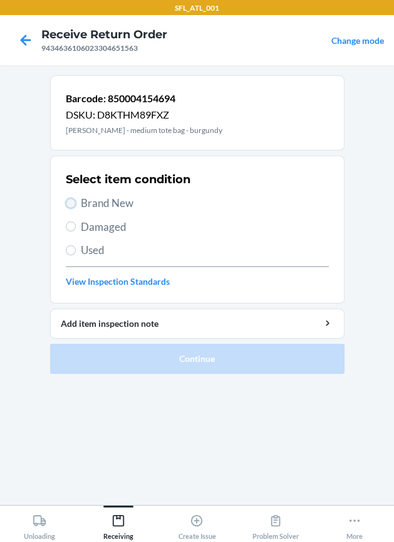
click at [71, 204] on input "Brand New" at bounding box center [71, 203] width 10 height 10
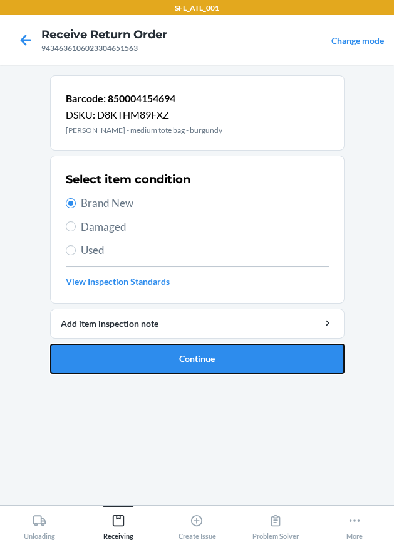
drag, startPoint x: 139, startPoint y: 363, endPoint x: 131, endPoint y: 353, distance: 12.9
click at [133, 356] on button "Continue" at bounding box center [197, 359] width 295 height 30
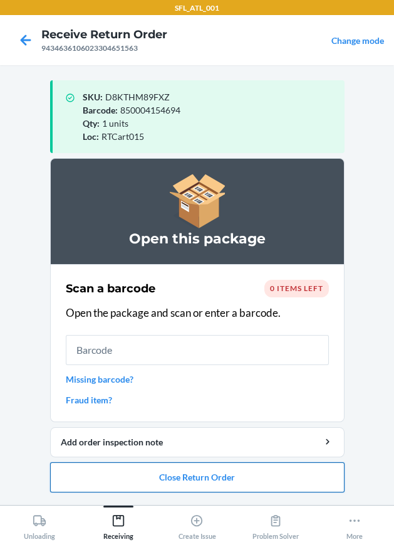
click at [203, 477] on button "Close Return Order" at bounding box center [197, 477] width 295 height 30
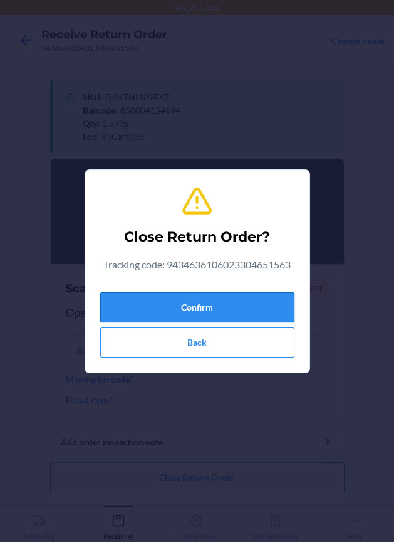
click at [240, 307] on button "Confirm" at bounding box center [197, 307] width 194 height 30
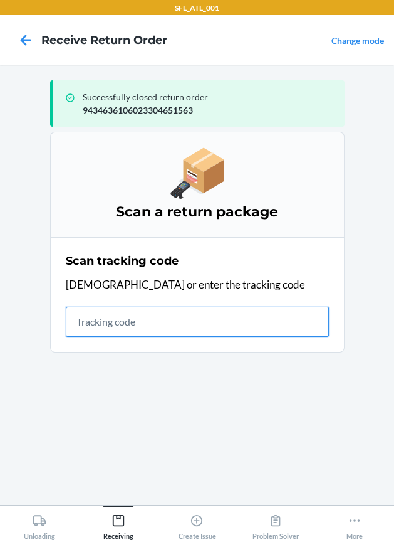
click at [124, 331] on input "text" at bounding box center [197, 322] width 263 height 30
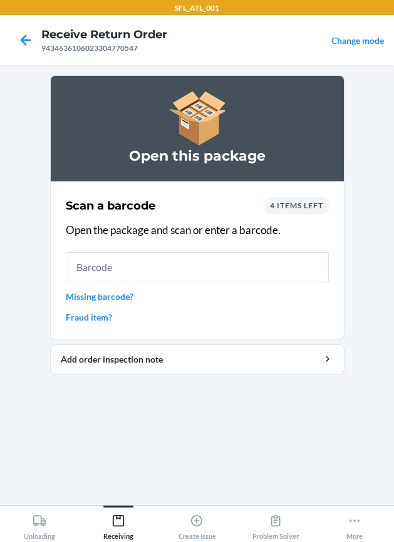
click at [214, 267] on input "text" at bounding box center [197, 267] width 263 height 30
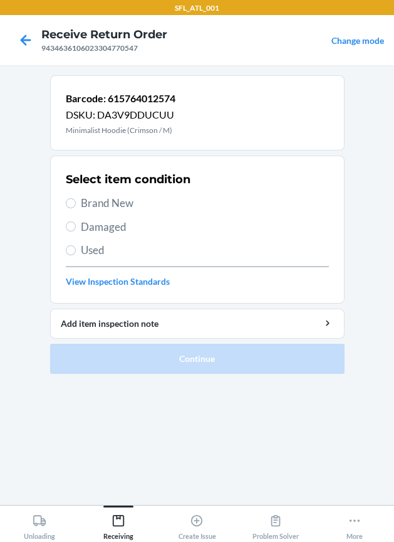
click at [106, 199] on span "Brand New" at bounding box center [205, 203] width 248 height 16
click at [76, 199] on input "Brand New" at bounding box center [71, 203] width 10 height 10
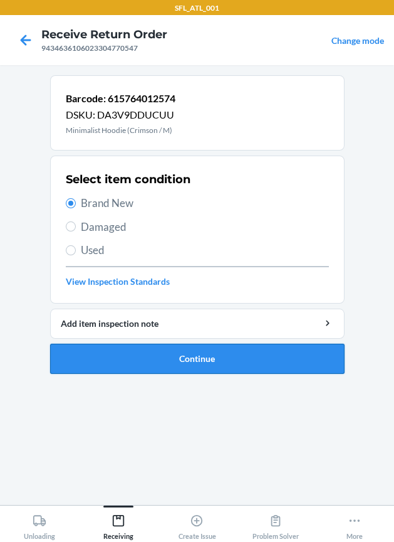
click at [121, 356] on button "Continue" at bounding box center [197, 359] width 295 height 30
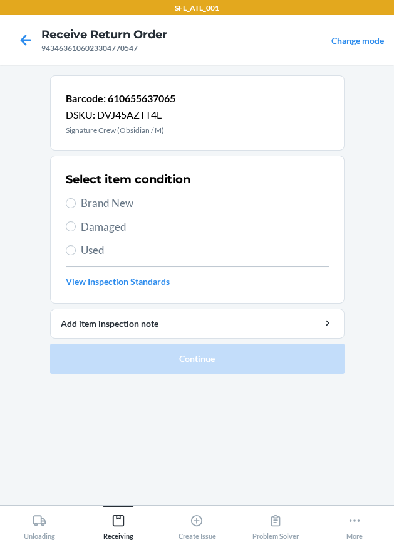
click at [109, 203] on span "Brand New" at bounding box center [205, 203] width 248 height 16
click at [76, 203] on input "Brand New" at bounding box center [71, 203] width 10 height 10
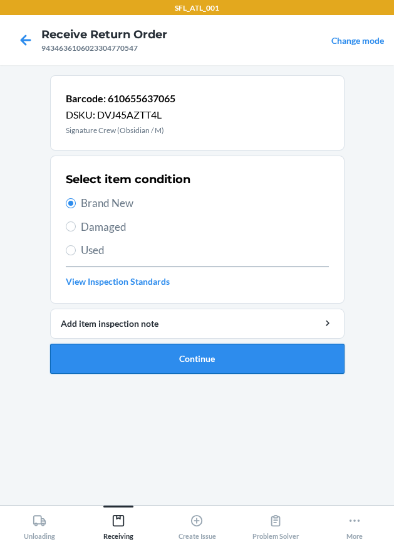
click at [156, 356] on button "Continue" at bounding box center [197, 359] width 295 height 30
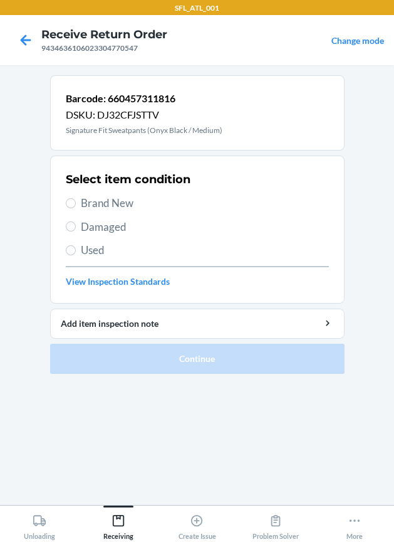
click at [127, 203] on span "Brand New" at bounding box center [205, 203] width 248 height 16
click at [76, 203] on input "Brand New" at bounding box center [71, 203] width 10 height 10
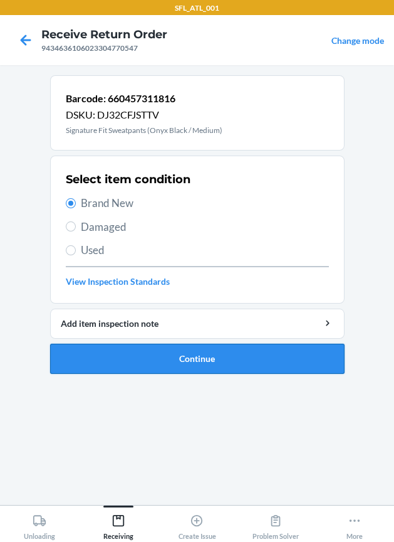
click at [191, 363] on button "Continue" at bounding box center [197, 359] width 295 height 30
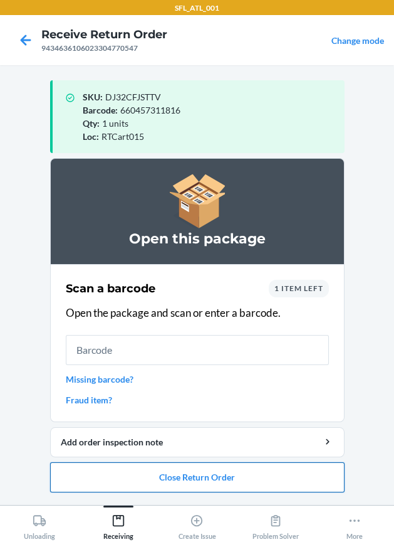
click at [185, 473] on button "Close Return Order" at bounding box center [197, 477] width 295 height 30
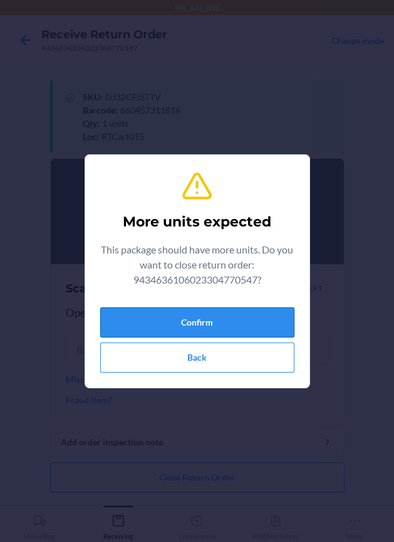
drag, startPoint x: 218, startPoint y: 309, endPoint x: 213, endPoint y: 318, distance: 10.4
click at [218, 310] on button "Confirm" at bounding box center [197, 322] width 194 height 30
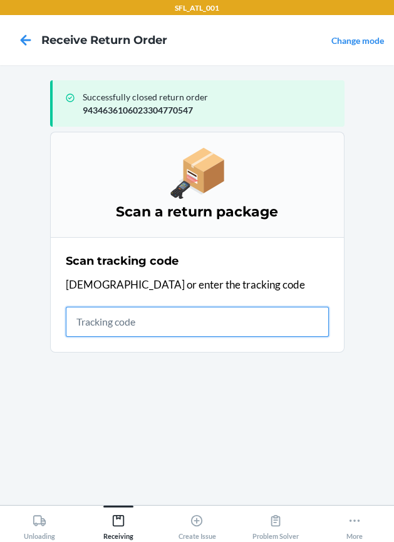
click at [181, 320] on input "text" at bounding box center [197, 322] width 263 height 30
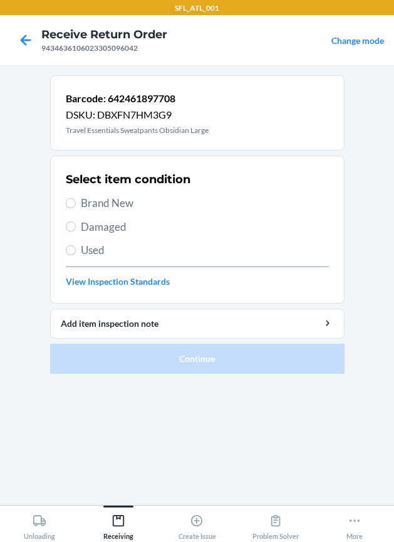
click at [131, 204] on span "Brand New" at bounding box center [205, 203] width 248 height 16
click at [76, 204] on input "Brand New" at bounding box center [71, 203] width 10 height 10
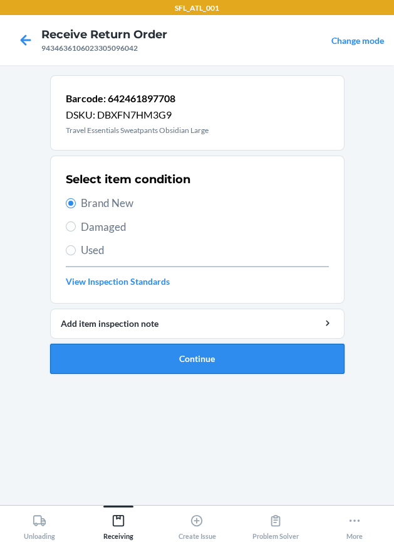
click at [177, 361] on button "Continue" at bounding box center [197, 359] width 295 height 30
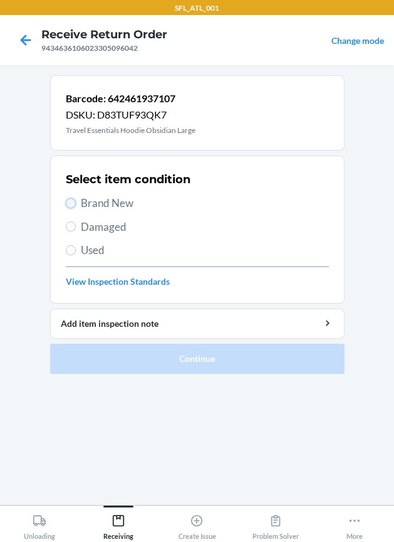
click at [72, 201] on input "Brand New" at bounding box center [71, 203] width 10 height 10
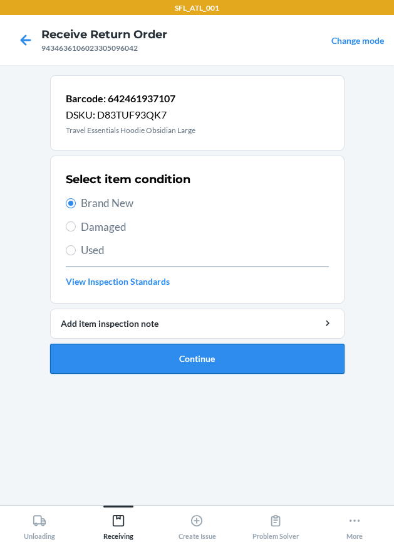
click at [145, 359] on button "Continue" at bounding box center [197, 359] width 295 height 30
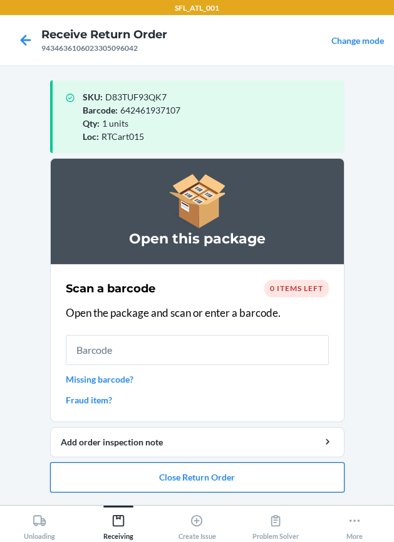
click at [175, 482] on button "Close Return Order" at bounding box center [197, 477] width 295 height 30
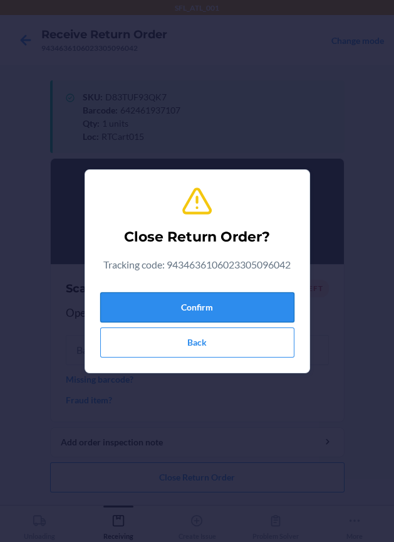
click at [238, 312] on button "Confirm" at bounding box center [197, 307] width 194 height 30
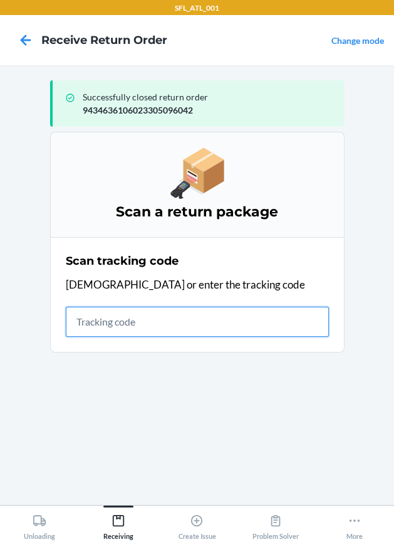
click at [137, 331] on input "text" at bounding box center [197, 322] width 263 height 30
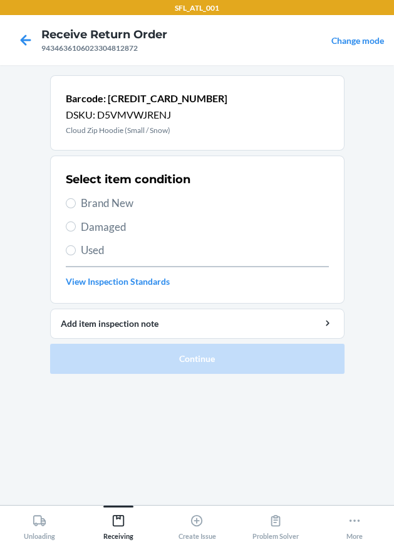
click at [84, 201] on span "Brand New" at bounding box center [205, 203] width 248 height 16
click at [76, 201] on input "Brand New" at bounding box center [71, 203] width 10 height 10
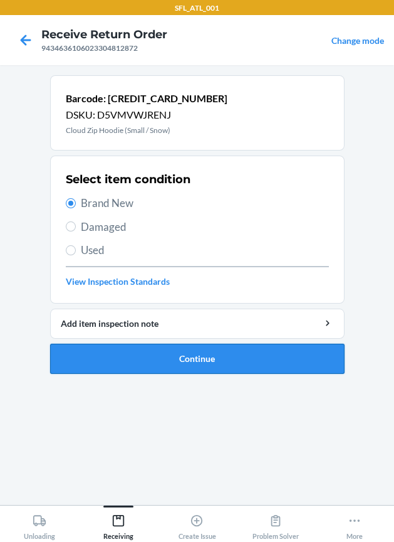
click at [130, 355] on button "Continue" at bounding box center [197, 359] width 295 height 30
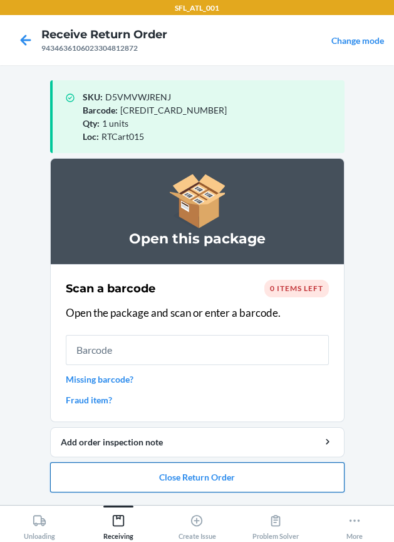
click at [184, 473] on button "Close Return Order" at bounding box center [197, 477] width 295 height 30
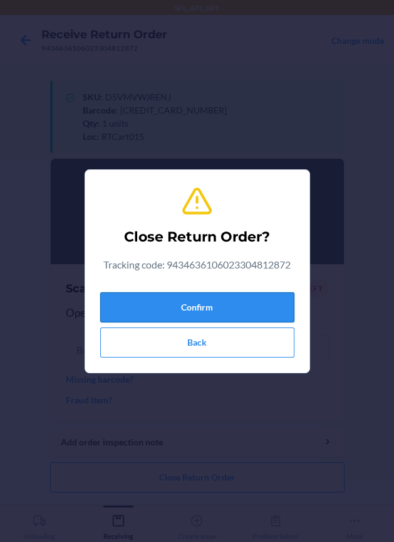
click at [214, 304] on button "Confirm" at bounding box center [197, 307] width 194 height 30
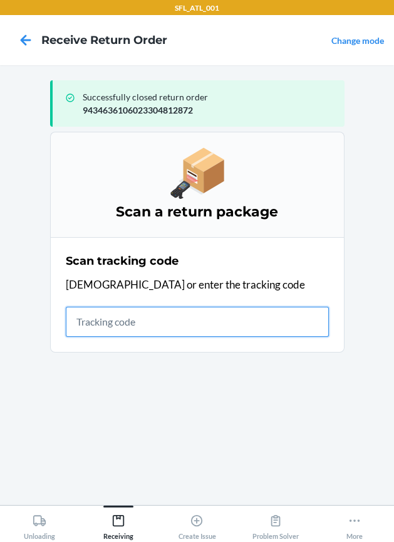
click at [154, 323] on input "text" at bounding box center [197, 322] width 263 height 30
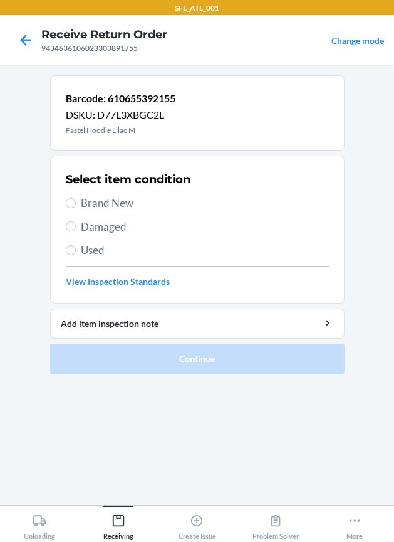
click at [145, 201] on span "Brand New" at bounding box center [205, 203] width 248 height 16
click at [76, 201] on input "Brand New" at bounding box center [71, 203] width 10 height 10
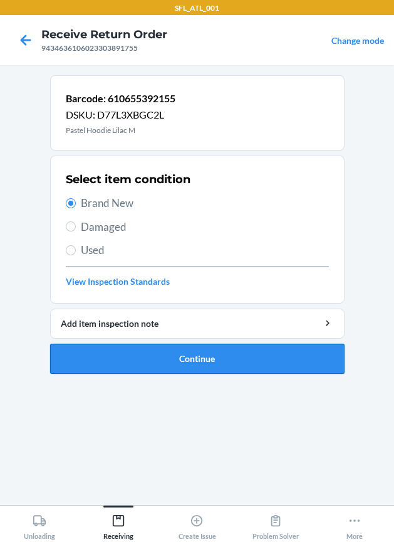
click at [182, 354] on button "Continue" at bounding box center [197, 359] width 295 height 30
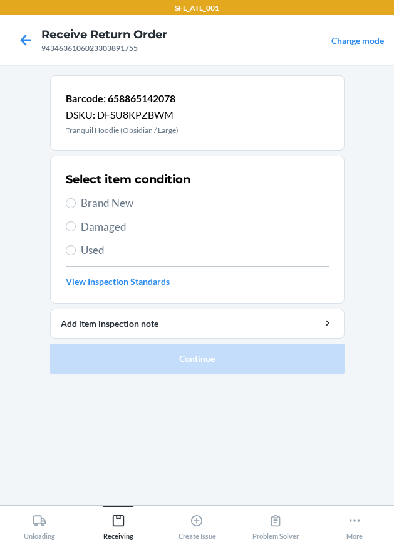
click at [90, 202] on span "Brand New" at bounding box center [205, 203] width 248 height 16
click at [76, 202] on input "Brand New" at bounding box center [71, 203] width 10 height 10
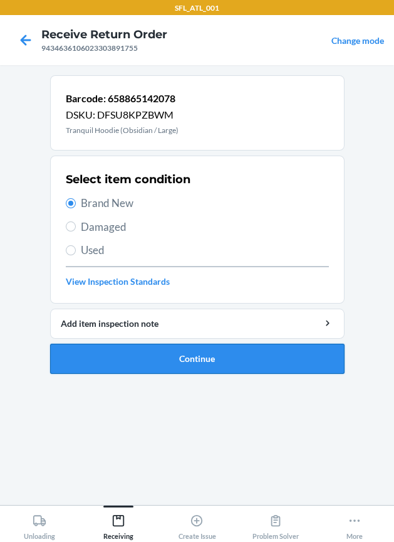
click at [135, 354] on button "Continue" at bounding box center [197, 359] width 295 height 30
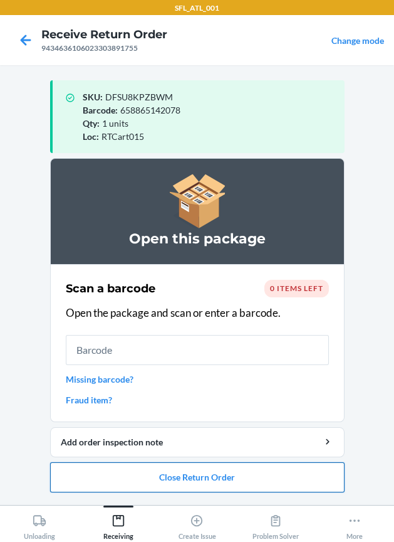
click at [171, 478] on button "Close Return Order" at bounding box center [197, 477] width 295 height 30
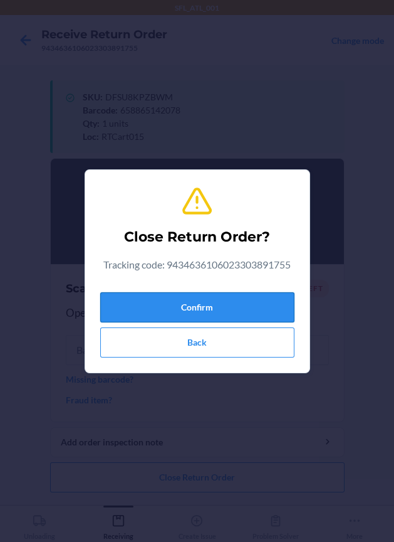
click at [219, 306] on button "Confirm" at bounding box center [197, 307] width 194 height 30
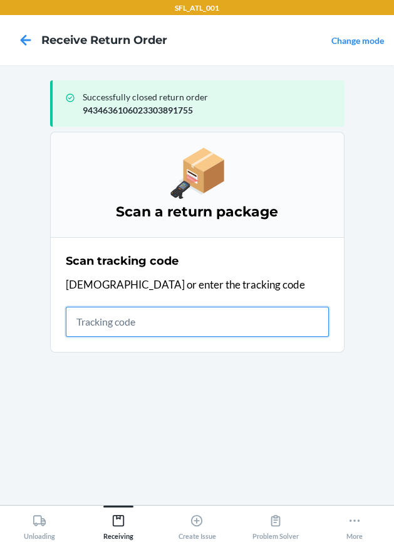
click at [100, 322] on input "text" at bounding box center [197, 322] width 263 height 30
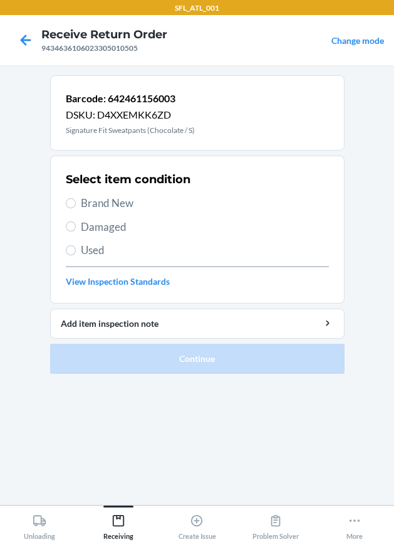
click at [120, 203] on span "Brand New" at bounding box center [205, 203] width 248 height 16
click at [76, 203] on input "Brand New" at bounding box center [71, 203] width 10 height 10
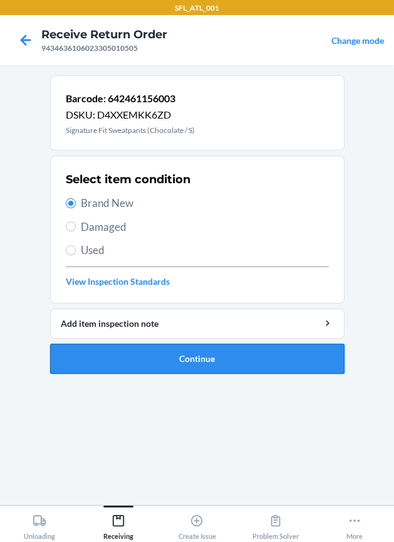
click at [150, 358] on button "Continue" at bounding box center [197, 359] width 295 height 30
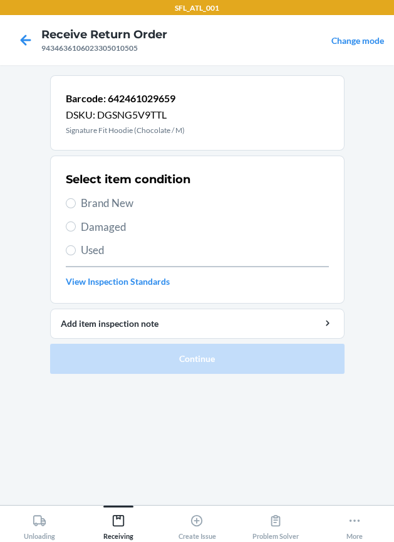
drag, startPoint x: 115, startPoint y: 198, endPoint x: 112, endPoint y: 235, distance: 36.5
click at [115, 204] on span "Brand New" at bounding box center [205, 203] width 248 height 16
click at [76, 204] on input "Brand New" at bounding box center [71, 203] width 10 height 10
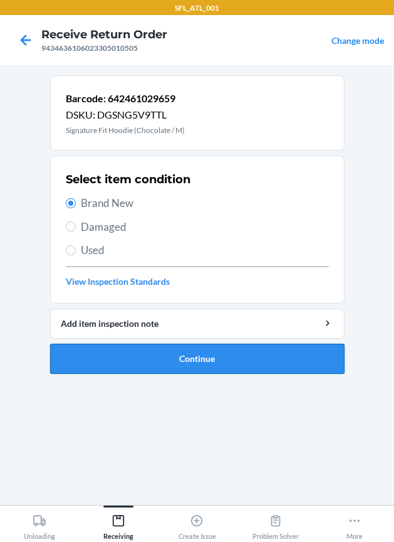
click at [203, 345] on button "Continue" at bounding box center [197, 359] width 295 height 30
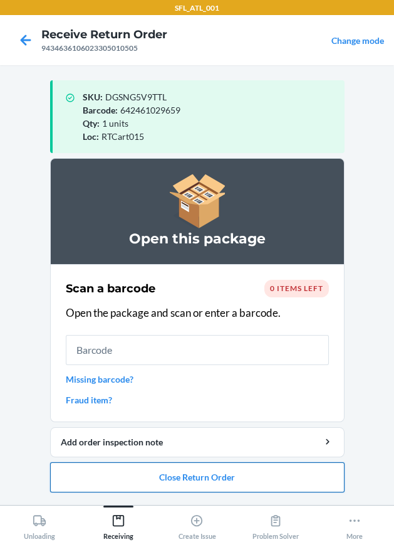
click at [133, 475] on button "Close Return Order" at bounding box center [197, 477] width 295 height 30
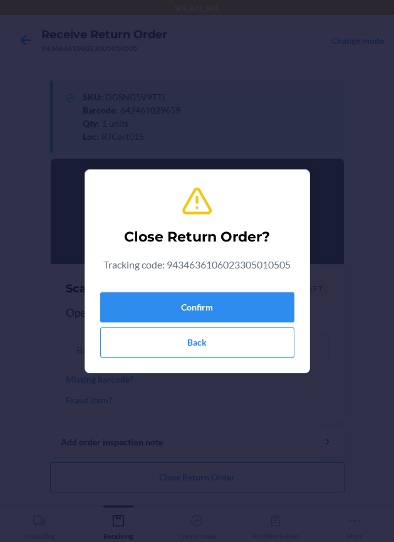
click at [148, 288] on div "Confirm Back" at bounding box center [197, 322] width 194 height 70
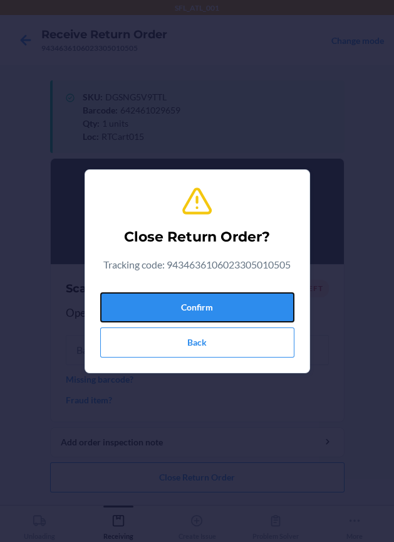
drag, startPoint x: 147, startPoint y: 308, endPoint x: 3, endPoint y: 325, distance: 145.3
click at [136, 310] on button "Confirm" at bounding box center [197, 307] width 194 height 30
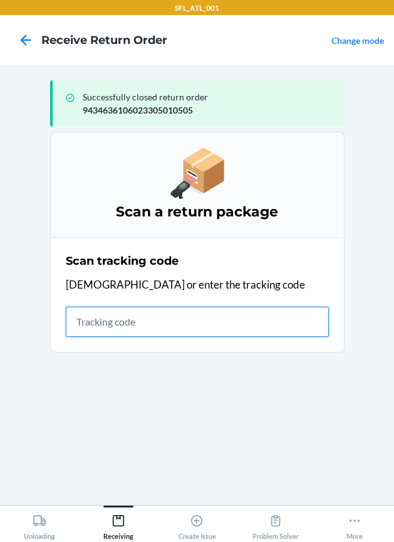
click at [122, 320] on input "text" at bounding box center [197, 322] width 263 height 30
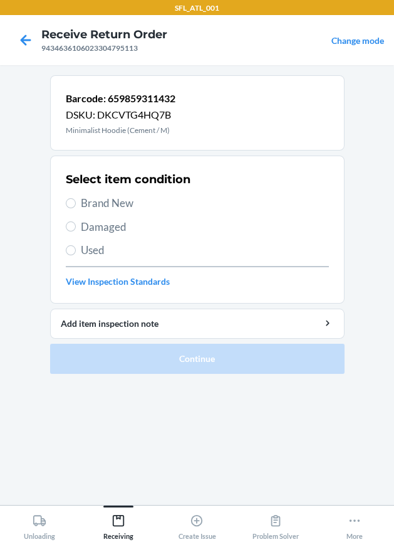
click at [93, 204] on span "Brand New" at bounding box center [205, 203] width 248 height 16
click at [76, 204] on input "Brand New" at bounding box center [71, 203] width 10 height 10
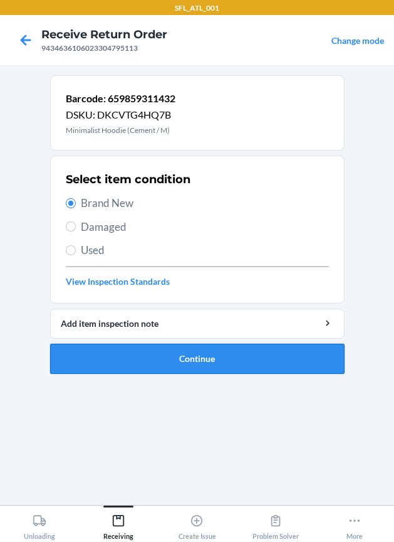
click at [75, 354] on button "Continue" at bounding box center [197, 359] width 295 height 30
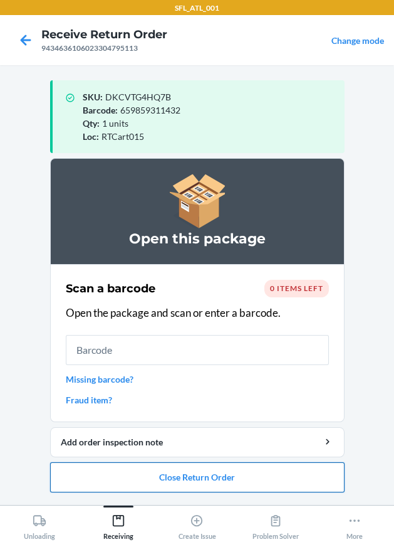
click at [173, 477] on button "Close Return Order" at bounding box center [197, 477] width 295 height 30
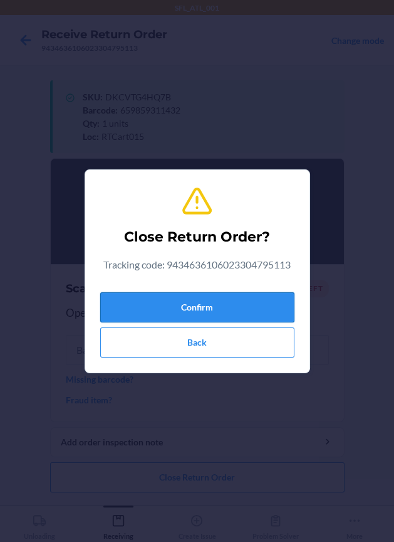
click at [198, 302] on button "Confirm" at bounding box center [197, 307] width 194 height 30
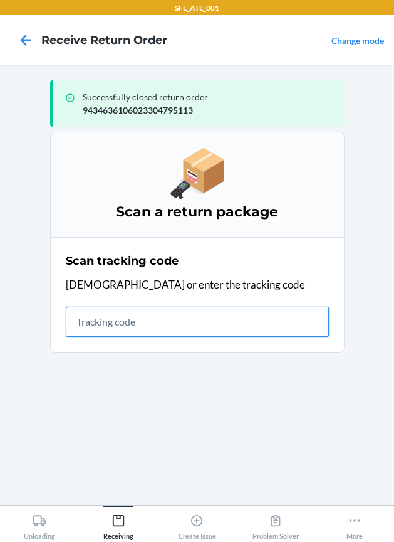
click at [131, 322] on input "text" at bounding box center [197, 322] width 263 height 30
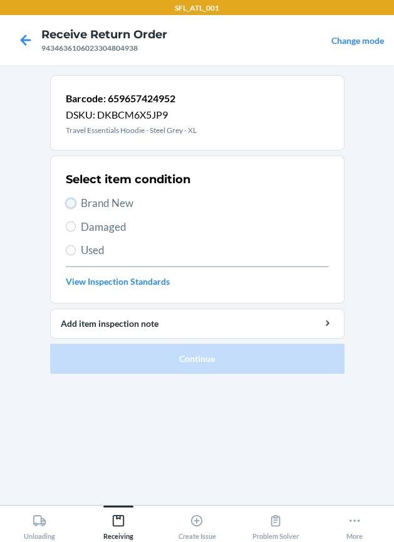
click at [72, 204] on input "Brand New" at bounding box center [71, 203] width 10 height 10
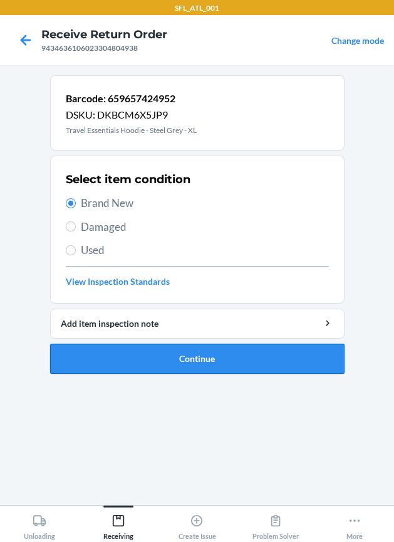
click at [156, 352] on button "Continue" at bounding box center [197, 359] width 295 height 30
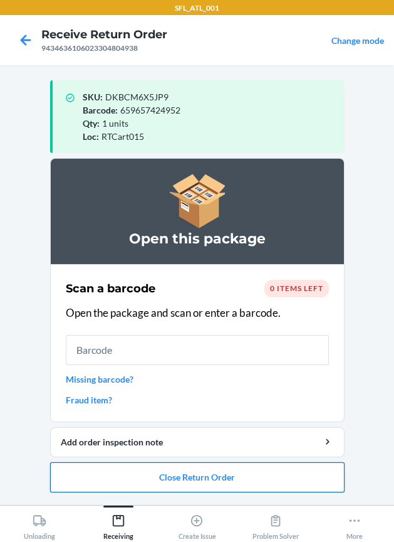
click at [224, 475] on button "Close Return Order" at bounding box center [197, 477] width 295 height 30
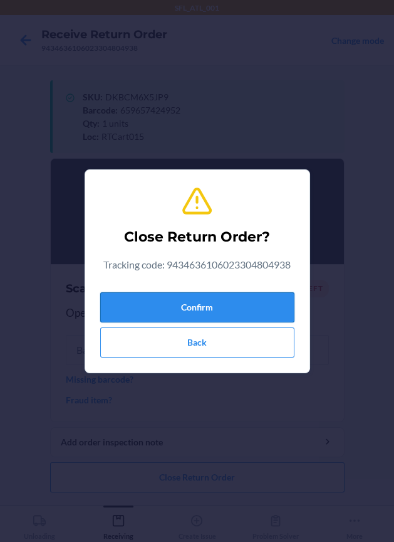
click at [221, 307] on button "Confirm" at bounding box center [197, 307] width 194 height 30
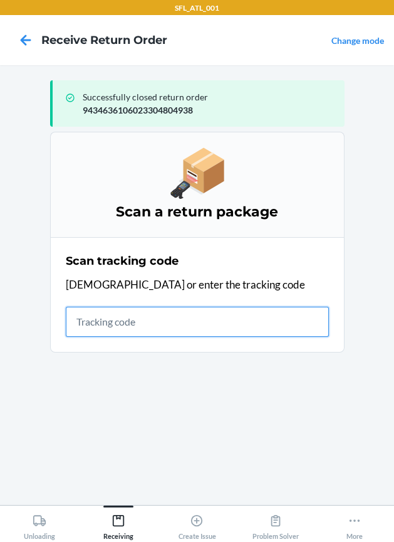
click at [137, 322] on input "text" at bounding box center [197, 322] width 263 height 30
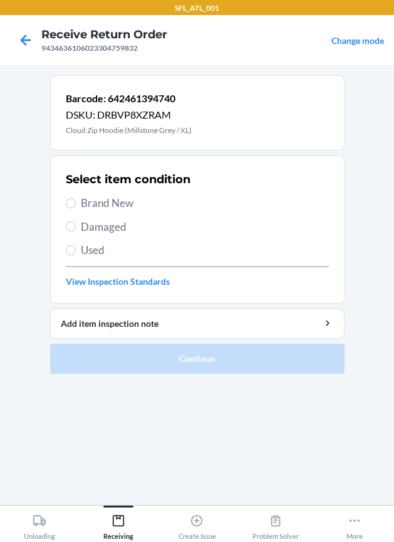
click at [120, 204] on span "Brand New" at bounding box center [205, 203] width 248 height 16
click at [76, 204] on input "Brand New" at bounding box center [71, 203] width 10 height 10
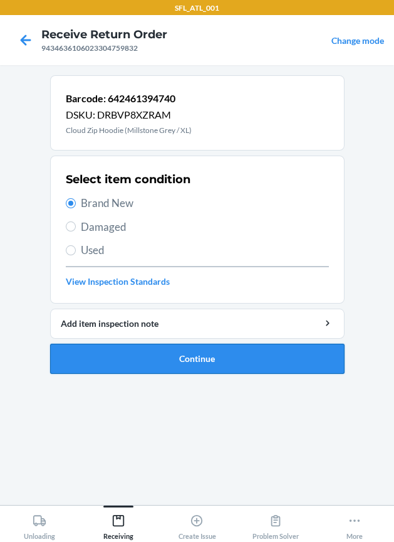
drag, startPoint x: 117, startPoint y: 358, endPoint x: 92, endPoint y: 333, distance: 35.5
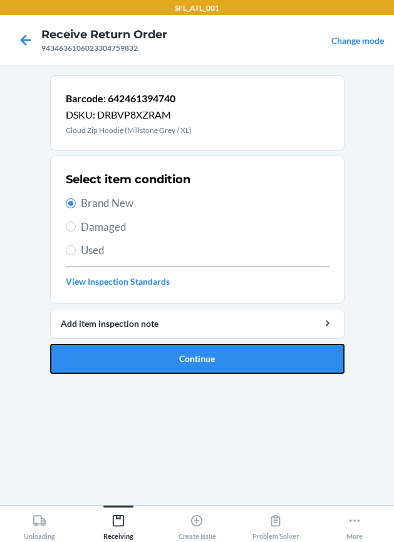
click at [116, 358] on button "Continue" at bounding box center [197, 359] width 295 height 30
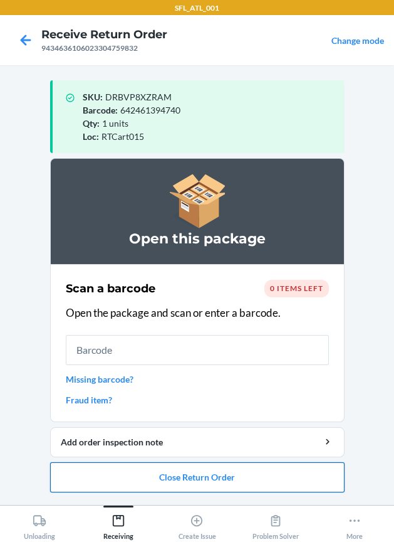
click at [219, 476] on button "Close Return Order" at bounding box center [197, 477] width 295 height 30
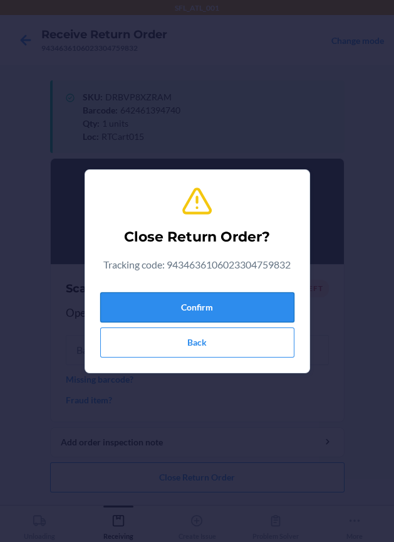
drag, startPoint x: 157, startPoint y: 310, endPoint x: 41, endPoint y: 302, distance: 117.0
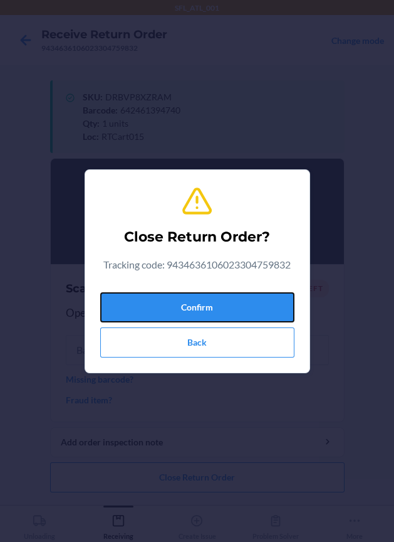
click at [147, 305] on button "Confirm" at bounding box center [197, 307] width 194 height 30
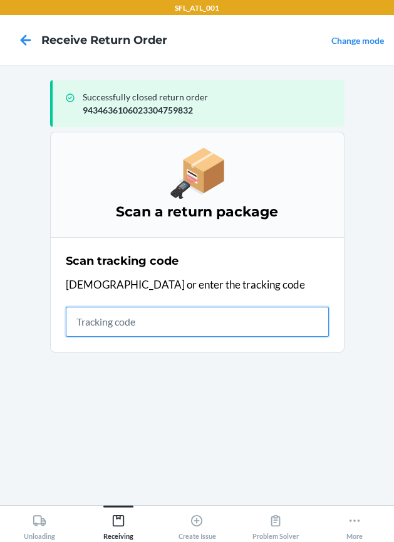
drag, startPoint x: 103, startPoint y: 325, endPoint x: 94, endPoint y: 322, distance: 9.3
click at [103, 325] on input "text" at bounding box center [197, 322] width 263 height 30
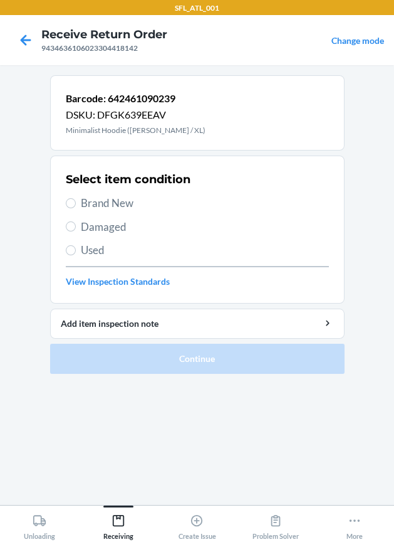
click at [93, 208] on span "Brand New" at bounding box center [205, 203] width 248 height 16
click at [76, 208] on input "Brand New" at bounding box center [71, 203] width 10 height 10
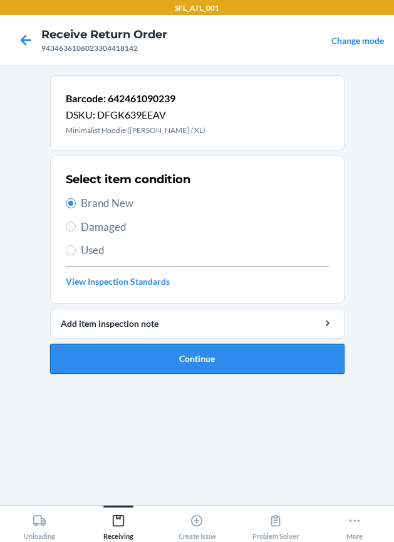
click at [151, 356] on button "Continue" at bounding box center [197, 359] width 295 height 30
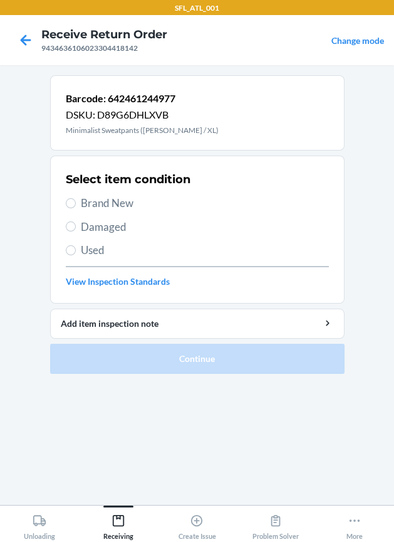
click at [129, 198] on span "Brand New" at bounding box center [205, 203] width 248 height 16
click at [76, 198] on input "Brand New" at bounding box center [71, 203] width 10 height 10
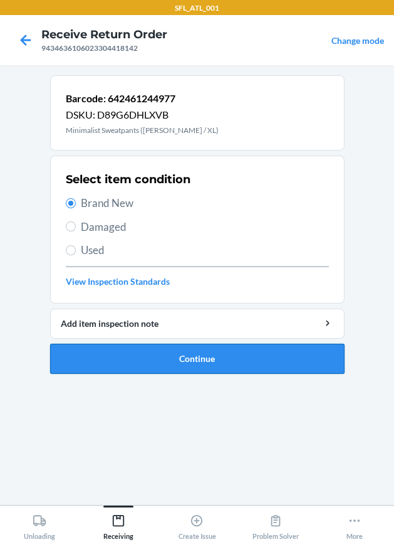
click at [168, 365] on button "Continue" at bounding box center [197, 359] width 295 height 30
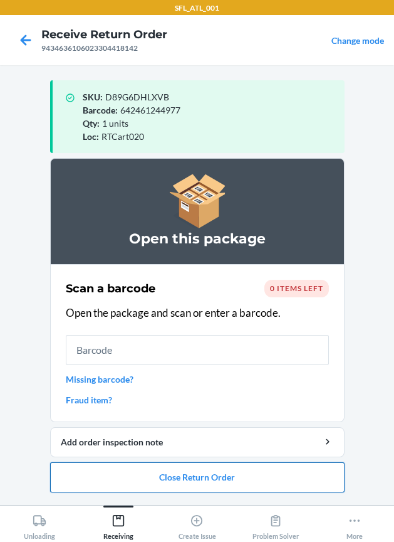
click at [145, 470] on button "Close Return Order" at bounding box center [197, 477] width 295 height 30
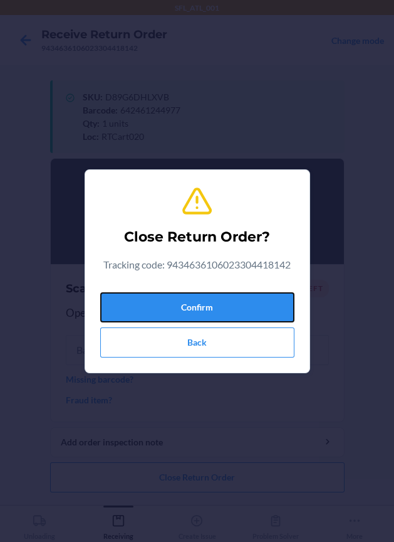
drag, startPoint x: 203, startPoint y: 312, endPoint x: 53, endPoint y: 341, distance: 153.2
click at [200, 312] on button "Confirm" at bounding box center [197, 307] width 194 height 30
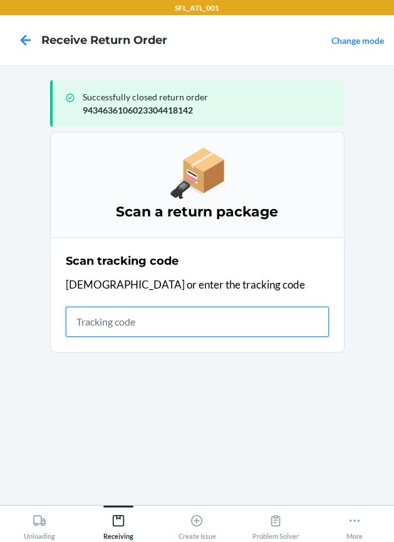
click at [78, 325] on input "text" at bounding box center [197, 322] width 263 height 30
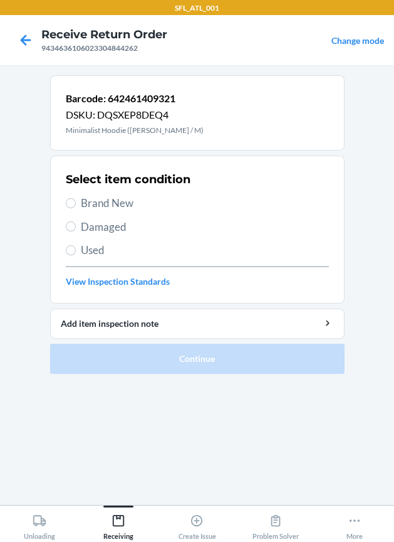
click at [119, 201] on span "Brand New" at bounding box center [205, 203] width 248 height 16
click at [76, 201] on input "Brand New" at bounding box center [71, 203] width 10 height 10
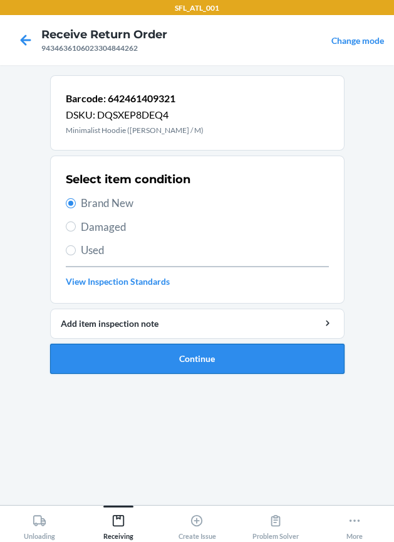
click at [117, 349] on button "Continue" at bounding box center [197, 359] width 295 height 30
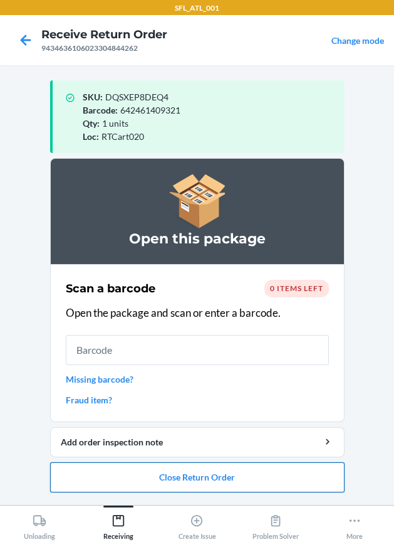
click at [119, 479] on button "Close Return Order" at bounding box center [197, 477] width 295 height 30
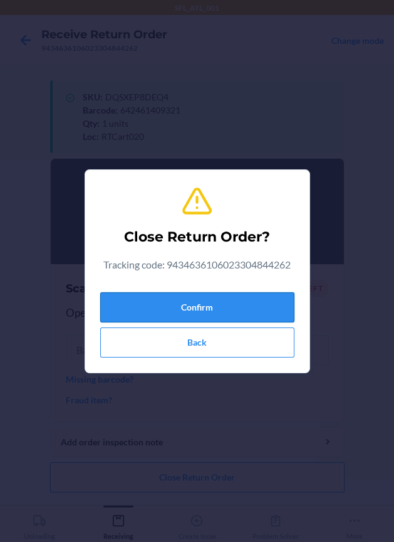
drag, startPoint x: 201, startPoint y: 303, endPoint x: 164, endPoint y: 321, distance: 41.8
click at [190, 310] on button "Confirm" at bounding box center [197, 307] width 194 height 30
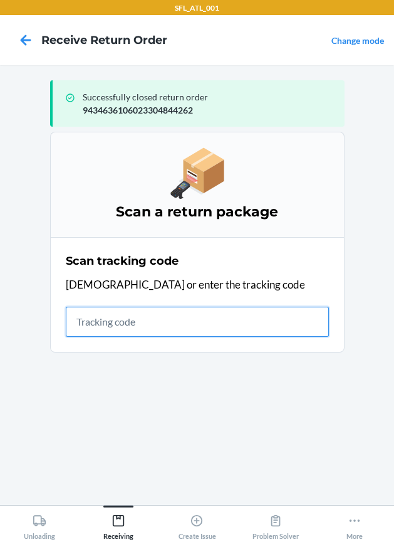
drag, startPoint x: 123, startPoint y: 323, endPoint x: 93, endPoint y: 328, distance: 29.9
click at [117, 325] on input "text" at bounding box center [197, 322] width 263 height 30
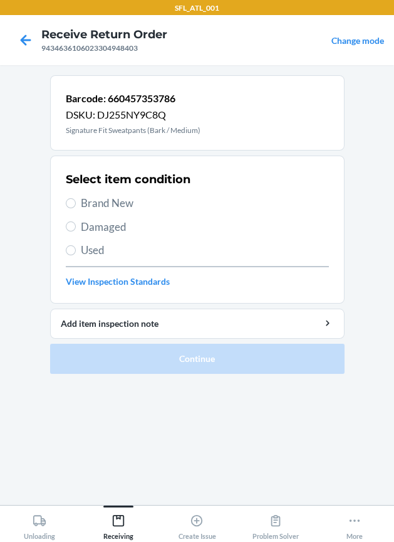
drag, startPoint x: 73, startPoint y: 198, endPoint x: 41, endPoint y: 240, distance: 52.9
click at [67, 202] on label "Brand New" at bounding box center [197, 203] width 263 height 16
click at [67, 202] on input "Brand New" at bounding box center [71, 203] width 10 height 10
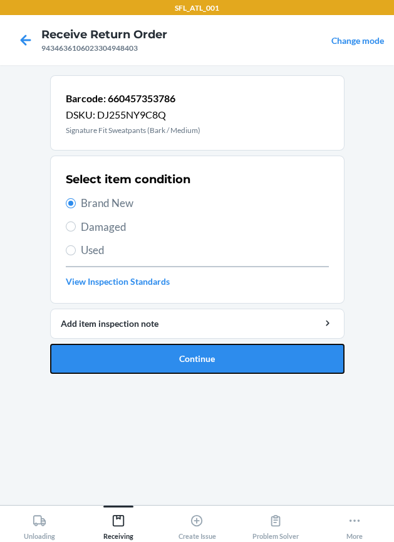
drag, startPoint x: 144, startPoint y: 344, endPoint x: 116, endPoint y: 364, distance: 34.5
click at [143, 344] on button "Continue" at bounding box center [197, 359] width 295 height 30
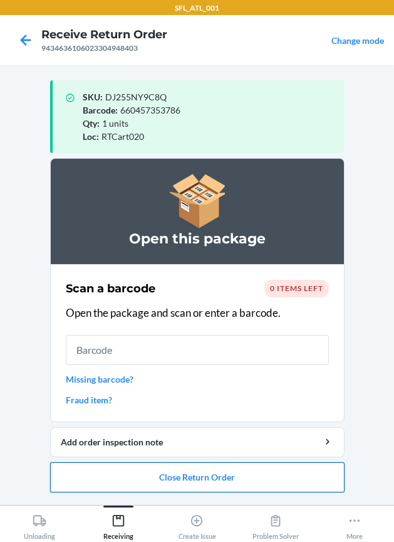
drag, startPoint x: 110, startPoint y: 479, endPoint x: 102, endPoint y: 476, distance: 8.7
click at [105, 478] on button "Close Return Order" at bounding box center [197, 477] width 295 height 30
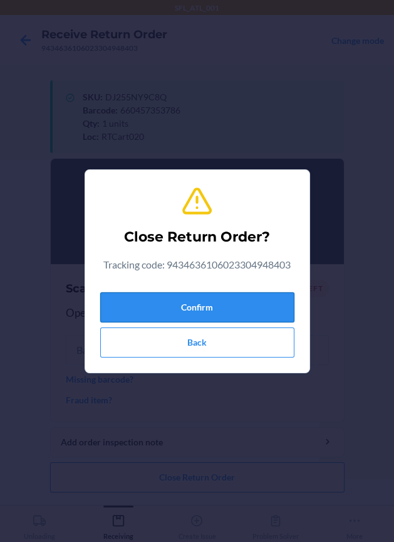
click at [108, 304] on button "Confirm" at bounding box center [197, 307] width 194 height 30
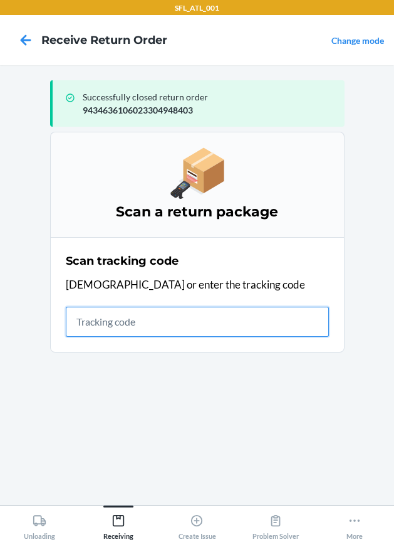
drag, startPoint x: 87, startPoint y: 321, endPoint x: 62, endPoint y: 329, distance: 25.8
click at [83, 323] on input "text" at bounding box center [197, 322] width 263 height 30
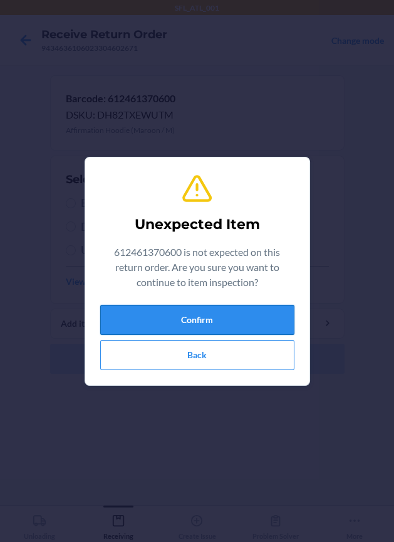
click at [214, 305] on button "Confirm" at bounding box center [197, 320] width 194 height 30
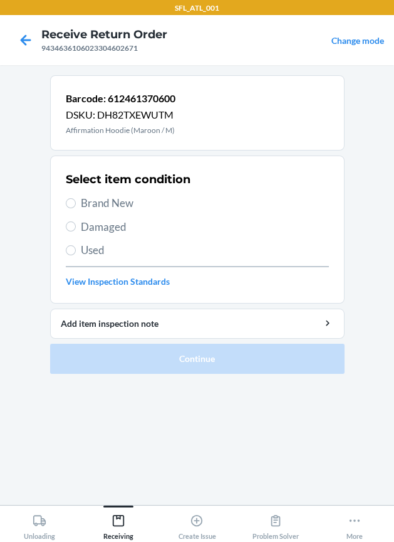
click at [134, 202] on span "Brand New" at bounding box center [205, 203] width 248 height 16
click at [76, 202] on input "Brand New" at bounding box center [71, 203] width 10 height 10
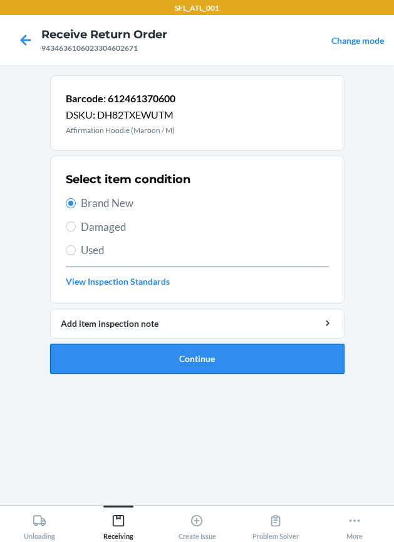
click at [130, 361] on button "Continue" at bounding box center [197, 359] width 295 height 30
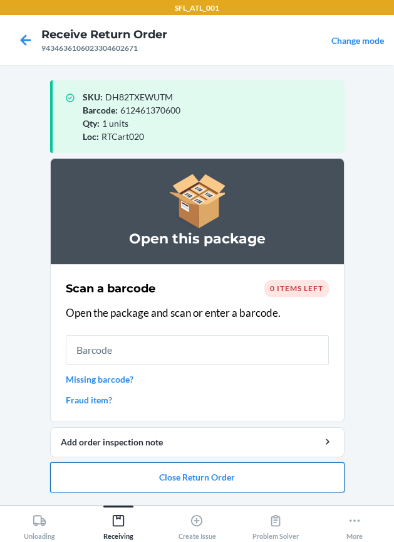
click at [209, 466] on button "Close Return Order" at bounding box center [197, 477] width 295 height 30
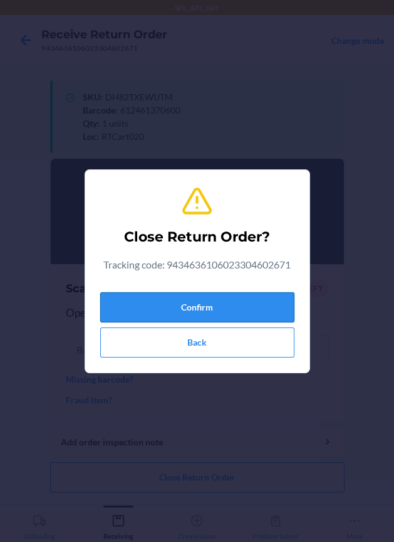
drag, startPoint x: 208, startPoint y: 314, endPoint x: 198, endPoint y: 317, distance: 10.7
click at [203, 315] on button "Confirm" at bounding box center [197, 307] width 194 height 30
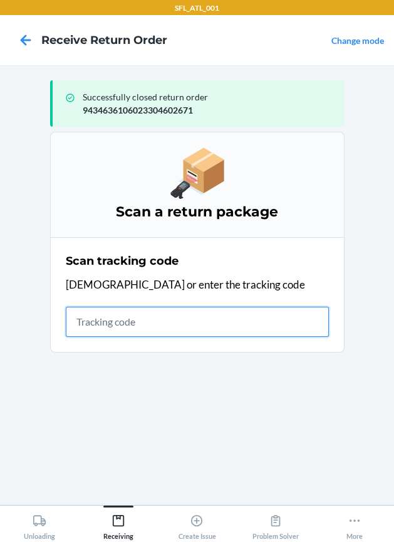
drag, startPoint x: 140, startPoint y: 320, endPoint x: 102, endPoint y: 322, distance: 38.3
click at [135, 320] on input "text" at bounding box center [197, 322] width 263 height 30
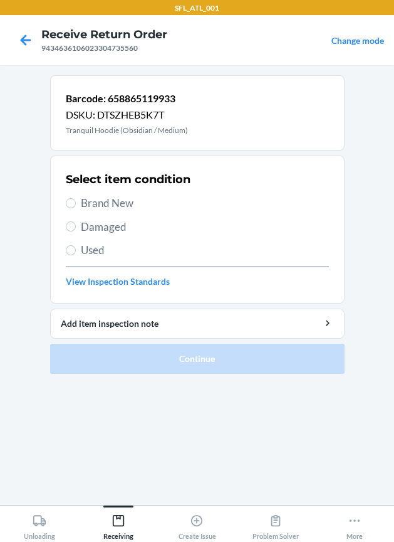
click at [137, 204] on span "Brand New" at bounding box center [205, 203] width 248 height 16
click at [76, 204] on input "Brand New" at bounding box center [71, 203] width 10 height 10
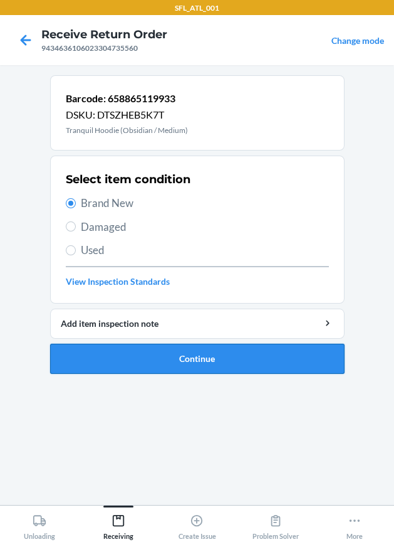
click at [142, 344] on button "Continue" at bounding box center [197, 359] width 295 height 30
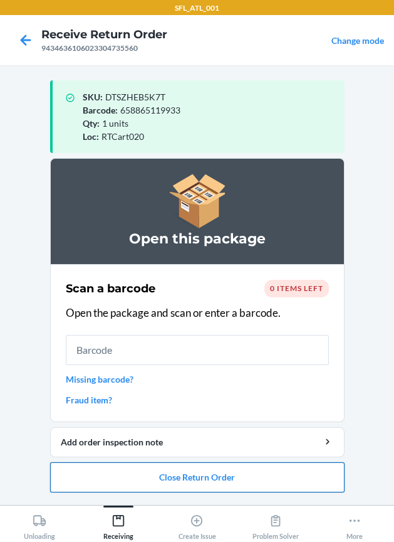
click at [226, 482] on button "Close Return Order" at bounding box center [197, 477] width 295 height 30
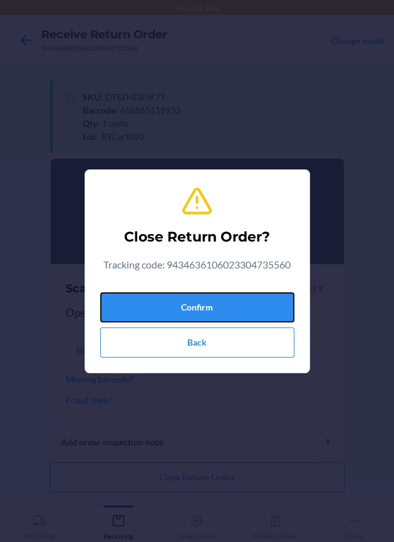
drag, startPoint x: 244, startPoint y: 309, endPoint x: 8, endPoint y: 315, distance: 236.5
click at [243, 309] on button "Confirm" at bounding box center [197, 307] width 194 height 30
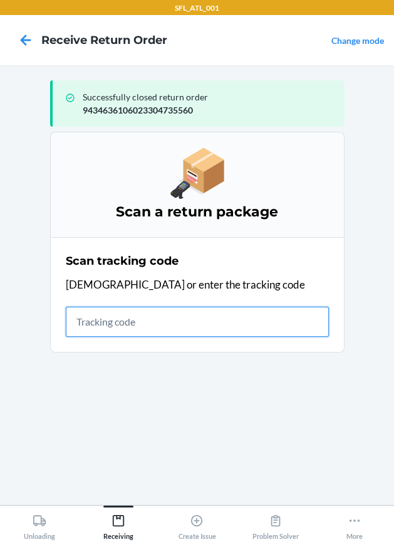
click at [179, 318] on input "text" at bounding box center [197, 322] width 263 height 30
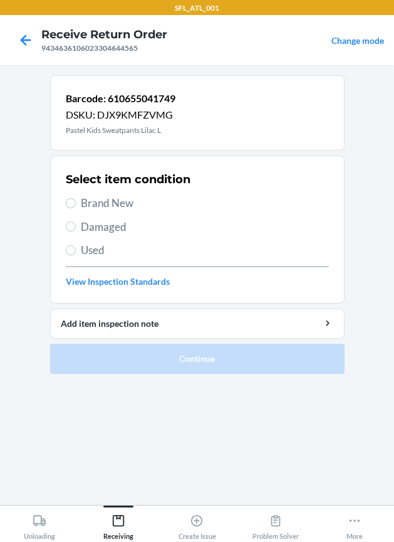
click at [120, 203] on span "Brand New" at bounding box center [205, 203] width 248 height 16
click at [76, 203] on input "Brand New" at bounding box center [71, 203] width 10 height 10
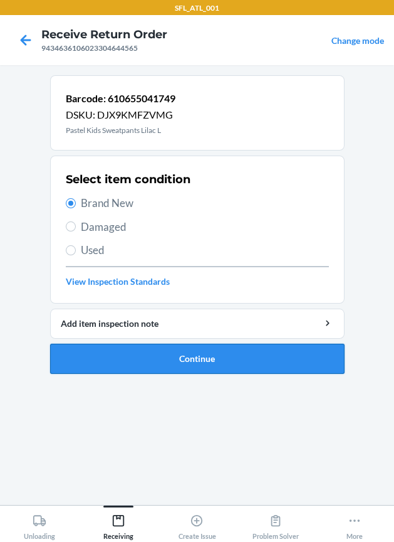
click at [150, 360] on button "Continue" at bounding box center [197, 359] width 295 height 30
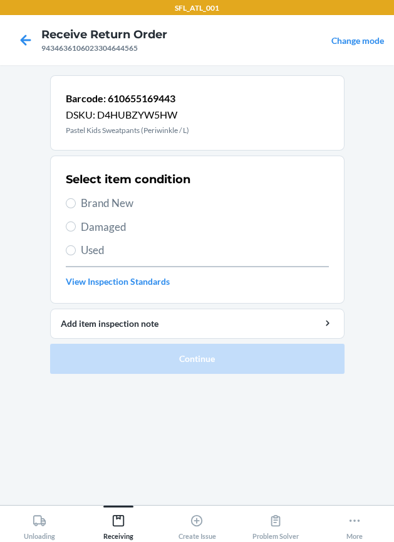
click at [93, 203] on span "Brand New" at bounding box center [205, 203] width 248 height 16
click at [76, 203] on input "Brand New" at bounding box center [71, 203] width 10 height 10
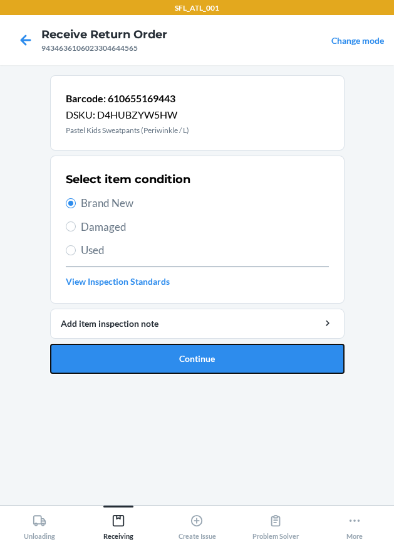
drag, startPoint x: 105, startPoint y: 359, endPoint x: 79, endPoint y: 356, distance: 25.9
click at [101, 361] on button "Continue" at bounding box center [197, 359] width 295 height 30
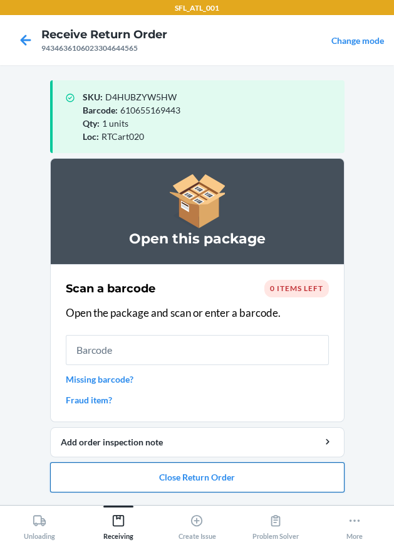
drag, startPoint x: 182, startPoint y: 466, endPoint x: 164, endPoint y: 470, distance: 18.1
click at [164, 470] on button "Close Return Order" at bounding box center [197, 477] width 295 height 30
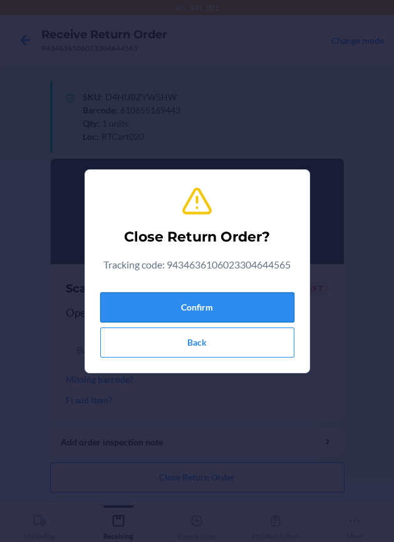
click at [164, 314] on button "Confirm" at bounding box center [197, 307] width 194 height 30
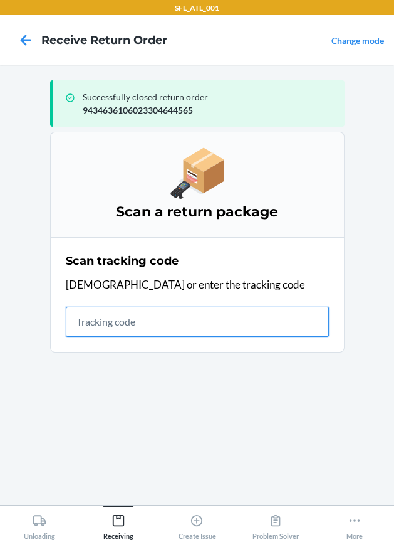
click at [167, 327] on input "text" at bounding box center [197, 322] width 263 height 30
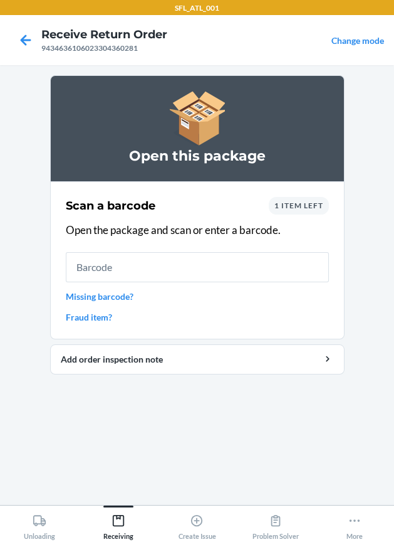
click at [114, 297] on link "Missing barcode?" at bounding box center [197, 296] width 263 height 13
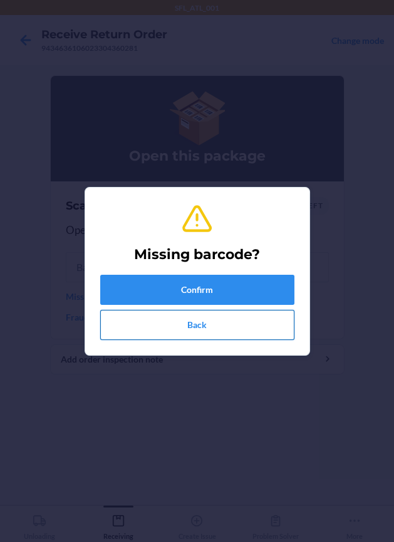
click at [193, 321] on button "Back" at bounding box center [197, 325] width 194 height 30
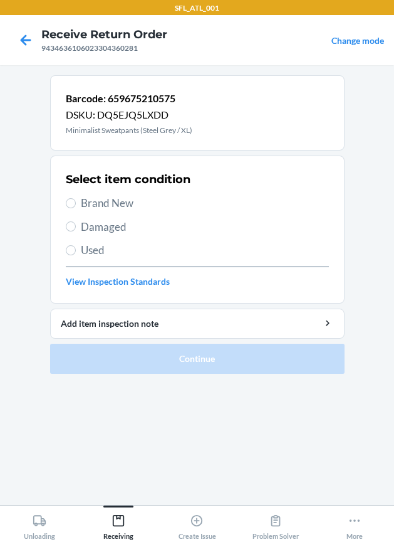
click at [105, 251] on span "Used" at bounding box center [205, 250] width 248 height 16
click at [76, 251] on input "Used" at bounding box center [71, 250] width 10 height 10
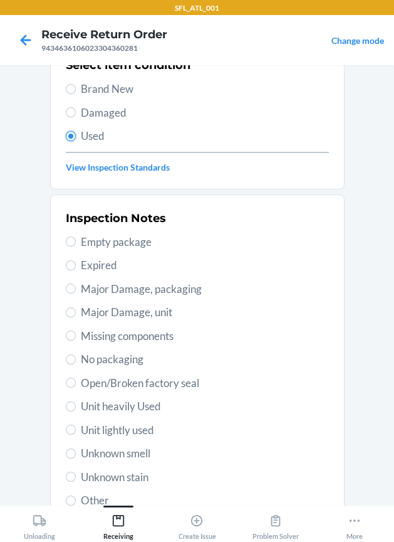
scroll to position [213, 0]
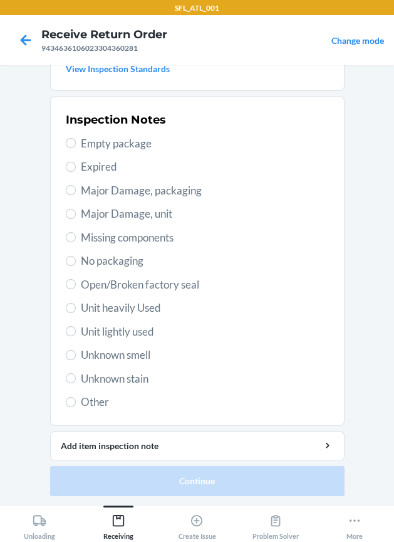
click at [140, 301] on span "Unit heavily Used" at bounding box center [205, 308] width 248 height 16
click at [76, 303] on input "Unit heavily Used" at bounding box center [71, 308] width 10 height 10
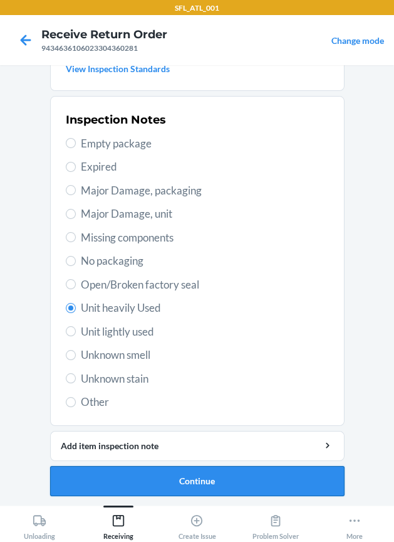
click at [132, 472] on button "Continue" at bounding box center [197, 481] width 295 height 30
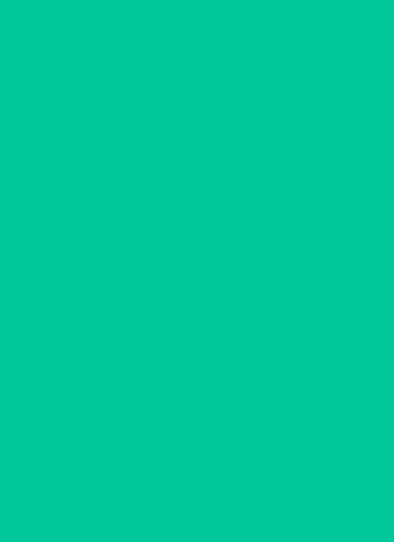
scroll to position [0, 0]
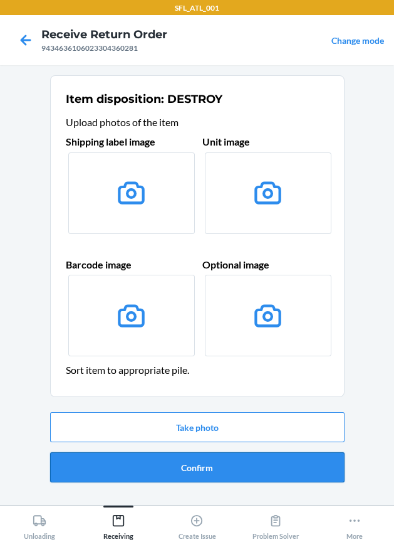
click at [132, 465] on button "Confirm" at bounding box center [197, 467] width 295 height 30
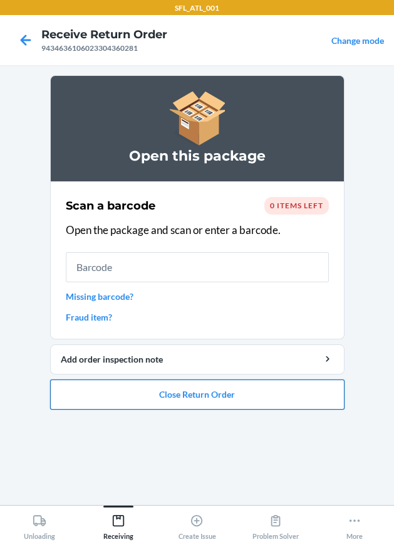
click at [173, 392] on button "Close Return Order" at bounding box center [197, 394] width 295 height 30
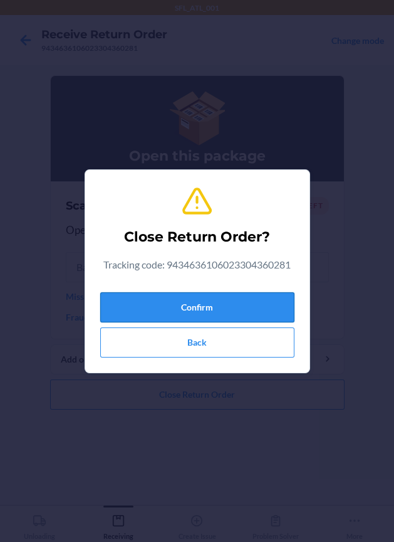
drag, startPoint x: 179, startPoint y: 307, endPoint x: 105, endPoint y: 291, distance: 75.0
click at [175, 305] on button "Confirm" at bounding box center [197, 307] width 194 height 30
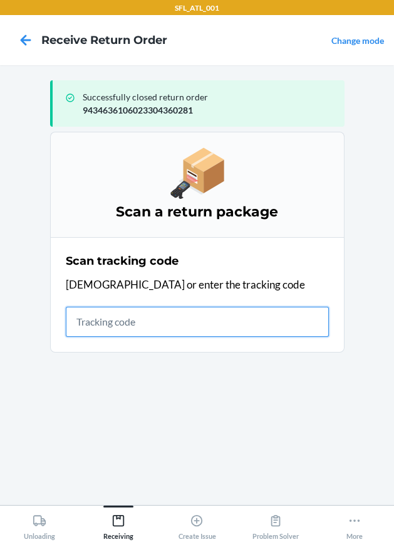
drag, startPoint x: 199, startPoint y: 319, endPoint x: 169, endPoint y: 307, distance: 31.8
click at [193, 315] on input "text" at bounding box center [197, 322] width 263 height 30
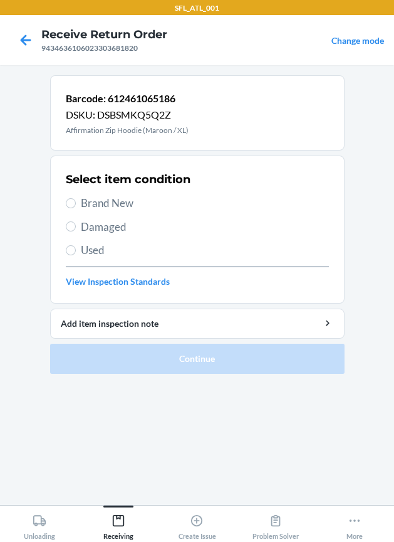
click at [124, 199] on span "Brand New" at bounding box center [205, 203] width 248 height 16
click at [76, 199] on input "Brand New" at bounding box center [71, 203] width 10 height 10
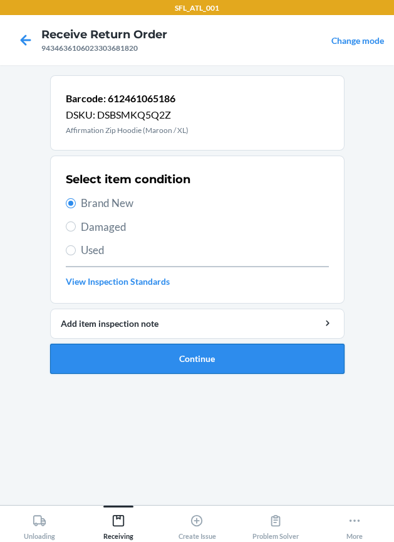
click at [241, 364] on button "Continue" at bounding box center [197, 359] width 295 height 30
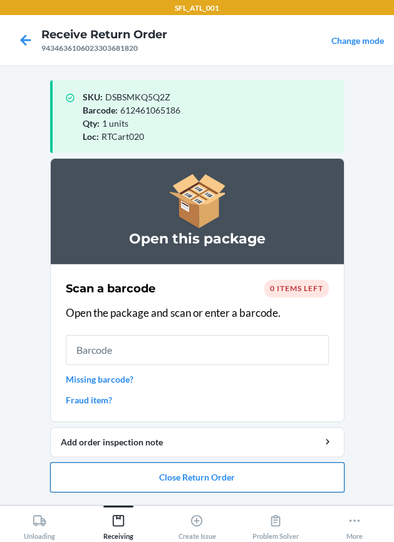
click at [235, 472] on button "Close Return Order" at bounding box center [197, 477] width 295 height 30
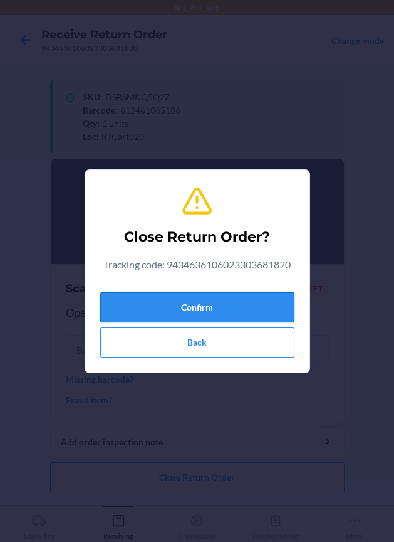
drag, startPoint x: 225, startPoint y: 309, endPoint x: 206, endPoint y: 314, distance: 19.6
click at [221, 309] on button "Confirm" at bounding box center [197, 307] width 194 height 30
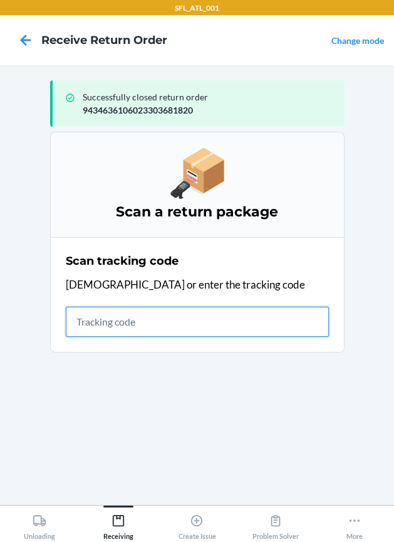
click at [198, 320] on input "text" at bounding box center [197, 322] width 263 height 30
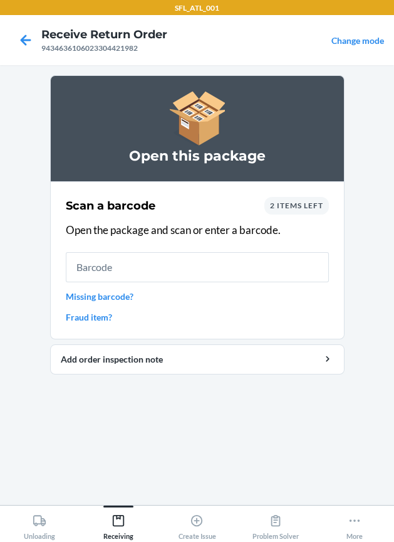
click at [120, 295] on link "Missing barcode?" at bounding box center [197, 296] width 263 height 13
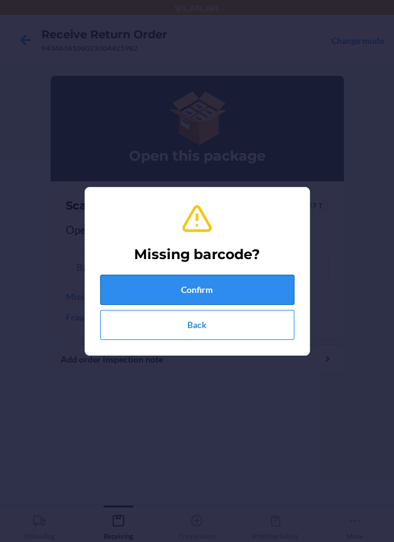
click at [209, 291] on button "Confirm" at bounding box center [197, 290] width 194 height 30
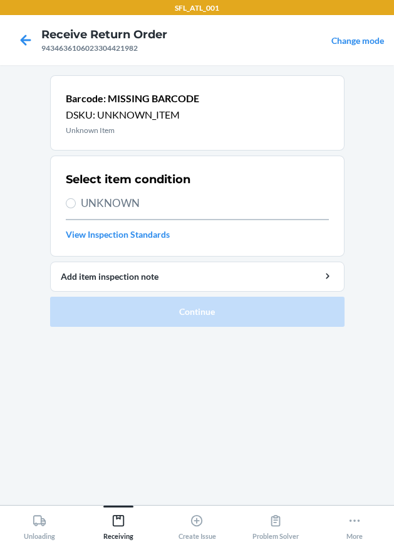
click at [129, 200] on span "UNKNOWN" at bounding box center [205, 203] width 248 height 16
click at [76, 200] on input "UNKNOWN" at bounding box center [71, 203] width 10 height 10
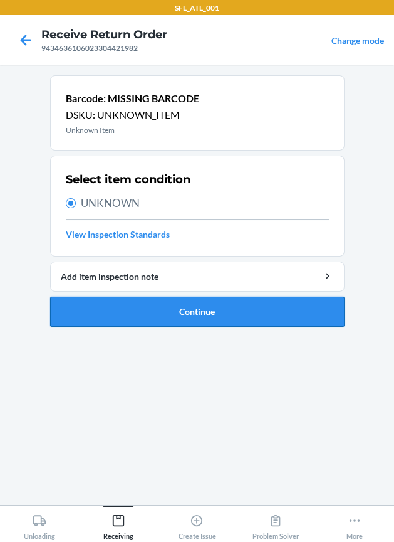
click at [172, 317] on button "Continue" at bounding box center [197, 312] width 295 height 30
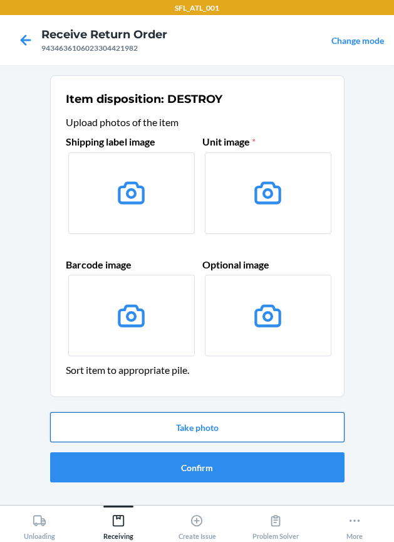
click at [193, 430] on button "Take photo" at bounding box center [197, 427] width 295 height 30
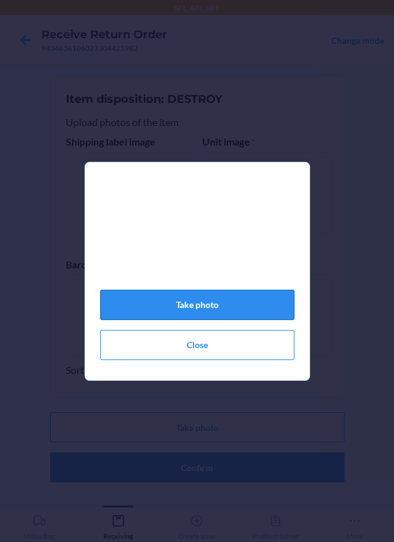
click at [208, 318] on button "Take photo" at bounding box center [197, 305] width 194 height 30
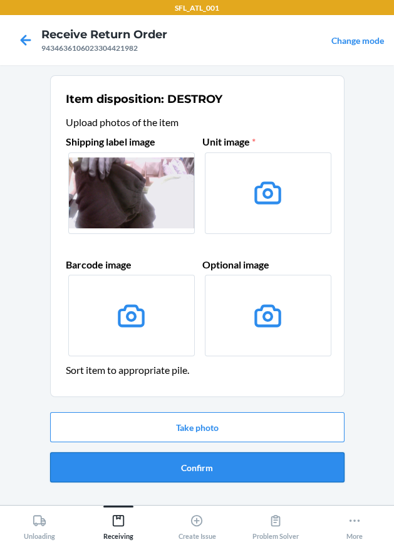
click at [223, 470] on button "Confirm" at bounding box center [197, 467] width 295 height 30
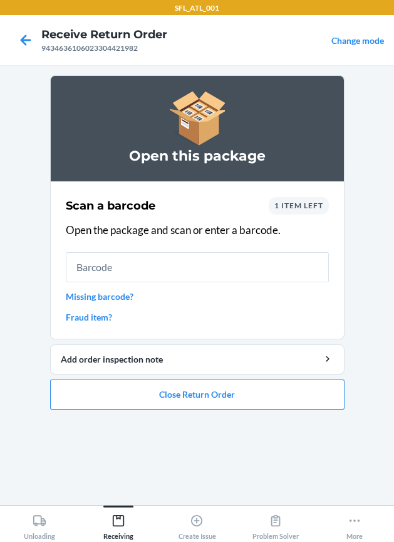
click at [110, 295] on link "Missing barcode?" at bounding box center [197, 296] width 263 height 13
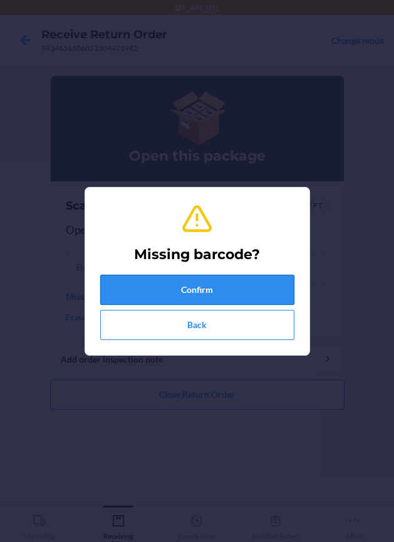
click at [206, 287] on button "Confirm" at bounding box center [197, 290] width 194 height 30
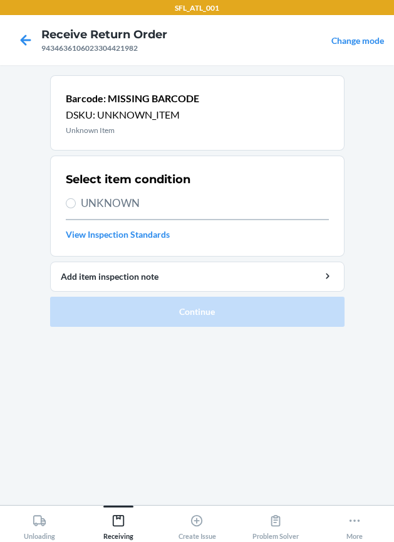
click at [127, 202] on span "UNKNOWN" at bounding box center [205, 203] width 248 height 16
click at [76, 202] on input "UNKNOWN" at bounding box center [71, 203] width 10 height 10
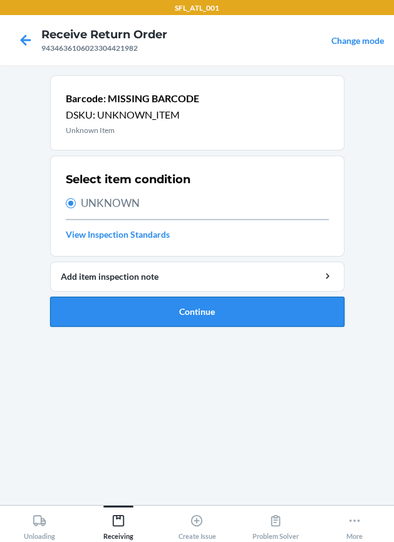
click at [189, 313] on button "Continue" at bounding box center [197, 312] width 295 height 30
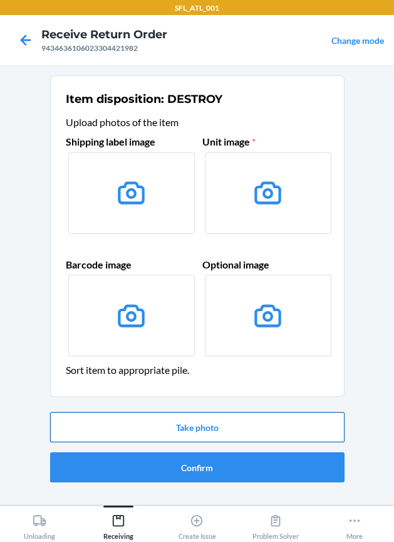
click at [226, 431] on button "Take photo" at bounding box center [197, 427] width 295 height 30
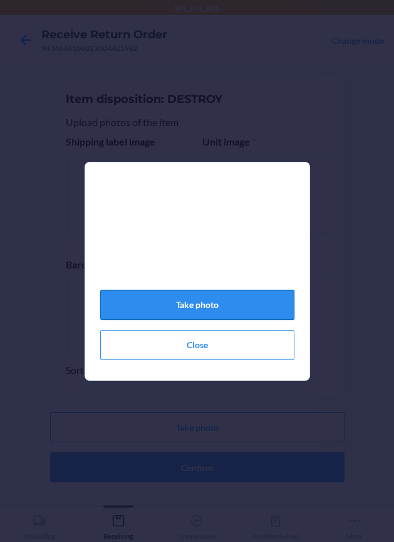
click at [228, 319] on button "Take photo" at bounding box center [197, 305] width 194 height 30
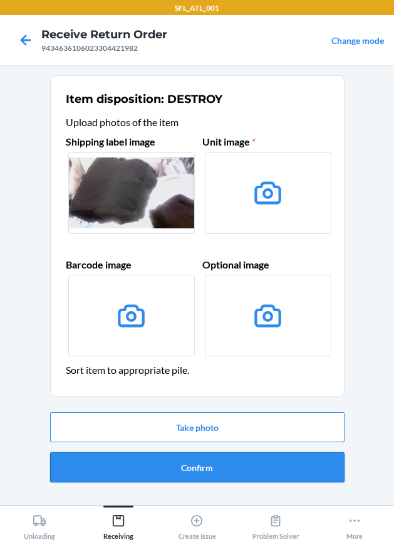
click at [261, 465] on button "Confirm" at bounding box center [197, 467] width 295 height 30
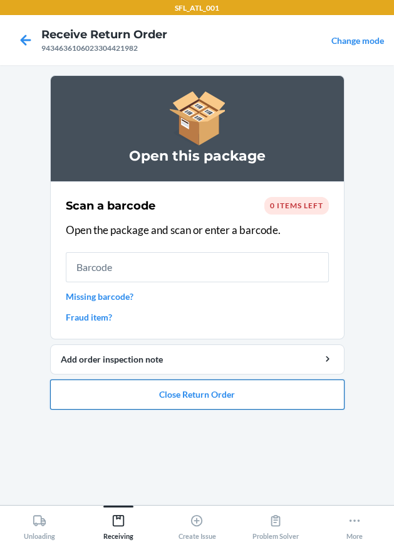
click at [246, 391] on button "Close Return Order" at bounding box center [197, 394] width 295 height 30
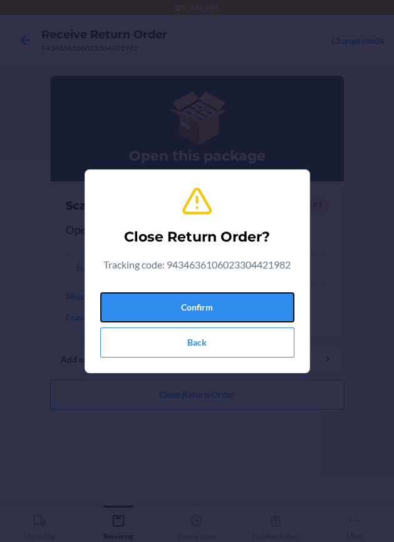
drag, startPoint x: 242, startPoint y: 305, endPoint x: 68, endPoint y: 312, distance: 174.5
click at [231, 305] on button "Confirm" at bounding box center [197, 307] width 194 height 30
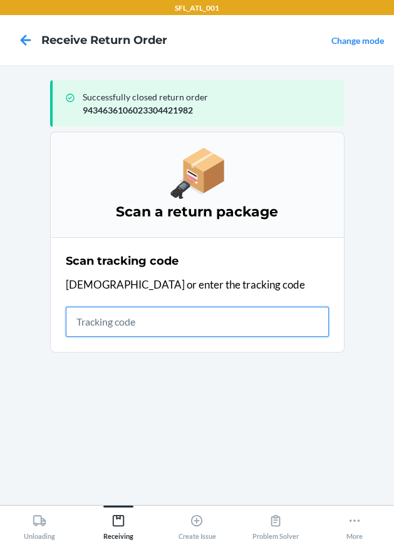
click at [231, 332] on input "text" at bounding box center [197, 322] width 263 height 30
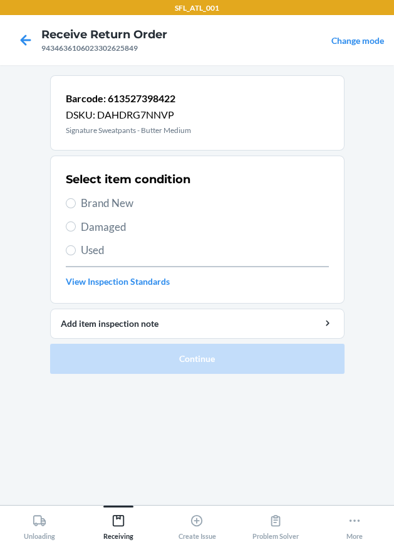
click at [117, 203] on span "Brand New" at bounding box center [205, 203] width 248 height 16
click at [76, 203] on input "Brand New" at bounding box center [71, 203] width 10 height 10
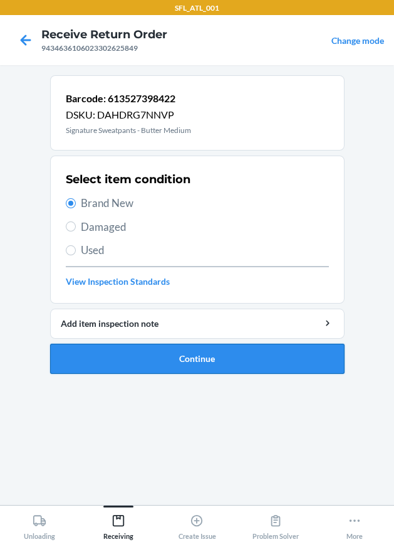
click at [166, 359] on button "Continue" at bounding box center [197, 359] width 295 height 30
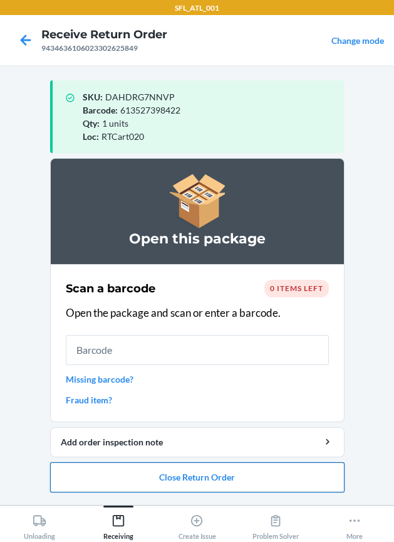
click at [228, 467] on button "Close Return Order" at bounding box center [197, 477] width 295 height 30
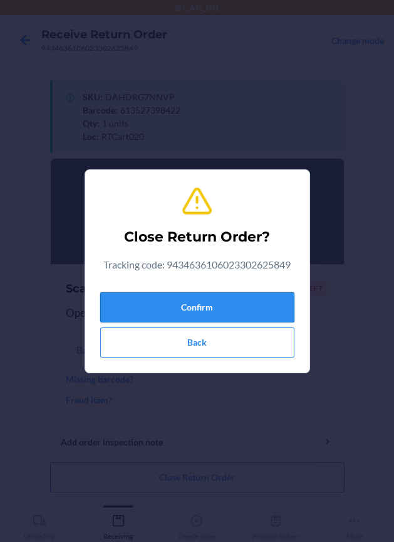
click at [168, 310] on button "Confirm" at bounding box center [197, 307] width 194 height 30
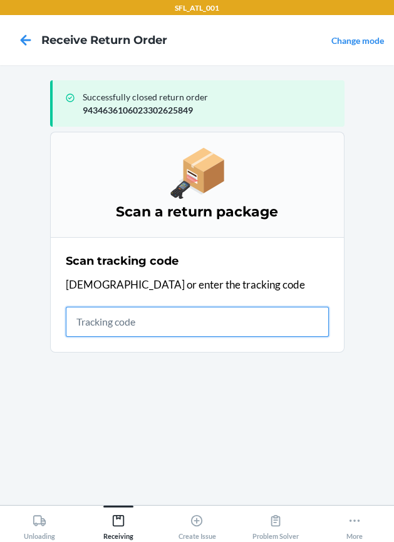
click at [142, 330] on input "text" at bounding box center [197, 322] width 263 height 30
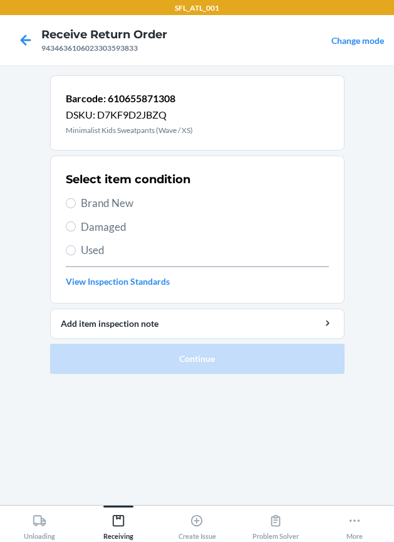
click at [130, 202] on span "Brand New" at bounding box center [205, 203] width 248 height 16
click at [76, 202] on input "Brand New" at bounding box center [71, 203] width 10 height 10
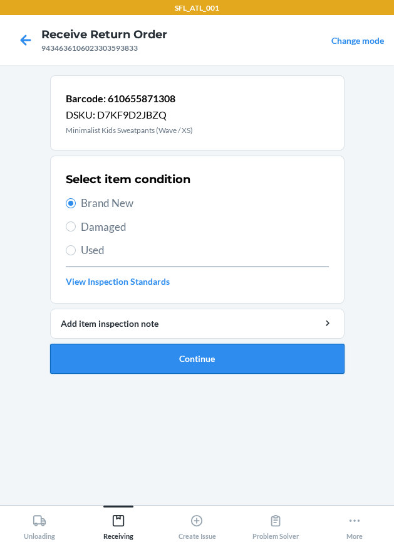
click at [196, 347] on button "Continue" at bounding box center [197, 359] width 295 height 30
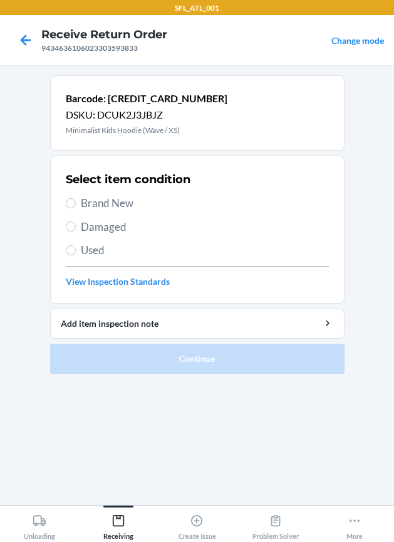
click at [87, 203] on span "Brand New" at bounding box center [205, 203] width 248 height 16
click at [76, 203] on input "Brand New" at bounding box center [71, 203] width 10 height 10
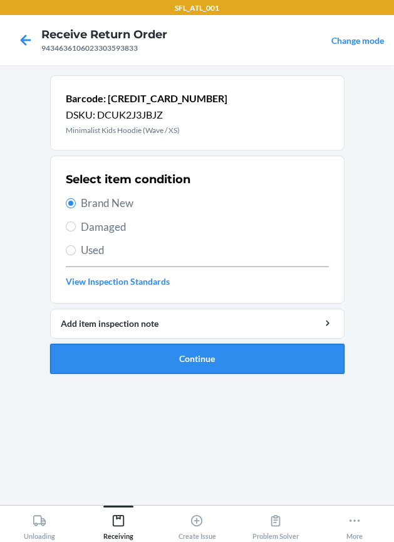
click at [134, 352] on button "Continue" at bounding box center [197, 359] width 295 height 30
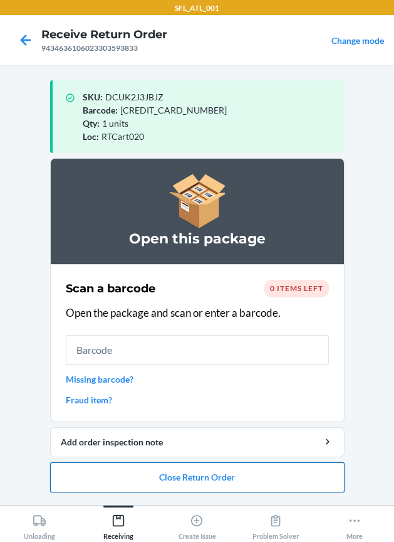
click at [136, 475] on button "Close Return Order" at bounding box center [197, 477] width 295 height 30
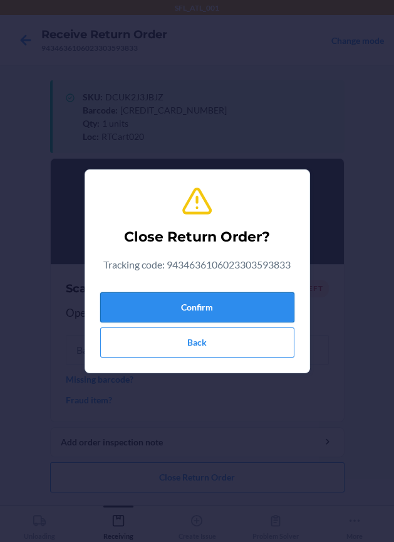
drag, startPoint x: 191, startPoint y: 312, endPoint x: 10, endPoint y: 283, distance: 183.6
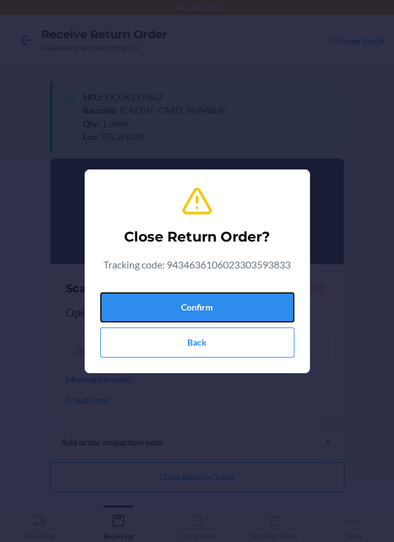
click at [188, 312] on button "Confirm" at bounding box center [197, 307] width 194 height 30
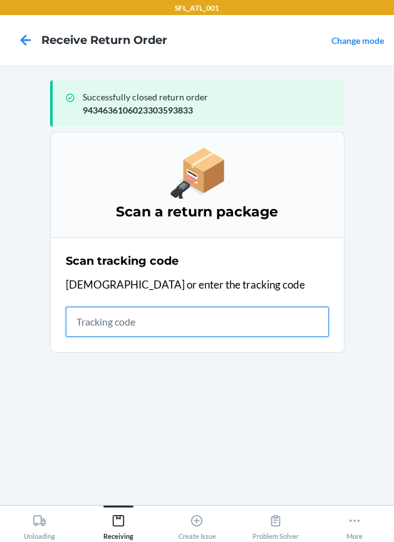
click at [218, 324] on input "text" at bounding box center [197, 322] width 263 height 30
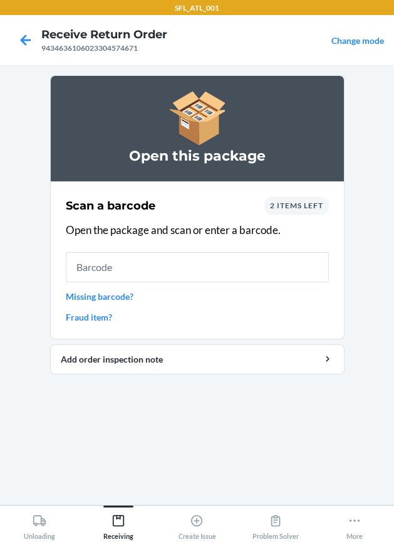
click at [113, 300] on link "Missing barcode?" at bounding box center [197, 296] width 263 height 13
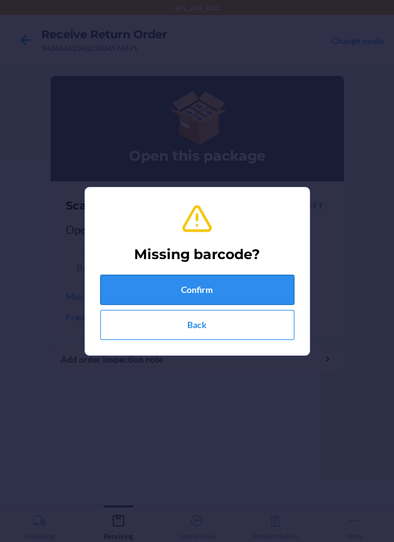
click at [166, 287] on button "Confirm" at bounding box center [197, 290] width 194 height 30
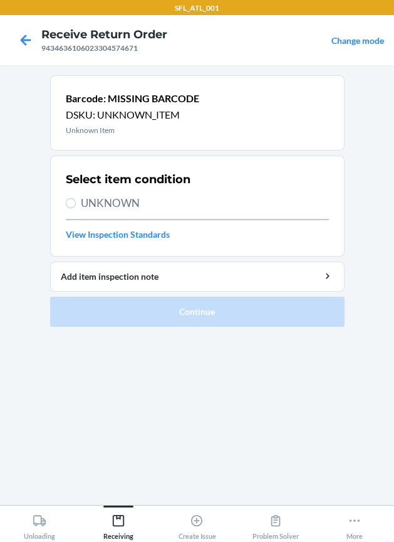
click at [150, 203] on span "UNKNOWN" at bounding box center [205, 203] width 248 height 16
click at [76, 203] on input "UNKNOWN" at bounding box center [71, 203] width 10 height 10
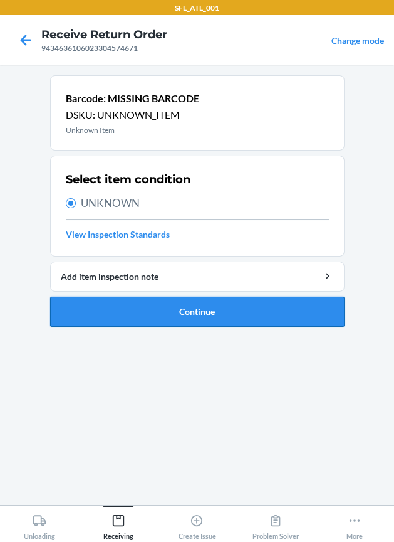
click at [136, 318] on button "Continue" at bounding box center [197, 312] width 295 height 30
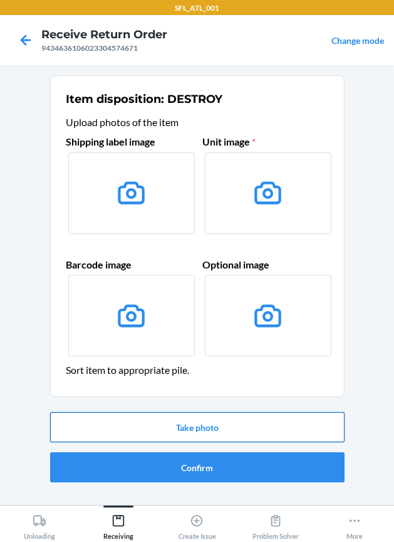
click at [201, 423] on button "Take photo" at bounding box center [197, 427] width 295 height 30
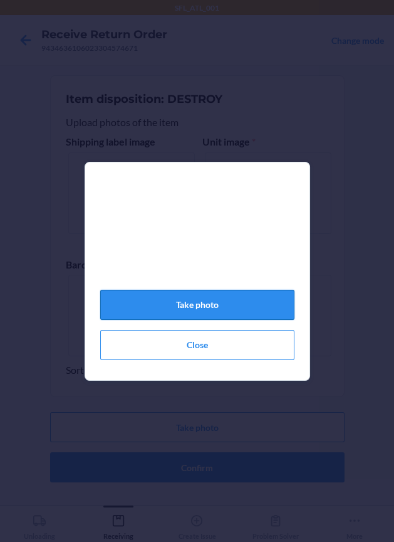
click at [202, 312] on button "Take photo" at bounding box center [197, 305] width 194 height 30
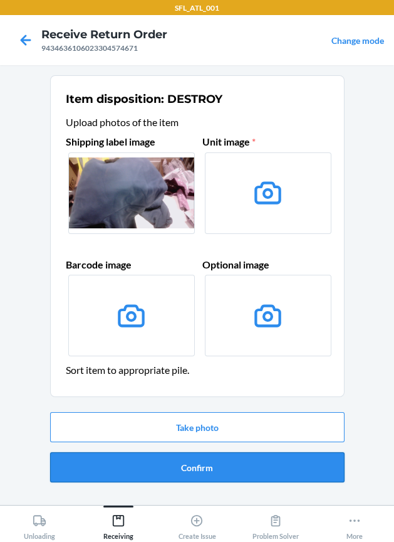
click at [216, 459] on button "Confirm" at bounding box center [197, 467] width 295 height 30
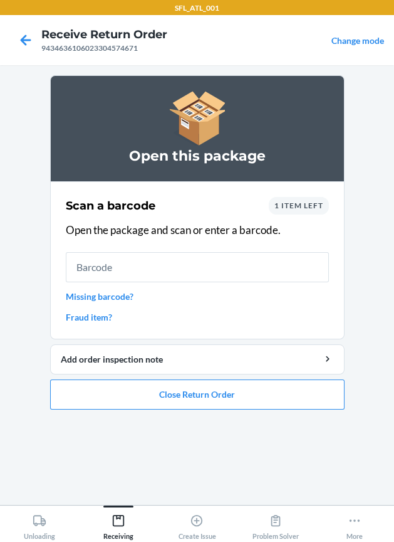
click at [117, 293] on link "Missing barcode?" at bounding box center [197, 296] width 263 height 13
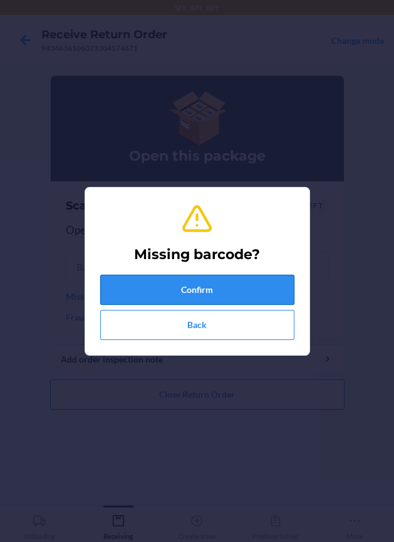
click at [207, 295] on button "Confirm" at bounding box center [197, 290] width 194 height 30
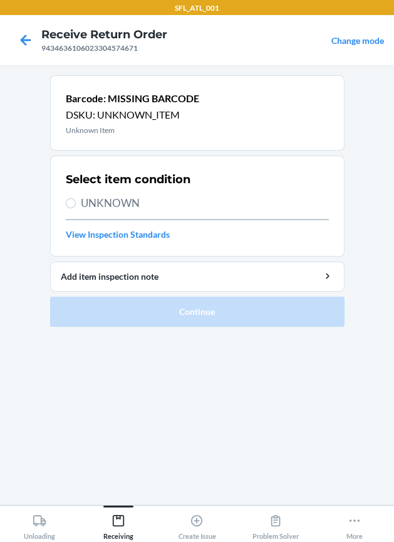
click at [114, 203] on span "UNKNOWN" at bounding box center [205, 203] width 248 height 16
click at [76, 203] on input "UNKNOWN" at bounding box center [71, 203] width 10 height 10
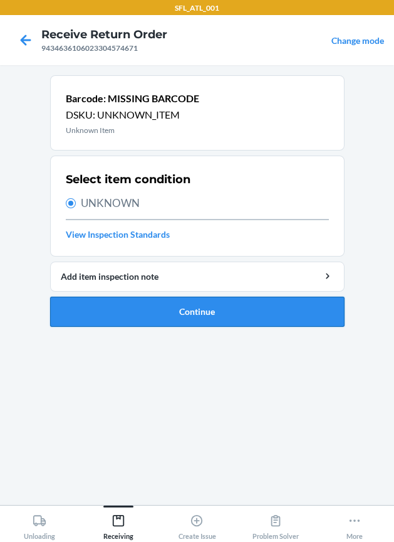
click at [177, 319] on button "Continue" at bounding box center [197, 312] width 295 height 30
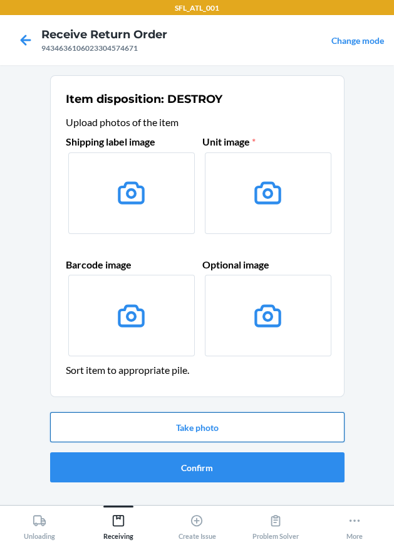
click at [211, 430] on button "Take photo" at bounding box center [197, 427] width 295 height 30
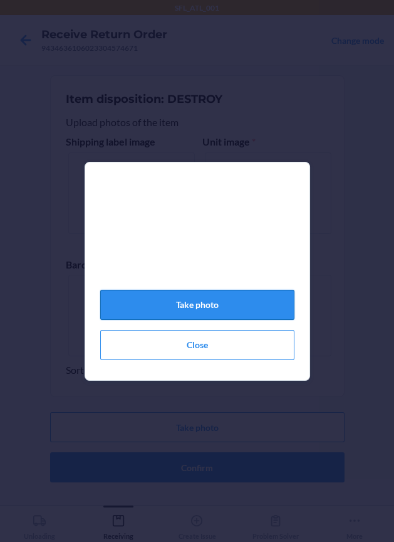
click at [234, 317] on button "Take photo" at bounding box center [197, 305] width 194 height 30
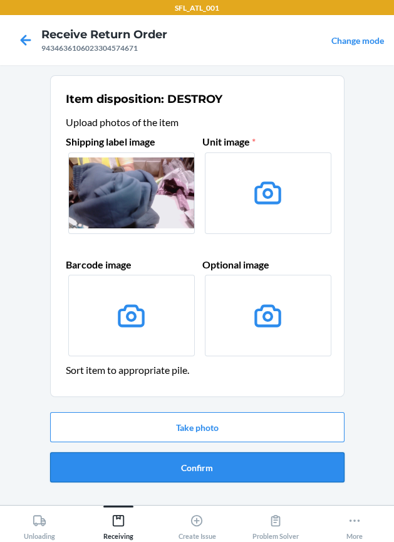
click at [196, 458] on button "Confirm" at bounding box center [197, 467] width 295 height 30
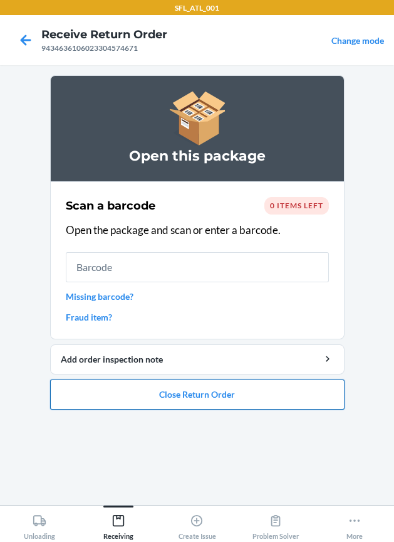
click at [208, 386] on button "Close Return Order" at bounding box center [197, 394] width 295 height 30
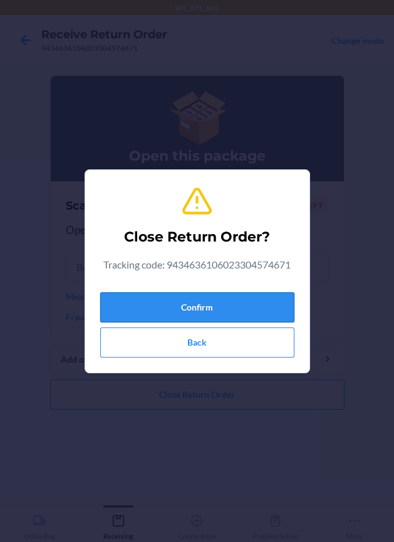
click at [191, 311] on button "Confirm" at bounding box center [197, 307] width 194 height 30
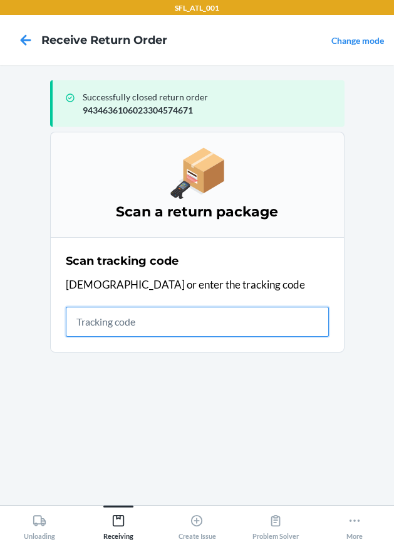
click at [201, 320] on input "text" at bounding box center [197, 322] width 263 height 30
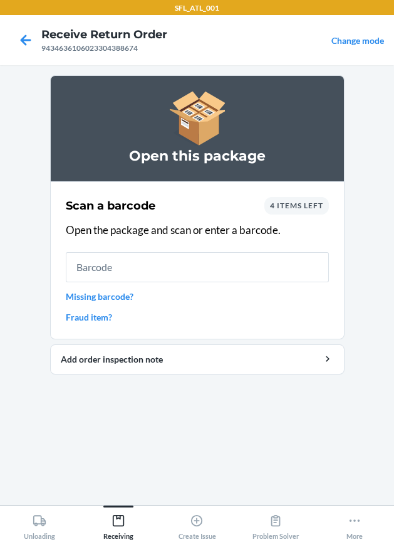
click at [296, 207] on span "4 items left" at bounding box center [296, 205] width 53 height 9
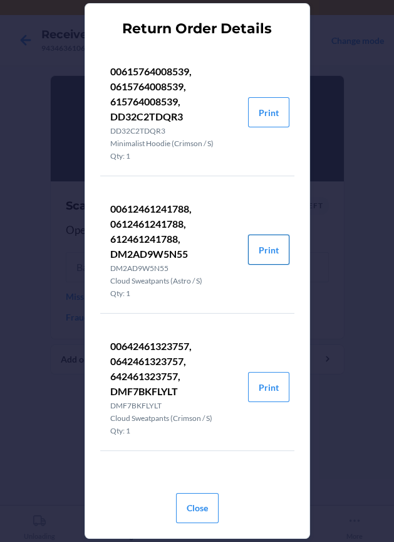
click at [269, 253] on button "Print" at bounding box center [268, 250] width 41 height 30
click at [267, 391] on button "Print" at bounding box center [268, 387] width 41 height 30
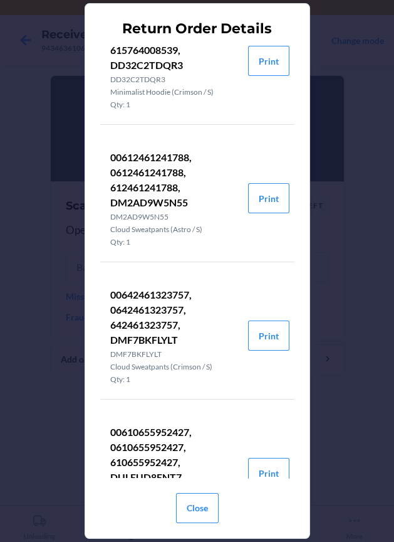
scroll to position [115, 0]
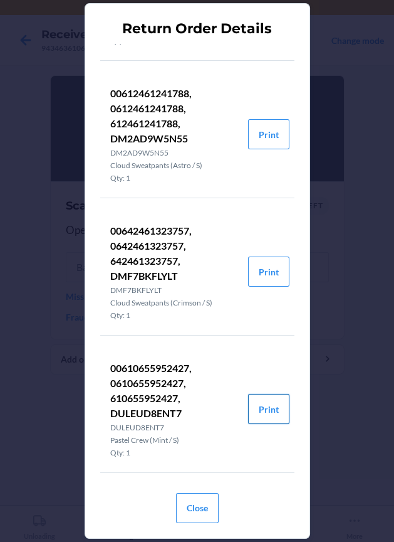
click at [264, 407] on button "Print" at bounding box center [268, 409] width 41 height 30
click at [199, 494] on button "Close" at bounding box center [197, 508] width 43 height 30
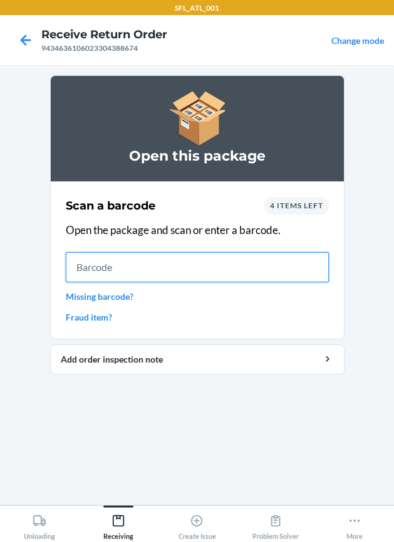
click at [266, 256] on input "text" at bounding box center [197, 267] width 263 height 30
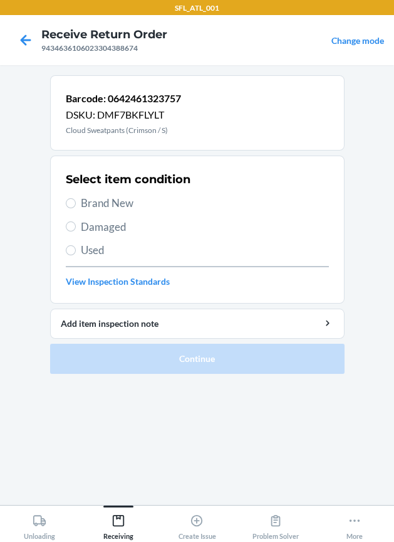
click at [102, 206] on span "Brand New" at bounding box center [205, 203] width 248 height 16
click at [76, 206] on input "Brand New" at bounding box center [71, 203] width 10 height 10
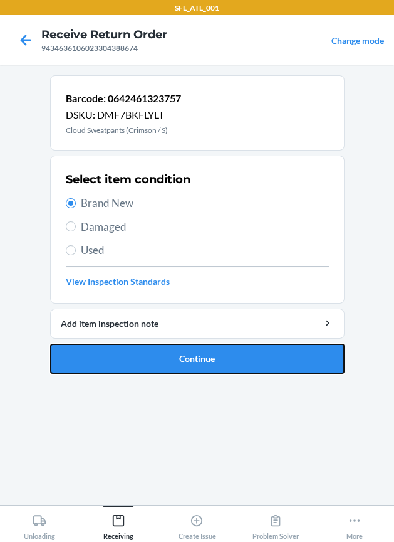
drag, startPoint x: 121, startPoint y: 354, endPoint x: 114, endPoint y: 352, distance: 7.8
click at [117, 353] on button "Continue" at bounding box center [197, 359] width 295 height 30
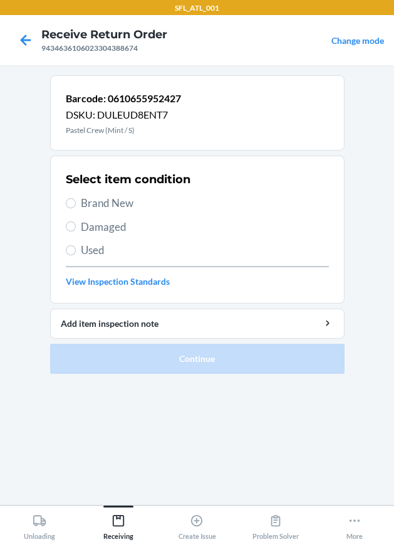
click at [83, 204] on span "Brand New" at bounding box center [205, 203] width 248 height 16
click at [76, 204] on input "Brand New" at bounding box center [71, 203] width 10 height 10
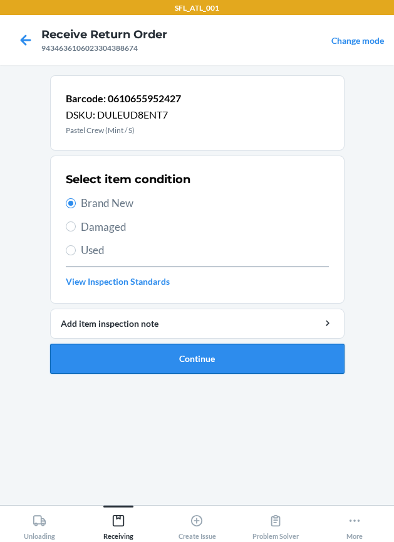
drag, startPoint x: 88, startPoint y: 345, endPoint x: 73, endPoint y: 335, distance: 17.7
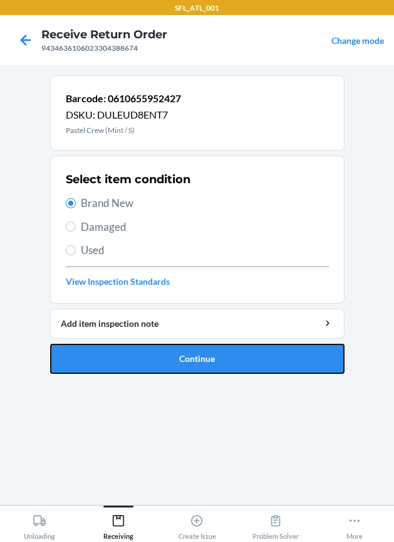
click at [88, 346] on button "Continue" at bounding box center [197, 359] width 295 height 30
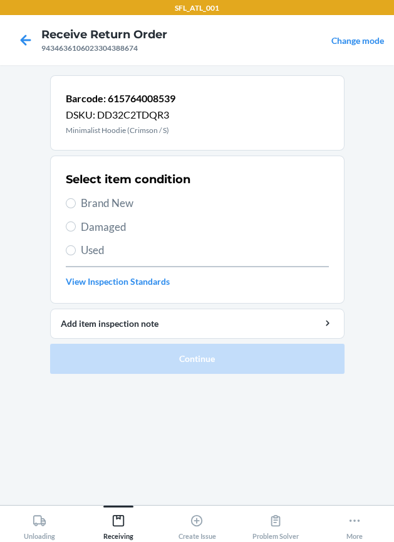
click at [106, 209] on span "Brand New" at bounding box center [205, 203] width 248 height 16
click at [76, 208] on input "Brand New" at bounding box center [71, 203] width 10 height 10
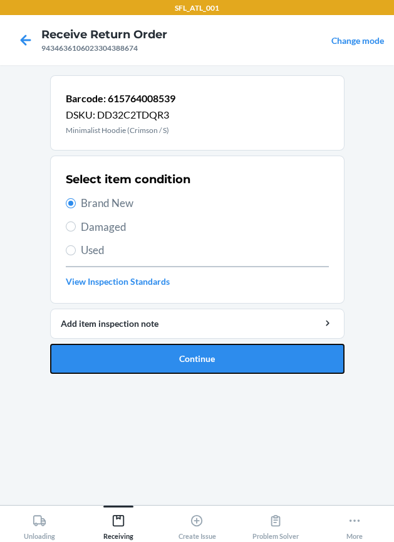
drag, startPoint x: 119, startPoint y: 359, endPoint x: 64, endPoint y: 312, distance: 72.5
click at [117, 358] on button "Continue" at bounding box center [197, 359] width 295 height 30
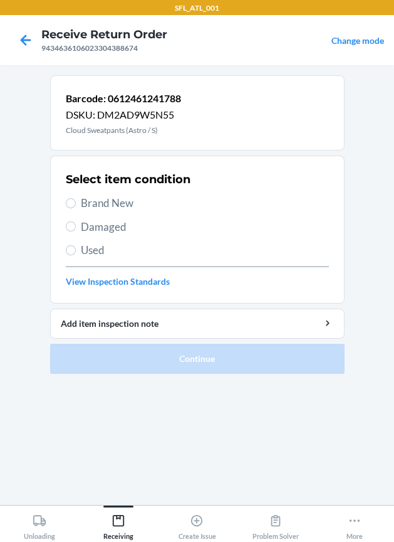
click at [92, 211] on div "Select item condition Brand New Damaged Used View Inspection Standards" at bounding box center [197, 229] width 263 height 124
click at [124, 203] on span "Brand New" at bounding box center [205, 203] width 248 height 16
click at [76, 203] on input "Brand New" at bounding box center [71, 203] width 10 height 10
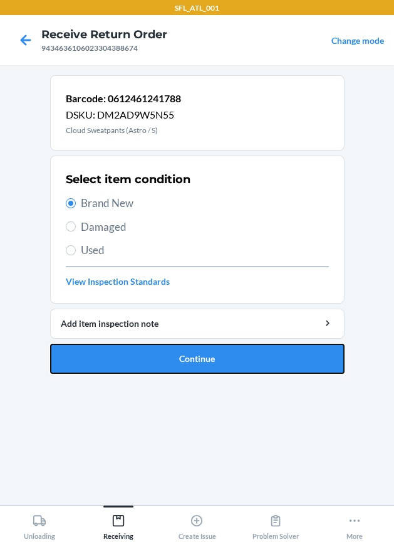
drag, startPoint x: 119, startPoint y: 367, endPoint x: 98, endPoint y: 346, distance: 29.7
click at [118, 367] on button "Continue" at bounding box center [197, 359] width 295 height 30
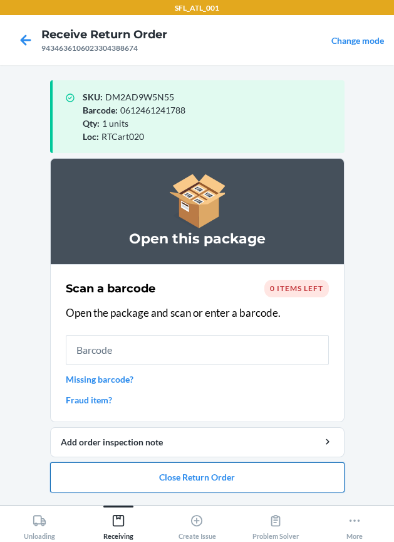
click at [235, 482] on button "Close Return Order" at bounding box center [197, 477] width 295 height 30
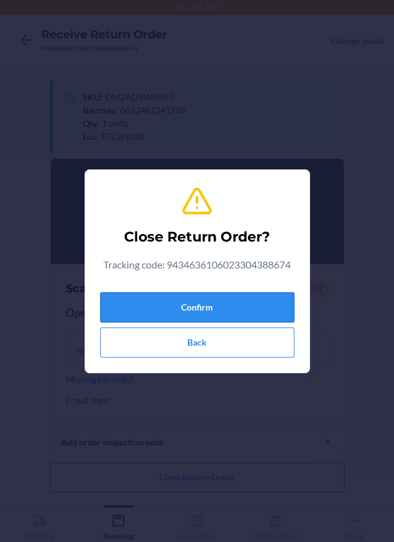
click at [214, 305] on button "Confirm" at bounding box center [197, 307] width 194 height 30
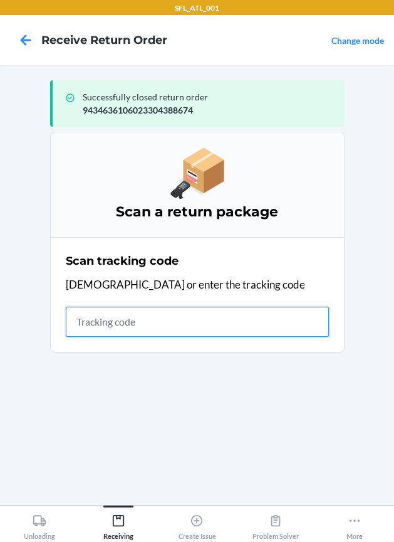
click at [134, 333] on input "text" at bounding box center [197, 322] width 263 height 30
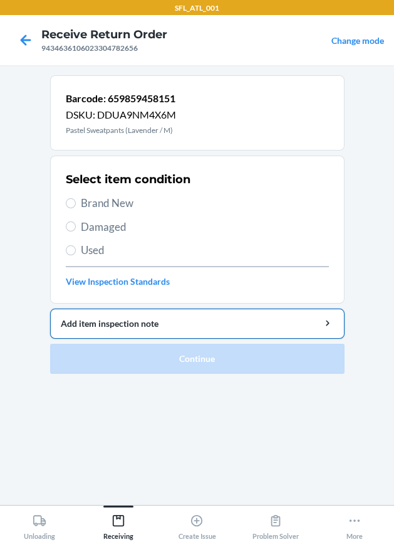
click at [140, 321] on div "Add item inspection note" at bounding box center [197, 323] width 273 height 13
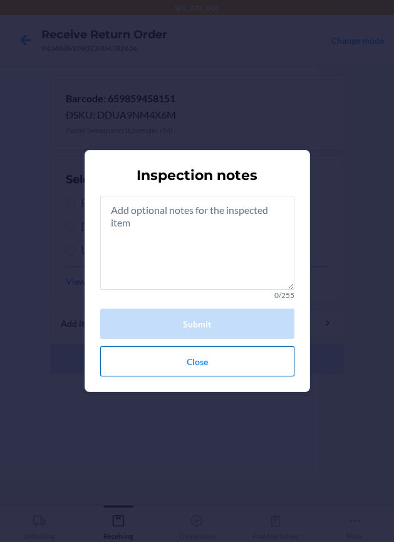
click at [186, 354] on button "Close" at bounding box center [197, 361] width 194 height 30
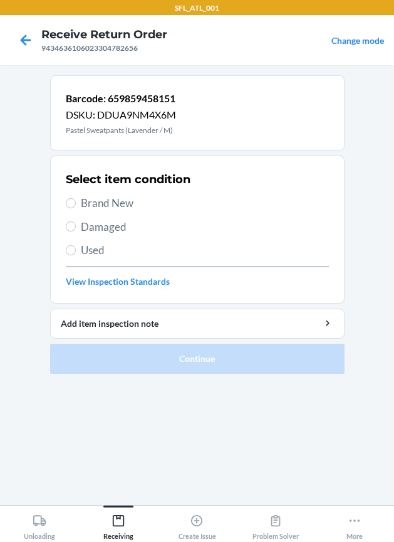
click at [124, 203] on span "Brand New" at bounding box center [205, 203] width 248 height 16
click at [76, 203] on input "Brand New" at bounding box center [71, 203] width 10 height 10
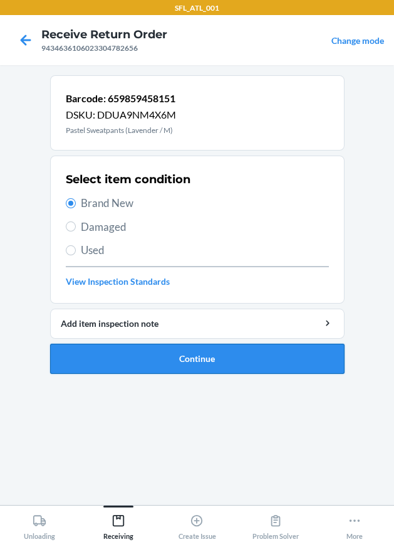
click at [157, 361] on button "Continue" at bounding box center [197, 359] width 295 height 30
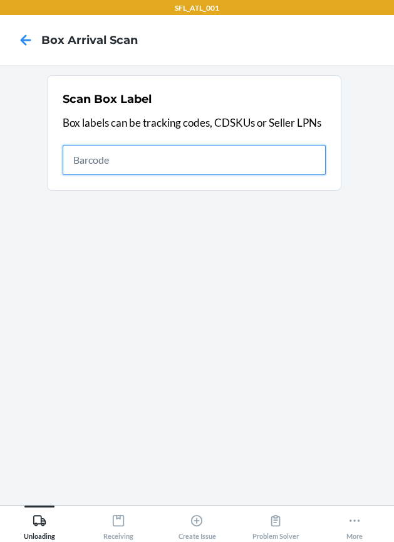
click at [198, 169] on input "text" at bounding box center [194, 160] width 263 height 30
type input "420302599434636106023304252234"
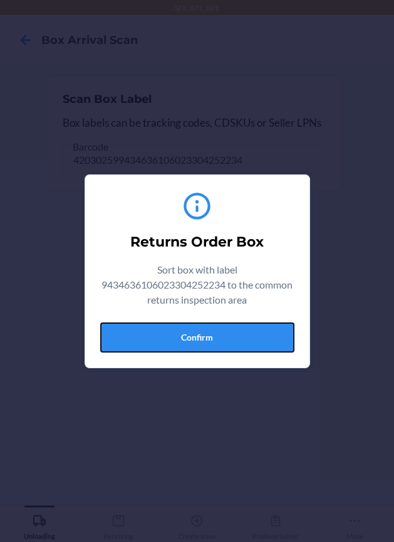
click at [272, 330] on button "Confirm" at bounding box center [197, 337] width 194 height 30
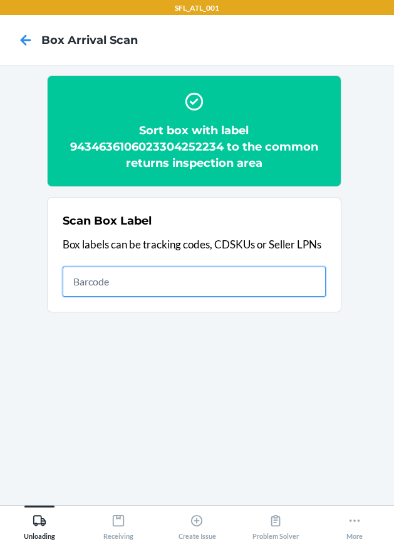
click at [150, 281] on input "text" at bounding box center [194, 282] width 263 height 30
type input "420302599434636106023304830548"
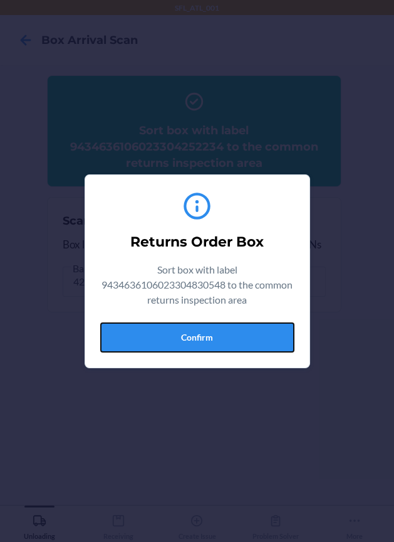
drag, startPoint x: 250, startPoint y: 338, endPoint x: 283, endPoint y: 359, distance: 39.2
click at [263, 349] on button "Confirm" at bounding box center [197, 337] width 194 height 30
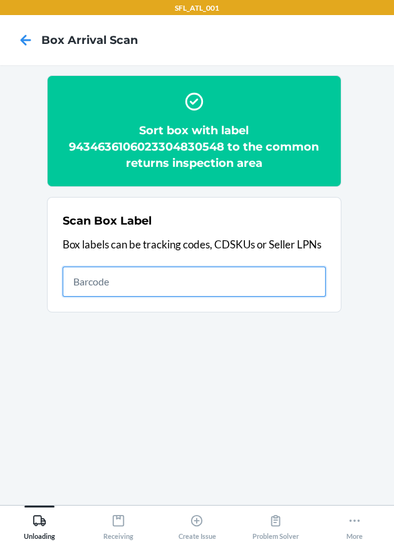
click at [287, 287] on input "text" at bounding box center [194, 282] width 263 height 30
type input "420302599434636106023302253226"
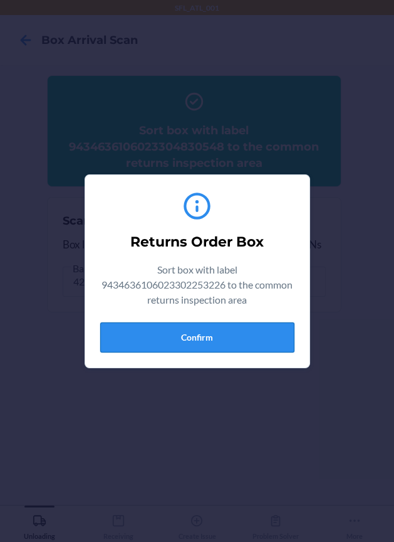
click at [187, 329] on button "Confirm" at bounding box center [197, 337] width 194 height 30
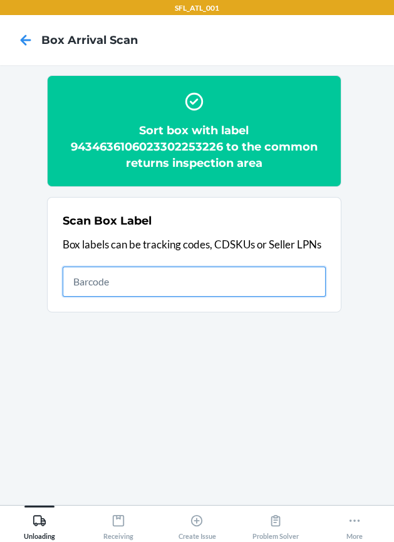
click at [309, 282] on input "text" at bounding box center [194, 282] width 263 height 30
type input "420302599434636106023304572240"
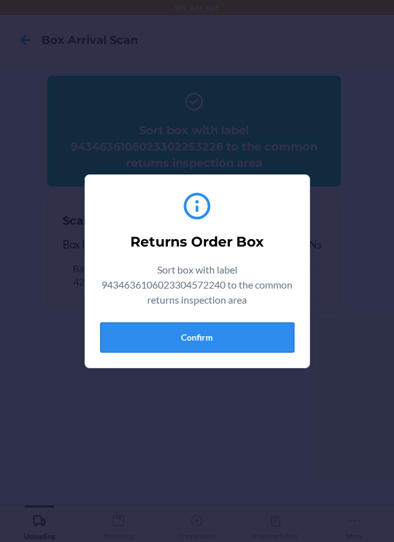
click at [249, 345] on button "Confirm" at bounding box center [197, 337] width 194 height 30
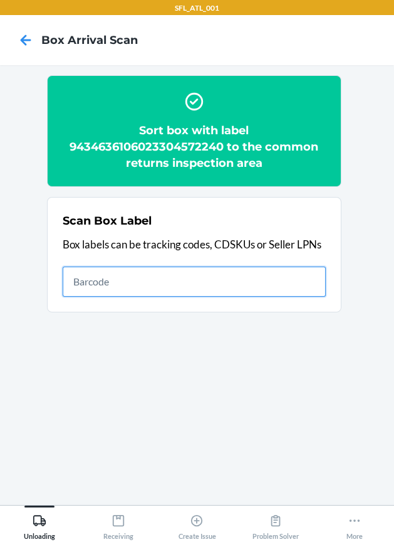
click at [253, 285] on input "text" at bounding box center [194, 282] width 263 height 30
type input "420302599434636106023304419248"
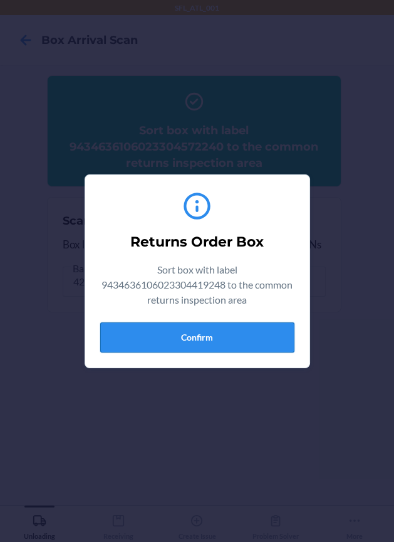
click at [250, 327] on button "Confirm" at bounding box center [197, 337] width 194 height 30
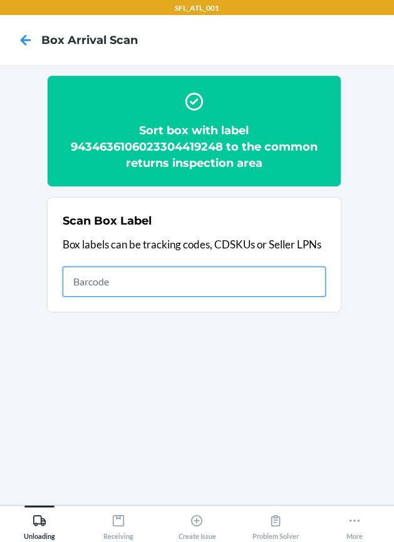
click at [315, 272] on input "text" at bounding box center [194, 282] width 263 height 30
type input "420302599434636106023304570789"
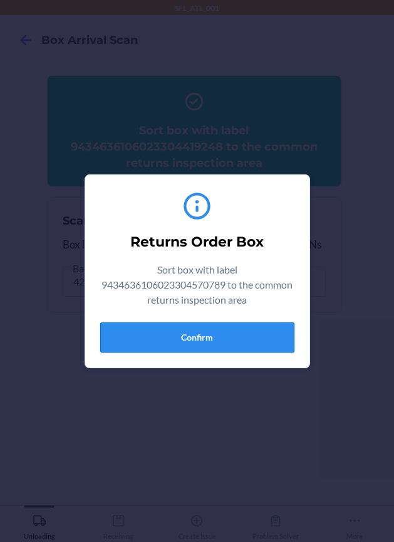
click at [220, 339] on button "Confirm" at bounding box center [197, 337] width 194 height 30
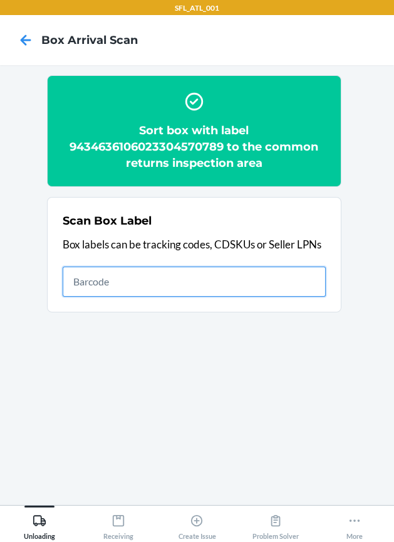
click at [275, 271] on input "text" at bounding box center [194, 282] width 263 height 30
type input "EZ17574293758386"
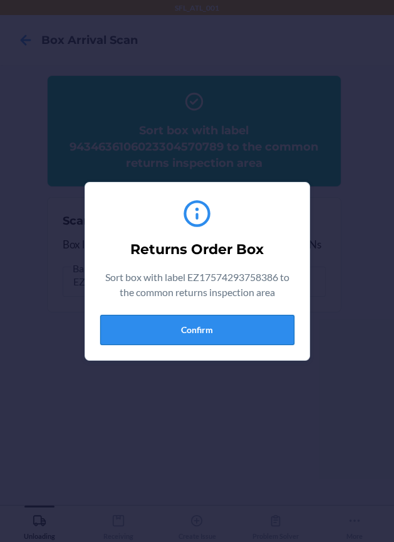
click at [285, 324] on button "Confirm" at bounding box center [197, 330] width 194 height 30
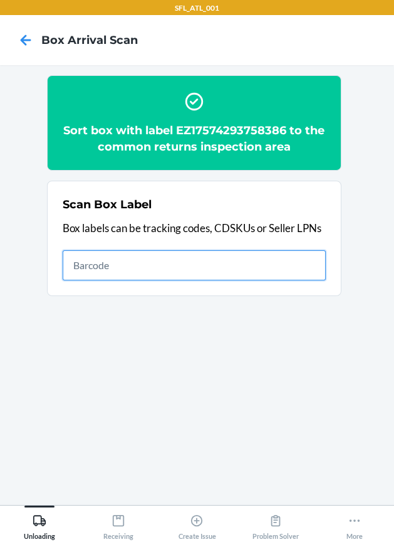
click at [246, 265] on input "text" at bounding box center [194, 265] width 263 height 30
type input "420302599434636106023304860842"
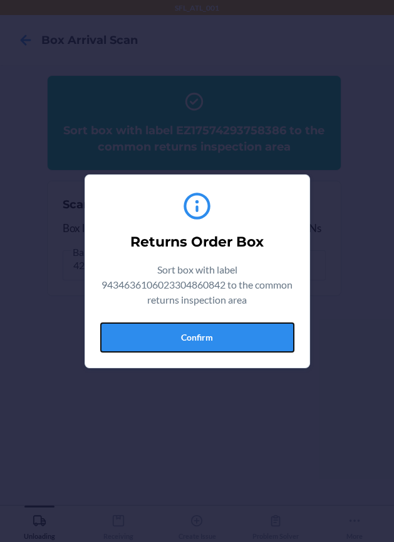
drag, startPoint x: 228, startPoint y: 339, endPoint x: 288, endPoint y: 354, distance: 62.1
click at [268, 348] on button "Confirm" at bounding box center [197, 337] width 194 height 30
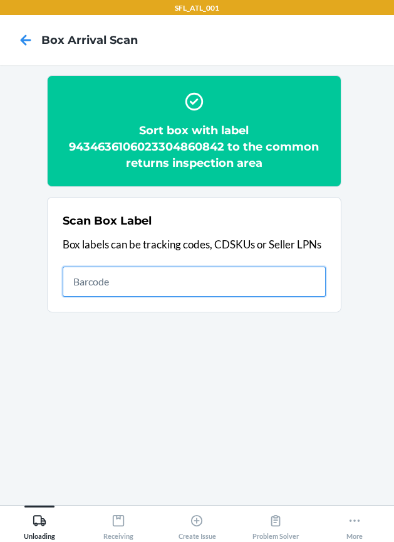
click at [211, 278] on input "text" at bounding box center [194, 282] width 263 height 30
type input "420302599434636106023304775450"
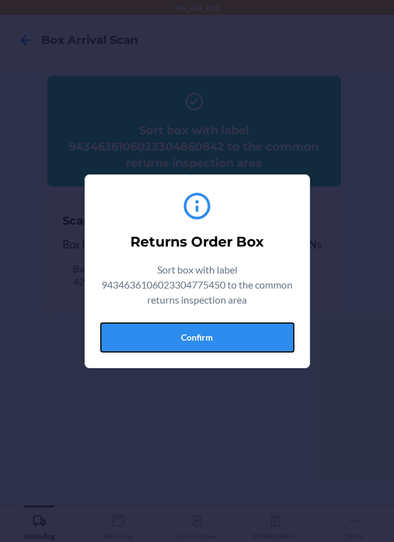
drag, startPoint x: 232, startPoint y: 334, endPoint x: 307, endPoint y: 354, distance: 77.4
click at [239, 337] on button "Confirm" at bounding box center [197, 337] width 194 height 30
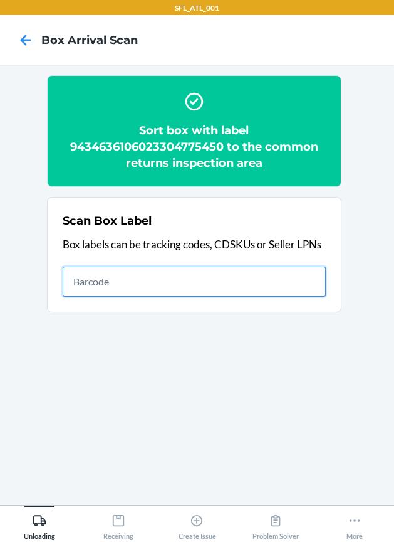
click at [240, 282] on input "text" at bounding box center [194, 282] width 263 height 30
type input "420302599434636106023304874658"
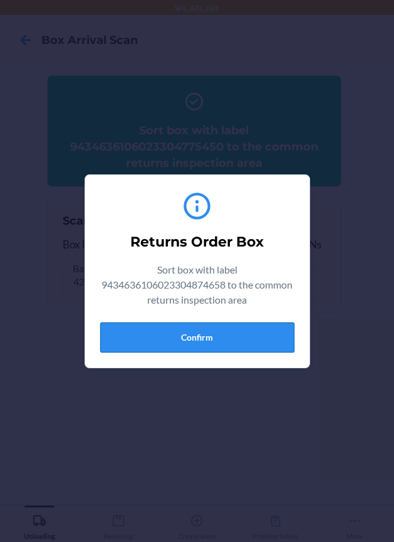
click at [209, 325] on button "Confirm" at bounding box center [197, 337] width 194 height 30
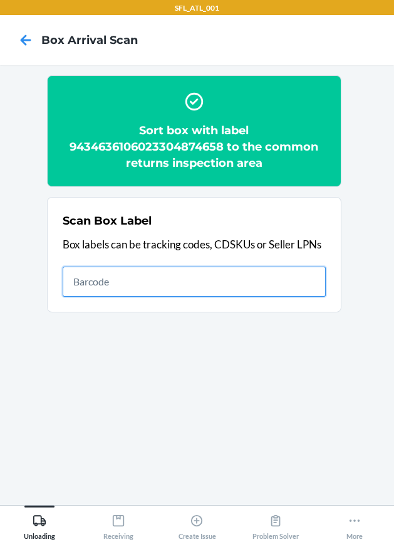
click at [264, 288] on input "text" at bounding box center [194, 282] width 263 height 30
type input "420302599434636106023304353863"
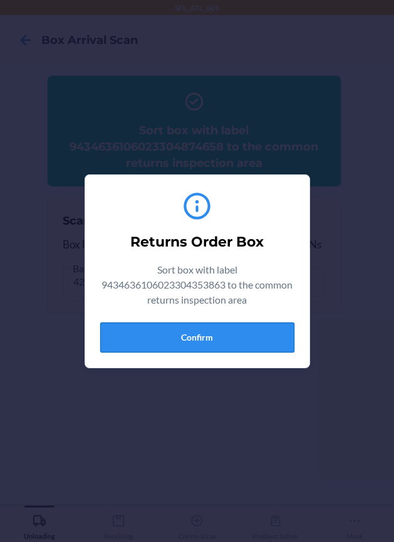
drag, startPoint x: 252, startPoint y: 341, endPoint x: 296, endPoint y: 354, distance: 45.8
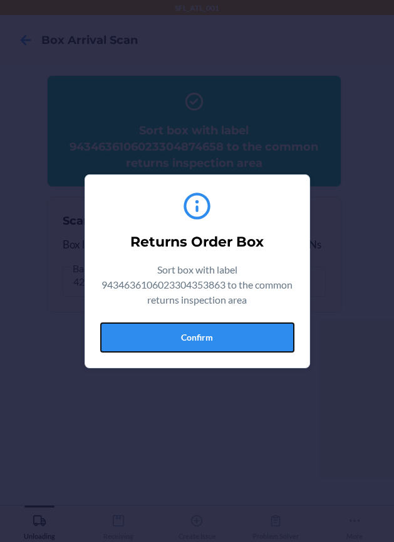
click at [253, 340] on button "Confirm" at bounding box center [197, 337] width 194 height 30
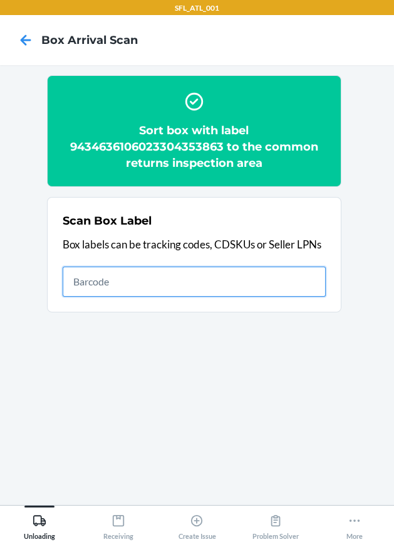
click at [278, 274] on input "text" at bounding box center [194, 282] width 263 height 30
type input "420302599434636106023302767655"
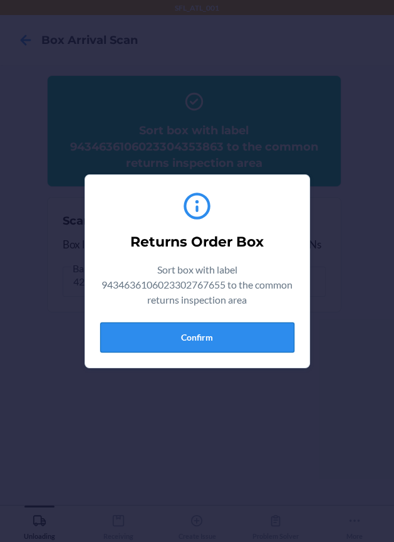
click at [268, 328] on button "Confirm" at bounding box center [197, 337] width 194 height 30
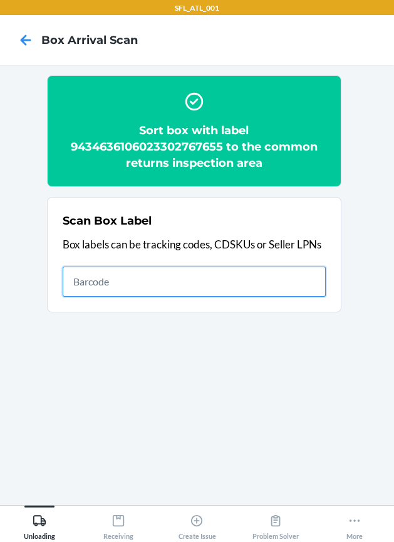
click at [307, 285] on input "text" at bounding box center [194, 282] width 263 height 30
type input "420302599434636106023304581099"
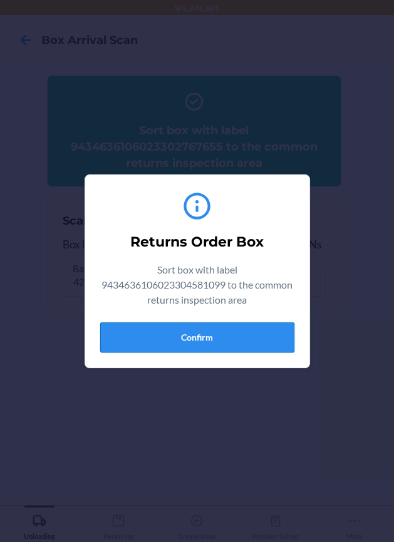
click at [238, 332] on button "Confirm" at bounding box center [197, 337] width 194 height 30
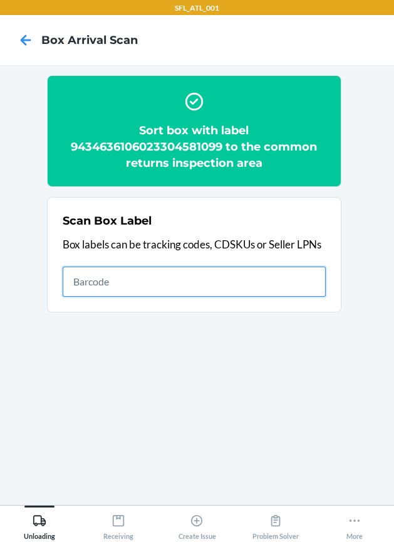
drag, startPoint x: 229, startPoint y: 290, endPoint x: 233, endPoint y: 283, distance: 8.7
click at [233, 286] on input "text" at bounding box center [194, 282] width 263 height 30
type input "420302599434636106023304478771"
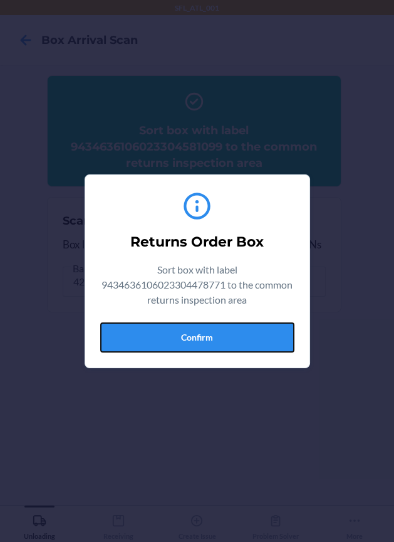
drag, startPoint x: 240, startPoint y: 343, endPoint x: 305, endPoint y: 347, distance: 64.7
click at [252, 347] on button "Confirm" at bounding box center [197, 337] width 194 height 30
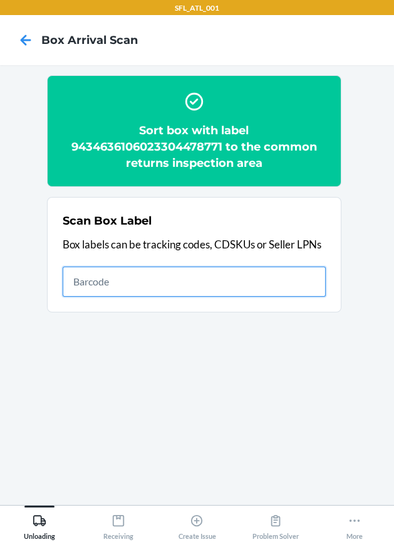
click at [319, 278] on input "text" at bounding box center [194, 282] width 263 height 30
type input "420302599434636106023304857330"
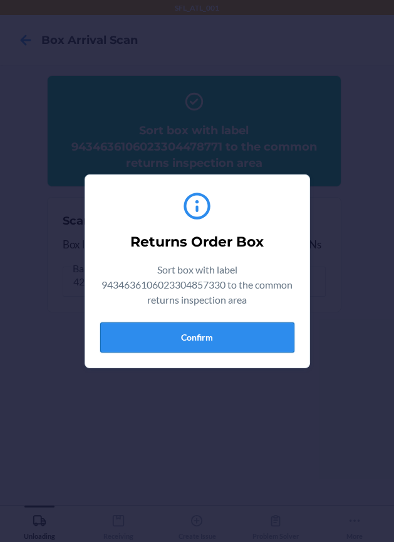
click at [267, 332] on button "Confirm" at bounding box center [197, 337] width 194 height 30
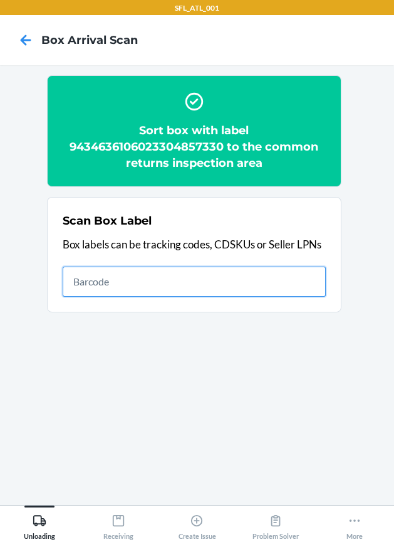
click at [292, 290] on input "text" at bounding box center [194, 282] width 263 height 30
type input "420302599434636106023304777669"
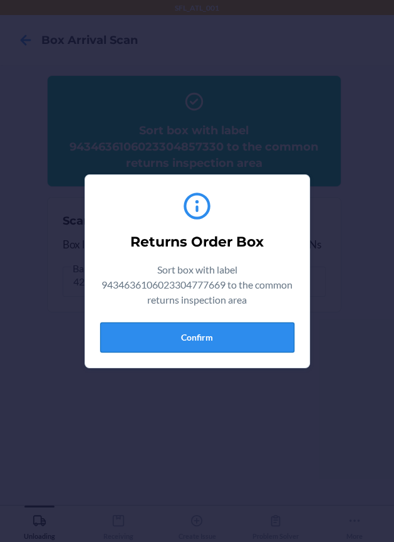
click at [242, 335] on button "Confirm" at bounding box center [197, 337] width 194 height 30
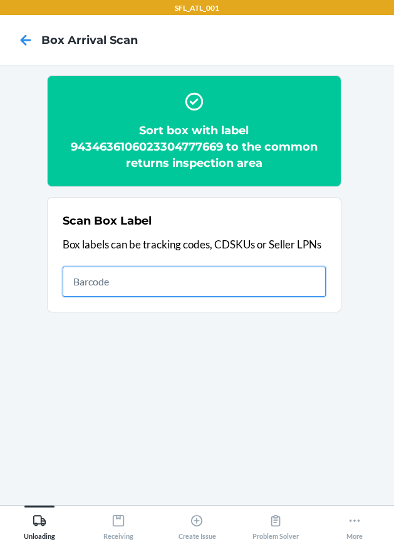
click at [233, 287] on input "text" at bounding box center [194, 282] width 263 height 30
type input "420302599434636106023304294692"
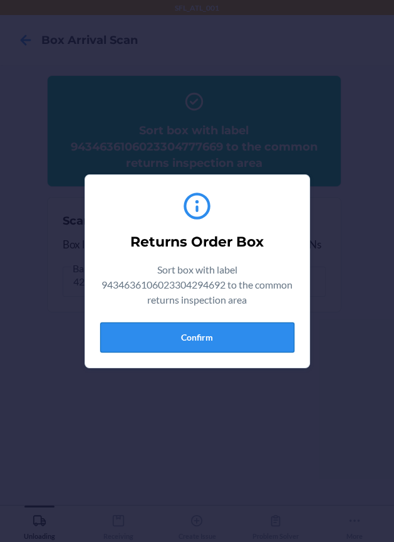
click at [205, 329] on button "Confirm" at bounding box center [197, 337] width 194 height 30
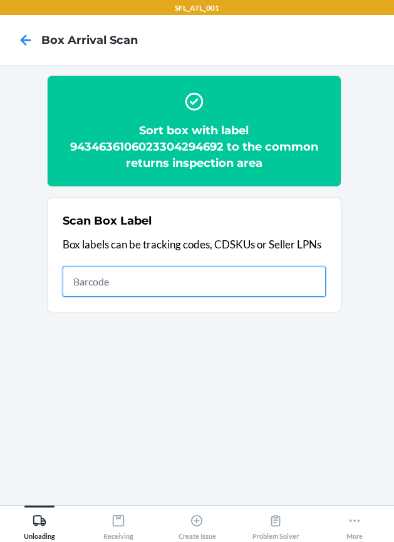
click at [166, 285] on input "text" at bounding box center [194, 282] width 263 height 30
type input "420302599434636106023304681102"
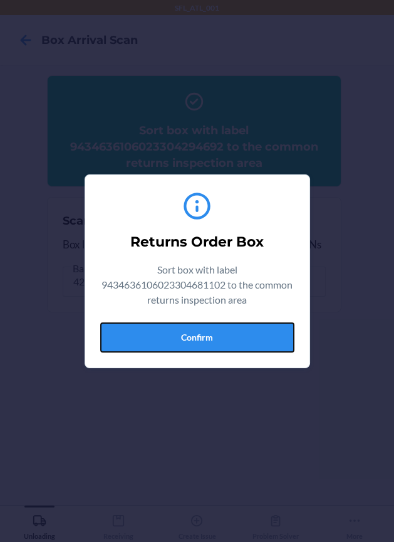
drag, startPoint x: 255, startPoint y: 335, endPoint x: 300, endPoint y: 348, distance: 47.5
click at [257, 339] on button "Confirm" at bounding box center [197, 337] width 194 height 30
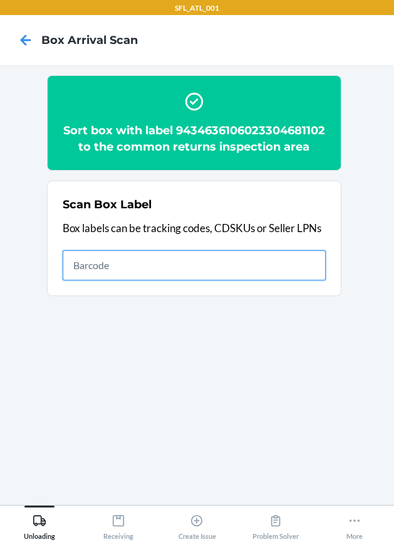
click at [277, 280] on input "text" at bounding box center [194, 265] width 263 height 30
type input "420302599434636106023304837318"
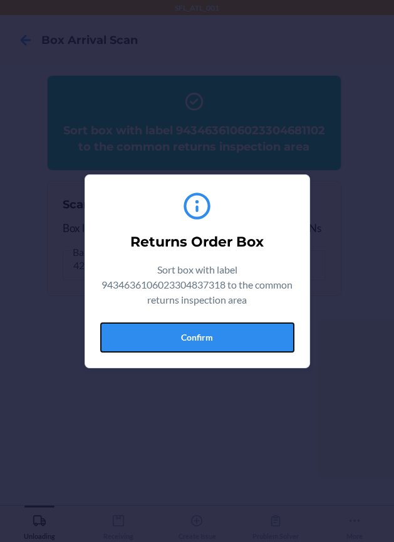
click at [239, 322] on button "Confirm" at bounding box center [197, 337] width 194 height 30
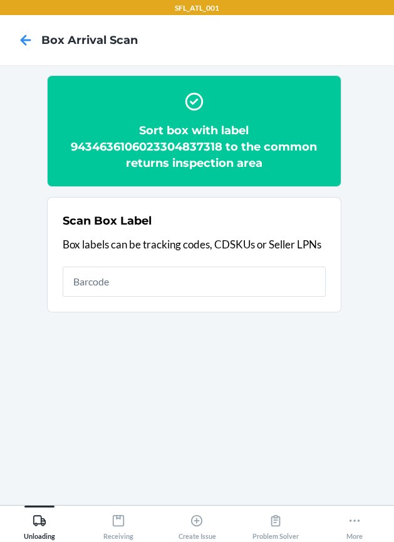
drag, startPoint x: 229, startPoint y: 298, endPoint x: 234, endPoint y: 293, distance: 7.1
click at [232, 295] on div "Scan Box Label Box labels can be tracking codes, CDSKUs or Seller LPNs" at bounding box center [194, 255] width 263 height 92
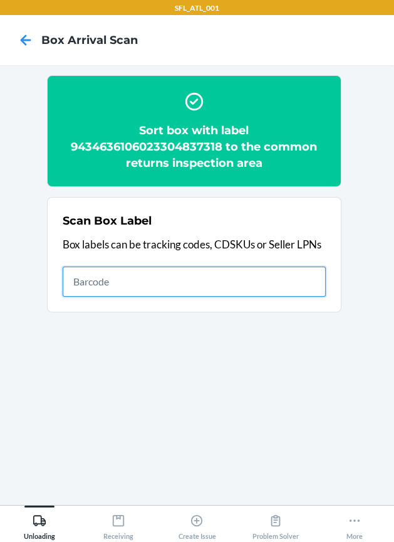
click at [240, 285] on input "text" at bounding box center [194, 282] width 263 height 30
type input "420302599434636106023304856784"
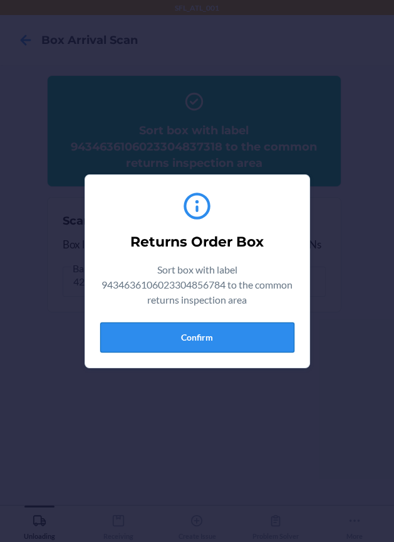
click at [258, 327] on button "Confirm" at bounding box center [197, 337] width 194 height 30
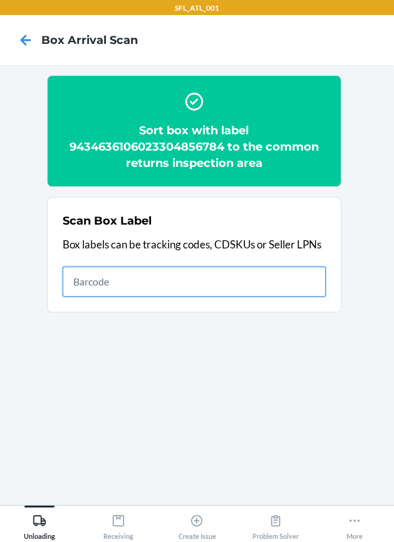
drag, startPoint x: 216, startPoint y: 288, endPoint x: 238, endPoint y: 332, distance: 49.9
click at [216, 288] on input "text" at bounding box center [194, 282] width 263 height 30
type input "420302599434636106023304364913"
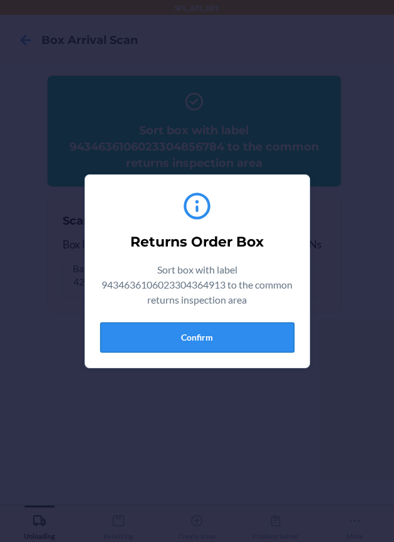
click at [268, 335] on button "Confirm" at bounding box center [197, 337] width 194 height 30
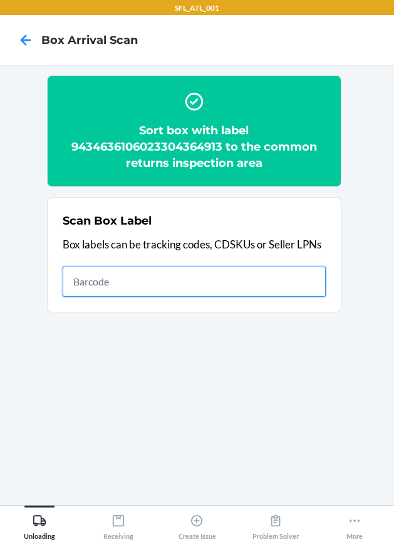
click at [282, 282] on input "text" at bounding box center [194, 282] width 263 height 30
type input "420302599434636106023304595881"
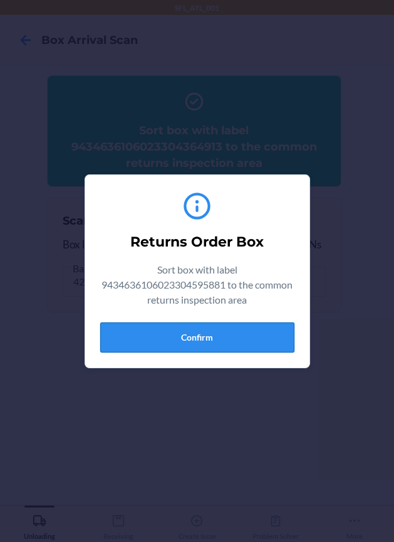
click at [277, 337] on button "Confirm" at bounding box center [197, 337] width 194 height 30
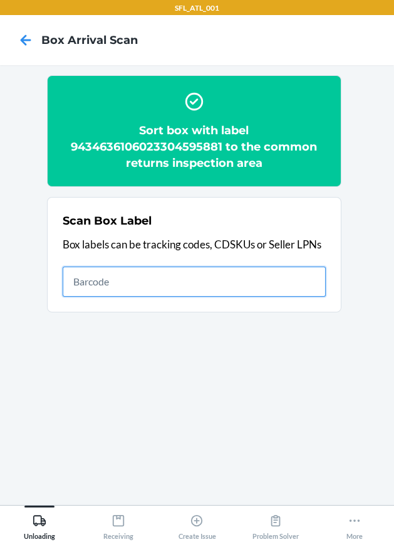
click at [277, 282] on input "text" at bounding box center [194, 282] width 263 height 30
type input "420302599434636106023302285159"
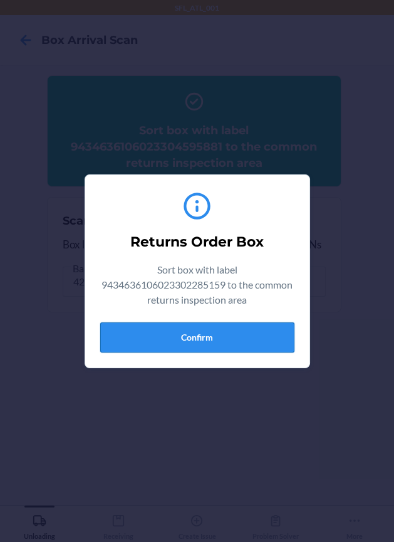
click at [245, 340] on button "Confirm" at bounding box center [197, 337] width 194 height 30
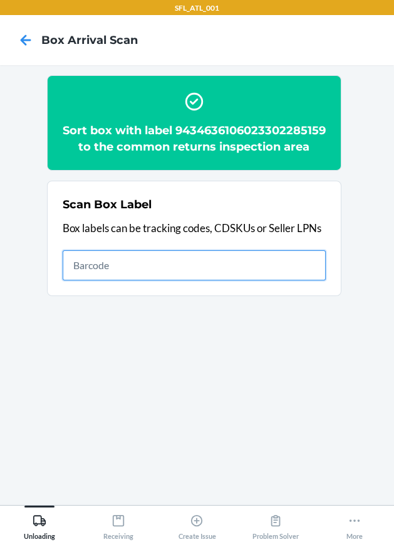
click at [272, 280] on input "text" at bounding box center [194, 265] width 263 height 30
type input "420302599434636106023304134172"
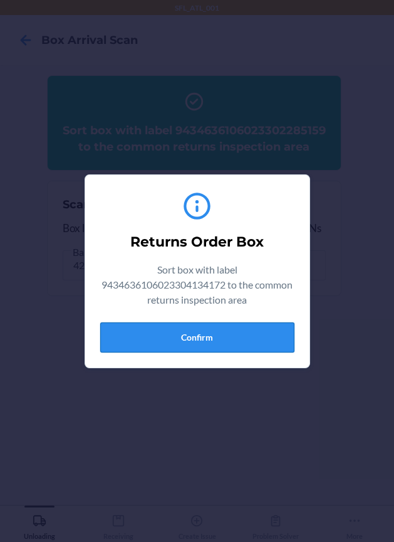
click at [267, 339] on button "Confirm" at bounding box center [197, 337] width 194 height 30
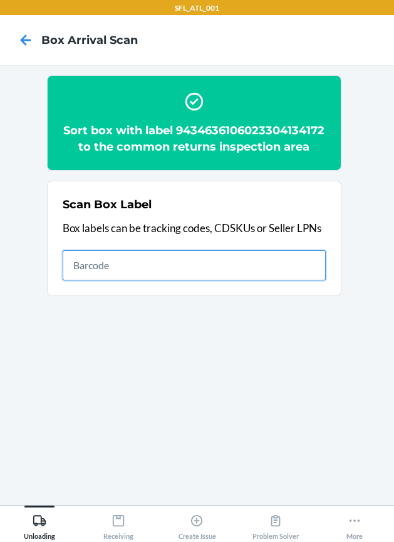
click at [287, 270] on input "text" at bounding box center [194, 265] width 263 height 30
type input "420302599434636106023301534388"
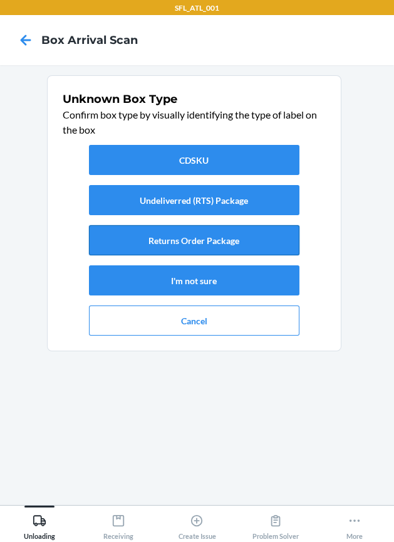
click at [264, 247] on button "Returns Order Package" at bounding box center [194, 240] width 211 height 30
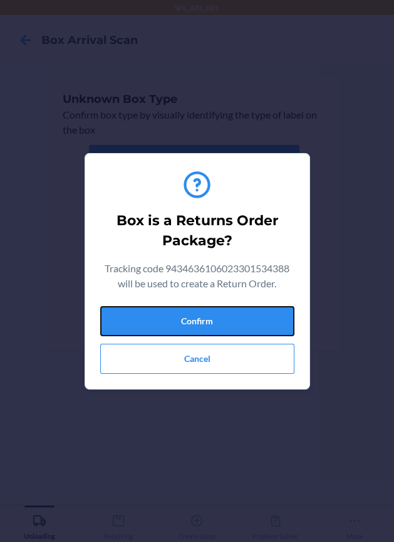
drag, startPoint x: 276, startPoint y: 316, endPoint x: 310, endPoint y: 342, distance: 43.0
click at [293, 332] on button "Confirm" at bounding box center [197, 321] width 194 height 30
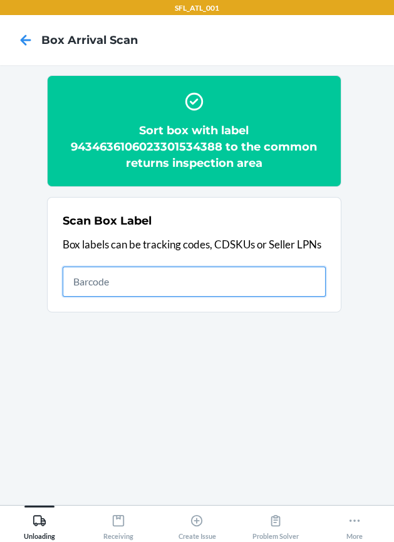
click at [291, 282] on input "text" at bounding box center [194, 282] width 263 height 30
type input "420302599434636106023304775702"
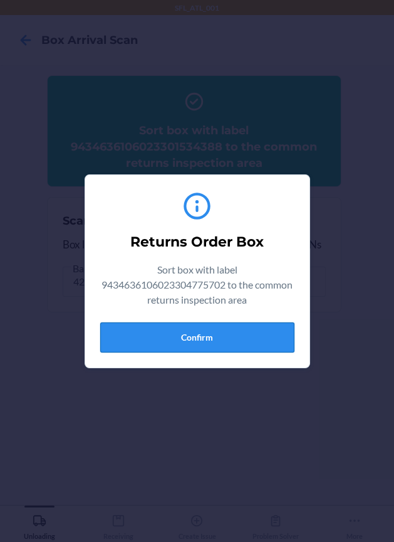
click at [234, 337] on button "Confirm" at bounding box center [197, 337] width 194 height 30
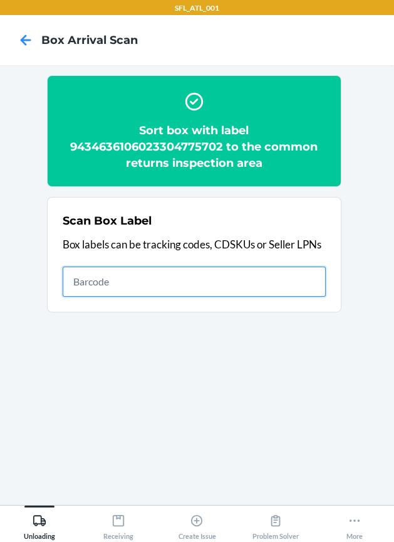
drag, startPoint x: 223, startPoint y: 279, endPoint x: 230, endPoint y: 287, distance: 10.2
click at [223, 280] on input "text" at bounding box center [194, 282] width 263 height 30
type input "420302599434636106023305332072"
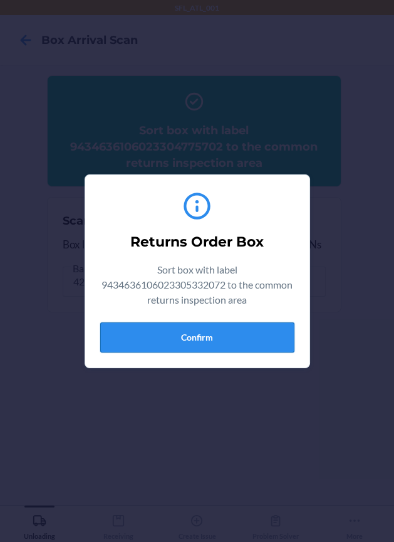
click at [260, 334] on button "Confirm" at bounding box center [197, 337] width 194 height 30
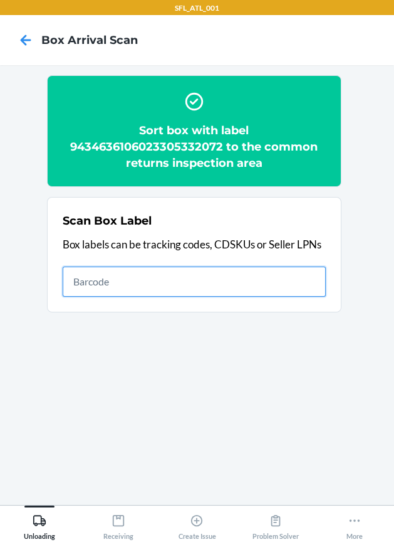
drag, startPoint x: 208, startPoint y: 285, endPoint x: 202, endPoint y: 273, distance: 13.2
click at [208, 275] on input "text" at bounding box center [194, 282] width 263 height 30
type input "420302599434636106023305412835"
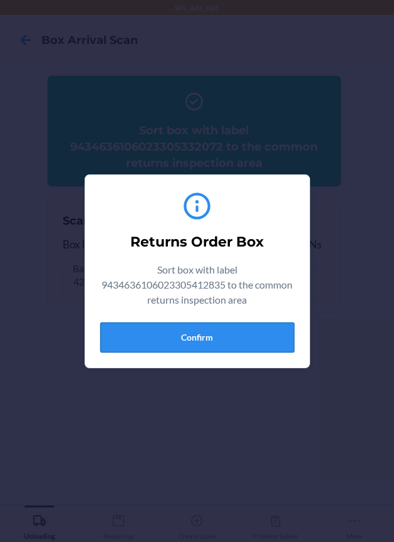
click at [235, 339] on button "Confirm" at bounding box center [197, 337] width 194 height 30
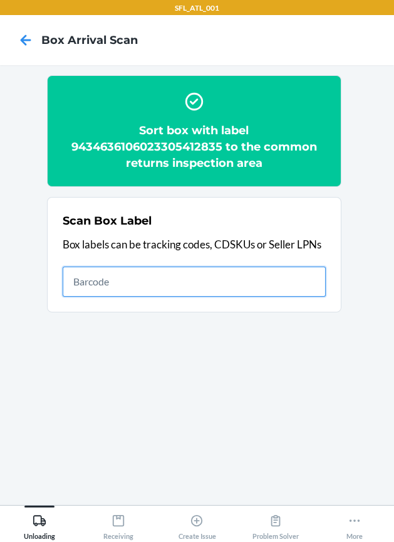
click at [252, 288] on input "text" at bounding box center [194, 282] width 263 height 30
type input "420302599434636106023305551701"
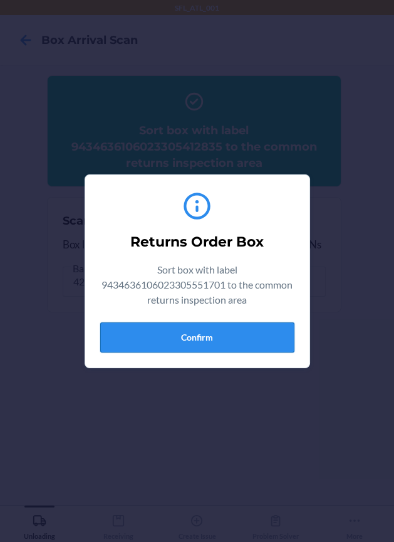
click at [211, 327] on button "Confirm" at bounding box center [197, 337] width 194 height 30
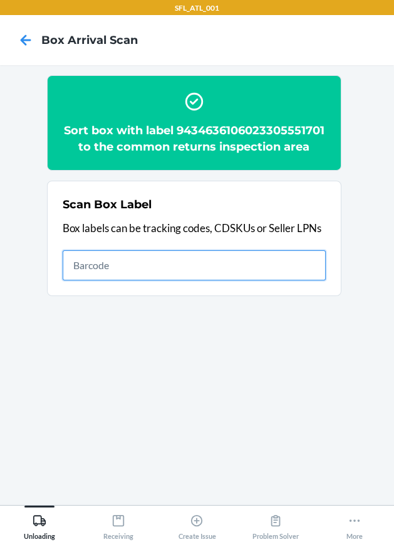
click at [204, 268] on input "text" at bounding box center [194, 265] width 263 height 30
type input "420302599434636106023304767639"
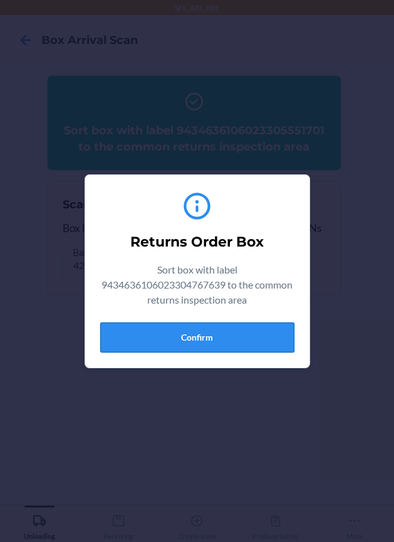
click at [226, 336] on button "Confirm" at bounding box center [197, 337] width 194 height 30
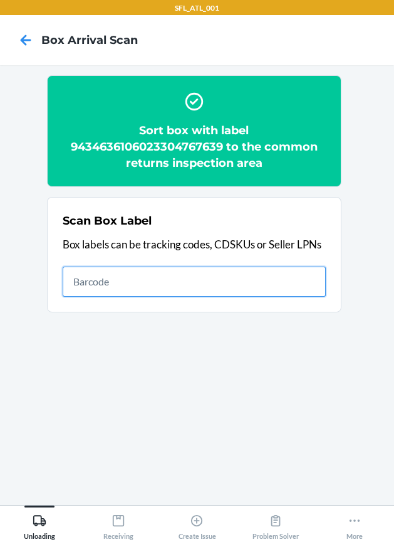
click at [298, 285] on input "text" at bounding box center [194, 282] width 263 height 30
type input "420302599434636106023304371645"
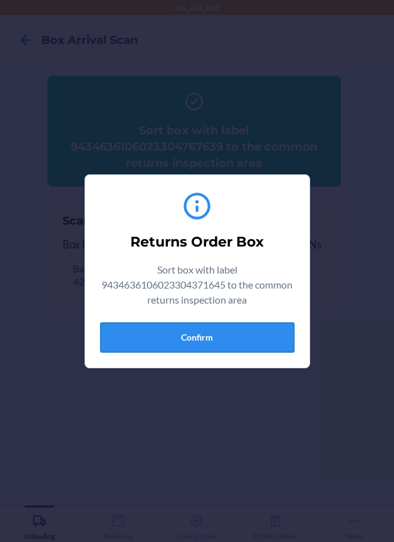
click at [244, 340] on button "Confirm" at bounding box center [197, 337] width 194 height 30
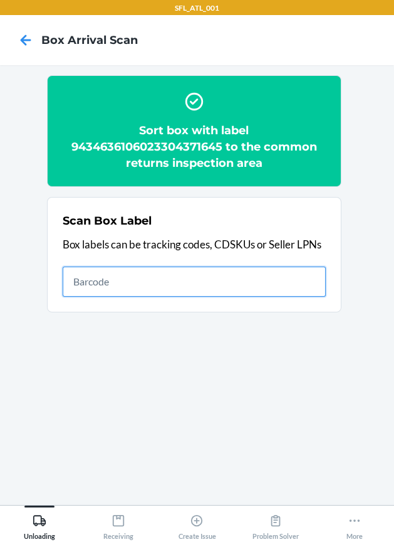
click at [158, 288] on input "text" at bounding box center [194, 282] width 263 height 30
type input "420302599434636106023305203549"
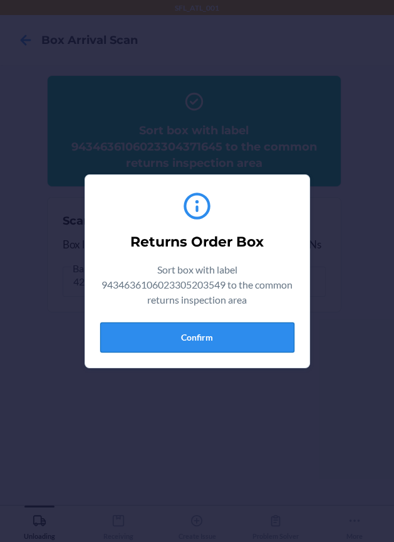
click at [195, 335] on button "Confirm" at bounding box center [197, 337] width 194 height 30
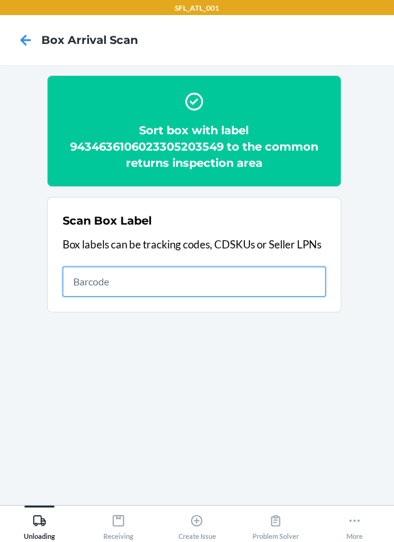
click at [267, 279] on input "text" at bounding box center [194, 282] width 263 height 30
type input "420349879261290316871748095475"
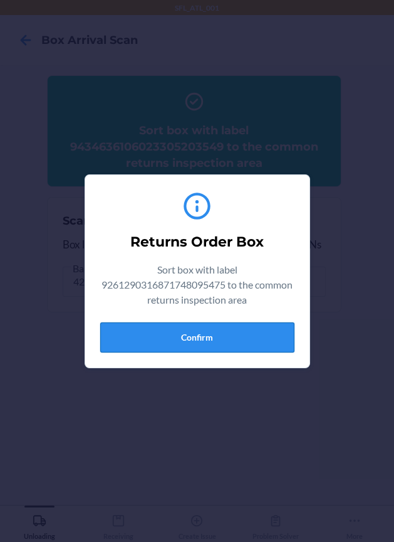
click at [233, 335] on button "Confirm" at bounding box center [197, 337] width 194 height 30
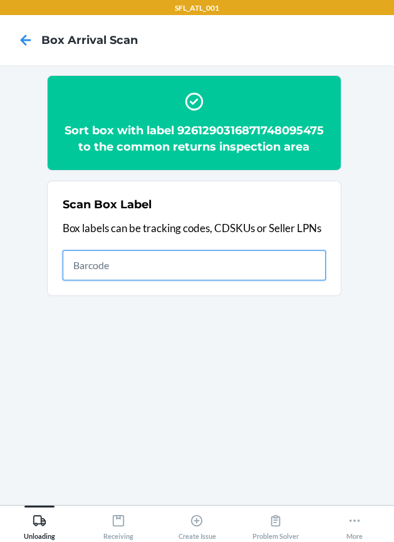
click at [227, 256] on input "text" at bounding box center [194, 265] width 263 height 30
type input "9261290316871747460939"
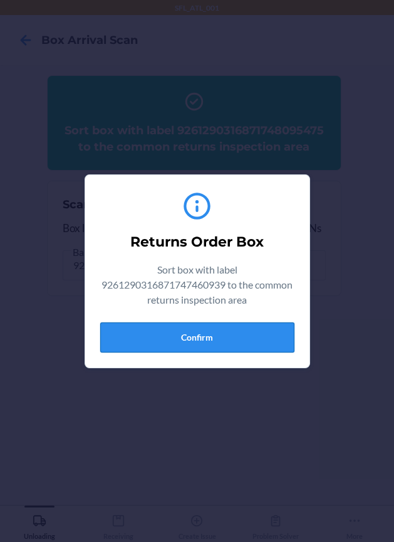
click at [230, 328] on button "Confirm" at bounding box center [197, 337] width 194 height 30
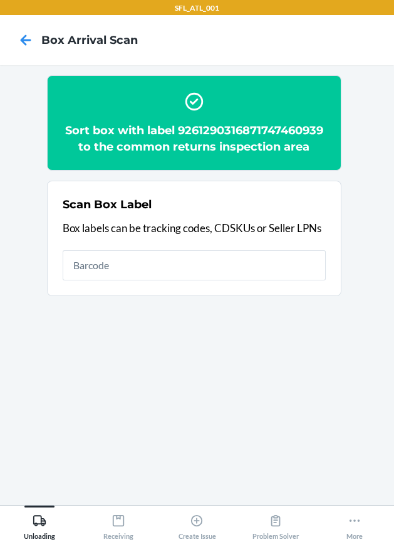
click at [314, 221] on p "Box labels can be tracking codes, CDSKUs or Seller LPNs" at bounding box center [194, 228] width 263 height 16
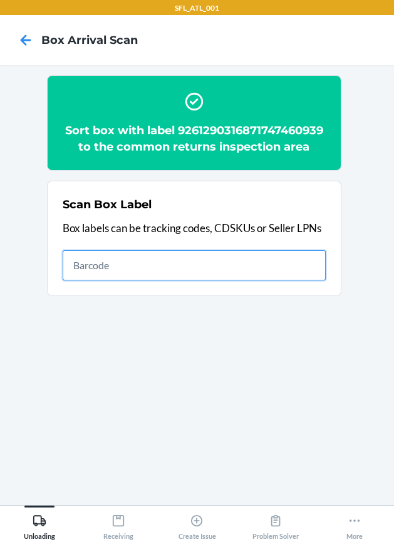
click at [321, 256] on input "text" at bounding box center [194, 265] width 263 height 30
type input "9261290316871749759901"
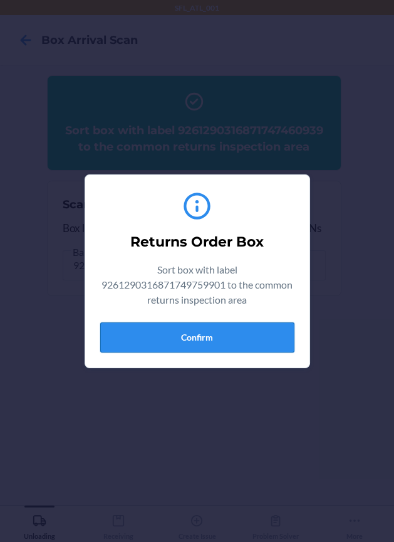
click at [231, 341] on button "Confirm" at bounding box center [197, 337] width 194 height 30
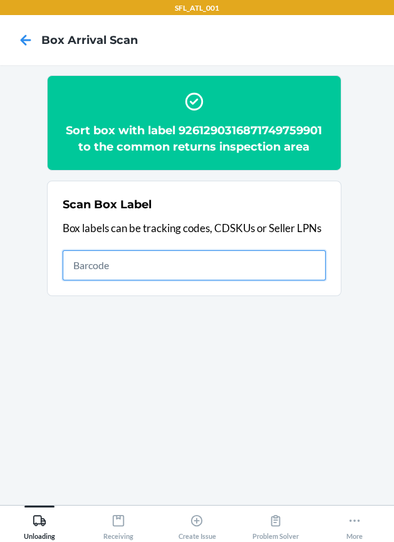
click at [260, 273] on input "text" at bounding box center [194, 265] width 263 height 30
type input "420302599434636106023304345769"
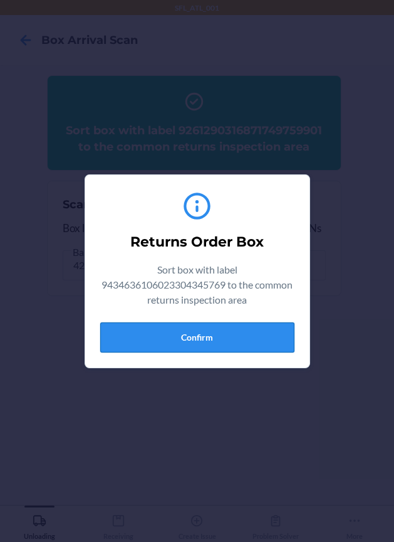
click at [264, 331] on button "Confirm" at bounding box center [197, 337] width 194 height 30
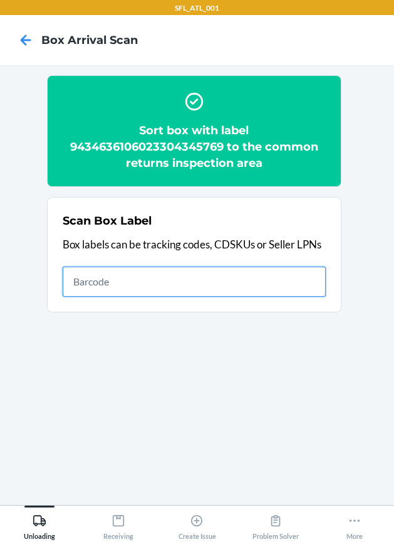
click at [300, 285] on input "text" at bounding box center [194, 282] width 263 height 30
type input "9261290316871747986446"
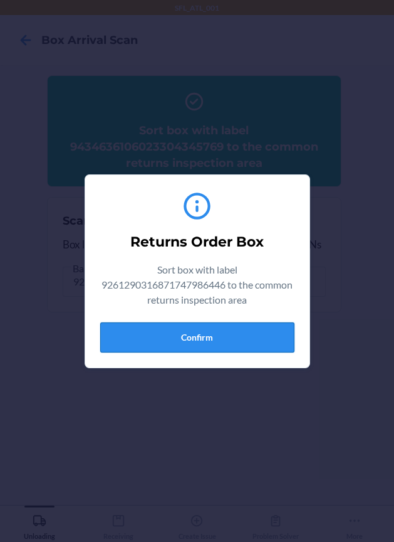
click at [258, 330] on button "Confirm" at bounding box center [197, 337] width 194 height 30
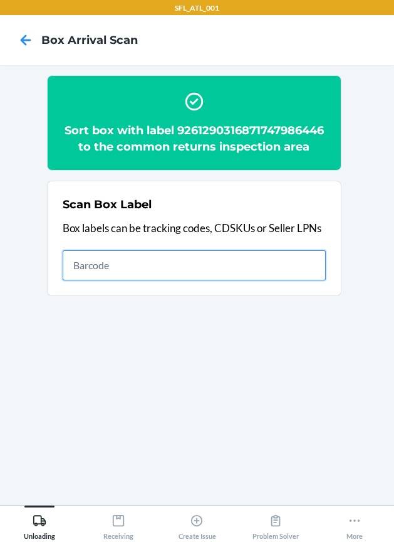
click at [229, 280] on input "text" at bounding box center [194, 265] width 263 height 30
type input "420302599434636106023304602916"
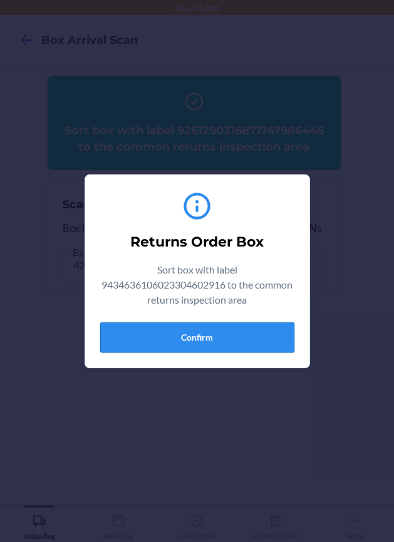
click at [228, 333] on button "Confirm" at bounding box center [197, 337] width 194 height 30
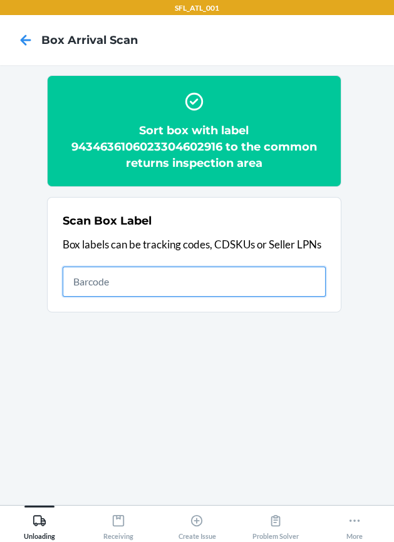
click at [311, 291] on input "text" at bounding box center [194, 282] width 263 height 30
type input "9261290316871747865116"
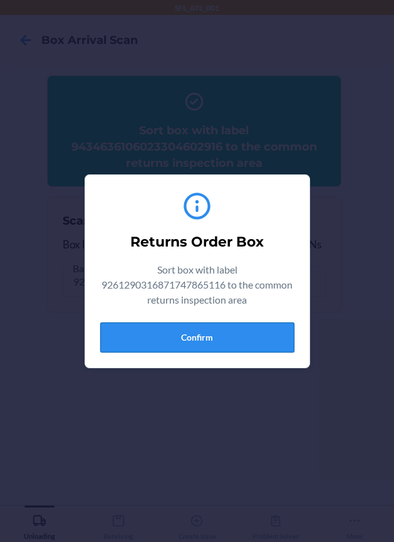
click at [280, 330] on button "Confirm" at bounding box center [197, 337] width 194 height 30
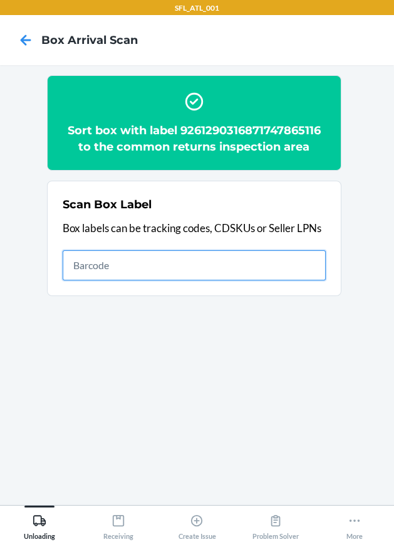
click at [300, 261] on input "text" at bounding box center [194, 265] width 263 height 30
type input "9261290316871752075159"
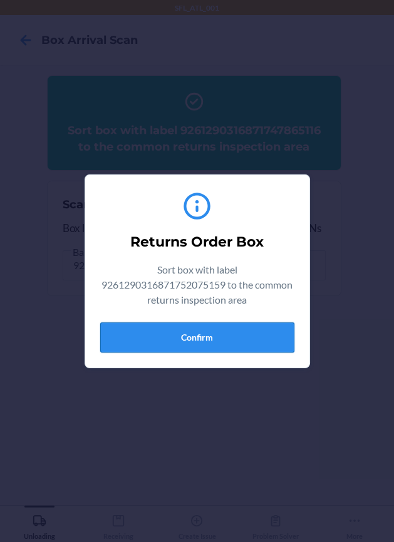
click at [272, 337] on button "Confirm" at bounding box center [197, 337] width 194 height 30
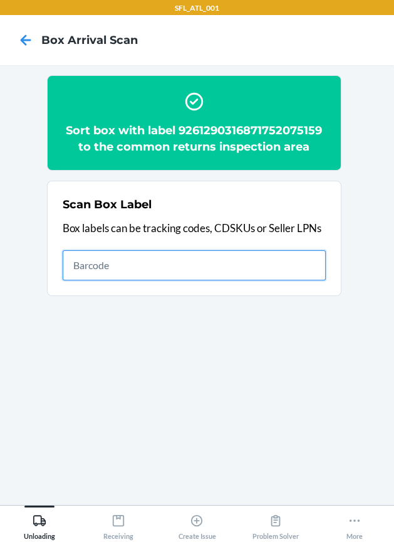
click at [303, 256] on input "text" at bounding box center [194, 265] width 263 height 30
type input "9261290316871746089698"
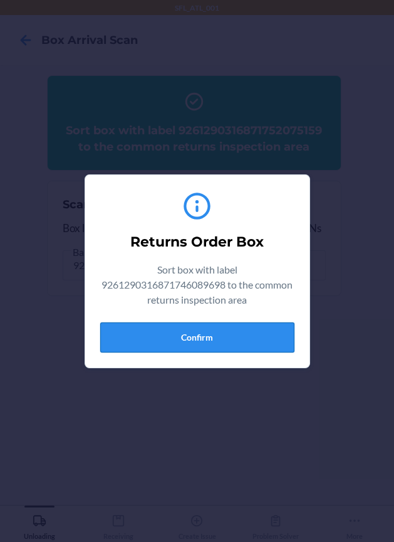
click at [256, 324] on button "Confirm" at bounding box center [197, 337] width 194 height 30
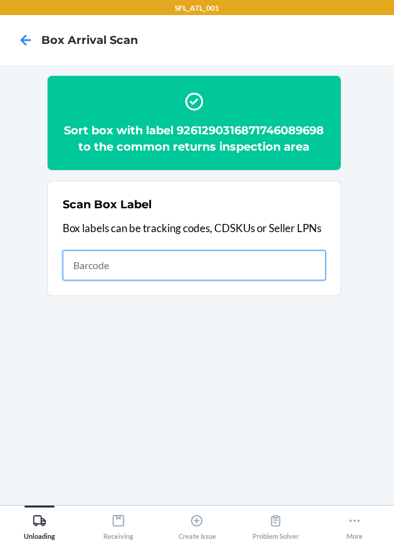
click at [305, 278] on input "text" at bounding box center [194, 265] width 263 height 30
type input "9261290316871731552190"
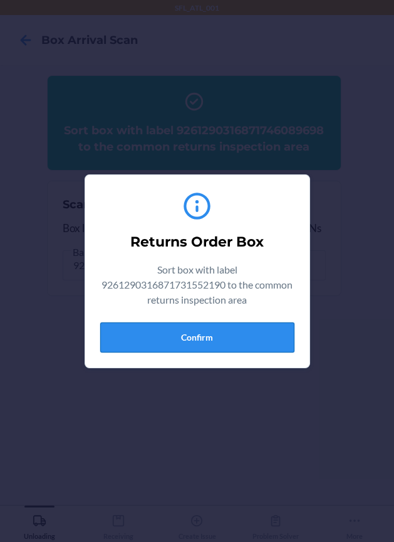
click at [243, 328] on button "Confirm" at bounding box center [197, 337] width 194 height 30
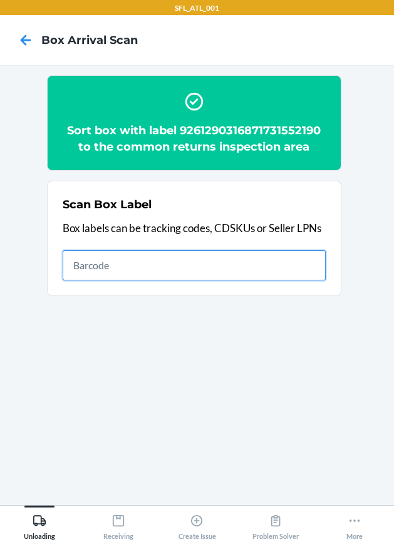
click at [238, 267] on input "text" at bounding box center [194, 265] width 263 height 30
type input "420302599434636106023304592453"
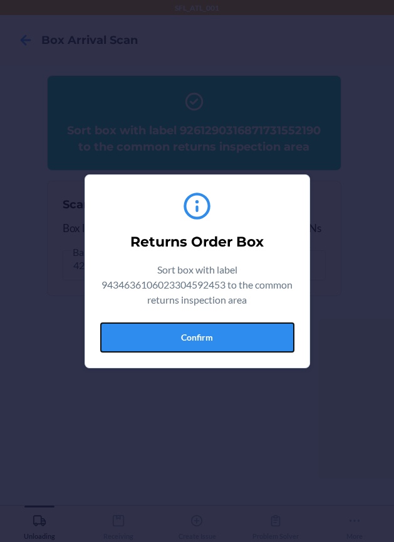
drag, startPoint x: 254, startPoint y: 332, endPoint x: 341, endPoint y: 352, distance: 89.4
click at [255, 332] on button "Confirm" at bounding box center [197, 337] width 194 height 30
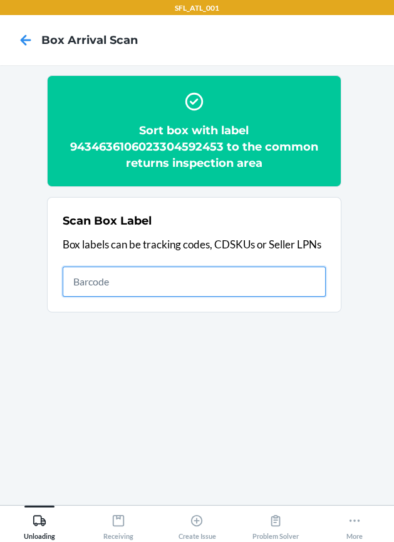
click at [268, 285] on input "text" at bounding box center [194, 282] width 263 height 30
type input "420302599434636106023303517181"
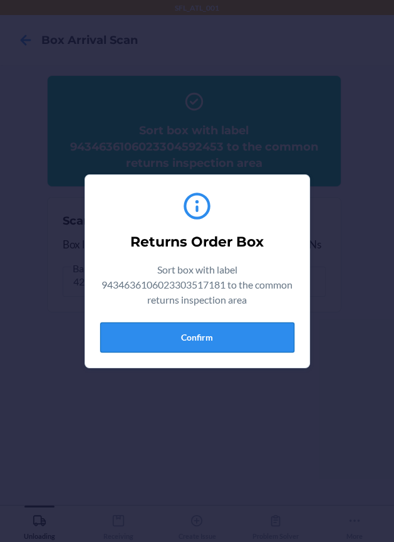
click at [285, 335] on button "Confirm" at bounding box center [197, 337] width 194 height 30
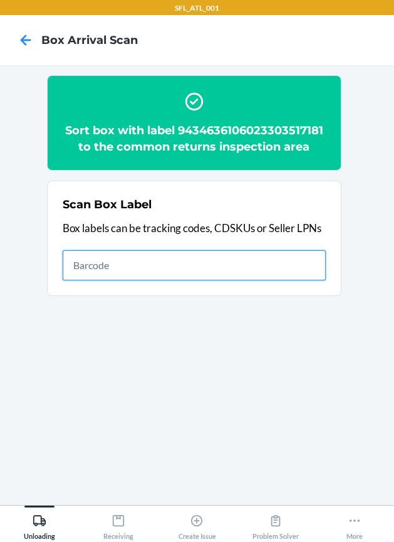
click at [233, 268] on input "text" at bounding box center [194, 265] width 263 height 30
type input "420302599434636106023304555809"
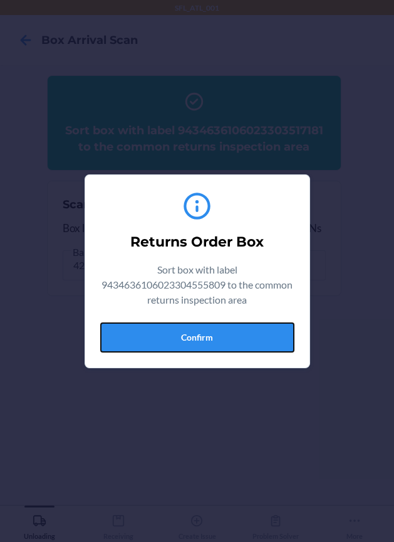
drag, startPoint x: 211, startPoint y: 337, endPoint x: 222, endPoint y: 342, distance: 12.6
click at [216, 339] on button "Confirm" at bounding box center [197, 337] width 194 height 30
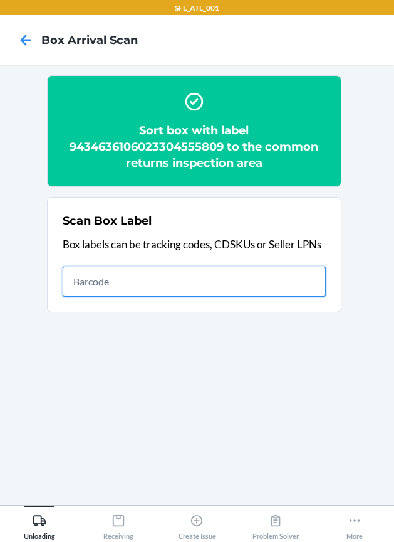
click at [275, 288] on input "text" at bounding box center [194, 282] width 263 height 30
type input "420302599434636106023305099098"
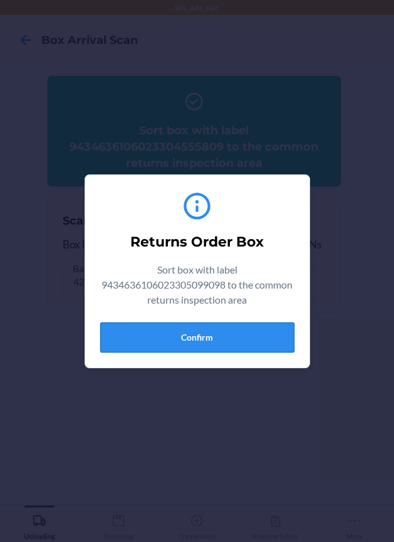
click at [199, 327] on button "Confirm" at bounding box center [197, 337] width 194 height 30
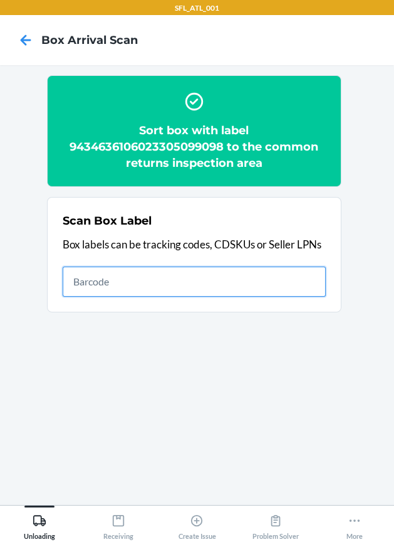
click at [295, 270] on input "text" at bounding box center [194, 282] width 263 height 30
type input "420302599434636106023305638310"
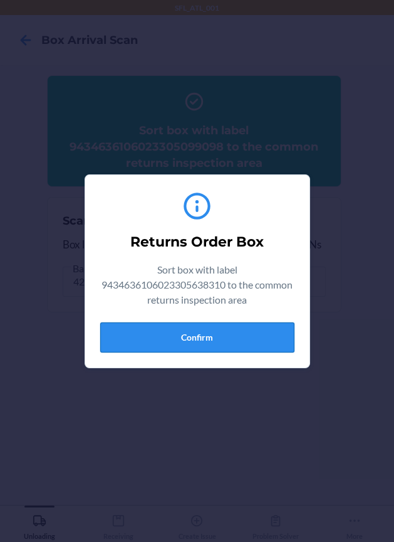
click at [228, 333] on button "Confirm" at bounding box center [197, 337] width 194 height 30
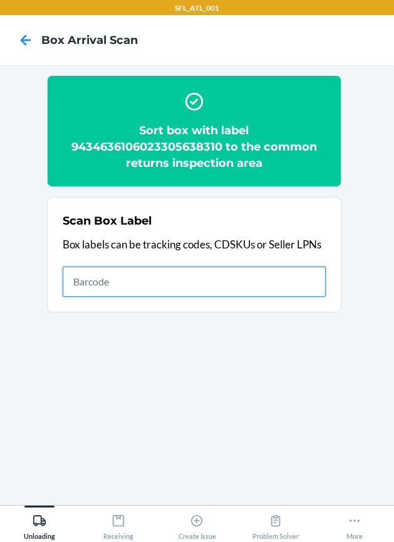
drag, startPoint x: 305, startPoint y: 288, endPoint x: 295, endPoint y: 293, distance: 11.0
click at [305, 288] on input "text" at bounding box center [194, 282] width 263 height 30
type input "420302599434636106023305491731"
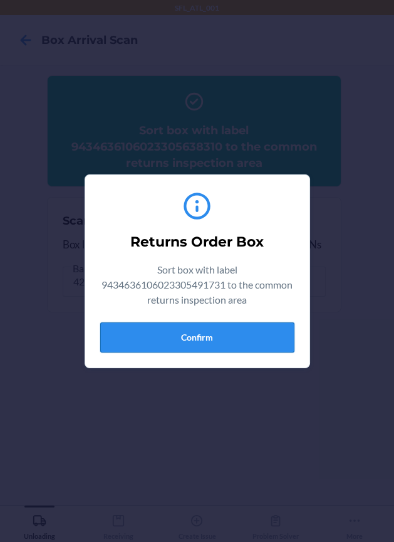
click at [245, 333] on button "Confirm" at bounding box center [197, 337] width 194 height 30
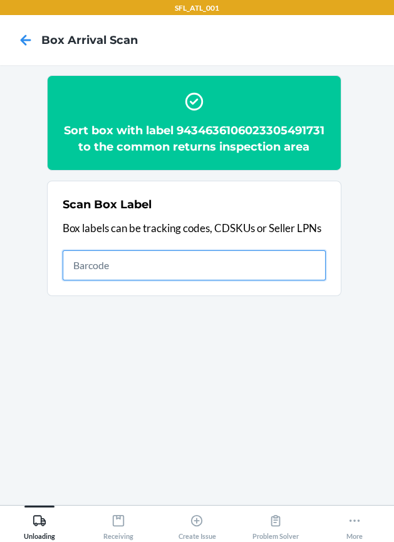
click at [252, 261] on input "text" at bounding box center [194, 265] width 263 height 30
type input "420302599434636106023305363106"
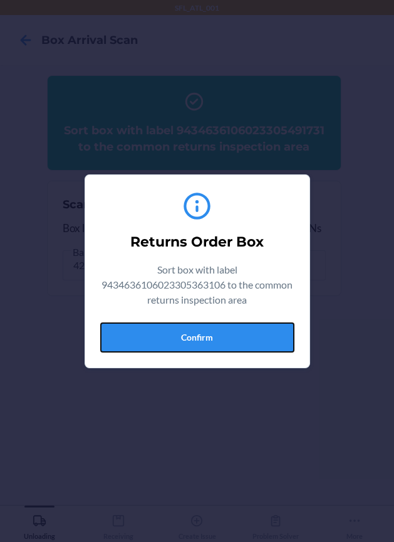
drag, startPoint x: 243, startPoint y: 337, endPoint x: 309, endPoint y: 338, distance: 65.2
click at [245, 337] on button "Confirm" at bounding box center [197, 337] width 194 height 30
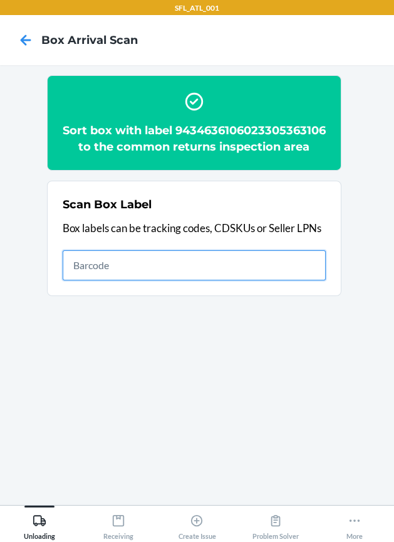
click at [275, 280] on input "text" at bounding box center [194, 265] width 263 height 30
type input "420302599434636106023305351585"
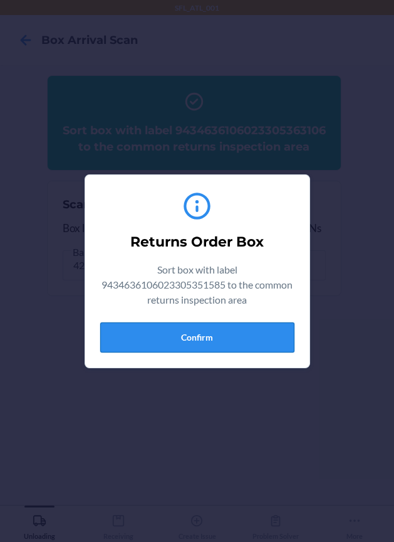
click at [231, 347] on button "Confirm" at bounding box center [197, 337] width 194 height 30
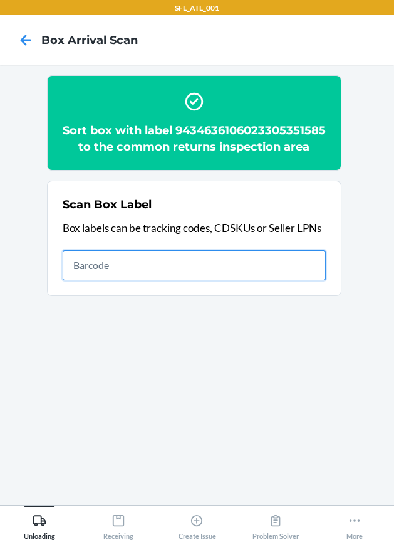
click at [298, 270] on input "text" at bounding box center [194, 265] width 263 height 30
type input "420302599434636106023303223518"
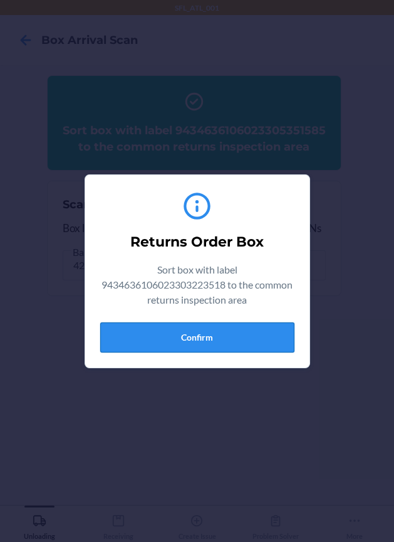
click at [256, 343] on button "Confirm" at bounding box center [197, 337] width 194 height 30
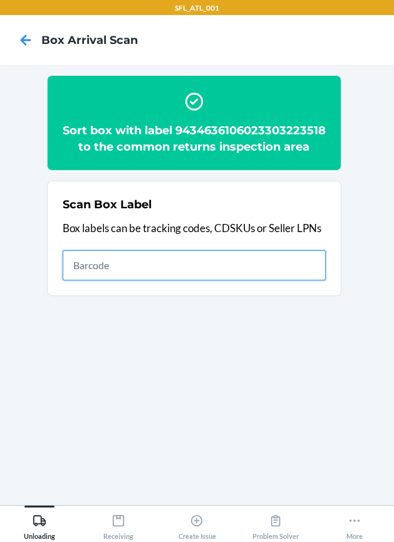
click at [215, 280] on input "text" at bounding box center [194, 265] width 263 height 30
type input "420302599434636106023304783202"
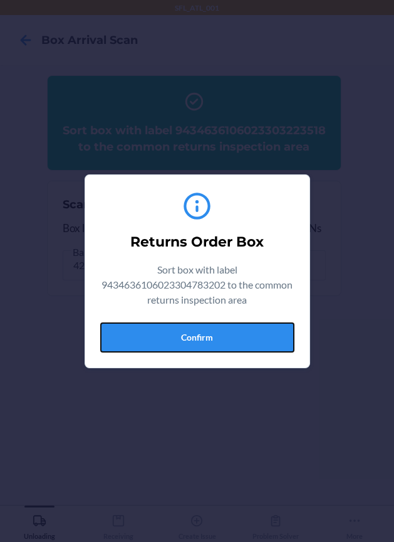
drag, startPoint x: 174, startPoint y: 342, endPoint x: 226, endPoint y: 350, distance: 53.3
click at [198, 344] on button "Confirm" at bounding box center [197, 337] width 194 height 30
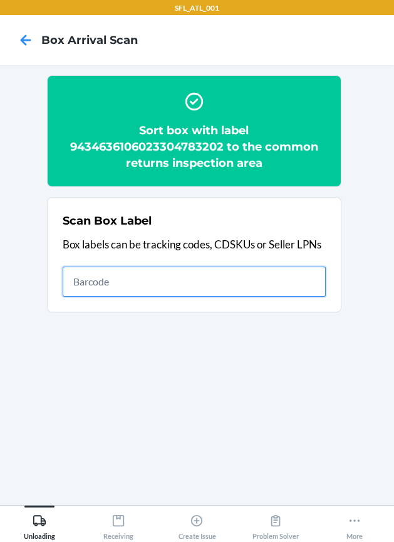
click at [284, 285] on input "text" at bounding box center [194, 282] width 263 height 30
type input "420302599302010949890175456606"
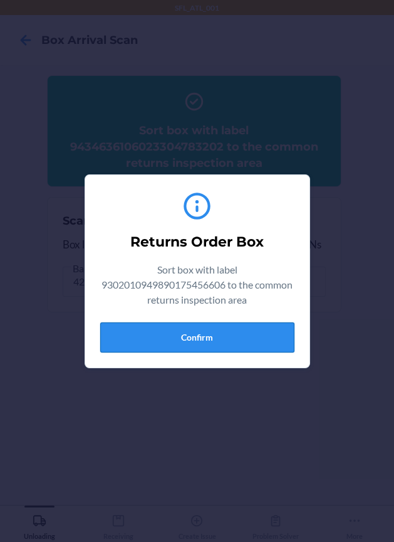
click at [266, 341] on button "Confirm" at bounding box center [197, 337] width 194 height 30
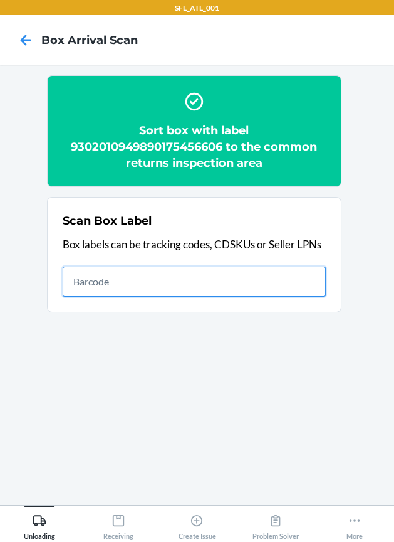
click at [230, 273] on input "text" at bounding box center [194, 282] width 263 height 30
type input "420302599434636106023303747878"
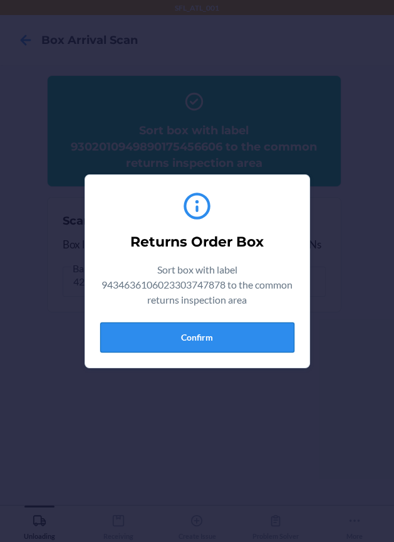
click at [226, 342] on button "Confirm" at bounding box center [197, 337] width 194 height 30
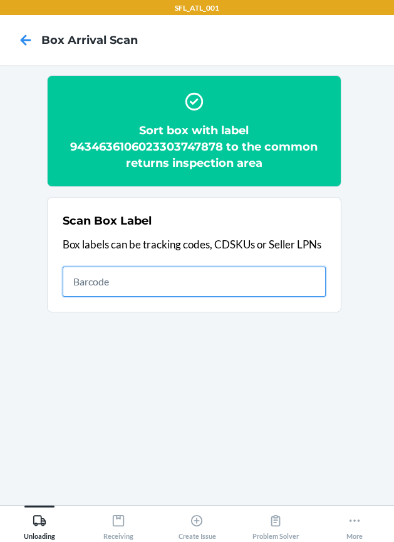
click at [299, 273] on input "text" at bounding box center [194, 282] width 263 height 30
type input "420302599434636106023305339965"
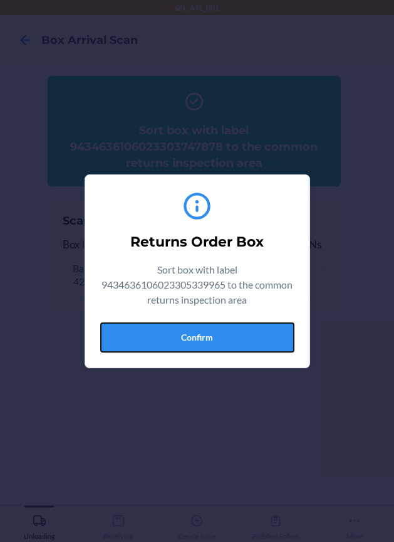
drag, startPoint x: 241, startPoint y: 339, endPoint x: 333, endPoint y: 358, distance: 94.1
click at [247, 343] on button "Confirm" at bounding box center [197, 337] width 194 height 30
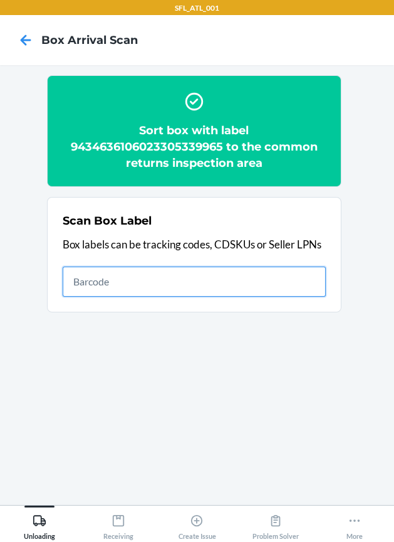
click at [214, 276] on input "text" at bounding box center [194, 282] width 263 height 30
type input "420302599434636106023304410481"
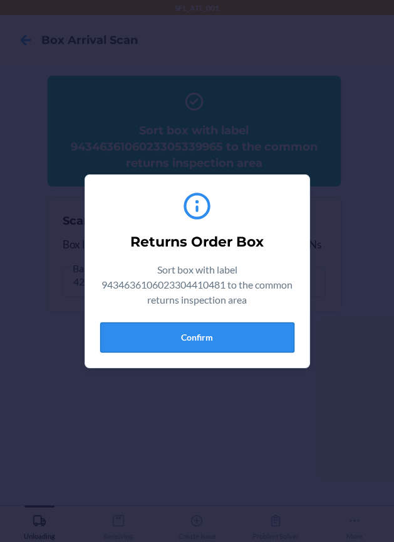
click at [235, 334] on button "Confirm" at bounding box center [197, 337] width 194 height 30
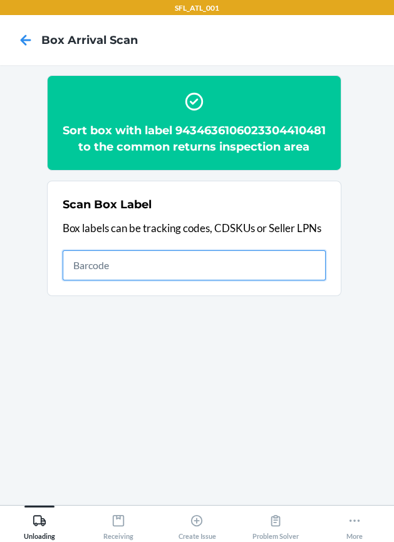
click at [275, 267] on input "text" at bounding box center [194, 265] width 263 height 30
type input "420302599434636106023305398450"
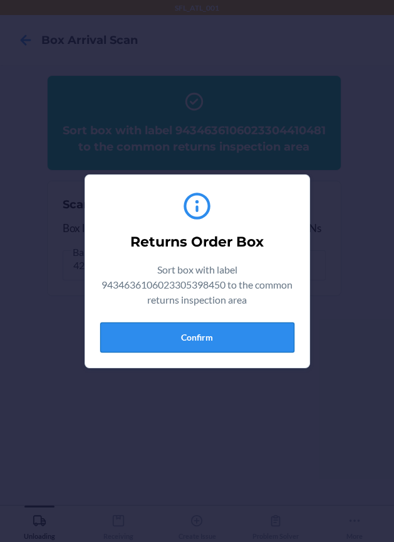
drag, startPoint x: 256, startPoint y: 331, endPoint x: 270, endPoint y: 342, distance: 17.3
click at [270, 342] on button "Confirm" at bounding box center [197, 337] width 194 height 30
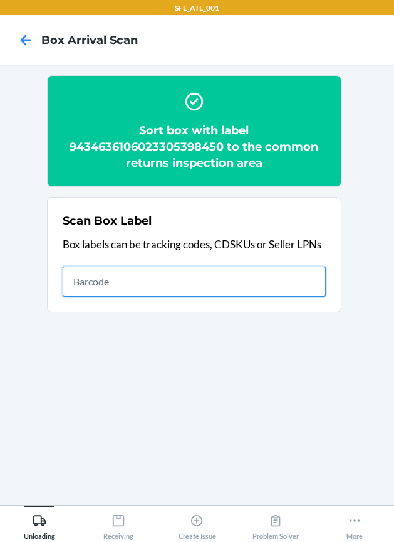
click at [268, 271] on input "text" at bounding box center [194, 282] width 263 height 30
type input "420302599434636106023305383265"
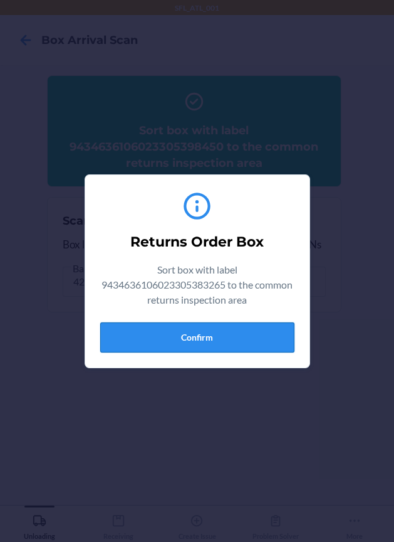
click at [230, 339] on button "Confirm" at bounding box center [197, 337] width 194 height 30
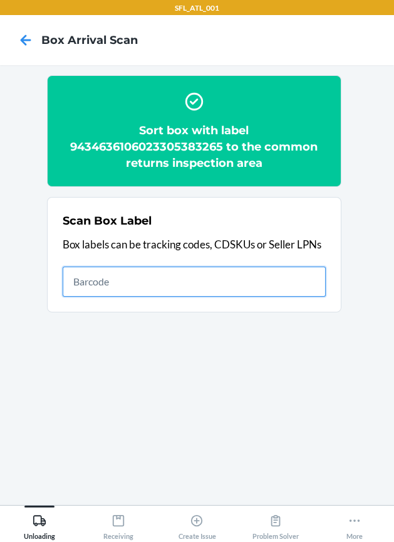
click at [238, 282] on input "text" at bounding box center [194, 282] width 263 height 30
type input "420302599434636106023305592193"
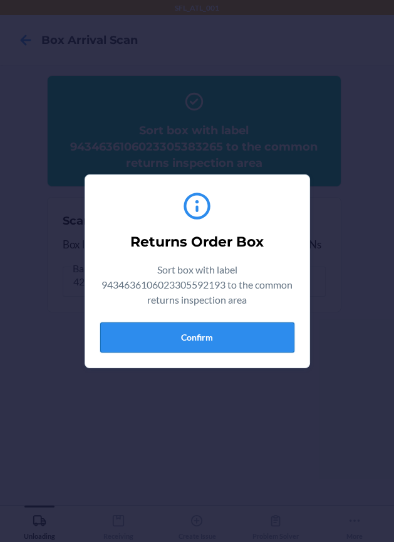
click at [235, 342] on button "Confirm" at bounding box center [197, 337] width 194 height 30
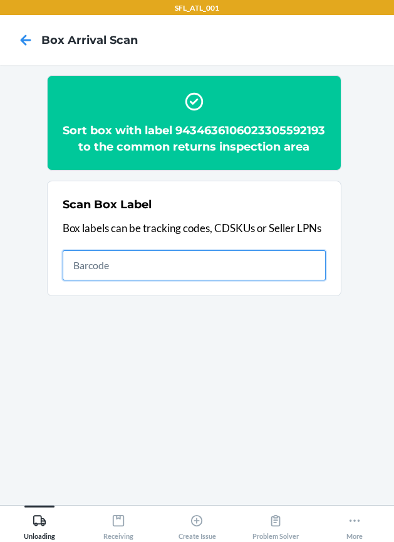
click at [229, 280] on input "text" at bounding box center [194, 265] width 263 height 30
type input "420302599434636106023305186811"
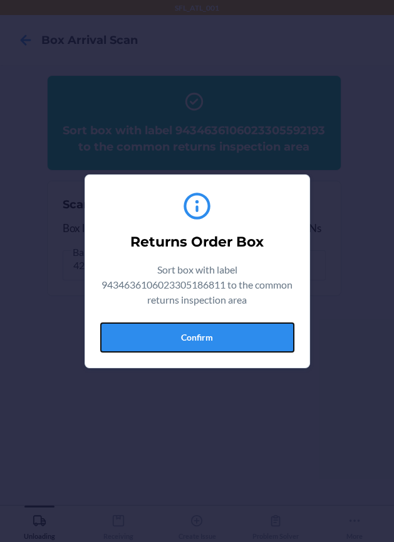
drag, startPoint x: 231, startPoint y: 335, endPoint x: 223, endPoint y: 339, distance: 8.2
click at [225, 338] on button "Confirm" at bounding box center [197, 337] width 194 height 30
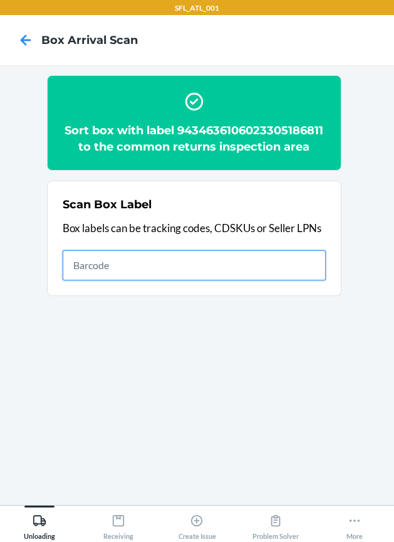
click at [295, 270] on input "text" at bounding box center [194, 265] width 263 height 30
type input "420302599434636106023305566422"
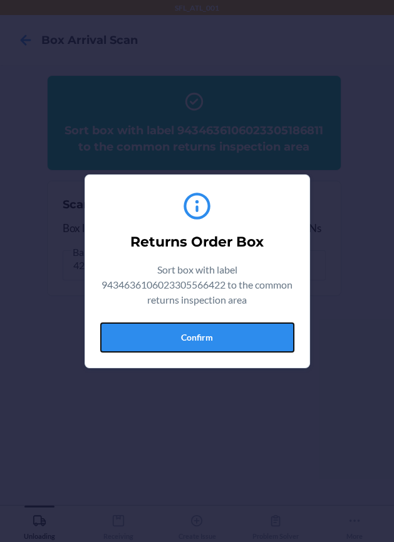
drag, startPoint x: 205, startPoint y: 328, endPoint x: 198, endPoint y: 325, distance: 7.9
click at [201, 329] on button "Confirm" at bounding box center [197, 337] width 194 height 30
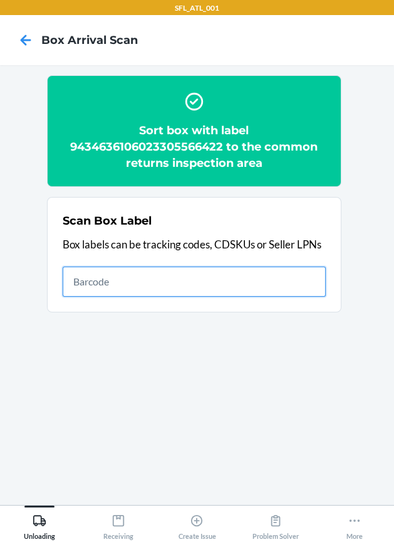
click at [298, 282] on input "text" at bounding box center [194, 282] width 263 height 30
type input "420302599434636106023305566675"
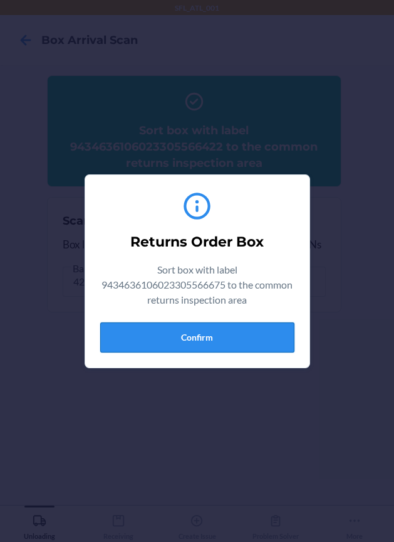
click at [261, 347] on button "Confirm" at bounding box center [197, 337] width 194 height 30
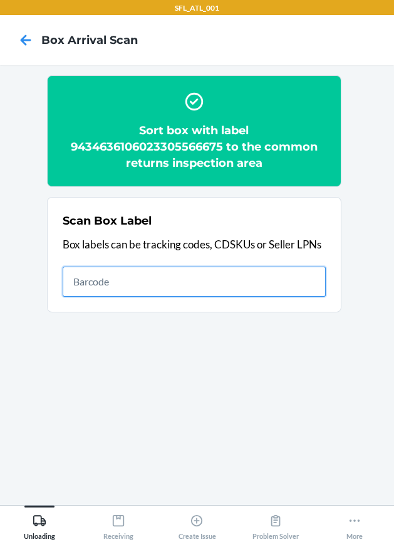
click at [247, 287] on input "text" at bounding box center [194, 282] width 263 height 30
type input "420302599434636106023303834318"
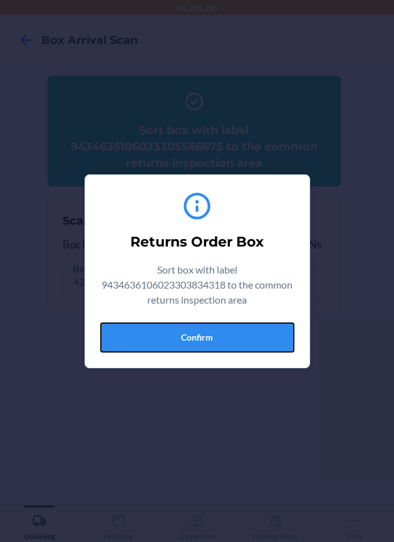
drag, startPoint x: 253, startPoint y: 346, endPoint x: 384, endPoint y: 362, distance: 131.5
click at [254, 346] on button "Confirm" at bounding box center [197, 337] width 194 height 30
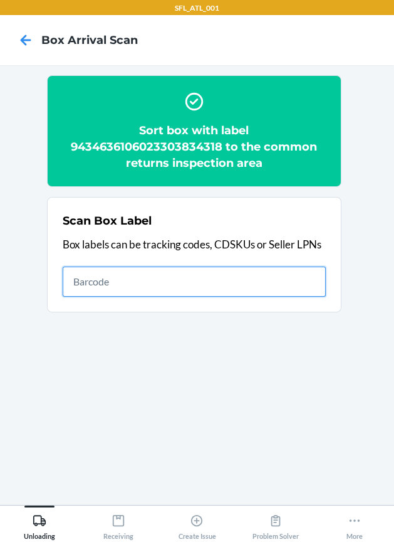
click at [280, 288] on input "text" at bounding box center [194, 282] width 263 height 30
type input "420302599434636106023305218277"
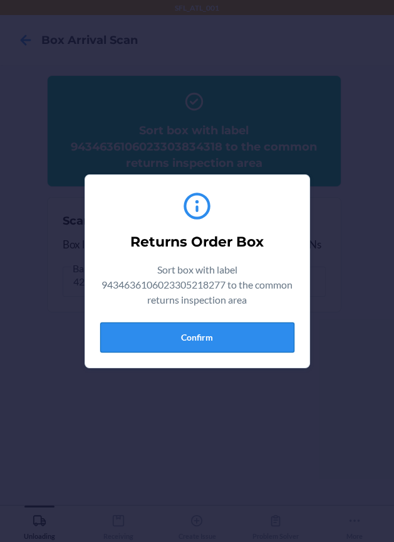
click at [222, 339] on button "Confirm" at bounding box center [197, 337] width 194 height 30
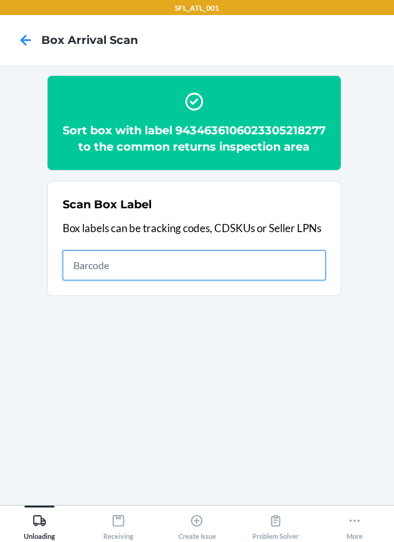
click at [290, 280] on input "text" at bounding box center [194, 265] width 263 height 30
type input "420302599434636106023305305885"
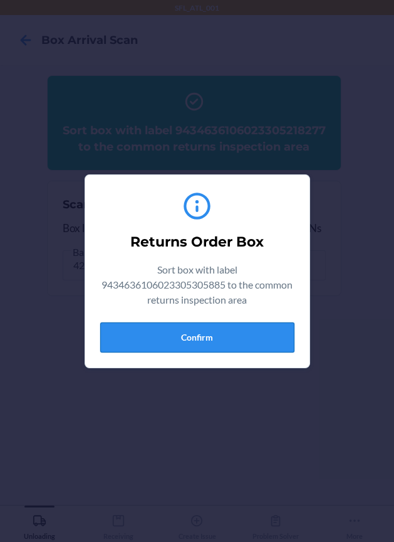
click at [242, 343] on button "Confirm" at bounding box center [197, 337] width 194 height 30
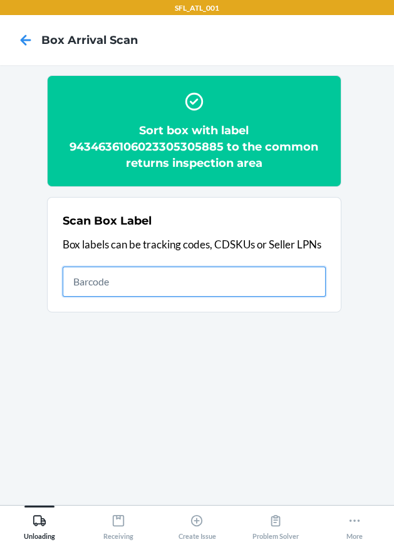
click at [230, 280] on input "text" at bounding box center [194, 282] width 263 height 30
type input "420302599434636106023305119499"
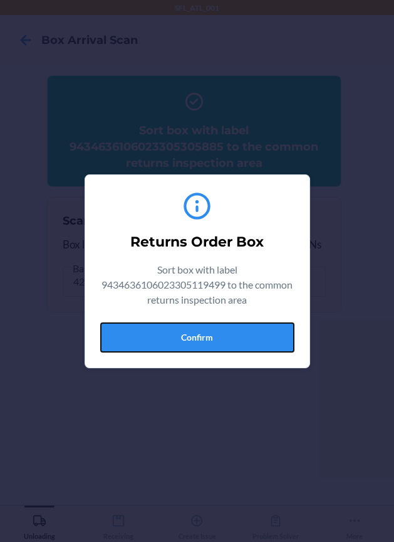
drag, startPoint x: 226, startPoint y: 327, endPoint x: 246, endPoint y: 340, distance: 24.0
click at [236, 333] on button "Confirm" at bounding box center [197, 337] width 194 height 30
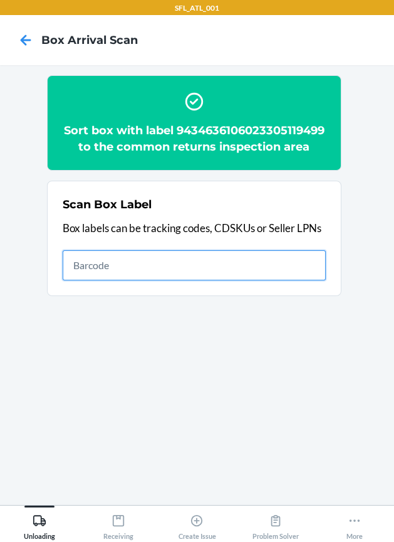
click at [241, 280] on input "text" at bounding box center [194, 265] width 263 height 30
type input "420302599434636106023305348721"
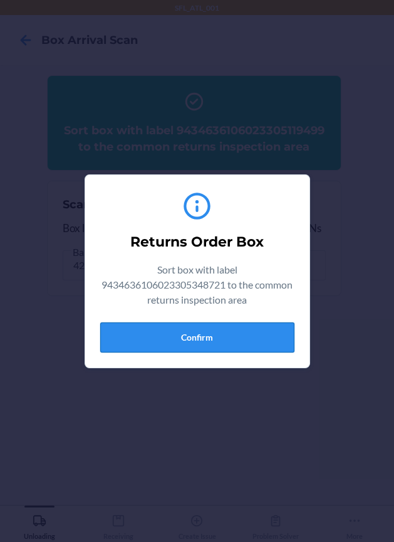
click at [263, 330] on button "Confirm" at bounding box center [197, 337] width 194 height 30
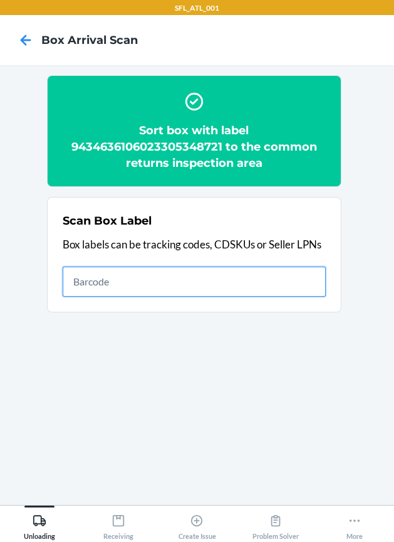
click at [227, 270] on input "text" at bounding box center [194, 282] width 263 height 30
type input "420302599434636106023305466227"
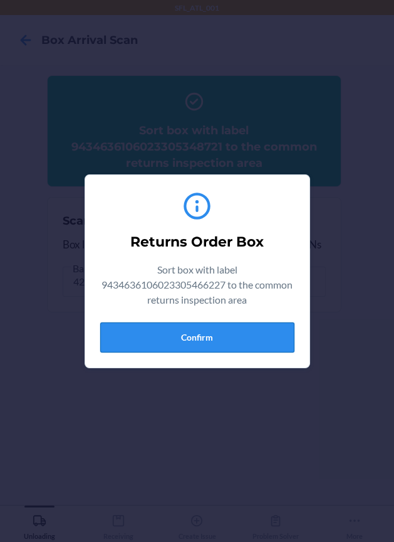
click at [219, 342] on button "Confirm" at bounding box center [197, 337] width 194 height 30
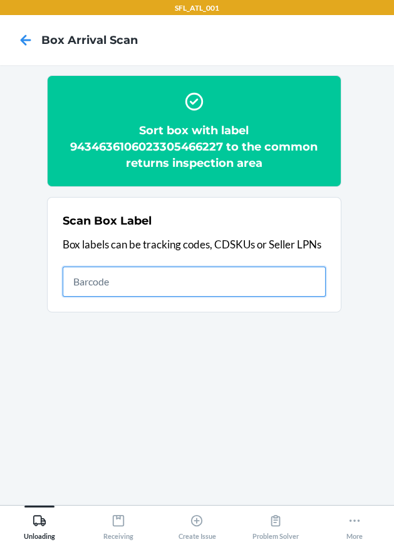
click at [188, 285] on input "text" at bounding box center [194, 282] width 263 height 30
type input "420302599434636106023305098145"
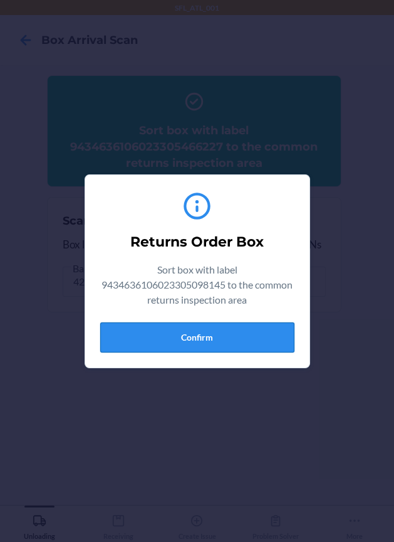
drag, startPoint x: 256, startPoint y: 339, endPoint x: 270, endPoint y: 341, distance: 14.5
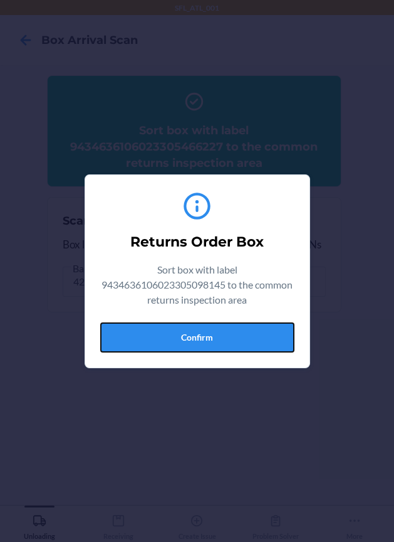
click at [260, 338] on button "Confirm" at bounding box center [197, 337] width 194 height 30
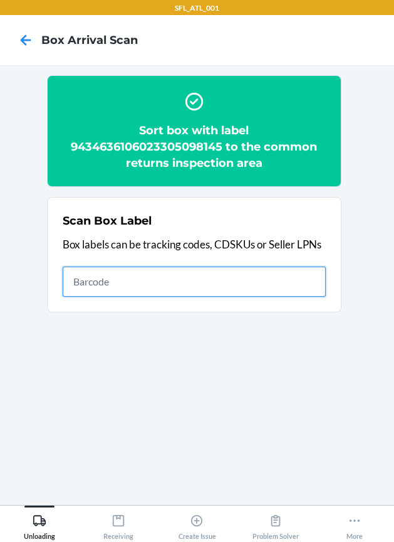
click at [287, 281] on input "text" at bounding box center [194, 282] width 263 height 30
type input "420302599434636106023305169265"
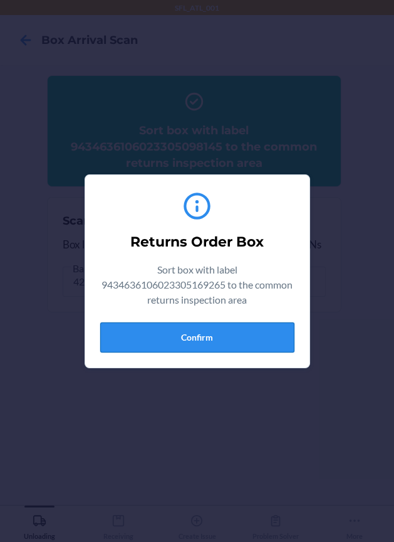
click at [262, 335] on button "Confirm" at bounding box center [197, 337] width 194 height 30
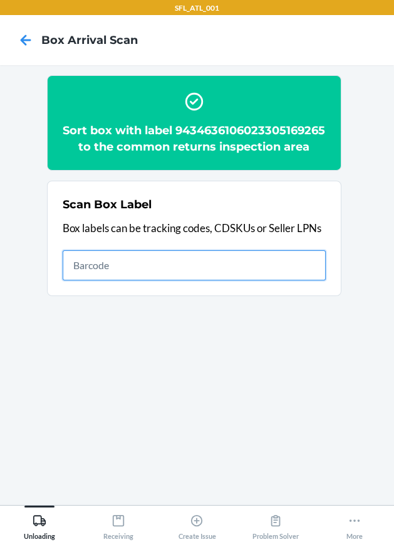
click at [214, 280] on input "text" at bounding box center [194, 265] width 263 height 30
type input "420302599434636106023305163836"
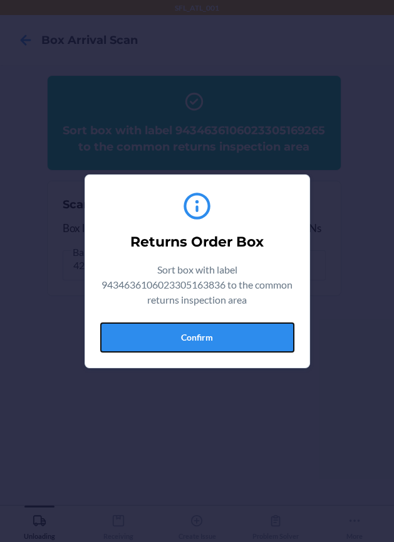
drag, startPoint x: 240, startPoint y: 331, endPoint x: 304, endPoint y: 359, distance: 70.5
click at [252, 343] on button "Confirm" at bounding box center [197, 337] width 194 height 30
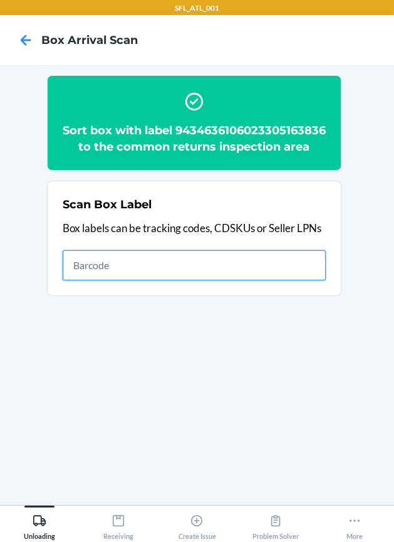
click at [296, 280] on input "text" at bounding box center [194, 265] width 263 height 30
type input "420302599434636106023305424128"
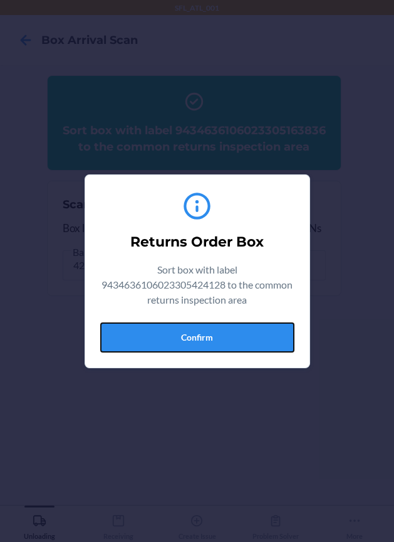
drag, startPoint x: 277, startPoint y: 330, endPoint x: 337, endPoint y: 382, distance: 79.6
click at [291, 360] on section "Returns Order Box Sort box with label 9434636106023305424128 to the common retu…" at bounding box center [198, 271] width 226 height 194
drag, startPoint x: 205, startPoint y: 340, endPoint x: 256, endPoint y: 339, distance: 50.8
click at [209, 340] on button "Confirm" at bounding box center [197, 337] width 194 height 30
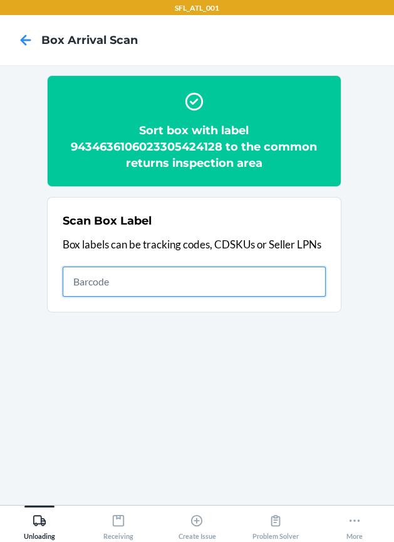
click at [304, 283] on input "text" at bounding box center [194, 282] width 263 height 30
type input "9261290316871748906955"
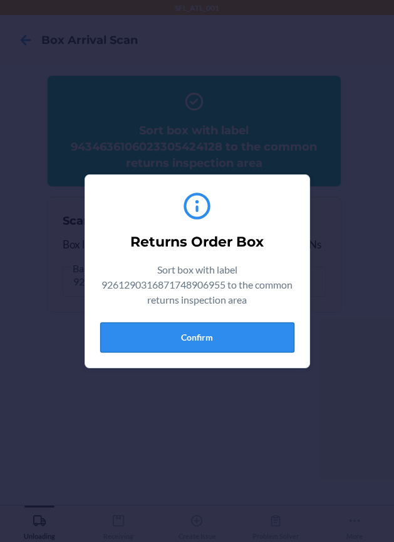
click at [255, 325] on button "Confirm" at bounding box center [197, 337] width 194 height 30
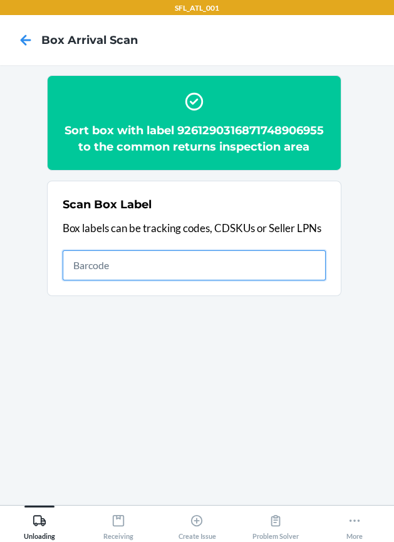
click at [251, 266] on input "text" at bounding box center [194, 265] width 263 height 30
type input "420302599434636106023305289765"
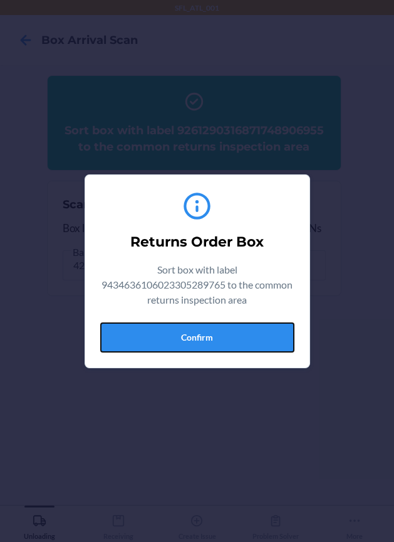
drag, startPoint x: 191, startPoint y: 331, endPoint x: 224, endPoint y: 332, distance: 32.6
click at [192, 331] on button "Confirm" at bounding box center [197, 337] width 194 height 30
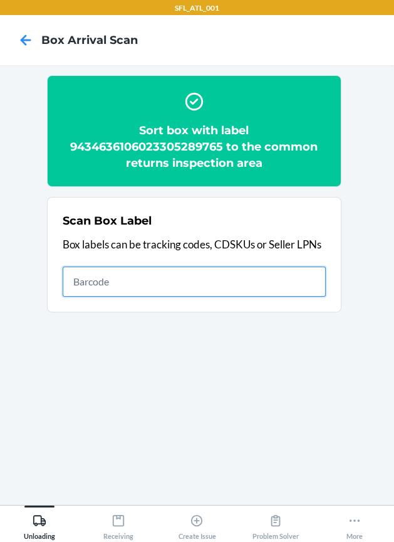
click at [273, 283] on input "text" at bounding box center [194, 282] width 263 height 30
type input "420302599434636106023304186010"
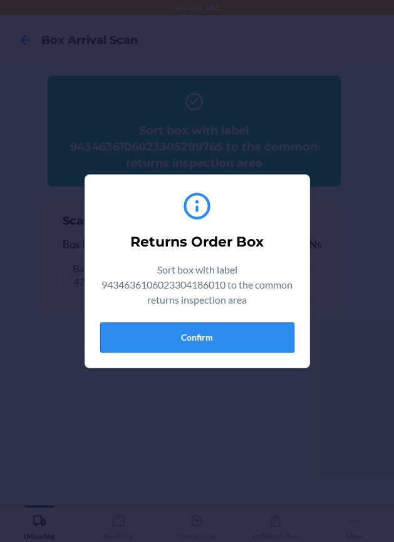
click at [203, 334] on button "Confirm" at bounding box center [197, 337] width 194 height 30
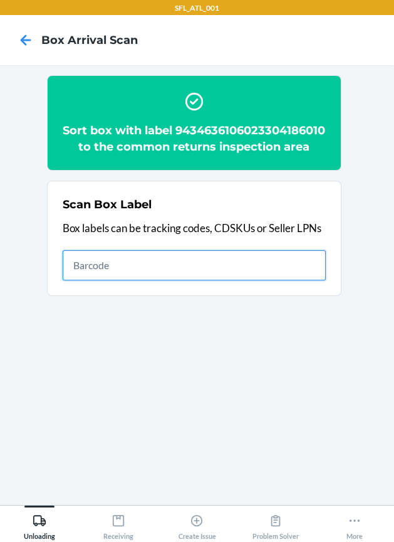
click at [277, 278] on input "text" at bounding box center [194, 265] width 263 height 30
type input "420302599434636106023305217713"
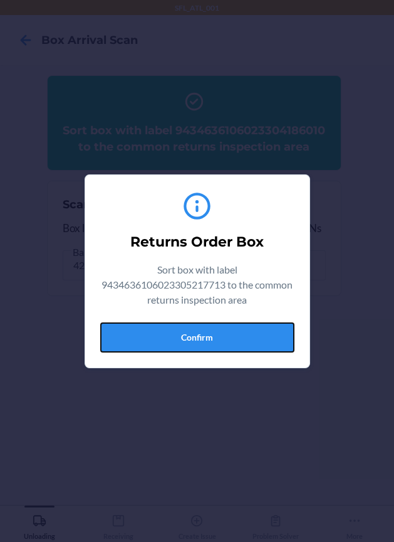
drag, startPoint x: 221, startPoint y: 329, endPoint x: 366, endPoint y: 300, distance: 148.4
click at [237, 329] on button "Confirm" at bounding box center [197, 337] width 194 height 30
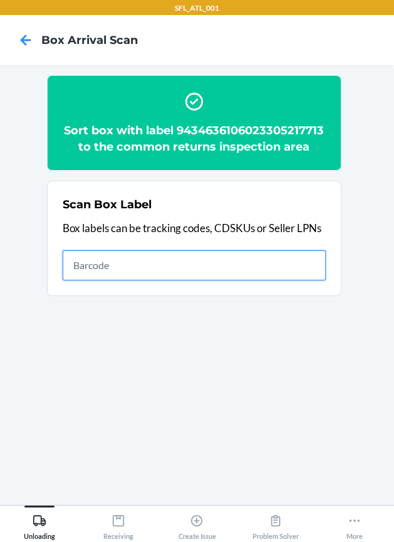
click at [201, 273] on input "text" at bounding box center [194, 265] width 263 height 30
type input "420302599434636106023304776464"
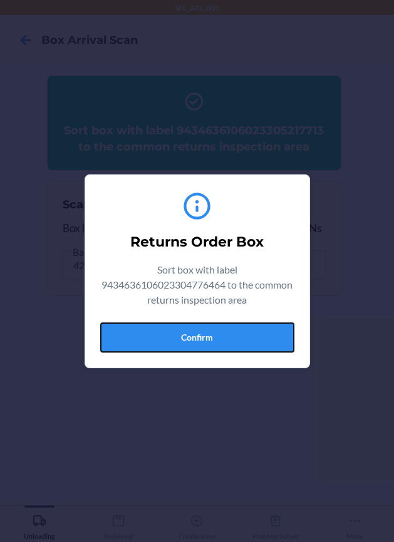
drag, startPoint x: 243, startPoint y: 329, endPoint x: 393, endPoint y: 310, distance: 151.0
click at [245, 329] on button "Confirm" at bounding box center [197, 337] width 194 height 30
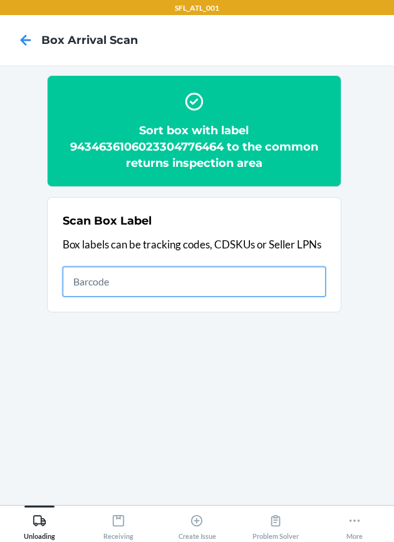
click at [275, 287] on input "text" at bounding box center [194, 282] width 263 height 30
type input "420302599434636106023305632264"
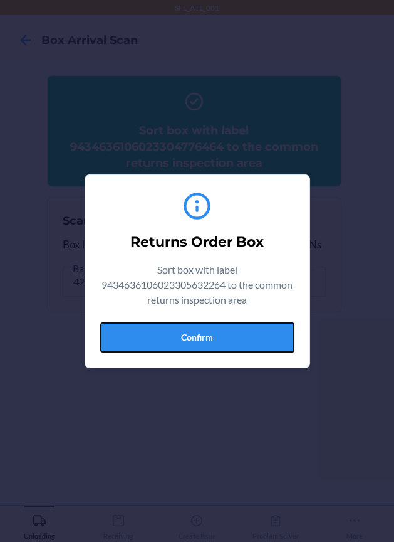
drag, startPoint x: 228, startPoint y: 336, endPoint x: 388, endPoint y: 308, distance: 162.4
click at [243, 336] on button "Confirm" at bounding box center [197, 337] width 194 height 30
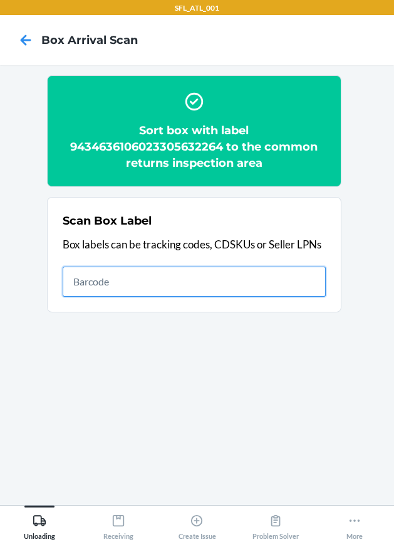
click at [276, 285] on input "text" at bounding box center [194, 282] width 263 height 30
type input "420302599202090339598364222194"
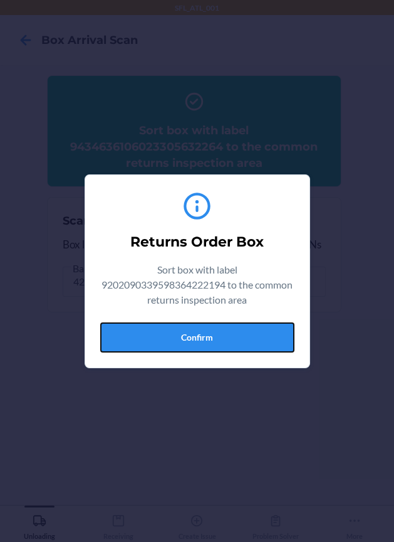
drag, startPoint x: 266, startPoint y: 332, endPoint x: 379, endPoint y: 350, distance: 114.2
click at [265, 332] on button "Confirm" at bounding box center [197, 337] width 194 height 30
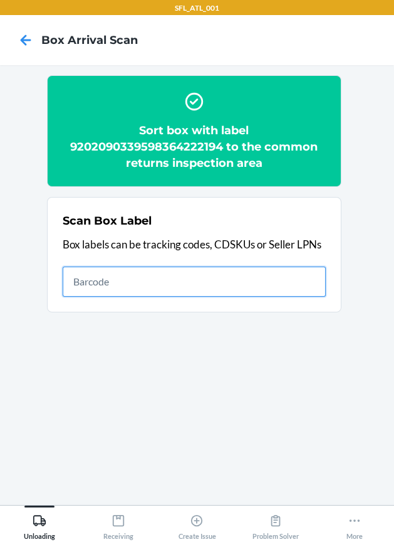
click at [211, 279] on input "text" at bounding box center [194, 282] width 263 height 30
type input "420302599434636106023305427464"
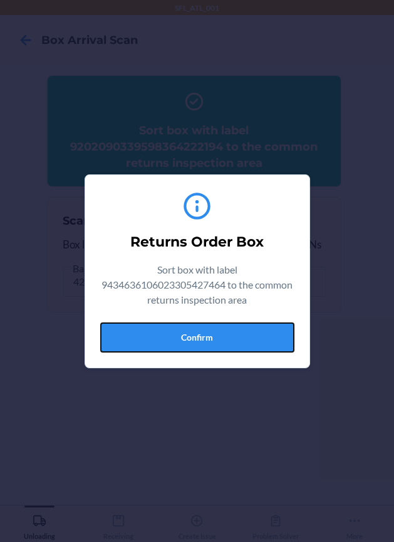
drag, startPoint x: 186, startPoint y: 334, endPoint x: 379, endPoint y: 348, distance: 194.3
click at [187, 334] on button "Confirm" at bounding box center [197, 337] width 194 height 30
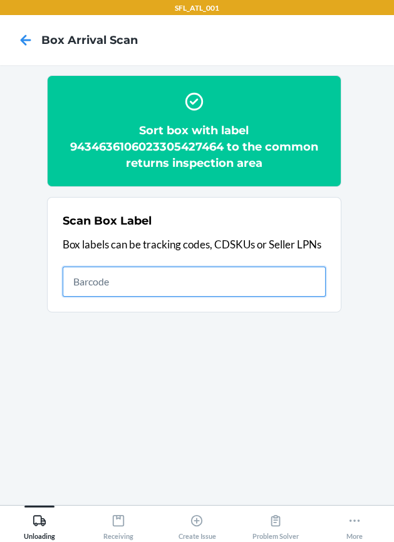
click at [269, 288] on input "text" at bounding box center [194, 282] width 263 height 30
type input "420302599434636106023304582874"
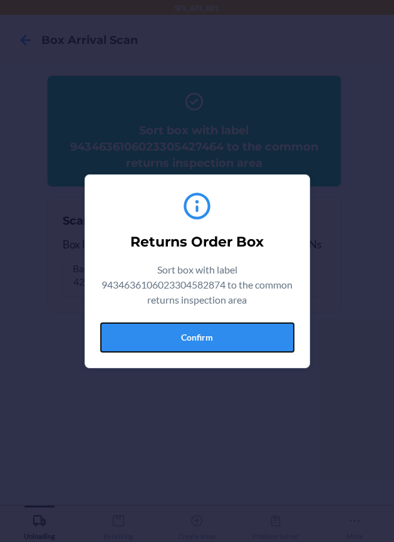
drag, startPoint x: 268, startPoint y: 336, endPoint x: 389, endPoint y: 378, distance: 128.1
click at [271, 338] on button "Confirm" at bounding box center [197, 337] width 194 height 30
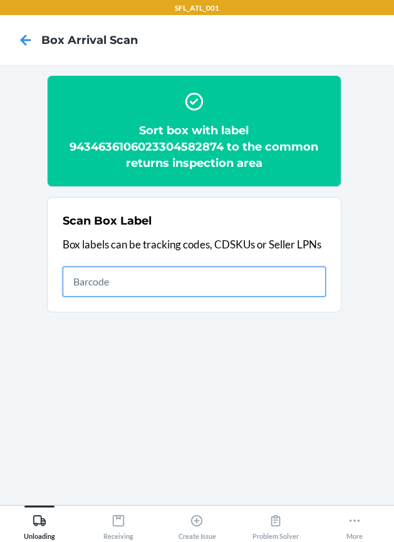
click at [261, 292] on input "text" at bounding box center [194, 282] width 263 height 30
type input "420302599434636106023305560970"
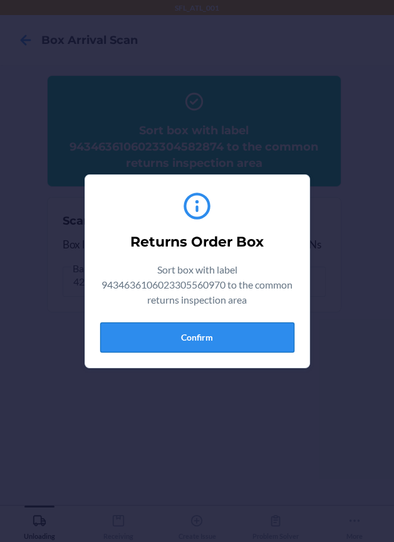
click at [223, 333] on button "Confirm" at bounding box center [197, 337] width 194 height 30
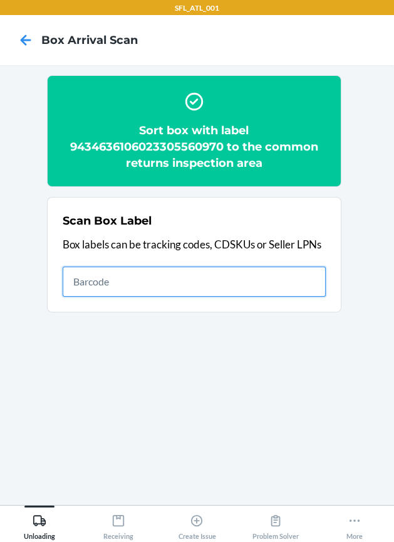
click at [229, 270] on input "text" at bounding box center [194, 282] width 263 height 30
type input "420302599434636106023305540453"
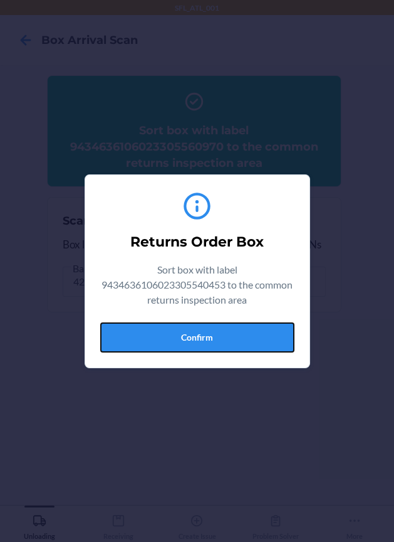
drag, startPoint x: 231, startPoint y: 330, endPoint x: 368, endPoint y: 320, distance: 137.7
click at [253, 330] on button "Confirm" at bounding box center [197, 337] width 194 height 30
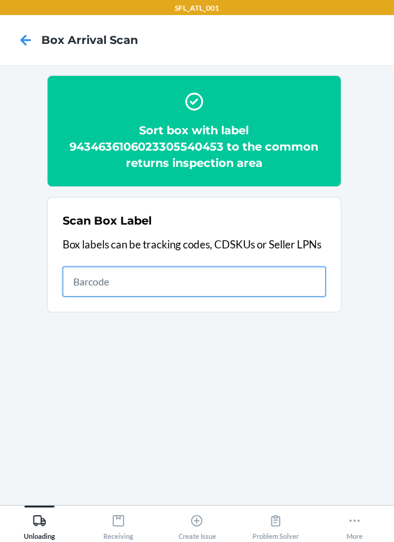
click at [302, 288] on input "text" at bounding box center [194, 282] width 263 height 30
type input "420302599434636106023305037359"
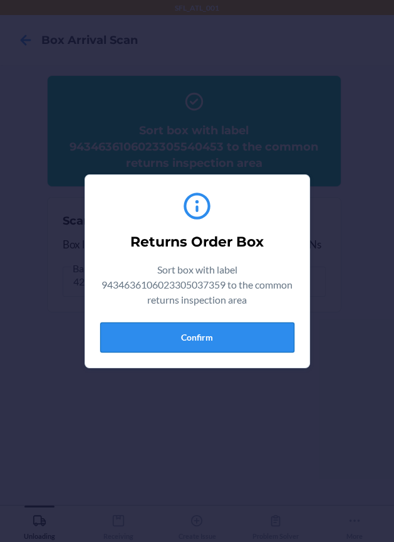
click at [228, 335] on button "Confirm" at bounding box center [197, 337] width 194 height 30
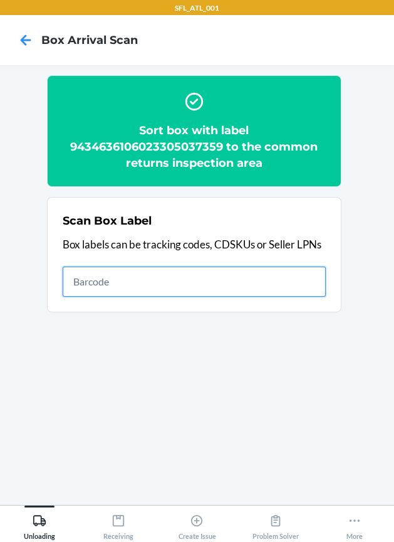
click at [277, 286] on input "text" at bounding box center [194, 282] width 263 height 30
type input "420302599434636106023304445865"
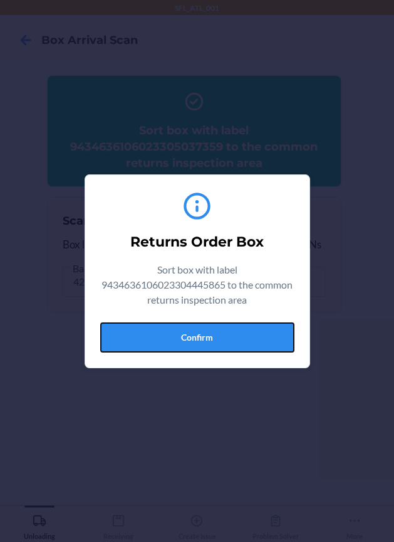
drag, startPoint x: 245, startPoint y: 337, endPoint x: 344, endPoint y: 367, distance: 103.5
click at [277, 349] on button "Confirm" at bounding box center [197, 337] width 194 height 30
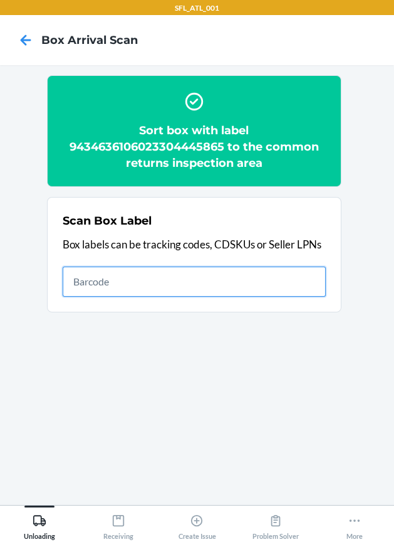
click at [243, 281] on input "text" at bounding box center [194, 282] width 263 height 30
type input "420302599434636106023304635204"
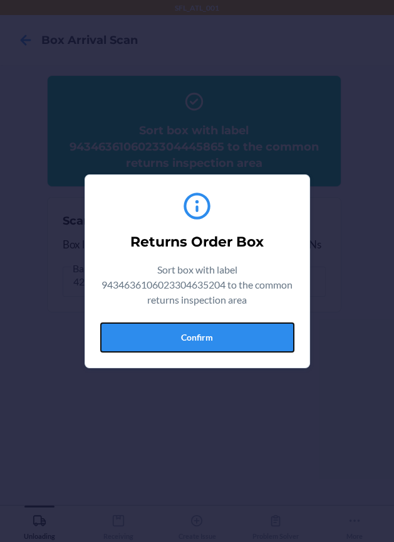
drag, startPoint x: 258, startPoint y: 334, endPoint x: 352, endPoint y: 386, distance: 107.7
click at [260, 340] on button "Confirm" at bounding box center [197, 337] width 194 height 30
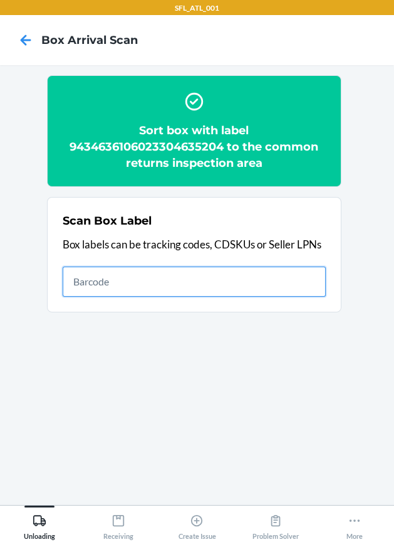
click at [274, 281] on input "text" at bounding box center [194, 282] width 263 height 30
type input "420302599434636106023303805660"
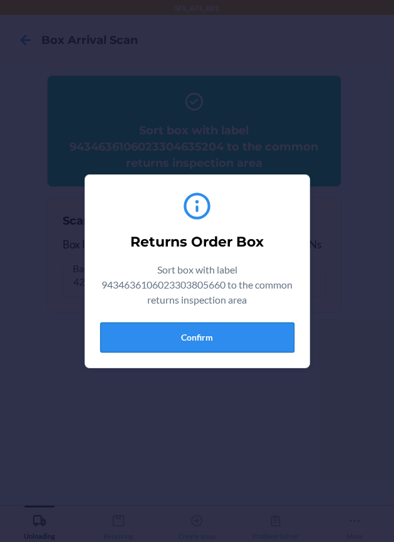
click at [256, 326] on button "Confirm" at bounding box center [197, 337] width 194 height 30
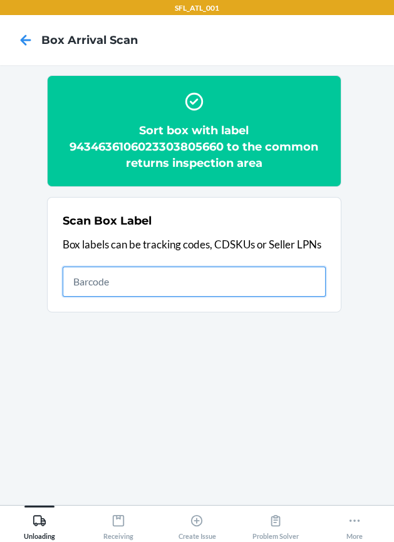
click at [314, 283] on input "text" at bounding box center [194, 282] width 263 height 30
type input "420302599434636106023304173577"
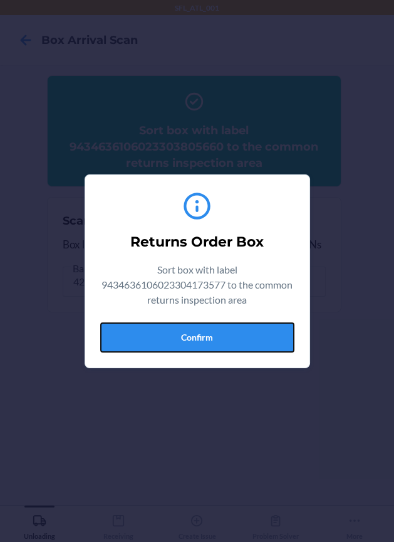
drag, startPoint x: 202, startPoint y: 332, endPoint x: 215, endPoint y: 330, distance: 13.3
click at [204, 331] on button "Confirm" at bounding box center [197, 337] width 194 height 30
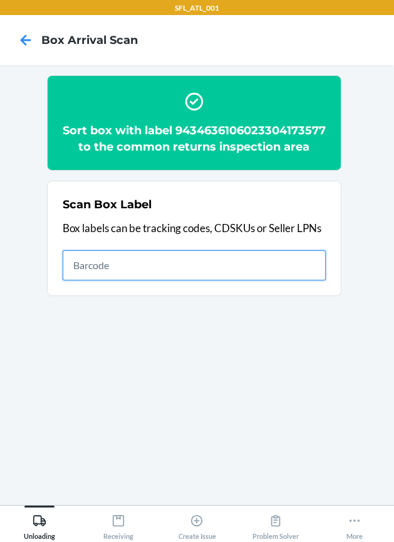
click at [236, 277] on input "text" at bounding box center [194, 265] width 263 height 30
type input "420302599434636106023302864989"
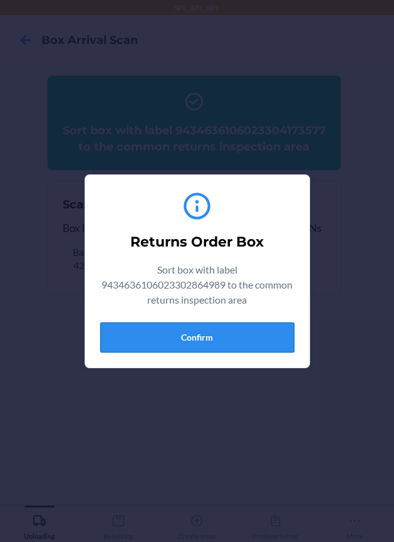
click at [285, 326] on button "Confirm" at bounding box center [197, 337] width 194 height 30
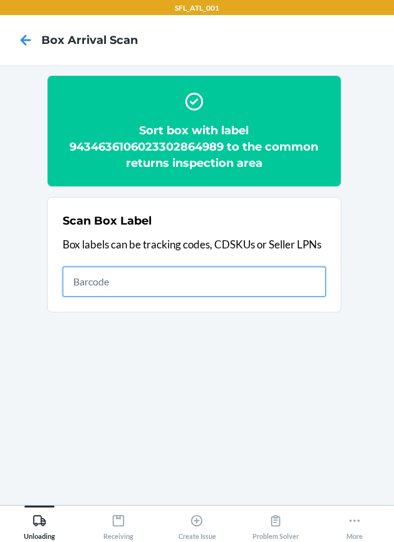
click at [302, 281] on input "text" at bounding box center [194, 282] width 263 height 30
type input "420302599434636106023304433589"
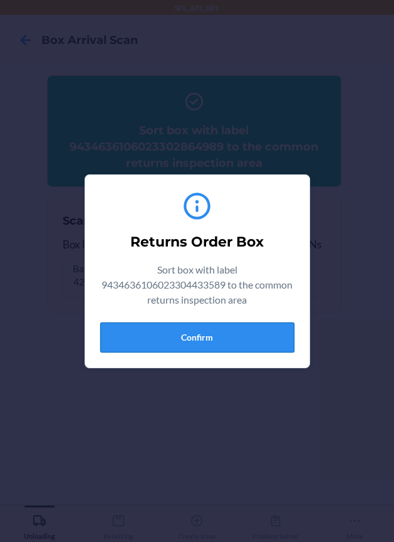
click at [234, 339] on button "Confirm" at bounding box center [197, 337] width 194 height 30
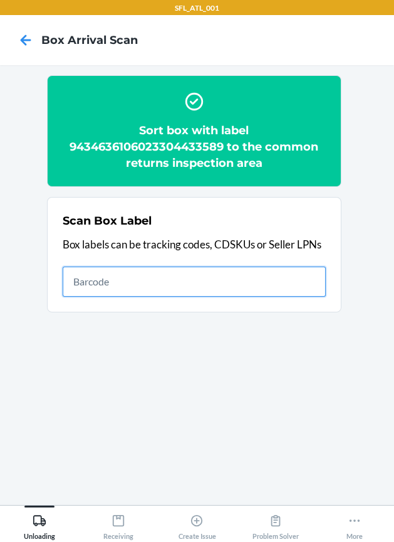
click at [287, 277] on input "text" at bounding box center [194, 282] width 263 height 30
type input "420302599434636106023304777584"
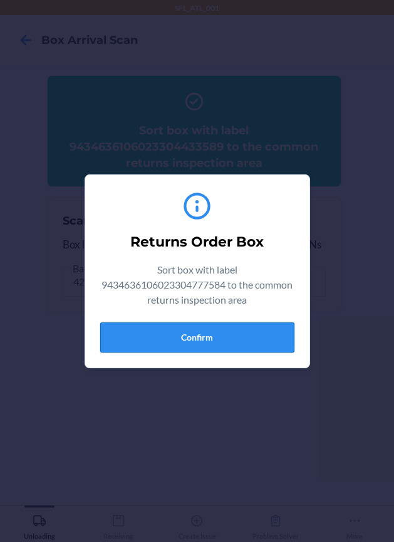
click at [265, 335] on button "Confirm" at bounding box center [197, 337] width 194 height 30
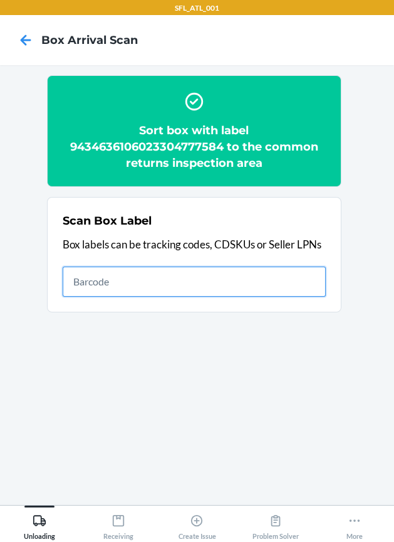
click at [228, 280] on input "text" at bounding box center [194, 282] width 263 height 30
type input "420302599434636106023304968555"
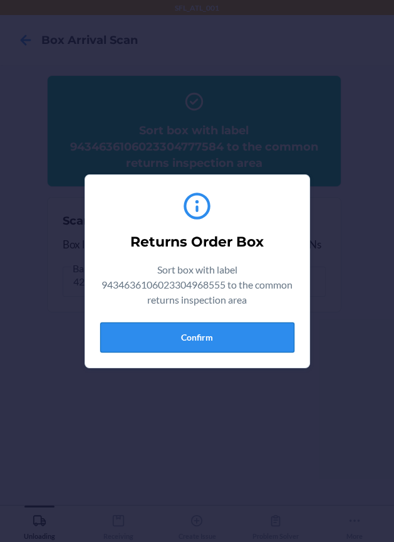
click at [234, 341] on button "Confirm" at bounding box center [197, 337] width 194 height 30
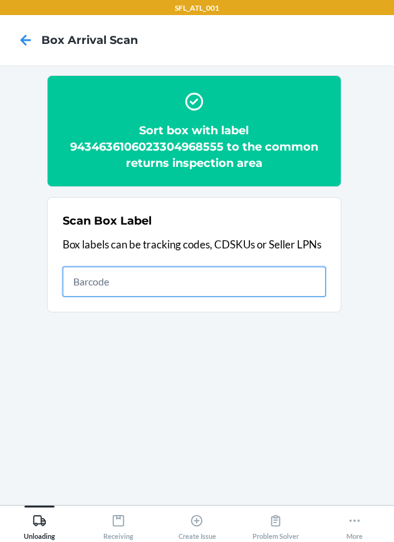
click at [289, 282] on input "text" at bounding box center [194, 282] width 263 height 30
type input "420302599434636106023302809010"
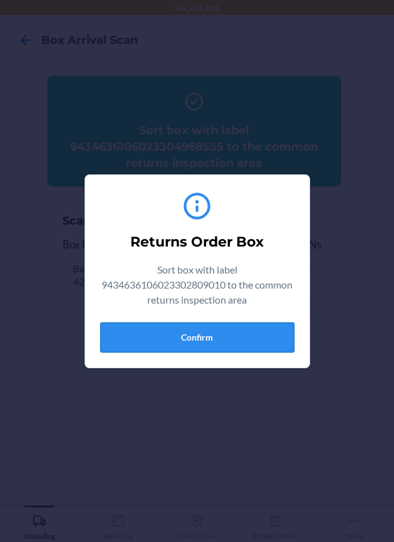
click at [217, 342] on button "Confirm" at bounding box center [197, 337] width 194 height 30
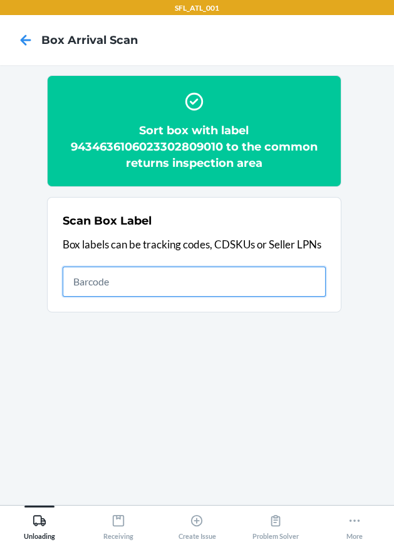
click at [223, 291] on input "text" at bounding box center [194, 282] width 263 height 30
type input "420302599434636106023304776693"
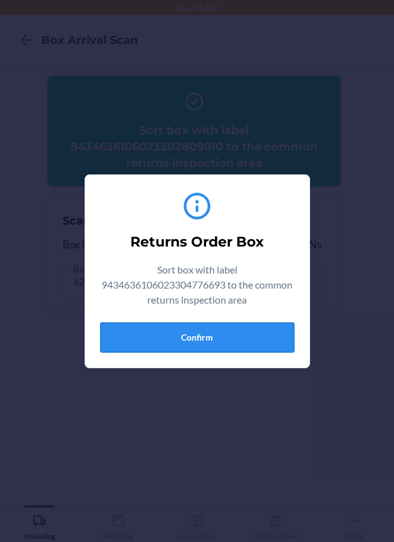
click at [259, 334] on button "Confirm" at bounding box center [197, 337] width 194 height 30
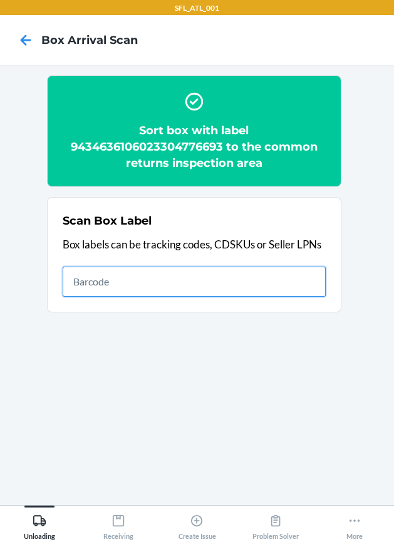
click at [304, 278] on input "text" at bounding box center [194, 282] width 263 height 30
type input "420302599434636106023304651563"
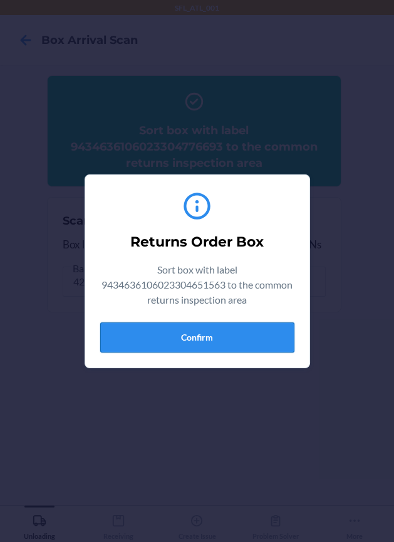
click at [259, 343] on button "Confirm" at bounding box center [197, 337] width 194 height 30
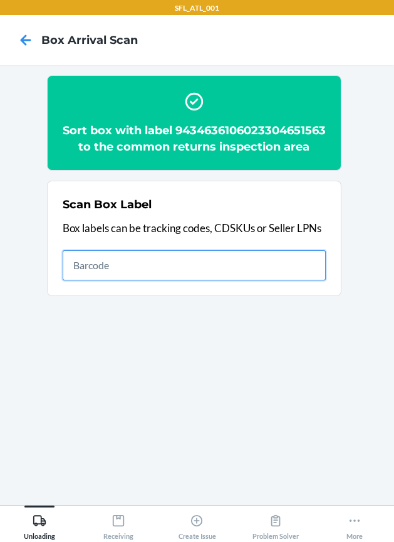
click at [194, 279] on input "text" at bounding box center [194, 265] width 263 height 30
type input "420302599434636106023304770547"
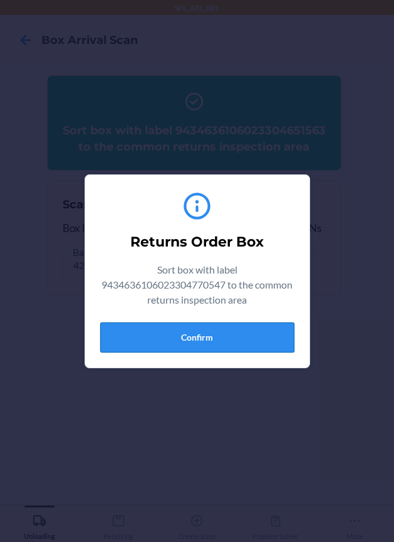
click at [217, 325] on button "Confirm" at bounding box center [197, 337] width 194 height 30
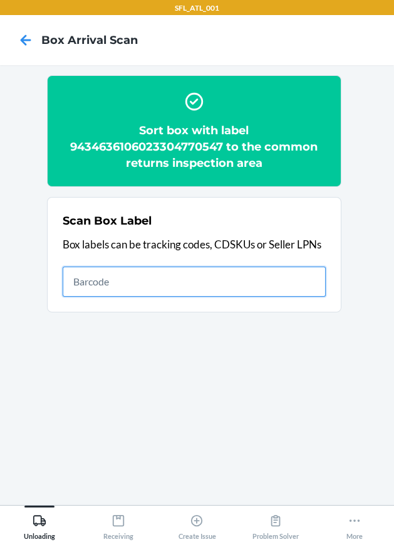
click at [276, 282] on input "text" at bounding box center [194, 282] width 263 height 30
type input "420302599434636106023305096042"
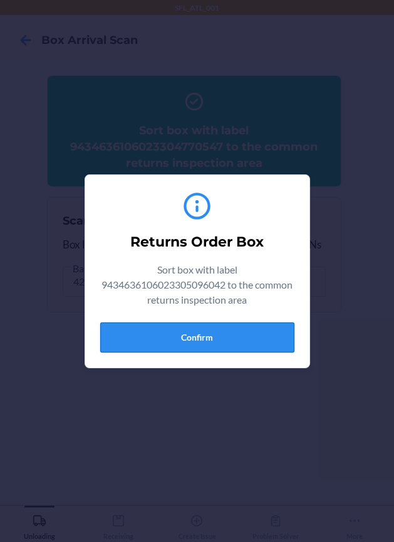
click at [270, 332] on button "Confirm" at bounding box center [197, 337] width 194 height 30
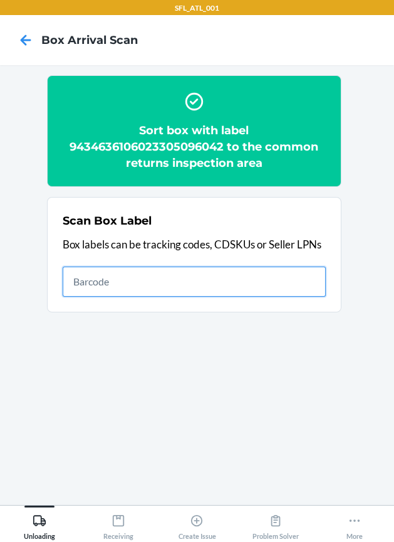
click at [281, 277] on input "text" at bounding box center [194, 282] width 263 height 30
type input "420302599434636106023304812872"
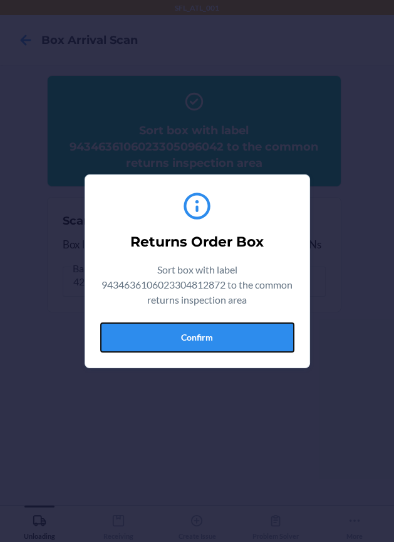
drag, startPoint x: 253, startPoint y: 333, endPoint x: 384, endPoint y: 320, distance: 131.7
click at [254, 333] on button "Confirm" at bounding box center [197, 337] width 194 height 30
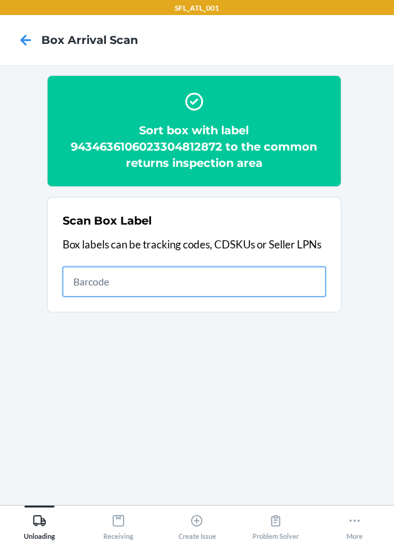
click at [318, 285] on input "text" at bounding box center [194, 282] width 263 height 30
type input "420302599434636106023303891755"
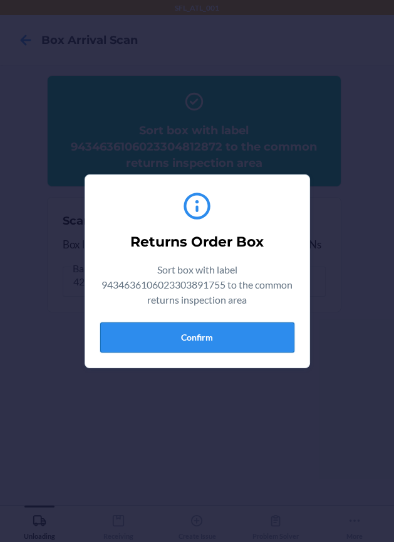
click at [265, 334] on button "Confirm" at bounding box center [197, 337] width 194 height 30
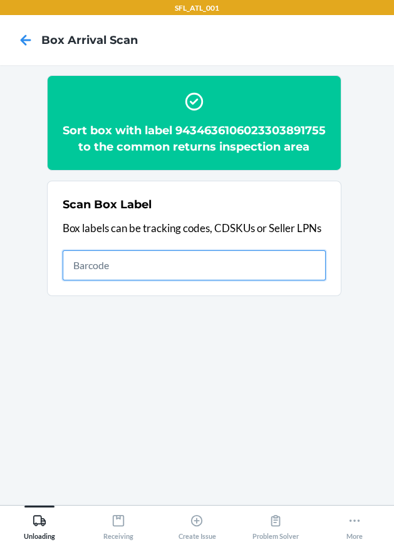
click at [314, 280] on input "text" at bounding box center [194, 265] width 263 height 30
type input "420302599434636106023305010505"
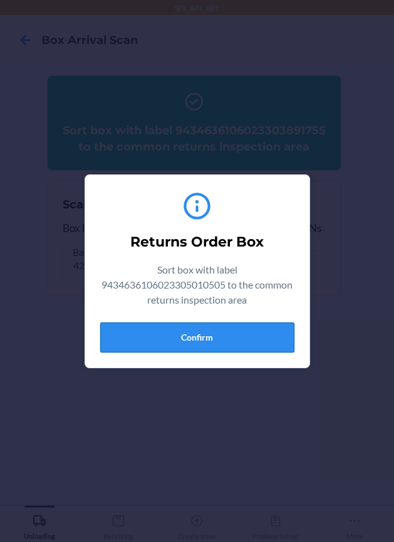
click at [278, 326] on button "Confirm" at bounding box center [197, 337] width 194 height 30
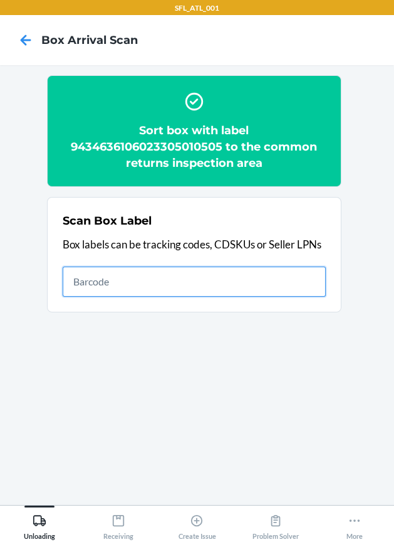
click at [315, 287] on input "text" at bounding box center [194, 282] width 263 height 30
type input "420302599434636106023304795113"
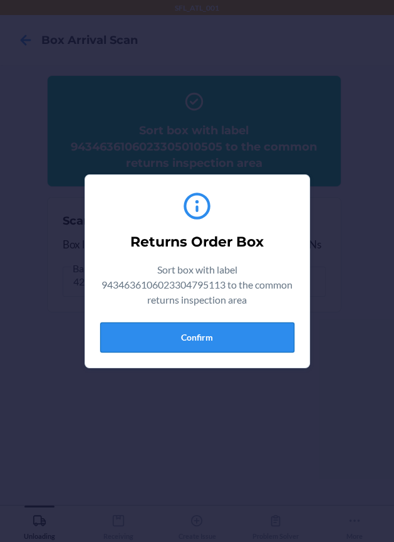
click at [236, 336] on button "Confirm" at bounding box center [197, 337] width 194 height 30
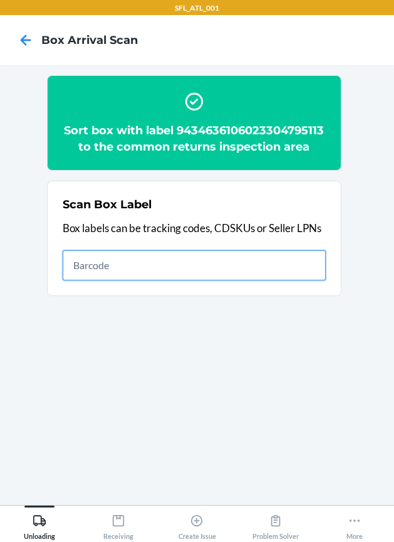
click at [304, 268] on input "text" at bounding box center [194, 265] width 263 height 30
type input "420302599434636106023304804938"
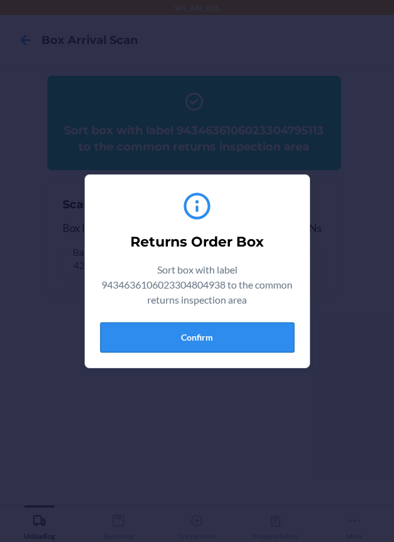
click at [231, 338] on button "Confirm" at bounding box center [197, 337] width 194 height 30
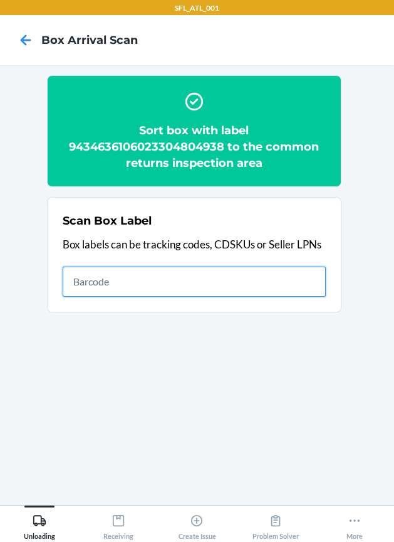
click at [277, 278] on input "text" at bounding box center [194, 282] width 263 height 30
type input "420302599434636106023304759832"
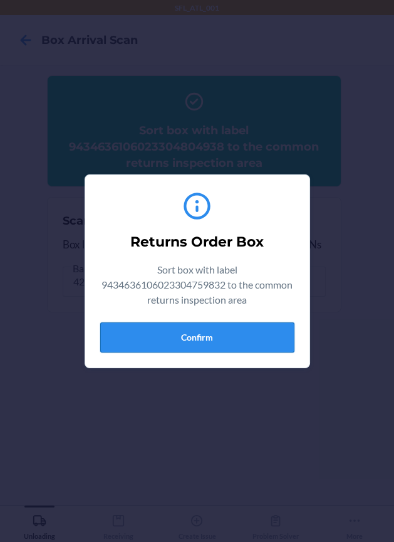
click at [250, 334] on button "Confirm" at bounding box center [197, 337] width 194 height 30
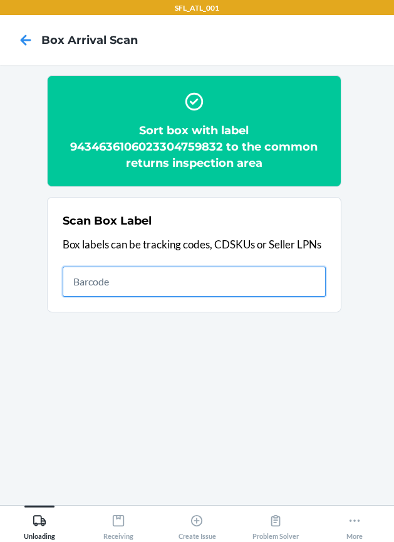
click at [119, 286] on input "text" at bounding box center [194, 282] width 263 height 30
type input "420302599434636106023304418142"
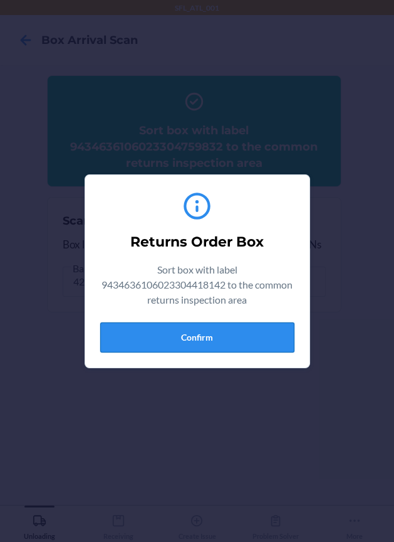
click at [211, 344] on button "Confirm" at bounding box center [197, 337] width 194 height 30
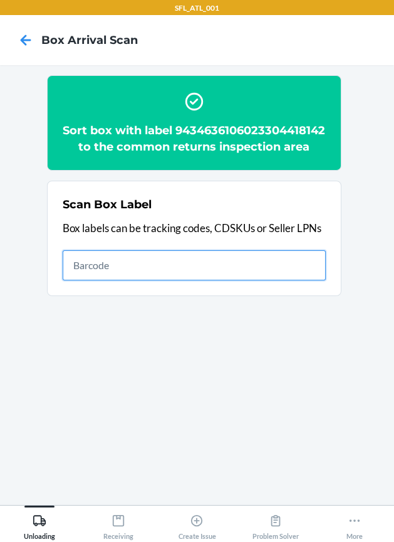
click at [162, 275] on input "text" at bounding box center [194, 265] width 263 height 30
type input "420302599434636106023304844262"
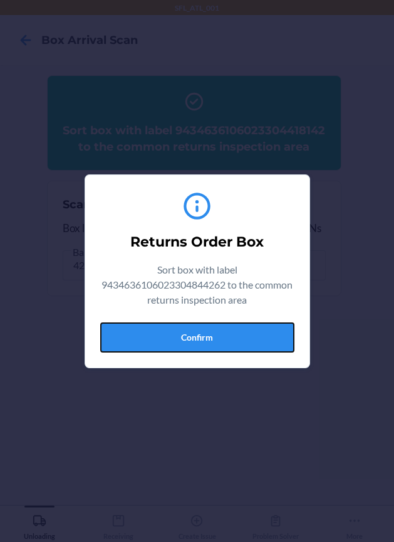
click at [246, 334] on button "Confirm" at bounding box center [197, 337] width 194 height 30
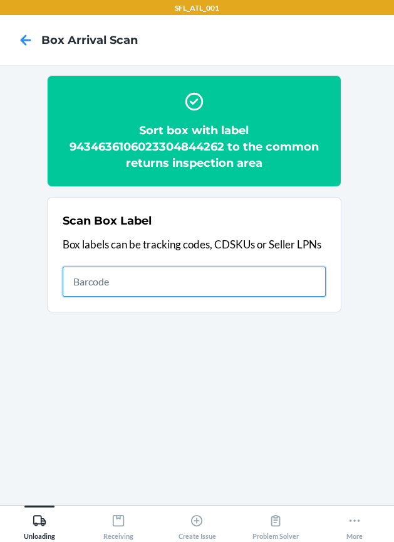
click at [186, 275] on input "text" at bounding box center [194, 282] width 263 height 30
type input "420302599434636106023304948403"
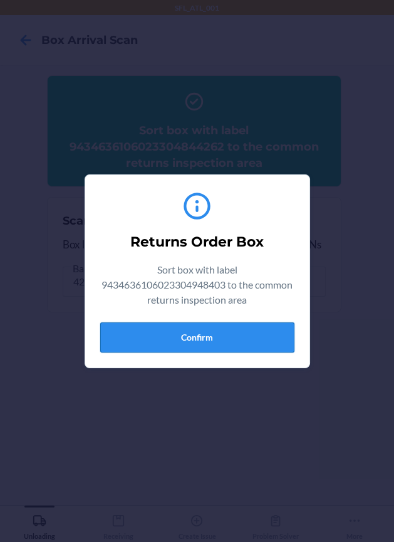
click at [186, 342] on button "Confirm" at bounding box center [197, 337] width 194 height 30
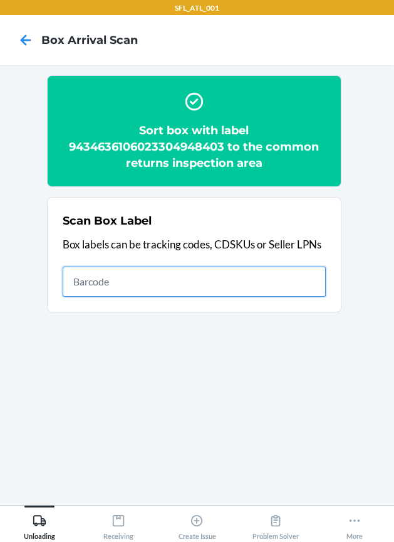
click at [143, 286] on input "text" at bounding box center [194, 282] width 263 height 30
type input "420302599434636106023304602671"
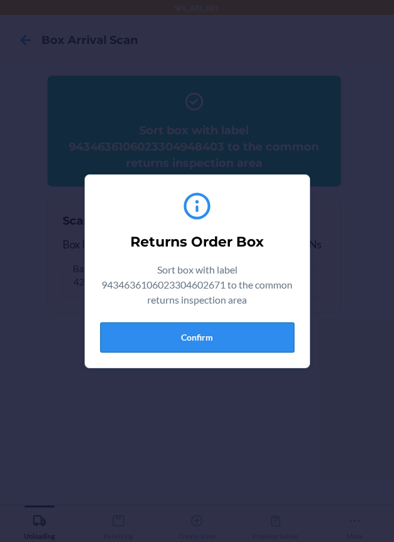
click at [145, 332] on button "Confirm" at bounding box center [197, 337] width 194 height 30
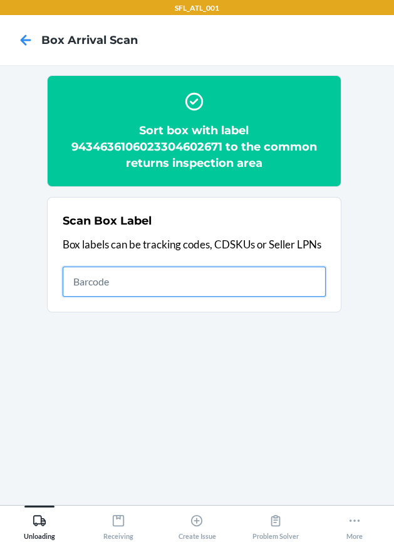
click at [251, 283] on input "text" at bounding box center [194, 282] width 263 height 30
type input "420302599434636106023304735560"
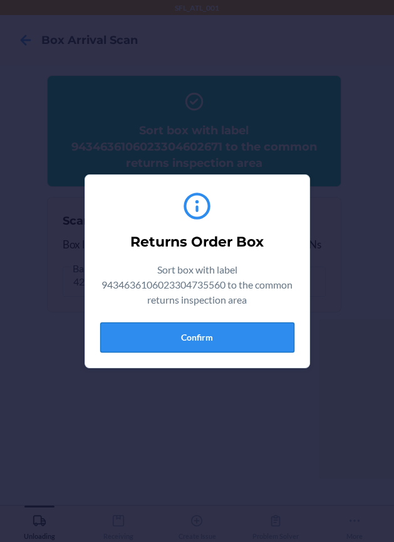
drag, startPoint x: 248, startPoint y: 327, endPoint x: 369, endPoint y: 366, distance: 127.3
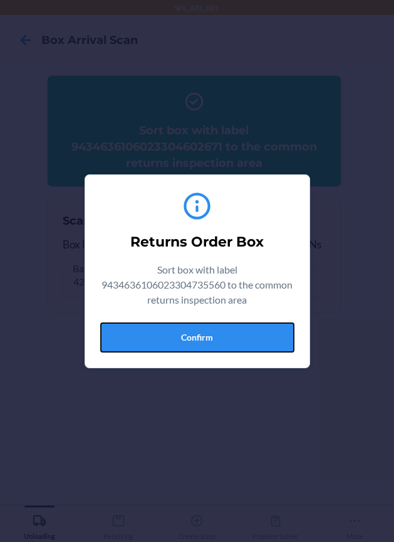
click at [256, 335] on button "Confirm" at bounding box center [197, 337] width 194 height 30
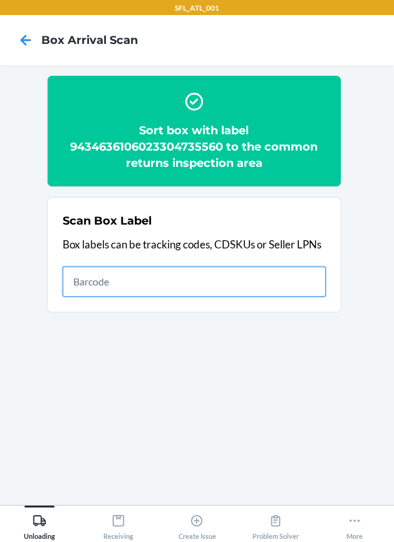
click at [203, 282] on input "text" at bounding box center [194, 282] width 263 height 30
type input "420302599434636106023304644565"
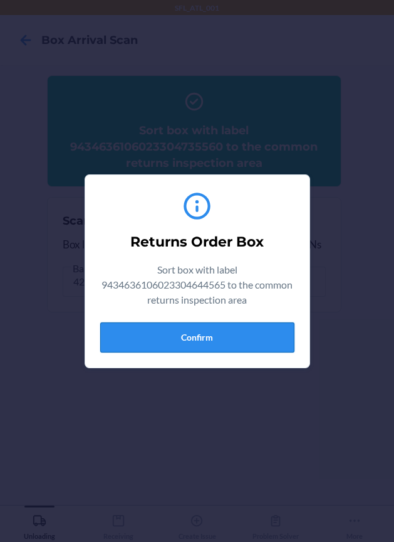
click at [214, 336] on button "Confirm" at bounding box center [197, 337] width 194 height 30
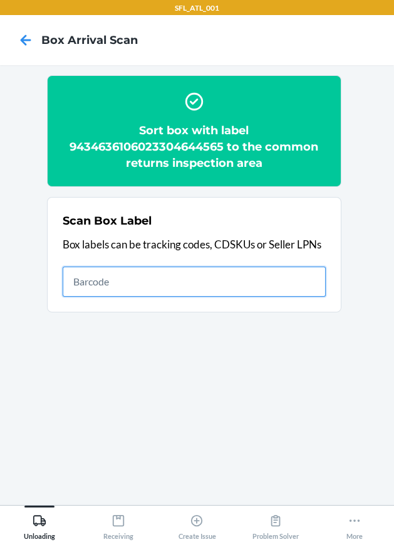
click at [278, 290] on input "text" at bounding box center [194, 282] width 263 height 30
type input "420302599434636106023304360281"
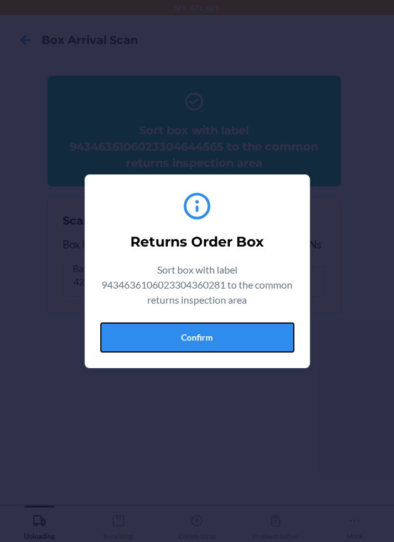
drag, startPoint x: 246, startPoint y: 336, endPoint x: 374, endPoint y: 331, distance: 128.0
click at [250, 337] on button "Confirm" at bounding box center [197, 337] width 194 height 30
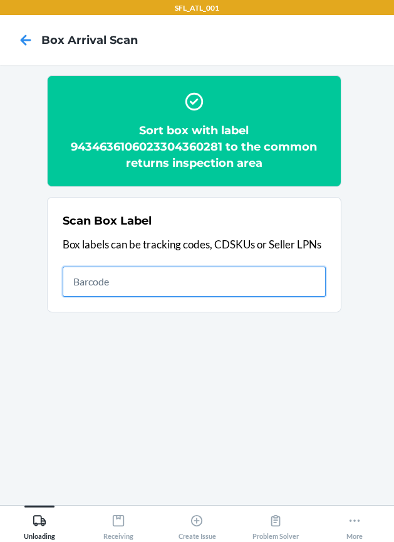
click at [282, 287] on input "text" at bounding box center [194, 282] width 263 height 30
type input "420302599434636106023303681820"
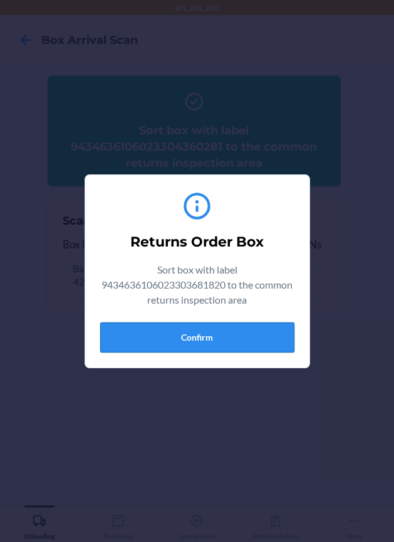
click at [244, 342] on button "Confirm" at bounding box center [197, 337] width 194 height 30
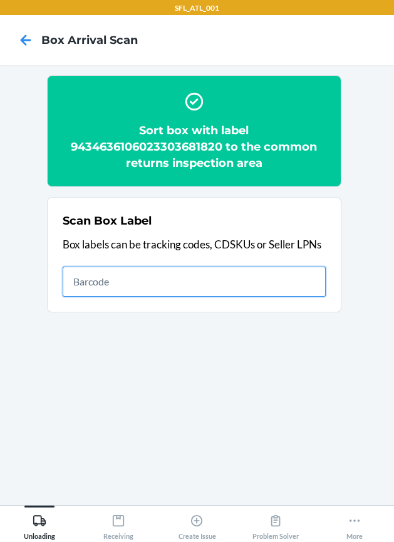
click at [252, 285] on input "text" at bounding box center [194, 282] width 263 height 30
type input "420302599434636106023304421982"
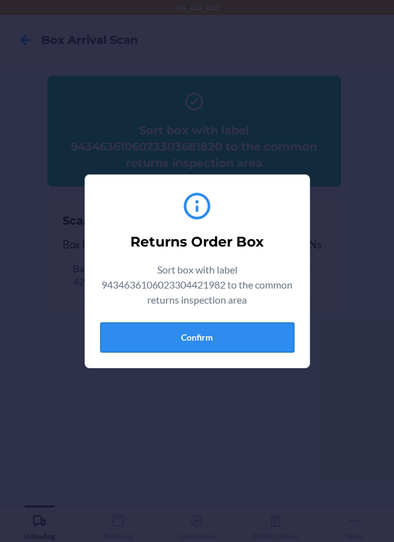
click at [261, 331] on button "Confirm" at bounding box center [197, 337] width 194 height 30
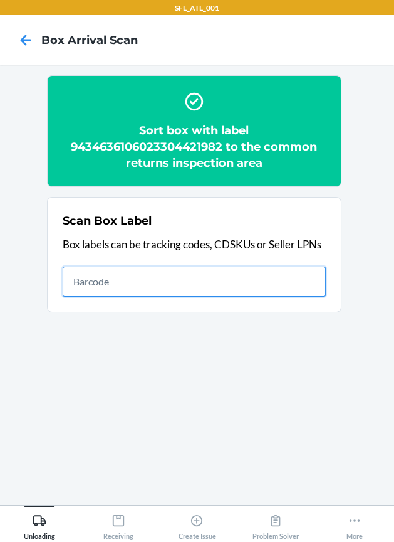
click at [312, 277] on input "text" at bounding box center [194, 282] width 263 height 30
type input "420302599434636106023302625849"
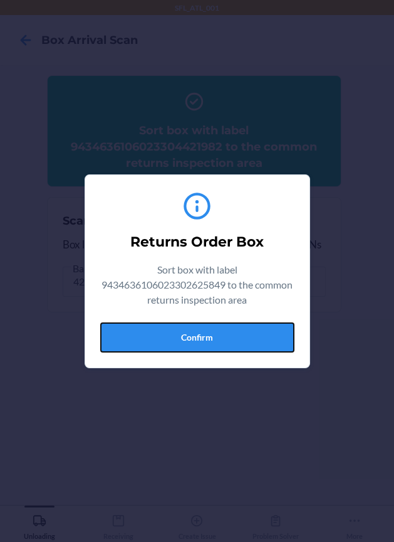
drag, startPoint x: 251, startPoint y: 331, endPoint x: 265, endPoint y: 339, distance: 15.2
click at [263, 337] on button "Confirm" at bounding box center [197, 337] width 194 height 30
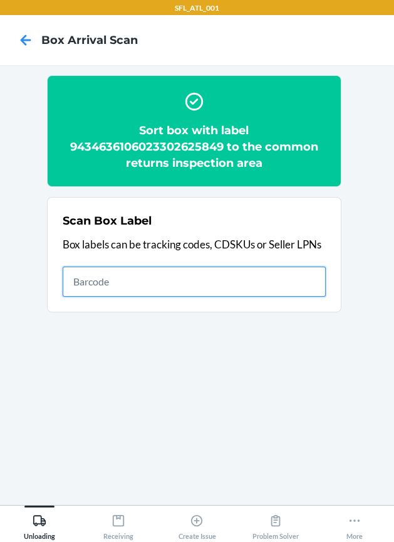
click at [201, 283] on input "text" at bounding box center [194, 282] width 263 height 30
type input "420302599434636106023303593833"
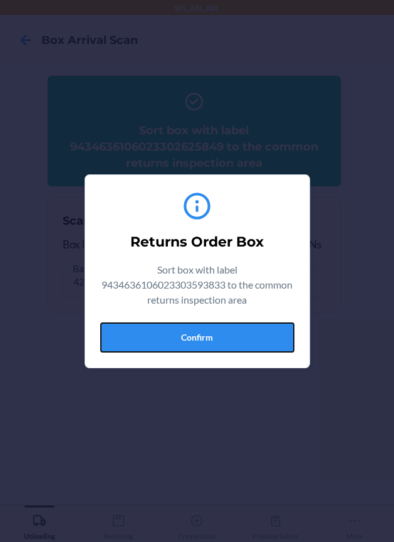
drag, startPoint x: 243, startPoint y: 334, endPoint x: 386, endPoint y: 385, distance: 151.1
click at [255, 346] on button "Confirm" at bounding box center [197, 337] width 194 height 30
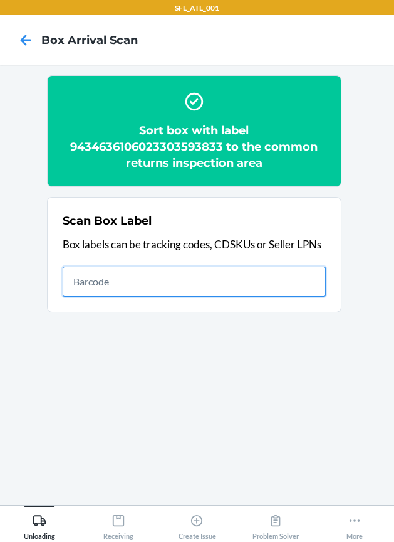
click at [275, 283] on input "text" at bounding box center [194, 282] width 263 height 30
type input "420302599434636106023304574671"
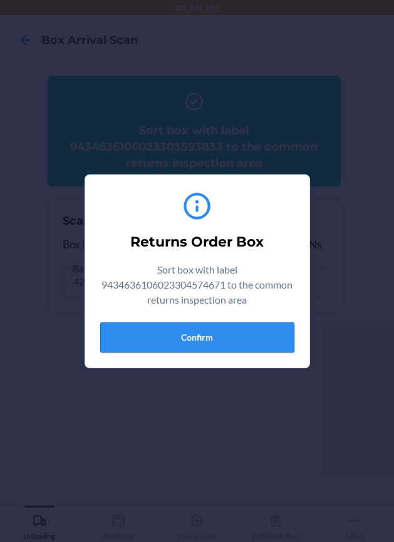
click at [240, 337] on button "Confirm" at bounding box center [197, 337] width 194 height 30
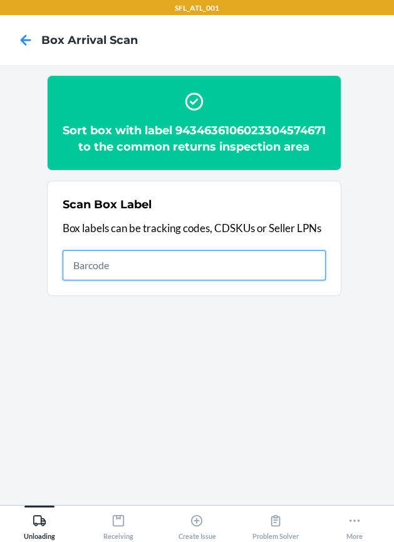
click at [311, 280] on input "text" at bounding box center [194, 265] width 263 height 30
type input "420302599434636106023304388674"
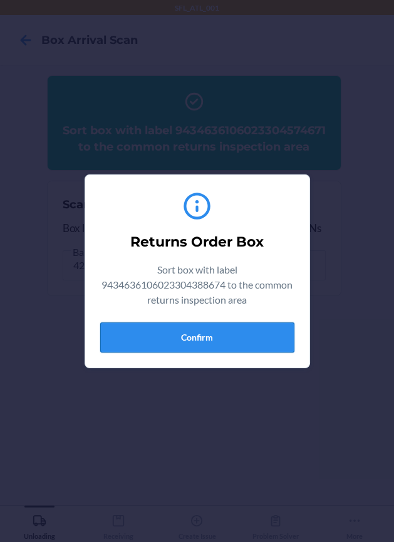
click at [270, 337] on button "Confirm" at bounding box center [197, 337] width 194 height 30
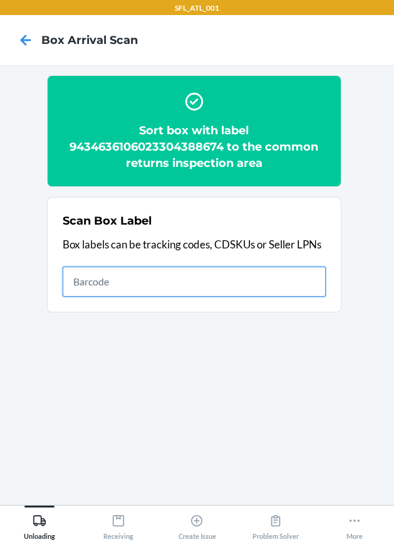
click at [308, 270] on input "text" at bounding box center [194, 282] width 263 height 30
type input "420302599434636106023304782656"
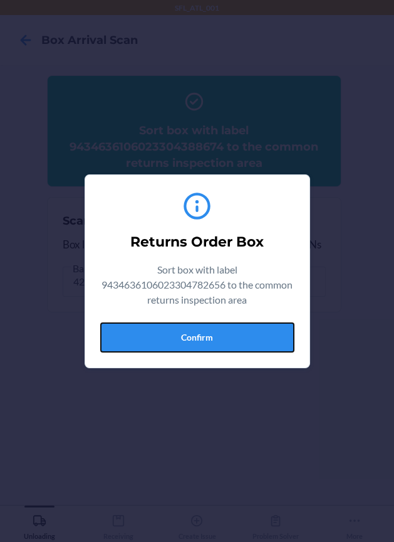
drag, startPoint x: 247, startPoint y: 334, endPoint x: 255, endPoint y: 342, distance: 10.6
click at [247, 334] on button "Confirm" at bounding box center [197, 337] width 194 height 30
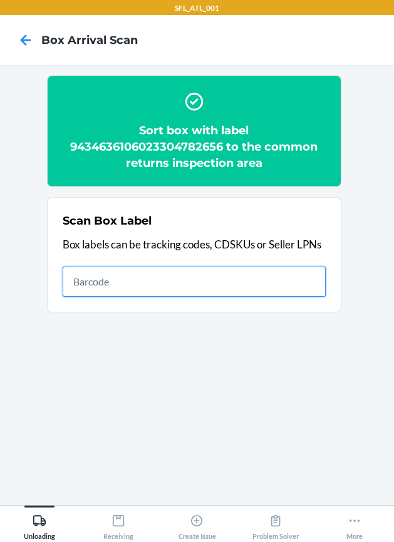
click at [251, 278] on input "text" at bounding box center [194, 282] width 263 height 30
type input "420302599434636106023302372484"
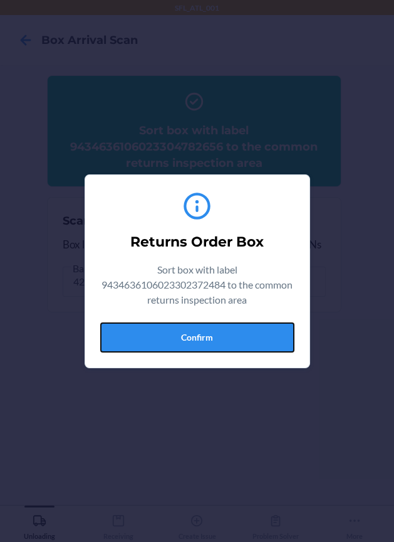
drag, startPoint x: 193, startPoint y: 337, endPoint x: 385, endPoint y: 310, distance: 194.3
click at [194, 337] on button "Confirm" at bounding box center [197, 337] width 194 height 30
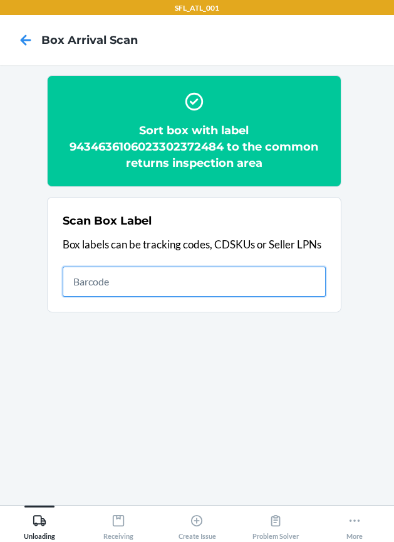
click at [291, 280] on input "text" at bounding box center [194, 282] width 263 height 30
type input "420302599434636106023304377395"
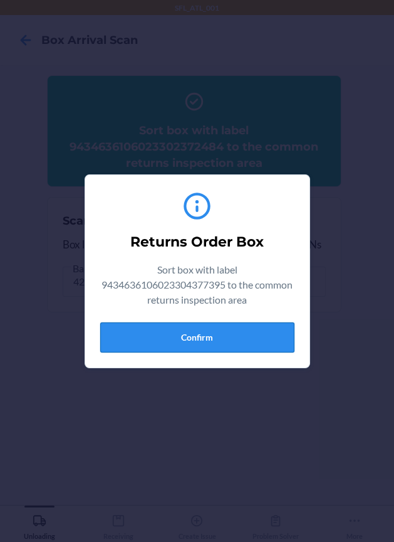
click at [274, 337] on button "Confirm" at bounding box center [197, 337] width 194 height 30
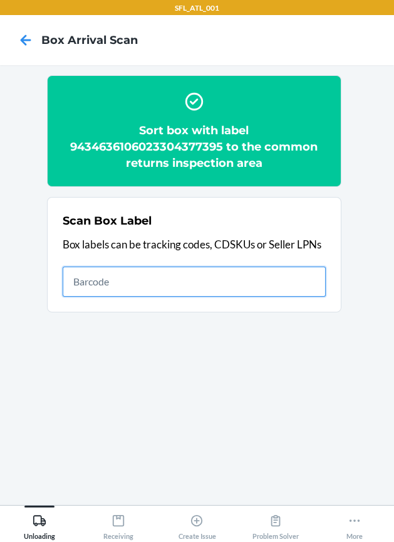
click at [269, 277] on input "text" at bounding box center [194, 282] width 263 height 30
type input "420302599434636106023304610225"
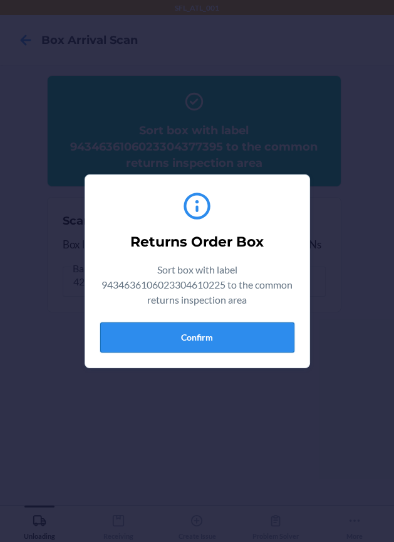
click at [249, 339] on button "Confirm" at bounding box center [197, 337] width 194 height 30
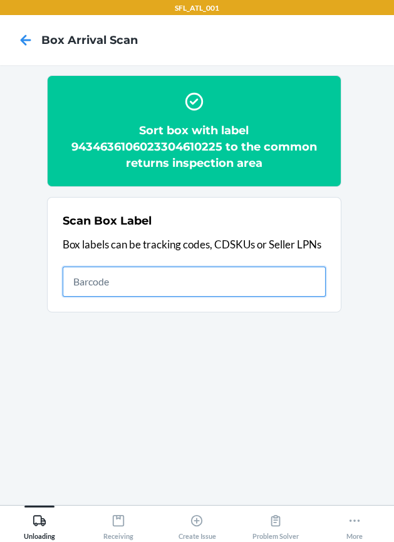
click at [268, 285] on input "text" at bounding box center [194, 282] width 263 height 30
type input "420302599434636106023304648730"
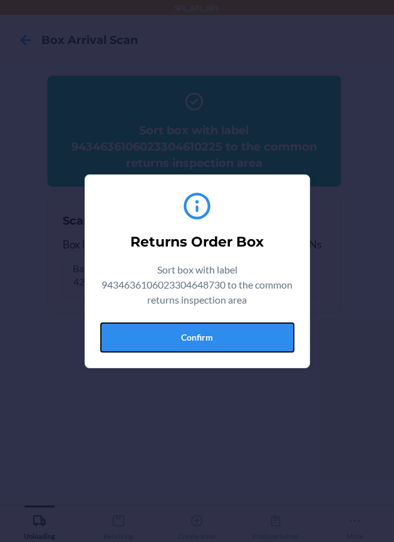
drag, startPoint x: 249, startPoint y: 330, endPoint x: 300, endPoint y: 387, distance: 76.4
click at [256, 341] on button "Confirm" at bounding box center [197, 337] width 194 height 30
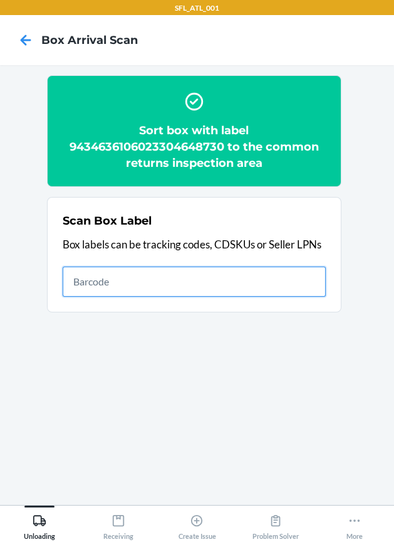
click at [287, 289] on input "text" at bounding box center [194, 282] width 263 height 30
type input "420302599434636106023303631511"
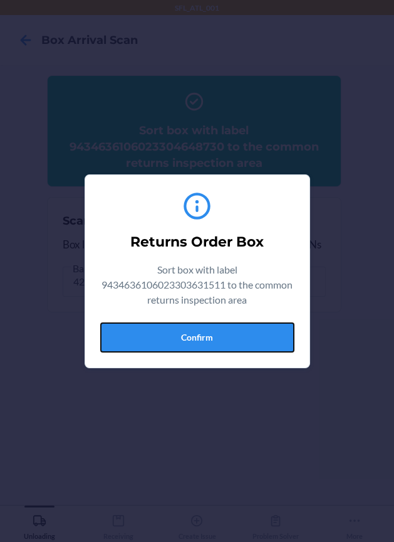
drag, startPoint x: 268, startPoint y: 339, endPoint x: 365, endPoint y: 351, distance: 97.8
click at [270, 340] on button "Confirm" at bounding box center [197, 337] width 194 height 30
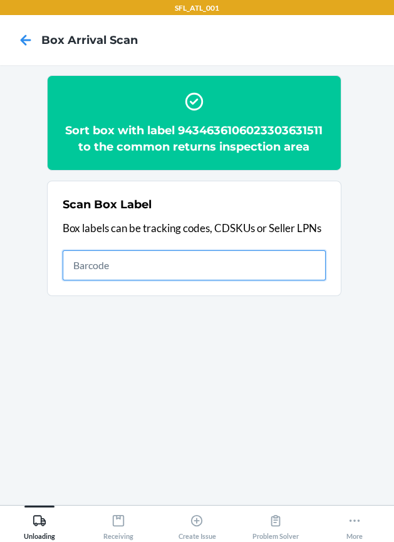
click at [260, 258] on input "text" at bounding box center [194, 265] width 263 height 30
type input "420302599434636106023304633811"
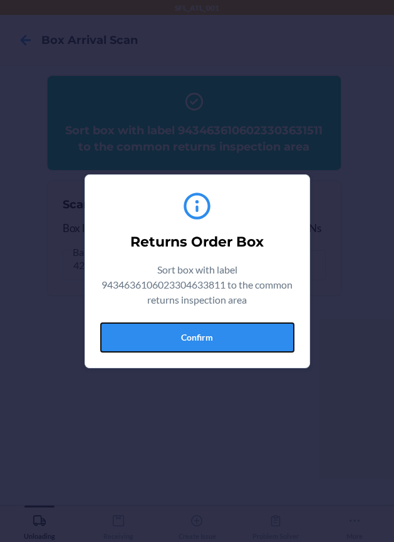
drag, startPoint x: 264, startPoint y: 330, endPoint x: 383, endPoint y: 343, distance: 119.2
click at [290, 334] on button "Confirm" at bounding box center [197, 337] width 194 height 30
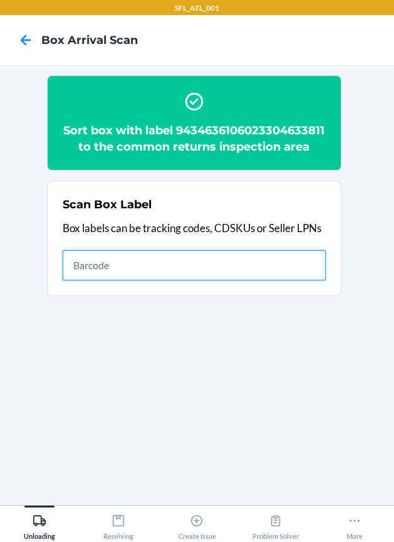
click at [283, 270] on input "text" at bounding box center [194, 265] width 263 height 30
type input "420302599434636106023304792877"
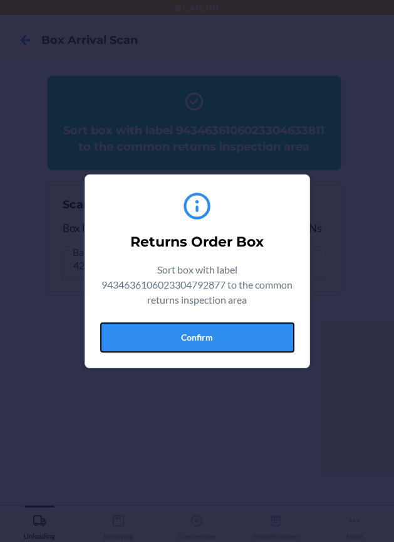
drag, startPoint x: 265, startPoint y: 337, endPoint x: 387, endPoint y: 380, distance: 128.9
click at [268, 342] on button "Confirm" at bounding box center [197, 337] width 194 height 30
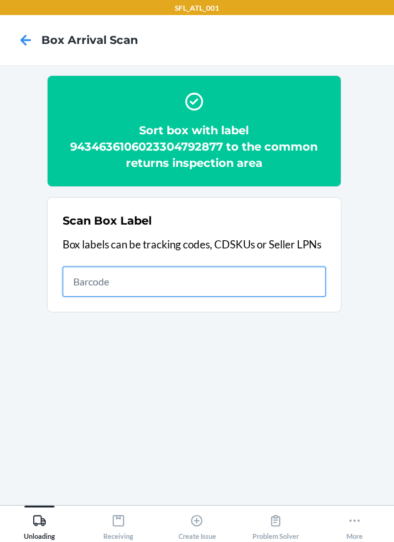
click at [213, 275] on input "text" at bounding box center [194, 282] width 263 height 30
type input "420302599434636106023304660886"
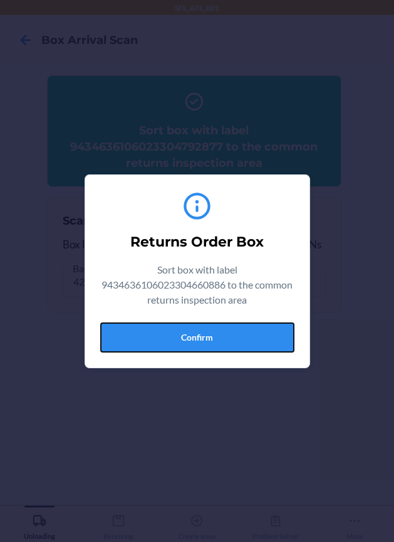
drag, startPoint x: 216, startPoint y: 335, endPoint x: 371, endPoint y: 358, distance: 155.9
click at [250, 352] on button "Confirm" at bounding box center [197, 337] width 194 height 30
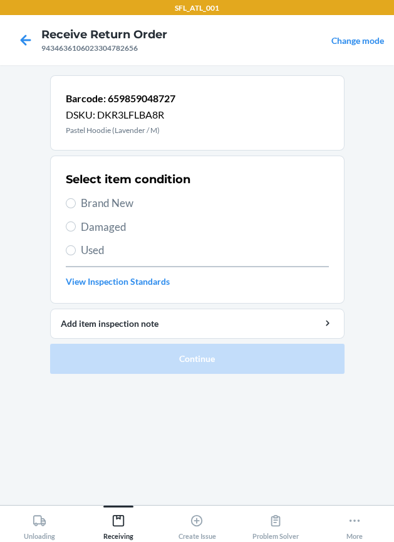
click at [99, 201] on span "Brand New" at bounding box center [205, 203] width 248 height 16
click at [76, 201] on input "Brand New" at bounding box center [71, 203] width 10 height 10
radio input "true"
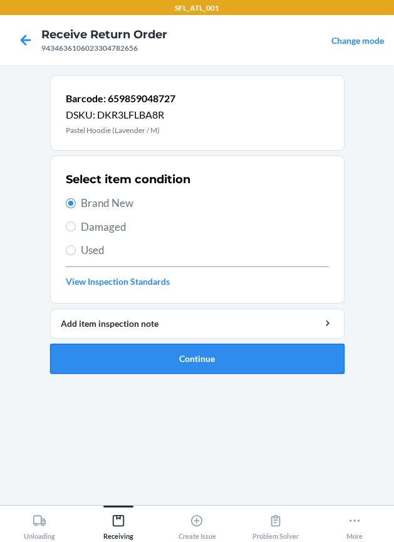
click at [91, 355] on button "Continue" at bounding box center [197, 359] width 295 height 30
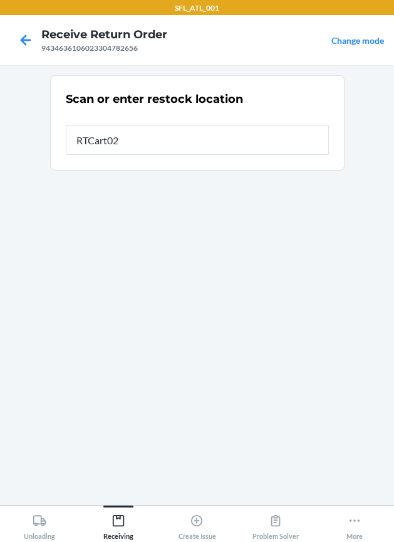
type input "RTCart020"
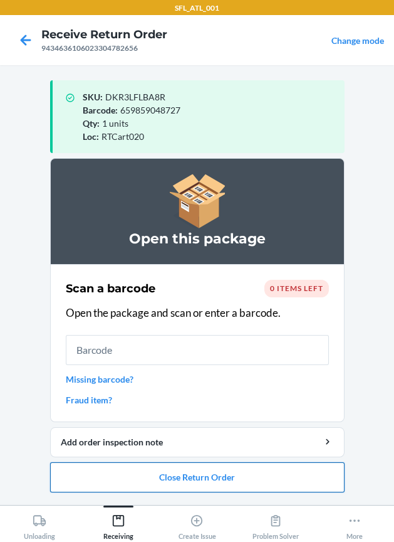
click at [221, 471] on button "Close Return Order" at bounding box center [197, 477] width 295 height 30
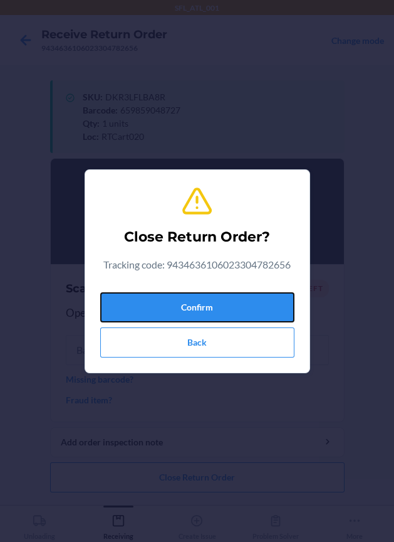
drag, startPoint x: 230, startPoint y: 303, endPoint x: 12, endPoint y: 327, distance: 219.5
click at [215, 298] on button "Confirm" at bounding box center [197, 307] width 194 height 30
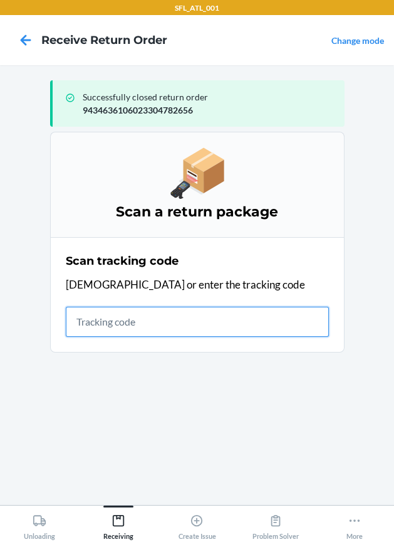
drag, startPoint x: 171, startPoint y: 324, endPoint x: 140, endPoint y: 323, distance: 31.4
click at [152, 323] on input "text" at bounding box center [197, 322] width 263 height 30
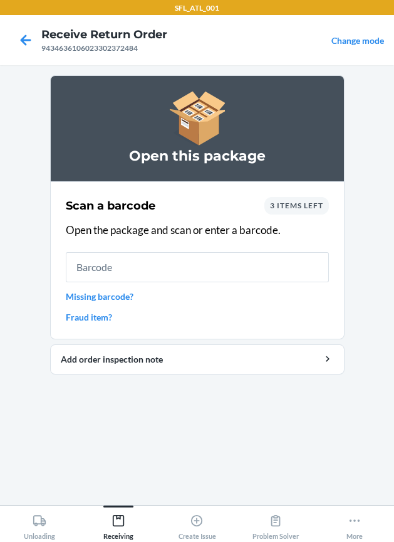
click at [221, 265] on input "text" at bounding box center [197, 267] width 263 height 30
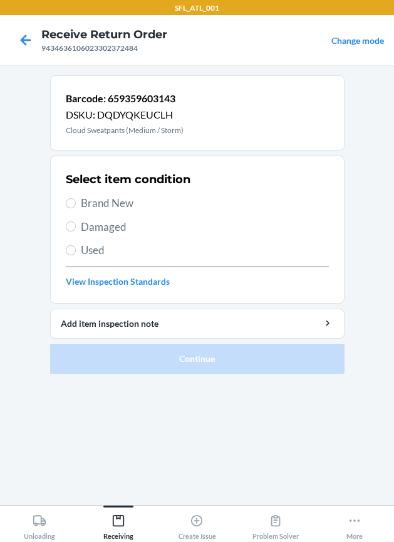
click at [130, 203] on span "Brand New" at bounding box center [205, 203] width 248 height 16
click at [76, 203] on input "Brand New" at bounding box center [71, 203] width 10 height 10
radio input "true"
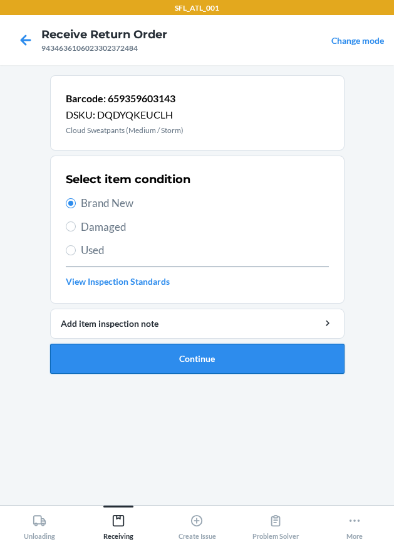
click at [213, 356] on button "Continue" at bounding box center [197, 359] width 295 height 30
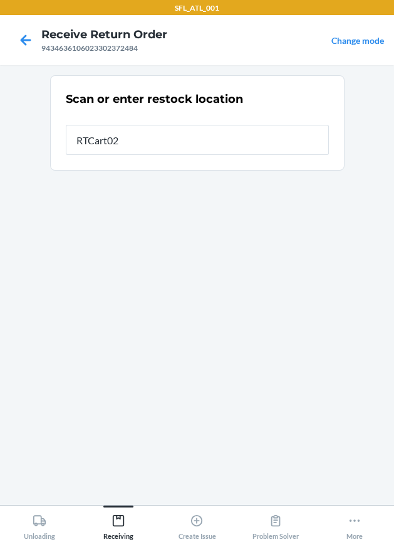
type input "RTCart020"
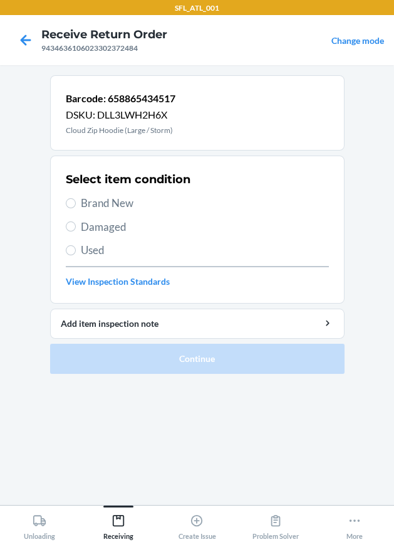
click at [104, 195] on span "Brand New" at bounding box center [205, 203] width 248 height 16
click at [76, 198] on input "Brand New" at bounding box center [71, 203] width 10 height 10
radio input "true"
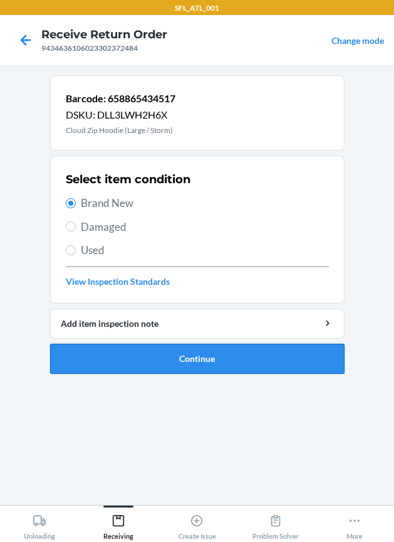
click at [135, 352] on button "Continue" at bounding box center [197, 359] width 295 height 30
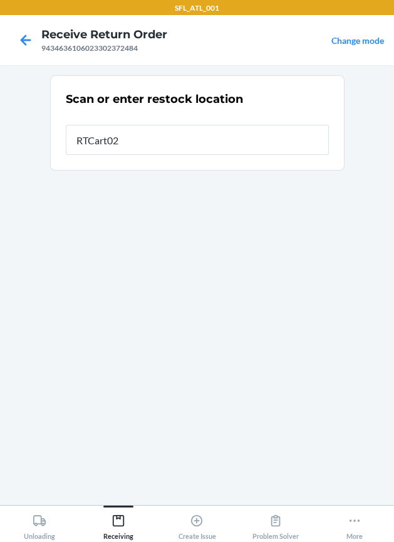
type input "RTCart020"
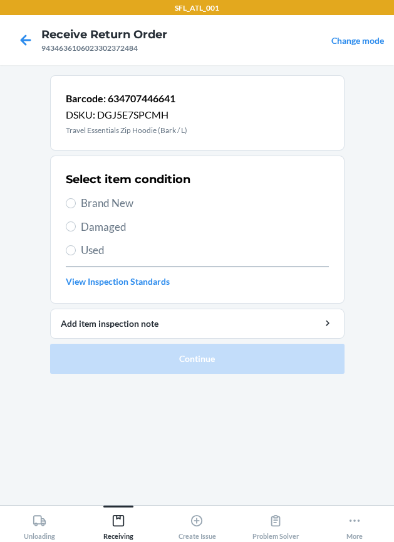
click at [95, 205] on span "Brand New" at bounding box center [205, 203] width 248 height 16
click at [76, 205] on input "Brand New" at bounding box center [71, 203] width 10 height 10
radio input "true"
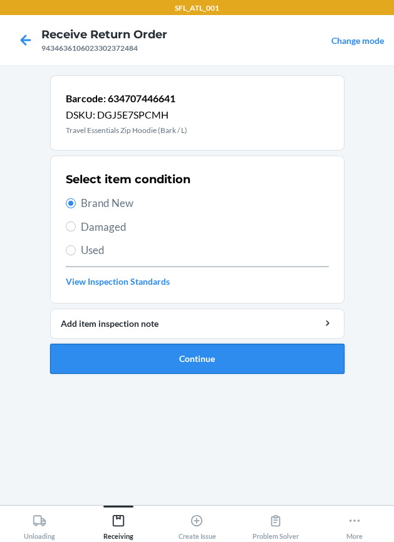
click at [156, 349] on button "Continue" at bounding box center [197, 359] width 295 height 30
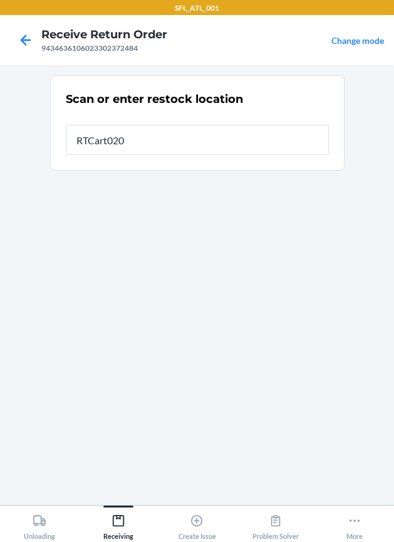
type input "RTCart020"
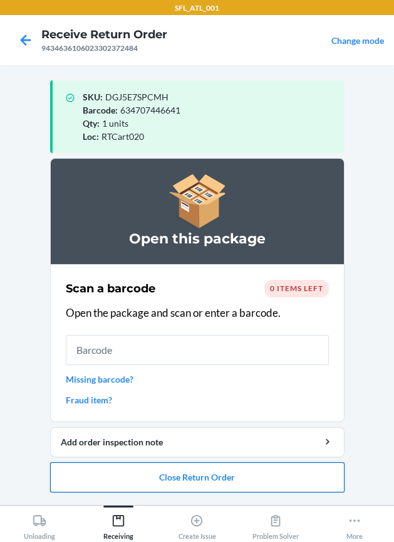
click at [190, 477] on button "Close Return Order" at bounding box center [197, 477] width 295 height 30
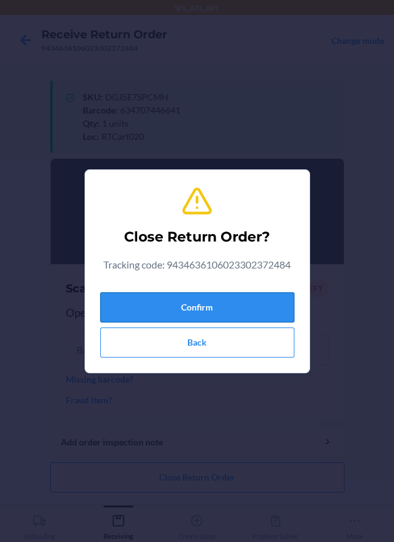
drag, startPoint x: 241, startPoint y: 298, endPoint x: 227, endPoint y: 302, distance: 14.9
click at [233, 302] on button "Confirm" at bounding box center [197, 307] width 194 height 30
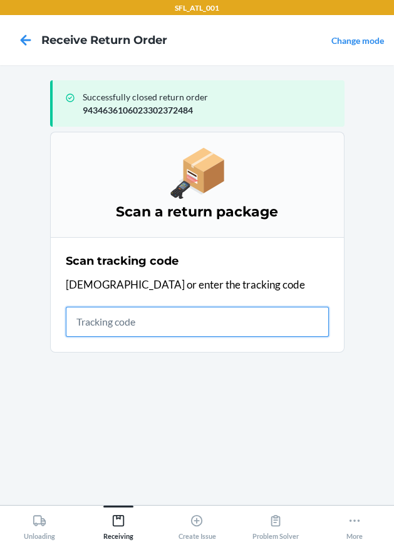
drag, startPoint x: 115, startPoint y: 326, endPoint x: 107, endPoint y: 326, distance: 7.5
click at [107, 326] on input "text" at bounding box center [197, 322] width 263 height 30
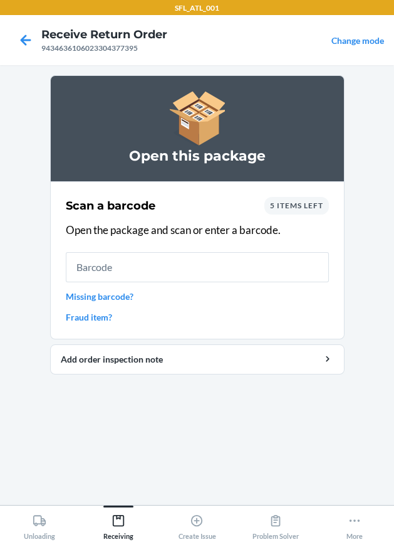
click at [211, 277] on input "text" at bounding box center [197, 267] width 263 height 30
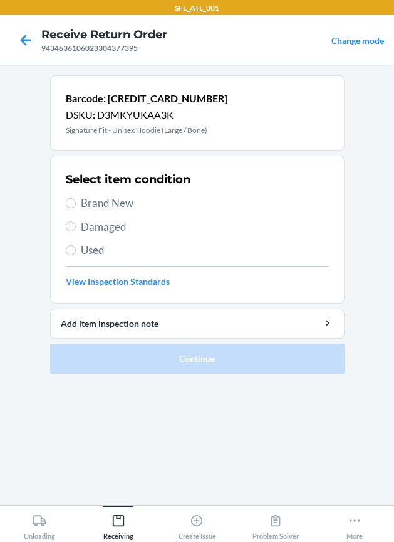
click at [83, 207] on span "Brand New" at bounding box center [205, 203] width 248 height 16
click at [76, 207] on input "Brand New" at bounding box center [71, 203] width 10 height 10
radio input "true"
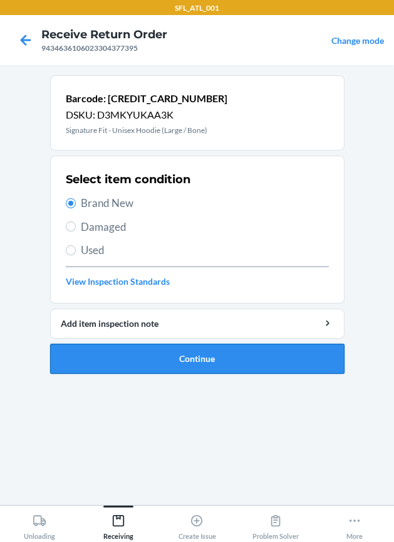
click at [157, 355] on button "Continue" at bounding box center [197, 359] width 295 height 30
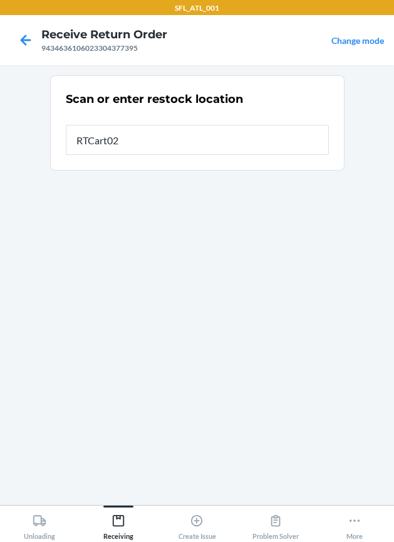
type input "RTCart020"
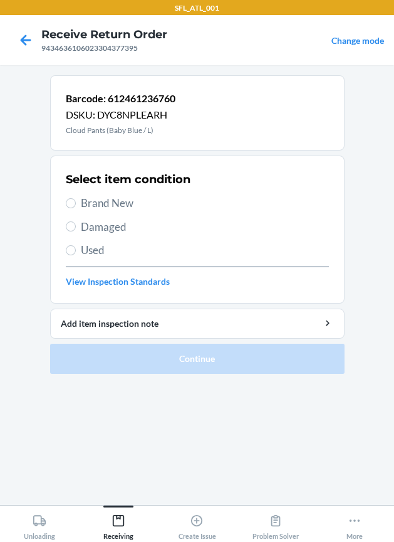
drag, startPoint x: 102, startPoint y: 203, endPoint x: 101, endPoint y: 223, distance: 20.7
click at [101, 201] on span "Brand New" at bounding box center [205, 203] width 248 height 16
click at [76, 201] on input "Brand New" at bounding box center [71, 203] width 10 height 10
radio input "true"
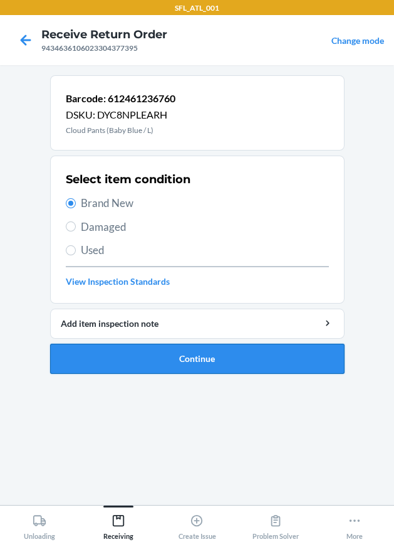
click at [134, 363] on button "Continue" at bounding box center [197, 359] width 295 height 30
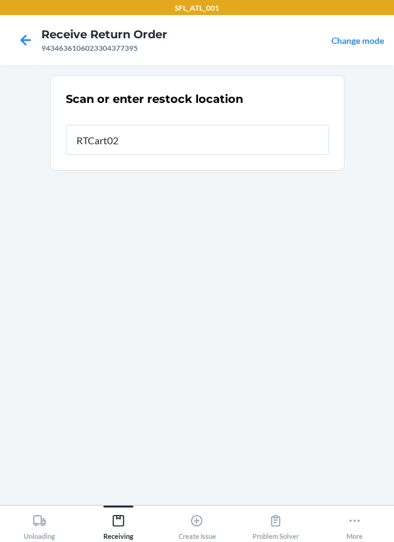
type input "RTCart020"
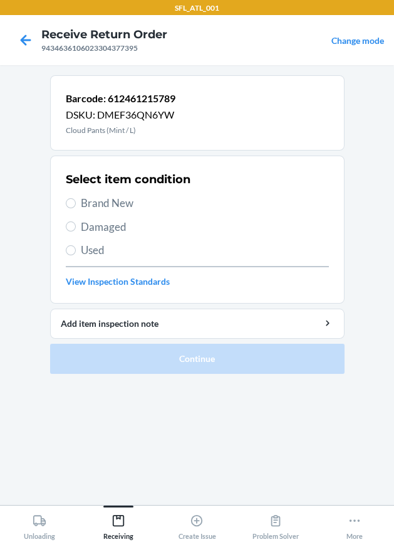
drag, startPoint x: 104, startPoint y: 205, endPoint x: 115, endPoint y: 272, distance: 67.4
click at [104, 208] on span "Brand New" at bounding box center [205, 203] width 248 height 16
click at [76, 208] on input "Brand New" at bounding box center [71, 203] width 10 height 10
radio input "true"
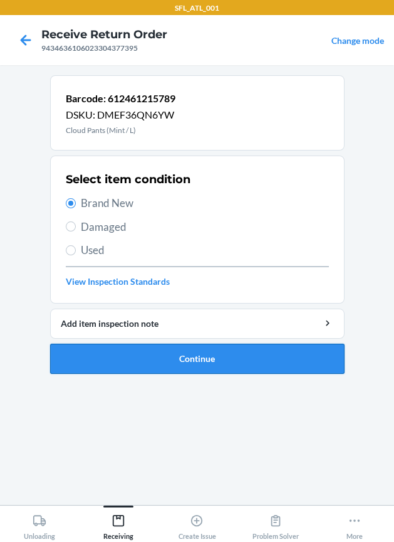
click at [137, 371] on button "Continue" at bounding box center [197, 359] width 295 height 30
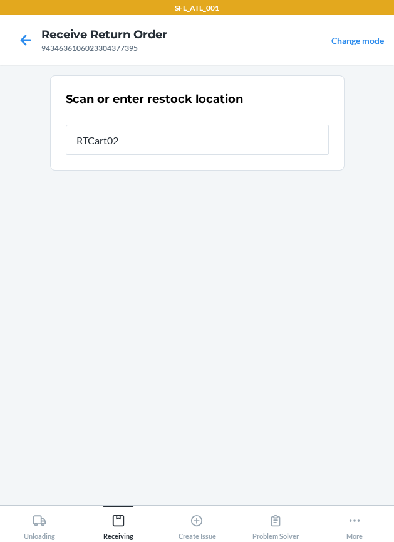
type input "RTCart020"
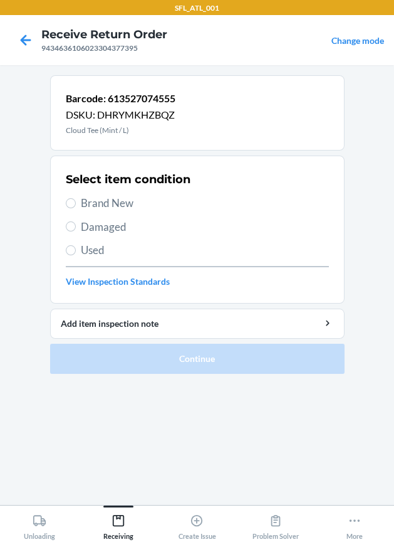
click at [91, 200] on span "Brand New" at bounding box center [205, 203] width 248 height 16
click at [76, 200] on input "Brand New" at bounding box center [71, 203] width 10 height 10
radio input "true"
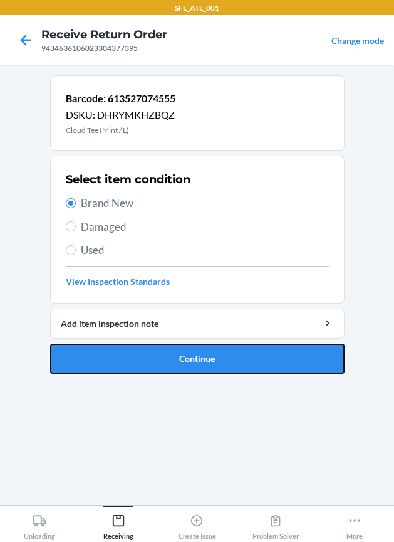
click at [112, 363] on button "Continue" at bounding box center [197, 359] width 295 height 30
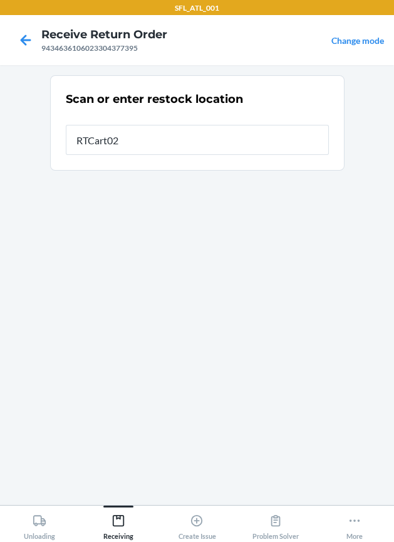
type input "RTCart020"
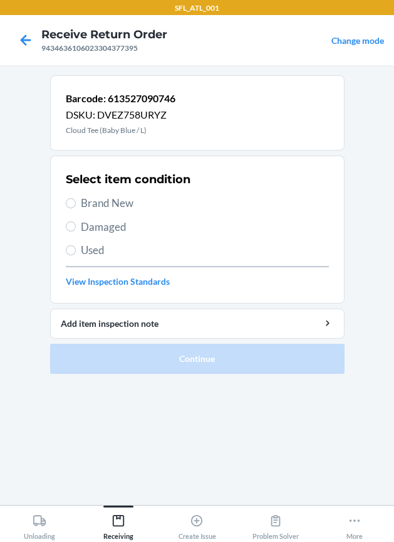
click at [98, 207] on span "Brand New" at bounding box center [205, 203] width 248 height 16
click at [76, 207] on input "Brand New" at bounding box center [71, 203] width 10 height 10
radio input "true"
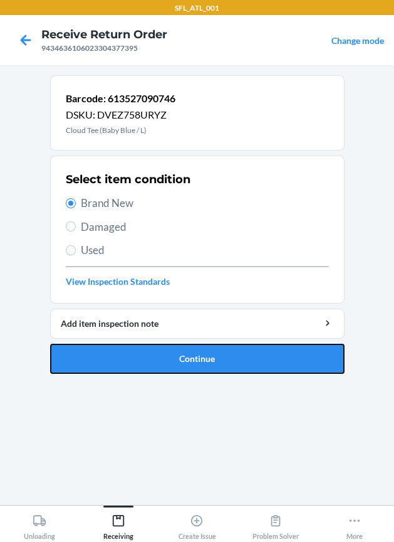
click at [115, 366] on button "Continue" at bounding box center [197, 359] width 295 height 30
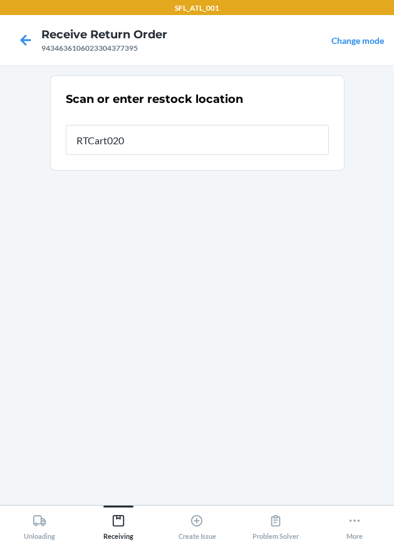
type input "RTCart020"
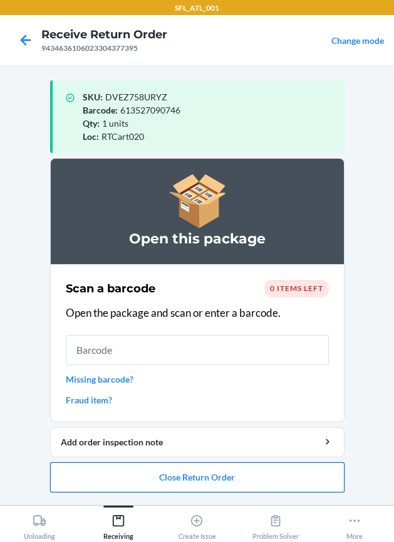
click at [175, 478] on button "Close Return Order" at bounding box center [197, 477] width 295 height 30
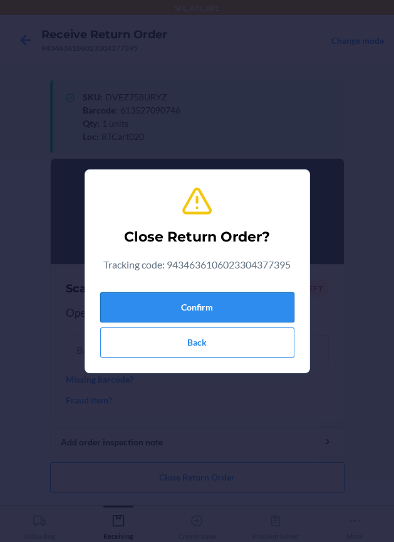
click at [244, 294] on button "Confirm" at bounding box center [197, 307] width 194 height 30
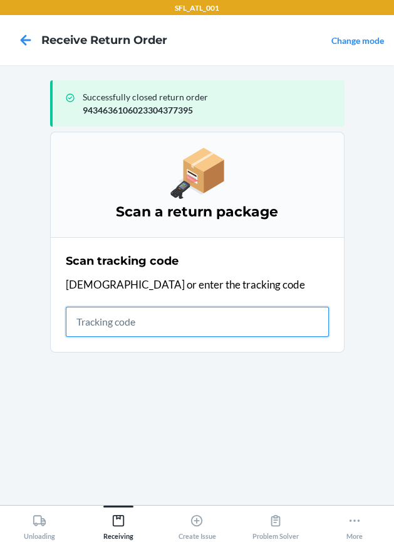
click at [157, 330] on input "text" at bounding box center [197, 322] width 263 height 30
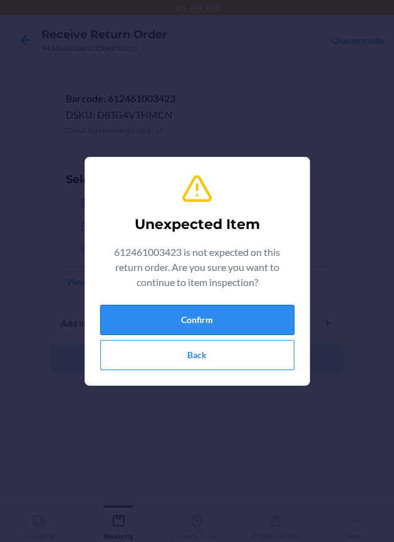
drag, startPoint x: 242, startPoint y: 303, endPoint x: 239, endPoint y: 328, distance: 25.3
click at [242, 307] on div "Unexpected Item 612461003423 is not expected on this return order. Are you sure…" at bounding box center [197, 271] width 194 height 208
click at [236, 319] on button "Confirm" at bounding box center [197, 320] width 194 height 30
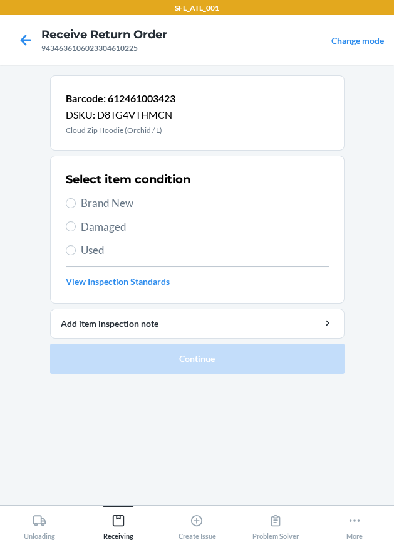
click at [99, 201] on span "Brand New" at bounding box center [205, 203] width 248 height 16
click at [76, 201] on input "Brand New" at bounding box center [71, 203] width 10 height 10
radio input "true"
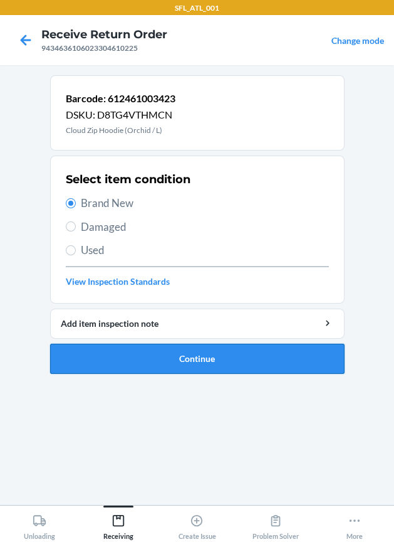
click at [111, 361] on button "Continue" at bounding box center [197, 359] width 295 height 30
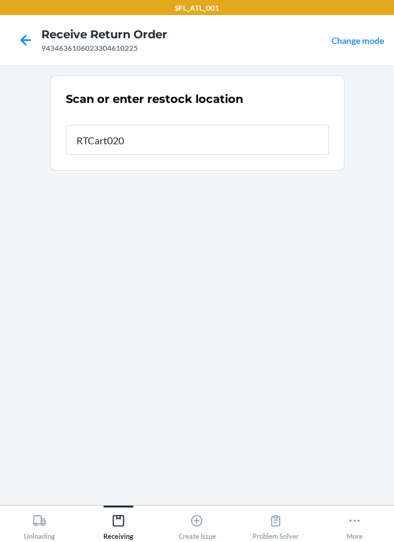
type input "RTCart020"
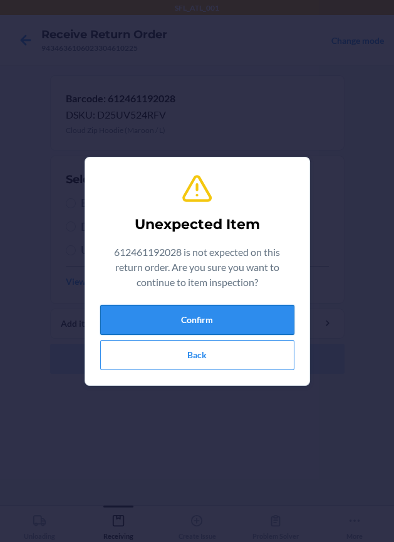
click at [182, 323] on button "Confirm" at bounding box center [197, 320] width 194 height 30
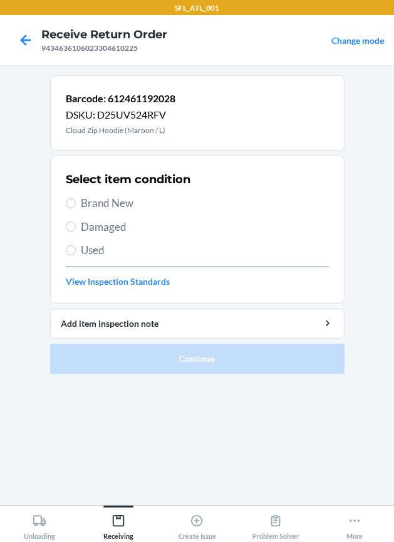
click at [107, 201] on span "Brand New" at bounding box center [205, 203] width 248 height 16
click at [76, 201] on input "Brand New" at bounding box center [71, 203] width 10 height 10
radio input "true"
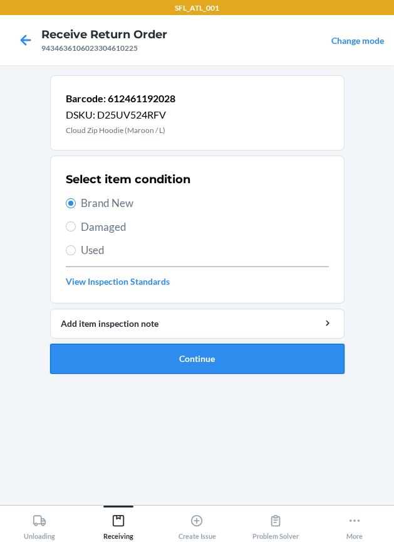
click at [170, 346] on button "Continue" at bounding box center [197, 359] width 295 height 30
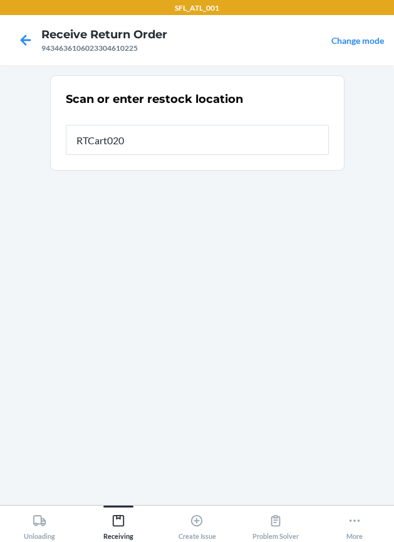
type input "RTCart020"
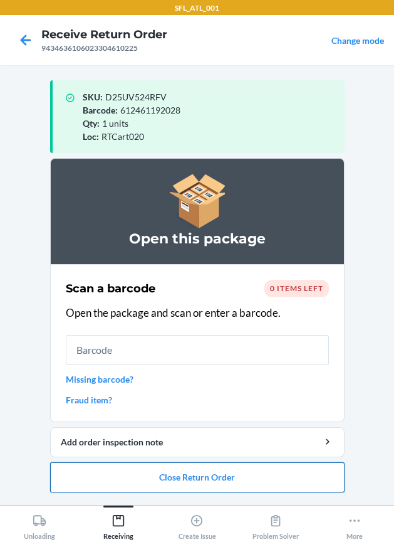
click at [217, 481] on button "Close Return Order" at bounding box center [197, 477] width 295 height 30
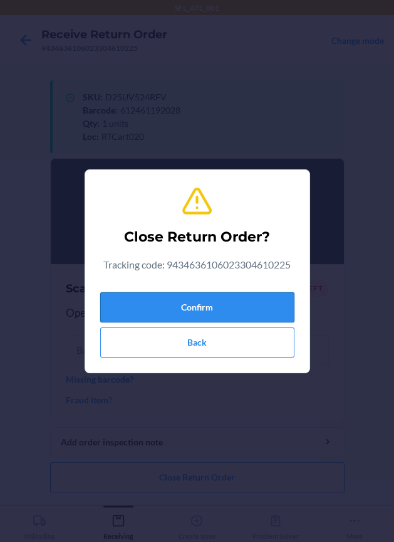
click at [243, 298] on button "Confirm" at bounding box center [197, 307] width 194 height 30
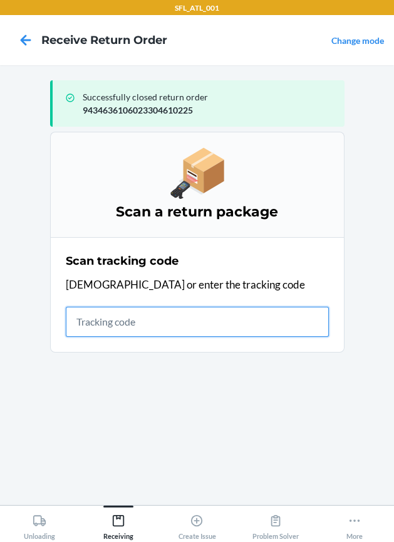
click at [195, 327] on input "text" at bounding box center [197, 322] width 263 height 30
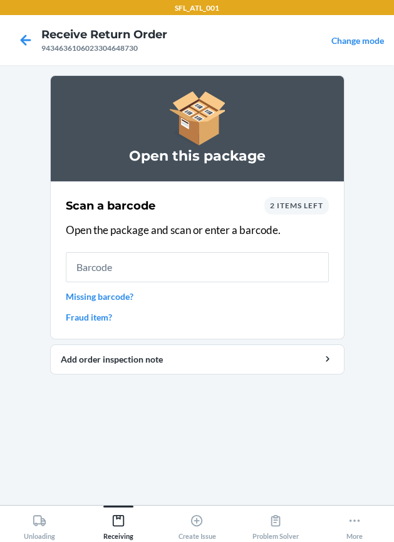
click at [303, 204] on span "2 items left" at bounding box center [296, 205] width 53 height 9
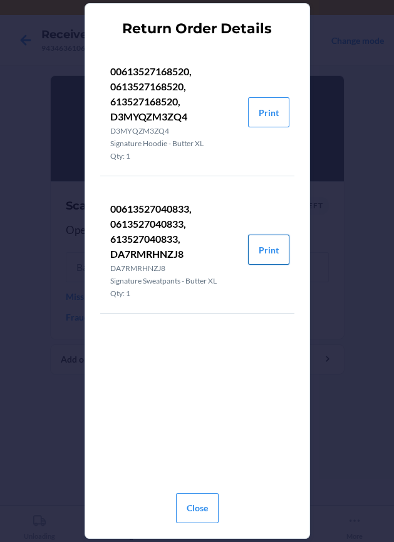
click at [267, 245] on button "Print" at bounding box center [268, 250] width 41 height 30
click at [273, 108] on button "Print" at bounding box center [268, 112] width 41 height 30
click at [196, 501] on button "Close" at bounding box center [197, 508] width 43 height 30
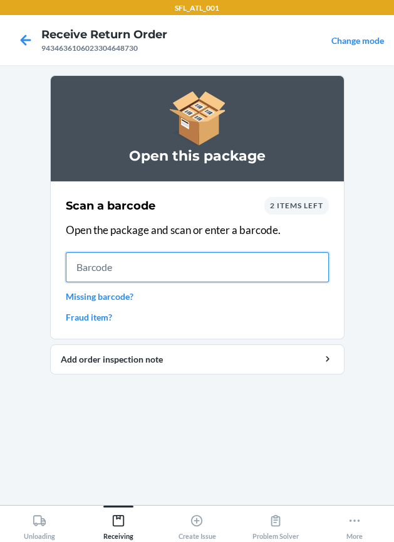
click at [249, 259] on input "text" at bounding box center [197, 267] width 263 height 30
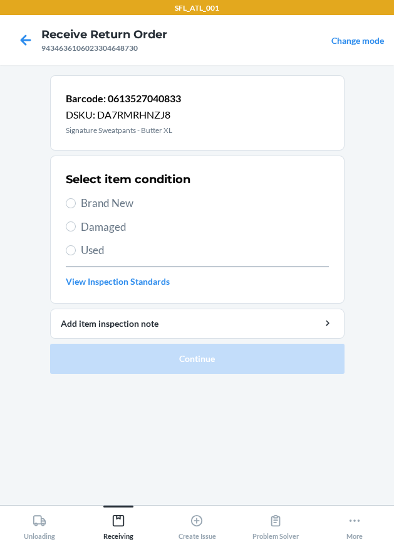
click at [93, 199] on span "Brand New" at bounding box center [205, 203] width 248 height 16
click at [76, 199] on input "Brand New" at bounding box center [71, 203] width 10 height 10
radio input "true"
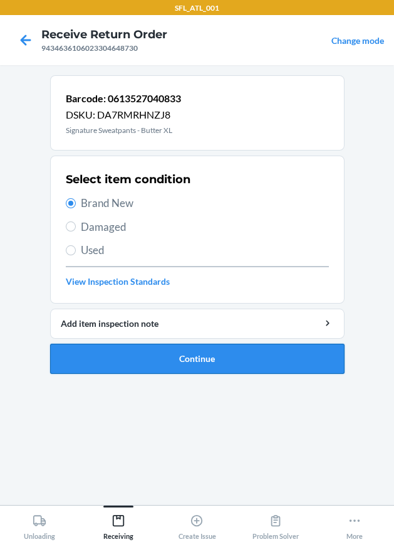
click at [156, 366] on button "Continue" at bounding box center [197, 359] width 295 height 30
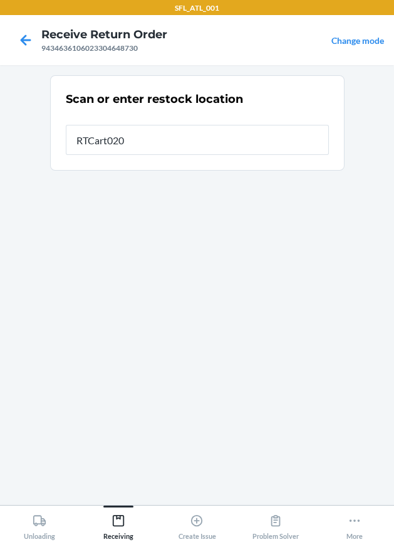
type input "RTCart020"
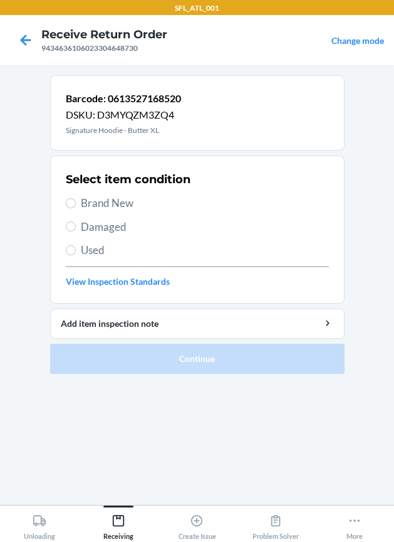
click at [117, 197] on span "Brand New" at bounding box center [205, 203] width 248 height 16
click at [76, 198] on input "Brand New" at bounding box center [71, 203] width 10 height 10
radio input "true"
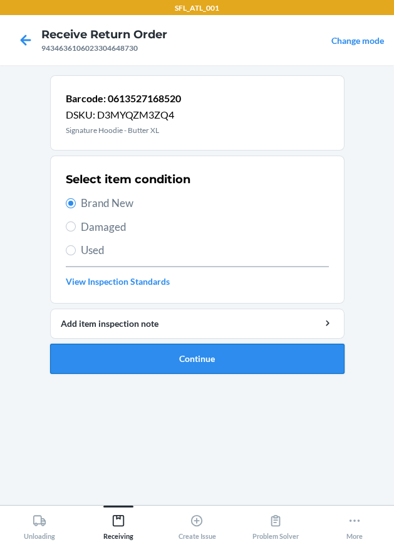
click at [165, 360] on button "Continue" at bounding box center [197, 359] width 295 height 30
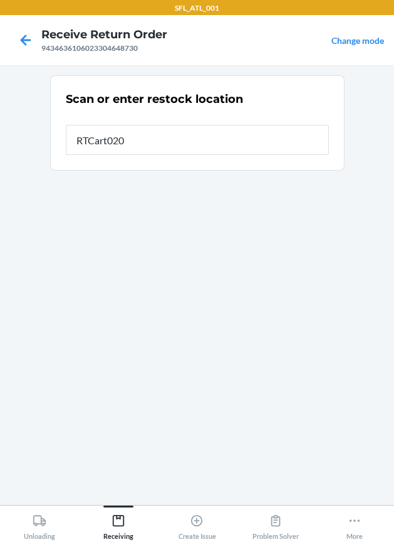
type input "RTCart020"
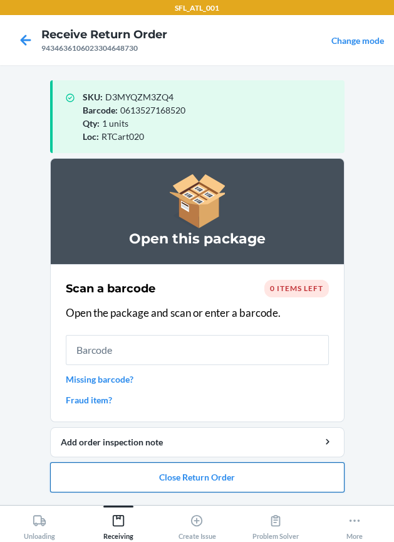
click at [202, 472] on button "Close Return Order" at bounding box center [197, 477] width 295 height 30
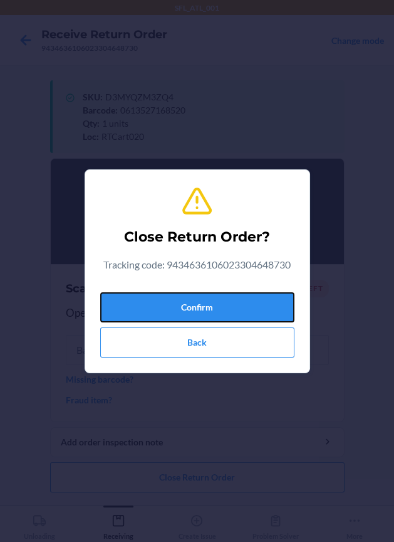
drag, startPoint x: 233, startPoint y: 315, endPoint x: 97, endPoint y: 314, distance: 135.4
click at [228, 314] on button "Confirm" at bounding box center [197, 307] width 194 height 30
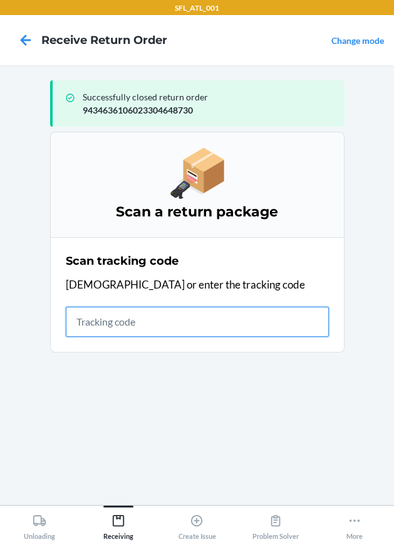
click at [115, 326] on input "text" at bounding box center [197, 322] width 263 height 30
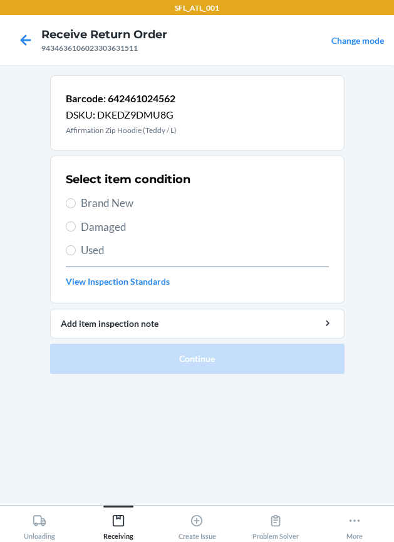
click at [123, 199] on span "Brand New" at bounding box center [205, 203] width 248 height 16
click at [76, 199] on input "Brand New" at bounding box center [71, 203] width 10 height 10
radio input "true"
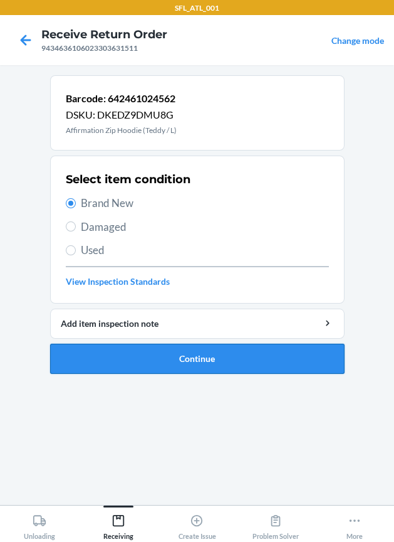
click at [179, 357] on button "Continue" at bounding box center [197, 359] width 295 height 30
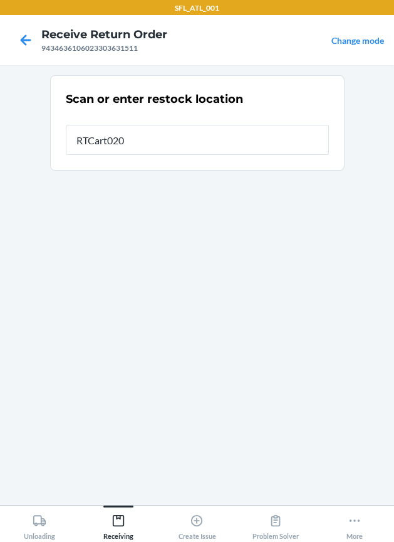
type input "RTCart020"
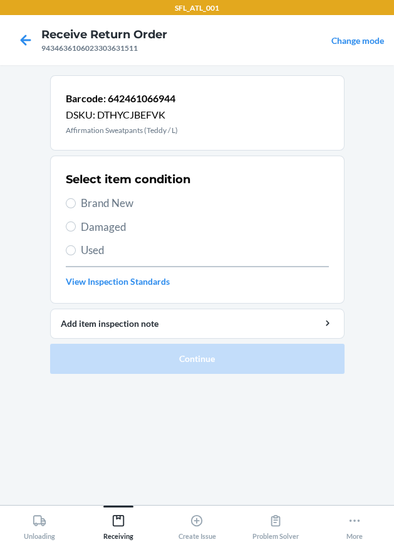
click at [141, 200] on span "Brand New" at bounding box center [205, 203] width 248 height 16
click at [76, 200] on input "Brand New" at bounding box center [71, 203] width 10 height 10
radio input "true"
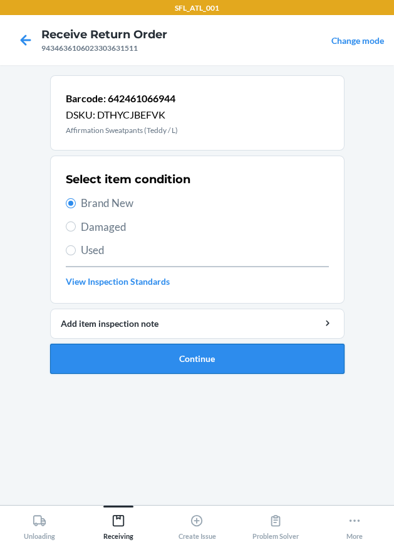
click at [178, 356] on button "Continue" at bounding box center [197, 359] width 295 height 30
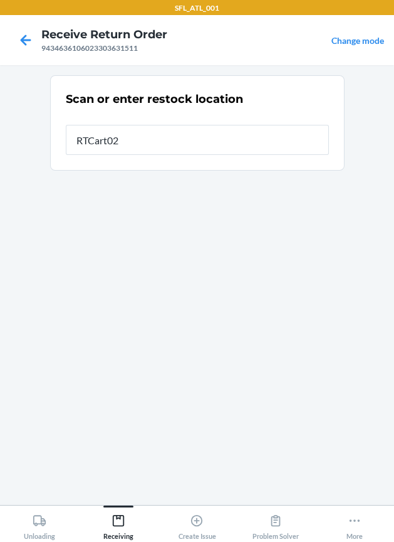
type input "RTCart020"
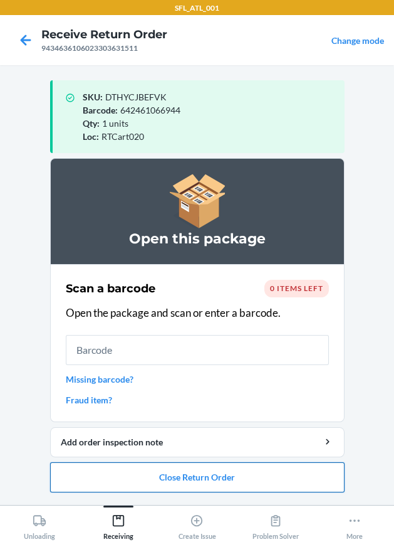
click at [156, 475] on button "Close Return Order" at bounding box center [197, 477] width 295 height 30
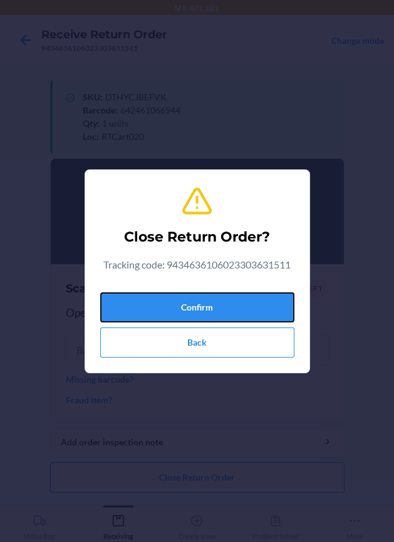
drag, startPoint x: 226, startPoint y: 310, endPoint x: 6, endPoint y: 343, distance: 222.0
click at [221, 310] on button "Confirm" at bounding box center [197, 307] width 194 height 30
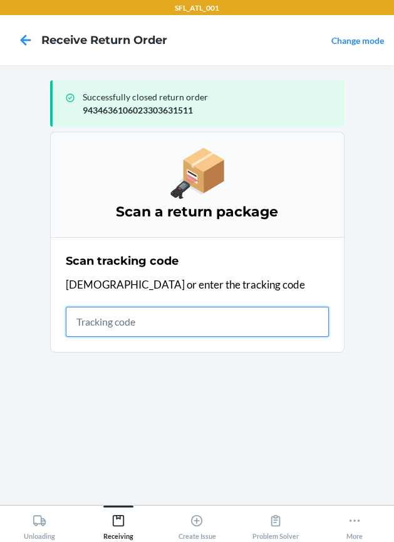
drag, startPoint x: 140, startPoint y: 324, endPoint x: 134, endPoint y: 325, distance: 6.4
click at [138, 323] on input "text" at bounding box center [197, 322] width 263 height 30
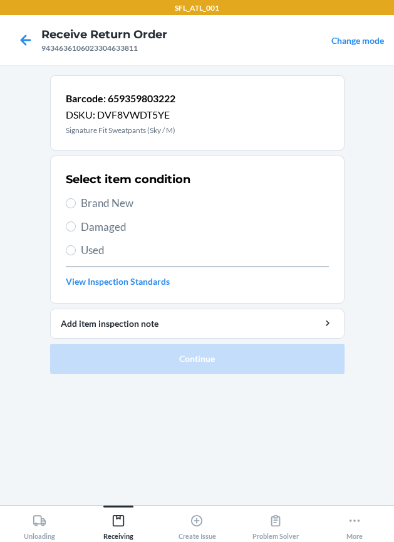
click at [99, 203] on span "Brand New" at bounding box center [205, 203] width 248 height 16
click at [76, 203] on input "Brand New" at bounding box center [71, 203] width 10 height 10
radio input "true"
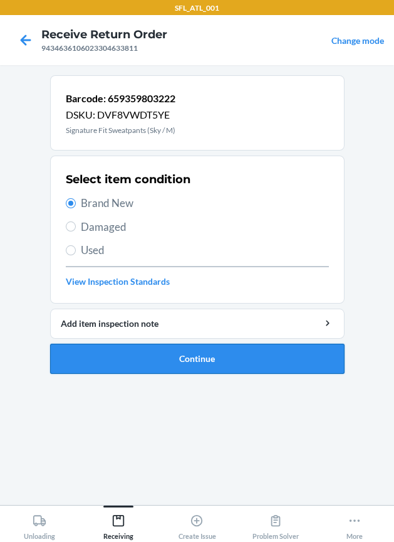
click at [122, 360] on button "Continue" at bounding box center [197, 359] width 295 height 30
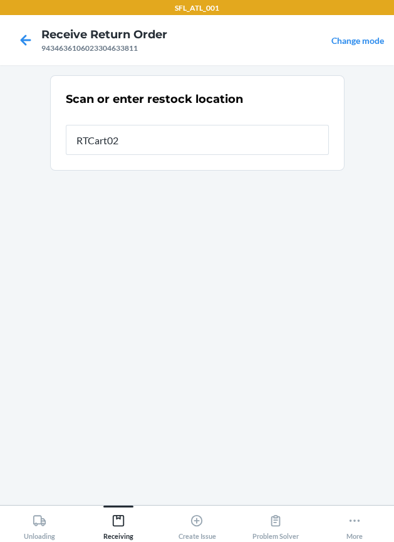
type input "RTCart020"
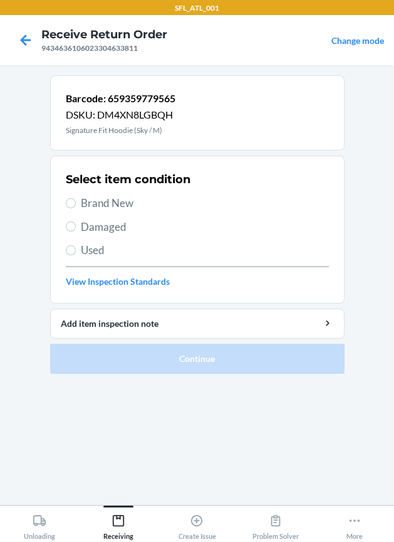
click at [103, 196] on span "Brand New" at bounding box center [205, 203] width 248 height 16
click at [76, 198] on input "Brand New" at bounding box center [71, 203] width 10 height 10
radio input "true"
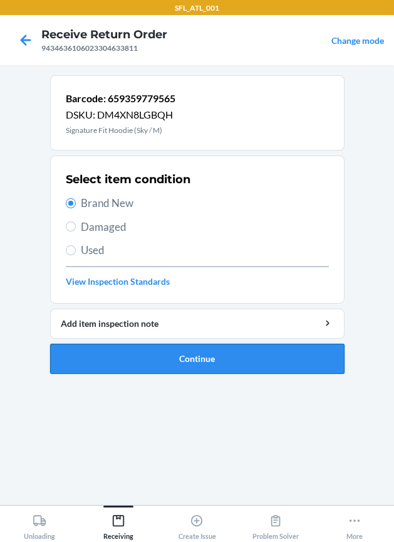
click at [174, 355] on button "Continue" at bounding box center [197, 359] width 295 height 30
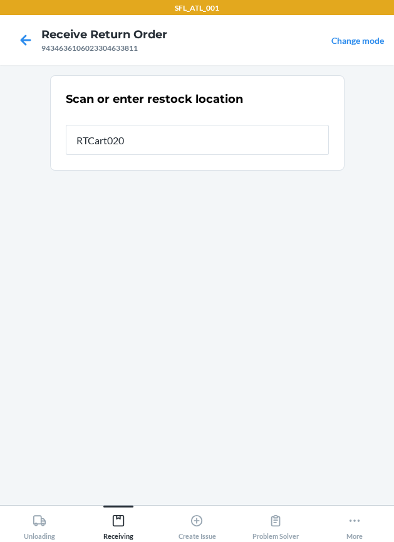
type input "RTCart020"
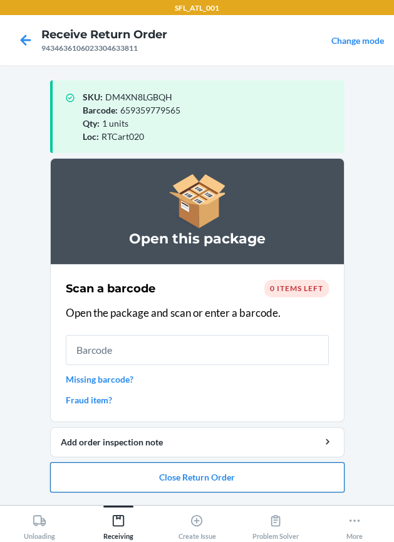
click at [219, 483] on button "Close Return Order" at bounding box center [197, 477] width 295 height 30
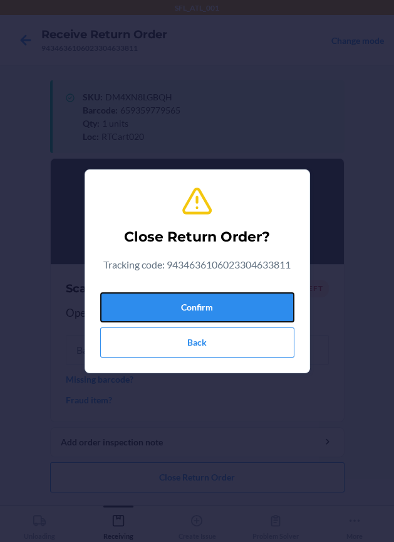
drag, startPoint x: 240, startPoint y: 296, endPoint x: 8, endPoint y: 322, distance: 233.5
click at [230, 297] on button "Confirm" at bounding box center [197, 307] width 194 height 30
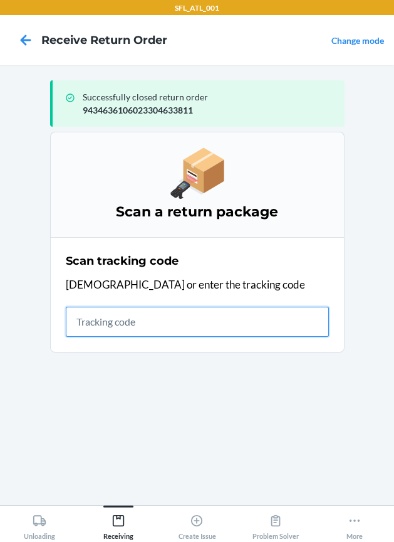
click at [134, 320] on input "text" at bounding box center [197, 322] width 263 height 30
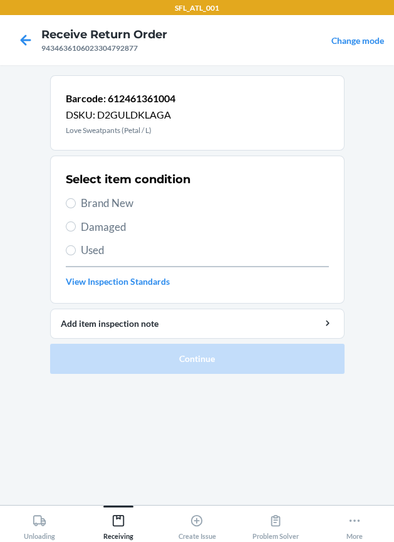
click at [135, 196] on span "Brand New" at bounding box center [205, 203] width 248 height 16
click at [76, 198] on input "Brand New" at bounding box center [71, 203] width 10 height 10
radio input "true"
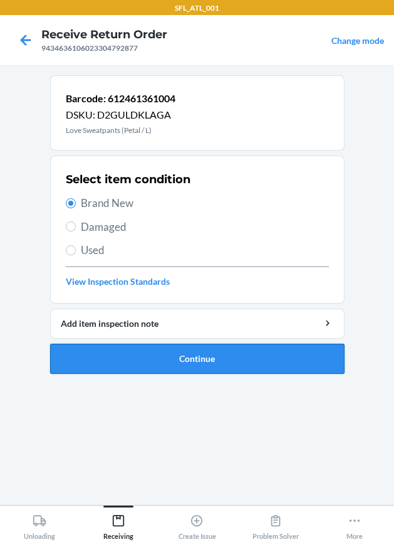
click at [154, 352] on button "Continue" at bounding box center [197, 359] width 295 height 30
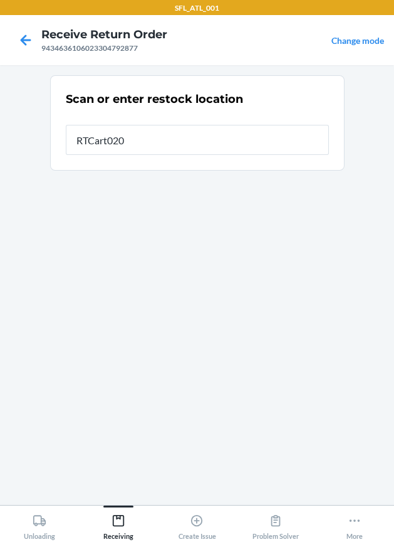
type input "RTCart020"
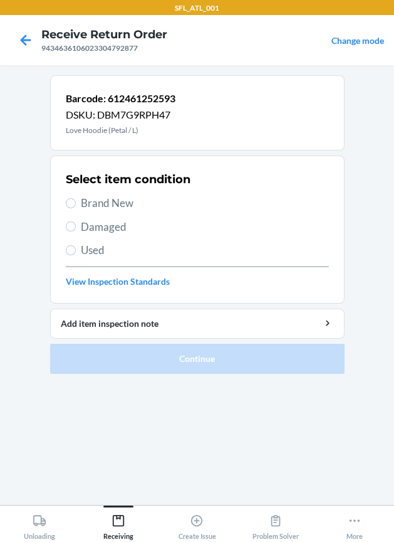
drag, startPoint x: 120, startPoint y: 198, endPoint x: 122, endPoint y: 233, distance: 35.1
click at [120, 200] on span "Brand New" at bounding box center [205, 203] width 248 height 16
click at [76, 200] on input "Brand New" at bounding box center [71, 203] width 10 height 10
radio input "true"
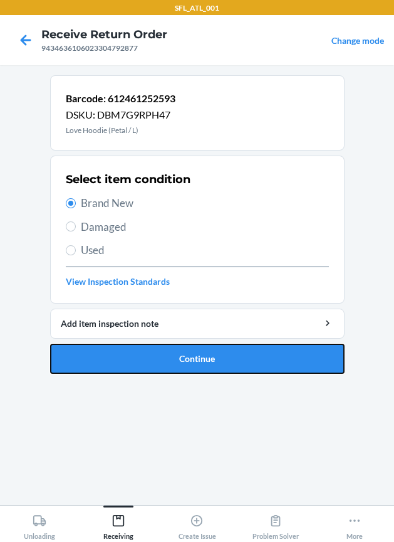
click at [141, 344] on button "Continue" at bounding box center [197, 359] width 295 height 30
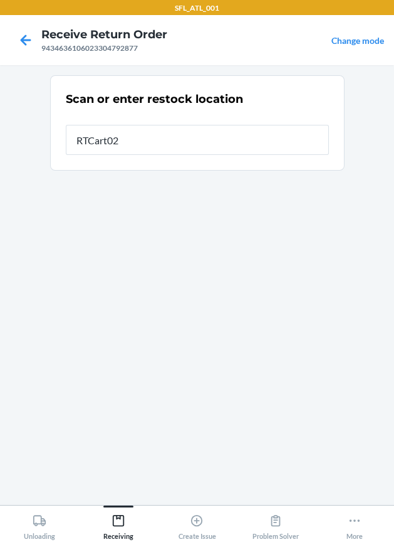
type input "RTCart020"
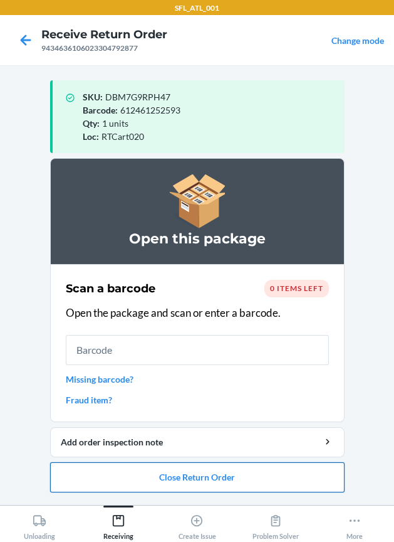
click at [228, 482] on button "Close Return Order" at bounding box center [197, 477] width 295 height 30
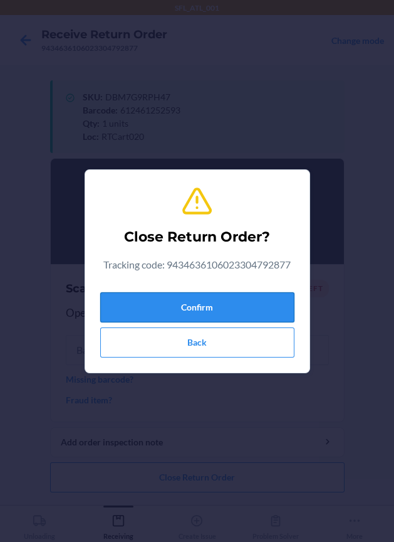
click at [230, 304] on button "Confirm" at bounding box center [197, 307] width 194 height 30
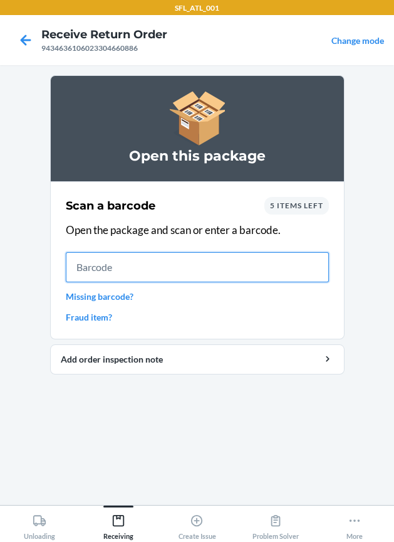
click at [192, 268] on input "text" at bounding box center [197, 267] width 263 height 30
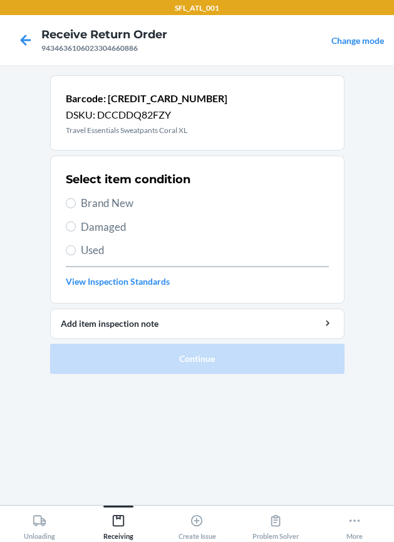
click at [98, 199] on span "Brand New" at bounding box center [205, 203] width 248 height 16
click at [76, 199] on input "Brand New" at bounding box center [71, 203] width 10 height 10
radio input "true"
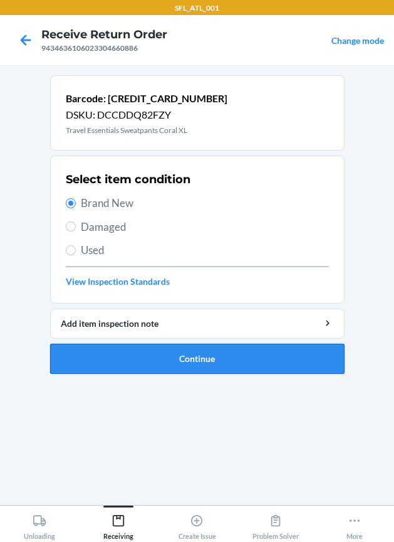
click at [147, 351] on button "Continue" at bounding box center [197, 359] width 295 height 30
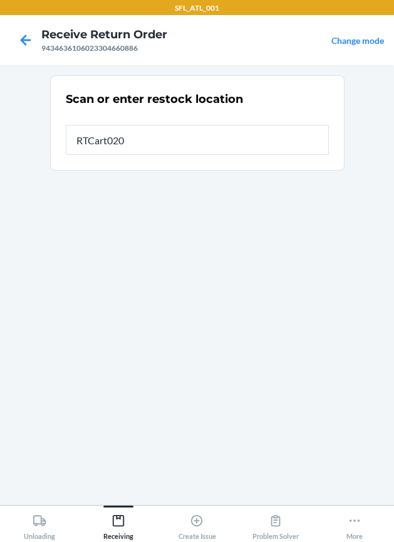
type input "RTCart020"
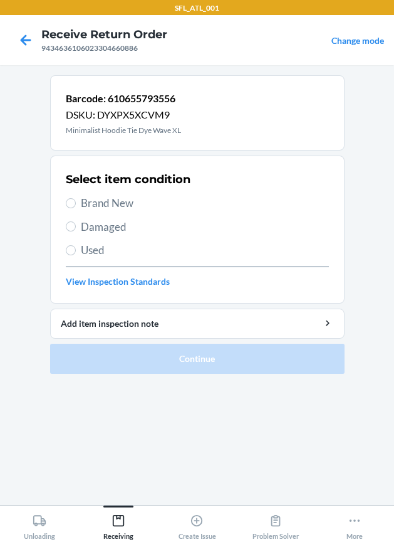
click at [97, 209] on span "Brand New" at bounding box center [205, 203] width 248 height 16
click at [76, 208] on input "Brand New" at bounding box center [71, 203] width 10 height 10
radio input "true"
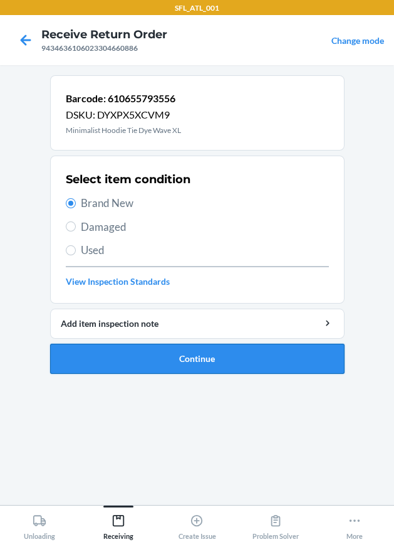
click at [129, 354] on button "Continue" at bounding box center [197, 359] width 295 height 30
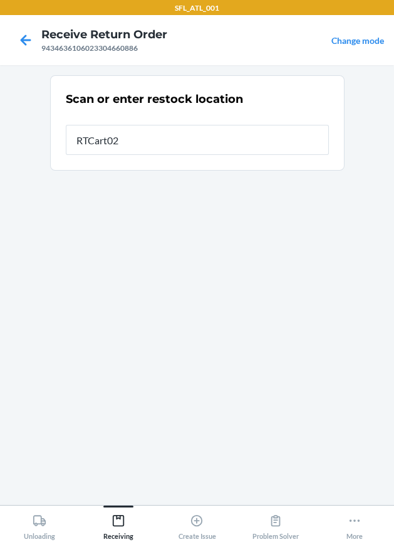
type input "RTCart020"
